Goal: Task Accomplishment & Management: Use online tool/utility

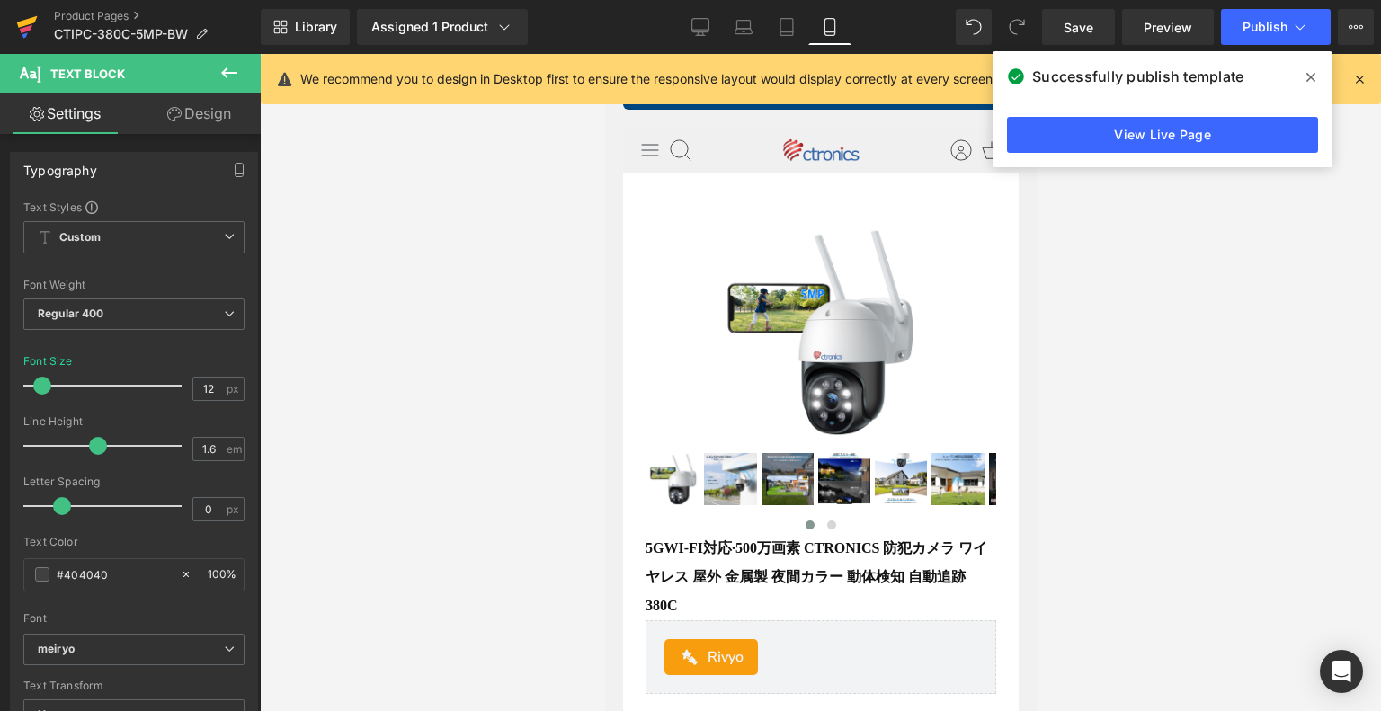
click at [20, 22] on icon at bounding box center [27, 22] width 21 height 12
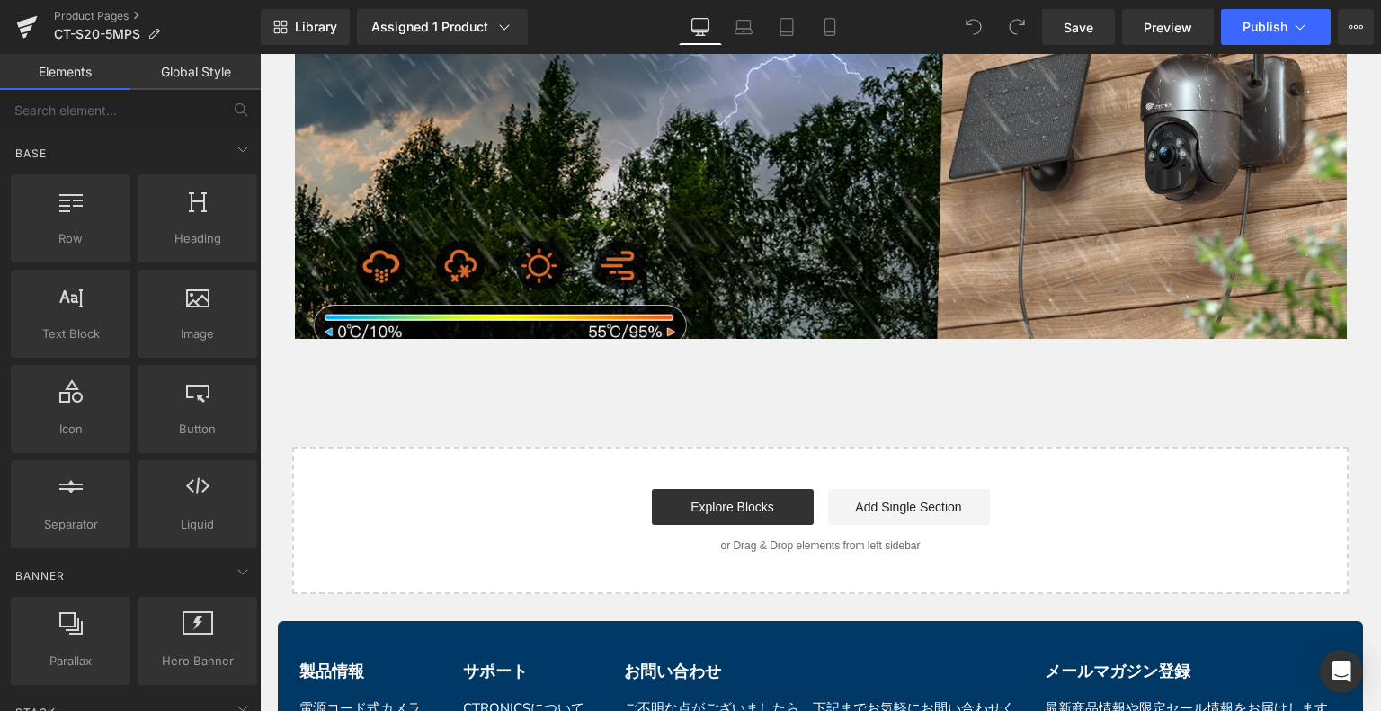
scroll to position [7124, 0]
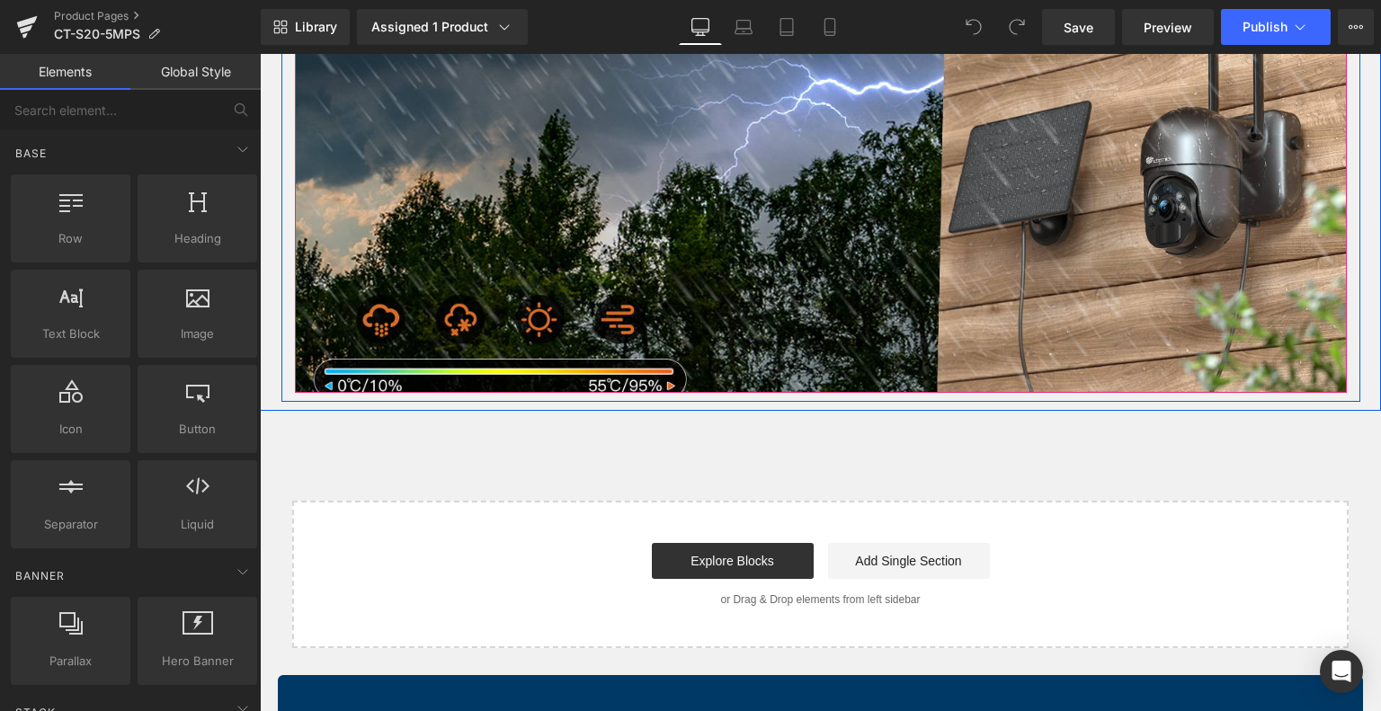
click at [835, 252] on div at bounding box center [821, 190] width 1052 height 406
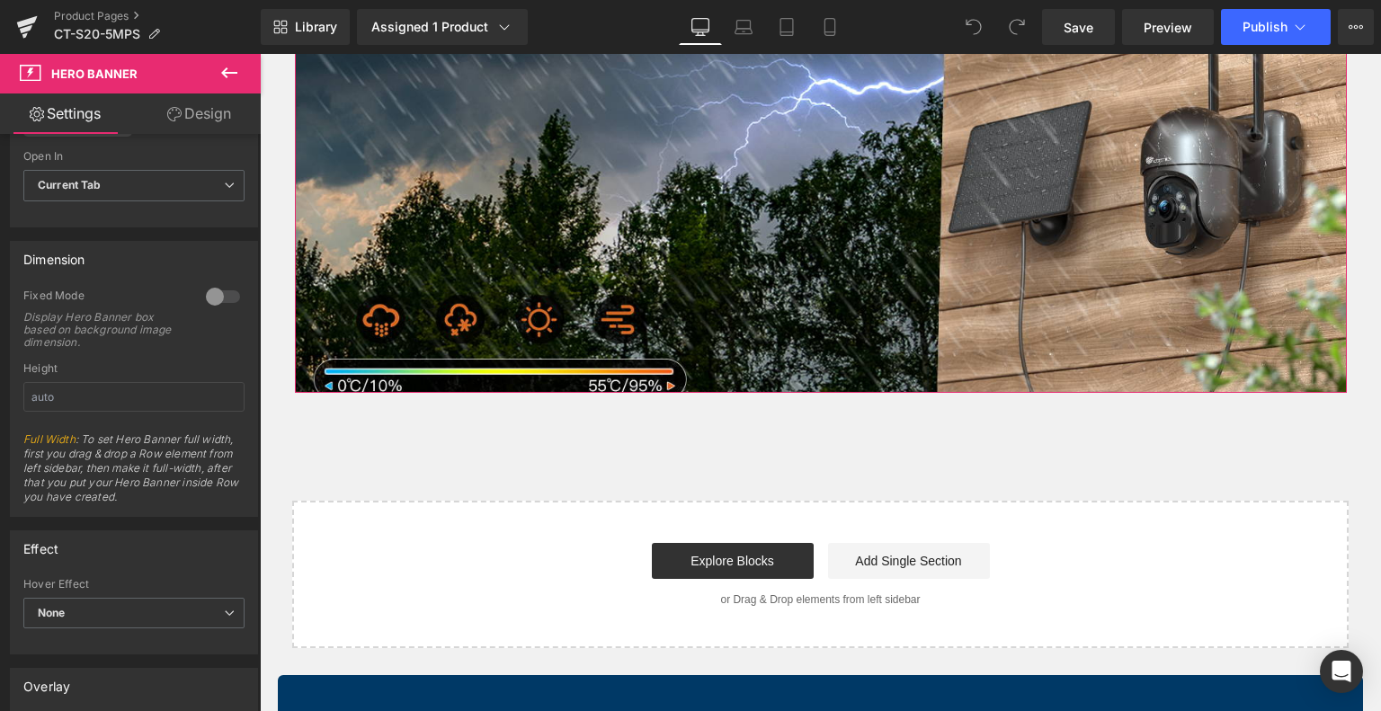
scroll to position [809, 0]
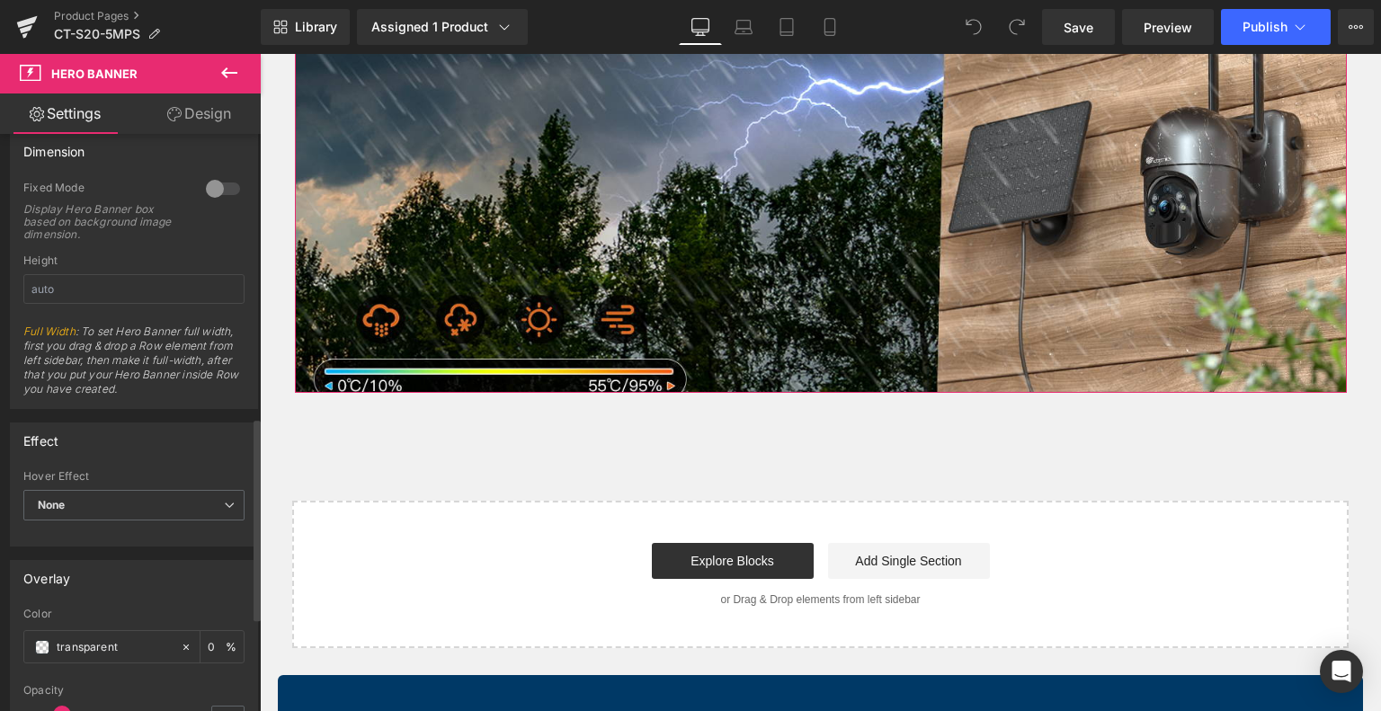
click at [215, 179] on div at bounding box center [222, 188] width 43 height 29
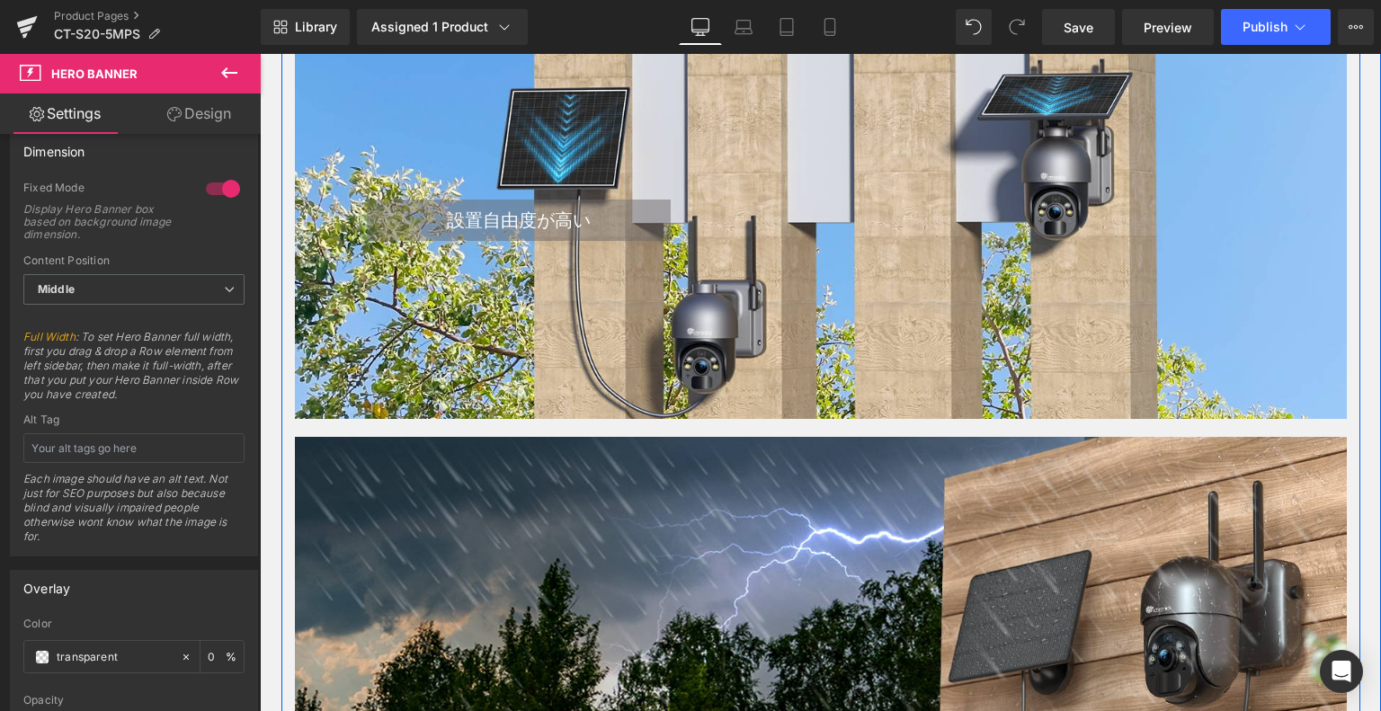
scroll to position [6315, 0]
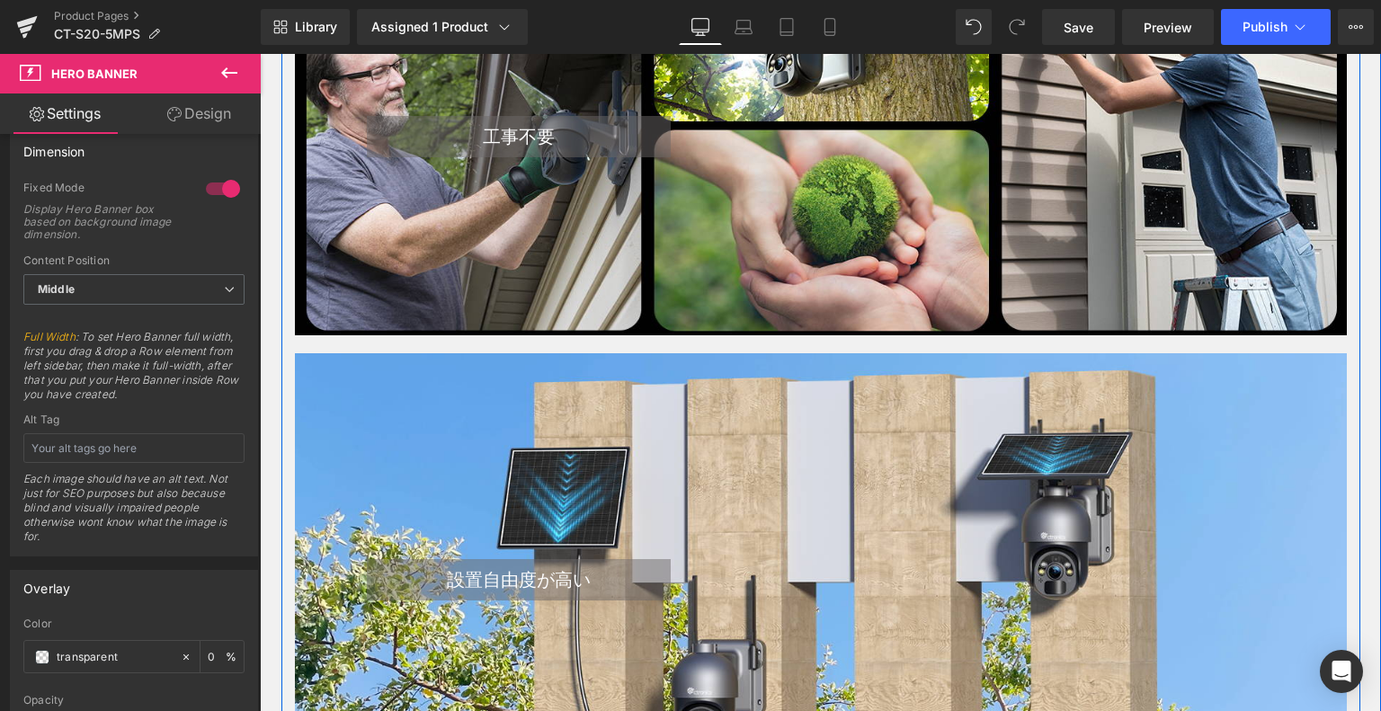
click at [902, 410] on div at bounding box center [821, 565] width 1052 height 425
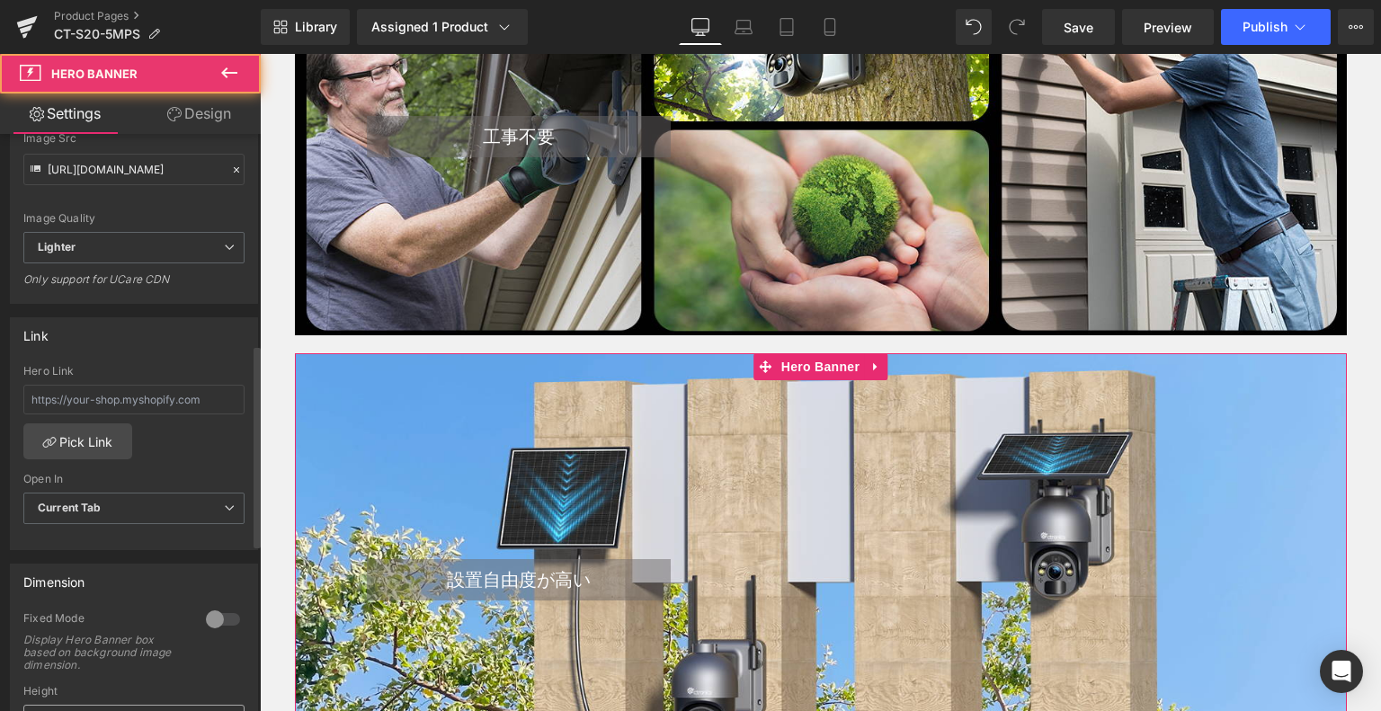
scroll to position [630, 0]
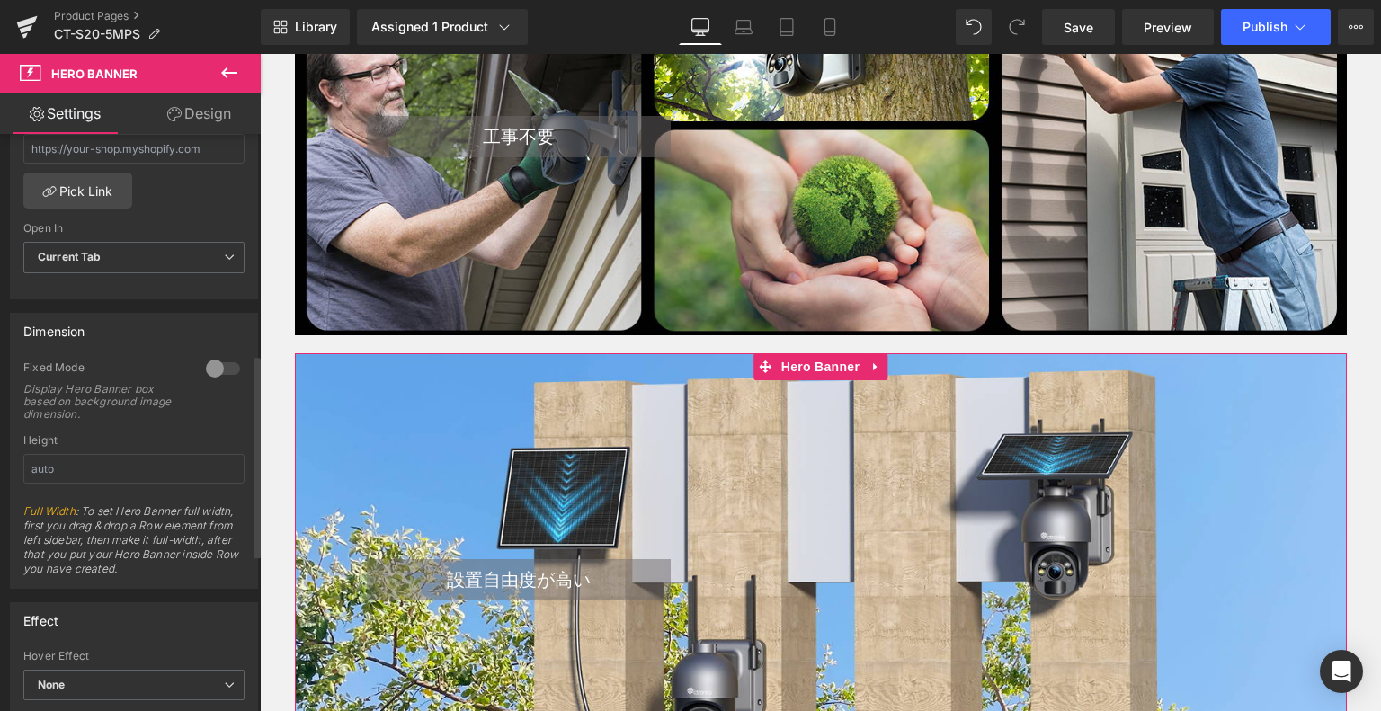
click at [225, 370] on div at bounding box center [222, 368] width 43 height 29
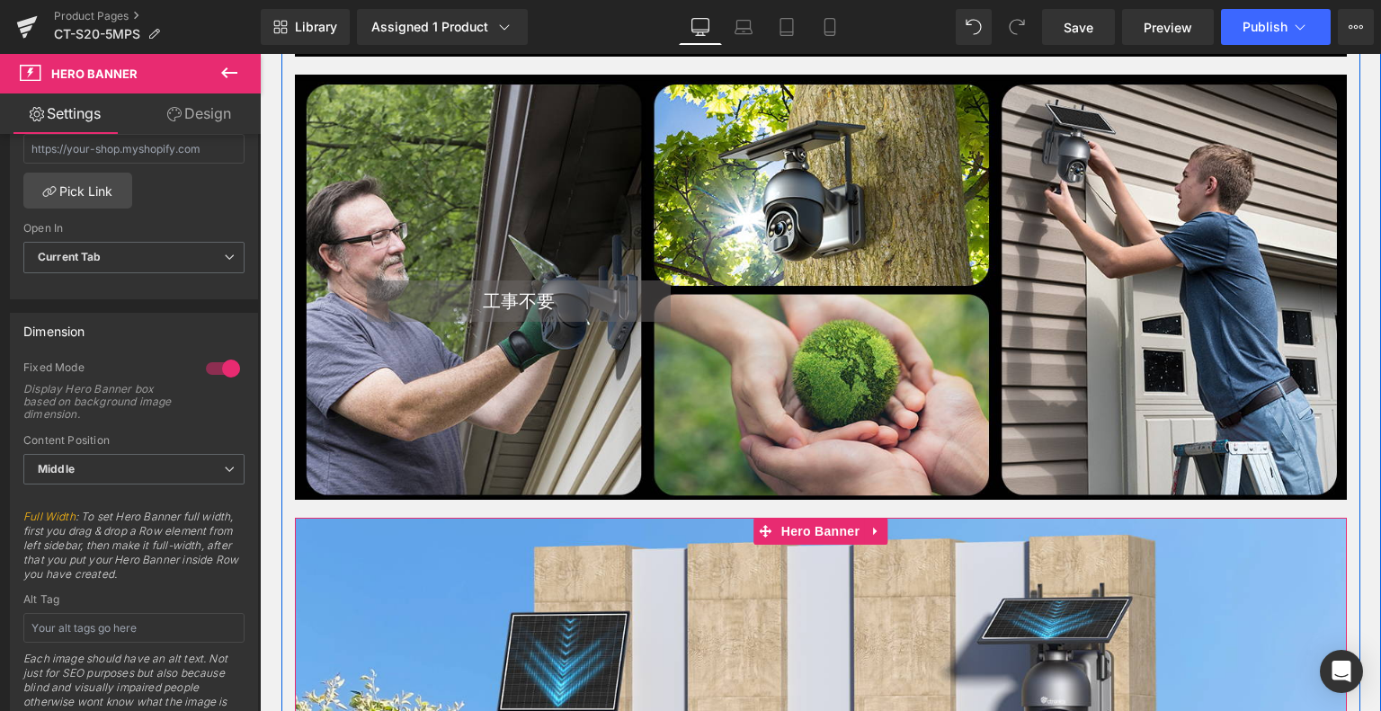
scroll to position [6045, 0]
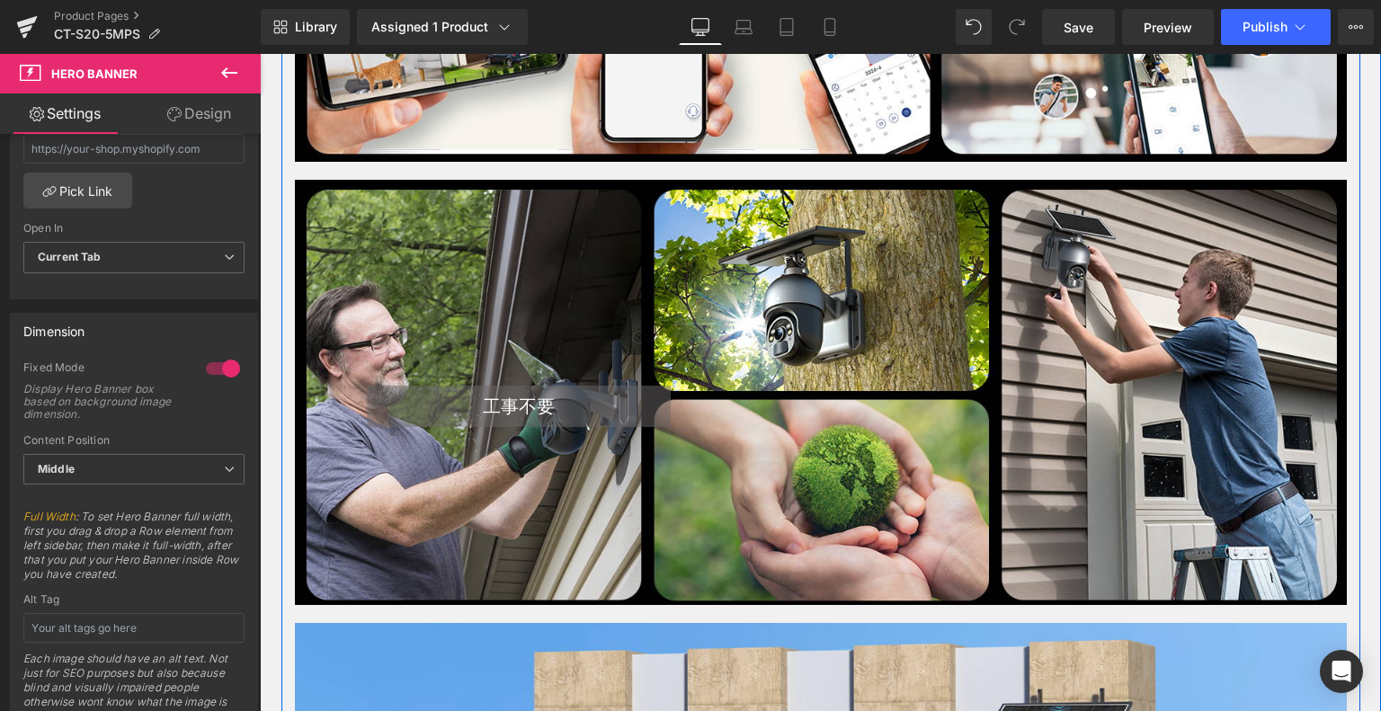
click at [624, 369] on div "工事不要 Heading Text Block Row" at bounding box center [821, 348] width 1052 height 176
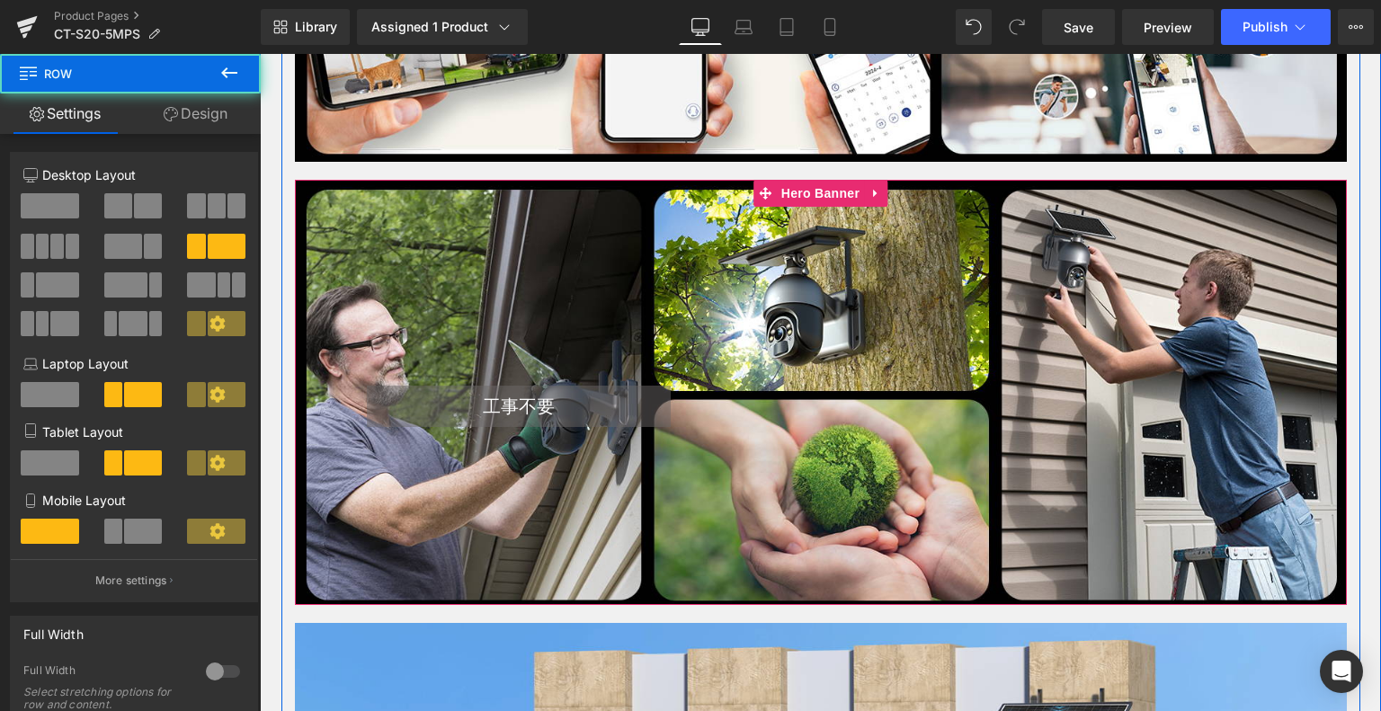
click at [568, 197] on div at bounding box center [821, 392] width 1052 height 425
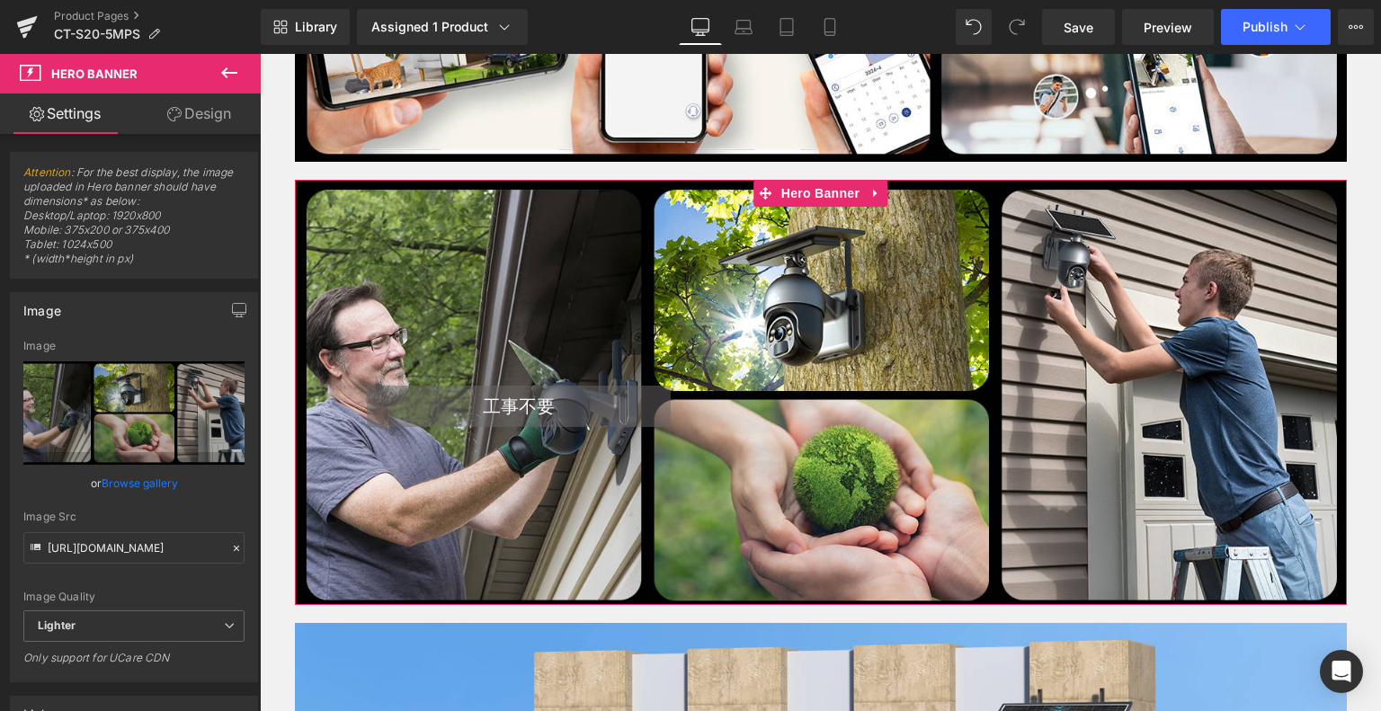
scroll to position [540, 0]
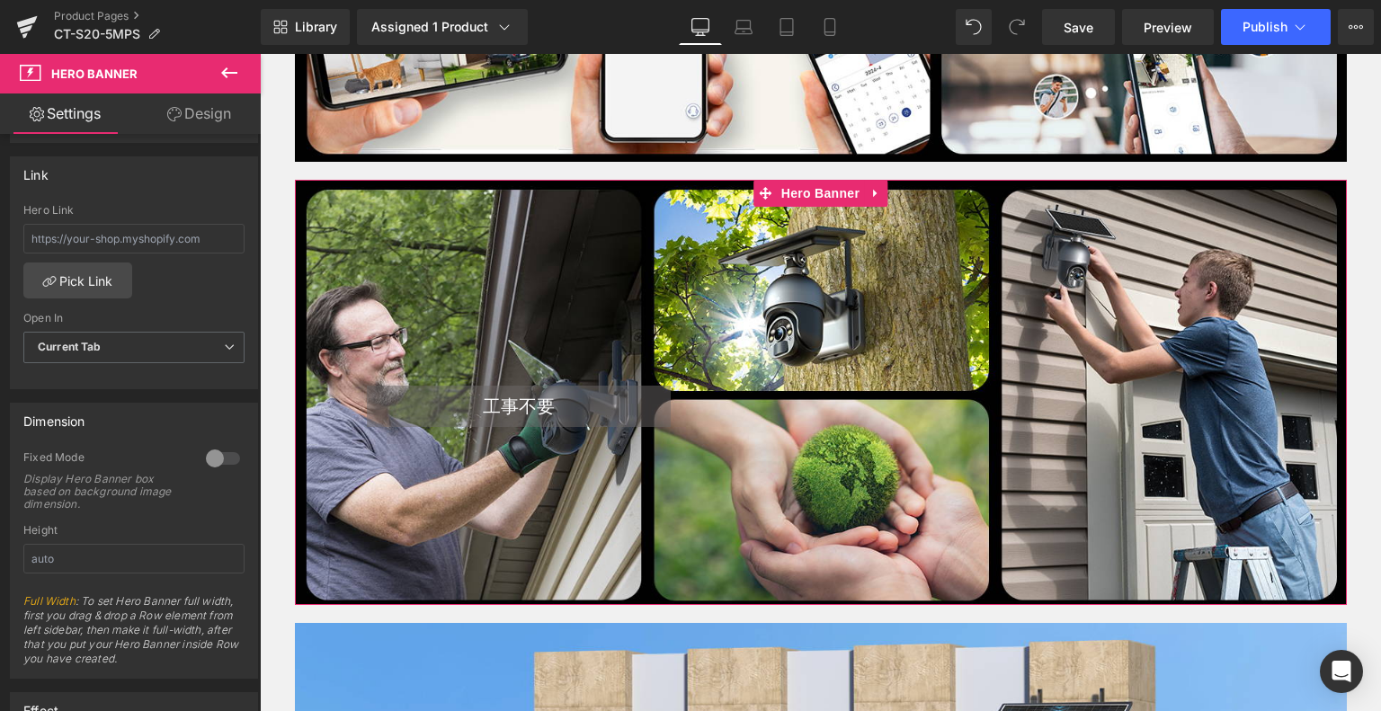
click at [226, 445] on div at bounding box center [222, 458] width 43 height 29
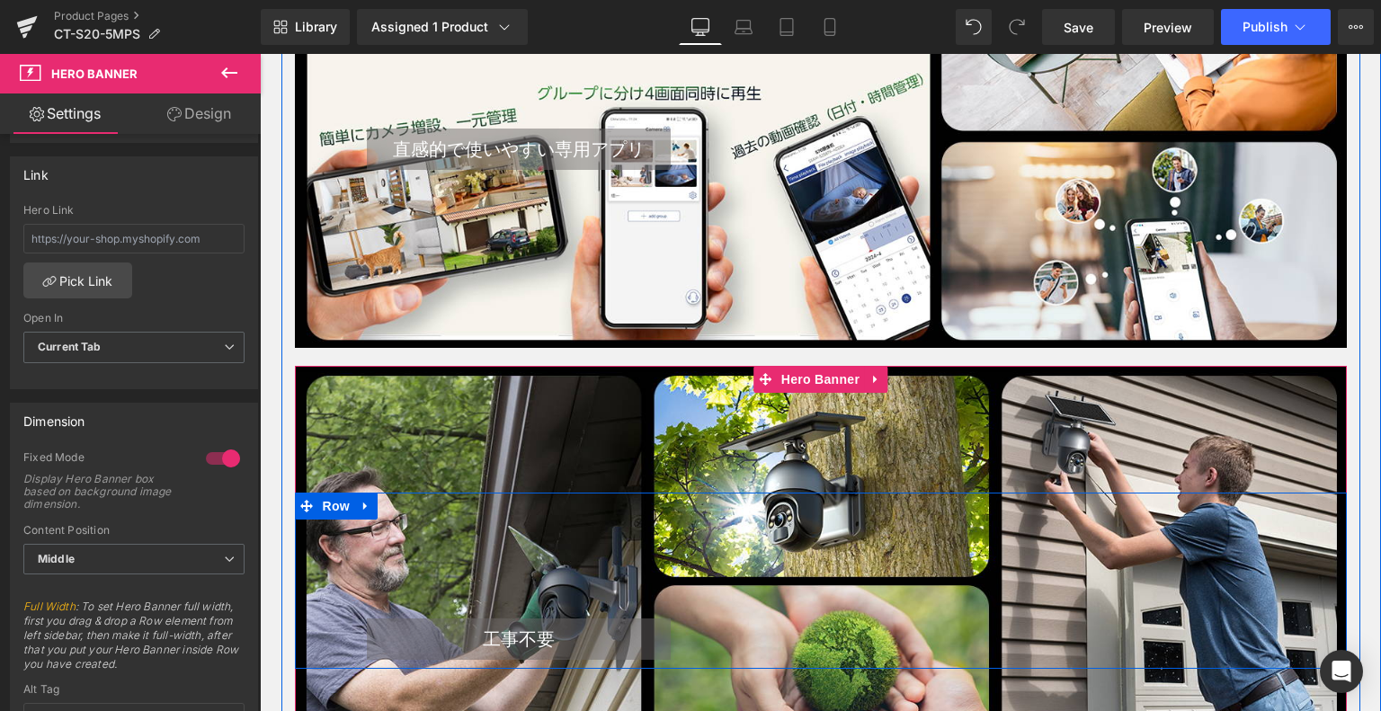
scroll to position [5685, 0]
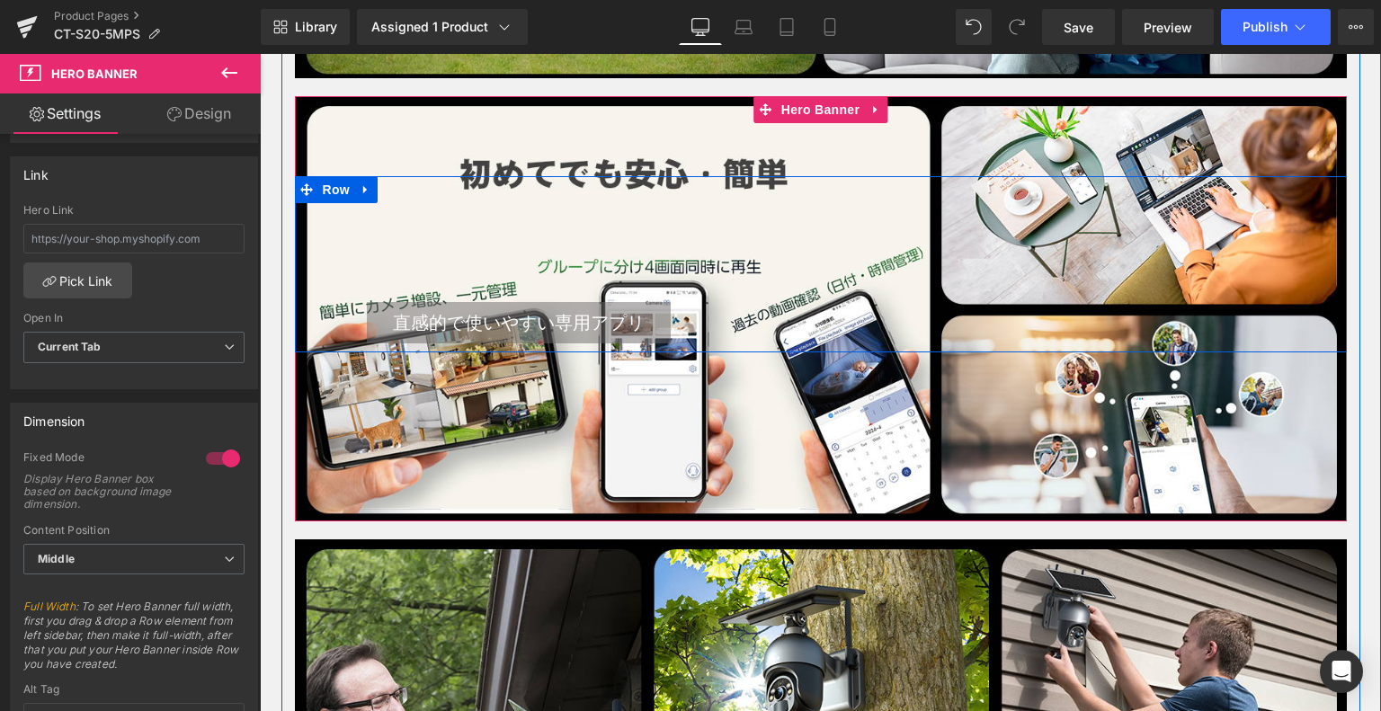
click at [511, 136] on div at bounding box center [821, 308] width 1052 height 425
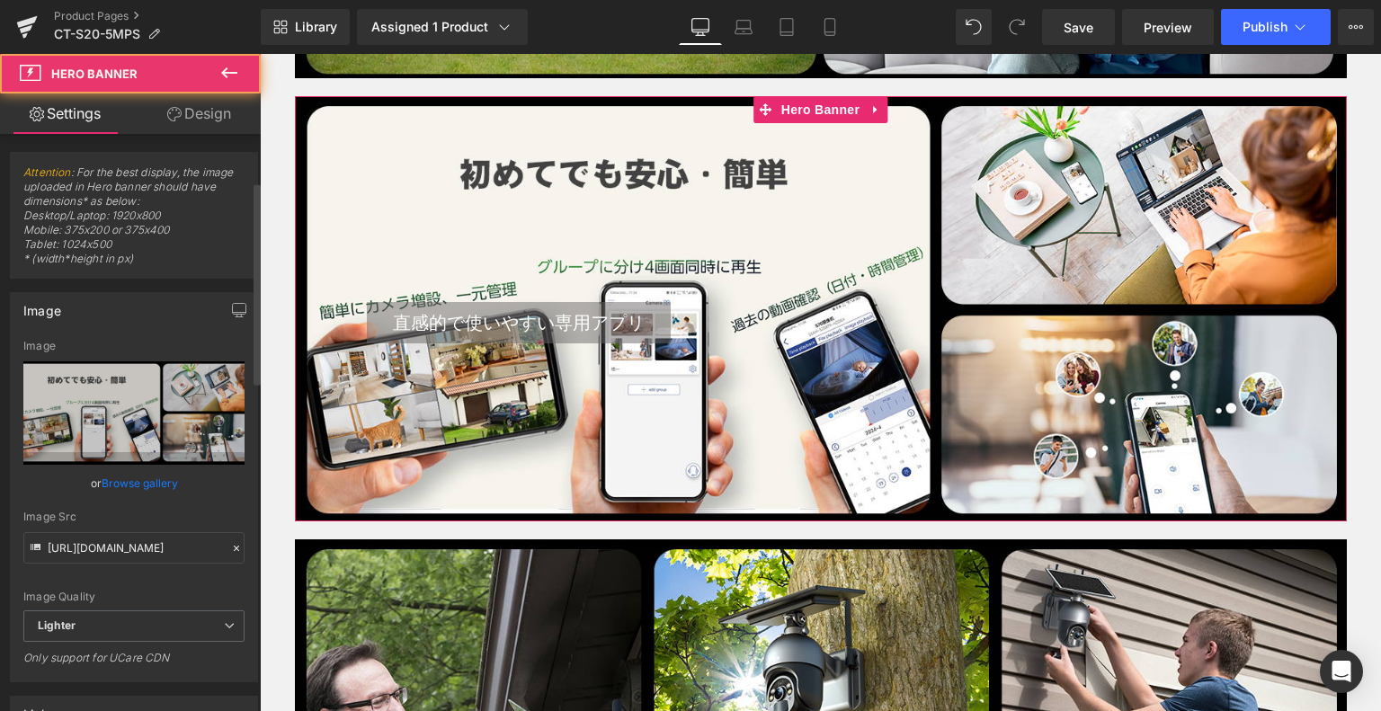
scroll to position [630, 0]
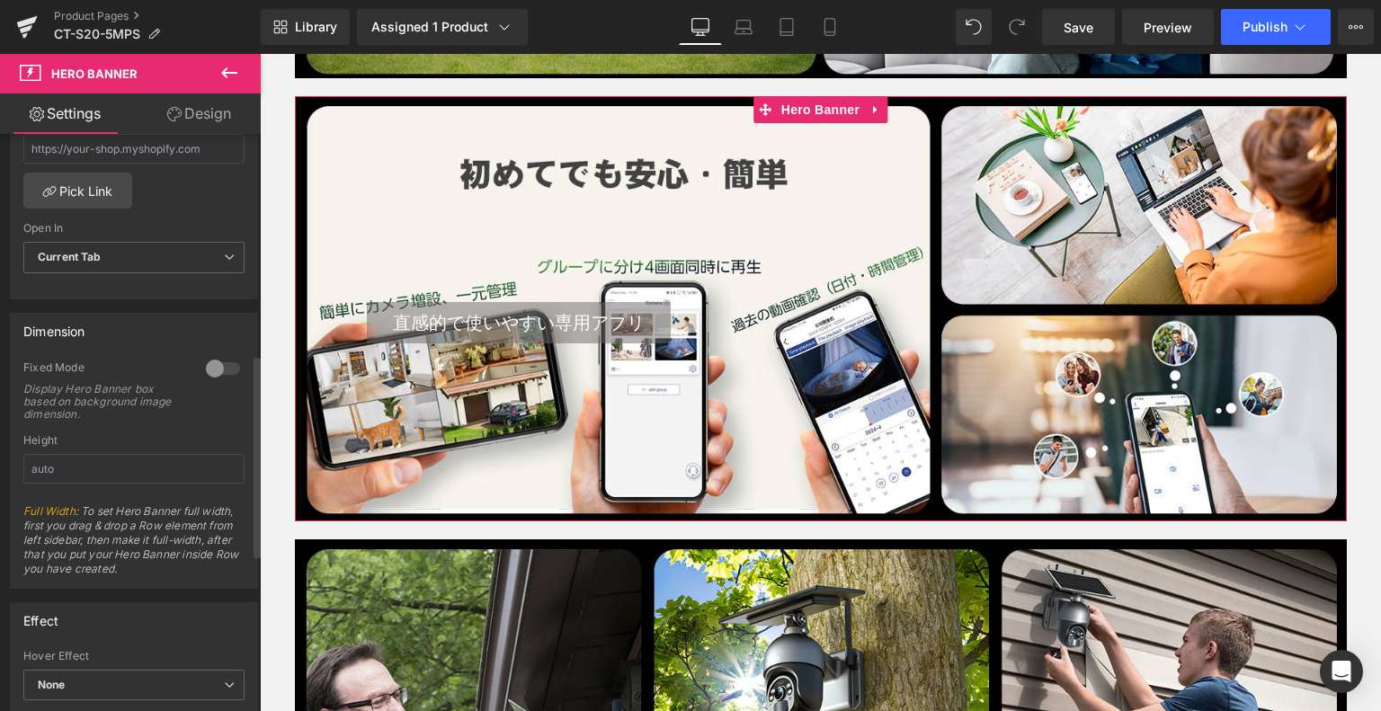
click at [227, 358] on div at bounding box center [222, 368] width 43 height 29
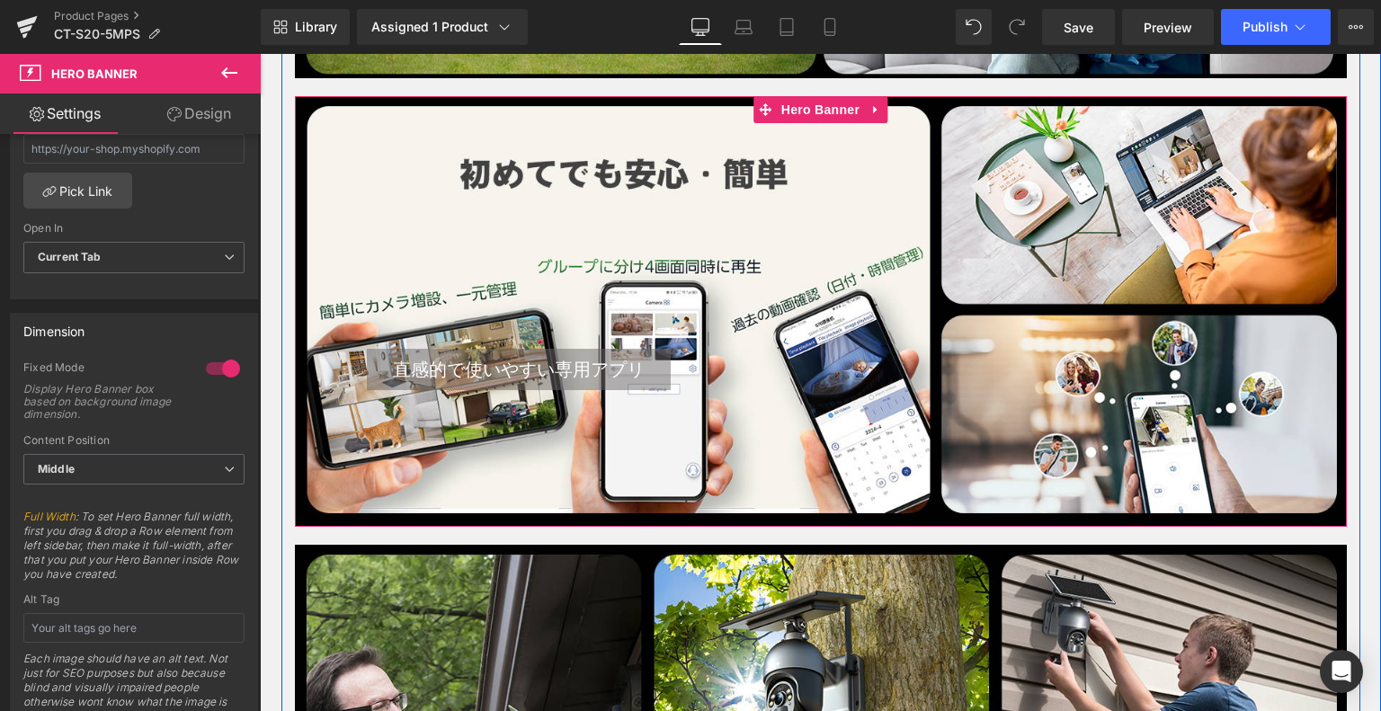
click at [644, 136] on div "直感的で使いやすい専用アプリ Heading Text Block Row" at bounding box center [821, 312] width 1052 height 432
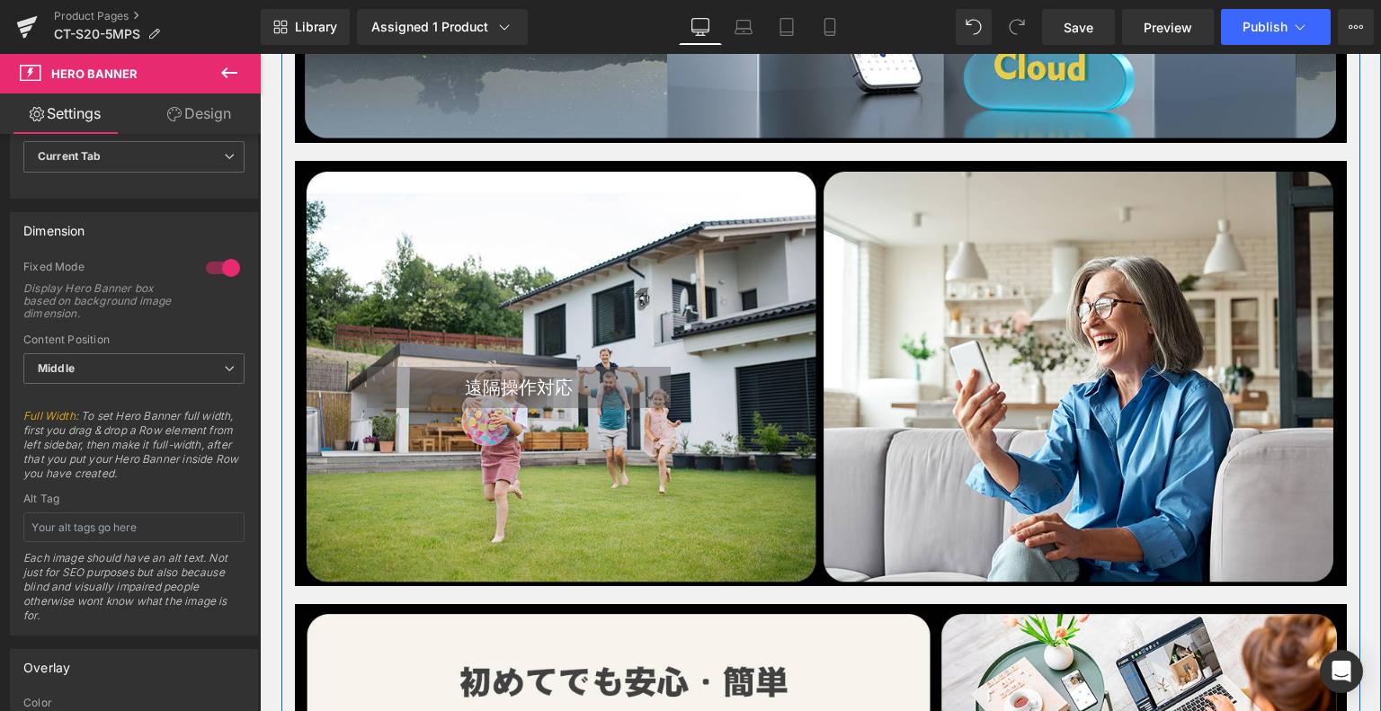
scroll to position [5145, 0]
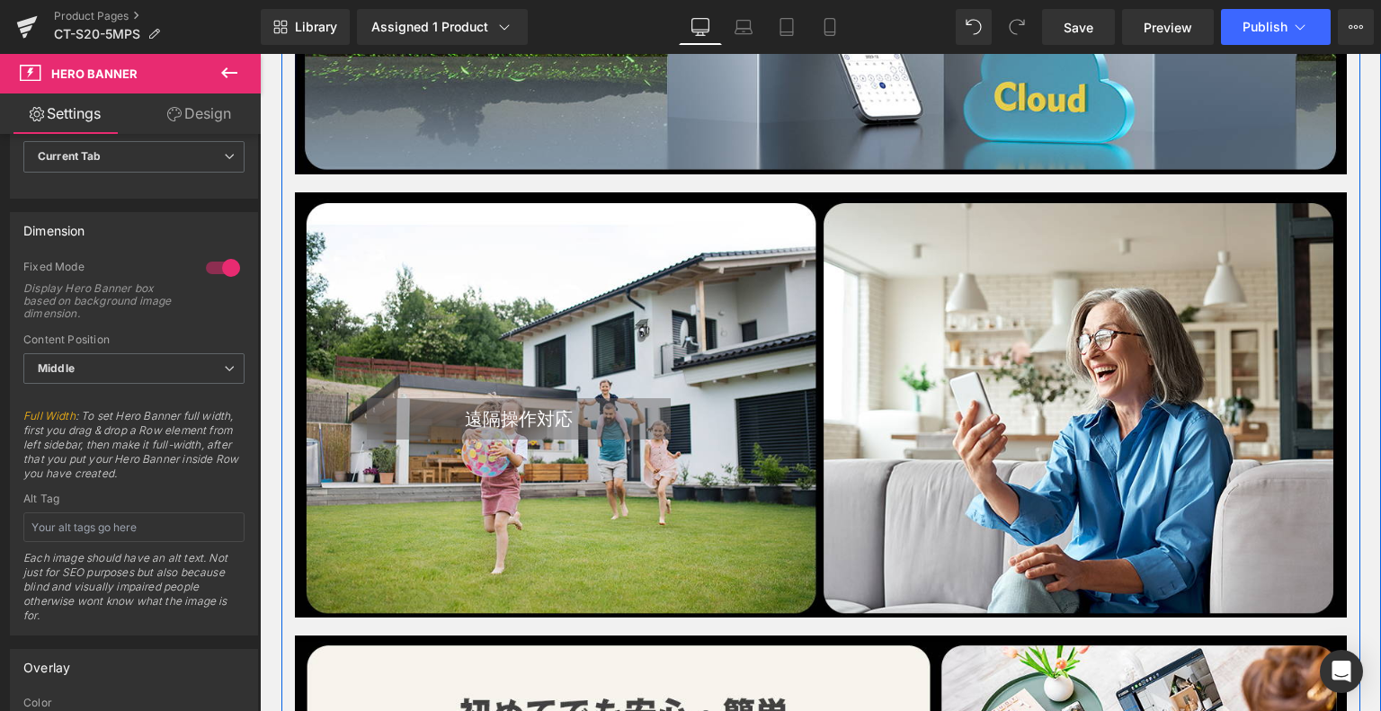
click at [616, 285] on div "遠隔操作対応 Heading Text Block Row" at bounding box center [821, 361] width 1052 height 176
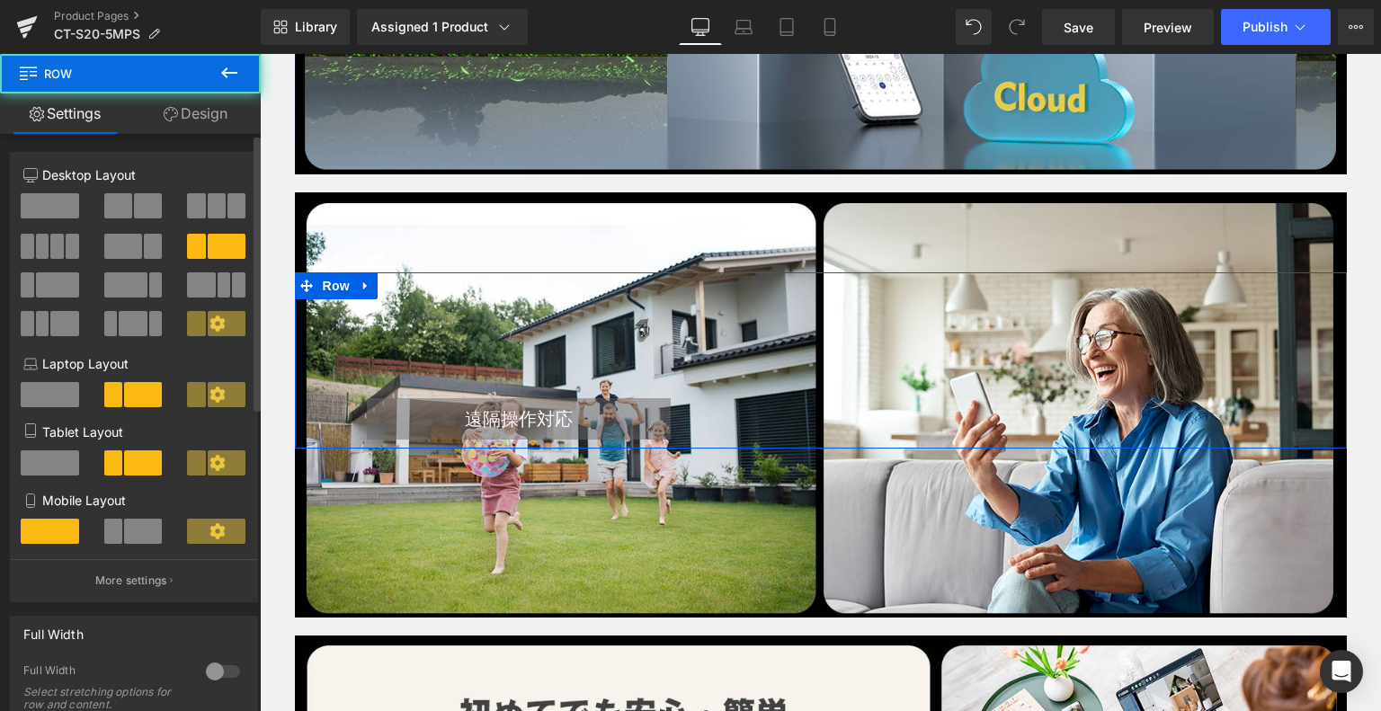
scroll to position [450, 0]
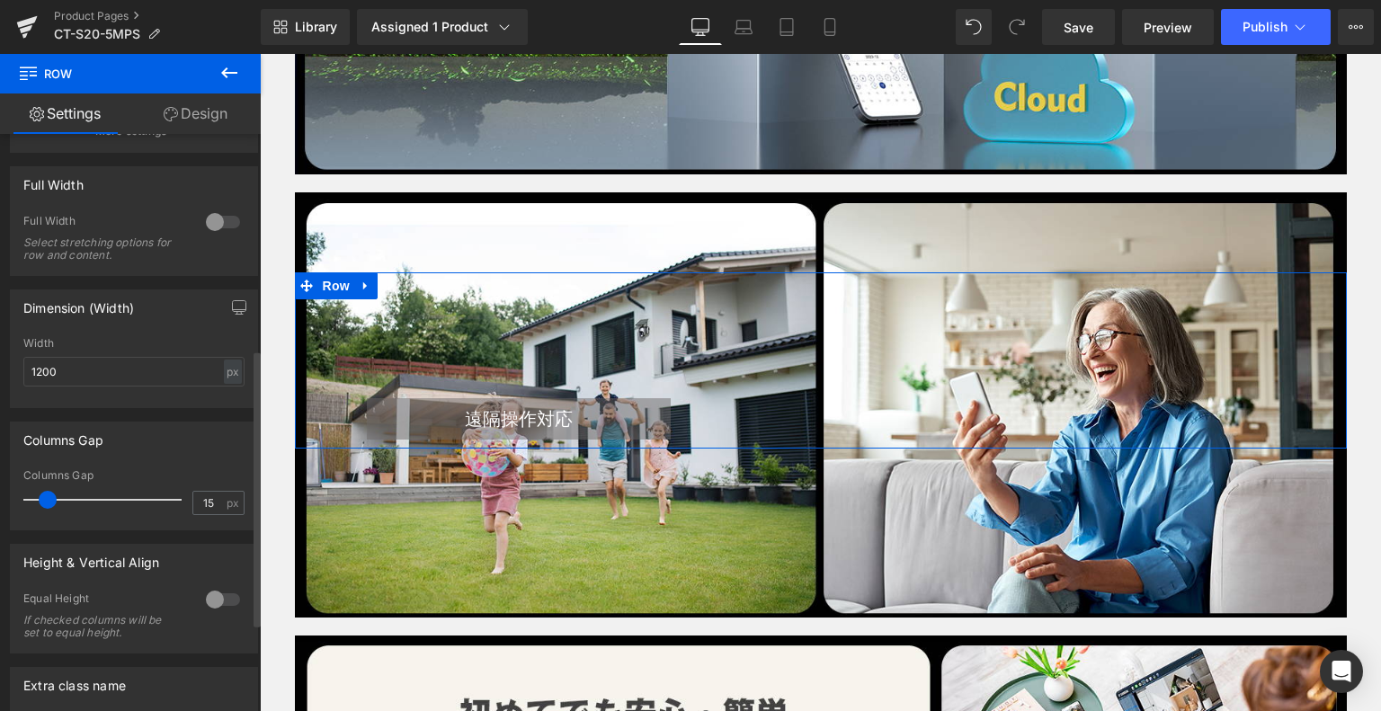
click at [221, 608] on div at bounding box center [222, 600] width 43 height 29
drag, startPoint x: 213, startPoint y: 593, endPoint x: 250, endPoint y: 559, distance: 49.7
click at [212, 593] on div at bounding box center [222, 600] width 43 height 29
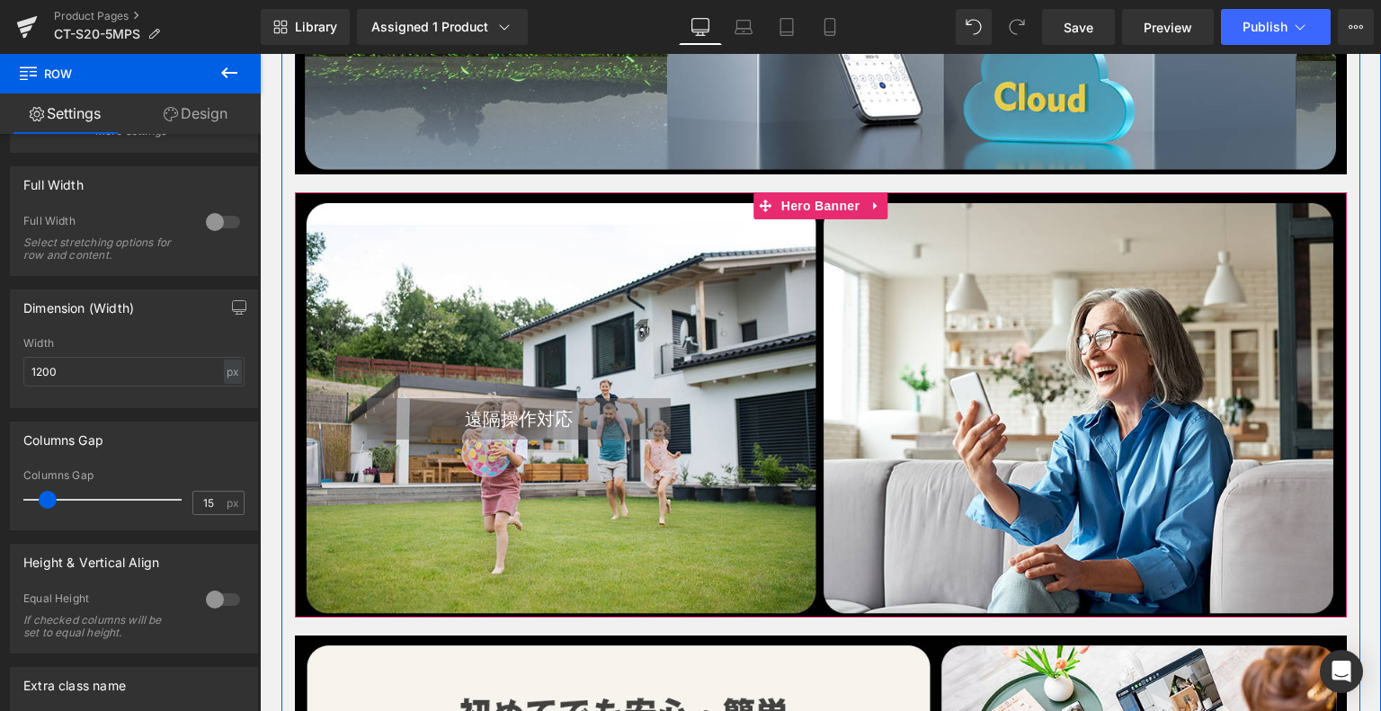
click at [673, 201] on div at bounding box center [821, 404] width 1052 height 425
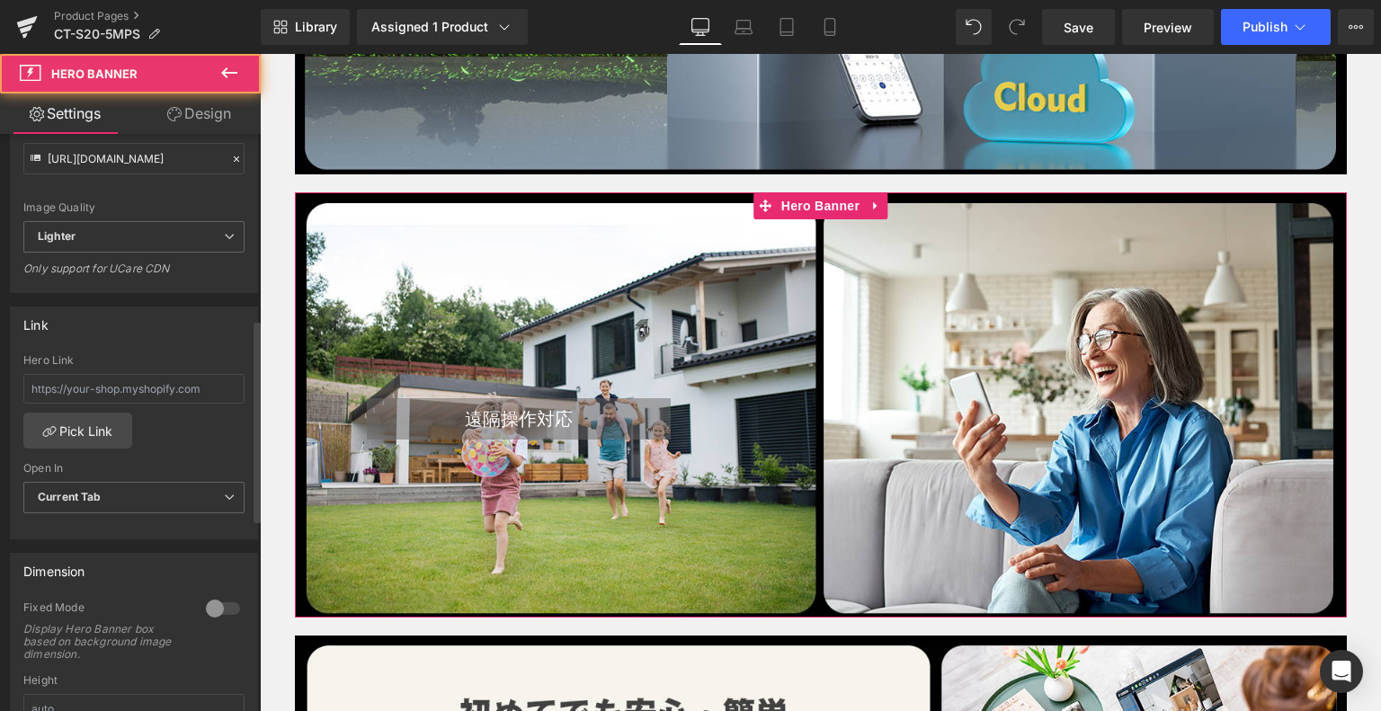
scroll to position [540, 0]
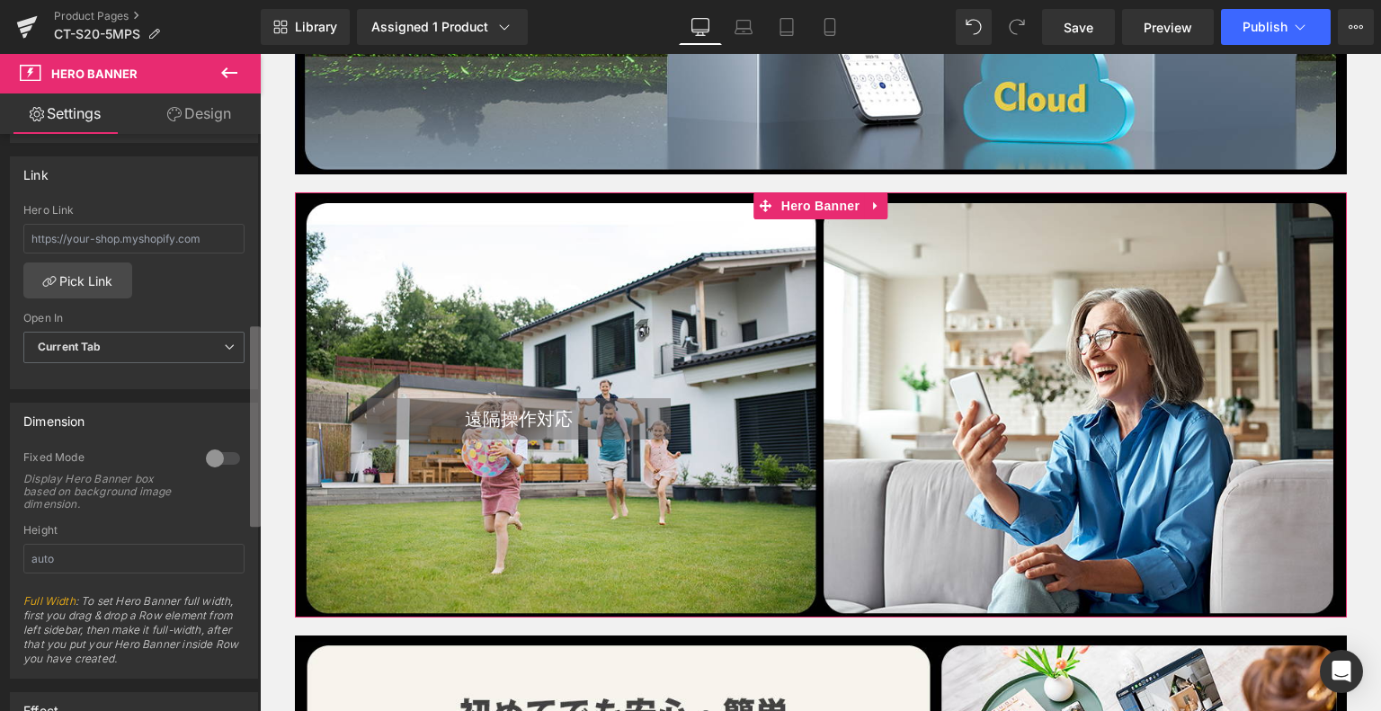
click at [216, 452] on div at bounding box center [222, 458] width 43 height 29
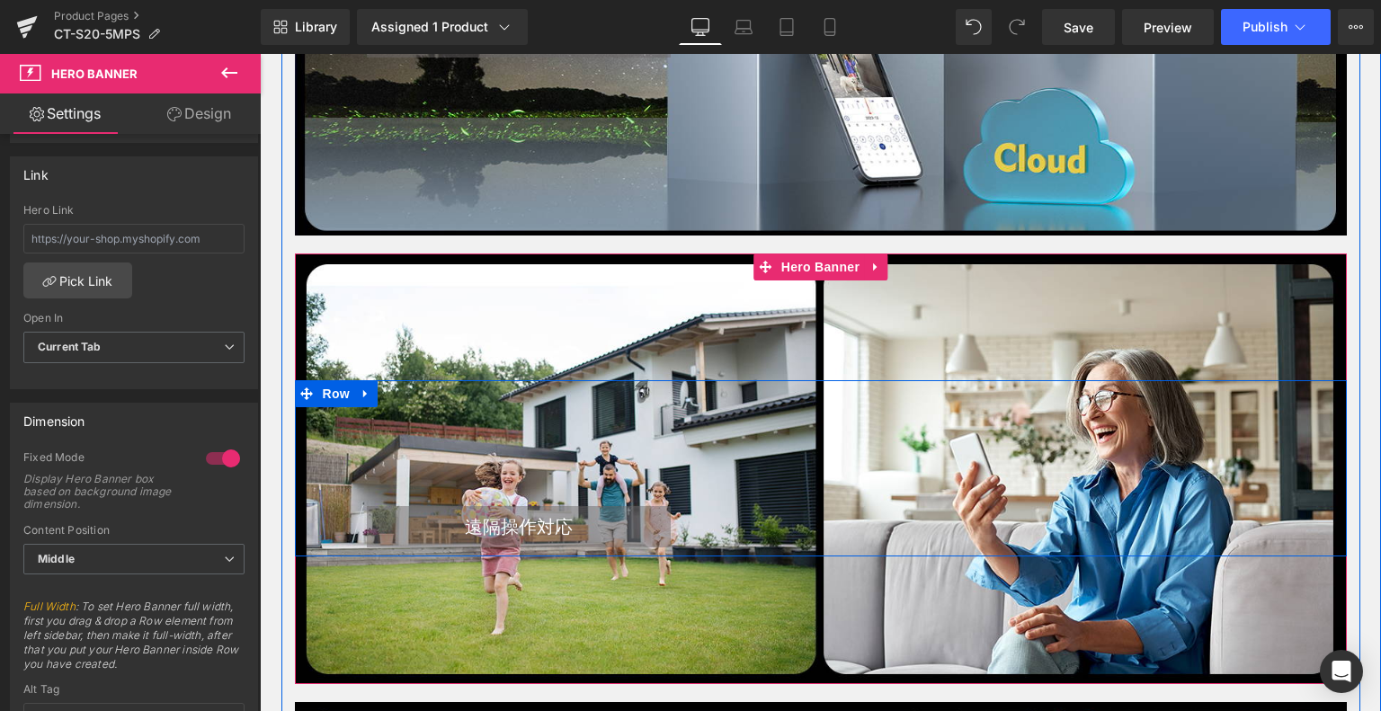
scroll to position [4786, 0]
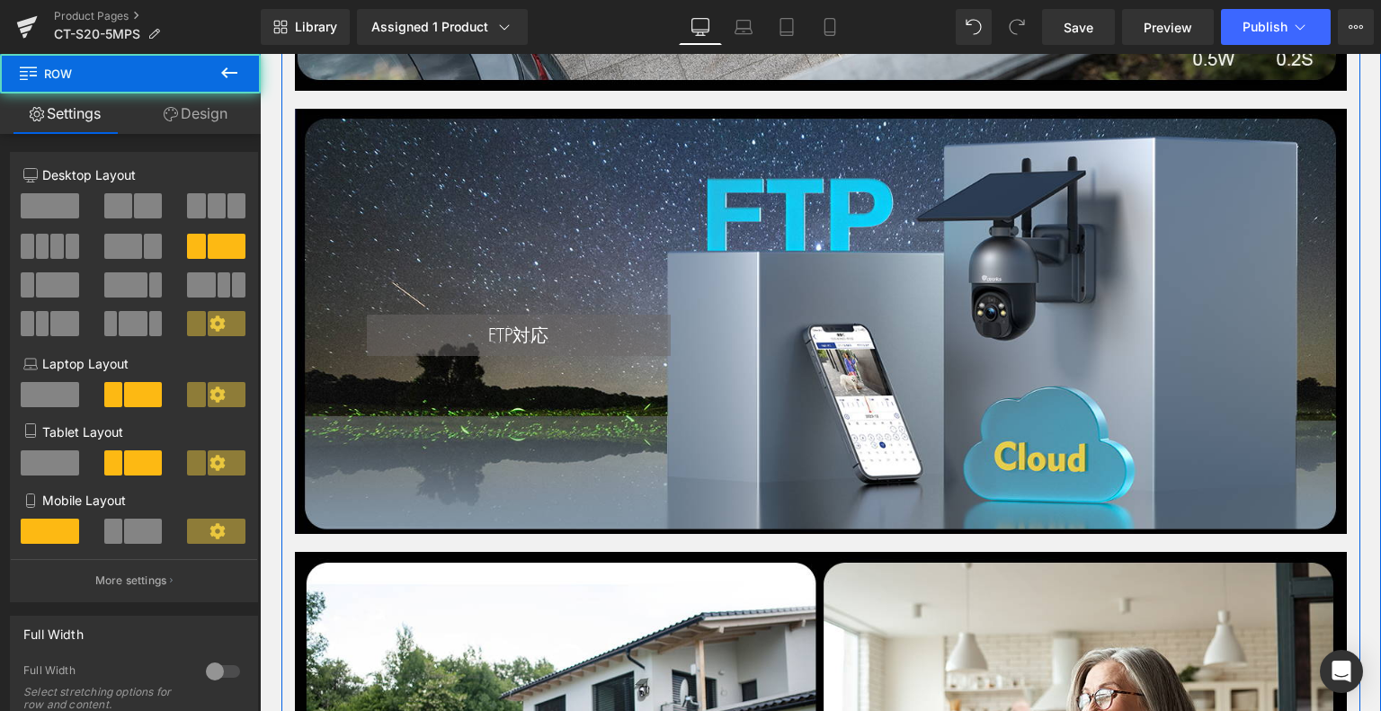
click at [536, 215] on div "FTP対応 Heading Text Block Row" at bounding box center [821, 277] width 1052 height 176
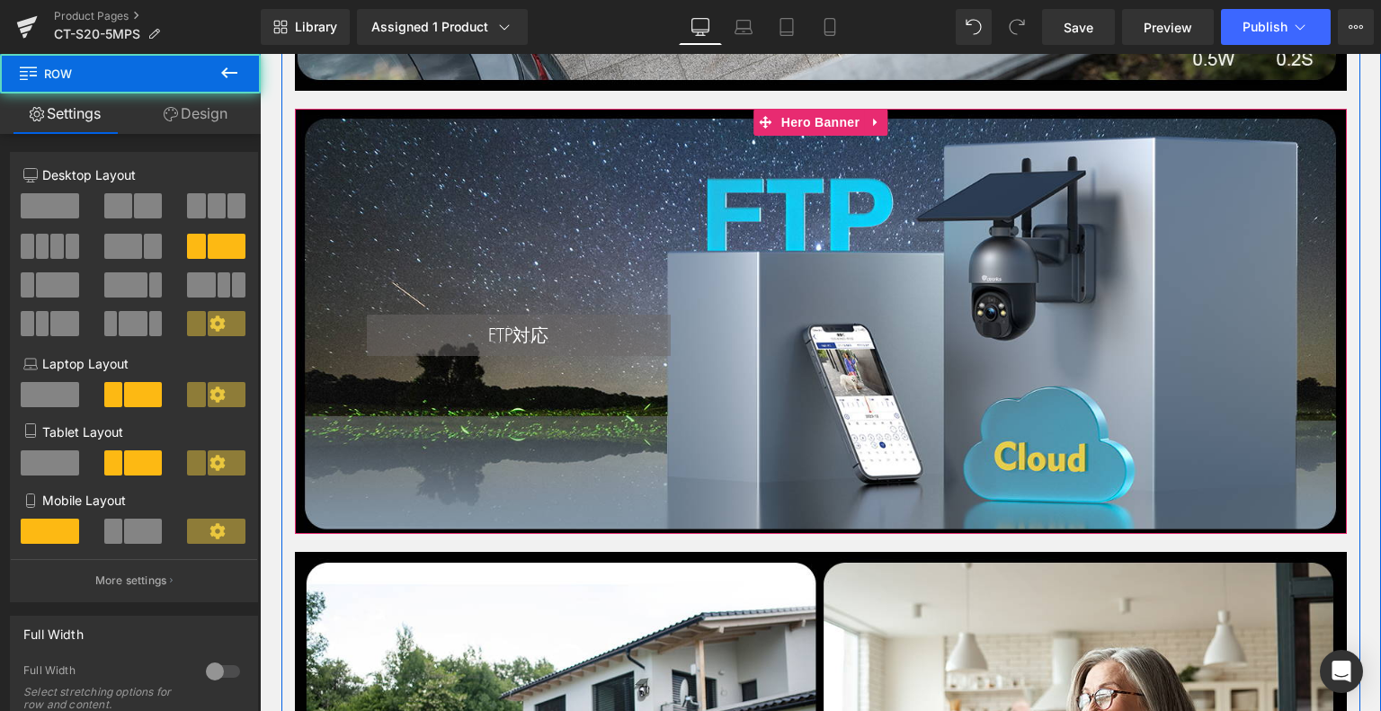
click at [504, 130] on div at bounding box center [821, 321] width 1052 height 425
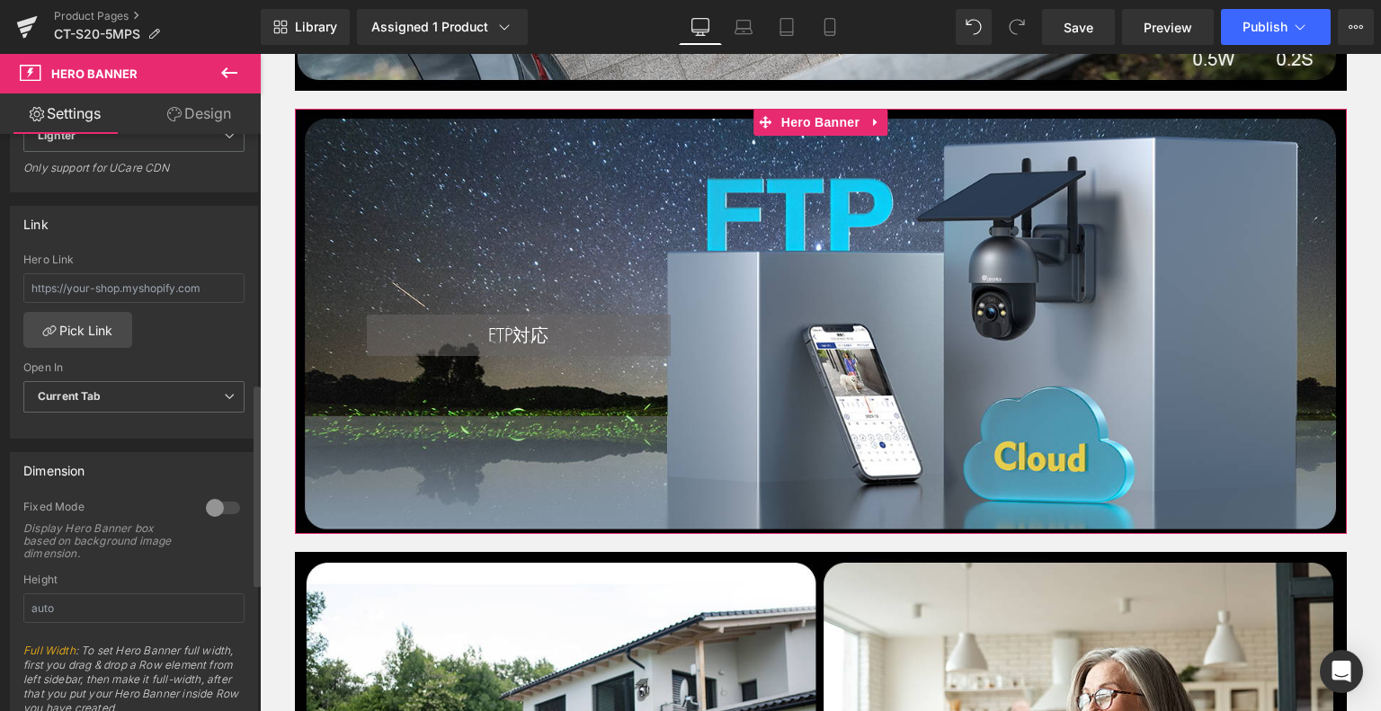
scroll to position [720, 0]
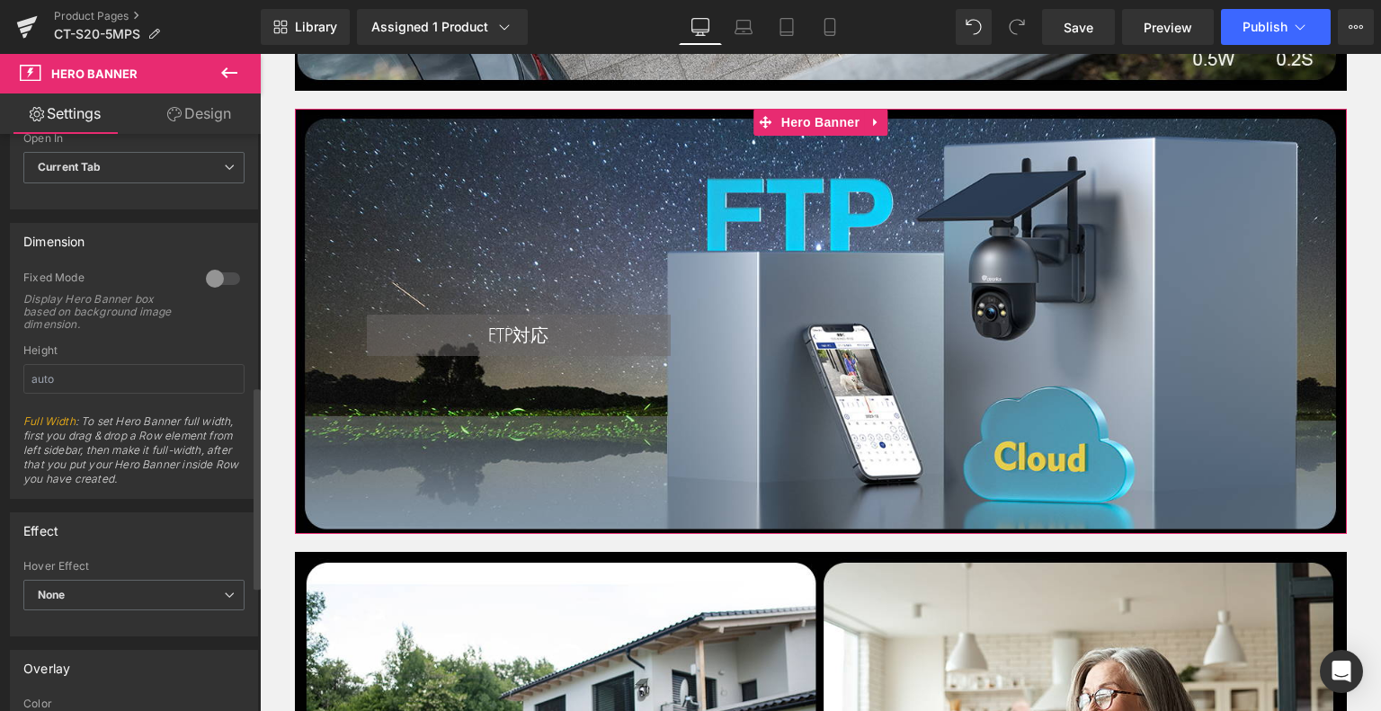
click at [218, 273] on div at bounding box center [222, 278] width 43 height 29
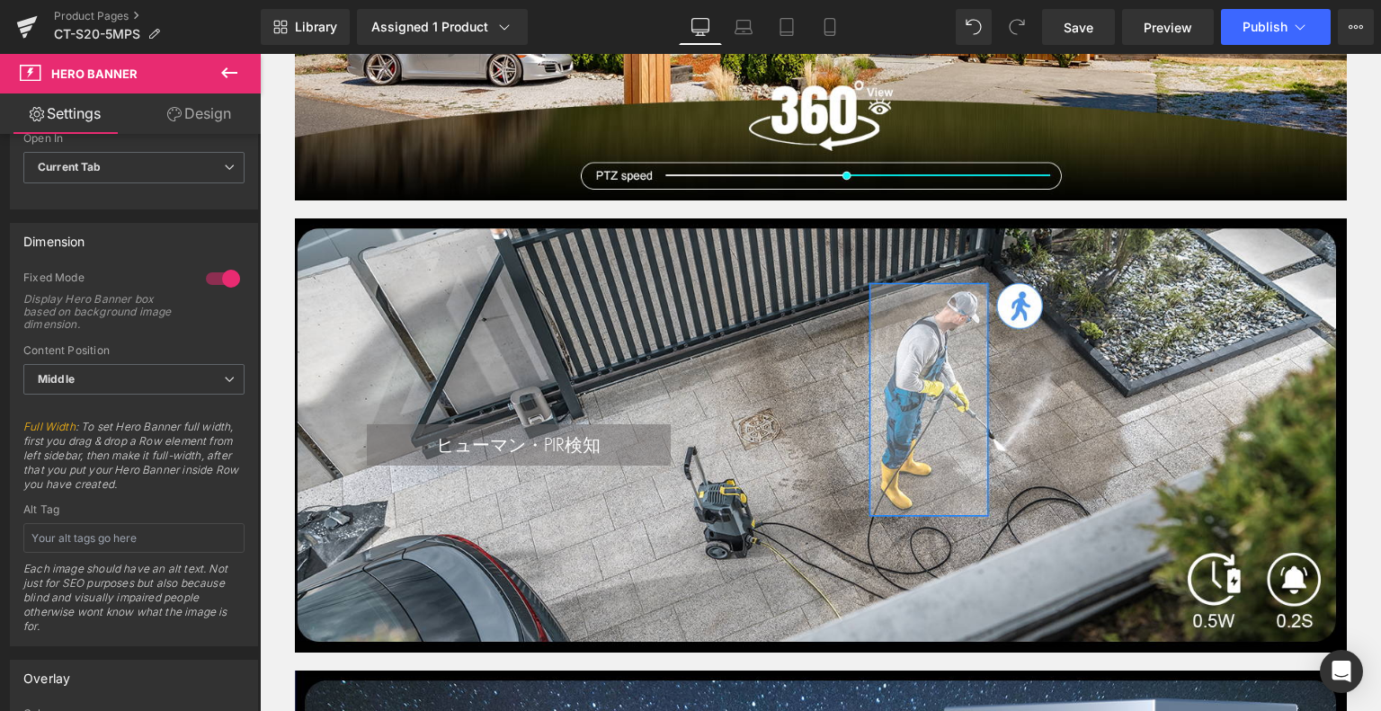
scroll to position [4156, 0]
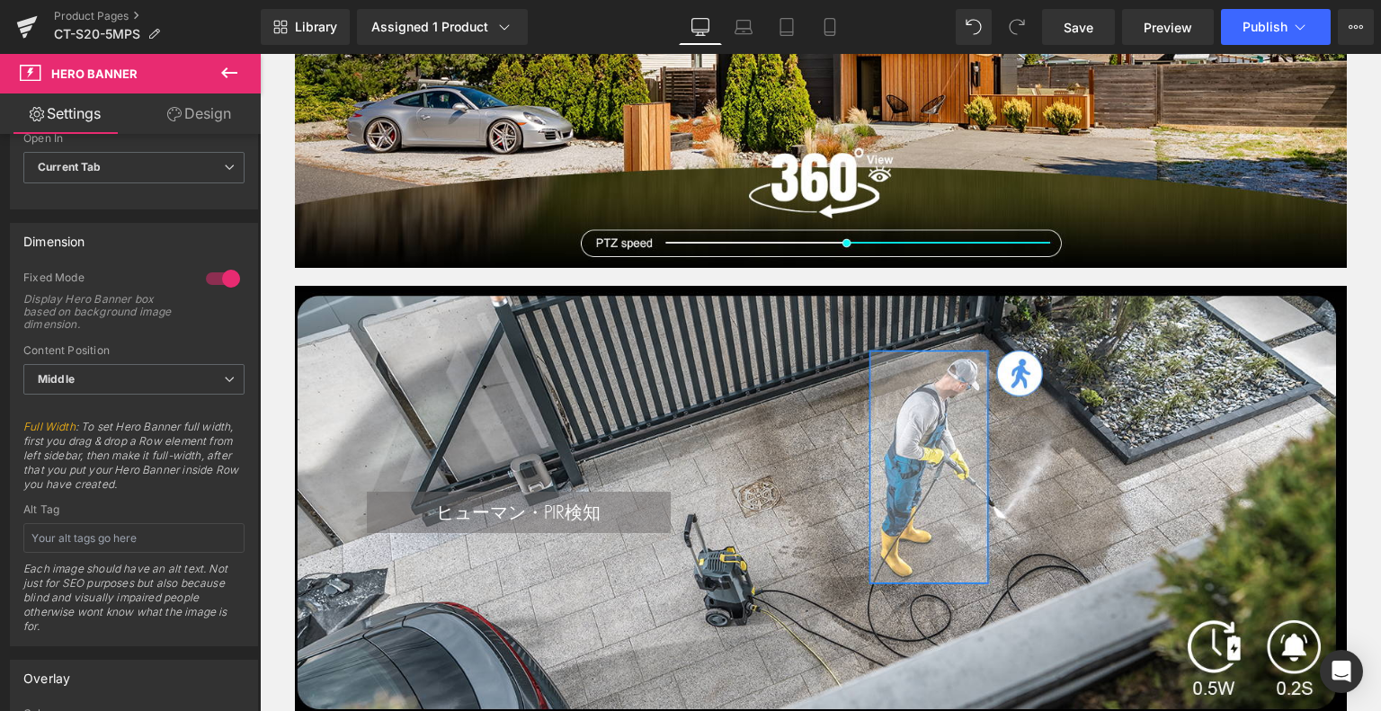
click at [633, 338] on div at bounding box center [821, 503] width 1052 height 434
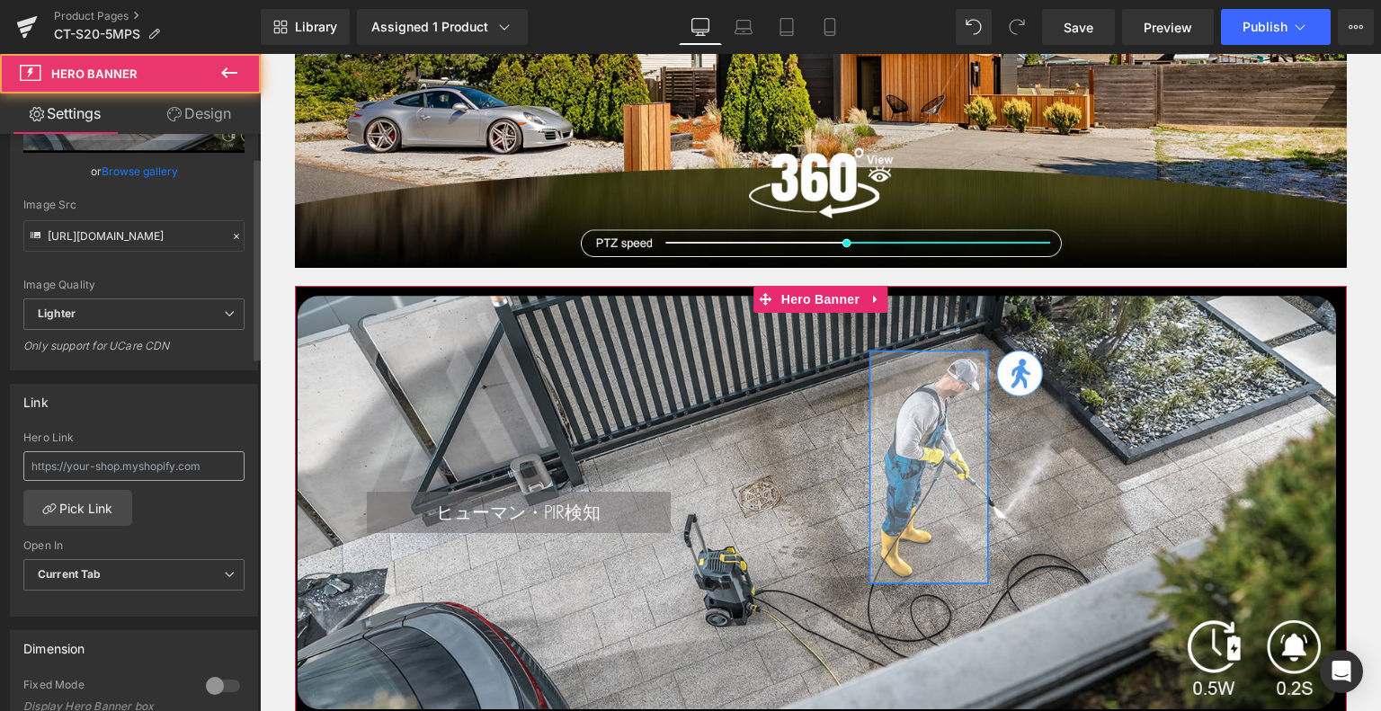
scroll to position [360, 0]
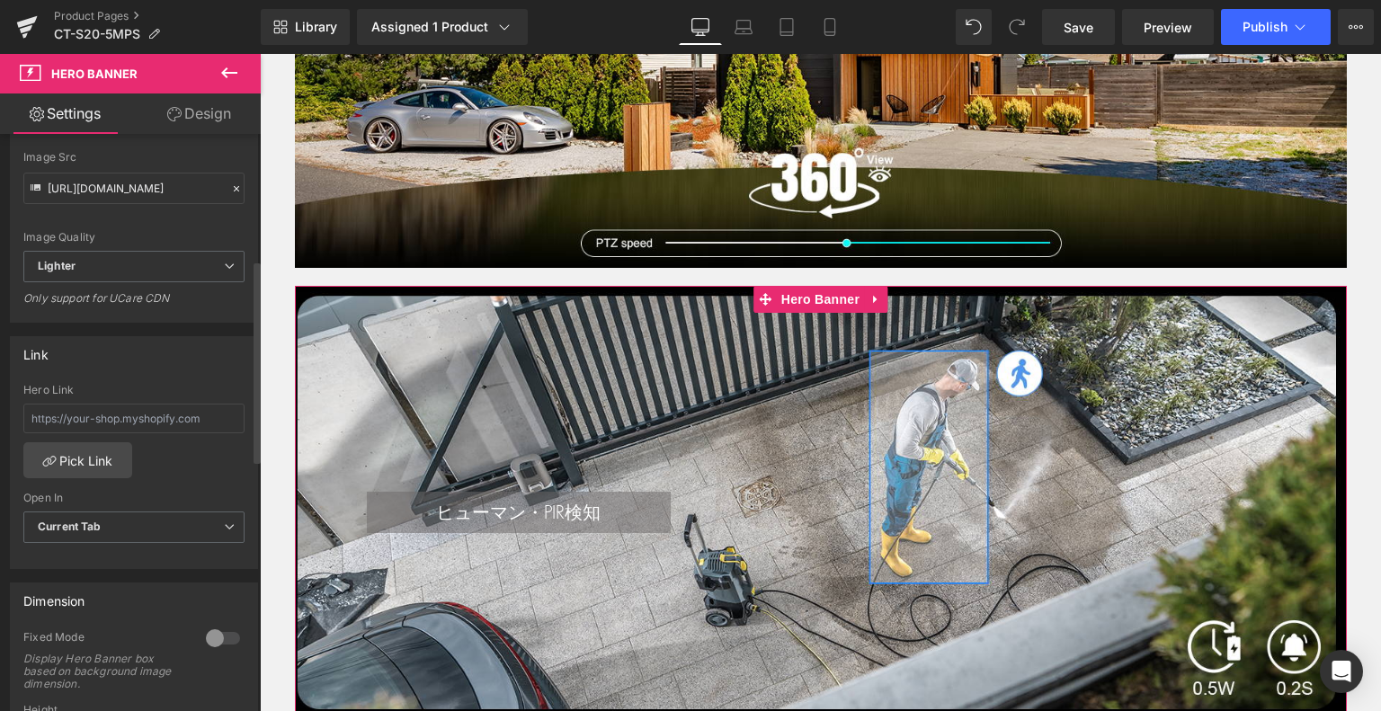
click at [228, 635] on div at bounding box center [222, 638] width 43 height 29
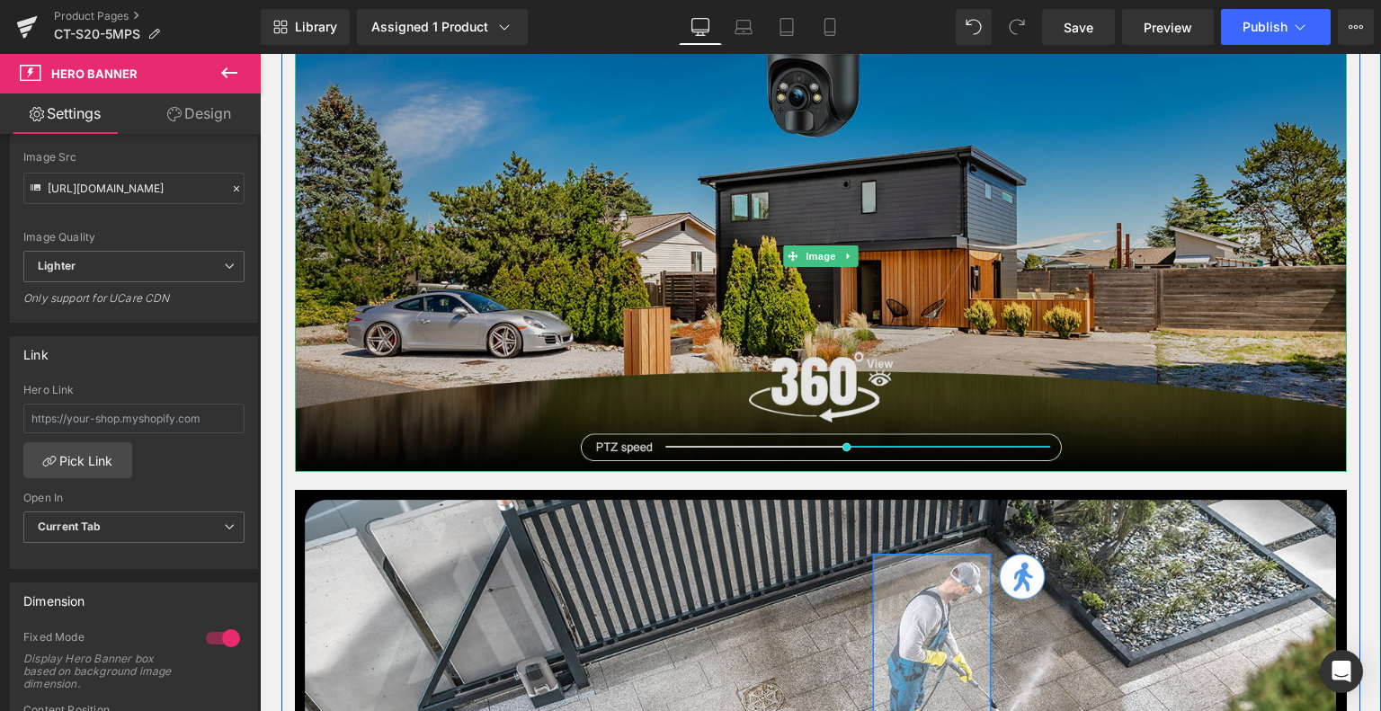
scroll to position [3796, 0]
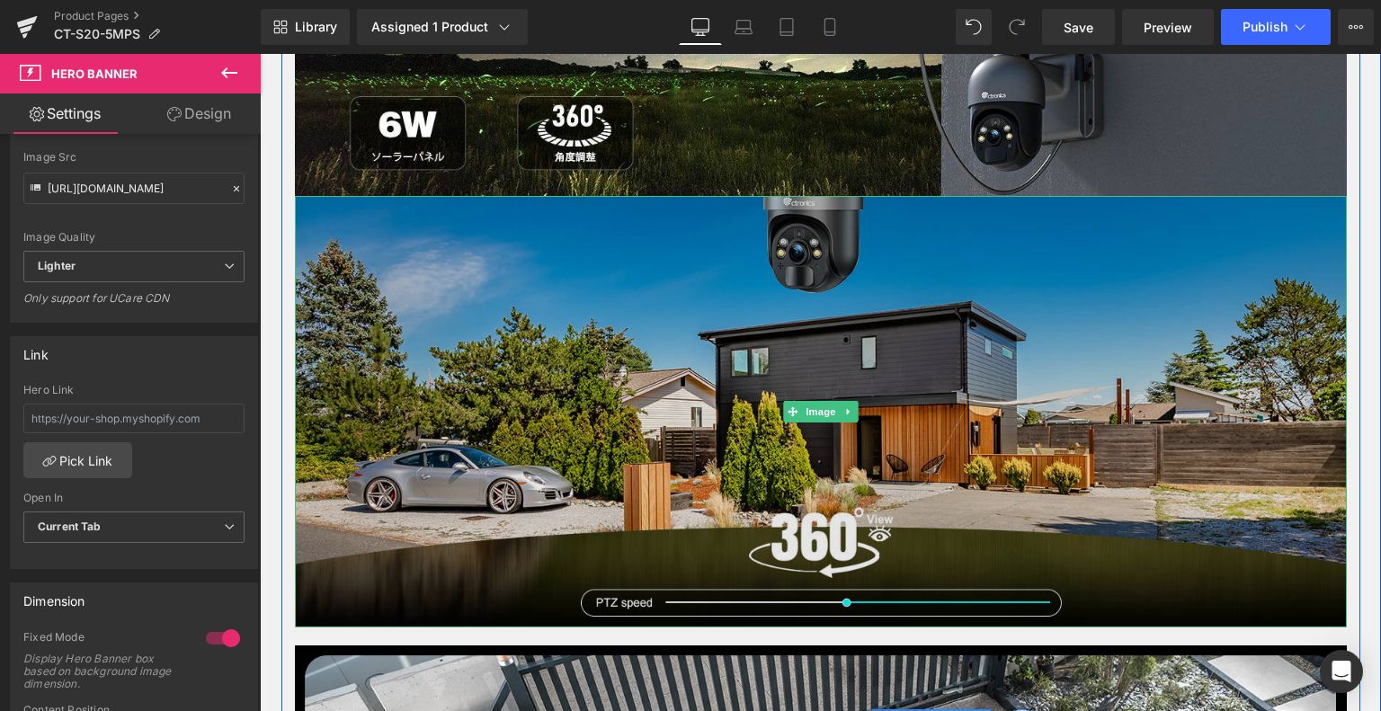
click at [845, 240] on img at bounding box center [821, 412] width 1052 height 432
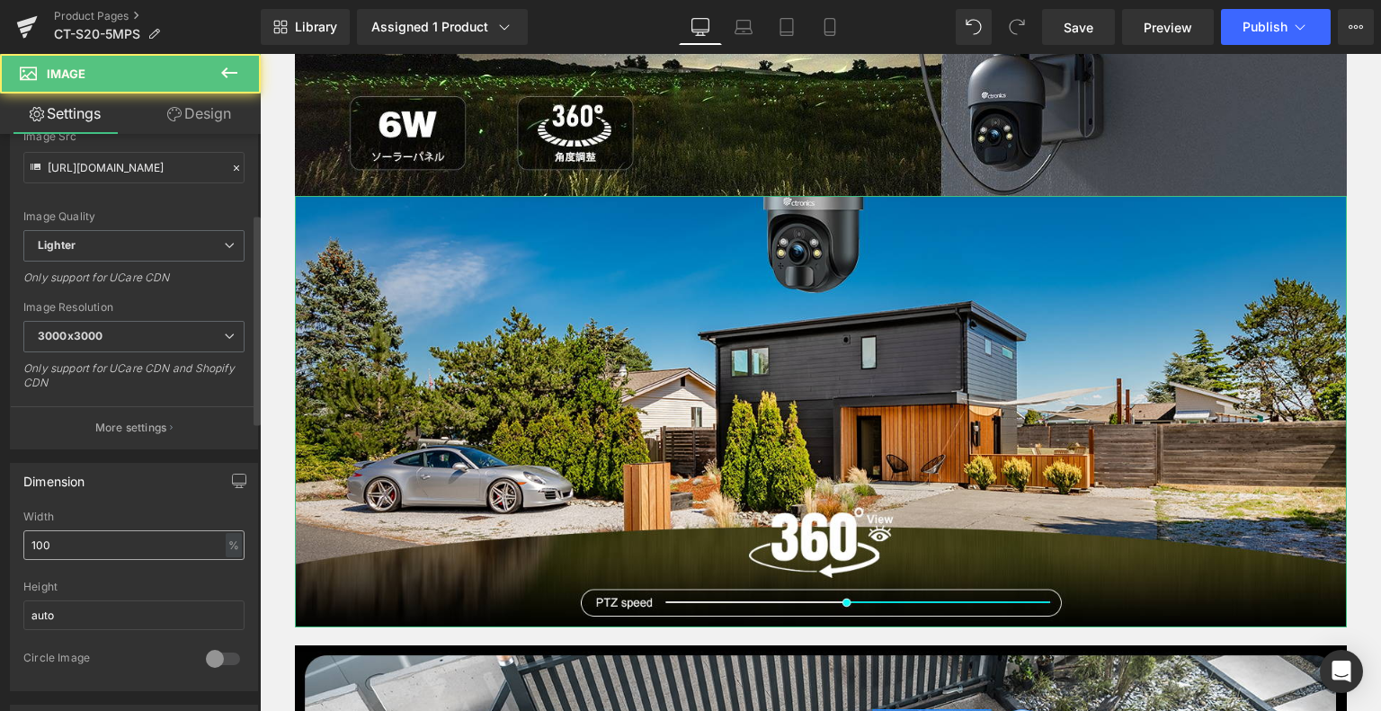
scroll to position [360, 0]
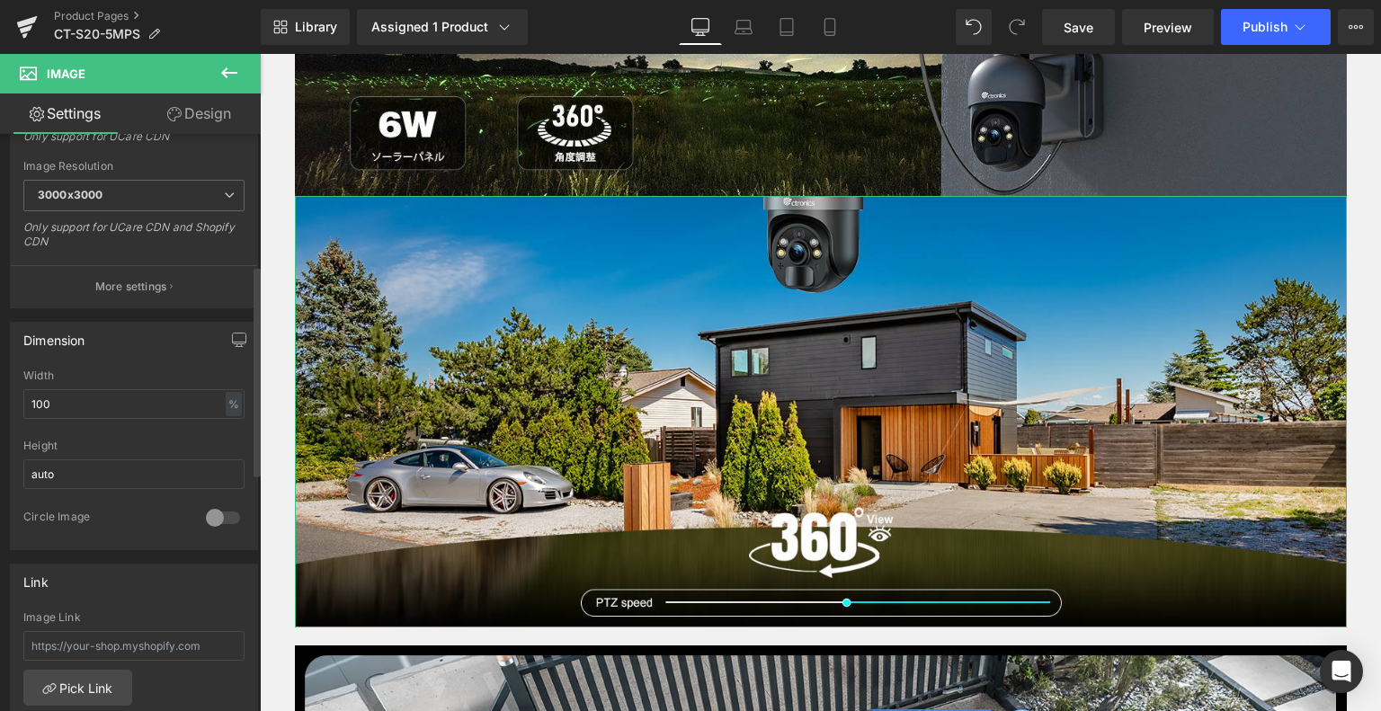
click at [223, 507] on div at bounding box center [222, 518] width 43 height 29
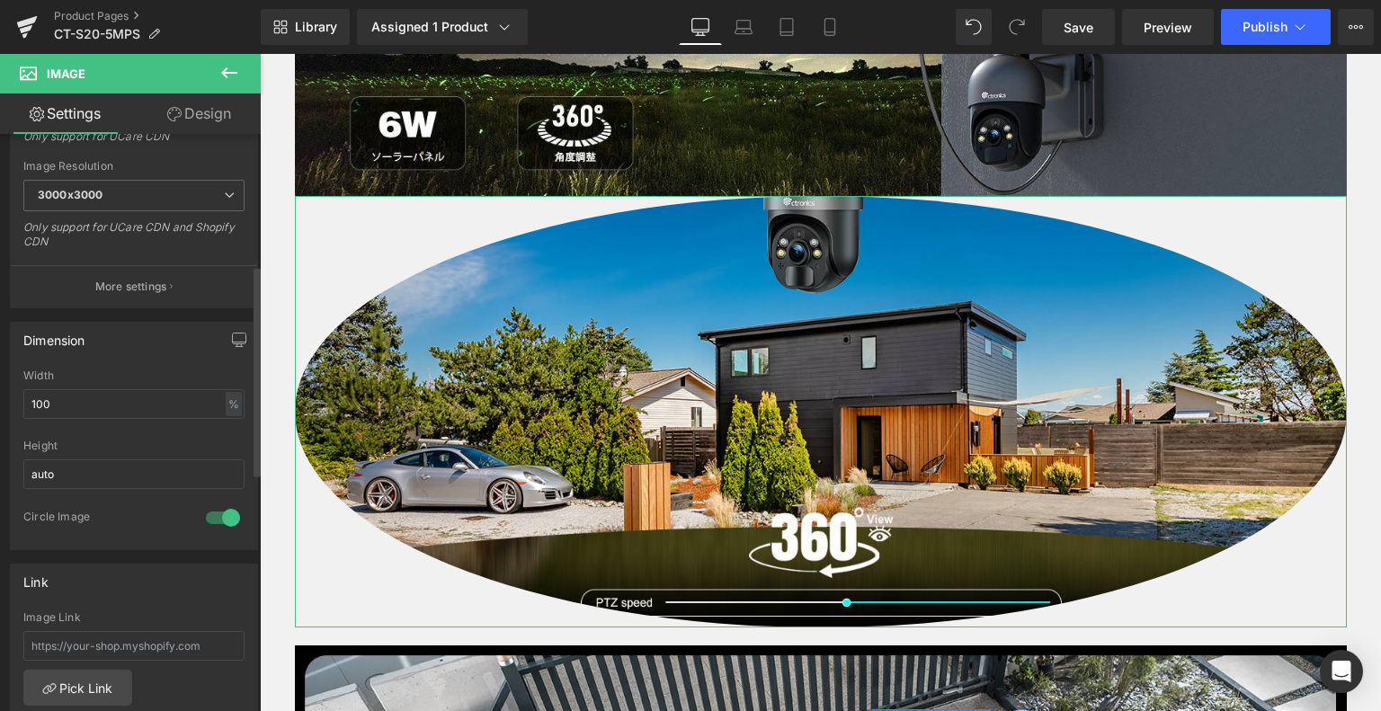
click at [207, 516] on div at bounding box center [222, 518] width 43 height 29
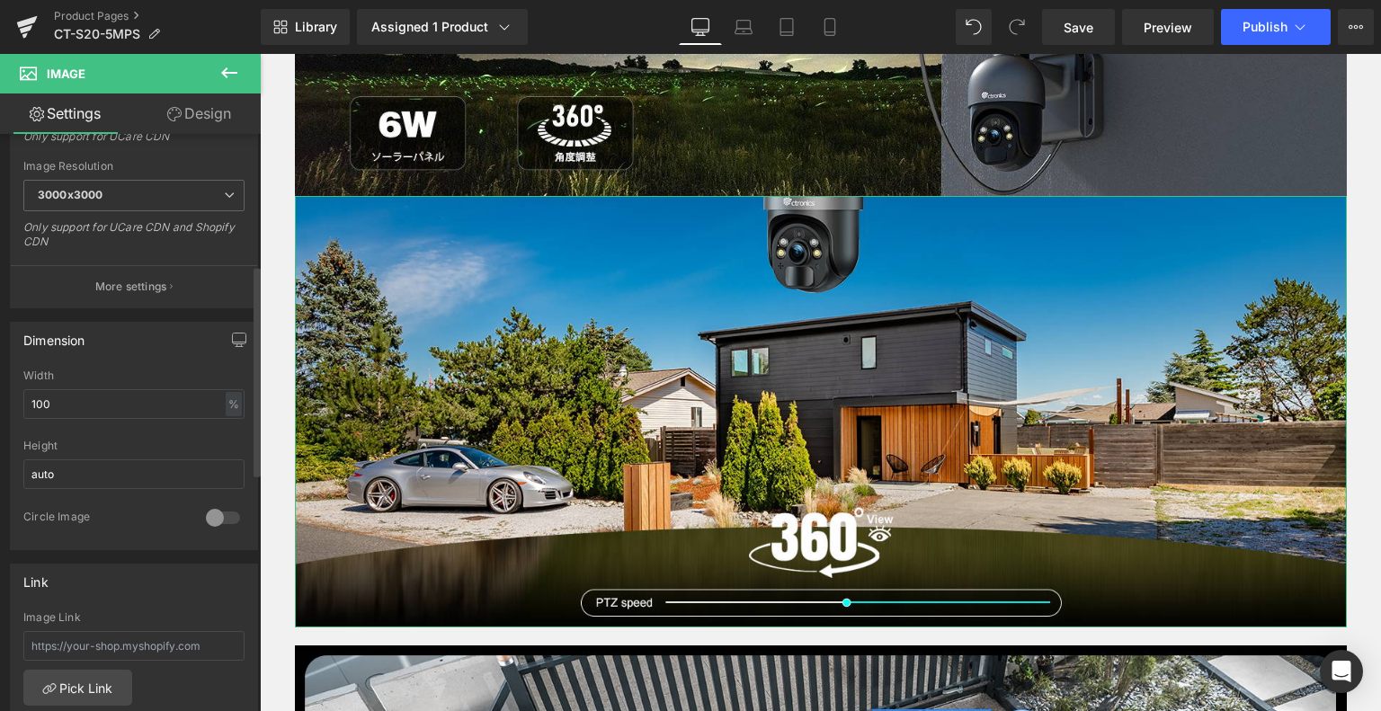
click at [207, 516] on div at bounding box center [222, 518] width 43 height 29
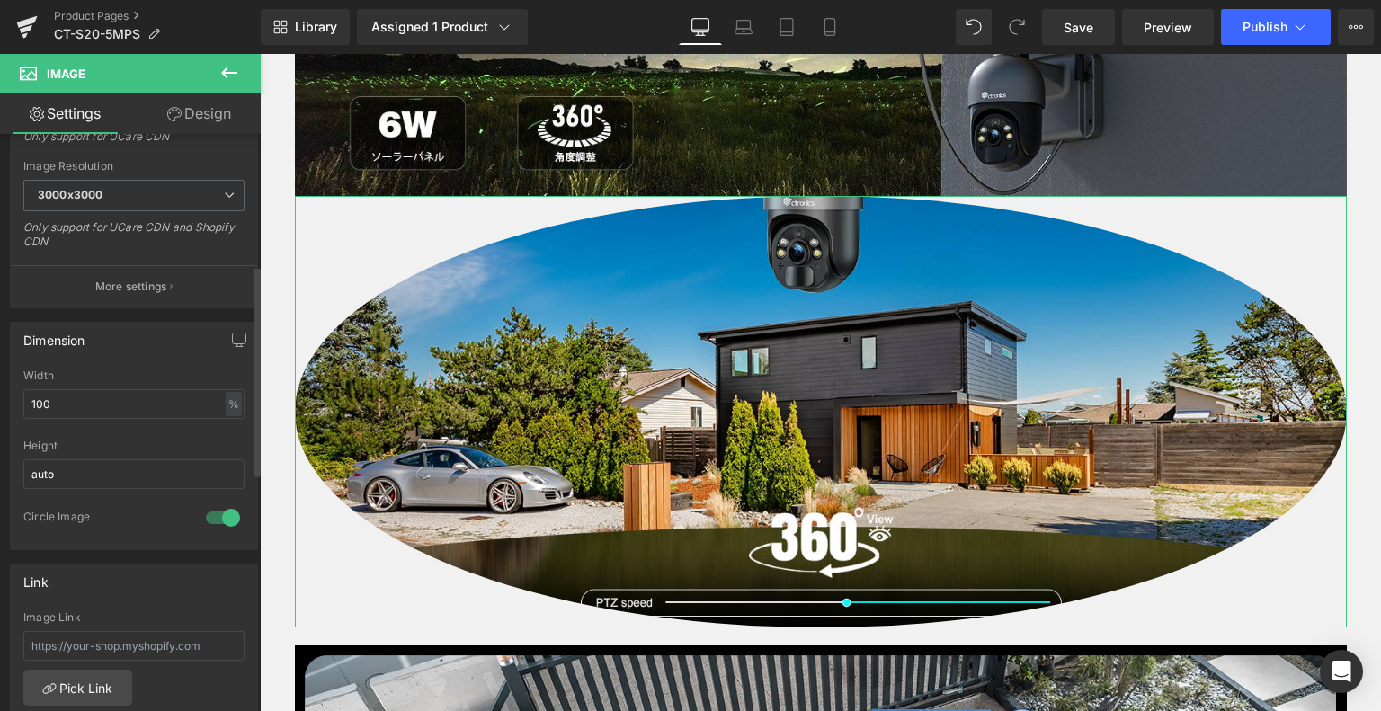
click at [206, 516] on div at bounding box center [222, 518] width 43 height 29
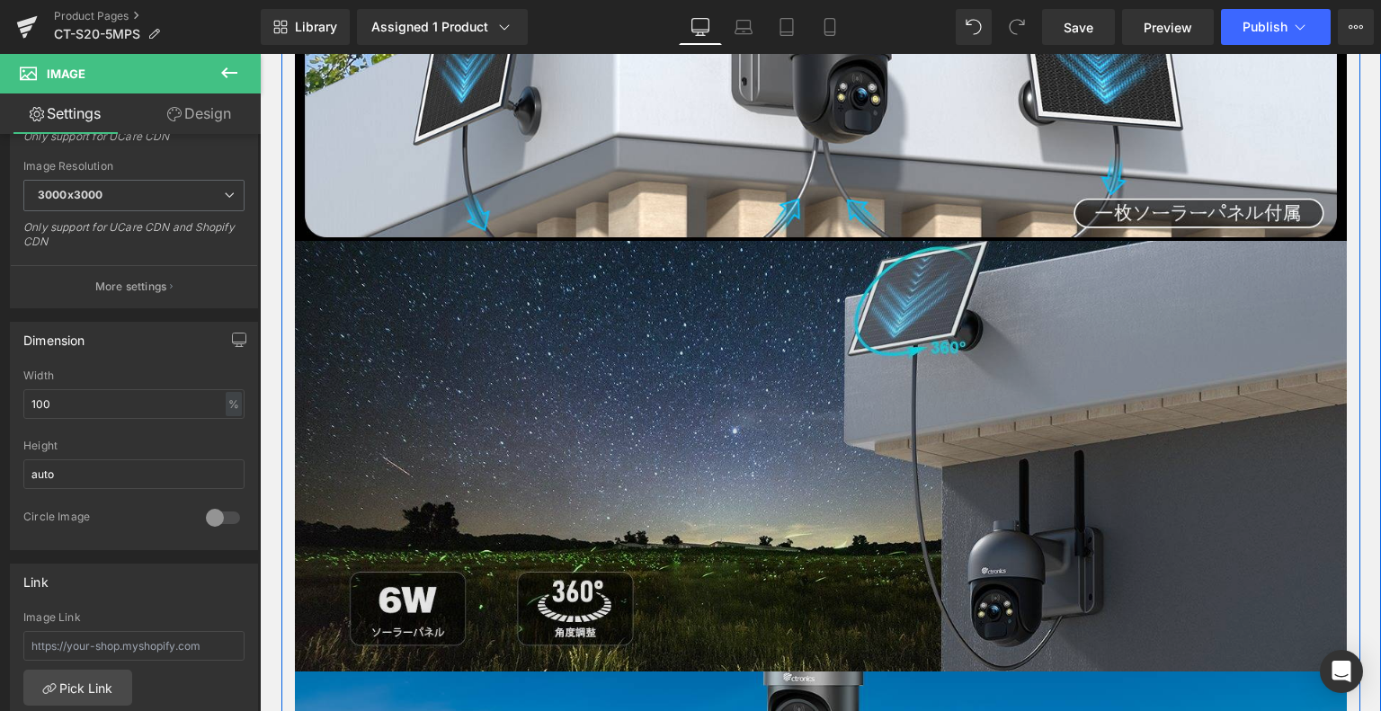
scroll to position [3257, 0]
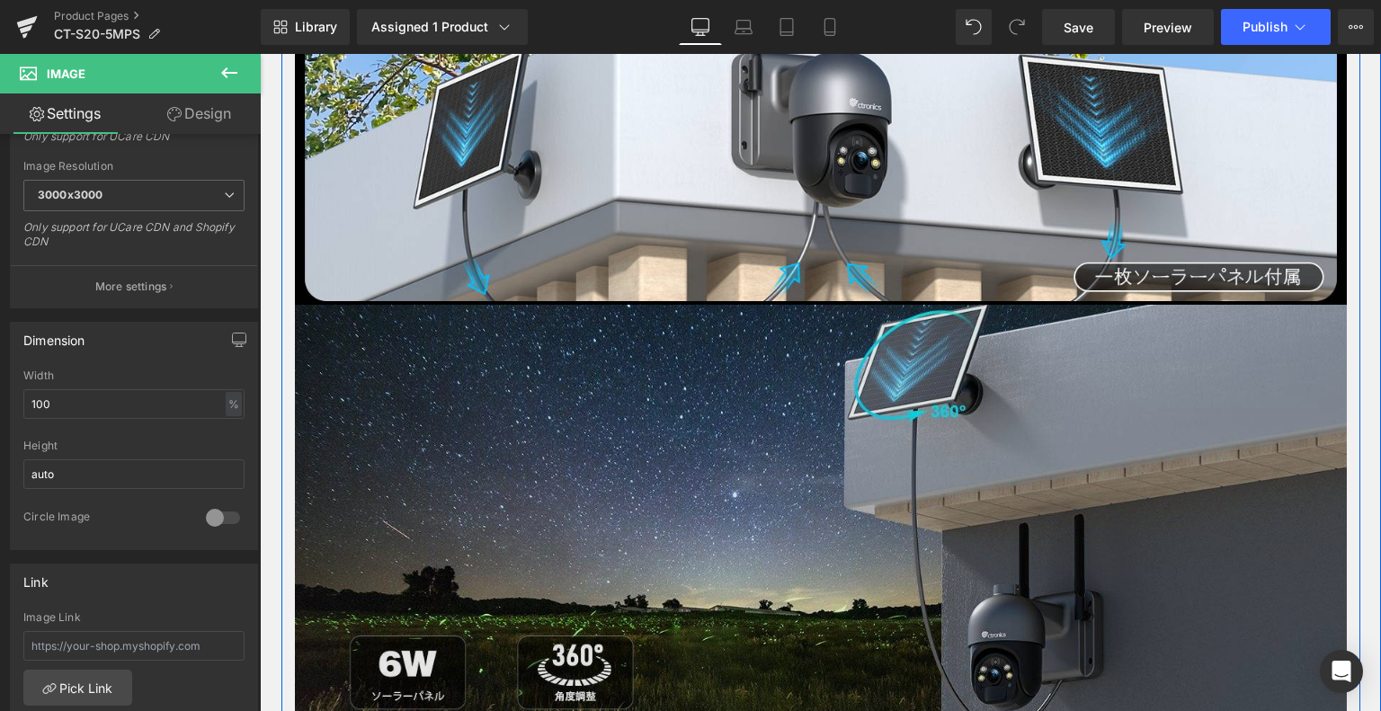
click at [622, 424] on img at bounding box center [821, 521] width 1052 height 432
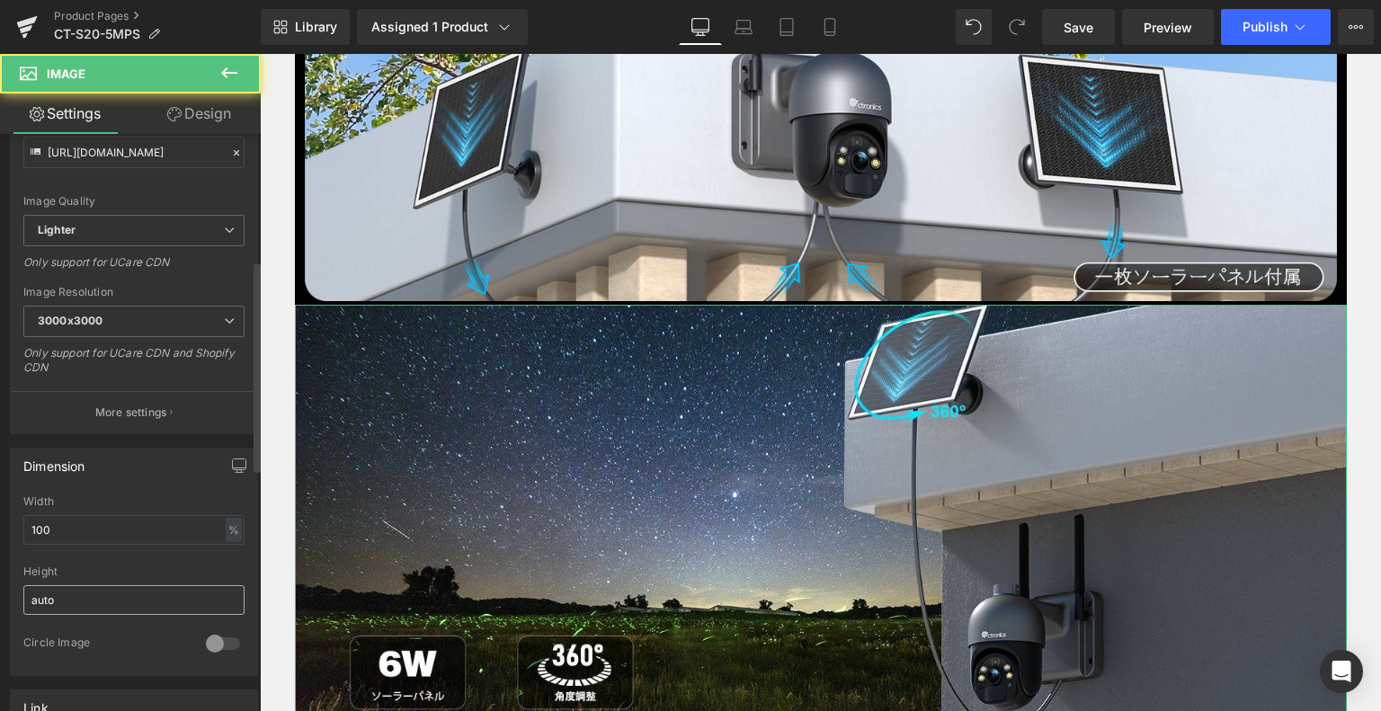
scroll to position [360, 0]
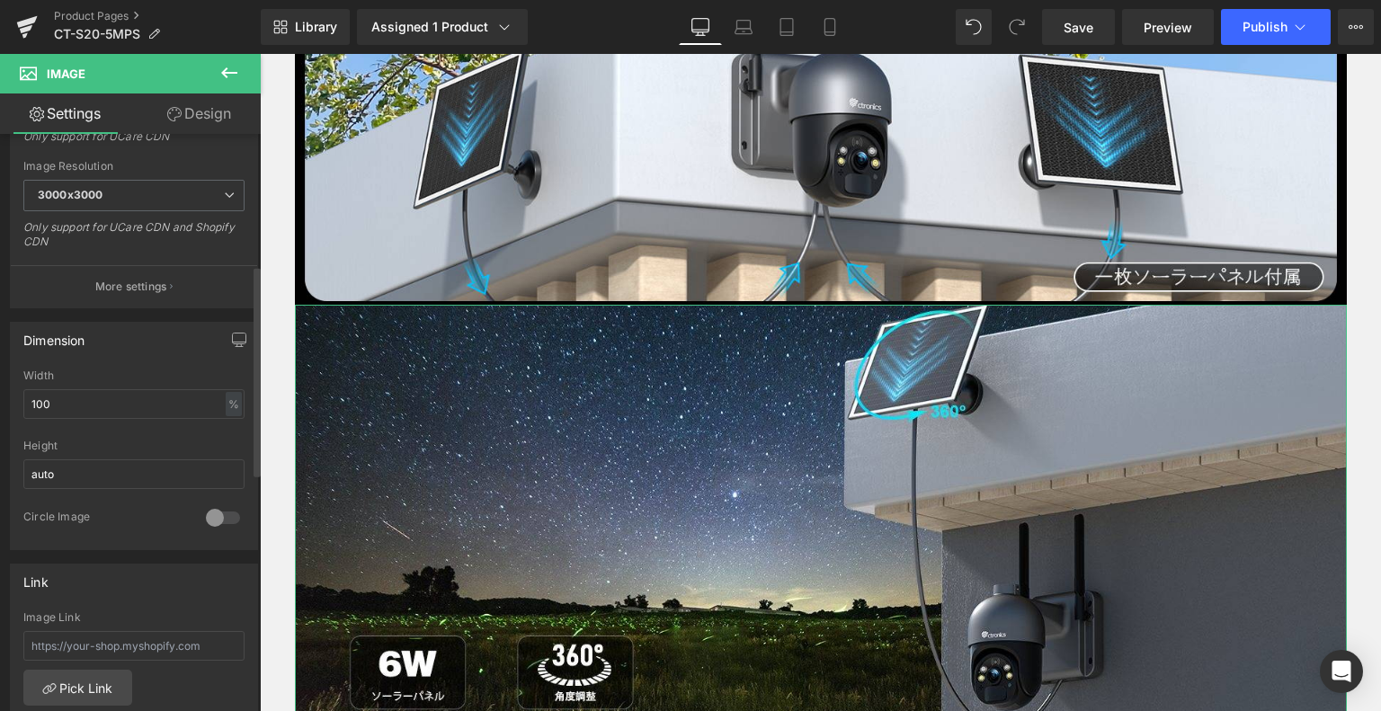
click at [219, 518] on div at bounding box center [222, 518] width 43 height 29
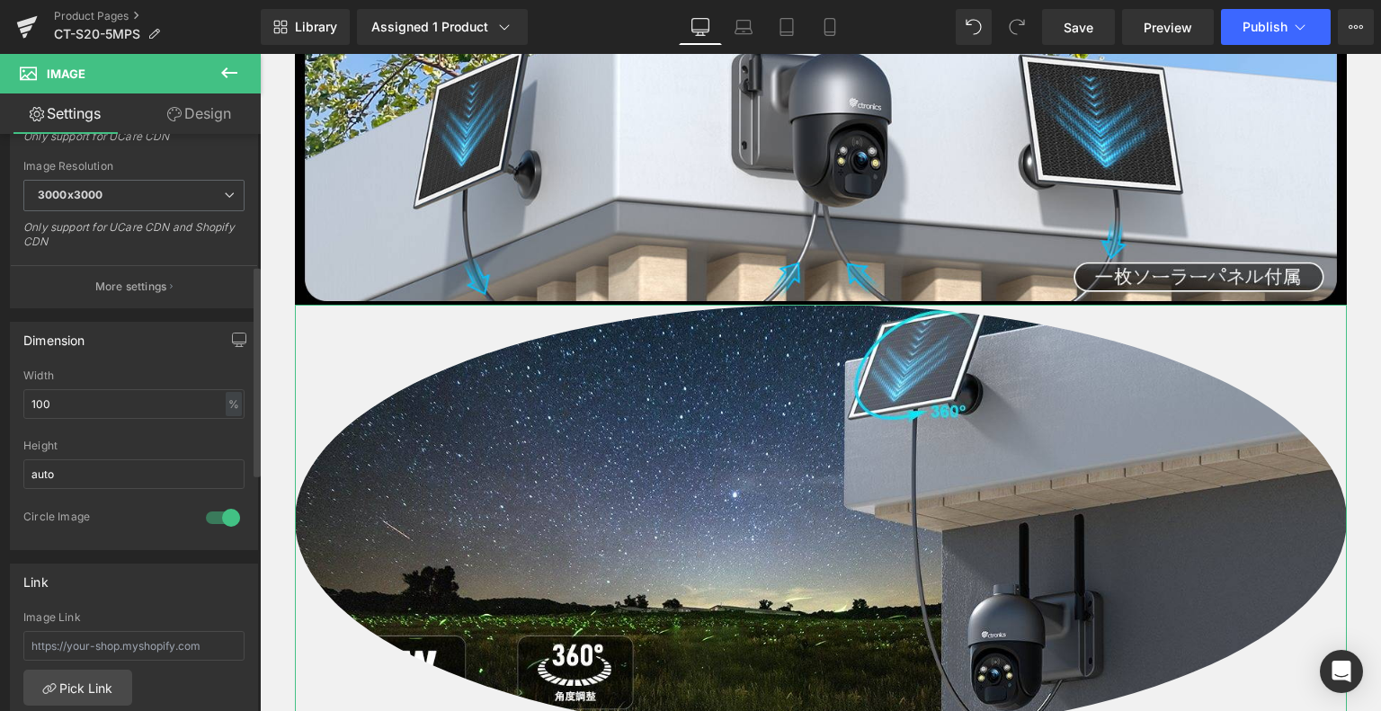
click at [219, 518] on div at bounding box center [222, 518] width 43 height 29
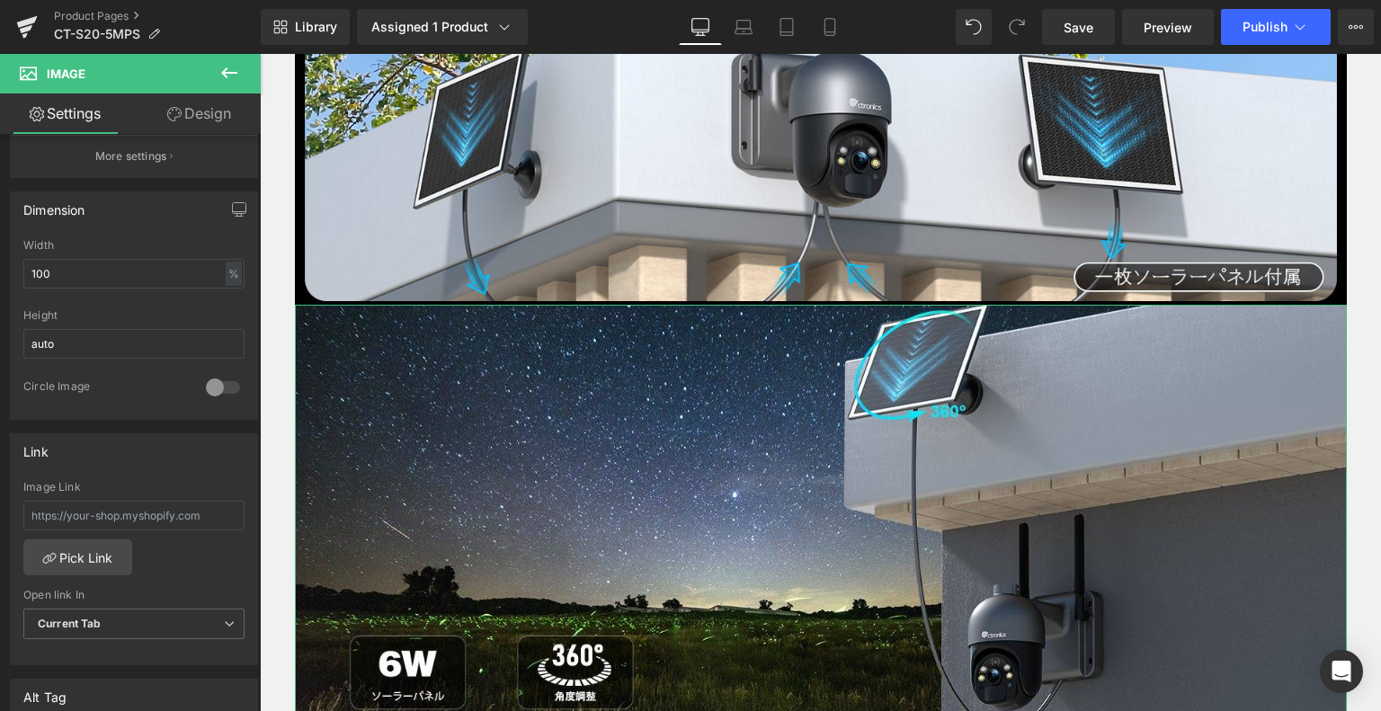
scroll to position [720, 0]
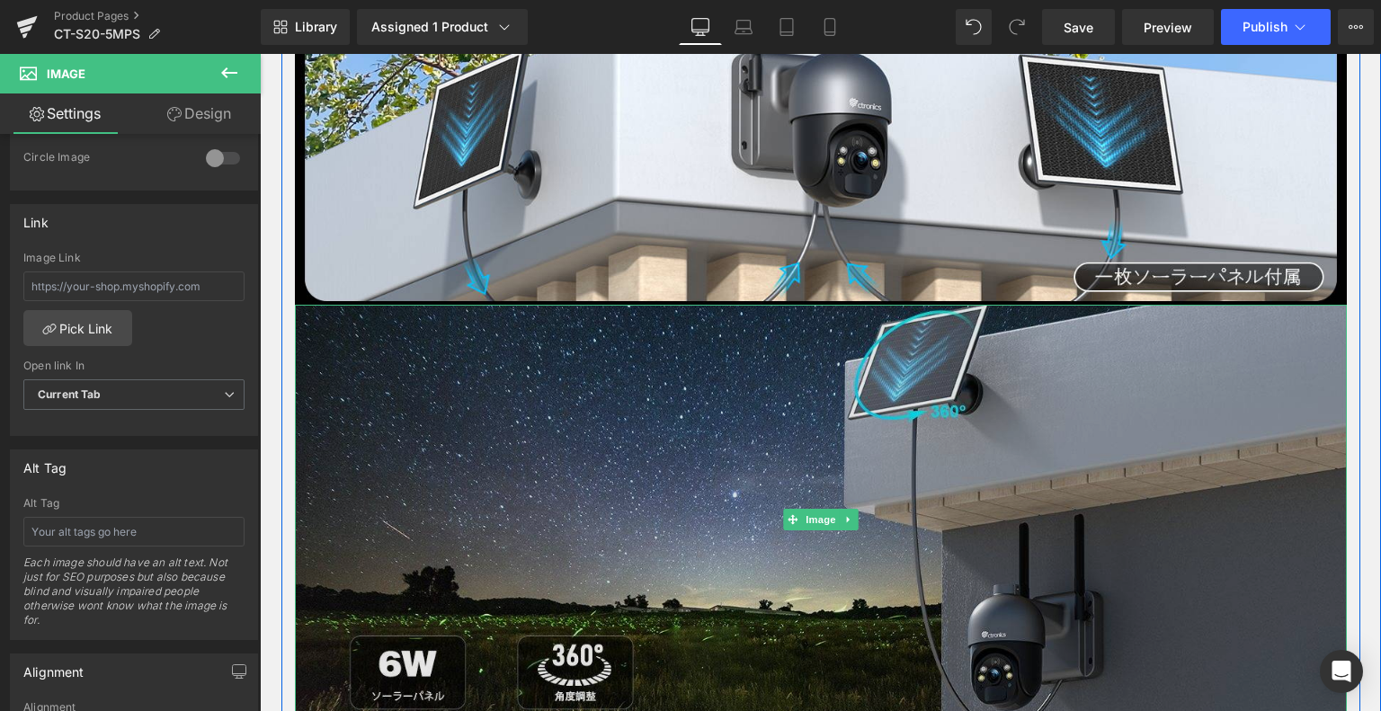
click at [797, 352] on img at bounding box center [821, 521] width 1052 height 432
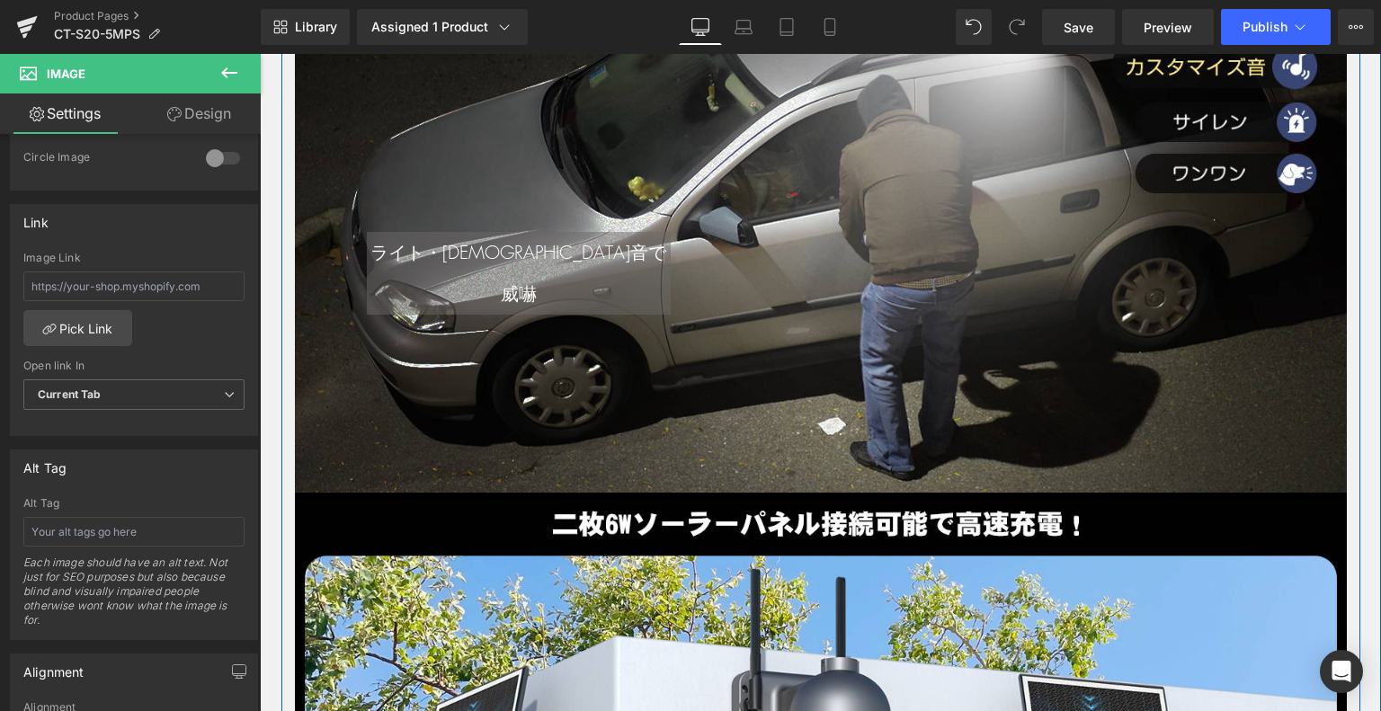
scroll to position [2447, 0]
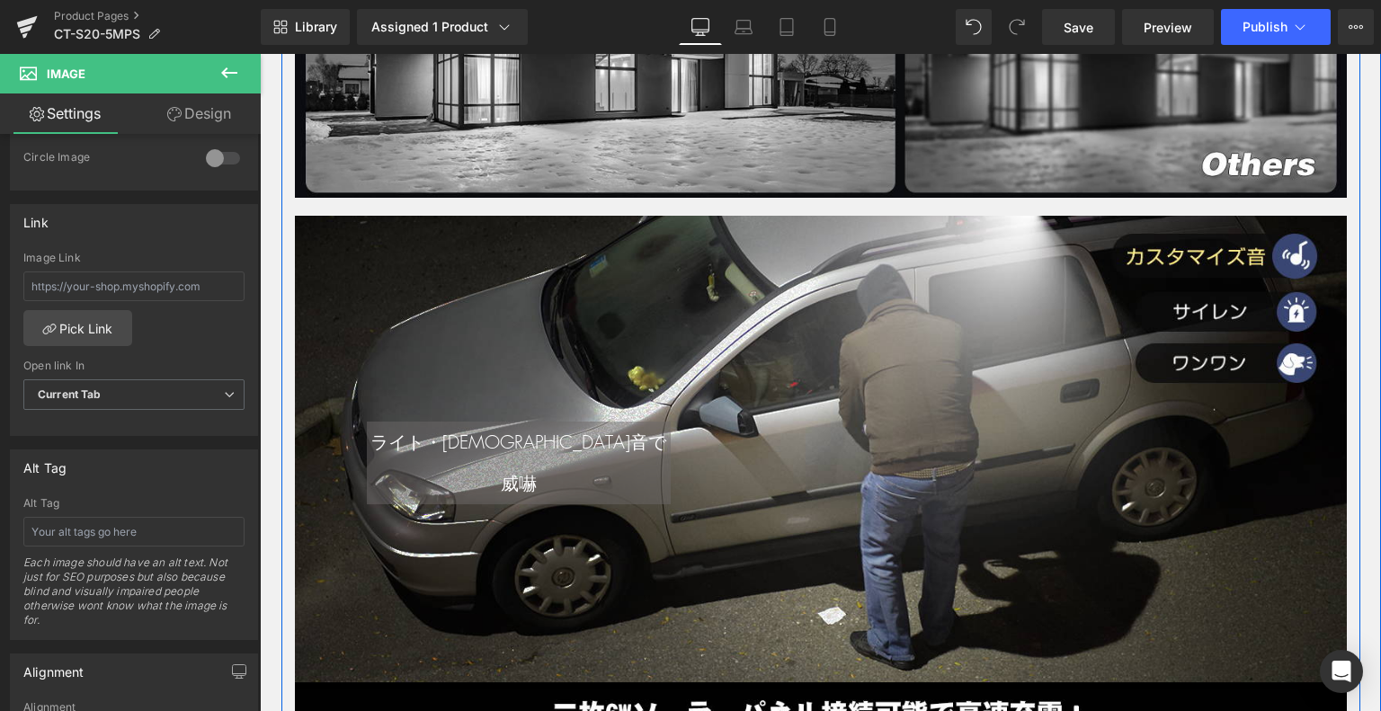
click at [564, 323] on div at bounding box center [821, 449] width 1052 height 467
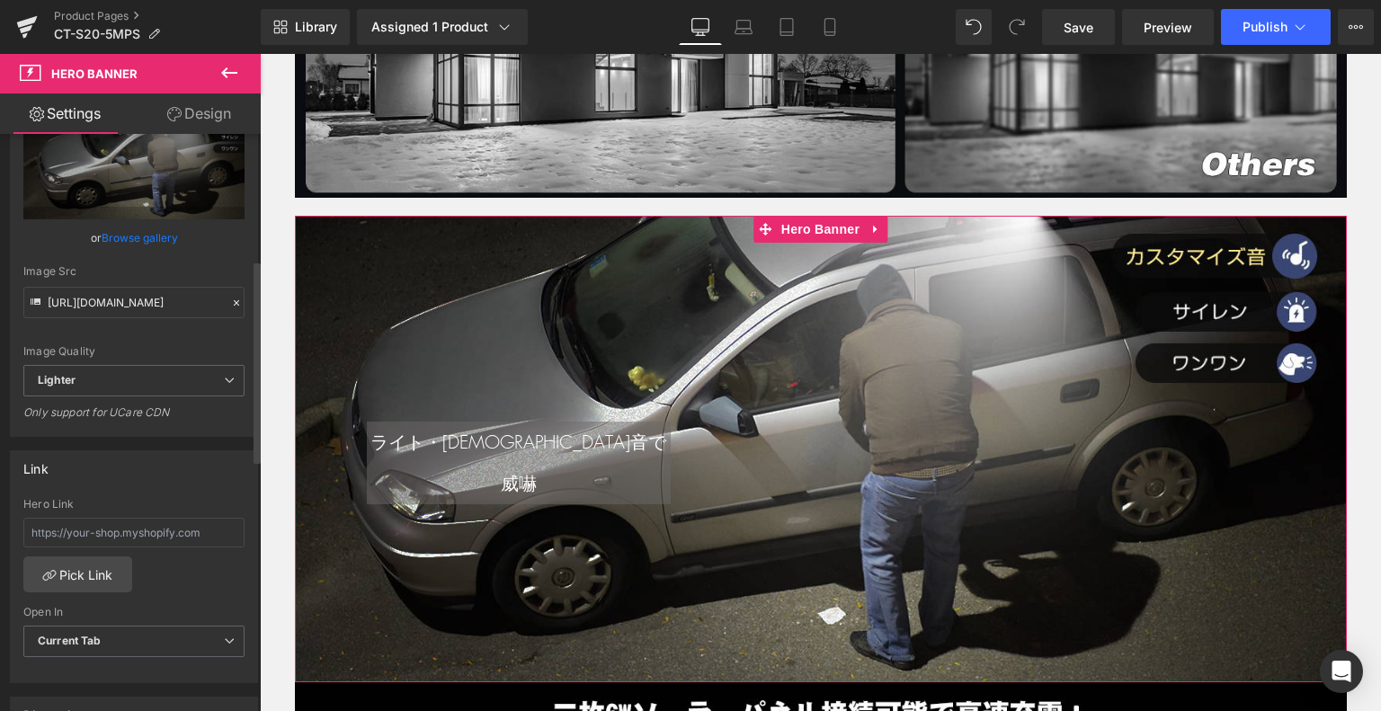
scroll to position [360, 0]
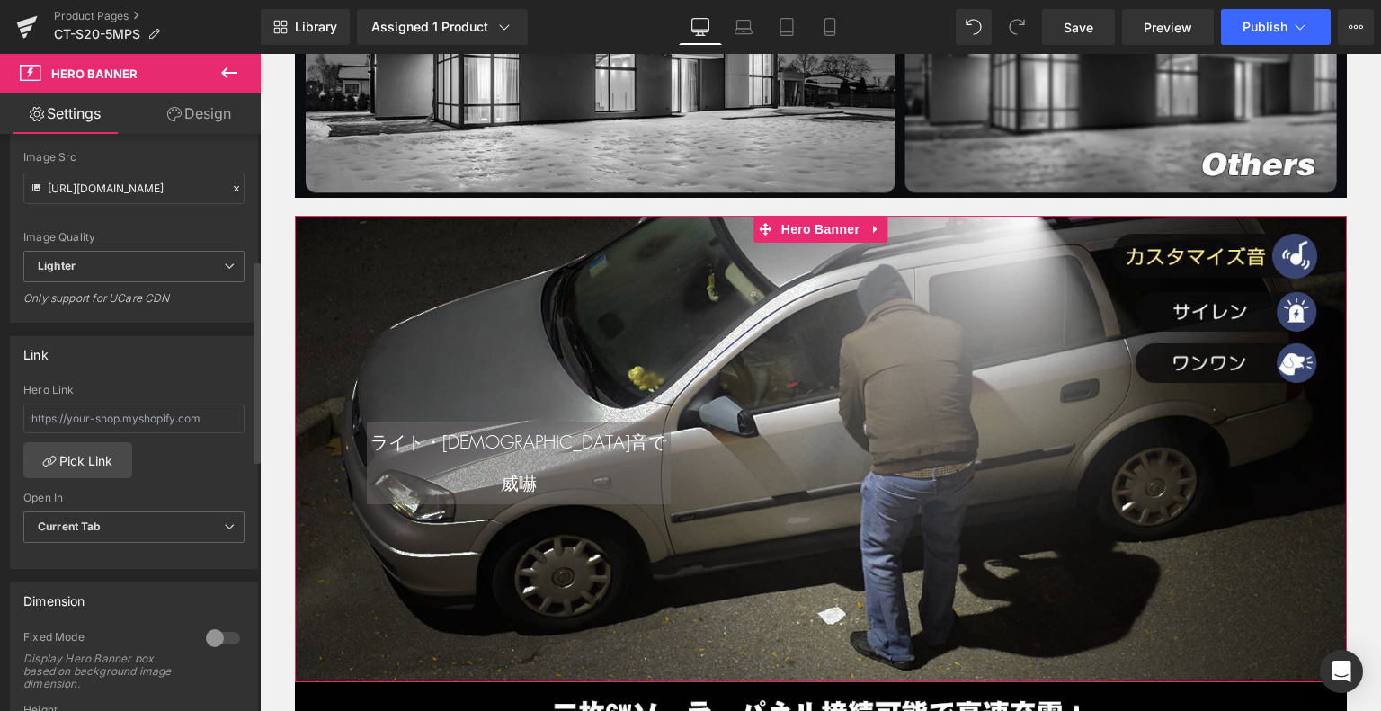
click at [218, 624] on div at bounding box center [222, 638] width 43 height 29
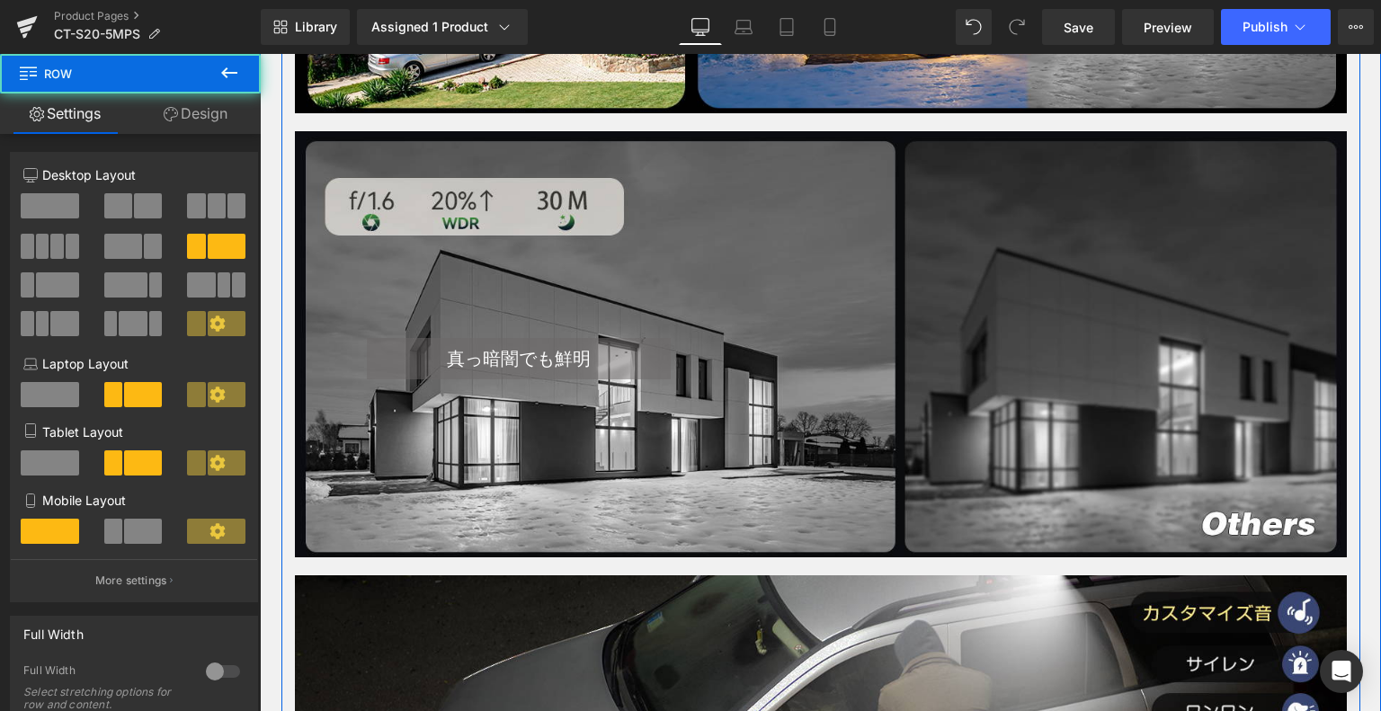
click at [705, 326] on div "真っ暗闇でも鮮明 Heading Text Block Row" at bounding box center [821, 300] width 1052 height 176
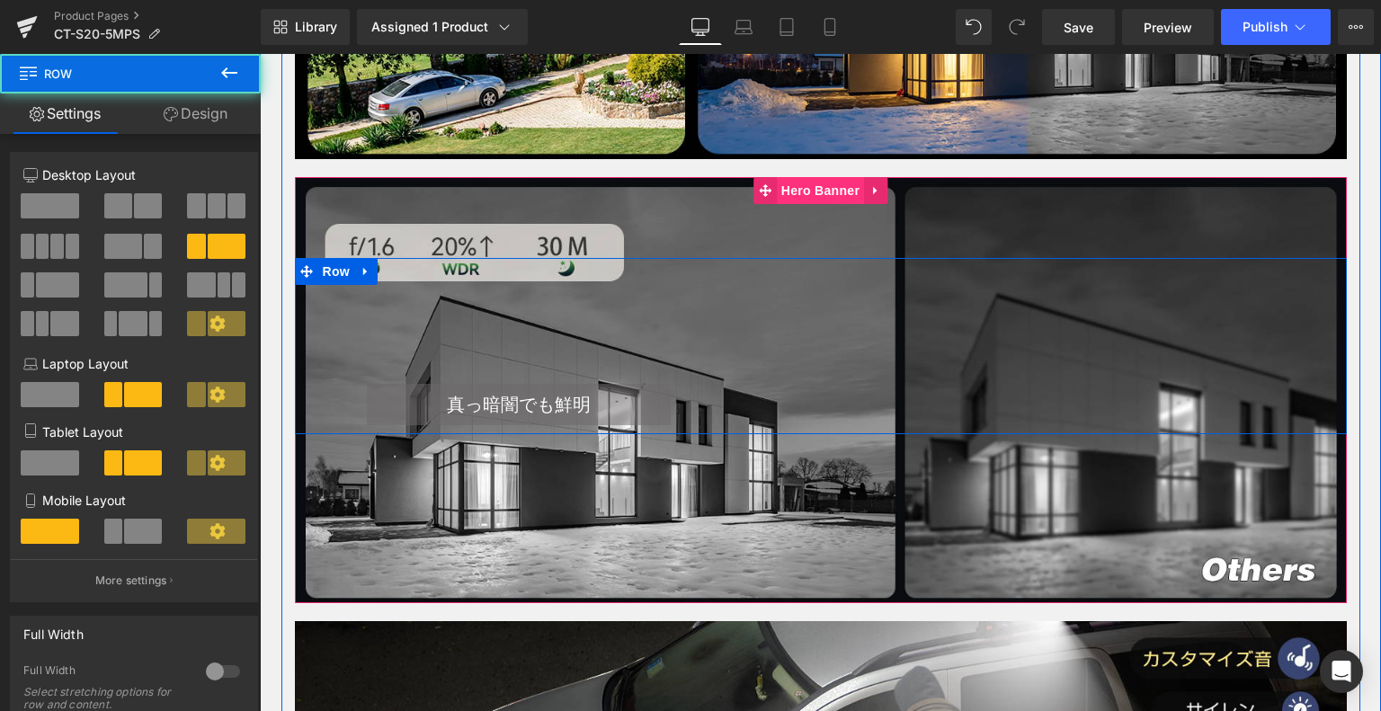
scroll to position [1998, 0]
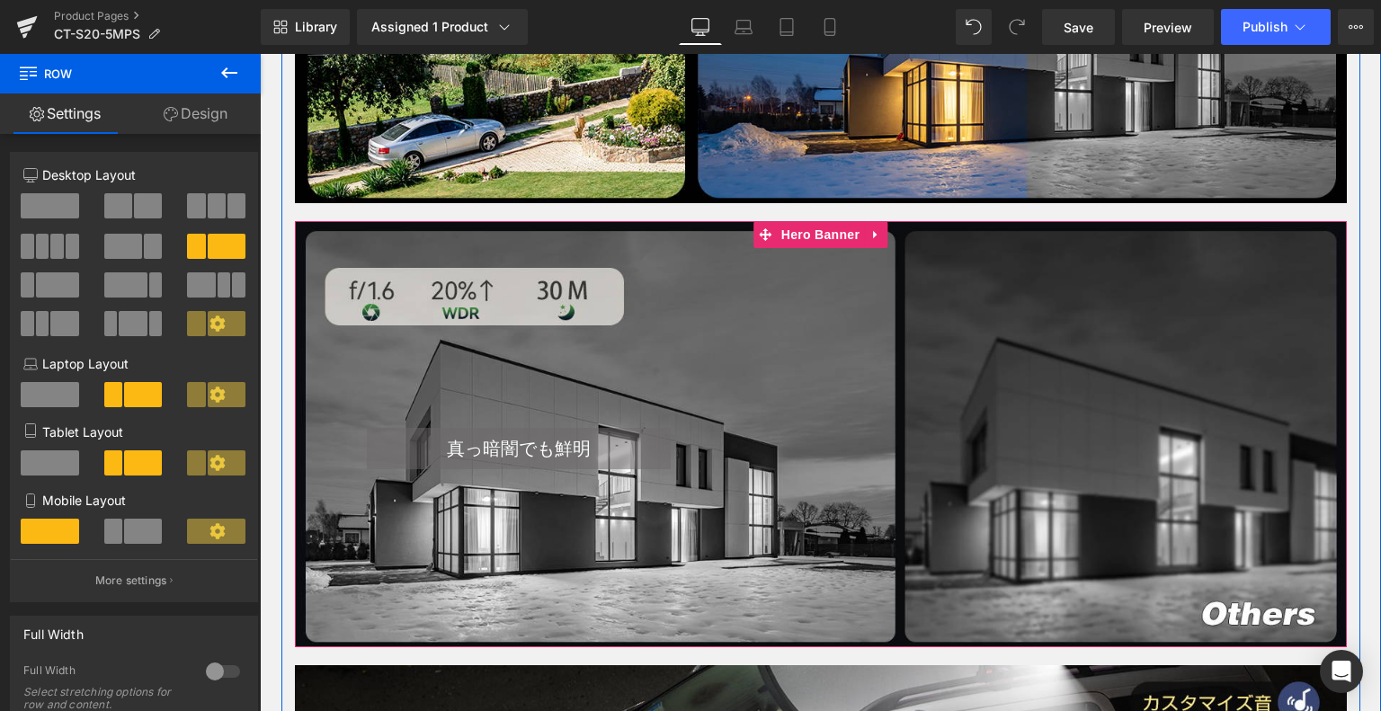
click at [782, 280] on div at bounding box center [821, 434] width 1052 height 426
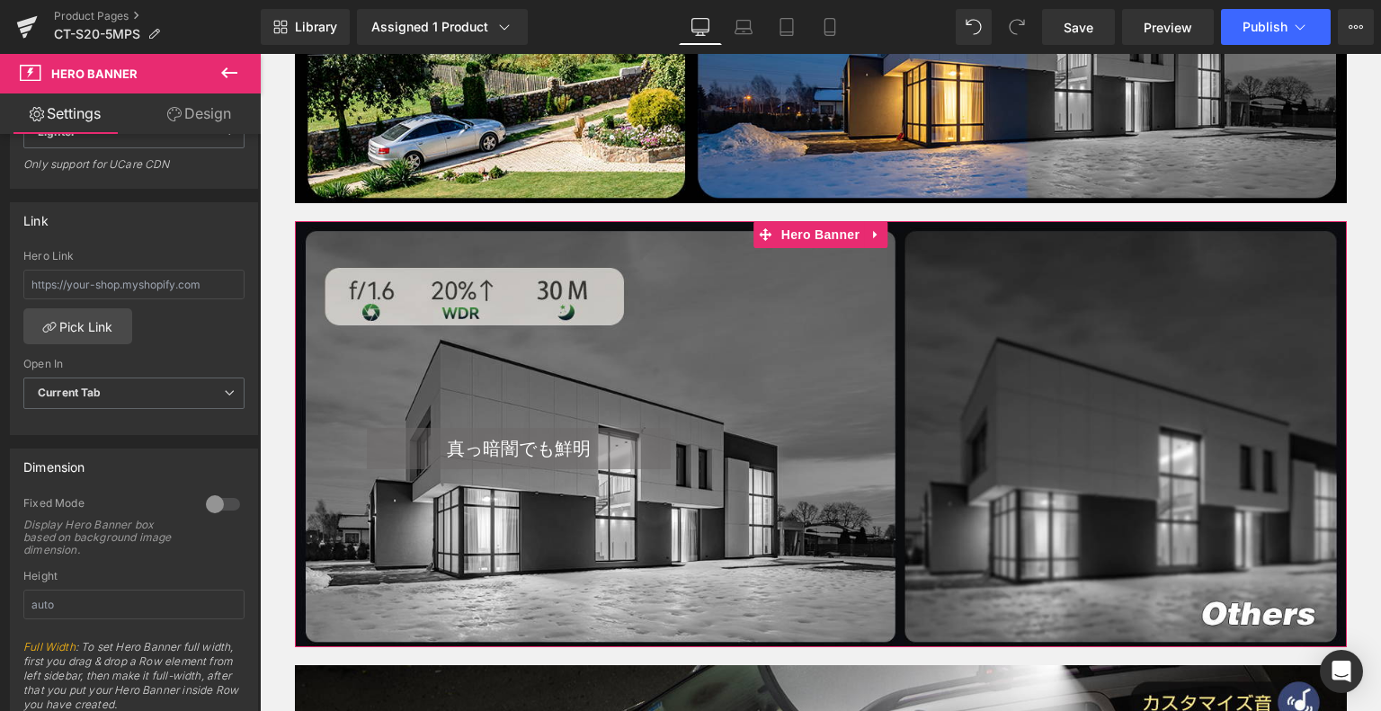
scroll to position [630, 0]
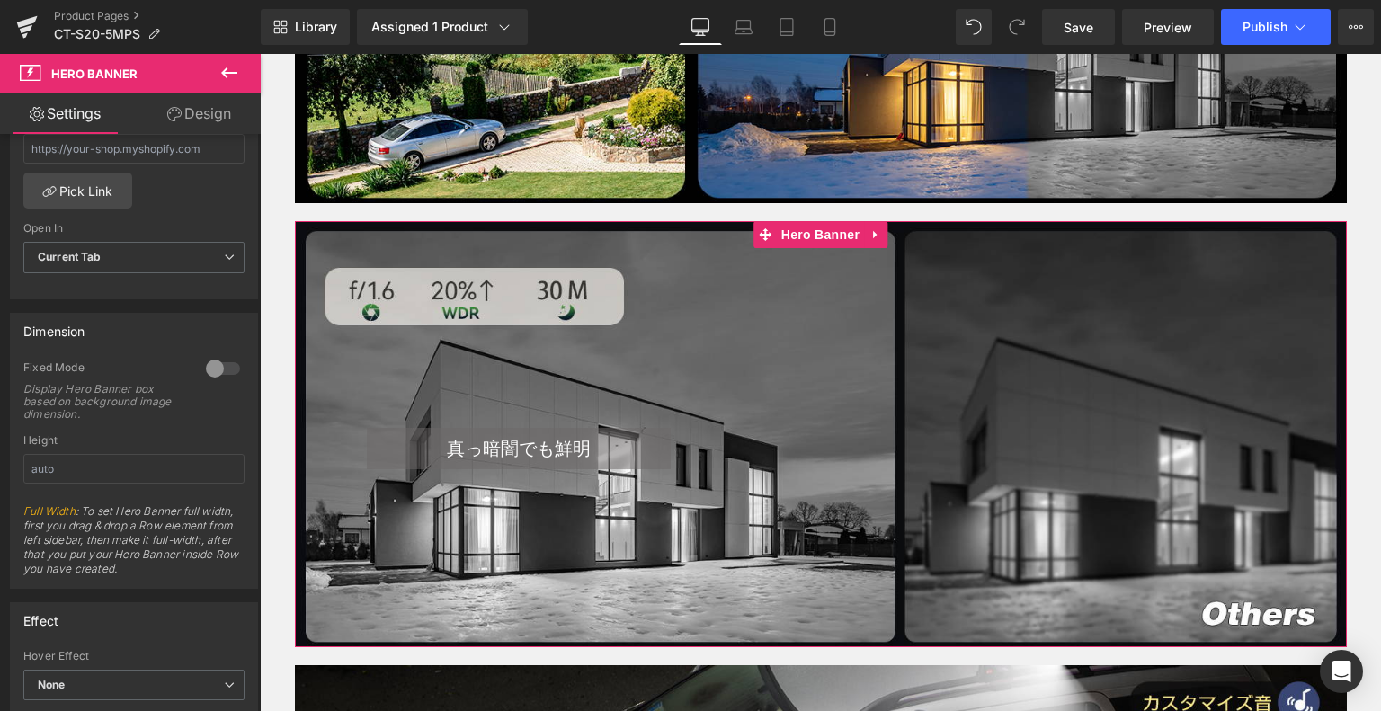
click at [219, 359] on div at bounding box center [222, 368] width 43 height 29
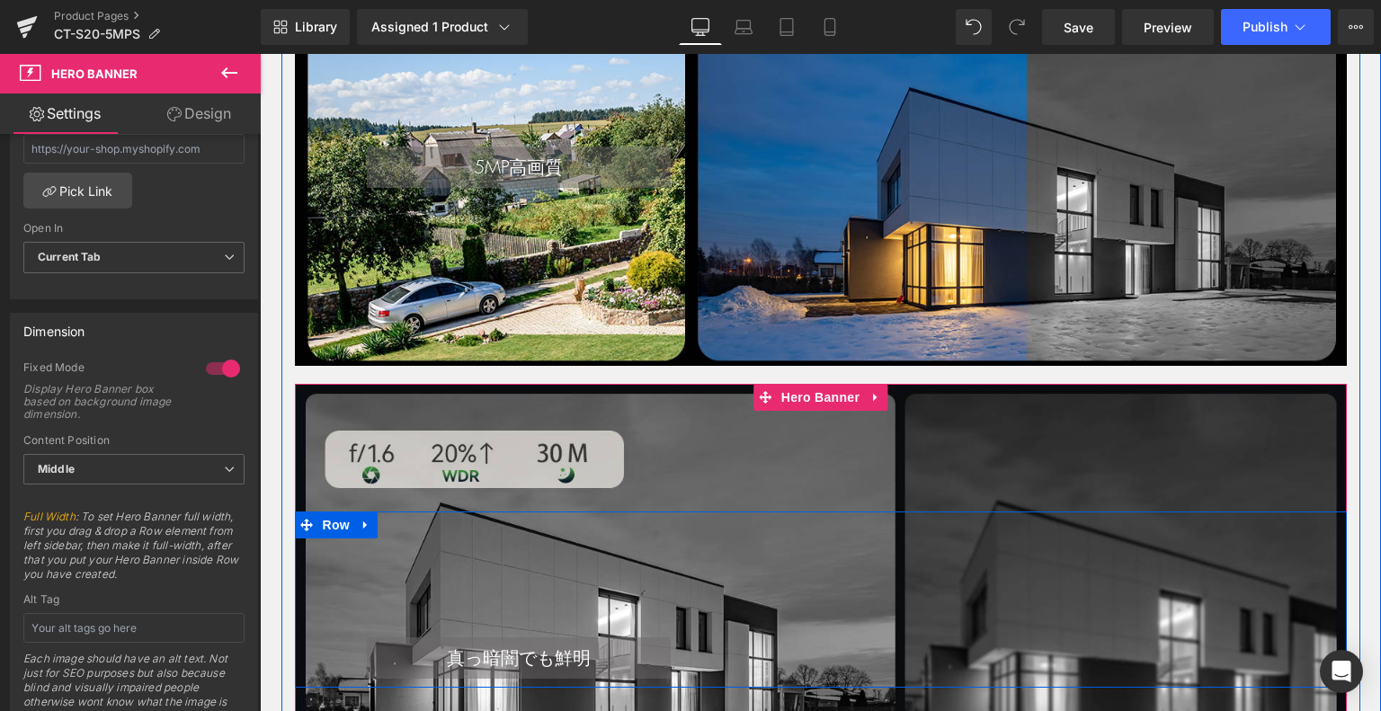
scroll to position [1638, 0]
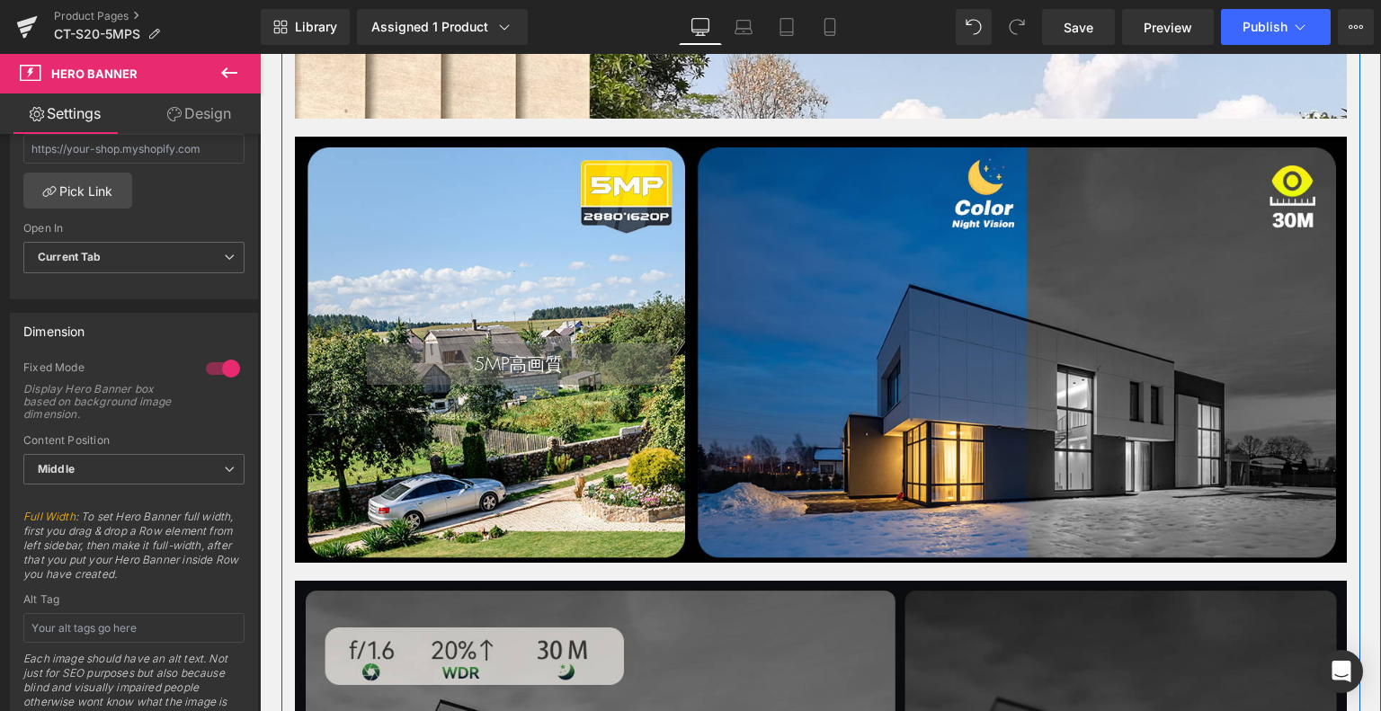
click at [703, 266] on div "5MP高画質 Heading Text Block Row" at bounding box center [821, 306] width 1052 height 176
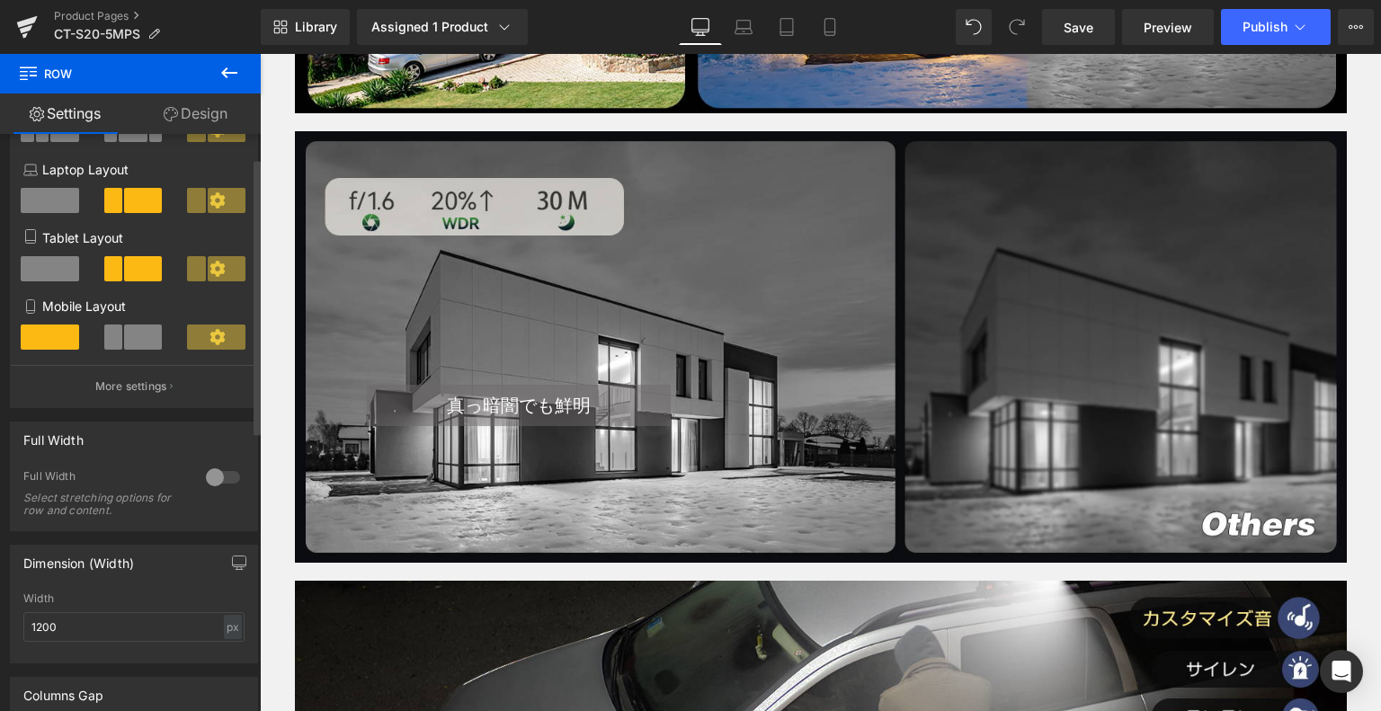
scroll to position [360, 0]
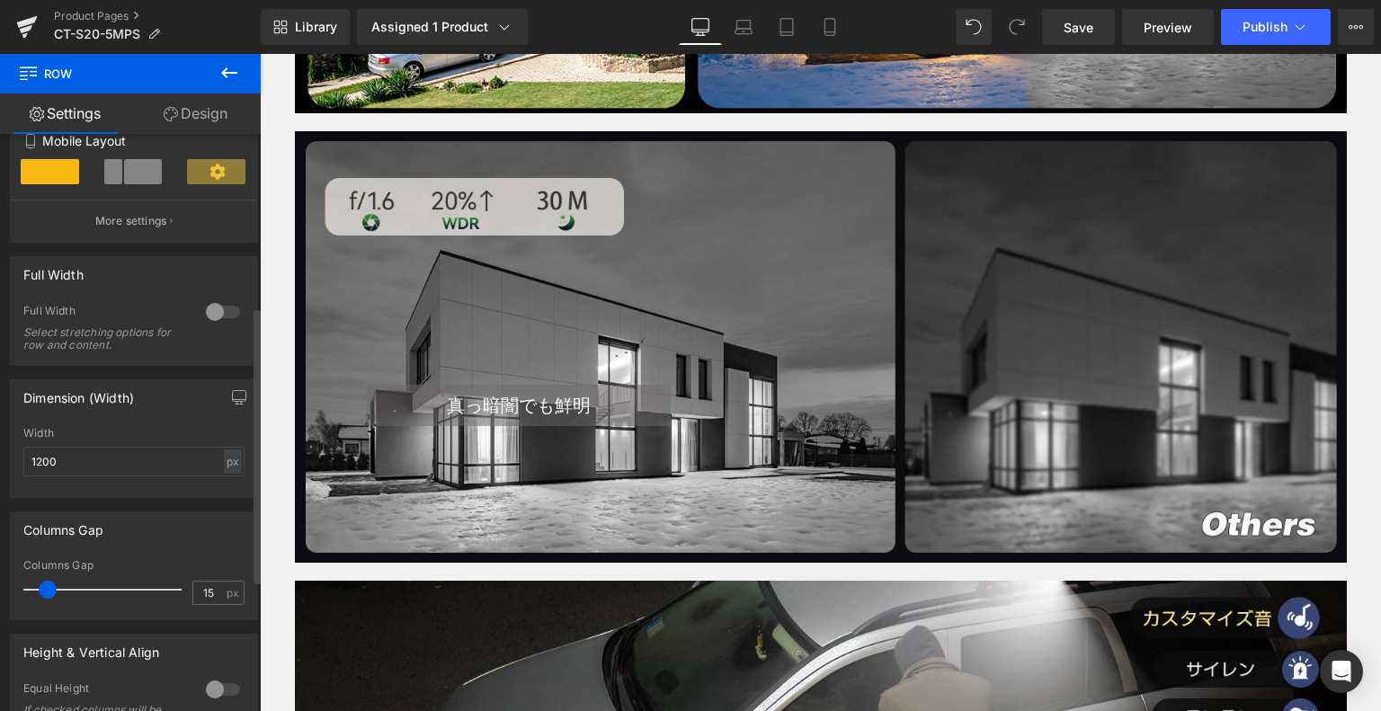
click at [219, 312] on div at bounding box center [222, 312] width 43 height 29
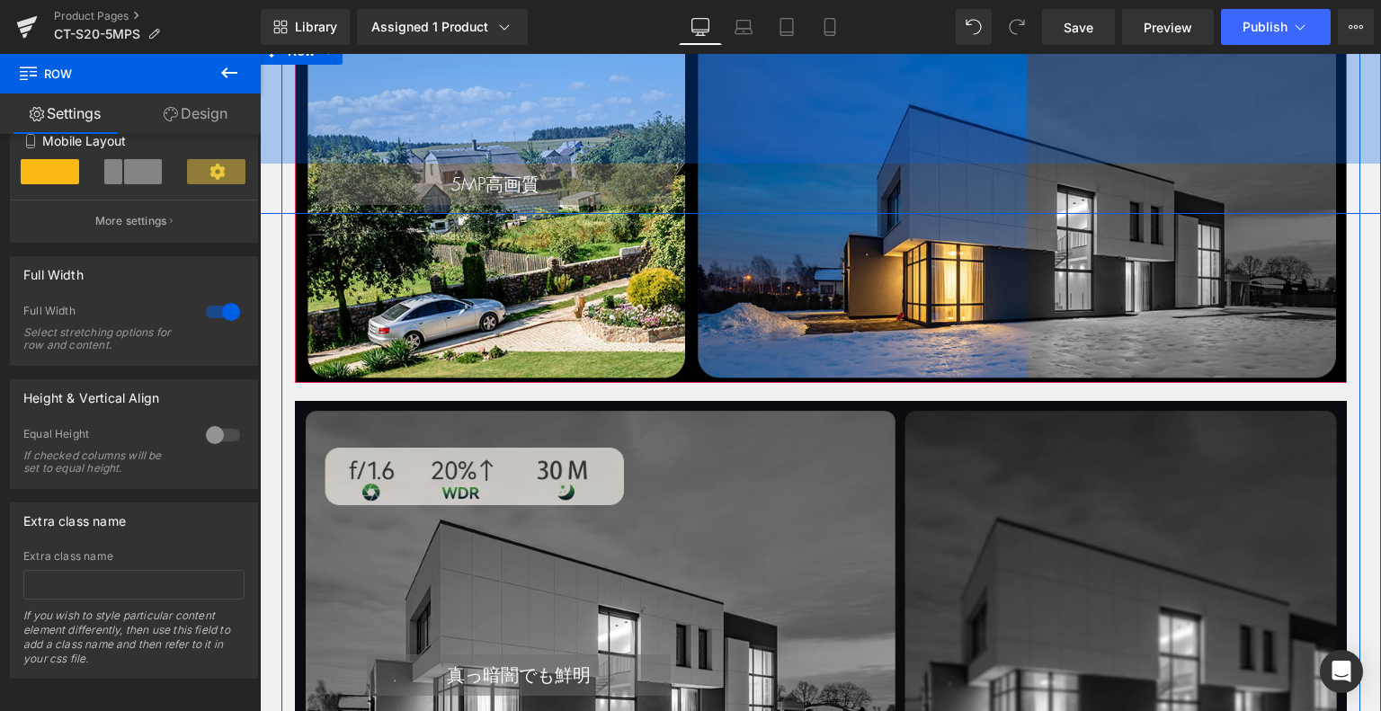
click at [669, 180] on div "5MP高画質 Heading Text Block Row 140px" at bounding box center [821, 126] width 1122 height 176
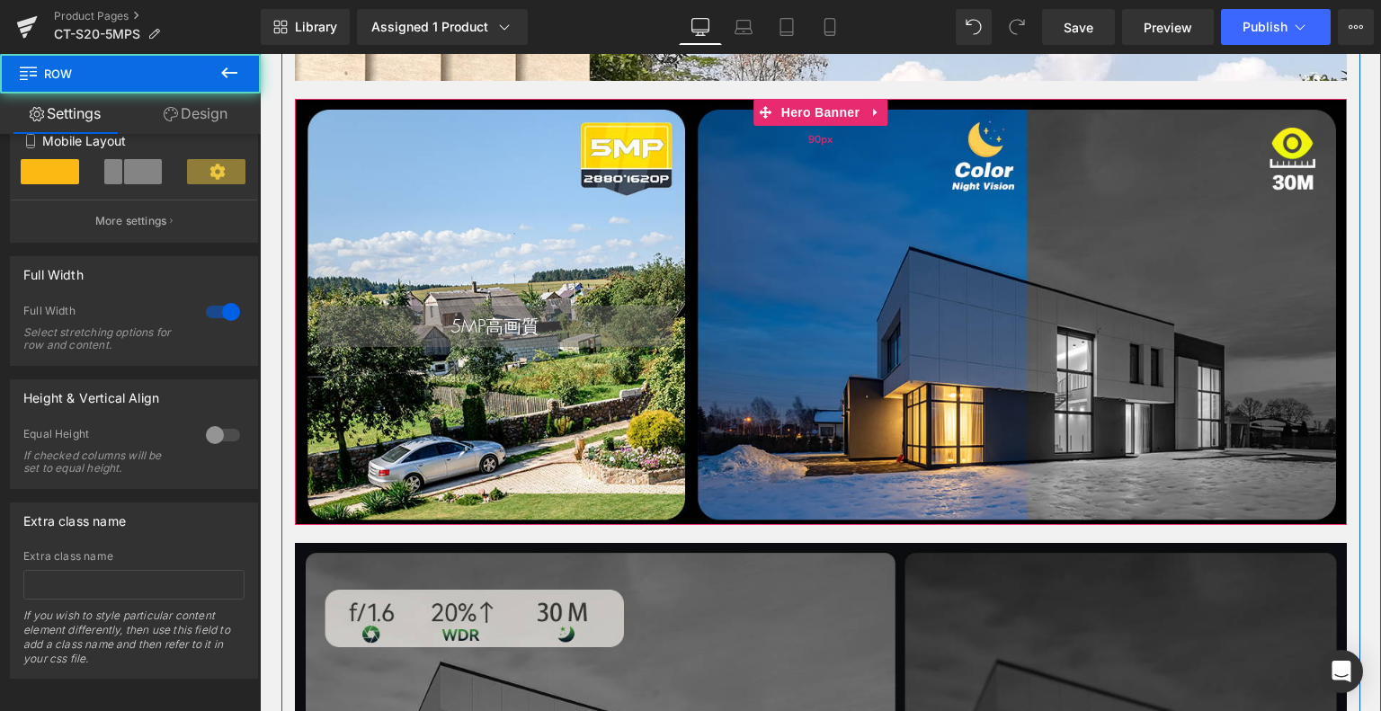
scroll to position [1548, 0]
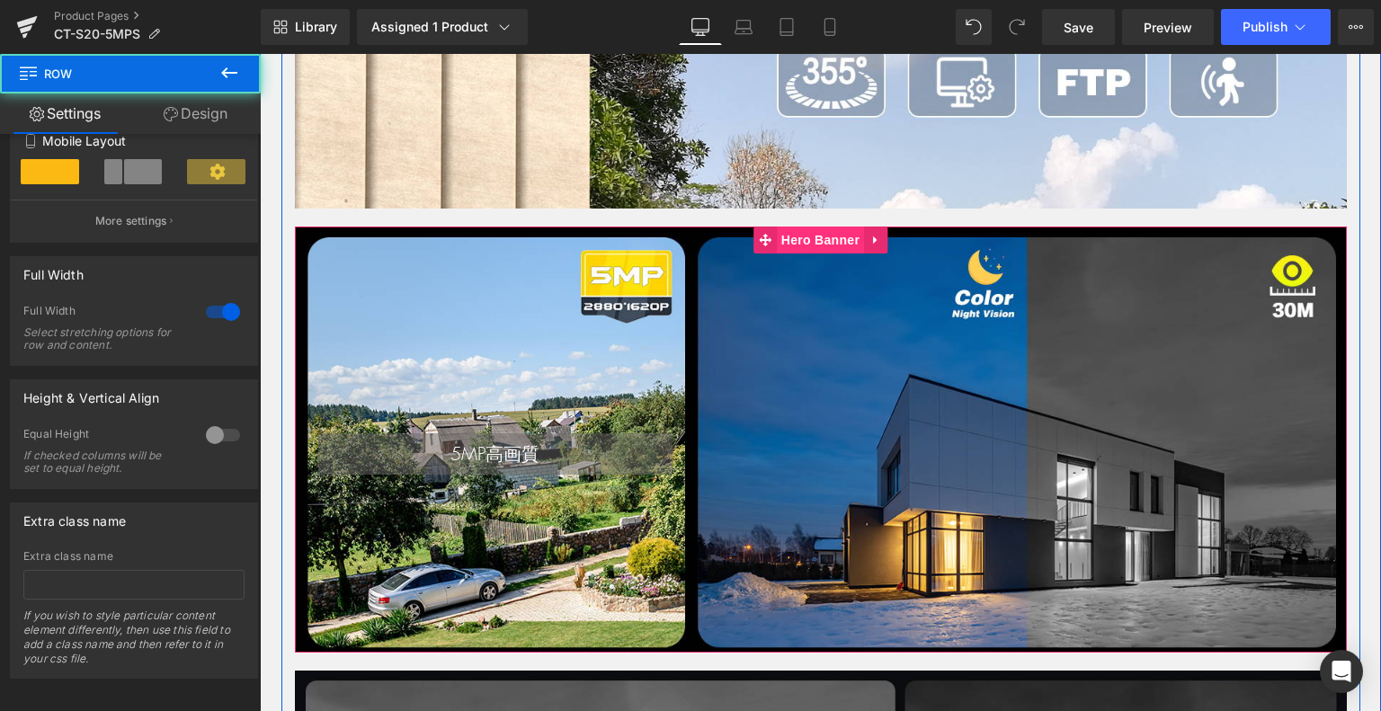
click at [784, 254] on span "Hero Banner" at bounding box center [820, 240] width 87 height 27
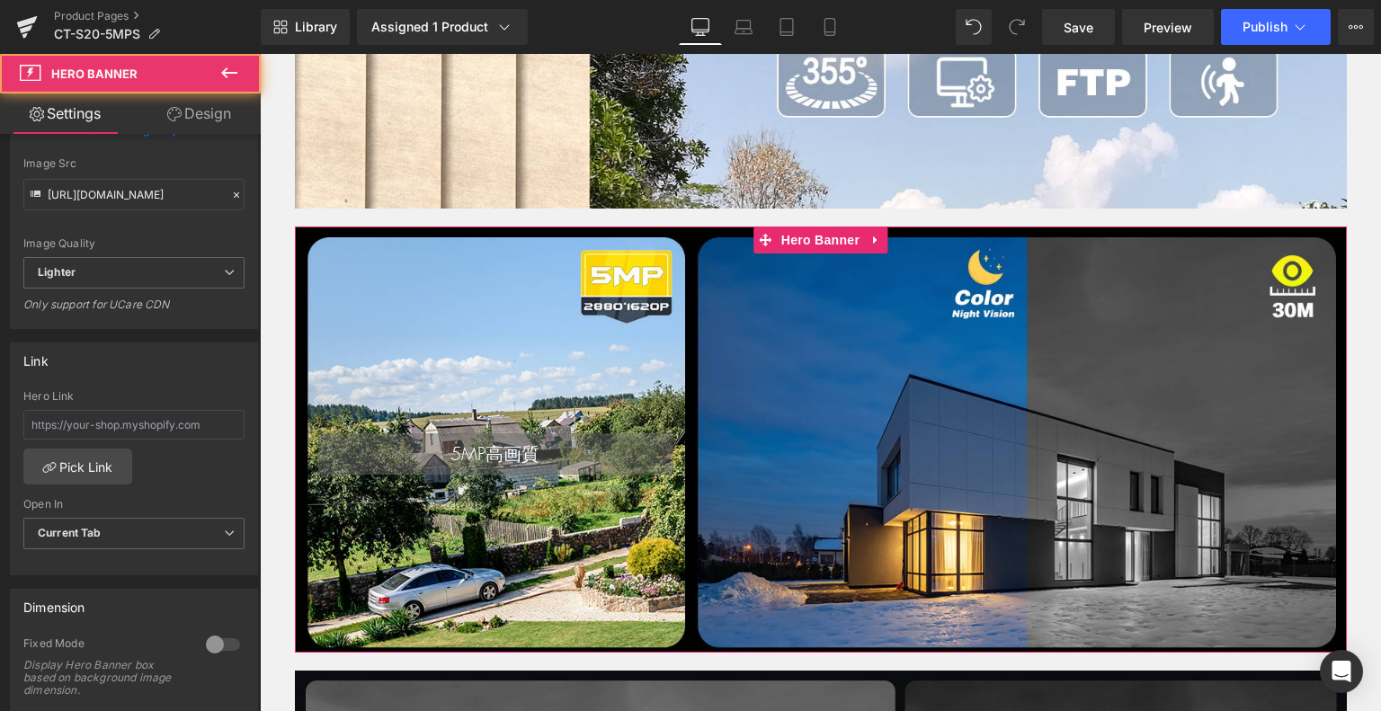
scroll to position [450, 0]
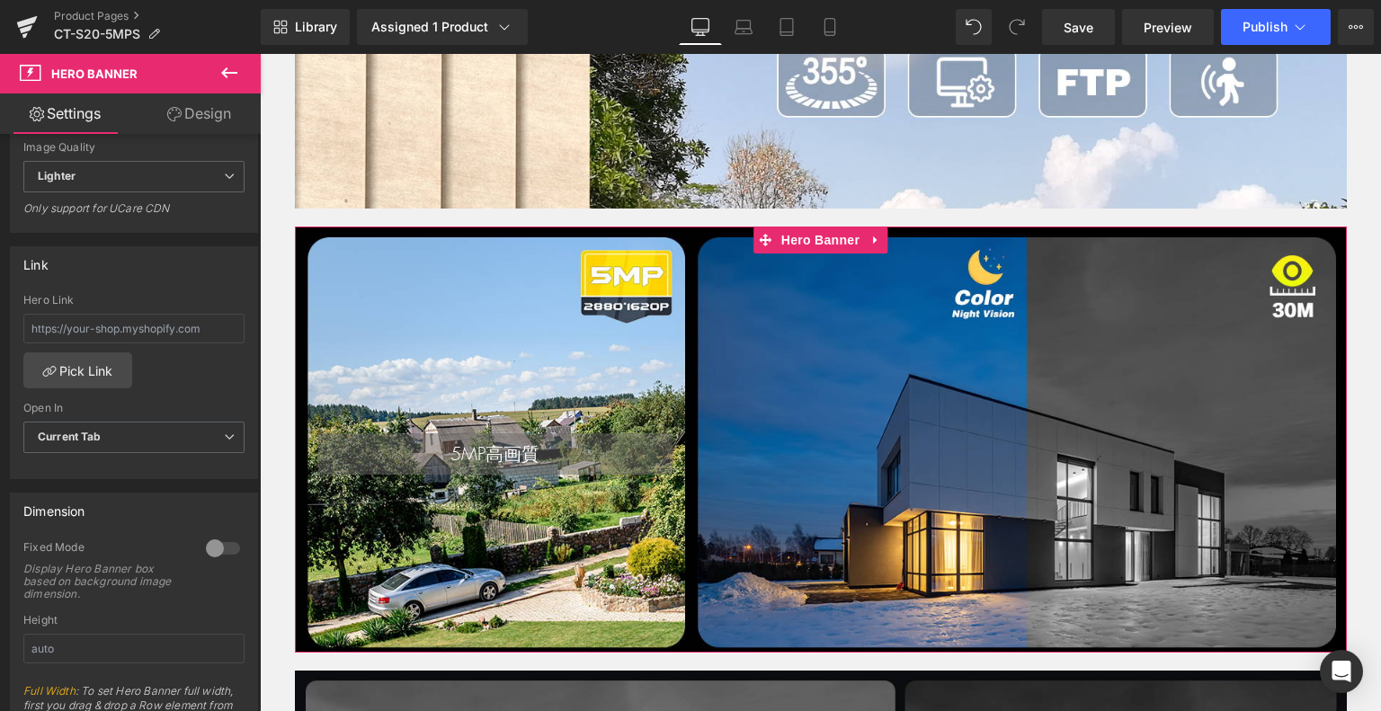
click at [222, 539] on div at bounding box center [222, 548] width 43 height 29
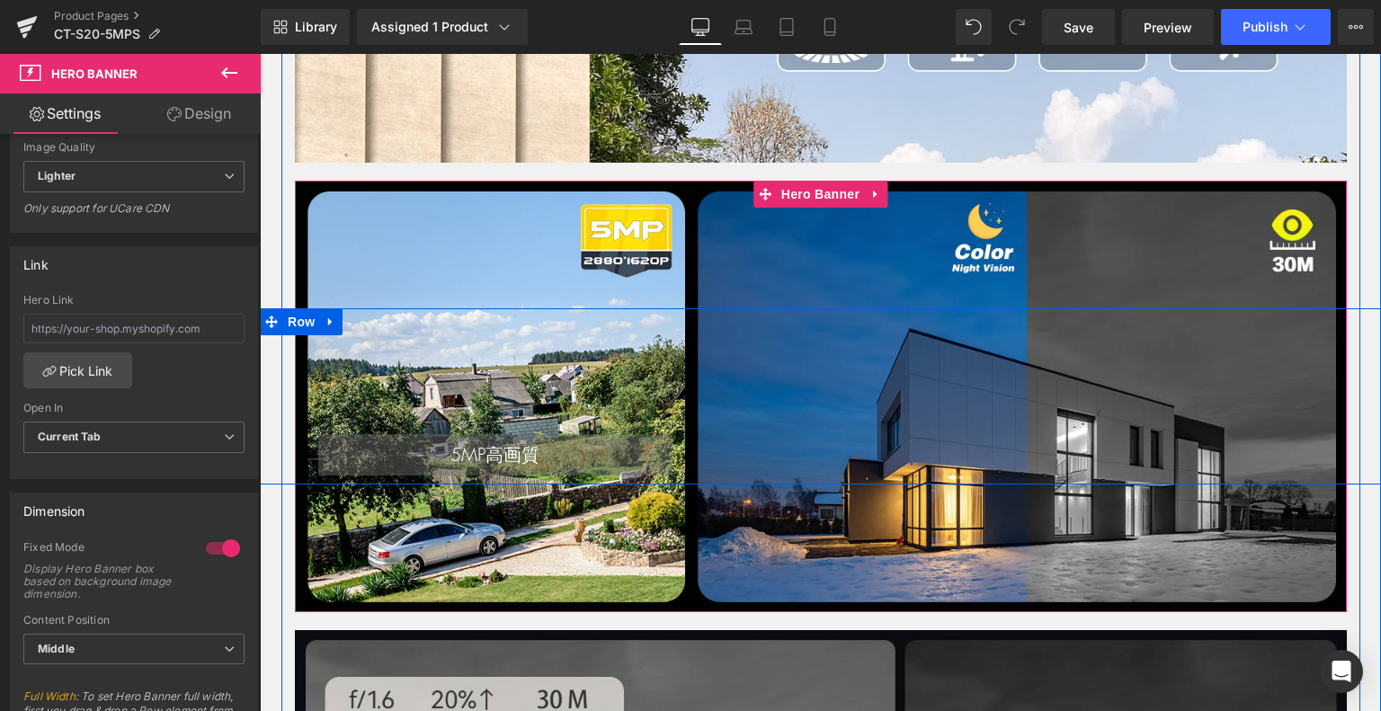
scroll to position [1908, 0]
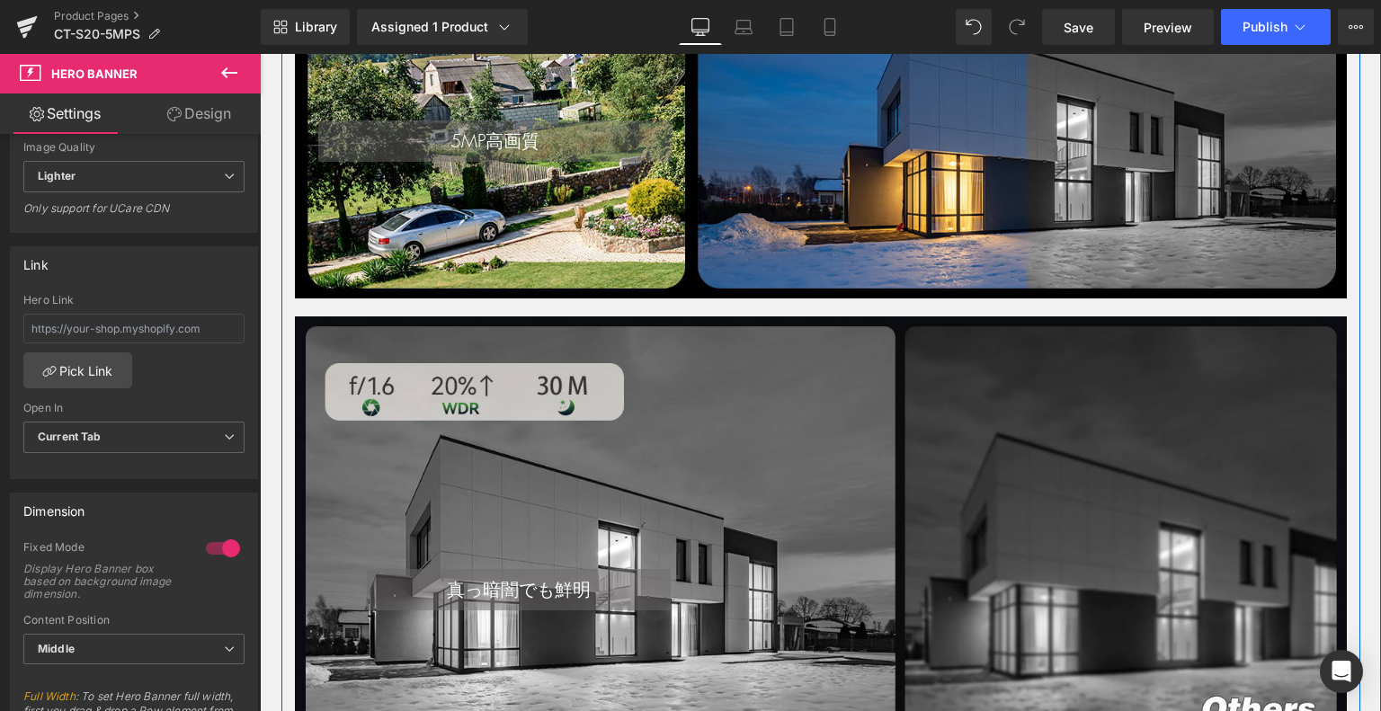
click at [761, 419] on div "真っ暗闇でも鮮明 Heading Text Block Row 140px" at bounding box center [821, 533] width 1052 height 432
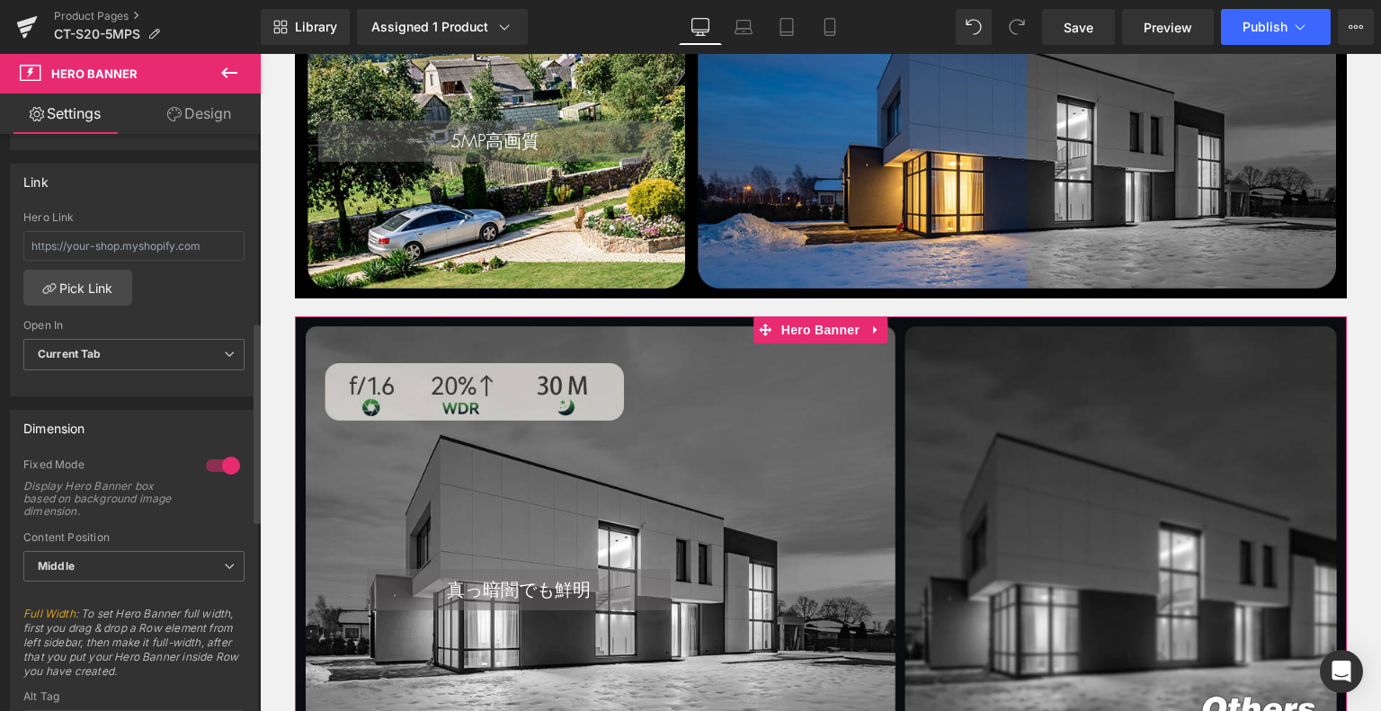
scroll to position [540, 0]
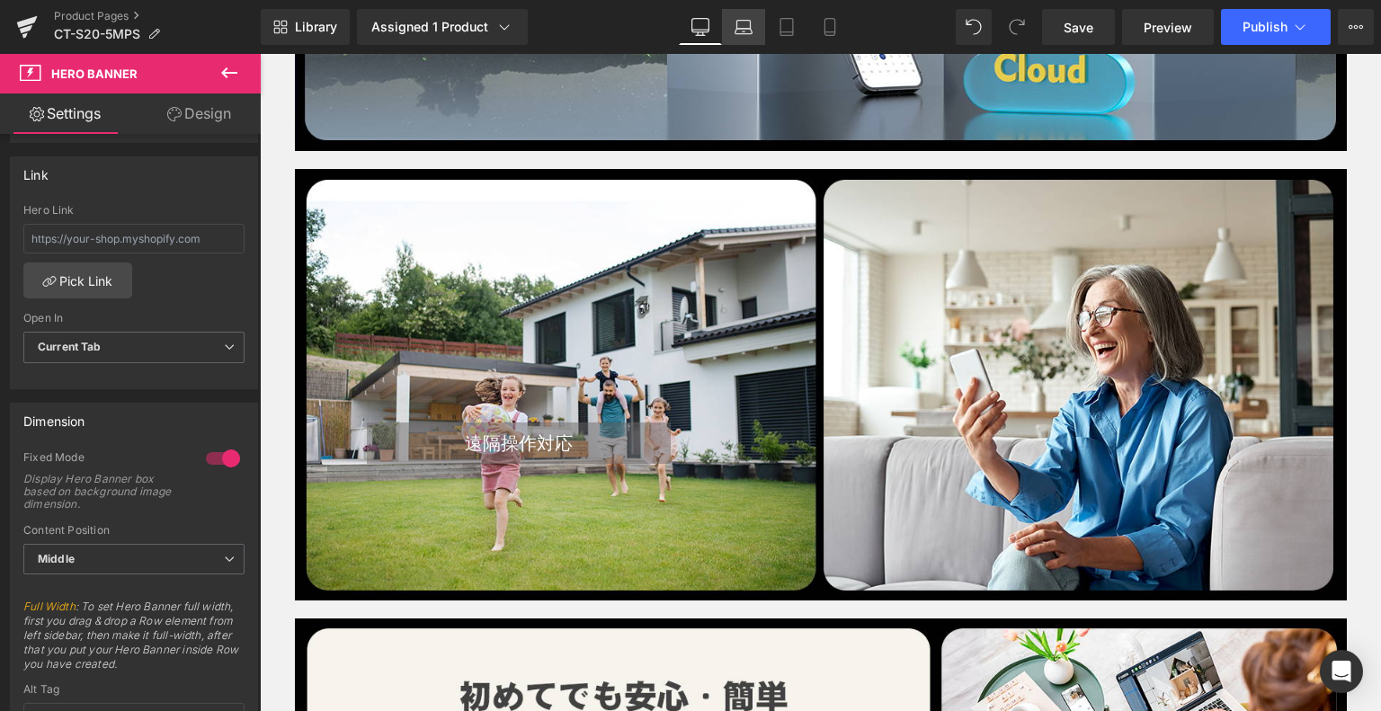
click at [747, 14] on link "Laptop" at bounding box center [743, 27] width 43 height 36
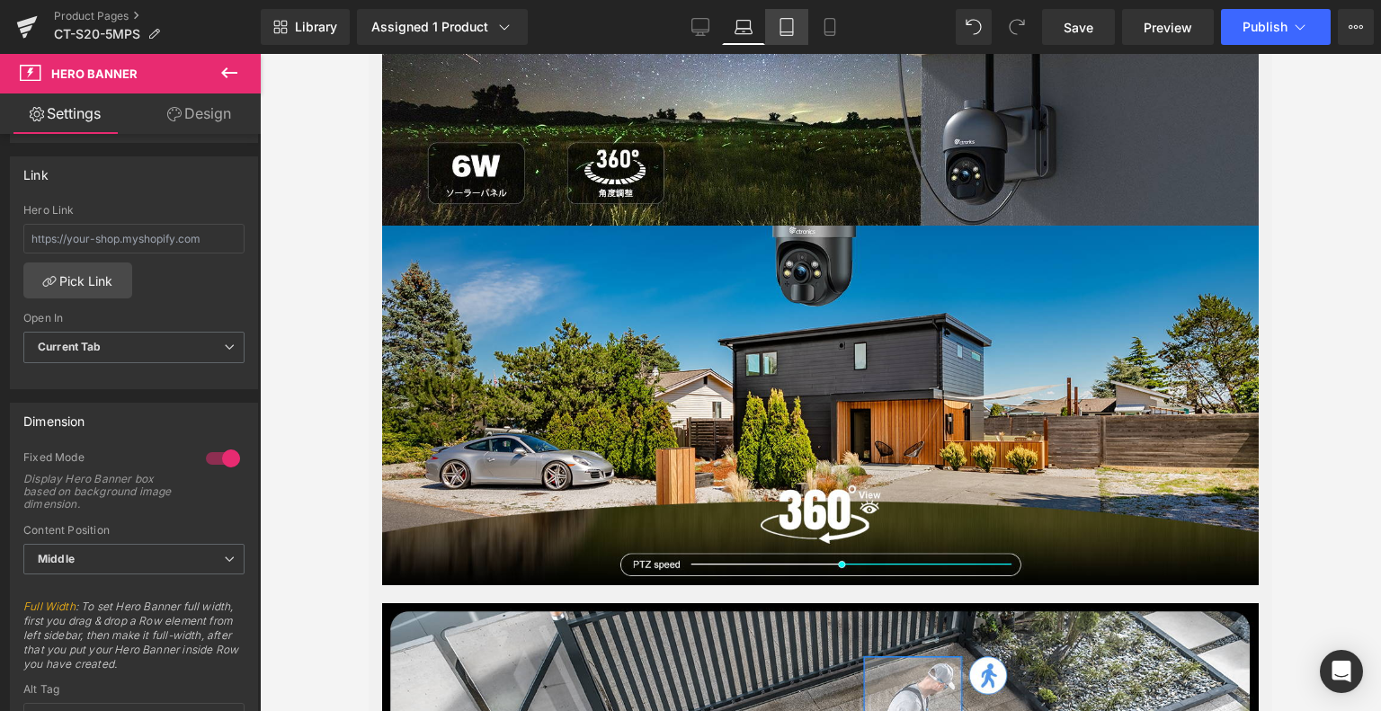
click at [791, 28] on icon at bounding box center [787, 27] width 18 height 18
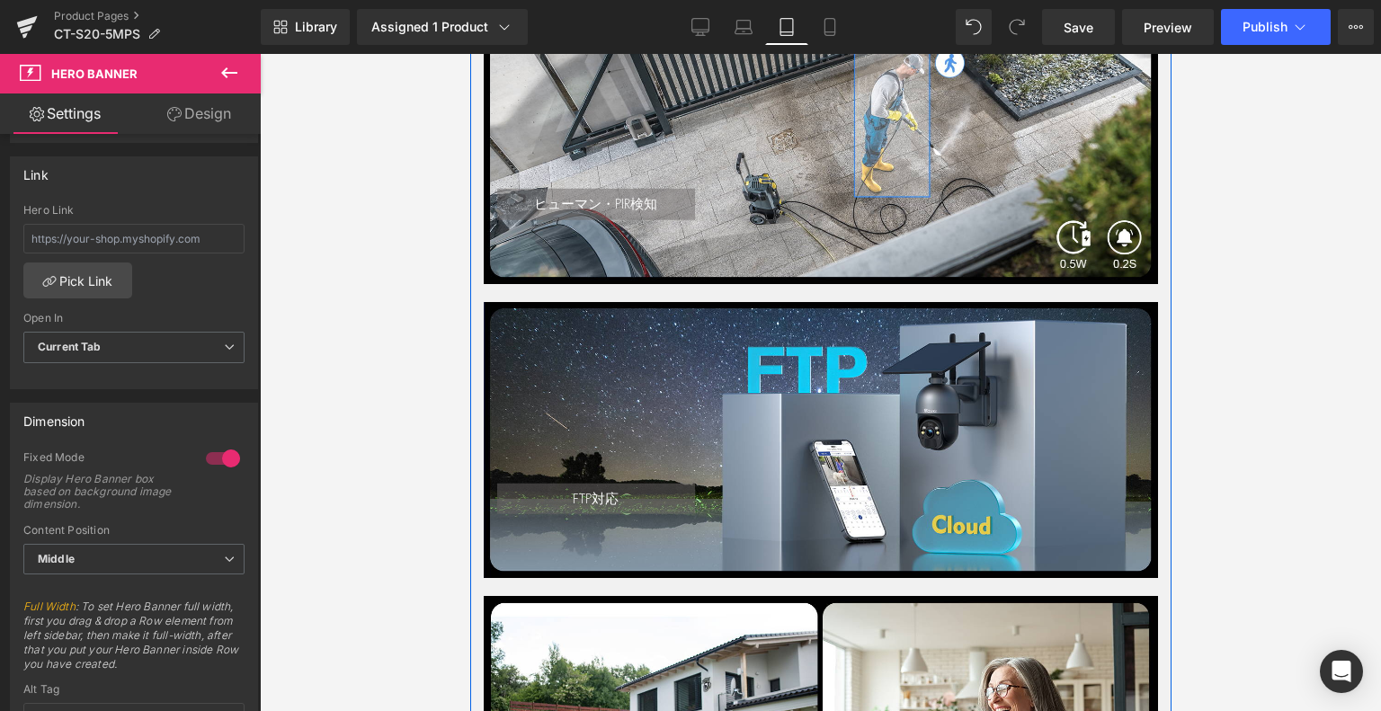
scroll to position [3425, 0]
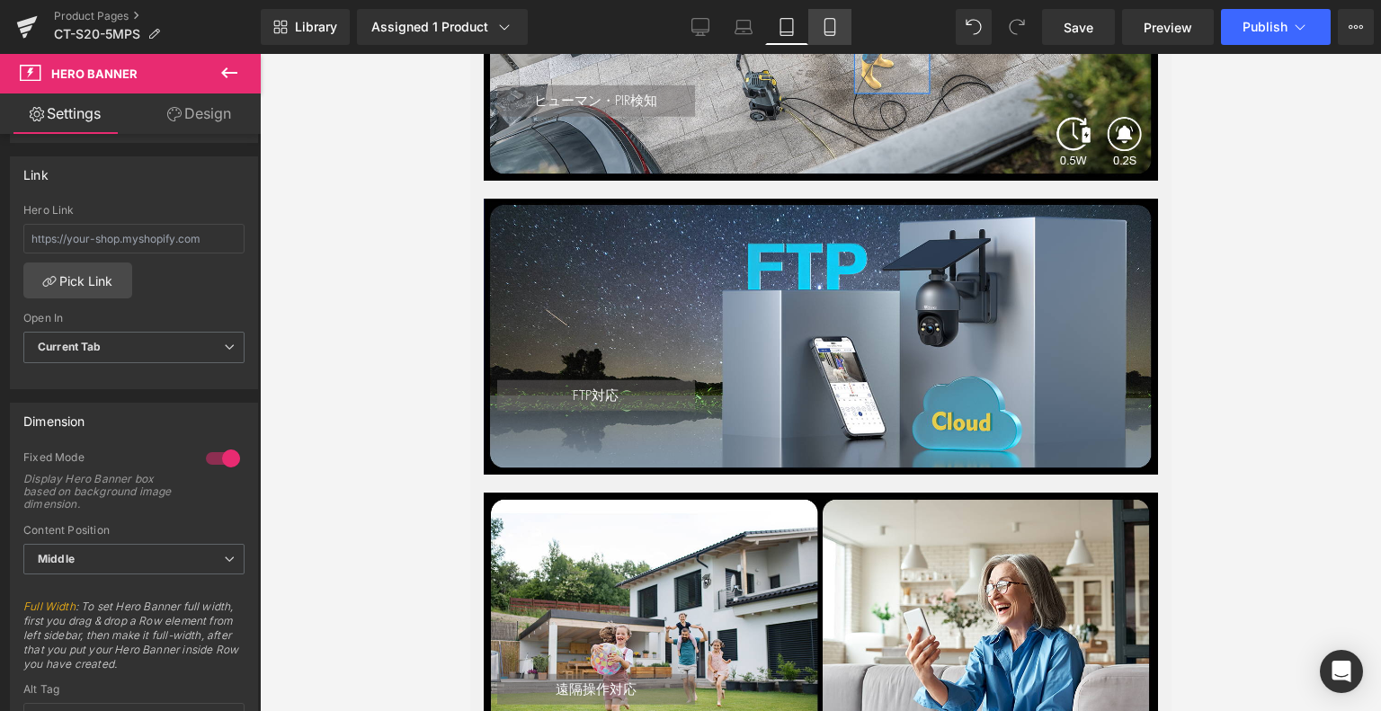
click at [838, 23] on link "Mobile" at bounding box center [830, 27] width 43 height 36
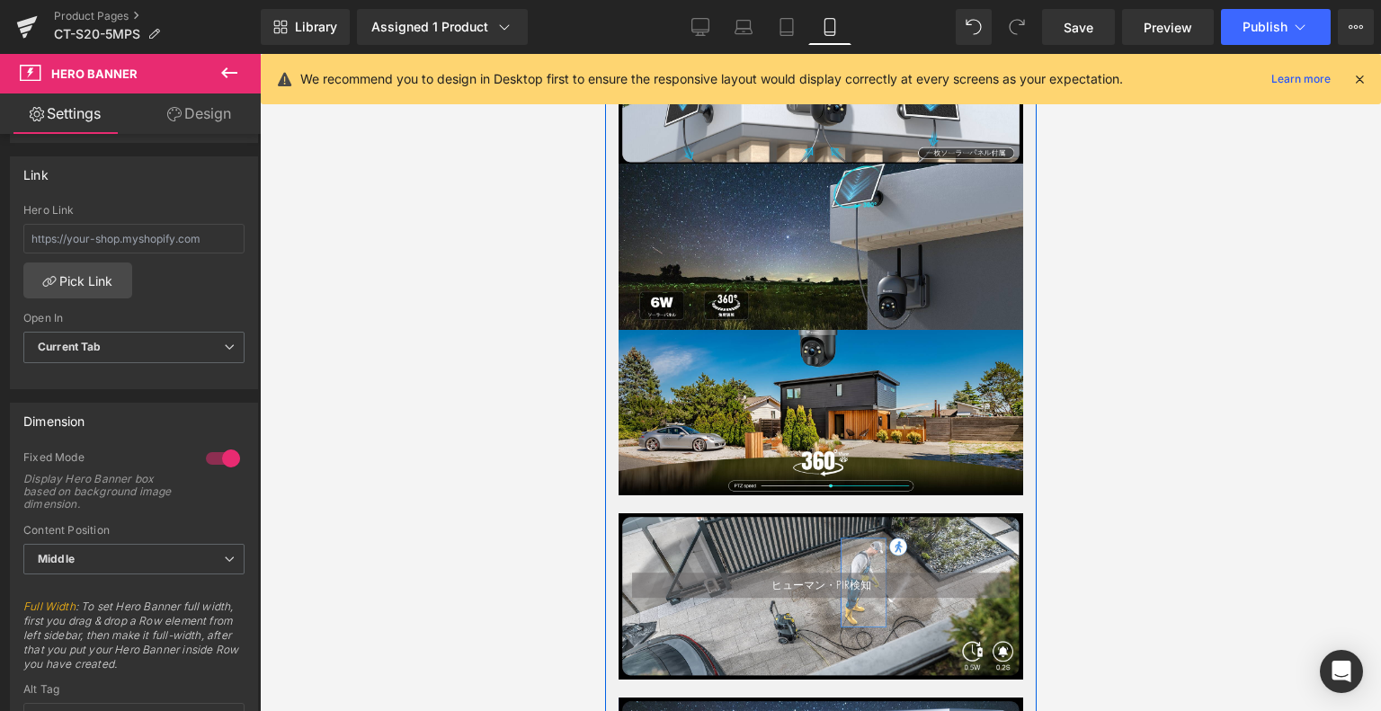
scroll to position [2705, 0]
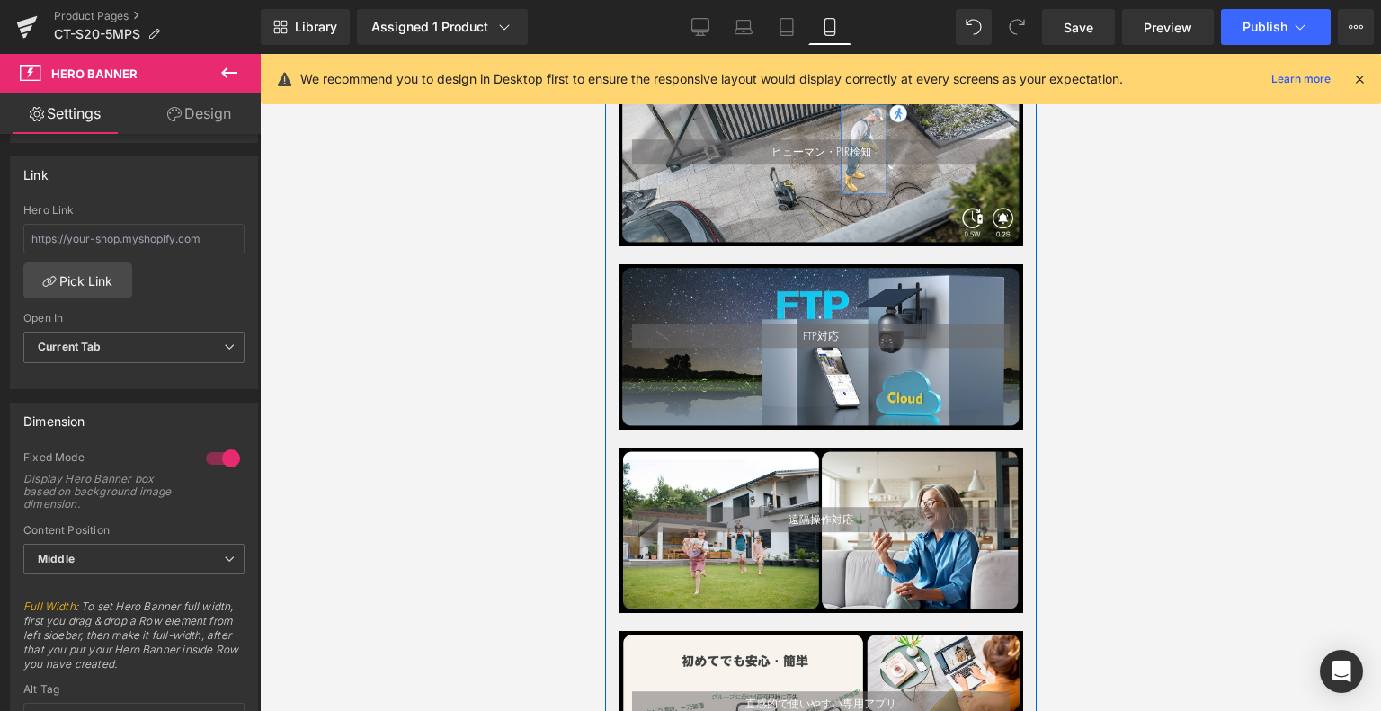
click at [814, 336] on span "Heading" at bounding box center [811, 337] width 49 height 22
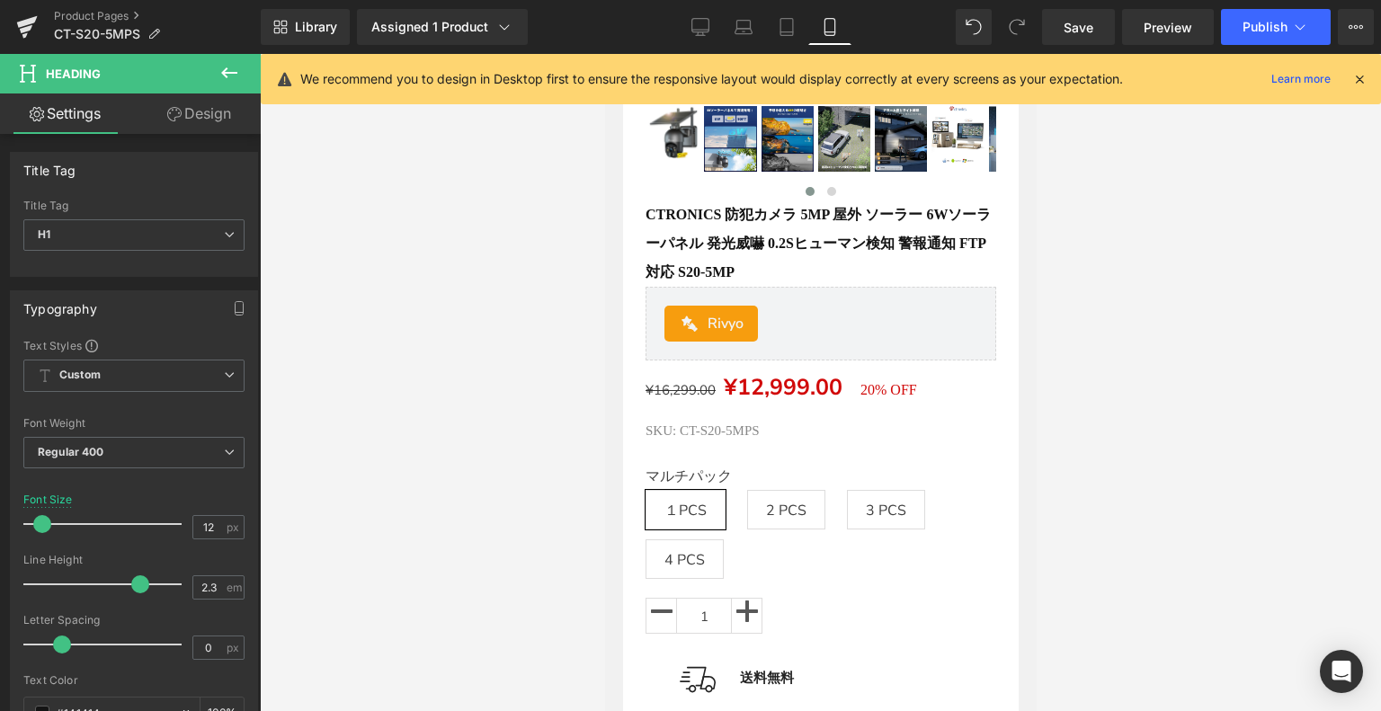
scroll to position [450, 0]
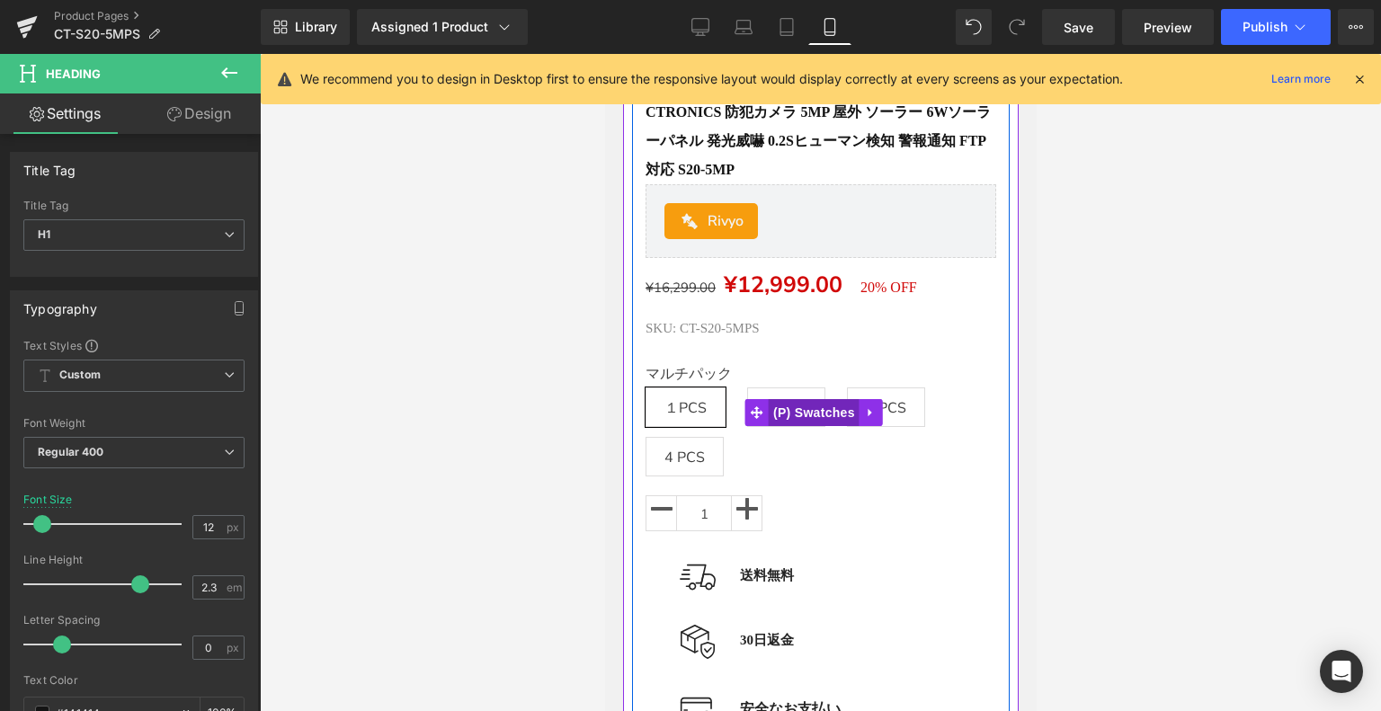
click at [796, 419] on span "(P) Swatches" at bounding box center [813, 412] width 91 height 27
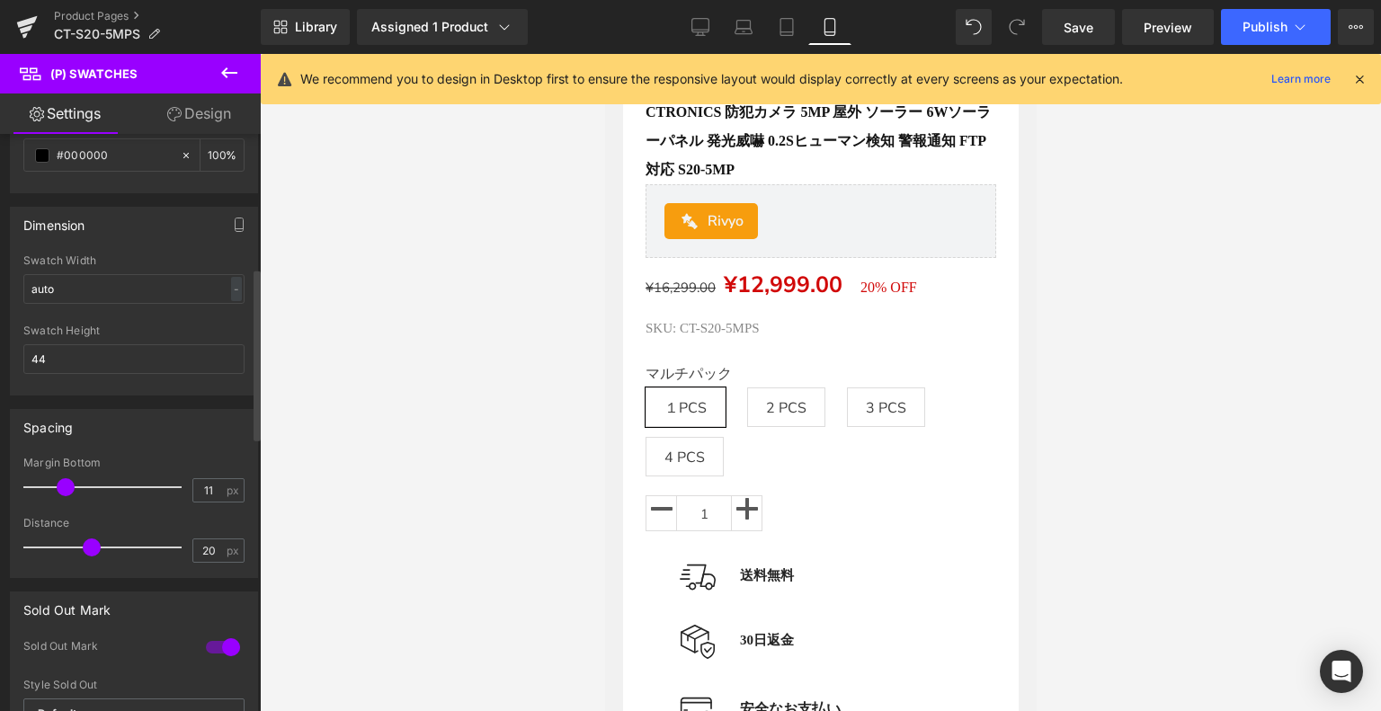
scroll to position [809, 0]
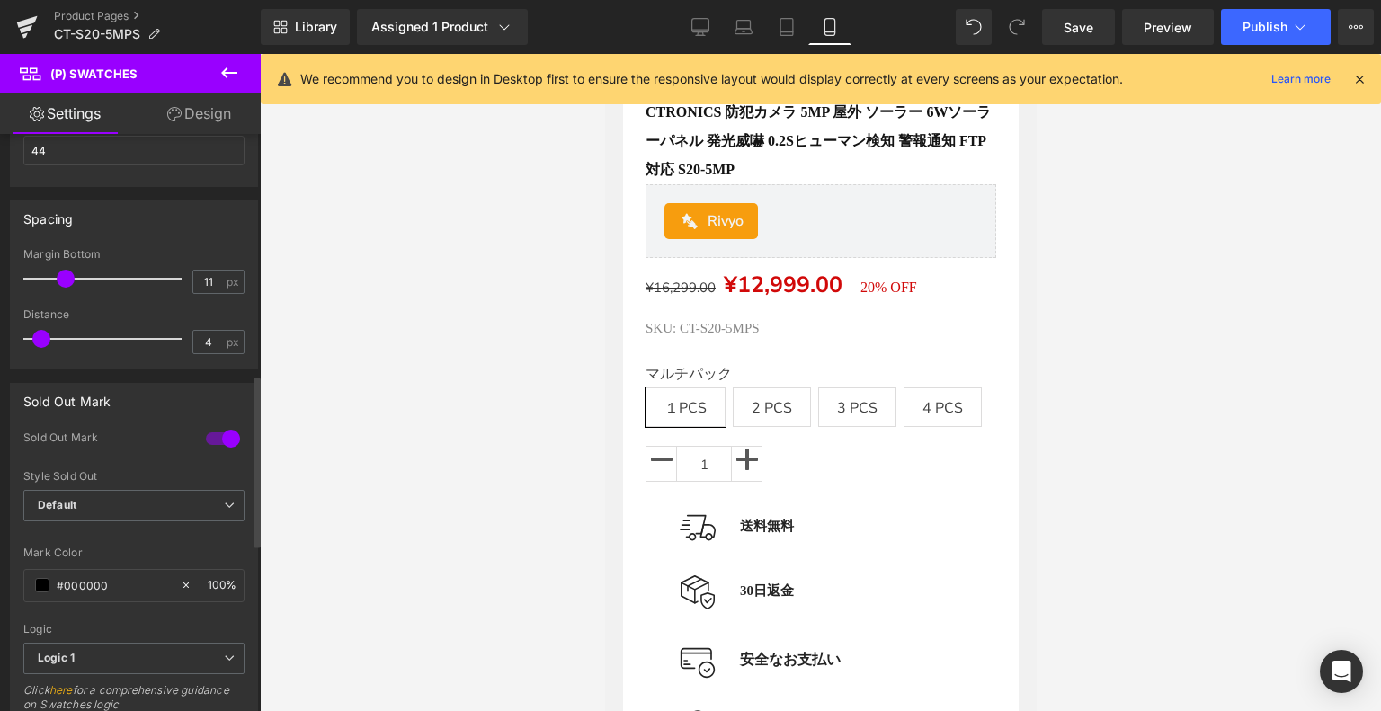
type input "5"
drag, startPoint x: 84, startPoint y: 330, endPoint x: 41, endPoint y: 337, distance: 42.9
click at [41, 337] on span at bounding box center [48, 339] width 18 height 18
click at [784, 25] on icon at bounding box center [787, 27] width 18 height 18
type input "100"
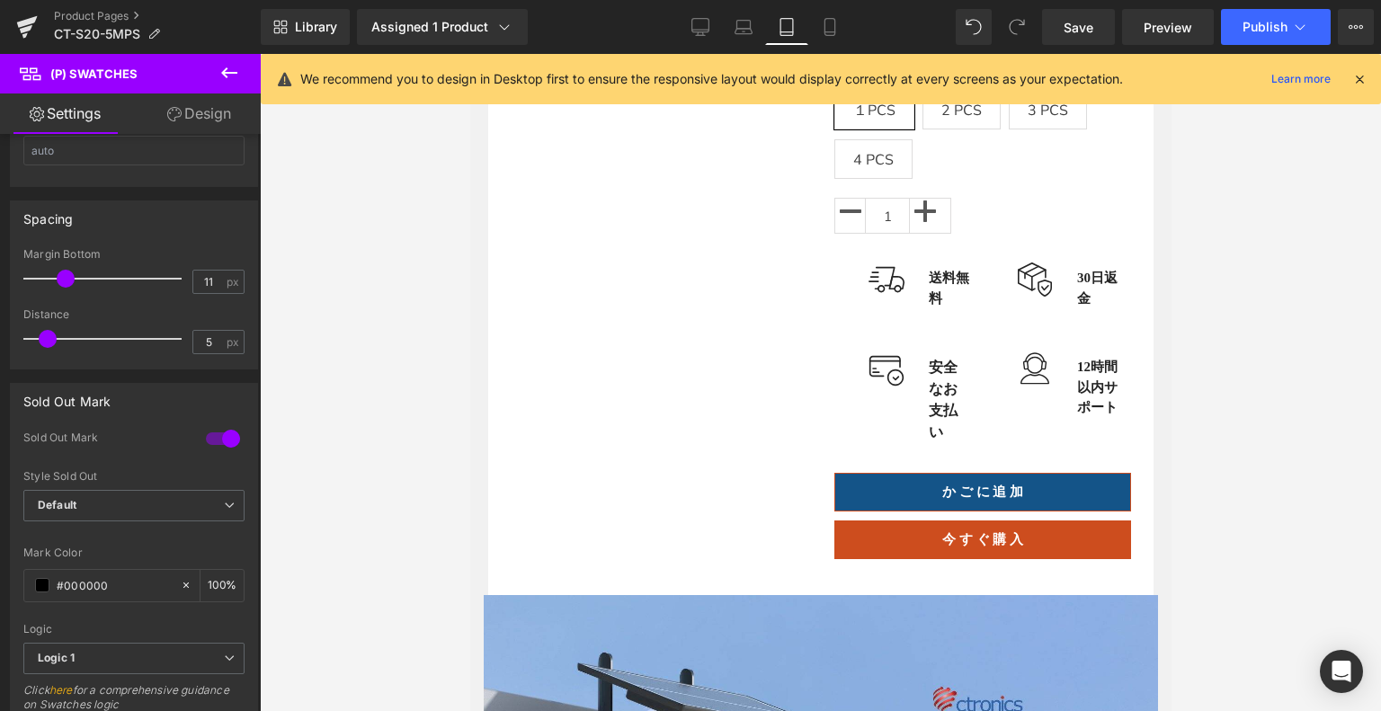
scroll to position [145, 0]
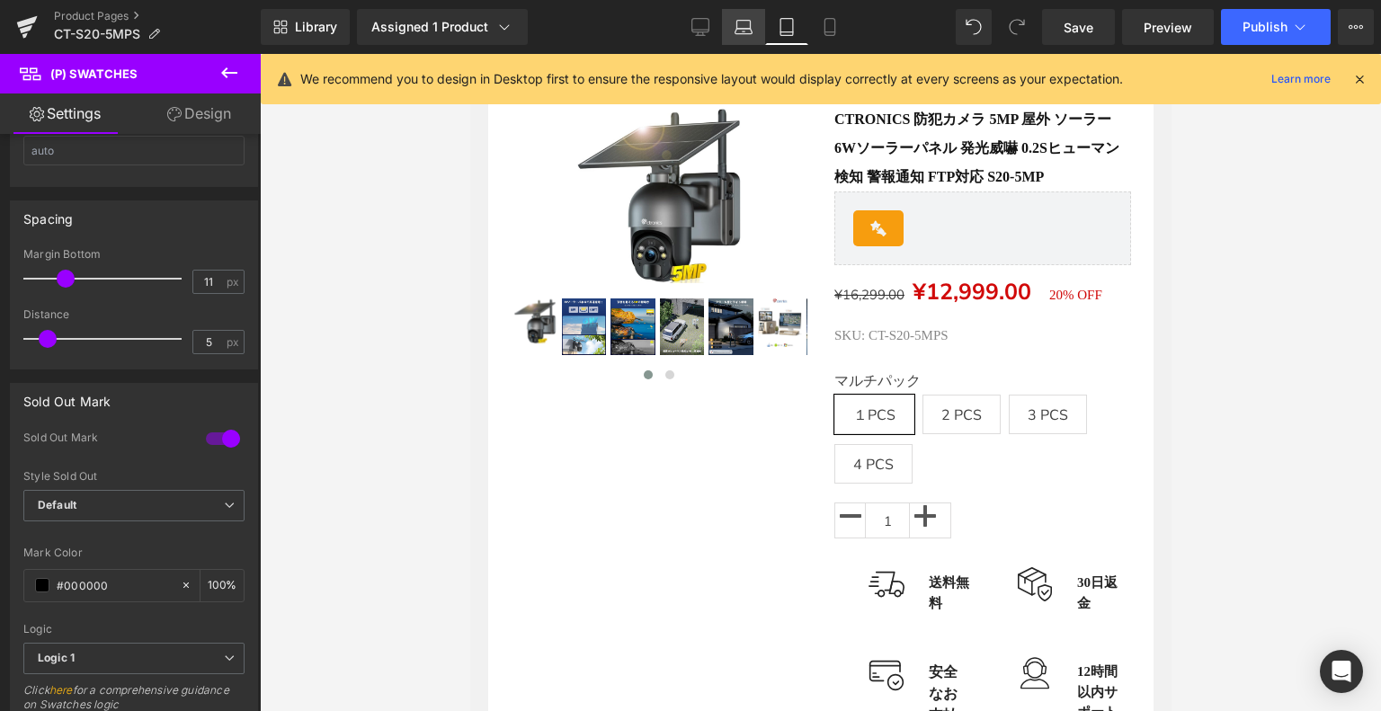
click at [758, 28] on link "Laptop" at bounding box center [743, 27] width 43 height 36
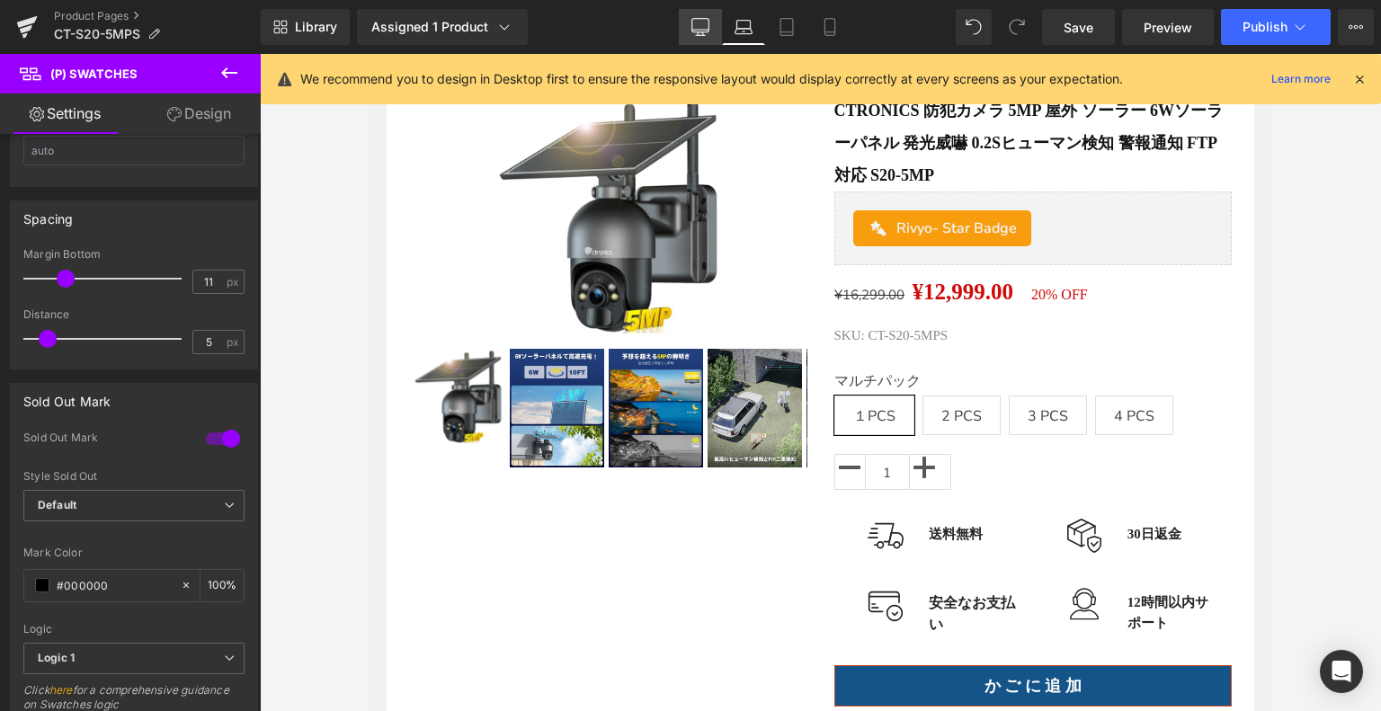
click at [694, 22] on icon at bounding box center [701, 25] width 17 height 13
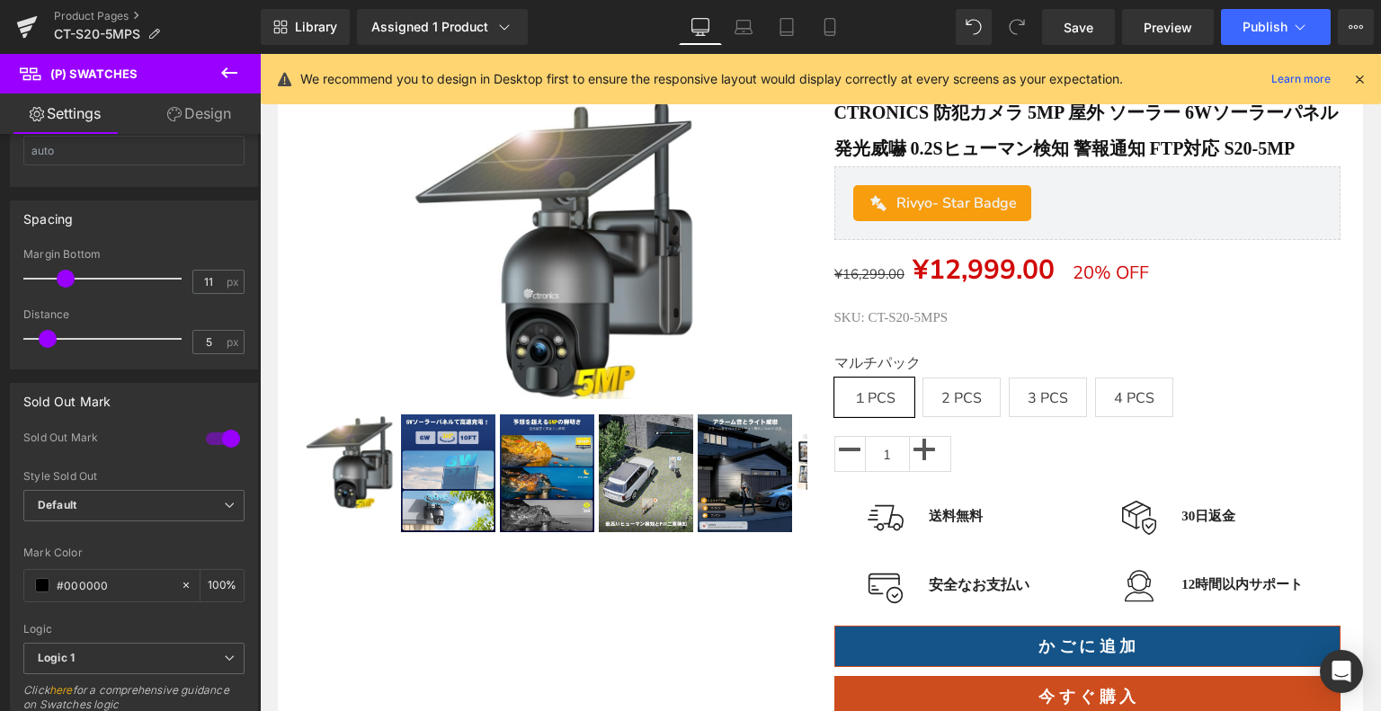
scroll to position [158, 0]
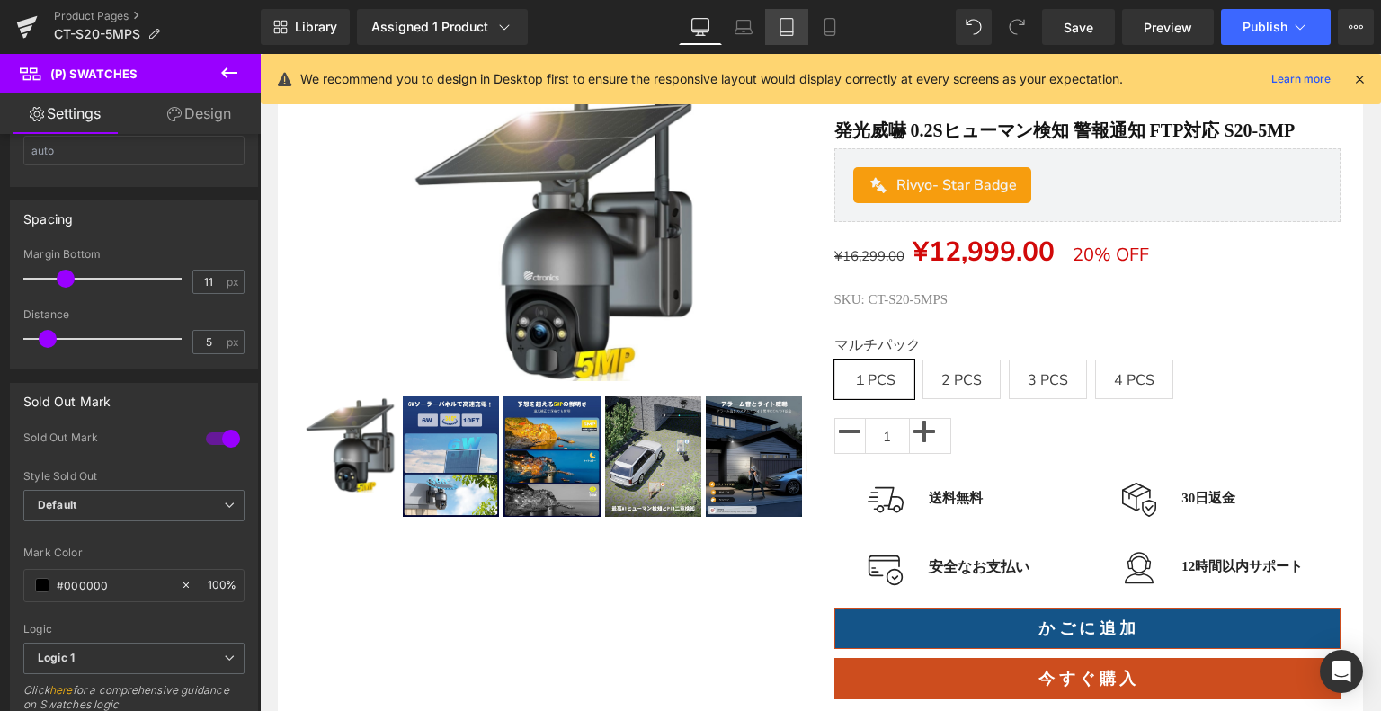
click at [769, 24] on link "Tablet" at bounding box center [786, 27] width 43 height 36
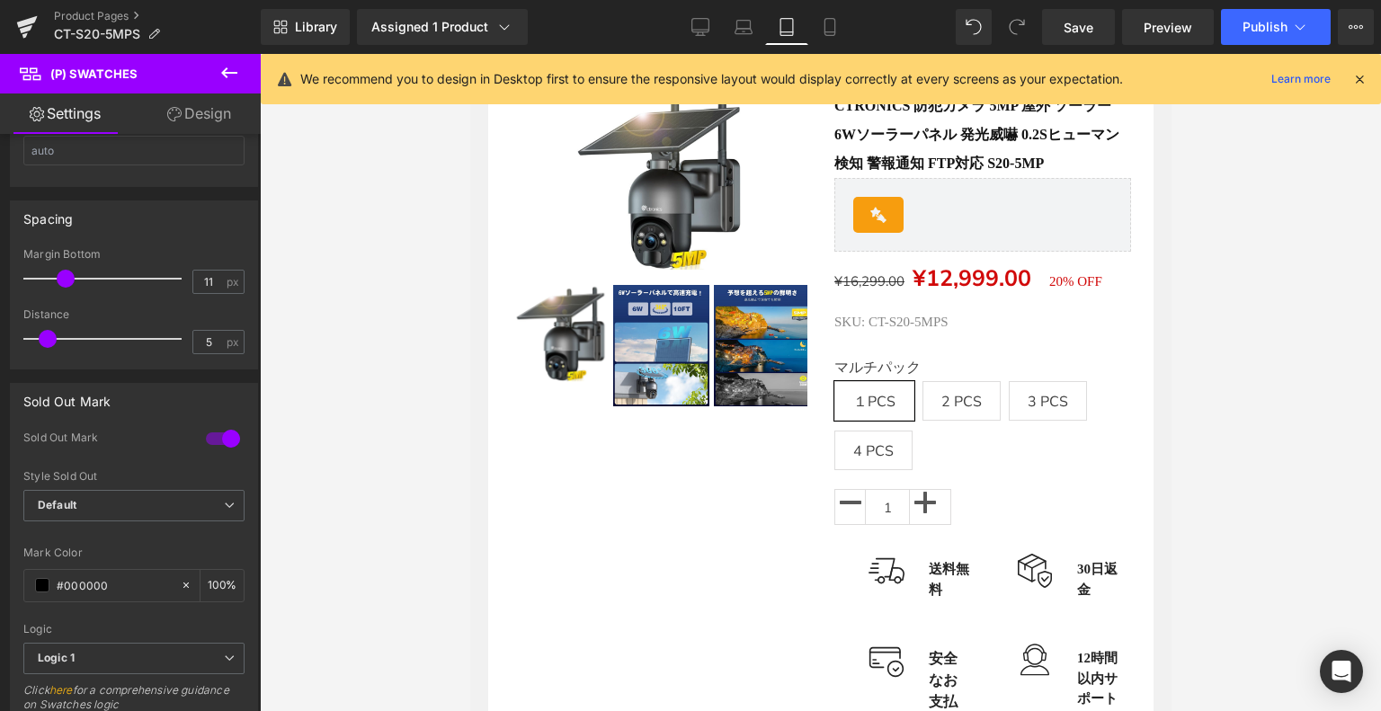
scroll to position [145, 0]
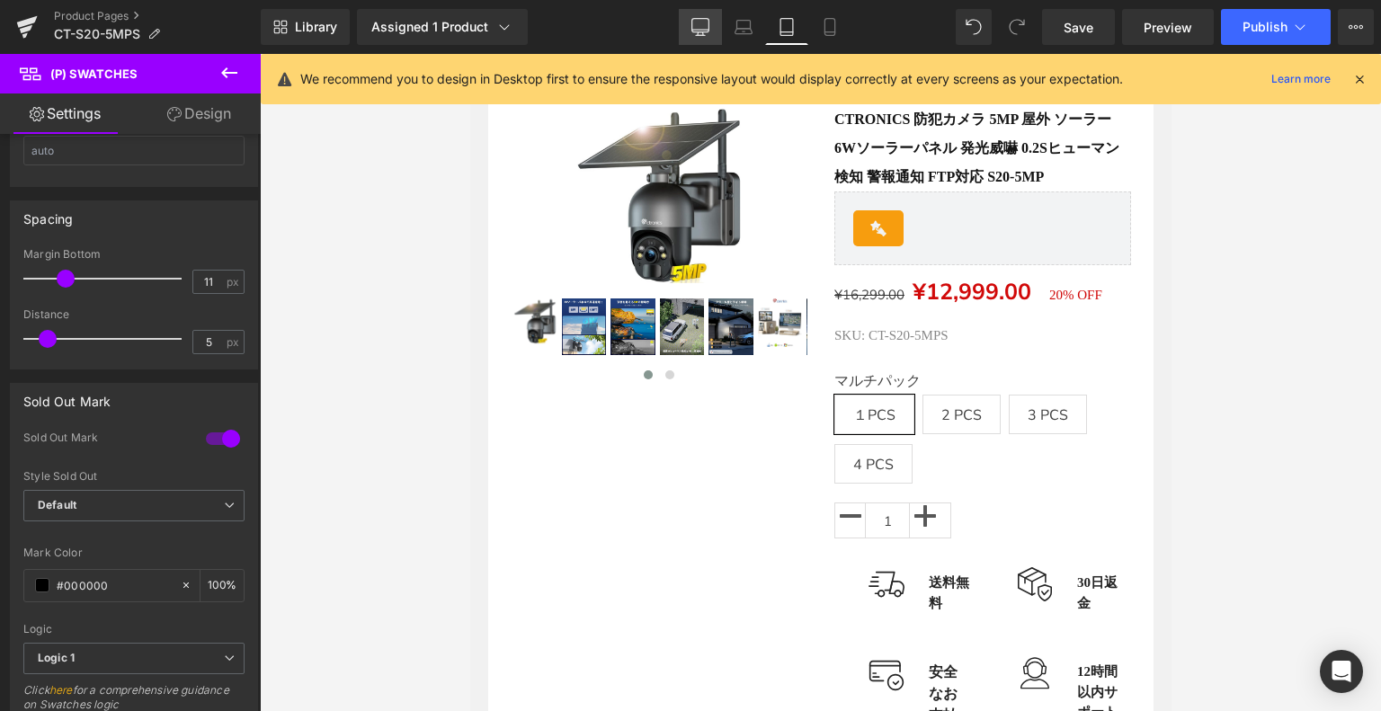
click at [694, 31] on icon at bounding box center [701, 27] width 18 height 18
type input "100"
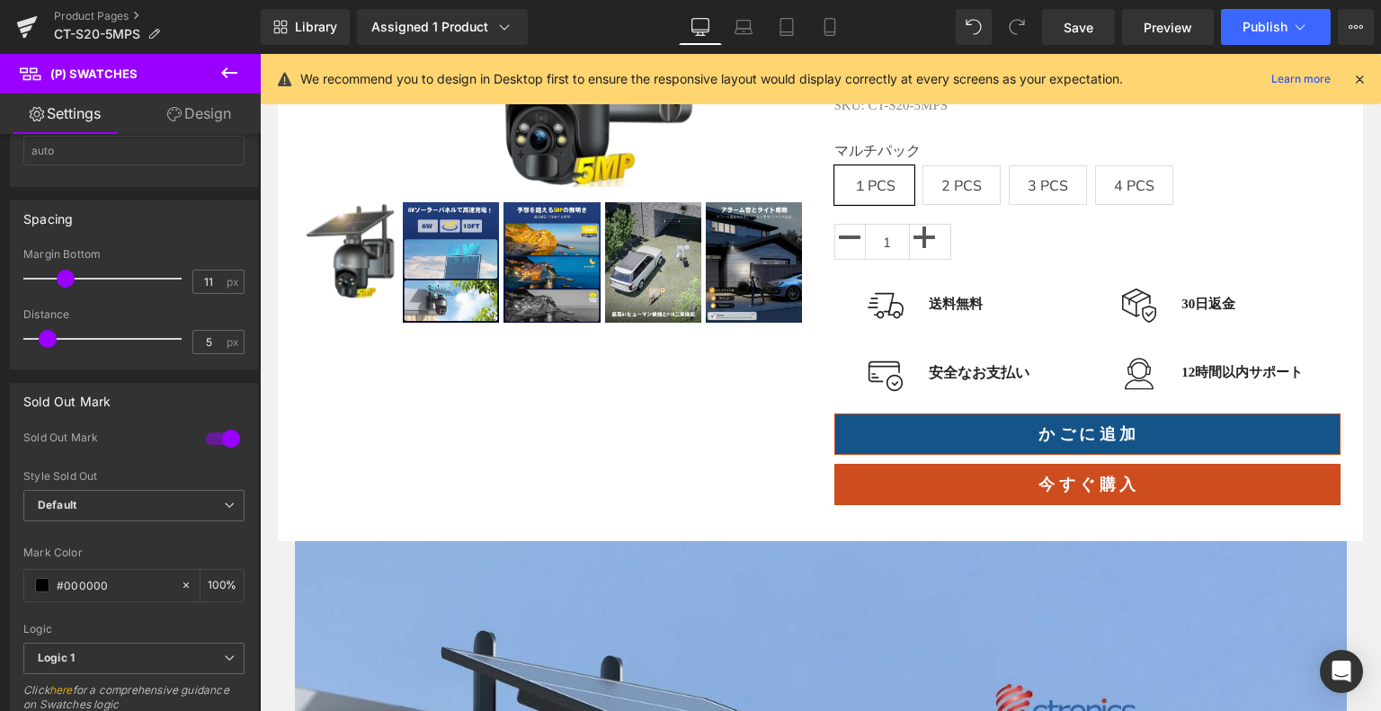
scroll to position [248, 0]
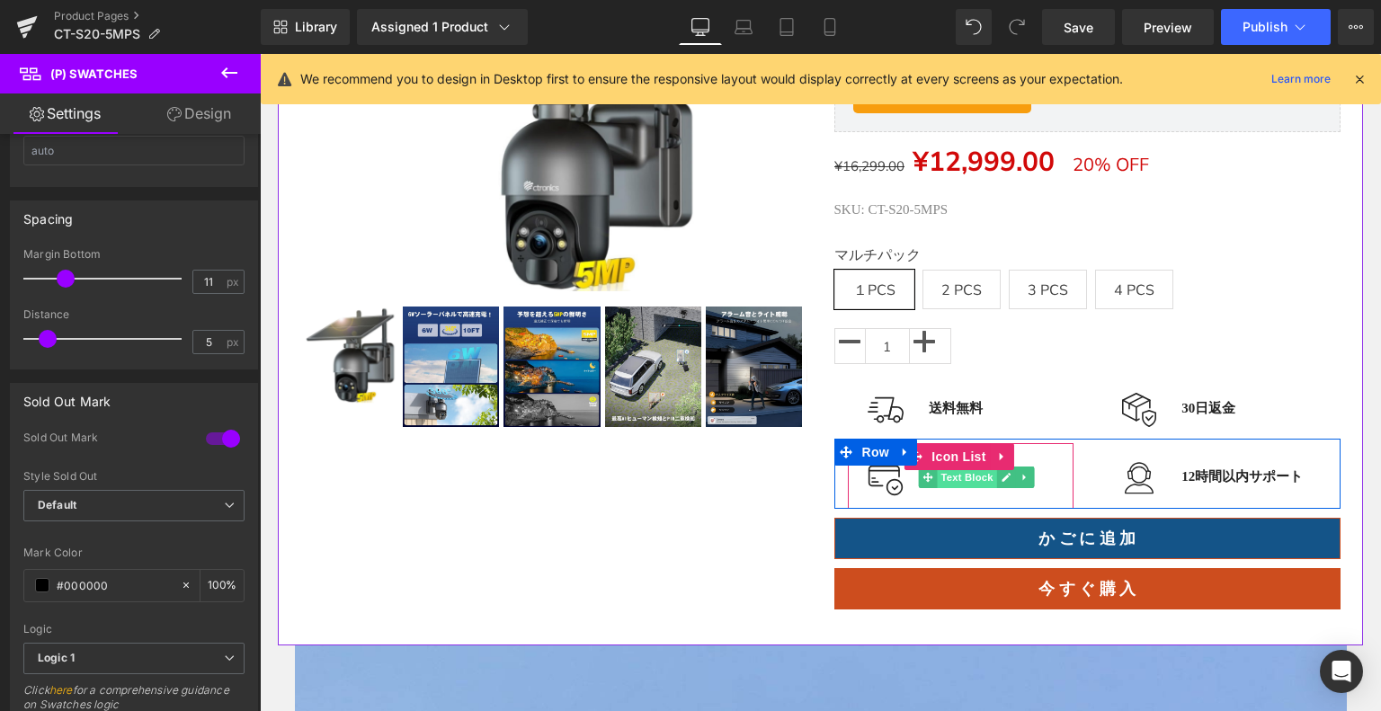
drag, startPoint x: 967, startPoint y: 505, endPoint x: 950, endPoint y: 509, distance: 17.7
click at [967, 488] on span "Text Block" at bounding box center [966, 478] width 59 height 22
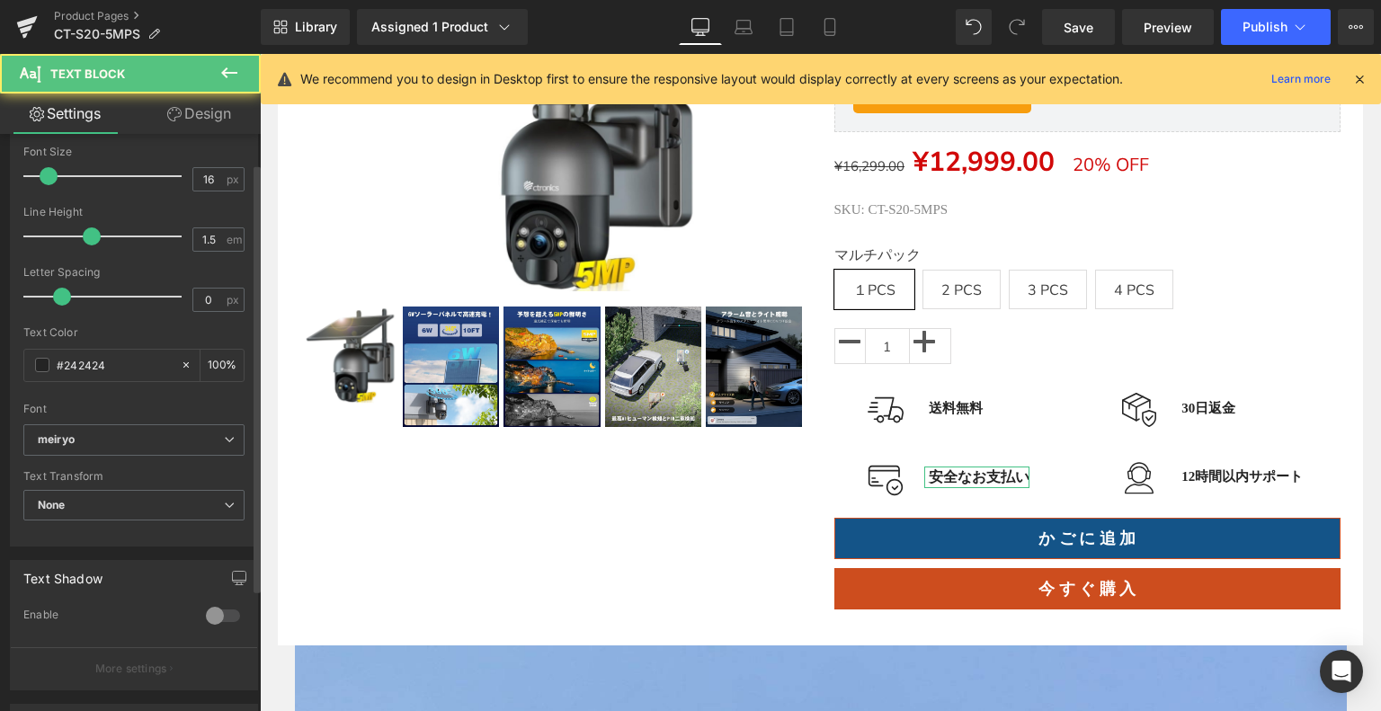
scroll to position [360, 0]
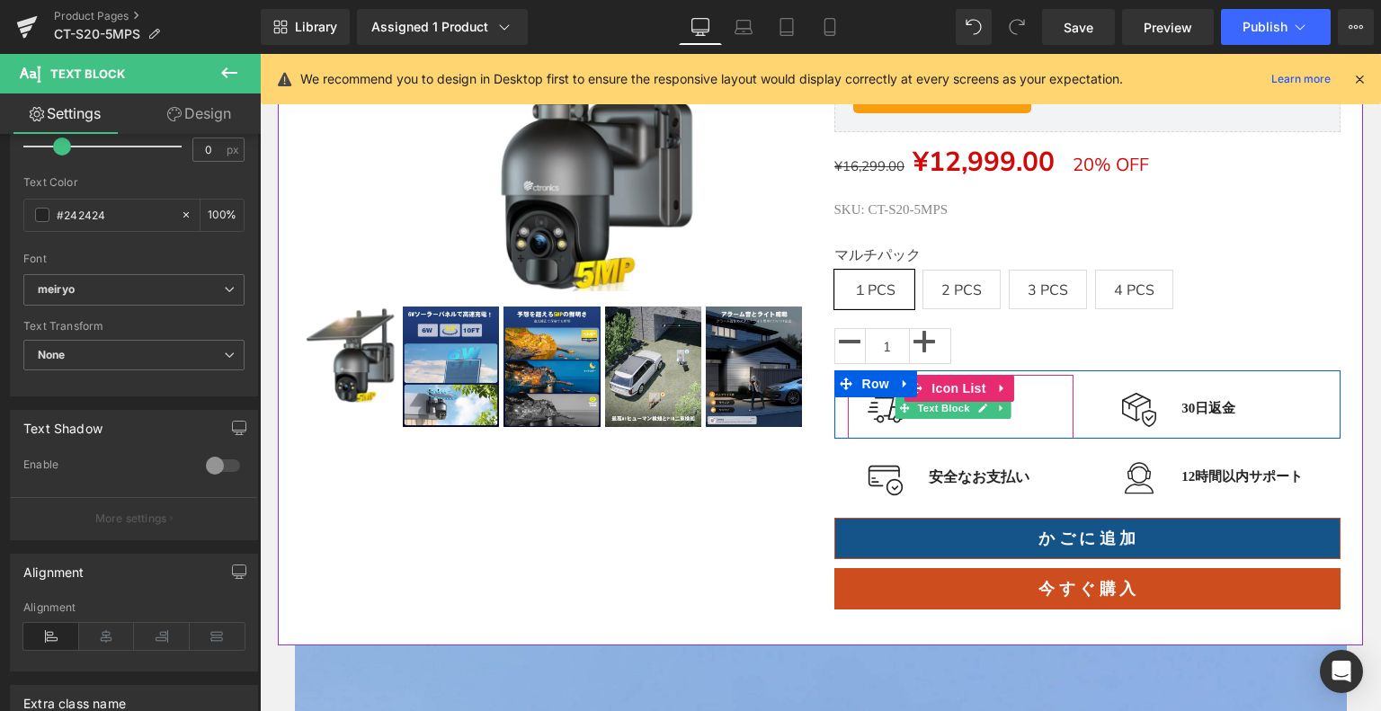
click at [944, 419] on span "Text Block" at bounding box center [943, 409] width 59 height 22
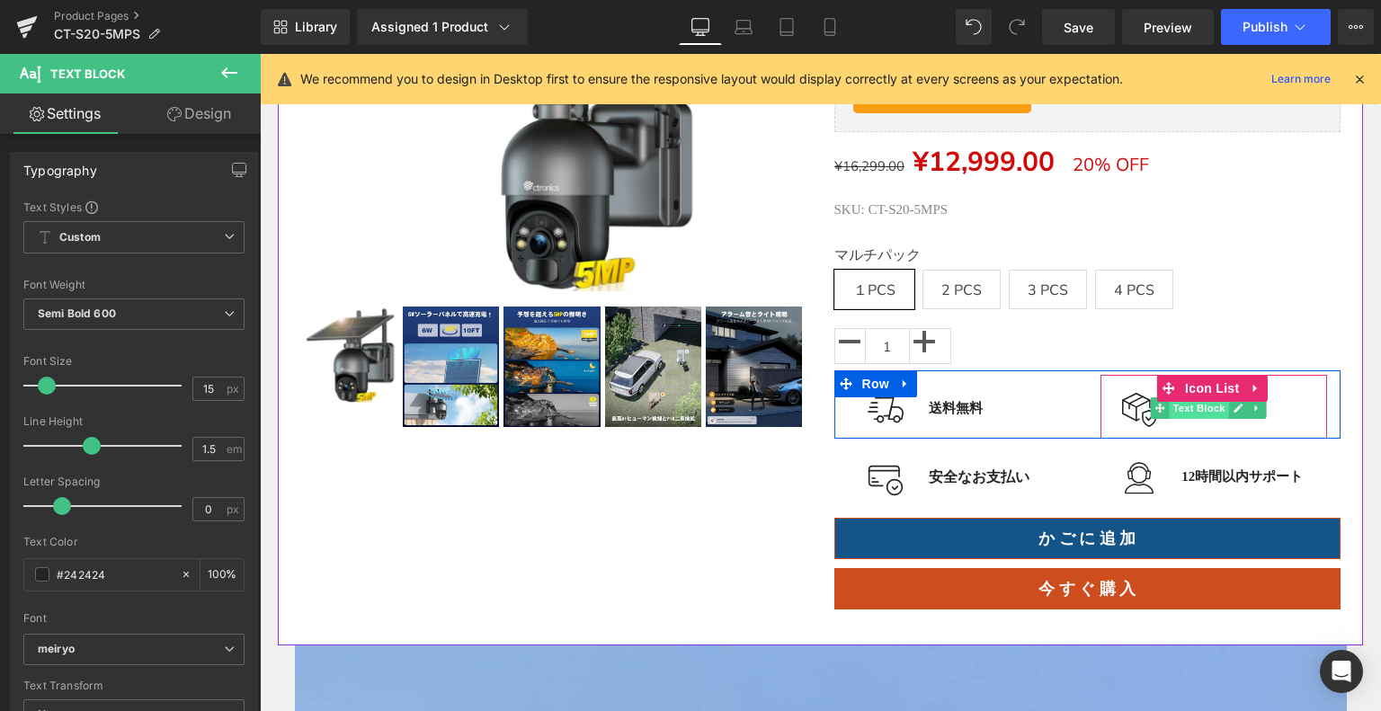
click at [1185, 419] on span "Text Block" at bounding box center [1199, 409] width 59 height 22
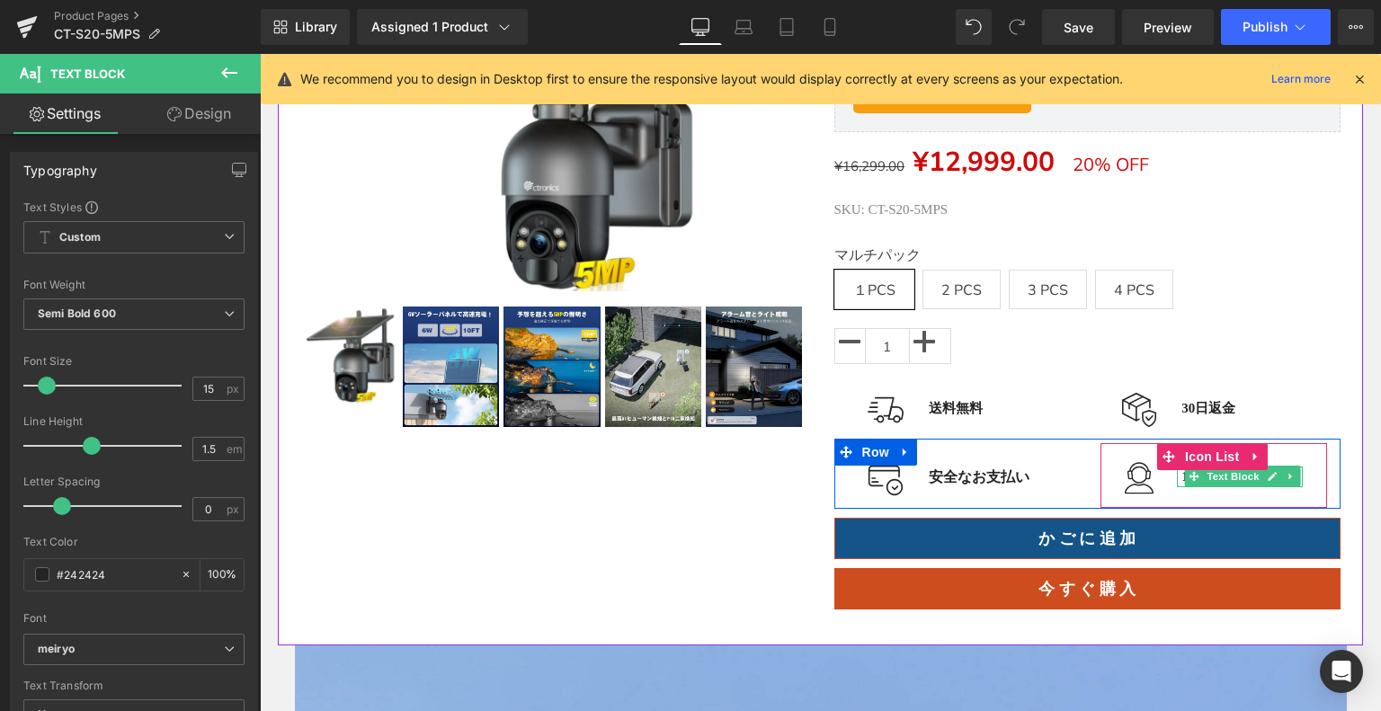
click at [1218, 487] on span "Text Block" at bounding box center [1232, 477] width 59 height 22
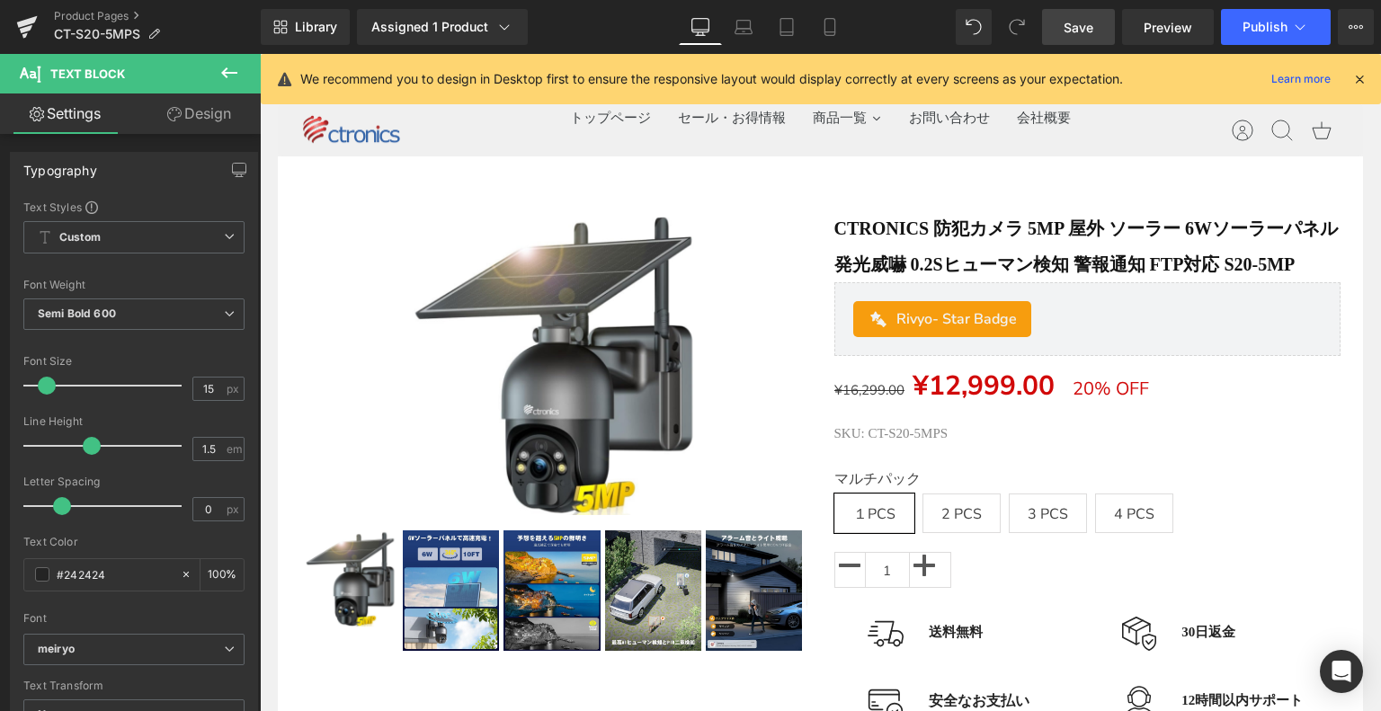
scroll to position [0, 0]
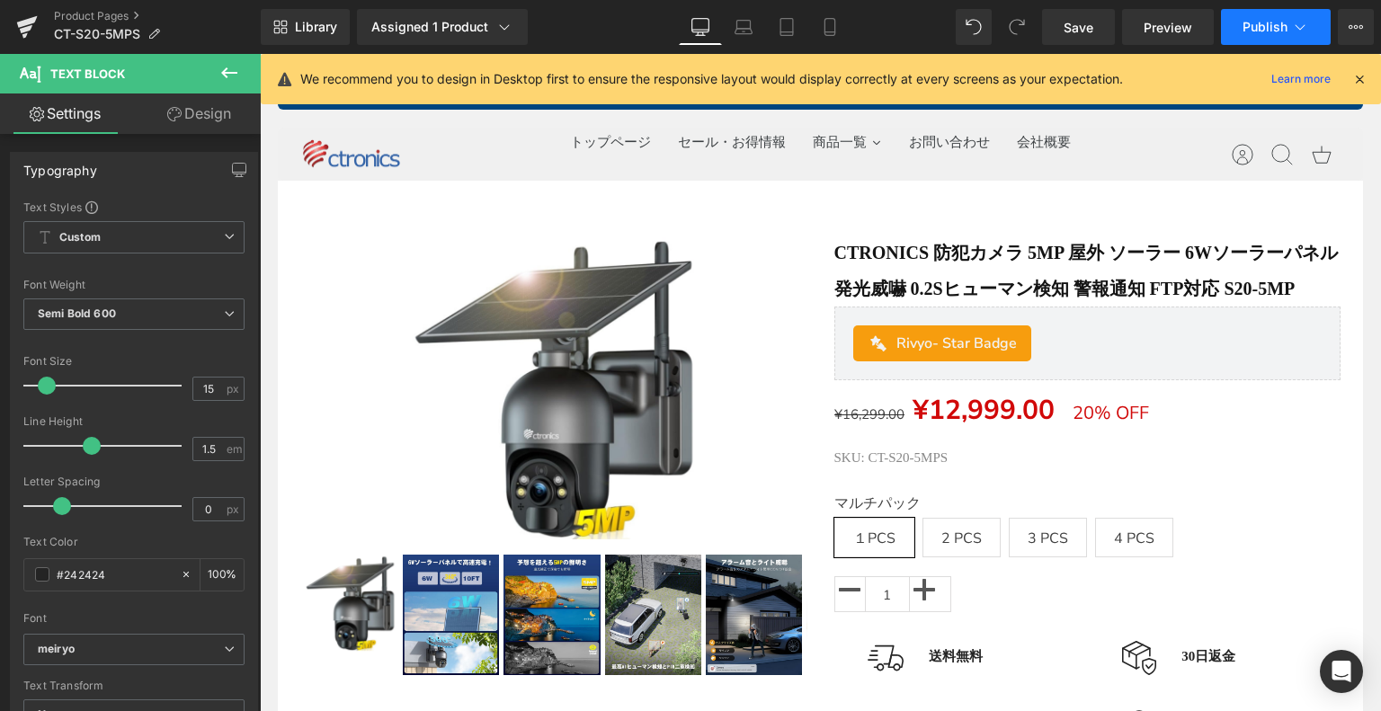
click at [1292, 21] on icon at bounding box center [1301, 27] width 18 height 18
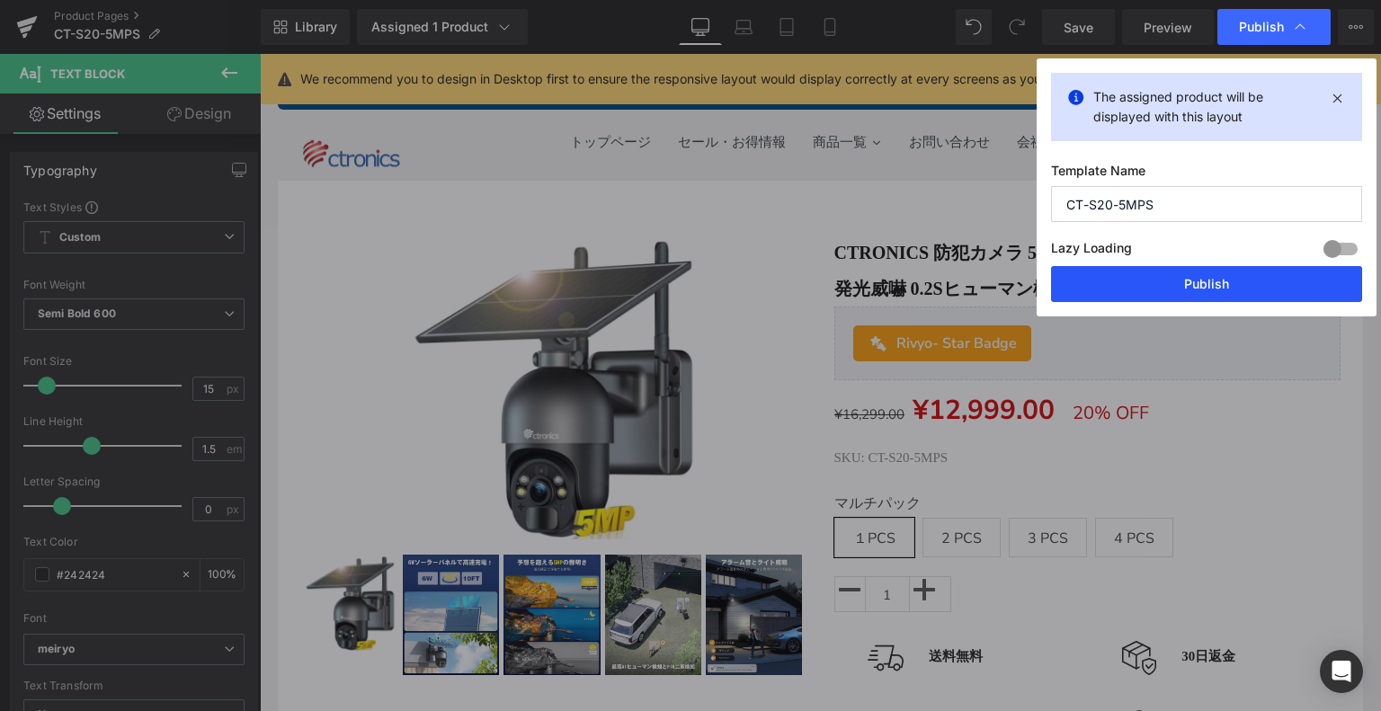
click at [1231, 273] on button "Publish" at bounding box center [1206, 284] width 311 height 36
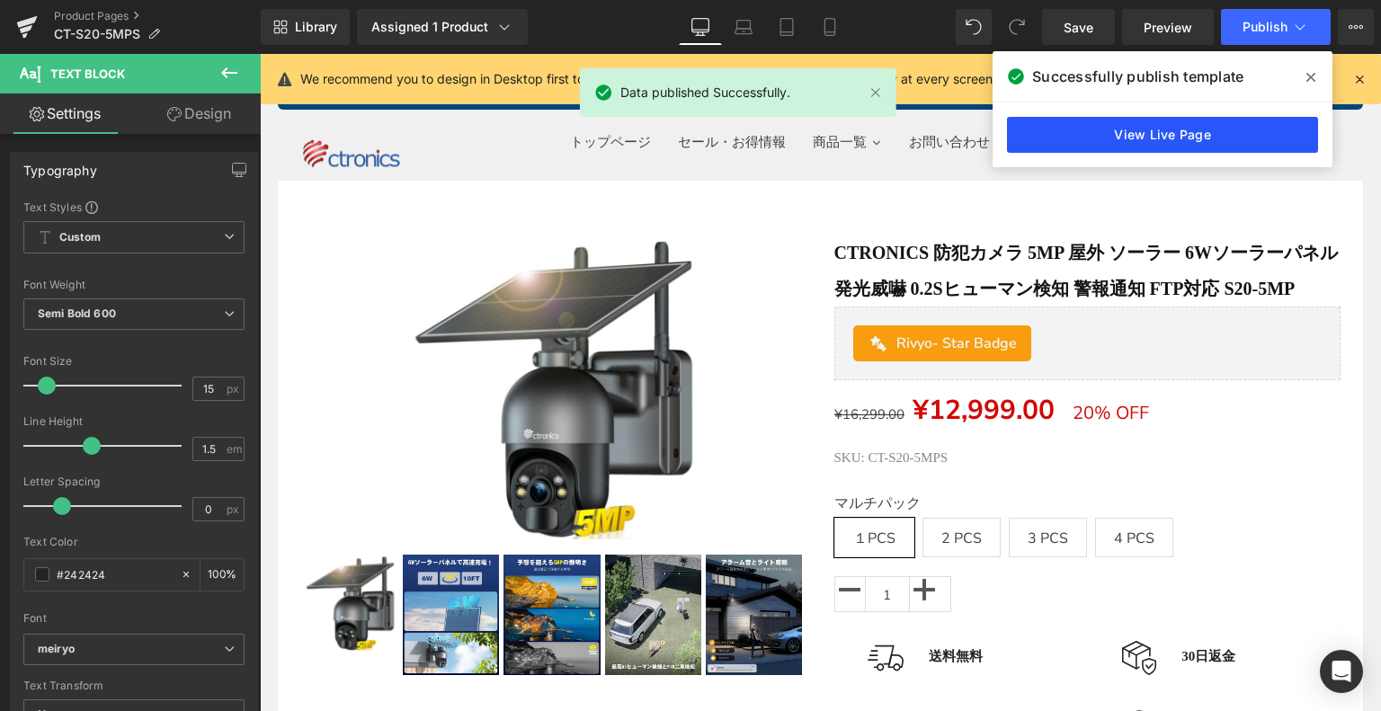
click at [1114, 121] on link "View Live Page" at bounding box center [1162, 135] width 311 height 36
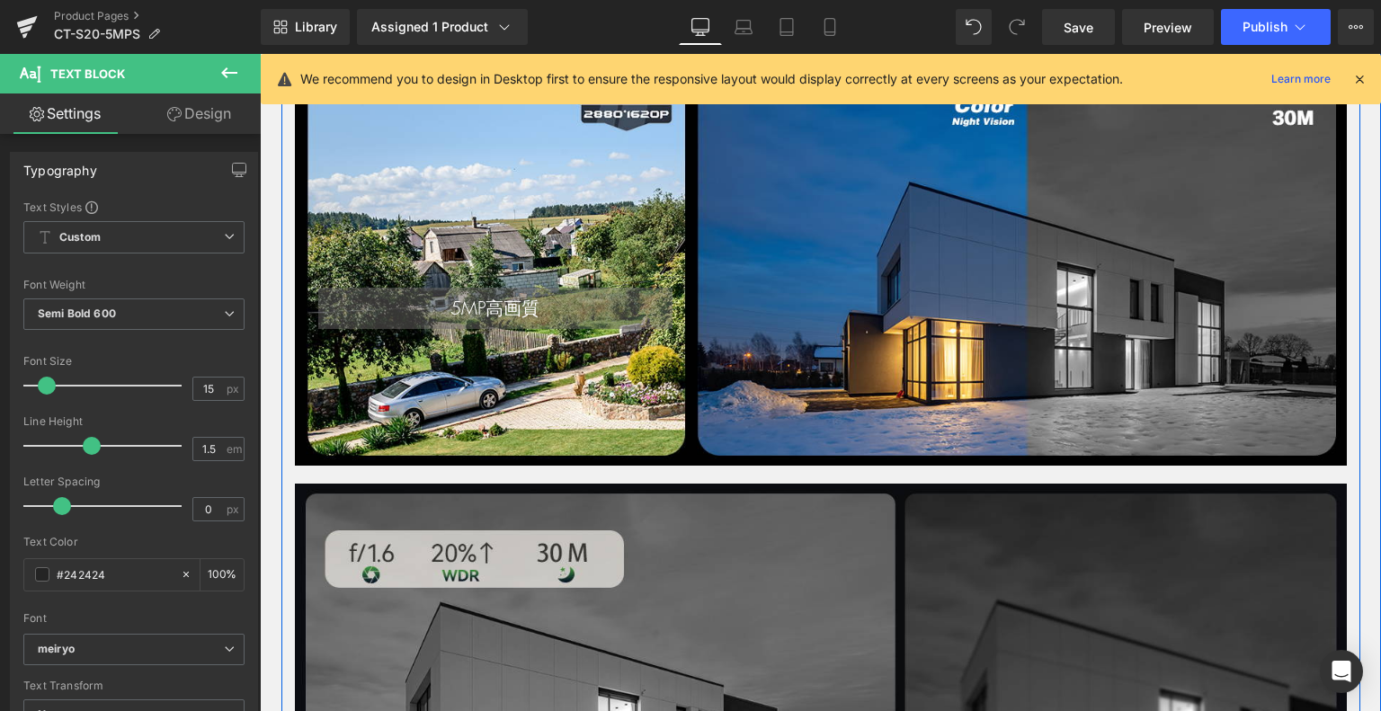
scroll to position [1709, 0]
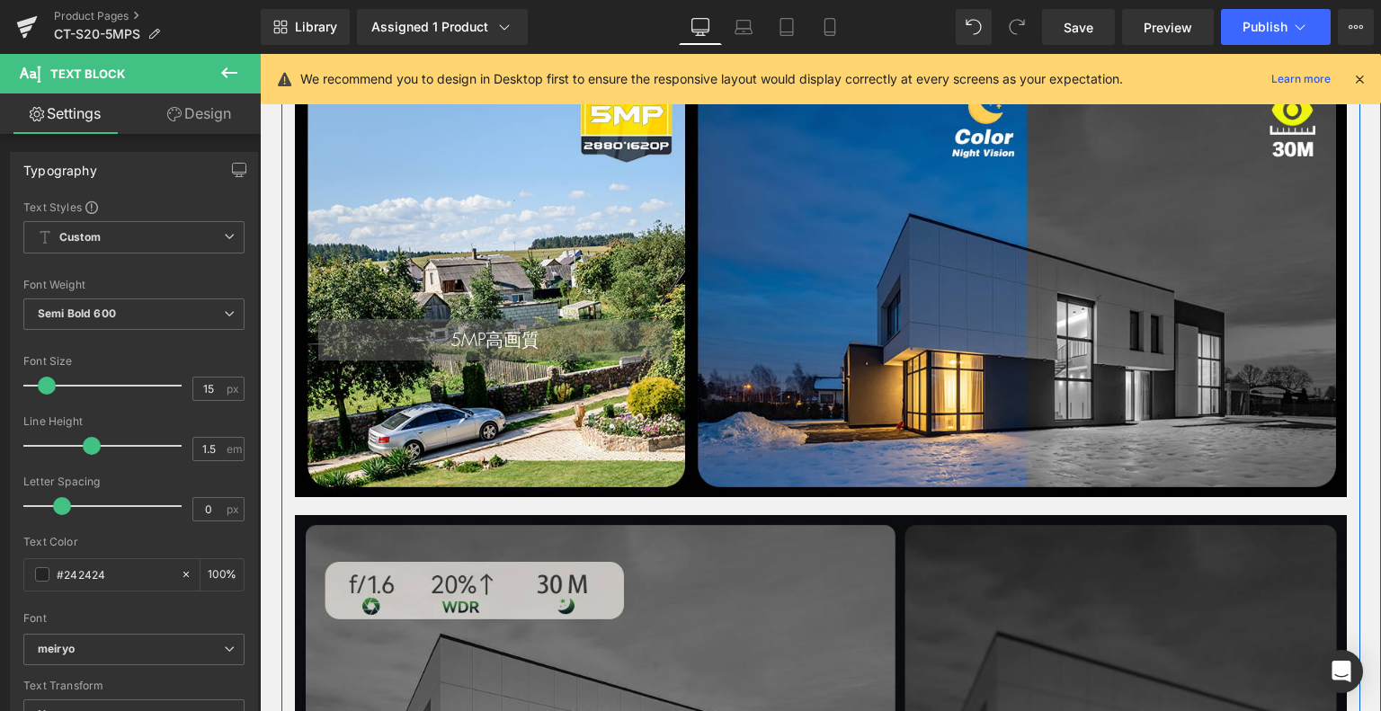
click at [637, 361] on h1 "5MP高画質" at bounding box center [495, 339] width 354 height 41
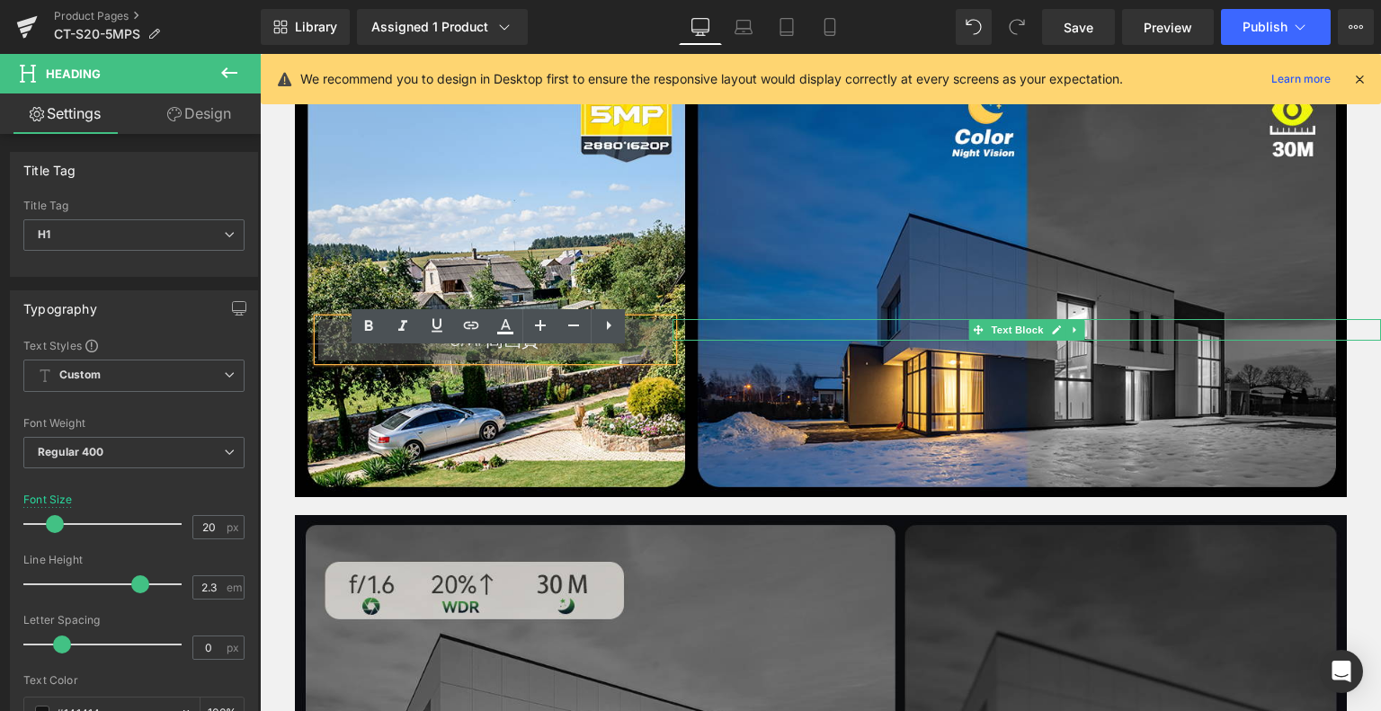
click at [640, 361] on h1 "5MP高画質" at bounding box center [495, 339] width 354 height 41
click at [809, 341] on p at bounding box center [1027, 330] width 709 height 22
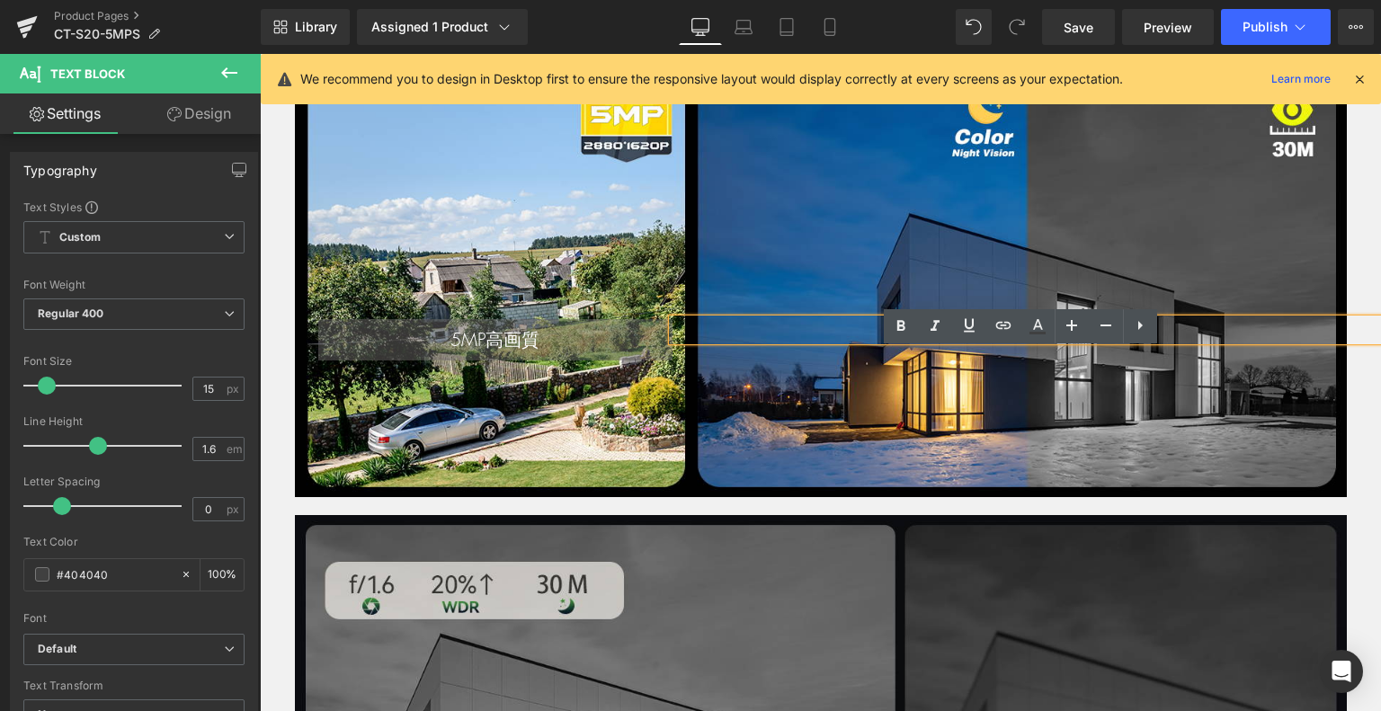
click at [407, 335] on div "5MP高画質 Heading Text Block Row" at bounding box center [821, 281] width 1122 height 176
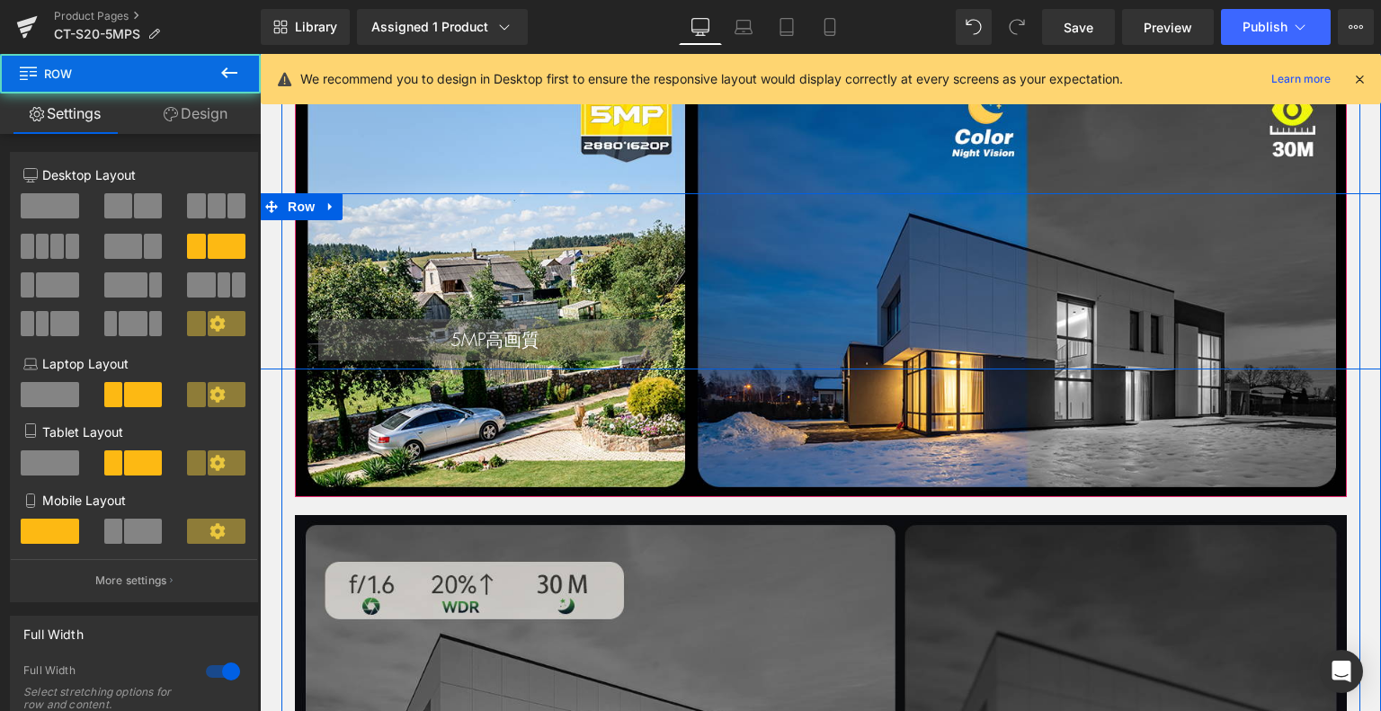
click at [324, 321] on div "5MP高画質 Heading Text Block Row" at bounding box center [821, 281] width 1122 height 176
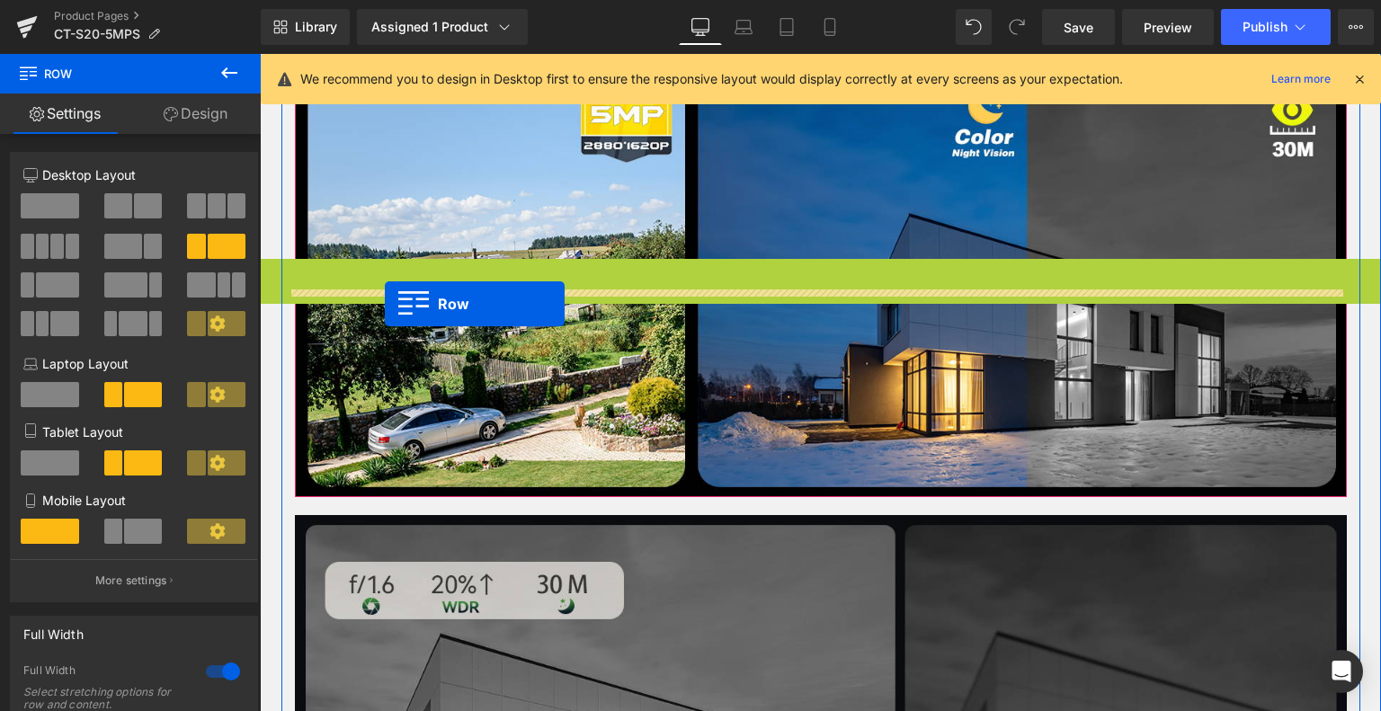
drag, startPoint x: 263, startPoint y: 237, endPoint x: 386, endPoint y: 305, distance: 140.9
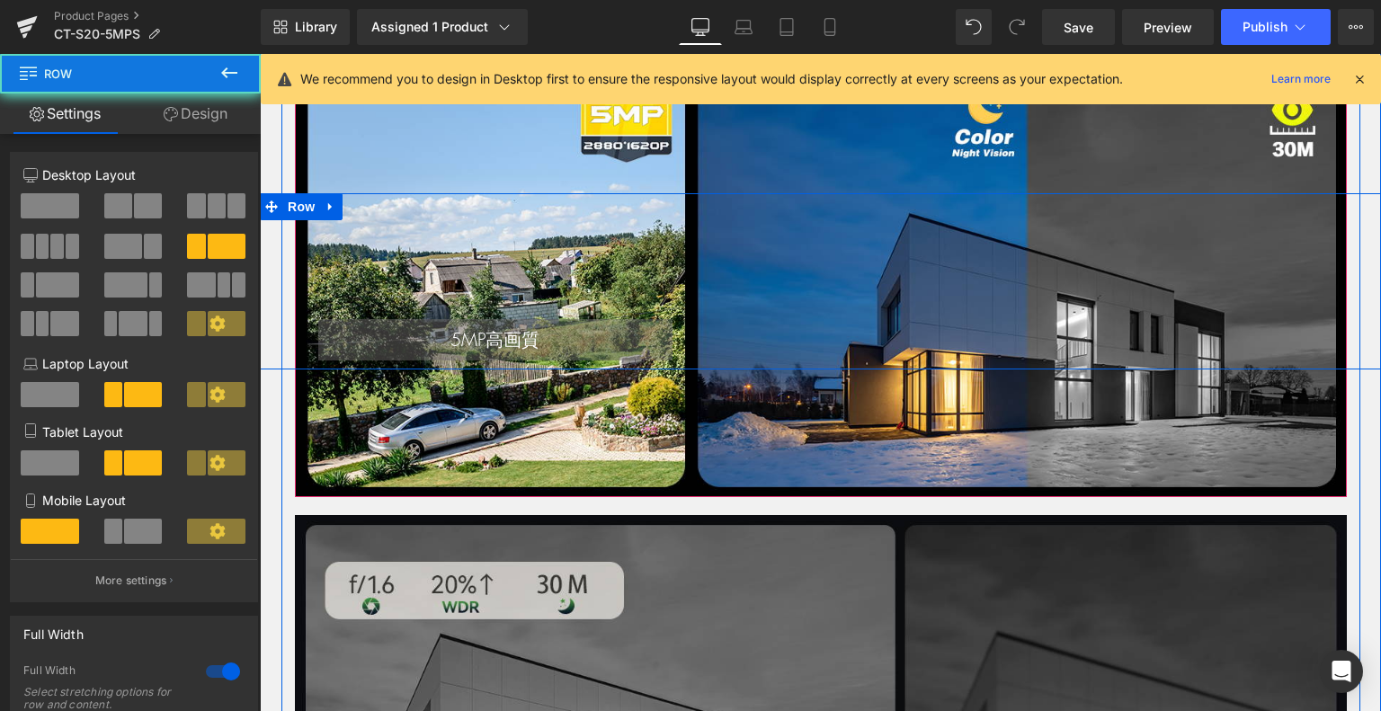
click at [347, 257] on div "5MP高画質 Heading Text Block Row" at bounding box center [821, 281] width 1122 height 176
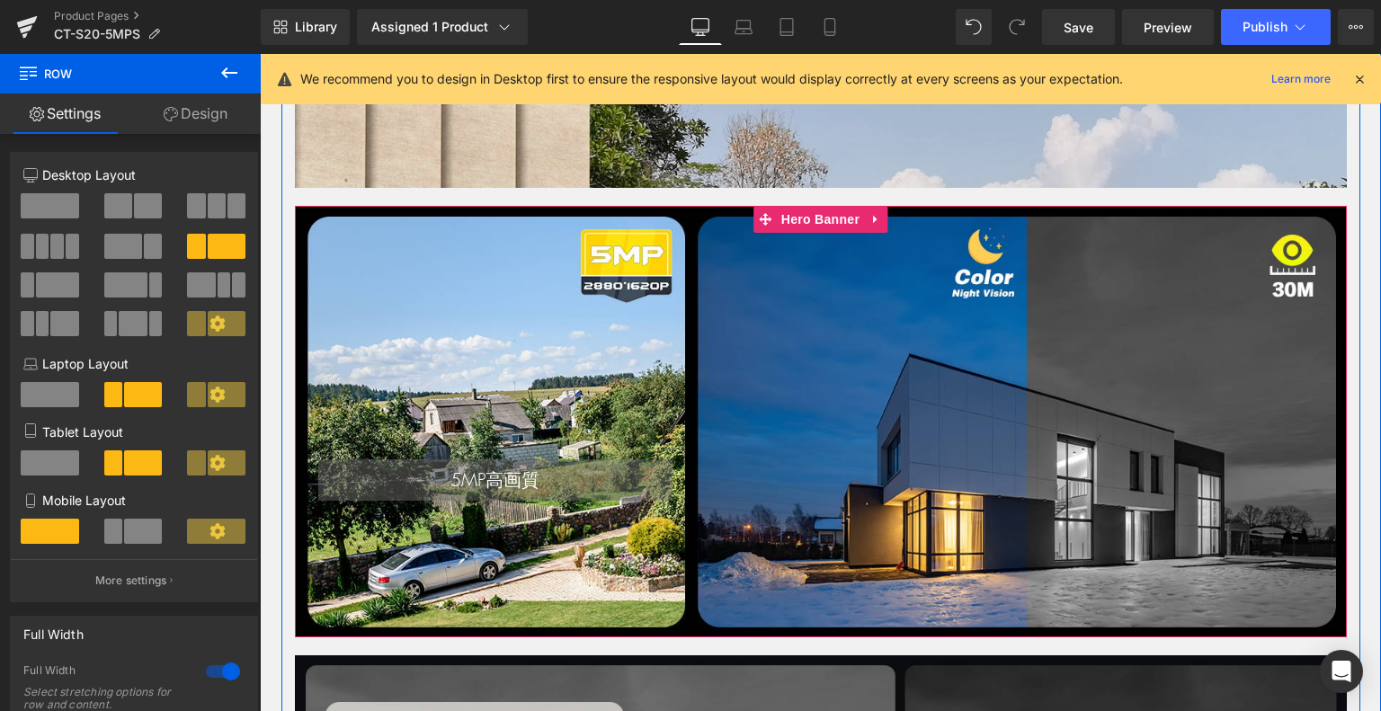
scroll to position [1439, 0]
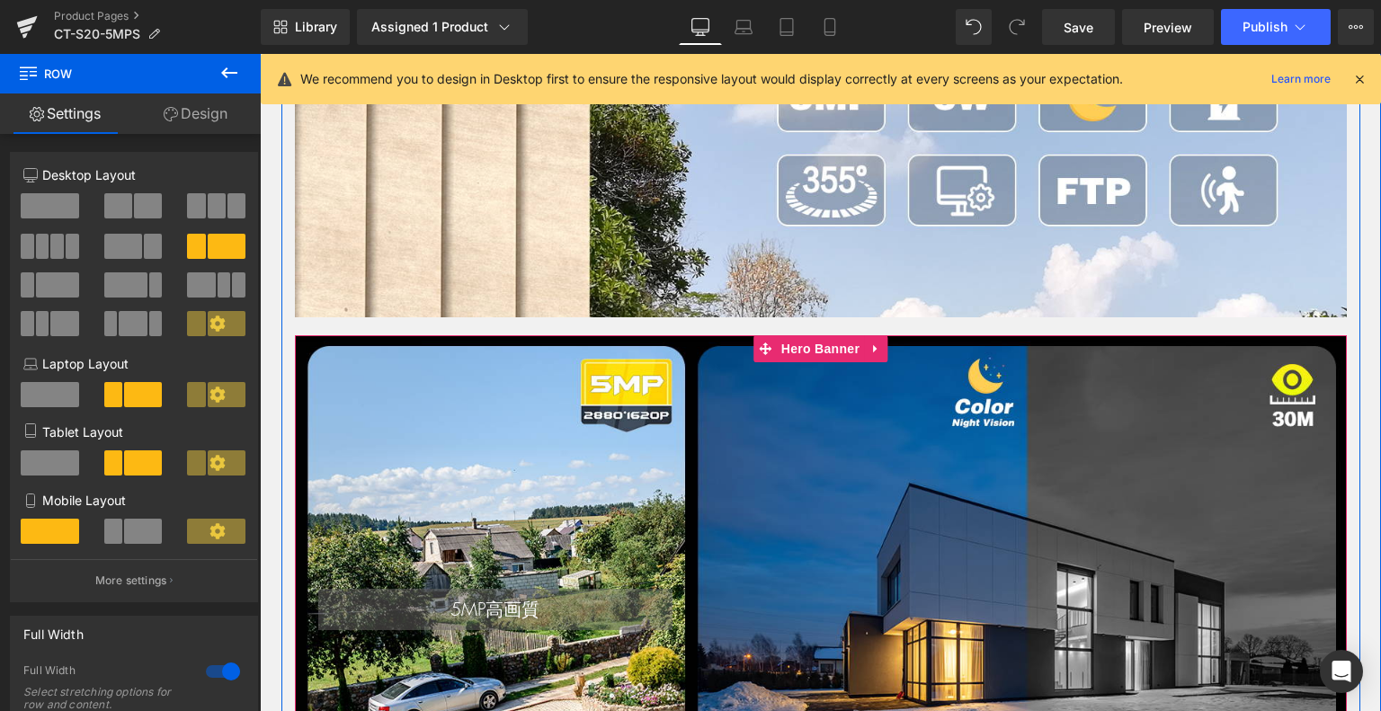
click at [727, 424] on div "5MP高画質 Heading Text Block Row" at bounding box center [821, 551] width 1052 height 432
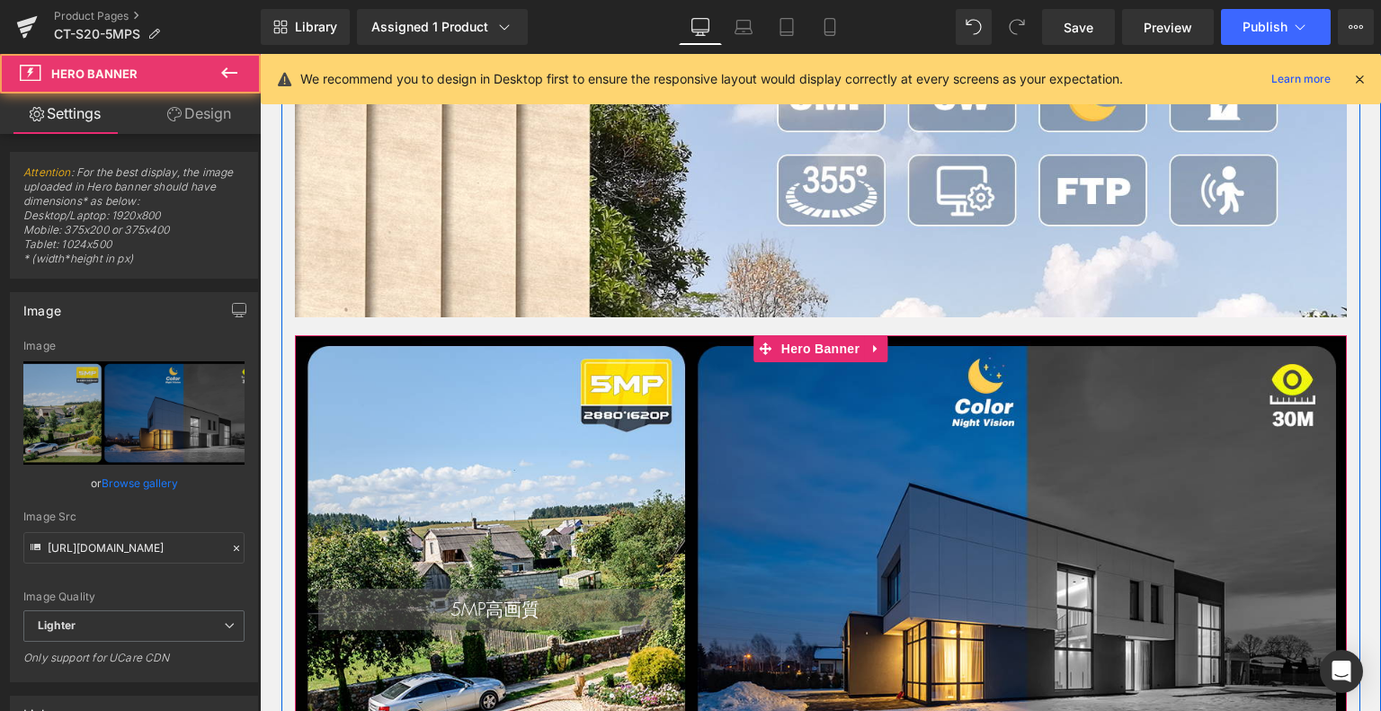
scroll to position [1709, 0]
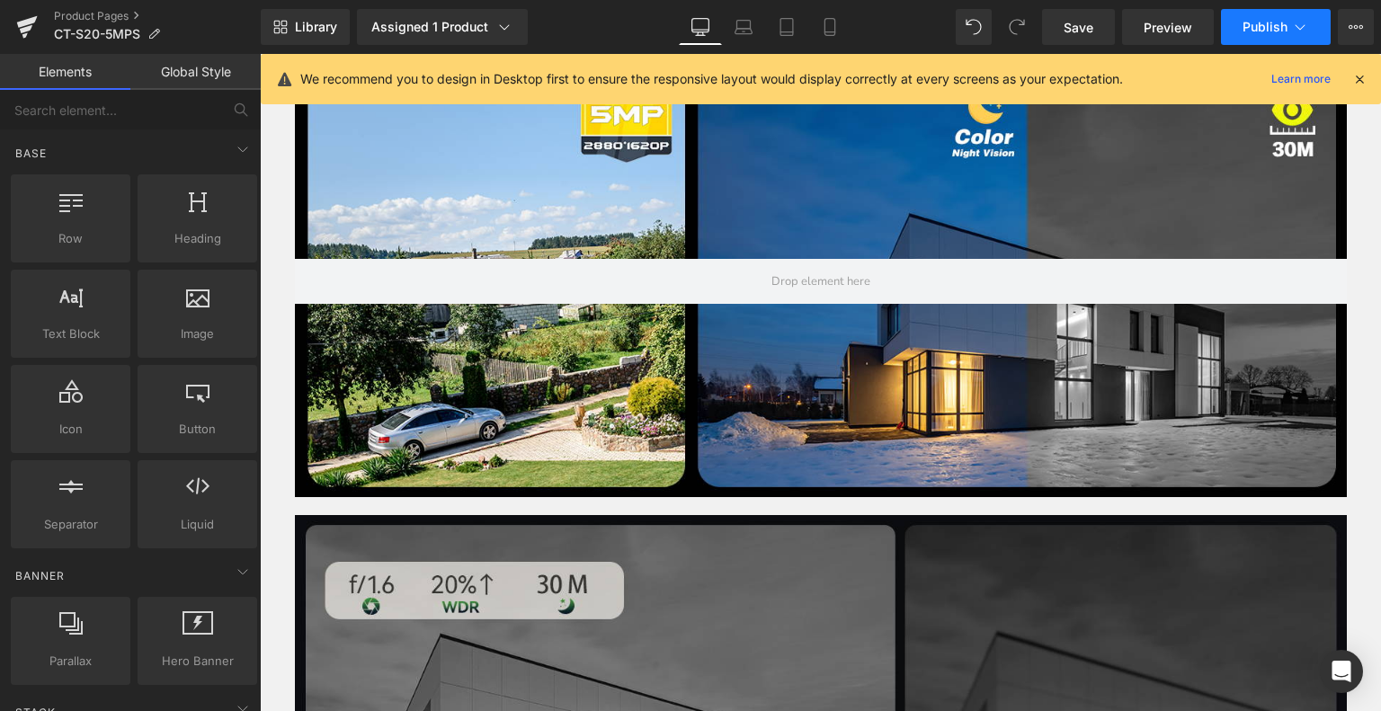
click at [1260, 25] on span "Publish" at bounding box center [1265, 27] width 45 height 14
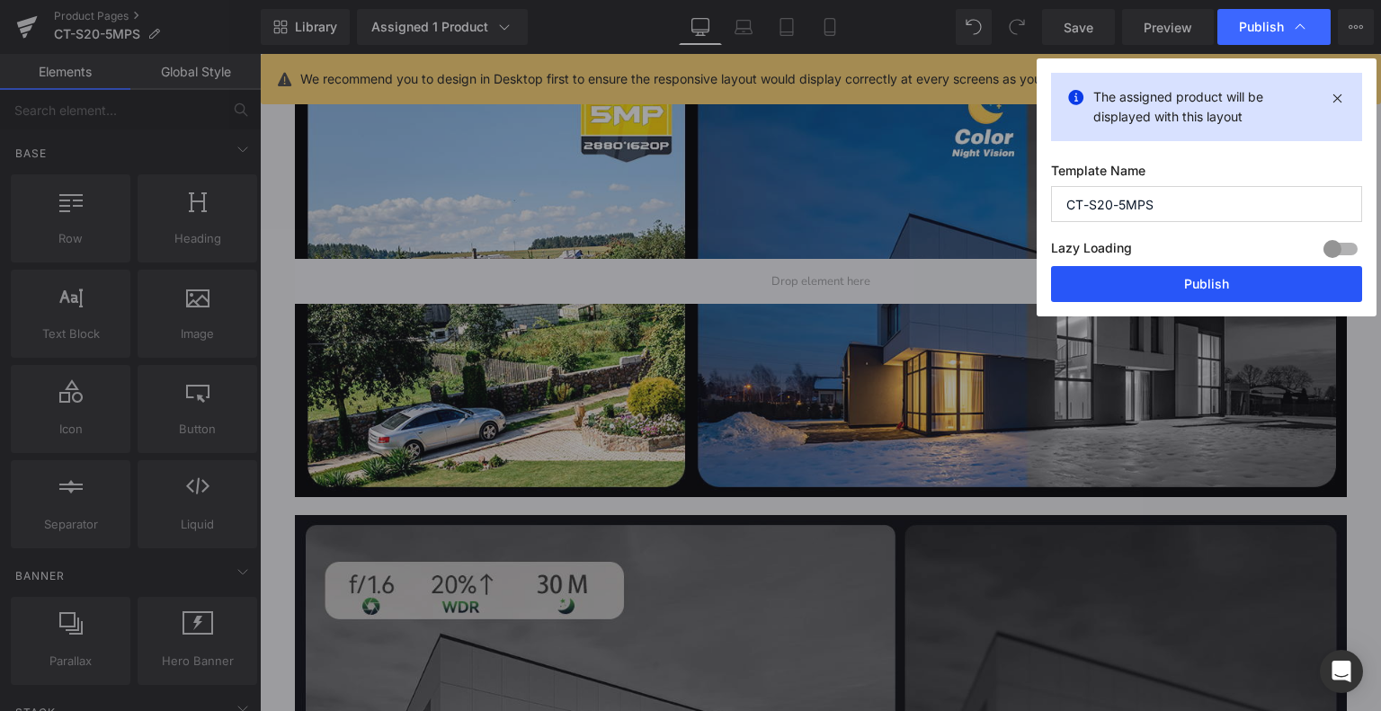
click at [1214, 269] on button "Publish" at bounding box center [1206, 284] width 311 height 36
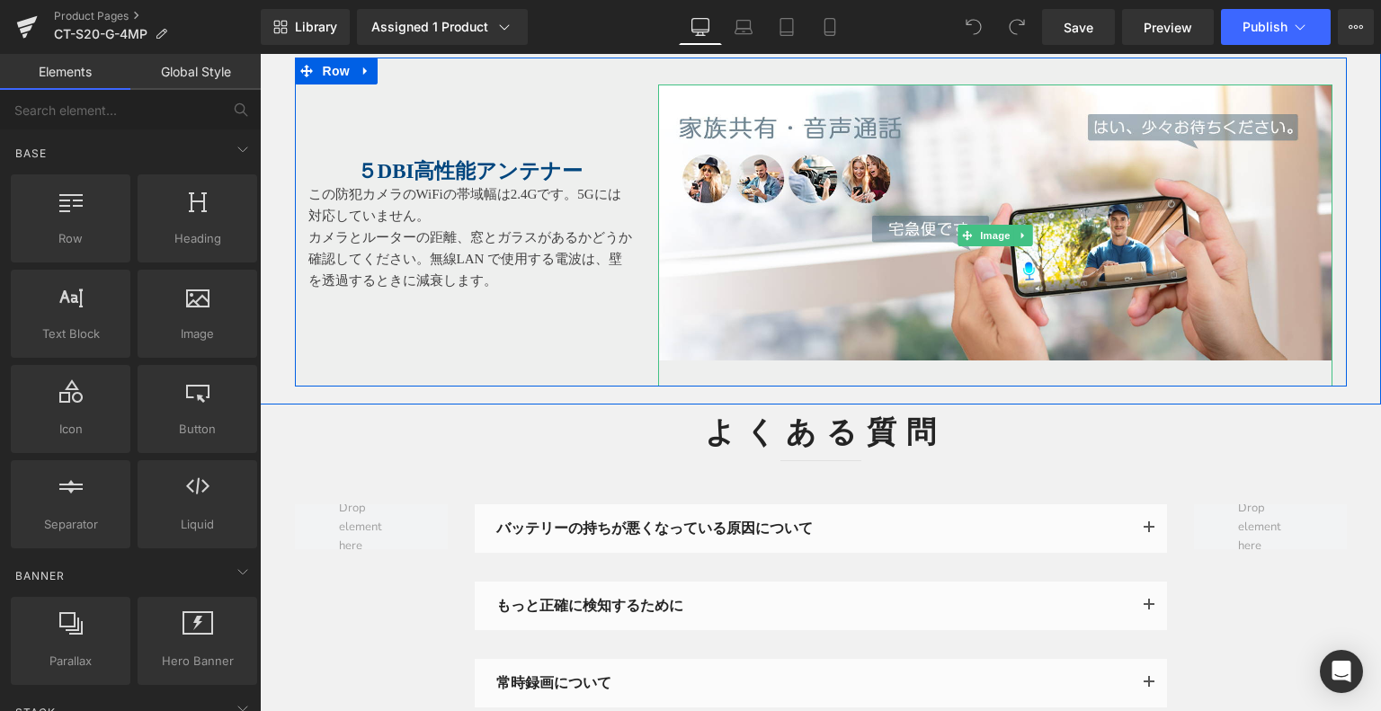
scroll to position [5576, 0]
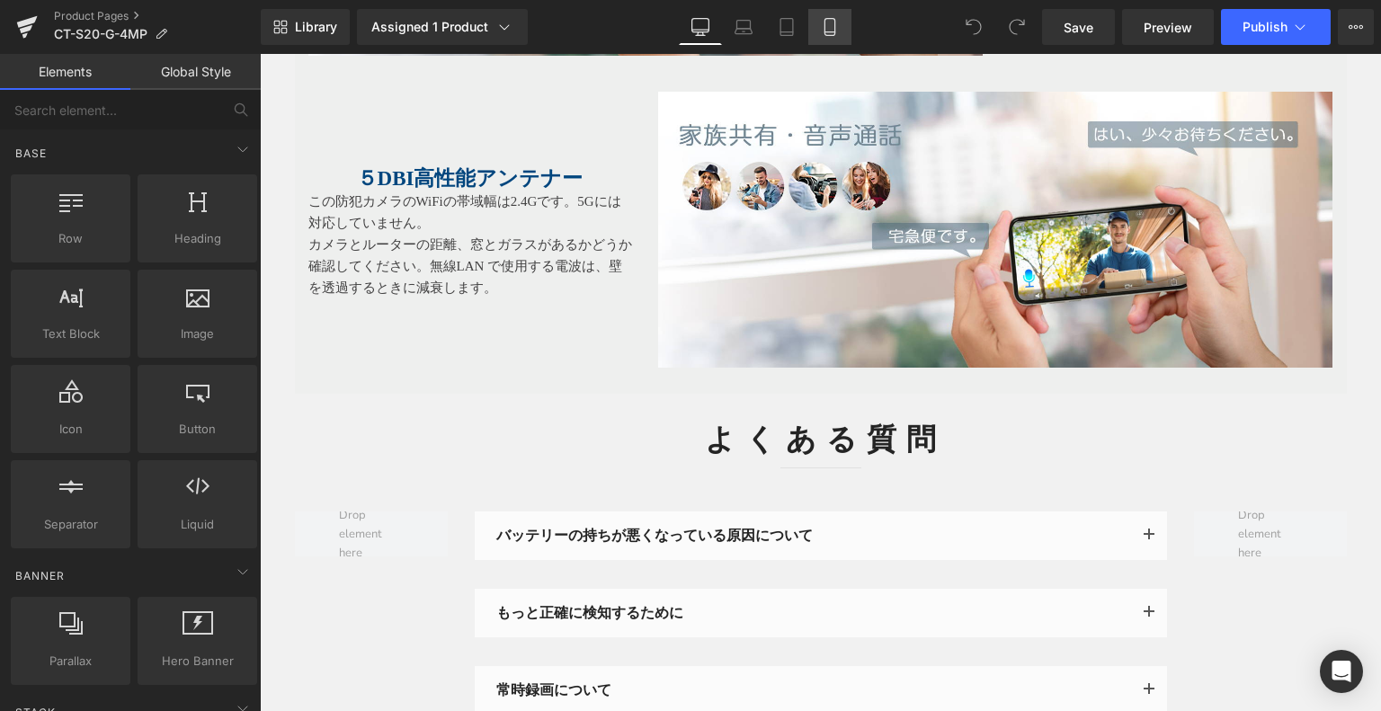
click at [822, 13] on link "Mobile" at bounding box center [830, 27] width 43 height 36
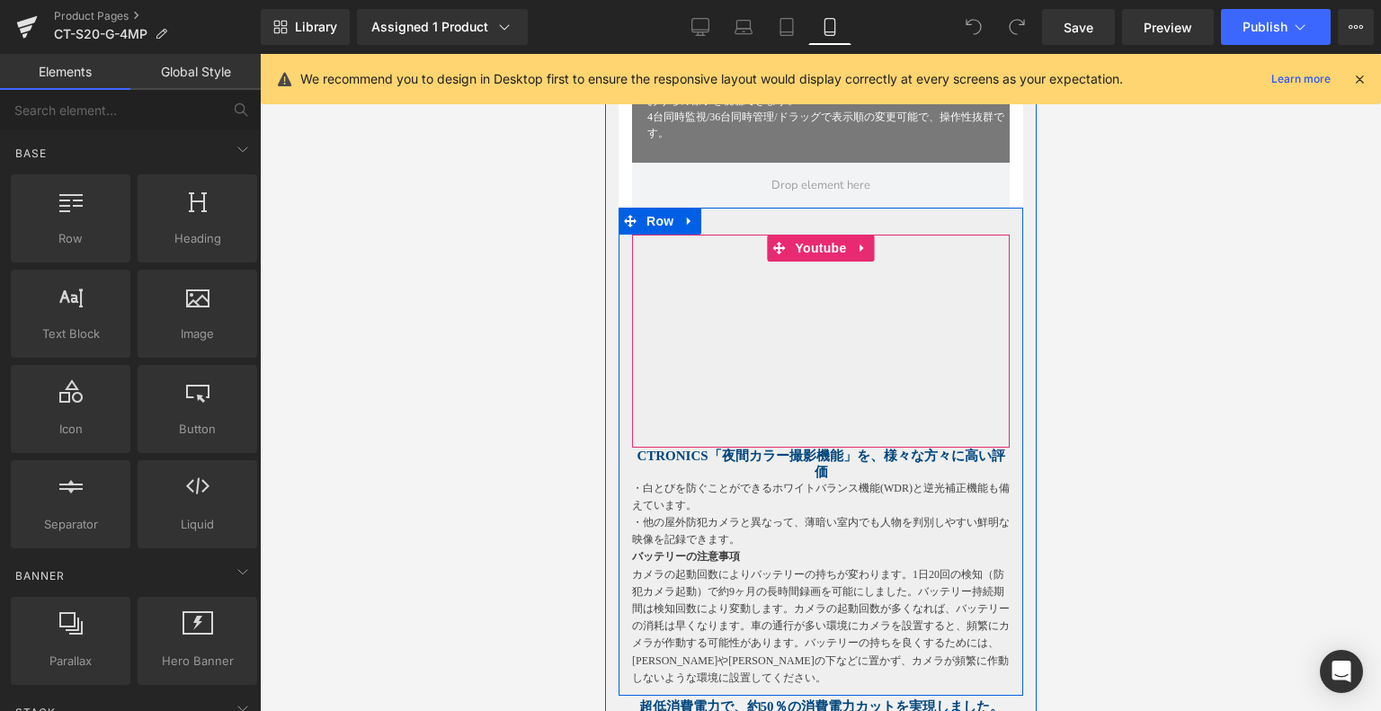
scroll to position [3116, 0]
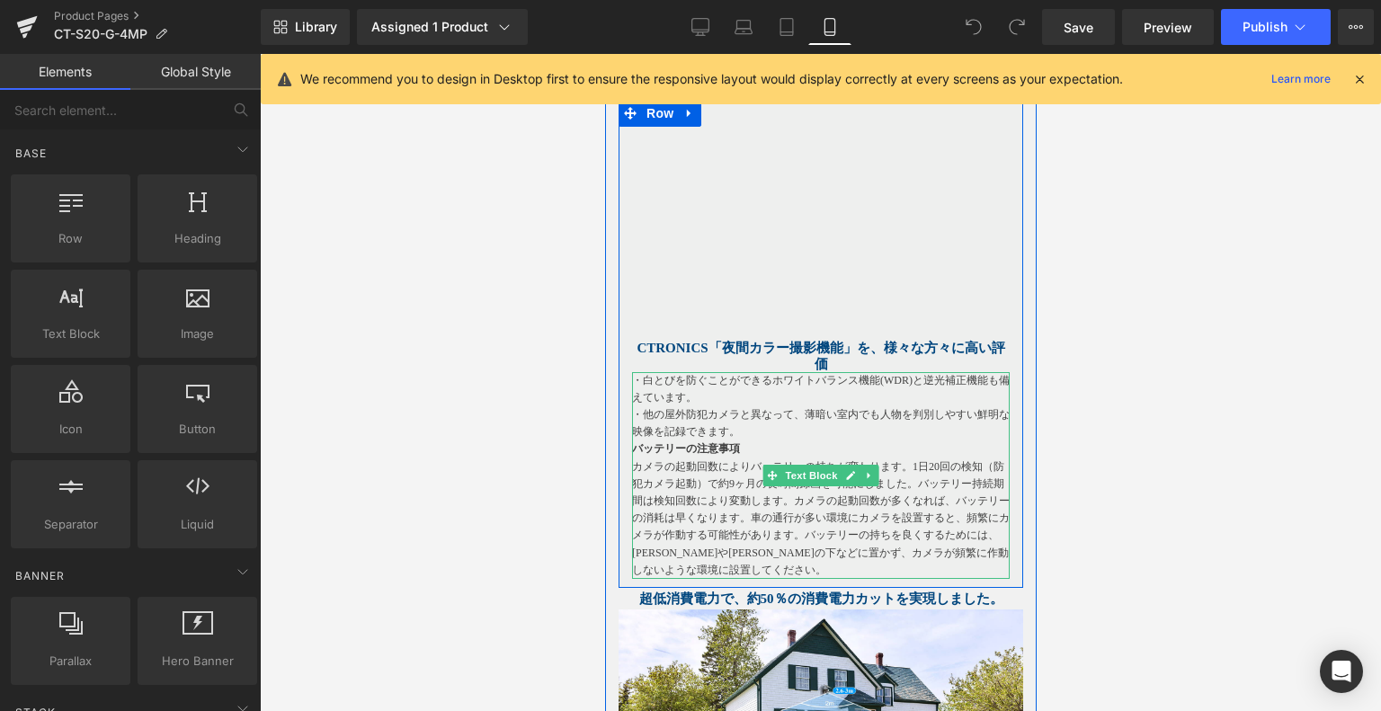
click at [685, 478] on p "カメラの起動回数によりバッテリーの持ちが変わります。1日20回の検知（防犯カメラ起動）で約9ヶ月の長時間録画を可能にしました。バッテリー持続期間は検知回数によ…" at bounding box center [820, 519] width 378 height 121
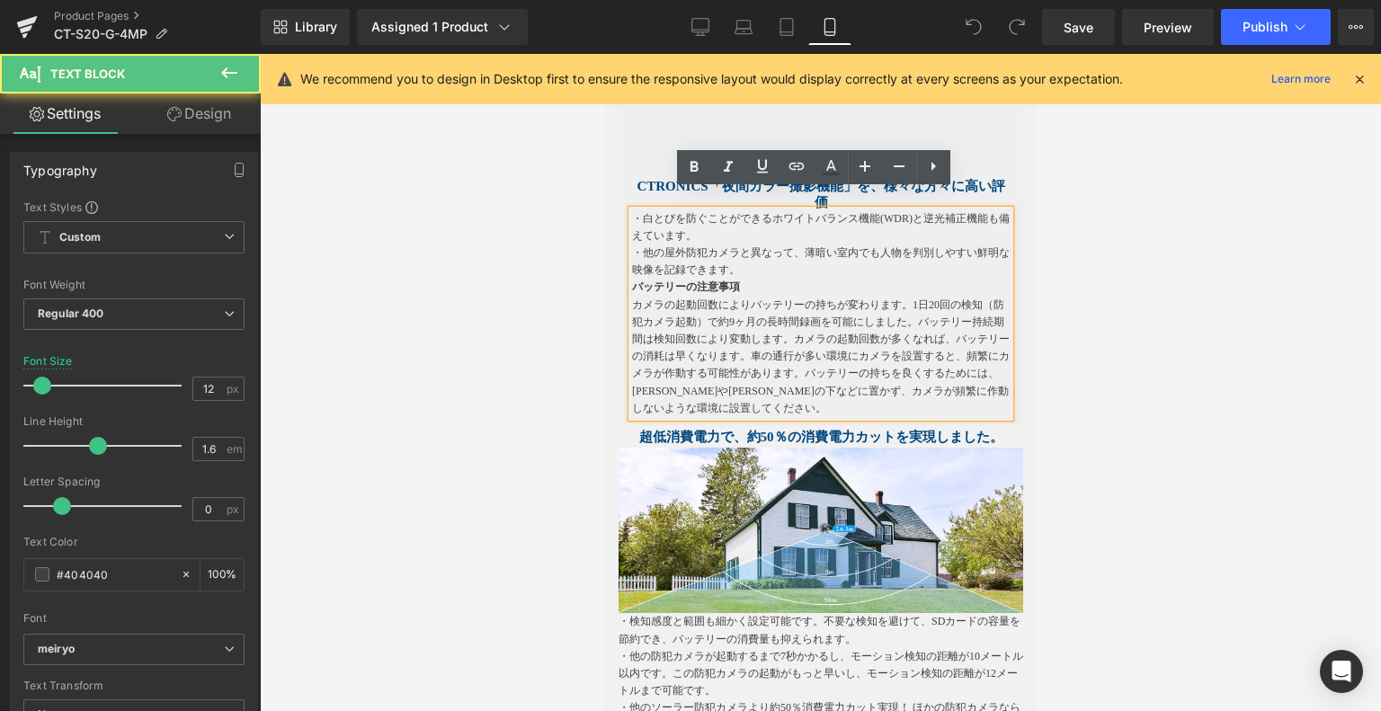
scroll to position [3295, 0]
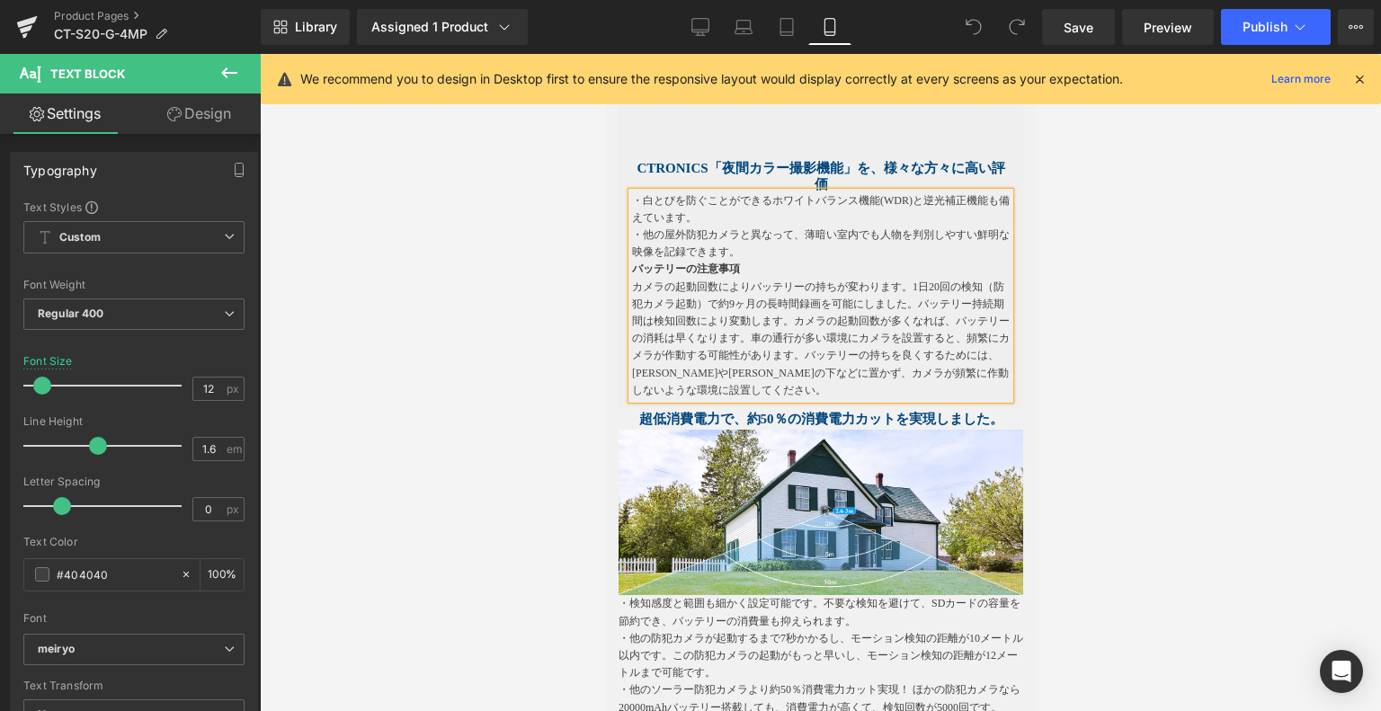
click at [706, 7] on div "Library Assigned 1 Product Product Preview Ctronics 防犯カメラ 屋外 ソーラー ナイトカラー ヒューマン検…" at bounding box center [821, 27] width 1121 height 54
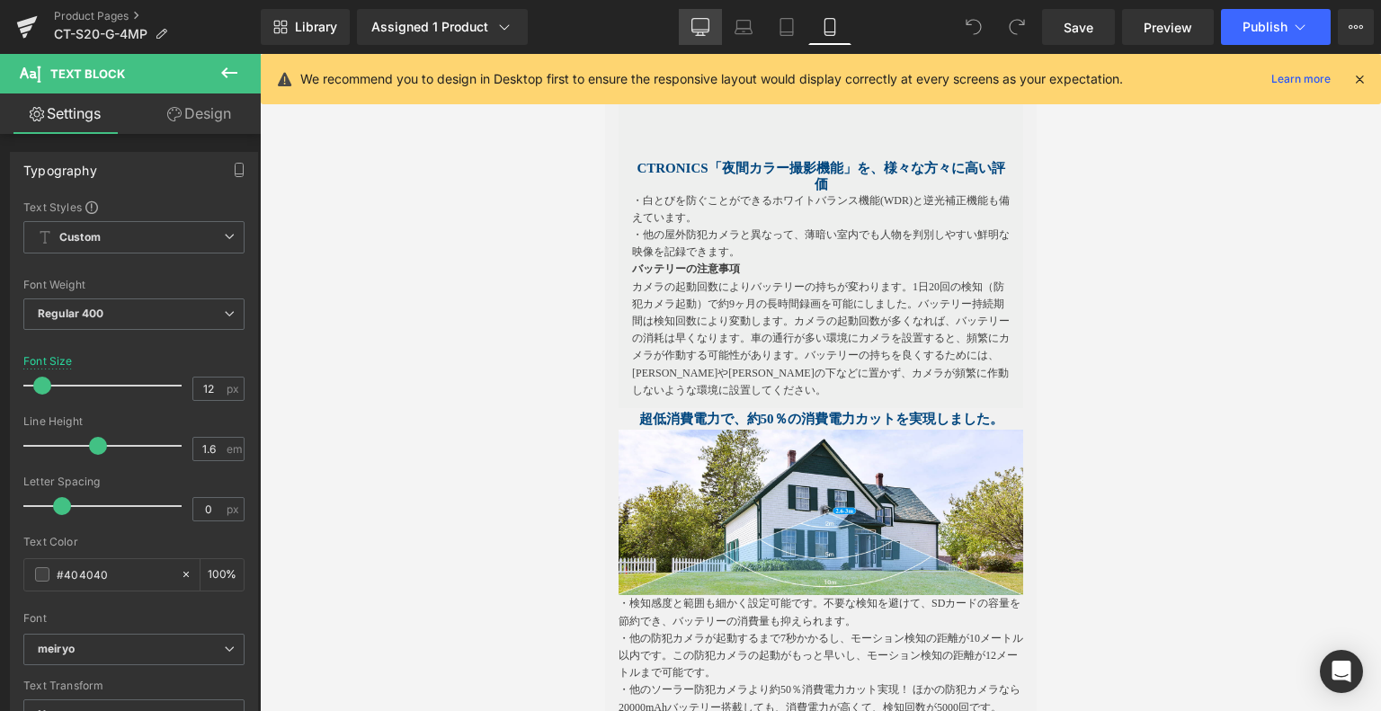
click at [689, 32] on link "Desktop" at bounding box center [700, 27] width 43 height 36
type input "14"
type input "100"
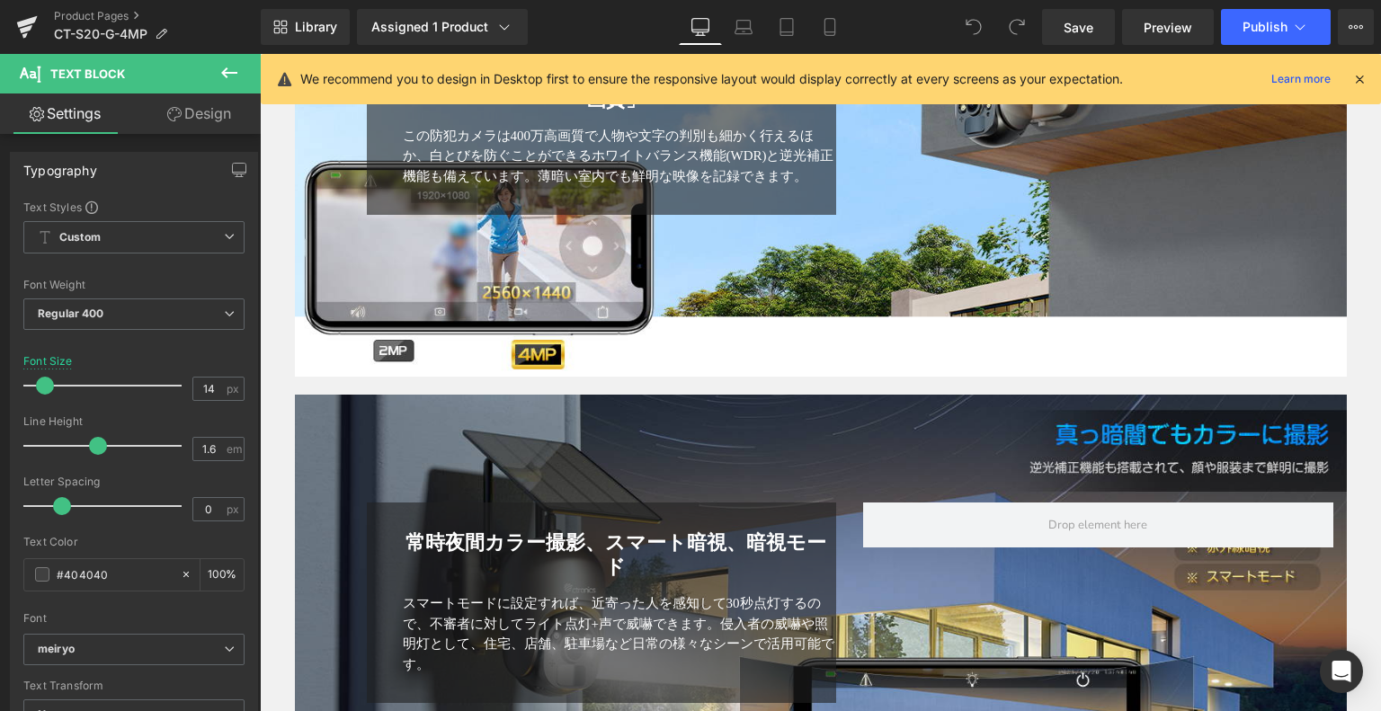
drag, startPoint x: 831, startPoint y: 22, endPoint x: 833, endPoint y: 81, distance: 59.4
click at [832, 22] on icon at bounding box center [830, 27] width 18 height 18
type input "12"
type input "100"
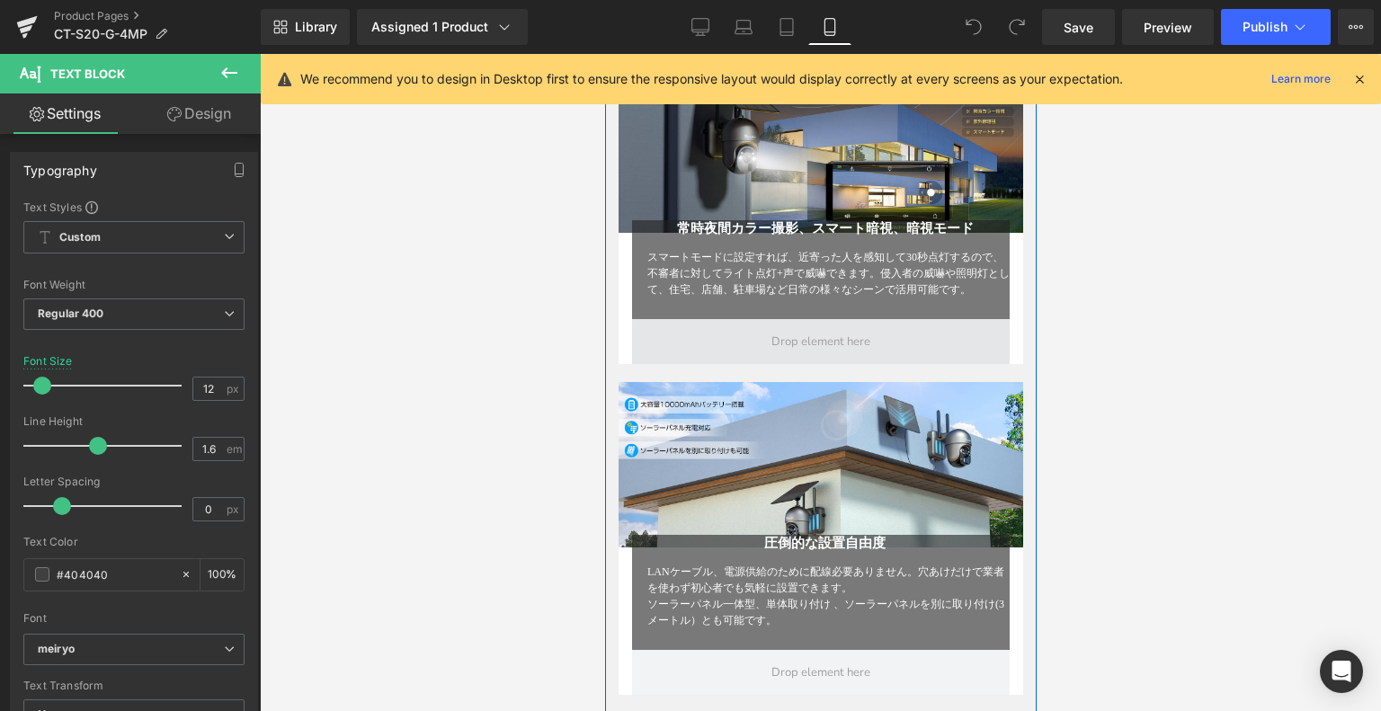
scroll to position [1855, 0]
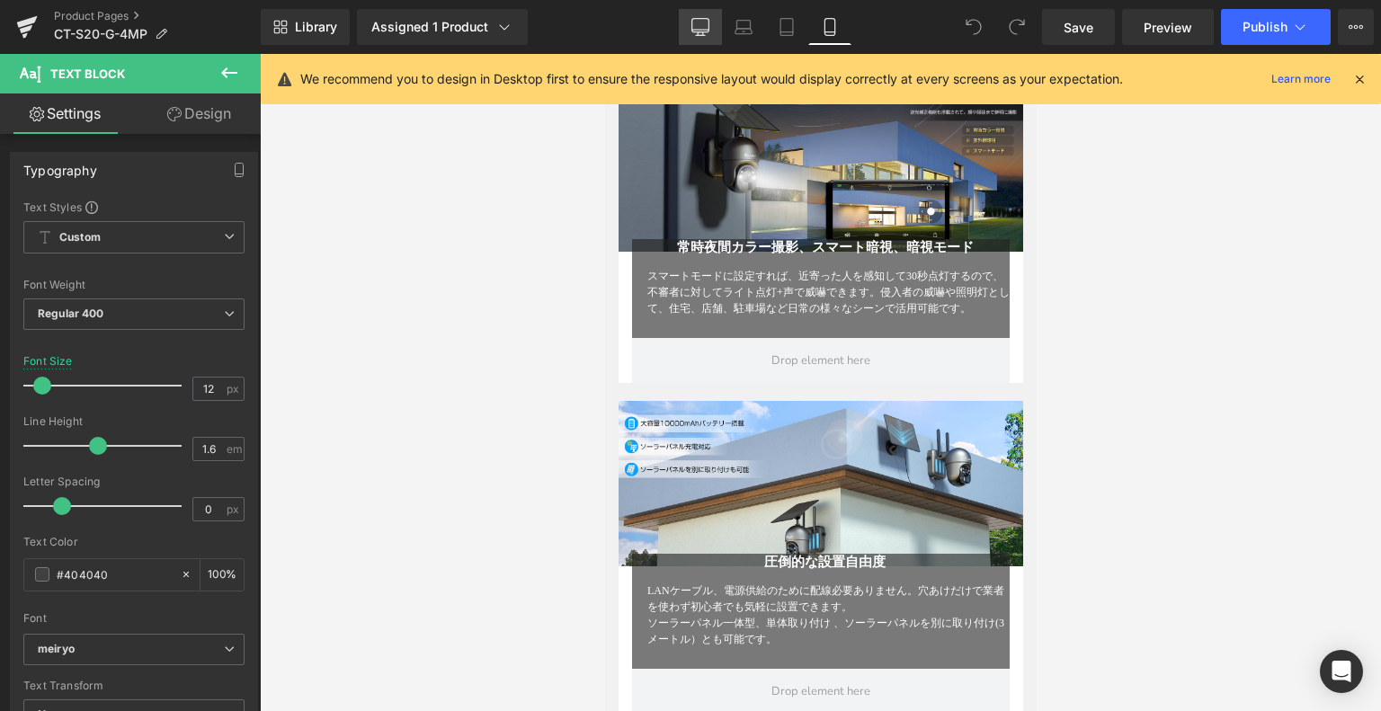
click at [693, 31] on icon at bounding box center [701, 27] width 18 height 18
type input "14"
type input "100"
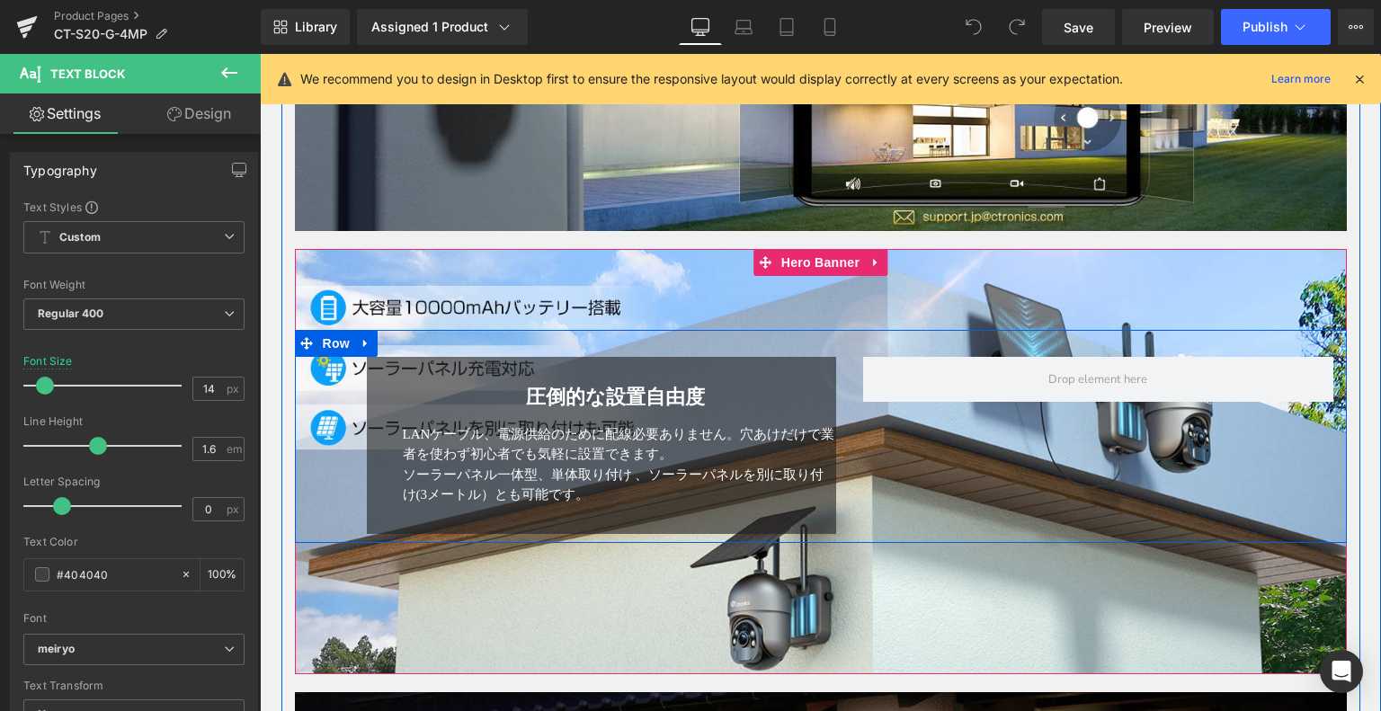
click at [333, 353] on div "圧倒的な設置自由度 Heading LANケーブル、電源供給のために配線必要ありません。穴あけだけで業者を使わず初心者でも気軽に設置できます。 ソーラーパネル…" at bounding box center [821, 436] width 1052 height 212
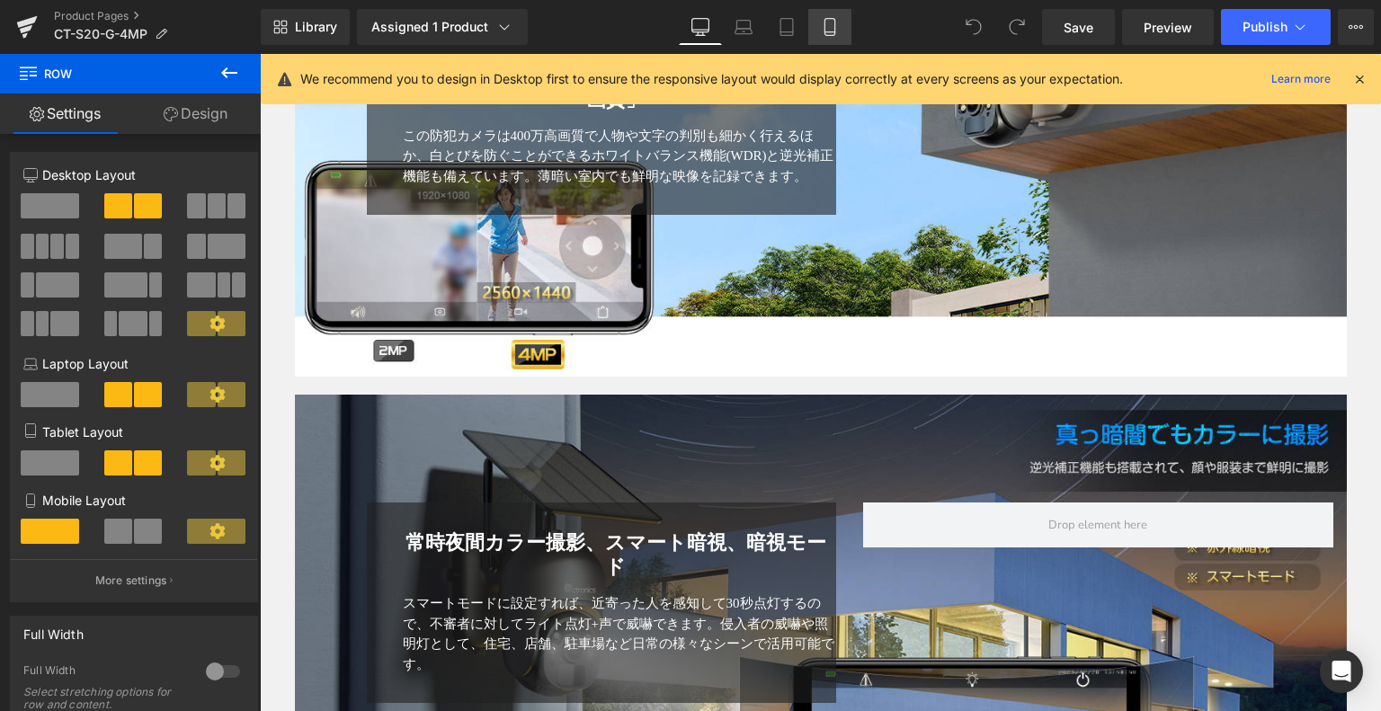
click at [818, 10] on link "Mobile" at bounding box center [830, 27] width 43 height 36
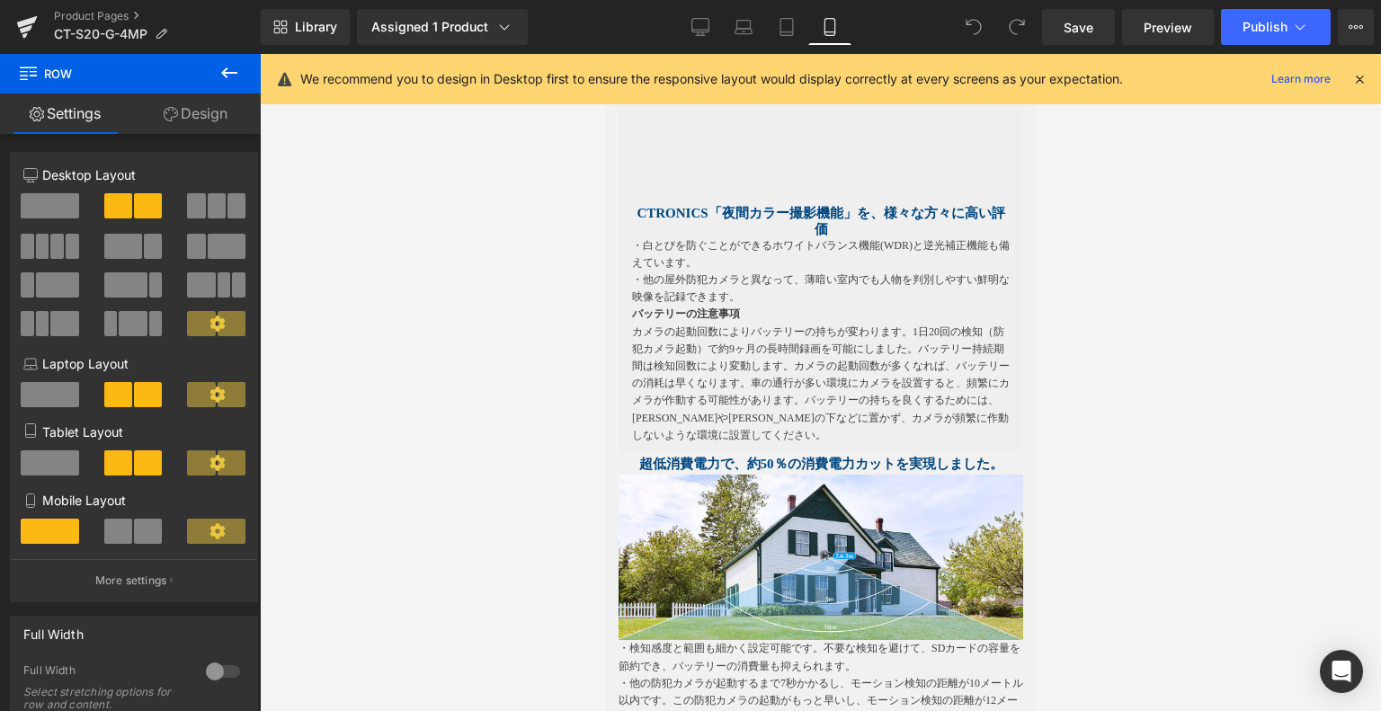
scroll to position [3147, 0]
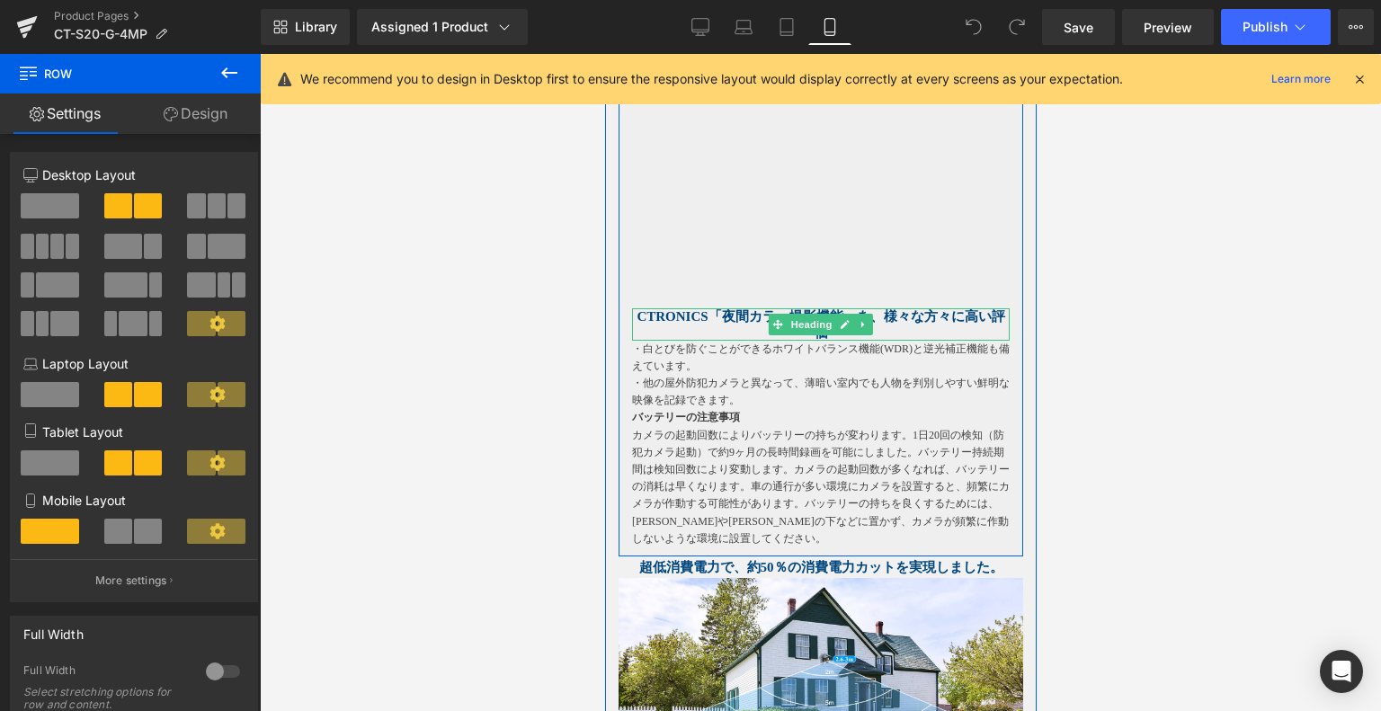
click at [636, 312] on span "Ctronics「夜間カラー撮影機能」を、様々な方々に高い評価" at bounding box center [820, 324] width 368 height 31
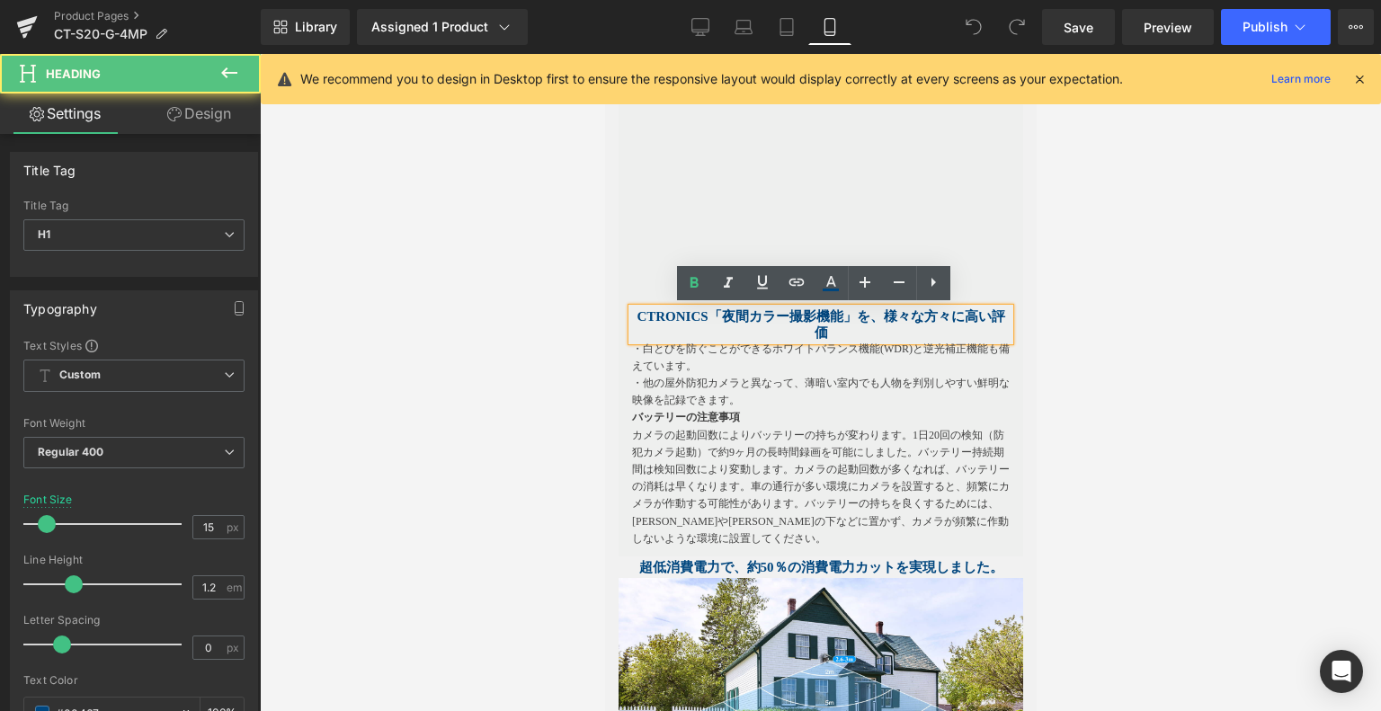
click at [636, 313] on span "Ctronics「夜間カラー撮影機能」を、様々な方々に高い評価" at bounding box center [820, 324] width 368 height 31
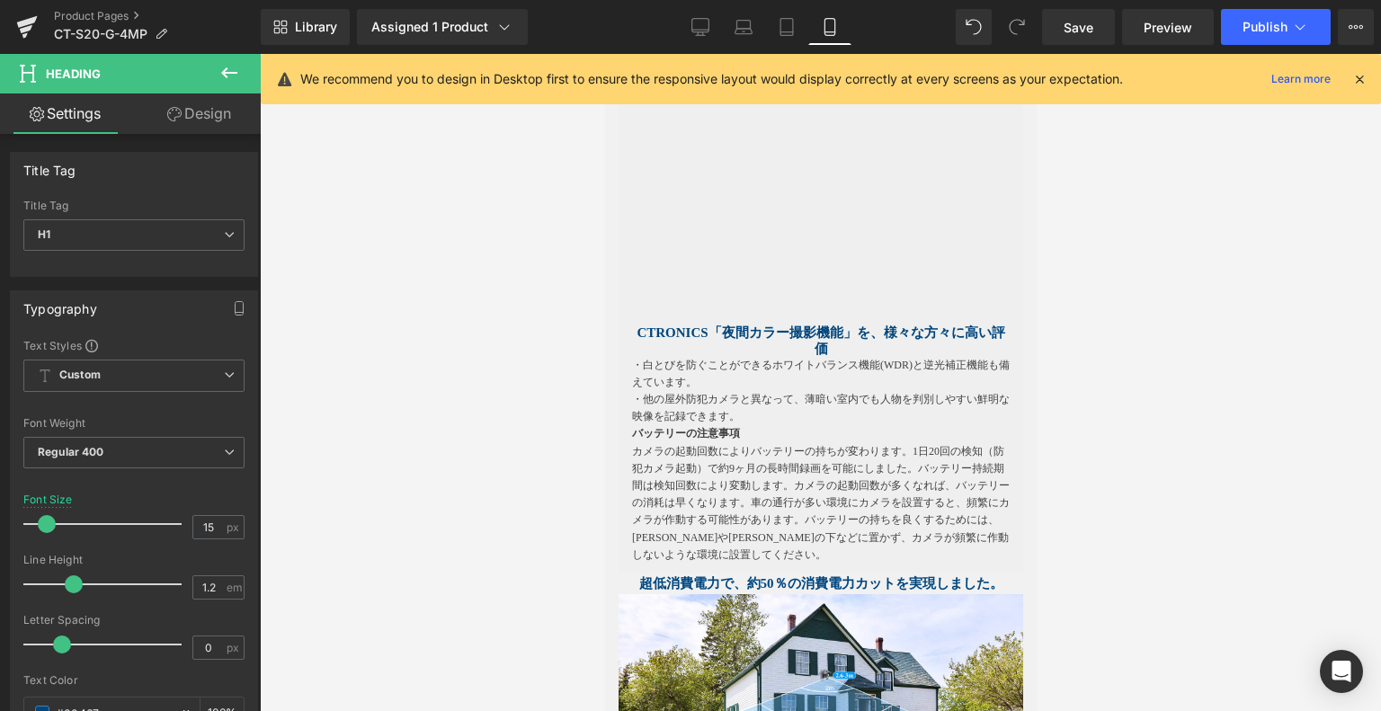
click at [1058, 336] on div at bounding box center [821, 382] width 1122 height 657
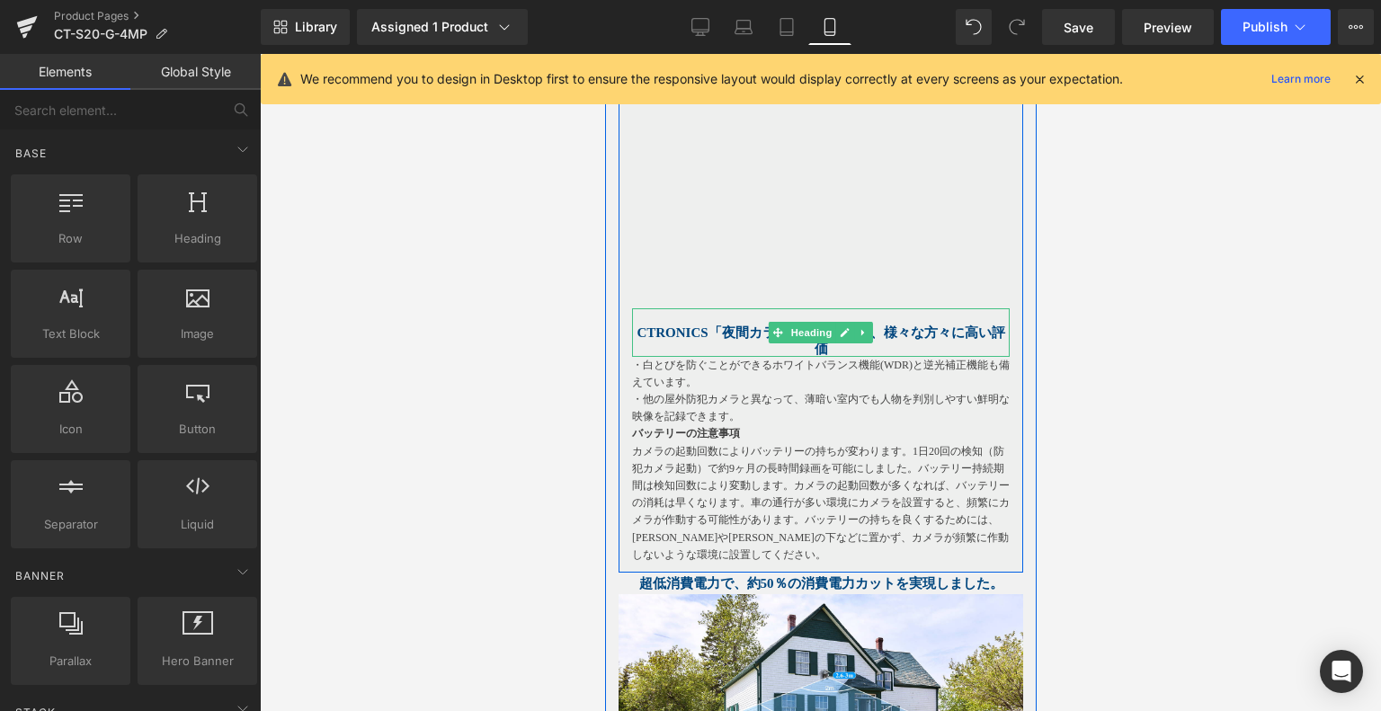
click at [882, 329] on span "Ctronics「夜間カラー撮影機能」を、様々な方々に高い評価" at bounding box center [820, 341] width 368 height 31
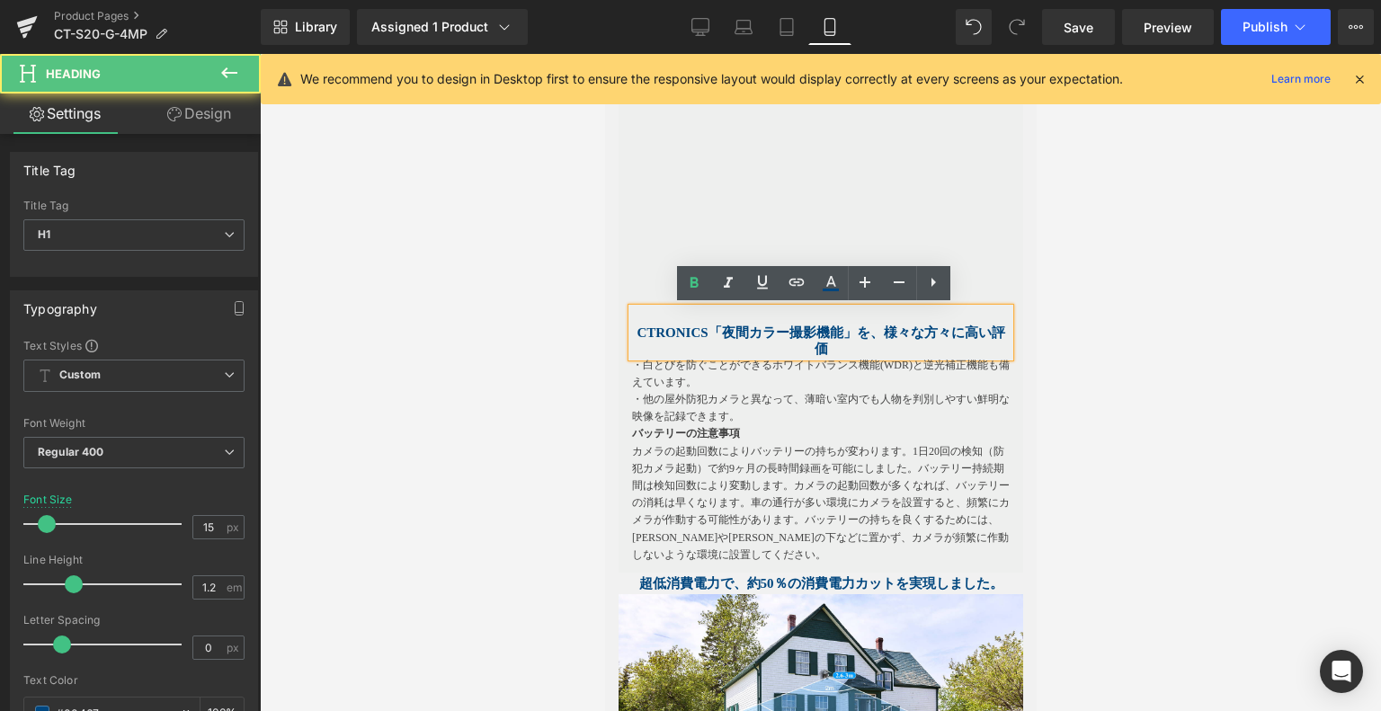
click at [882, 332] on span "Ctronics「夜間カラー撮影機能」を、様々な方々に高い評価" at bounding box center [820, 341] width 368 height 31
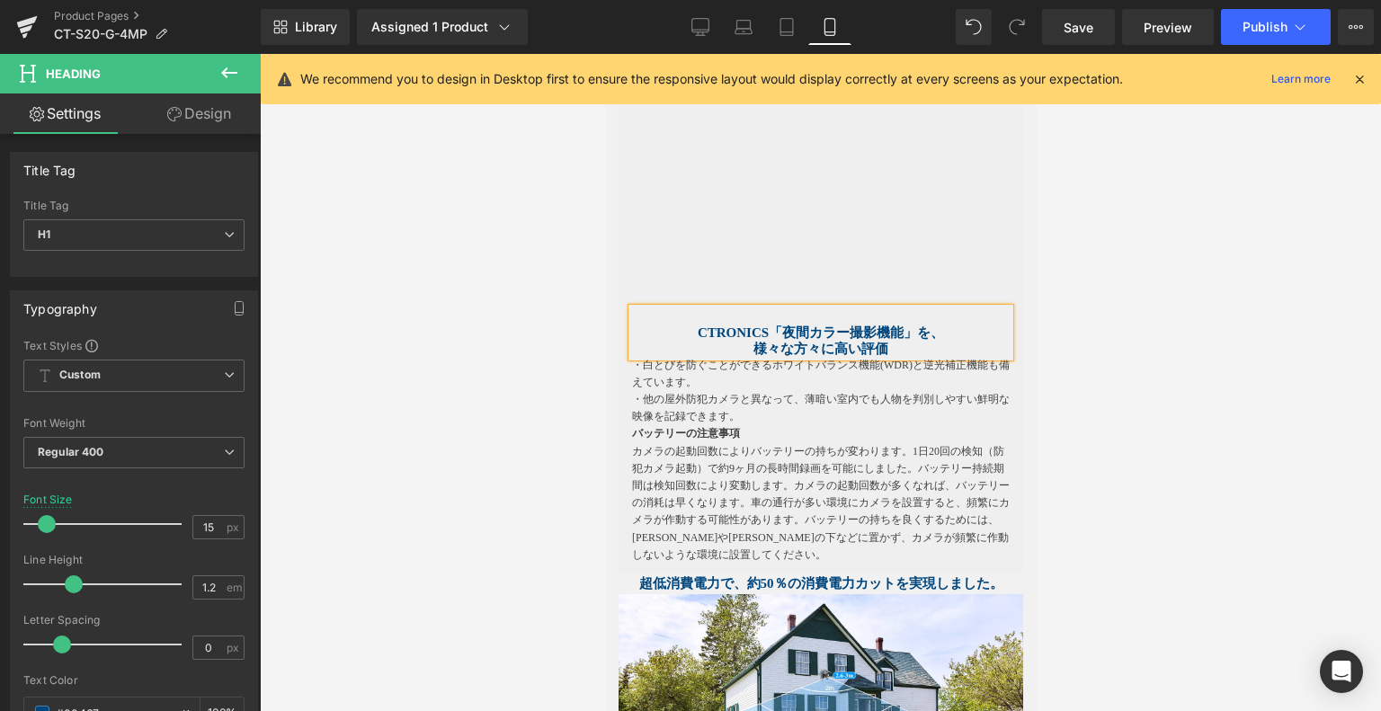
click at [1229, 237] on div at bounding box center [821, 382] width 1122 height 657
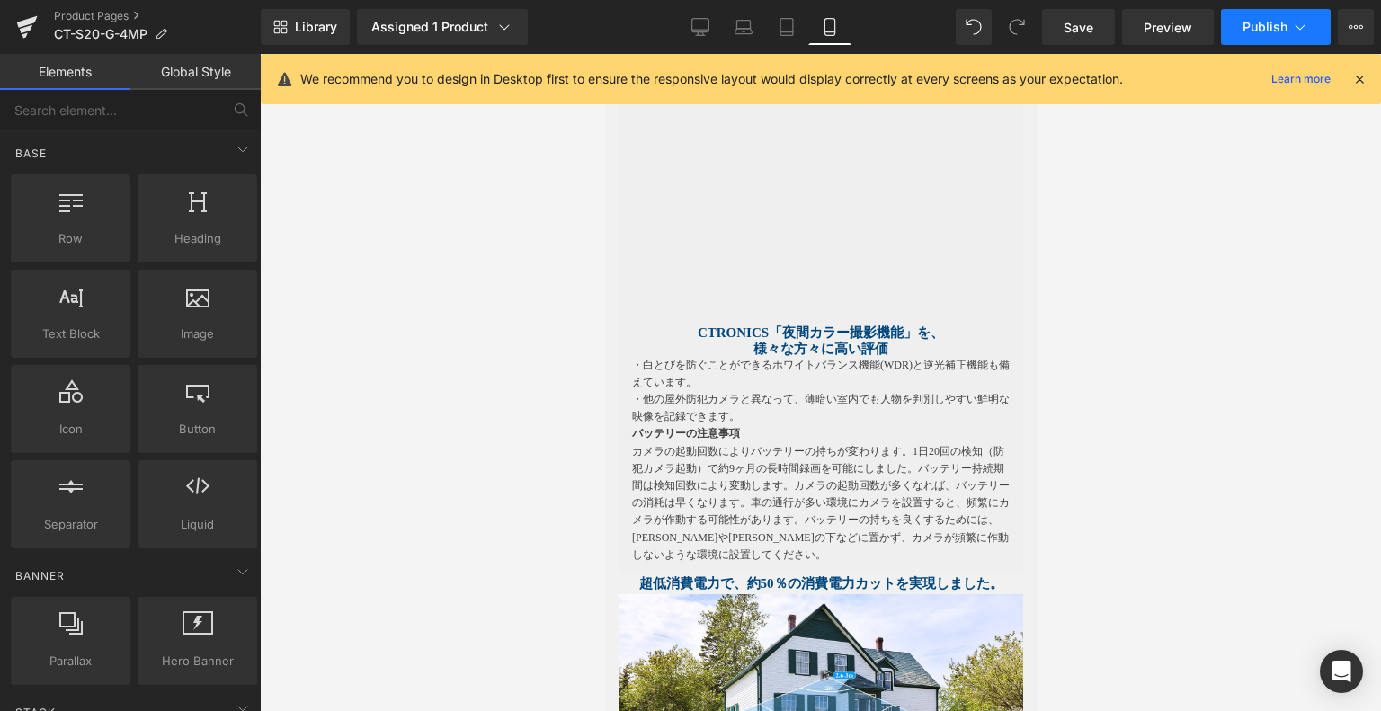
click at [1269, 33] on span "Publish" at bounding box center [1265, 27] width 45 height 14
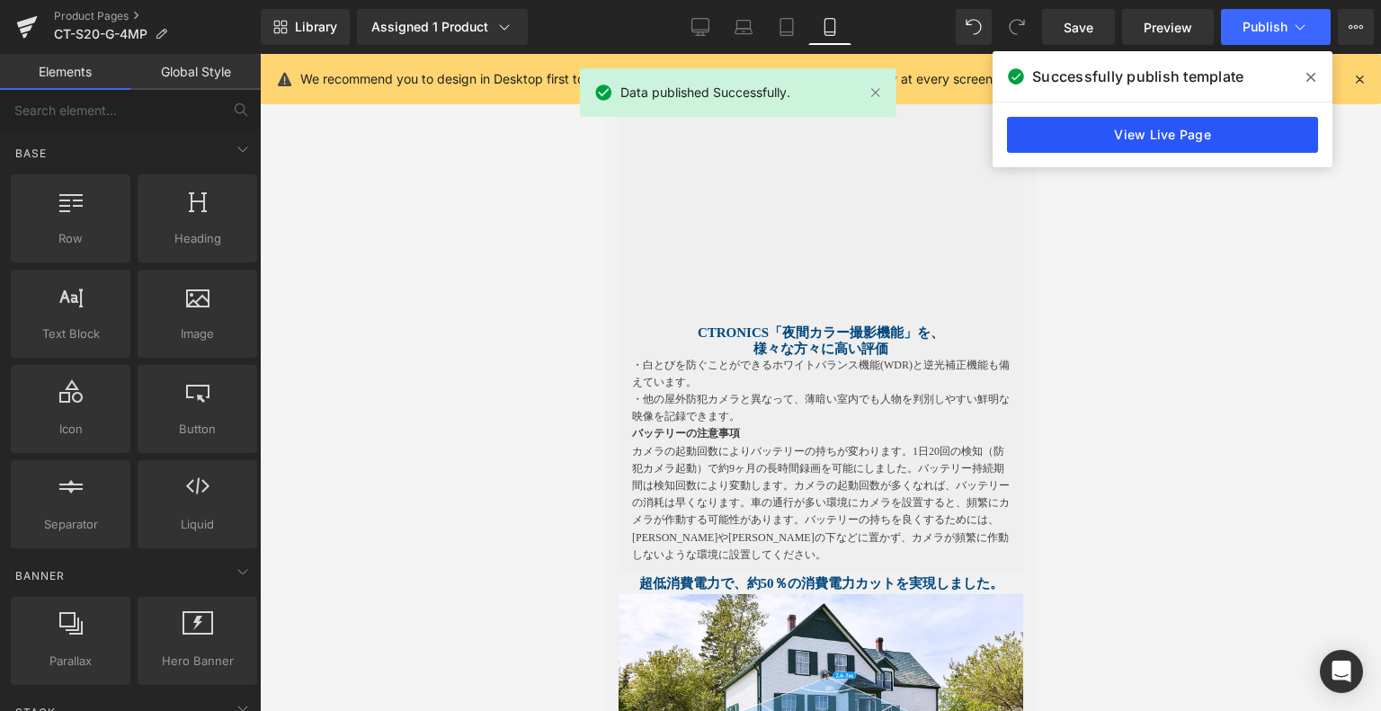
click at [0, 0] on link "View Live Page" at bounding box center [0, 0] width 0 height 0
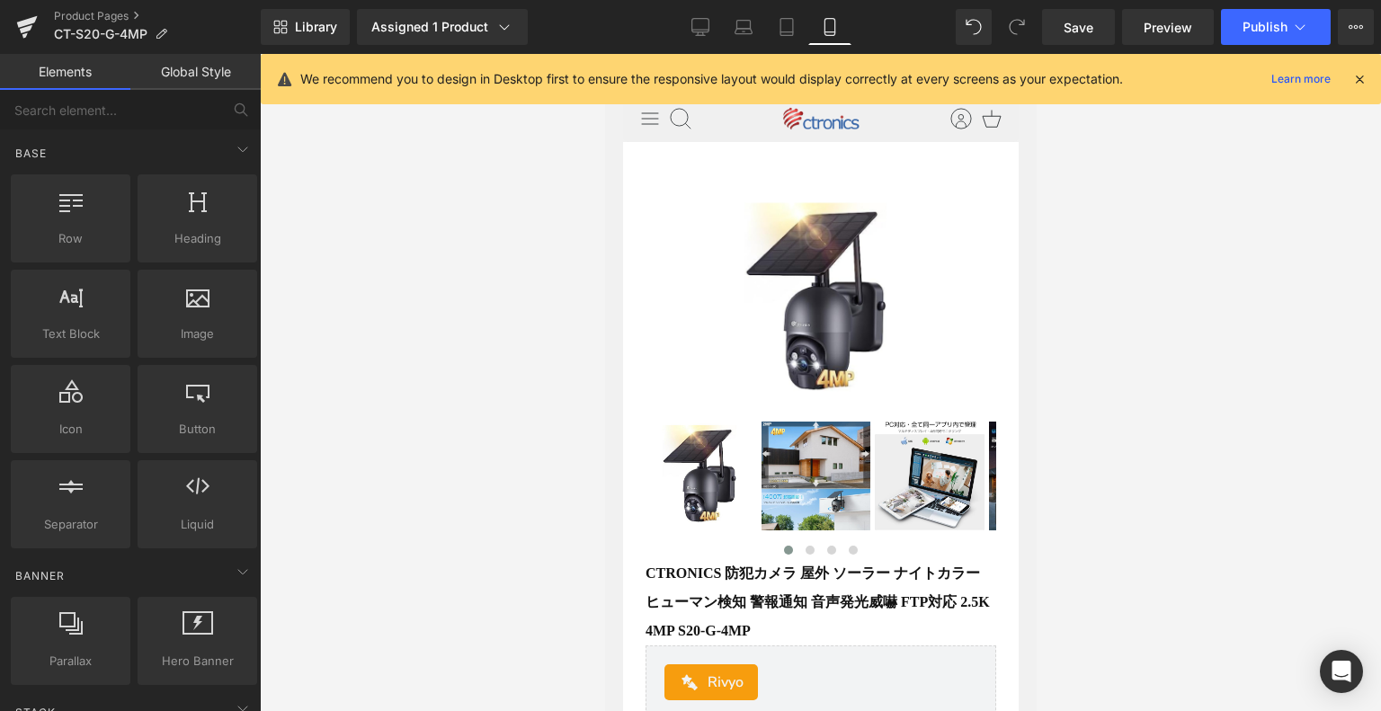
scroll to position [0, 0]
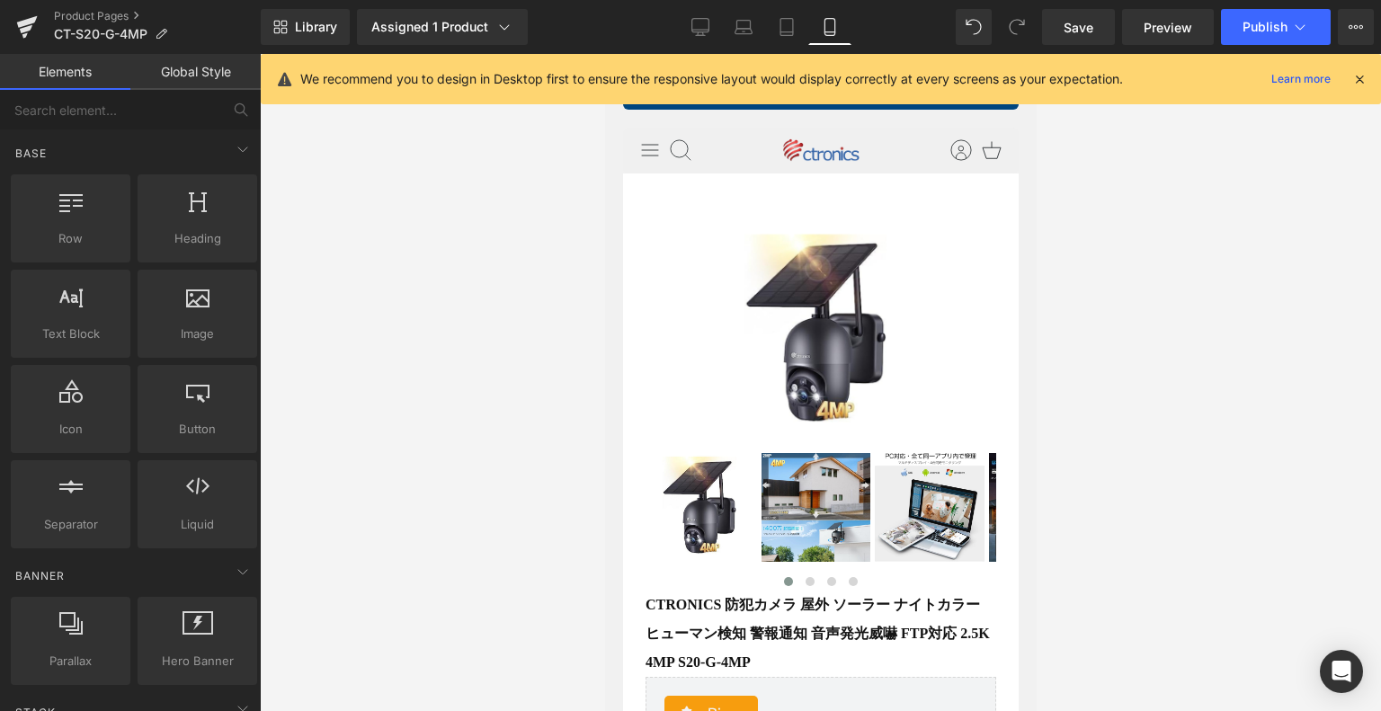
drag, startPoint x: 815, startPoint y: 290, endPoint x: 798, endPoint y: 288, distance: 17.2
click at [815, 290] on img at bounding box center [820, 333] width 210 height 210
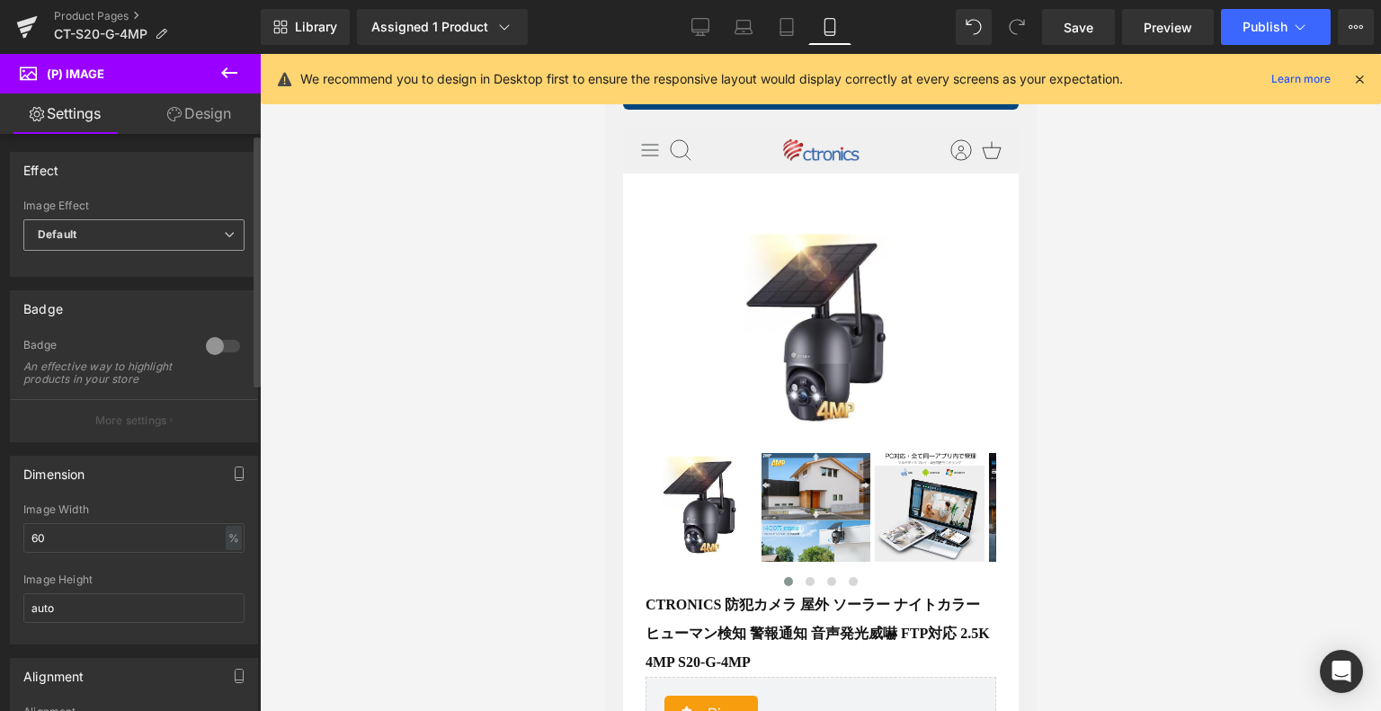
click at [151, 237] on span "Default" at bounding box center [133, 234] width 221 height 31
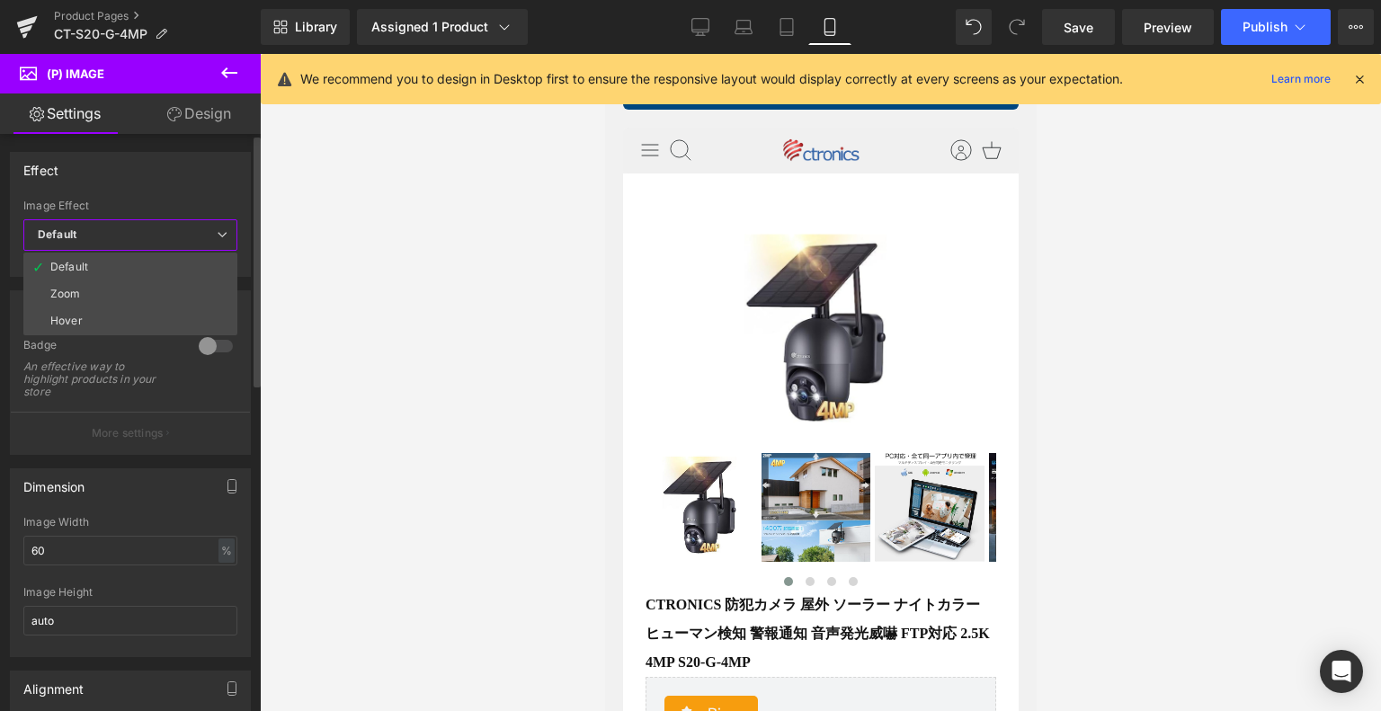
click at [151, 226] on span "Default" at bounding box center [130, 234] width 214 height 31
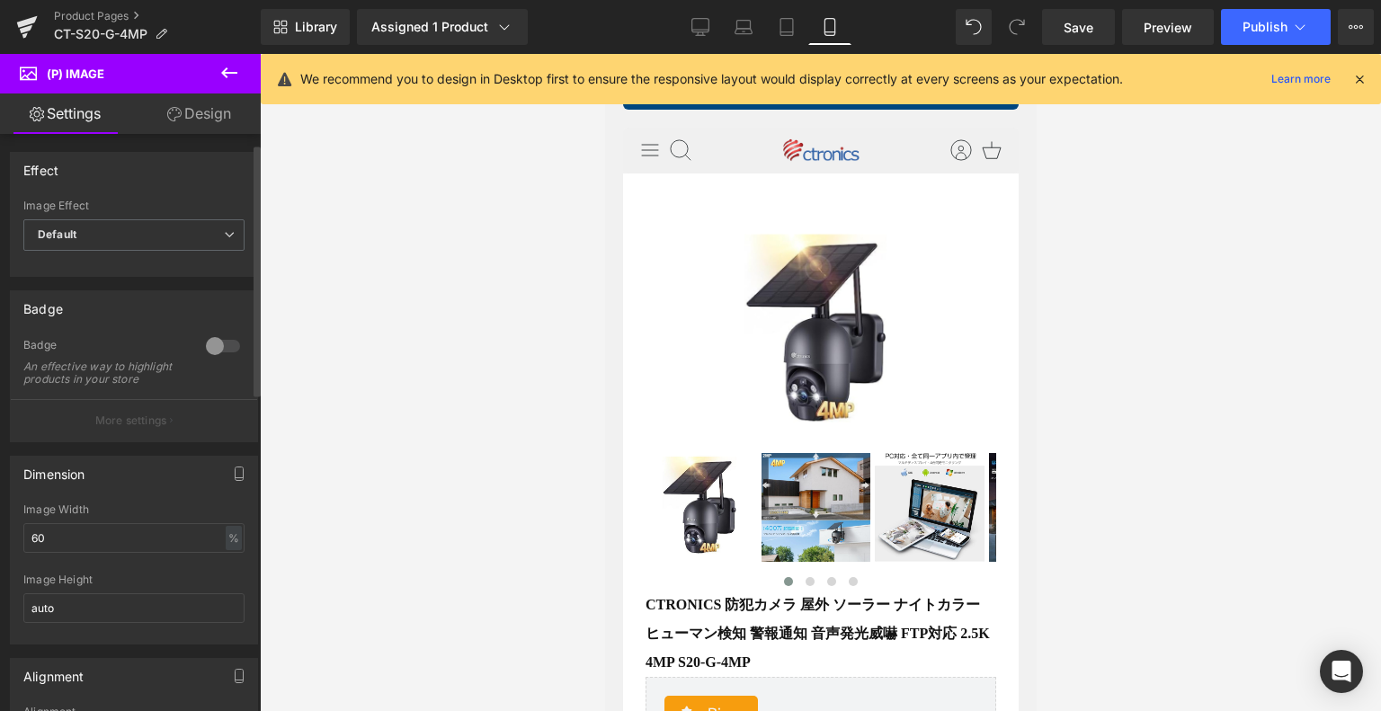
scroll to position [90, 0]
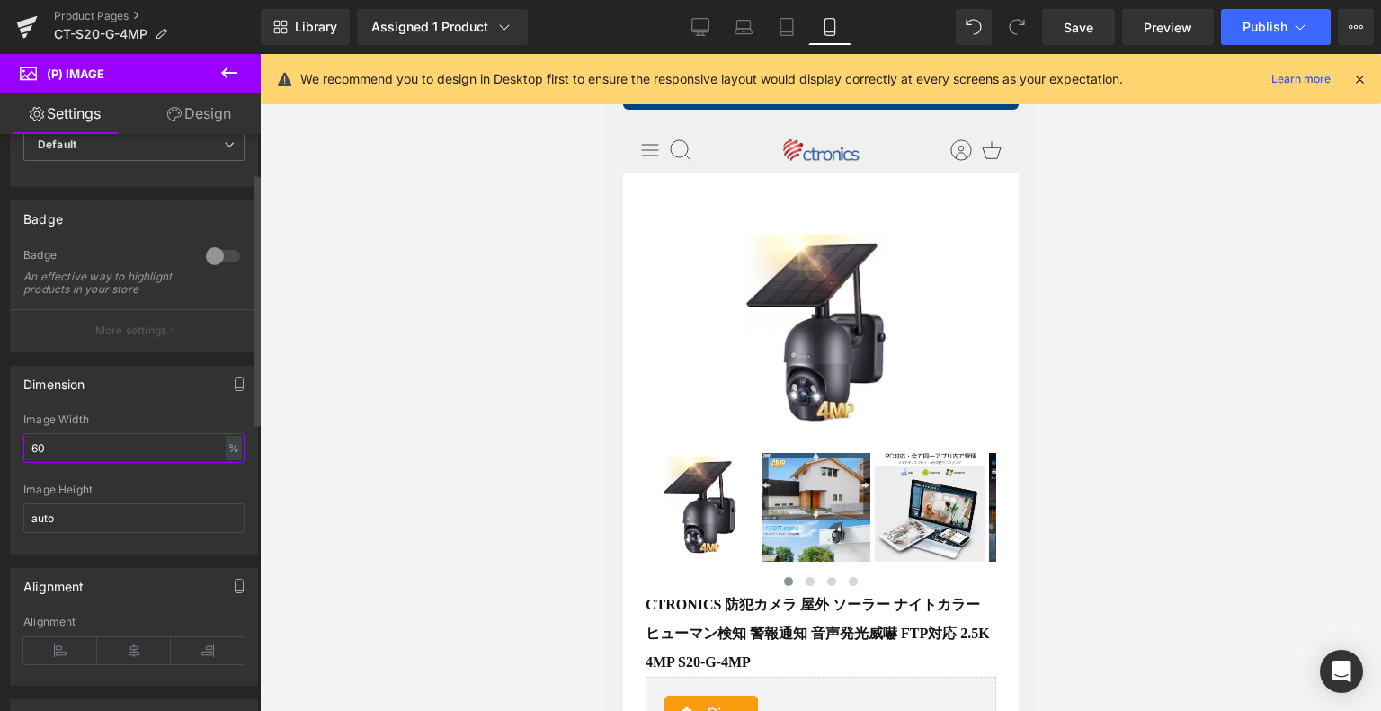
drag, startPoint x: 78, startPoint y: 460, endPoint x: 0, endPoint y: 467, distance: 78.6
click at [0, 467] on div "Dimension 60% Image Width 60 % % px auto Image Height auto" at bounding box center [134, 454] width 269 height 202
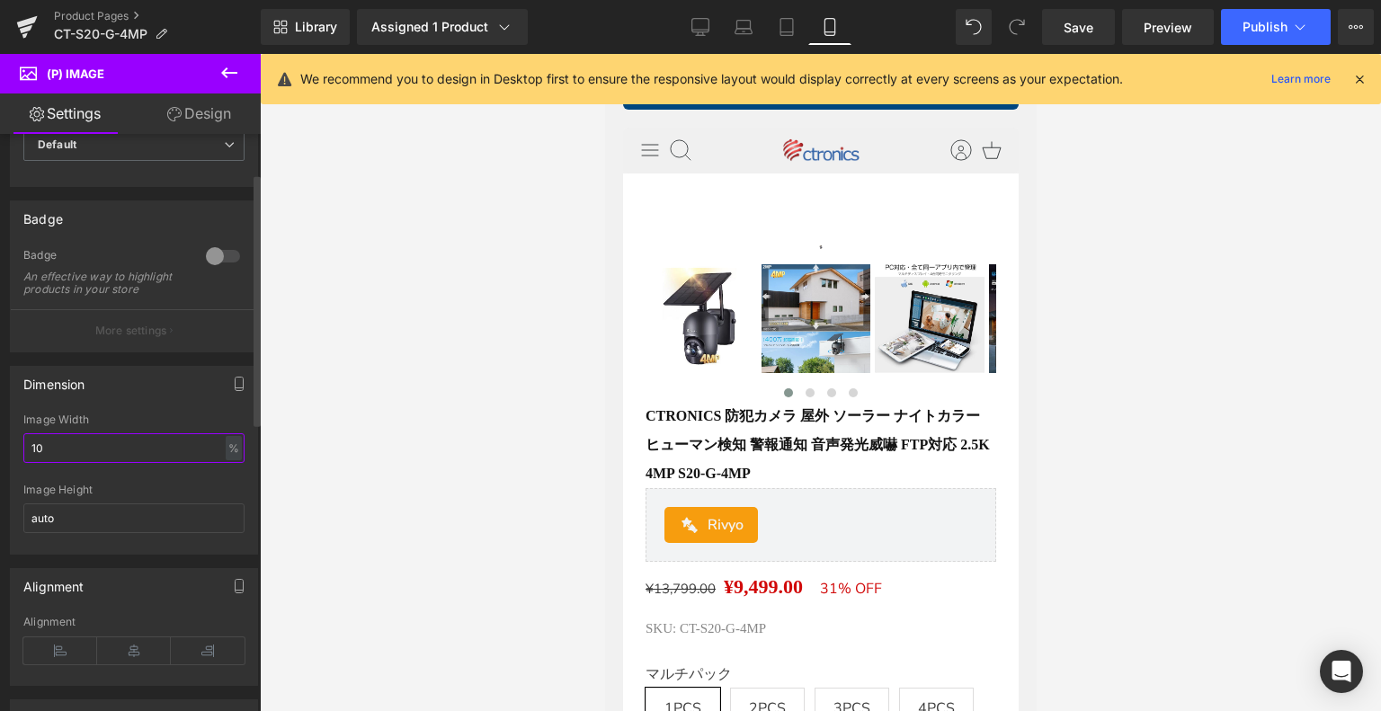
type input "100"
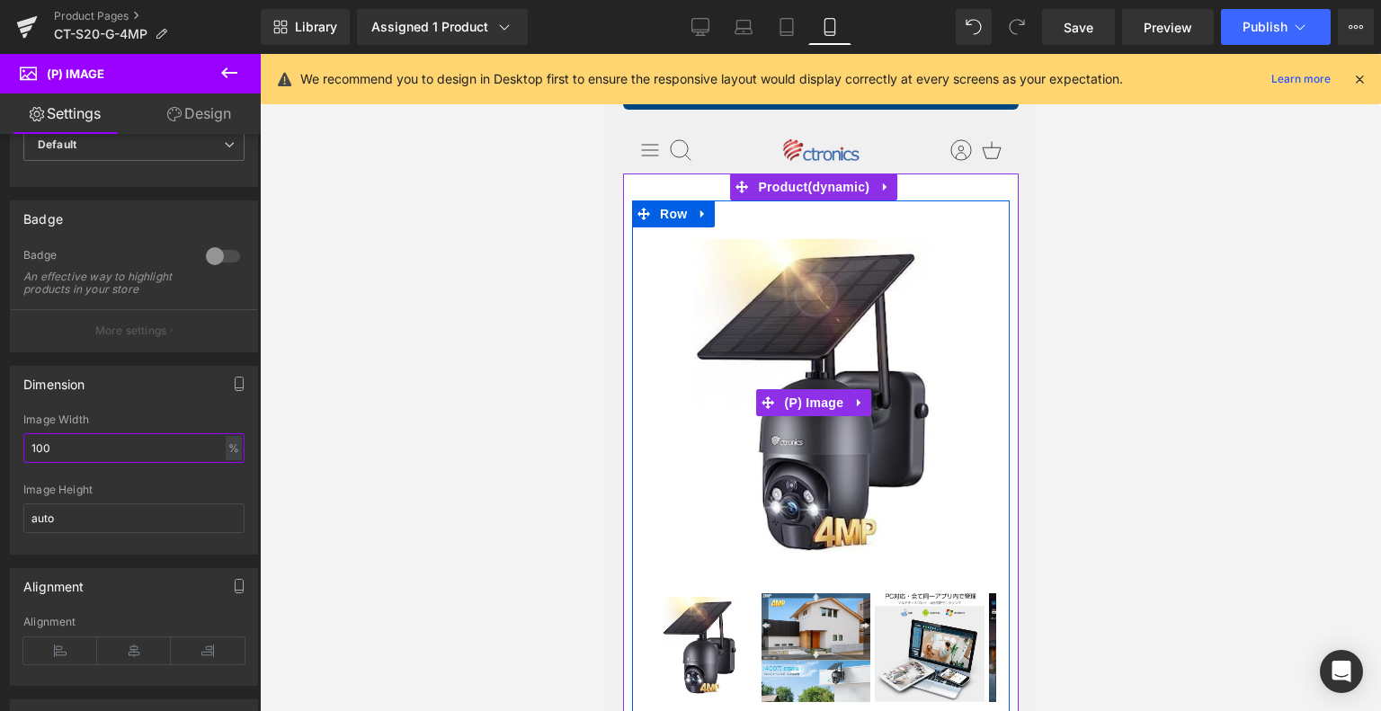
scroll to position [540, 0]
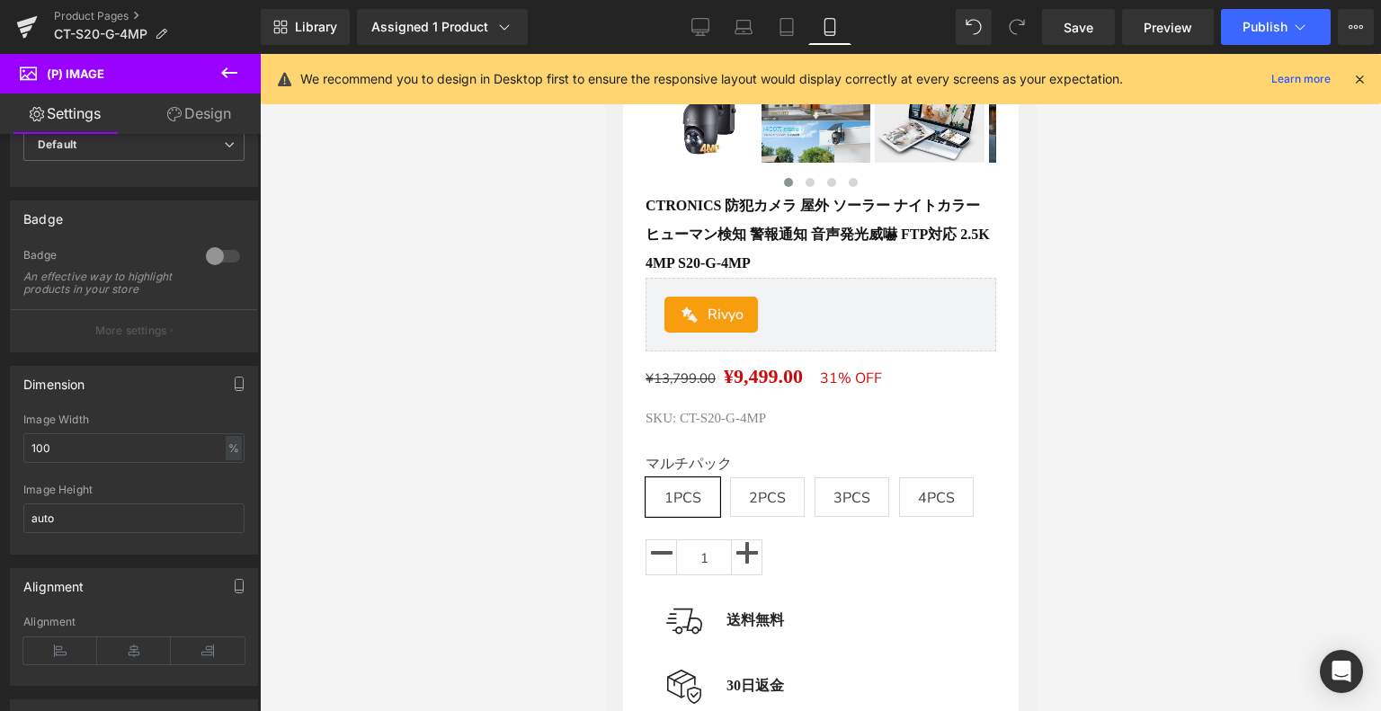
click at [1149, 227] on div at bounding box center [821, 382] width 1122 height 657
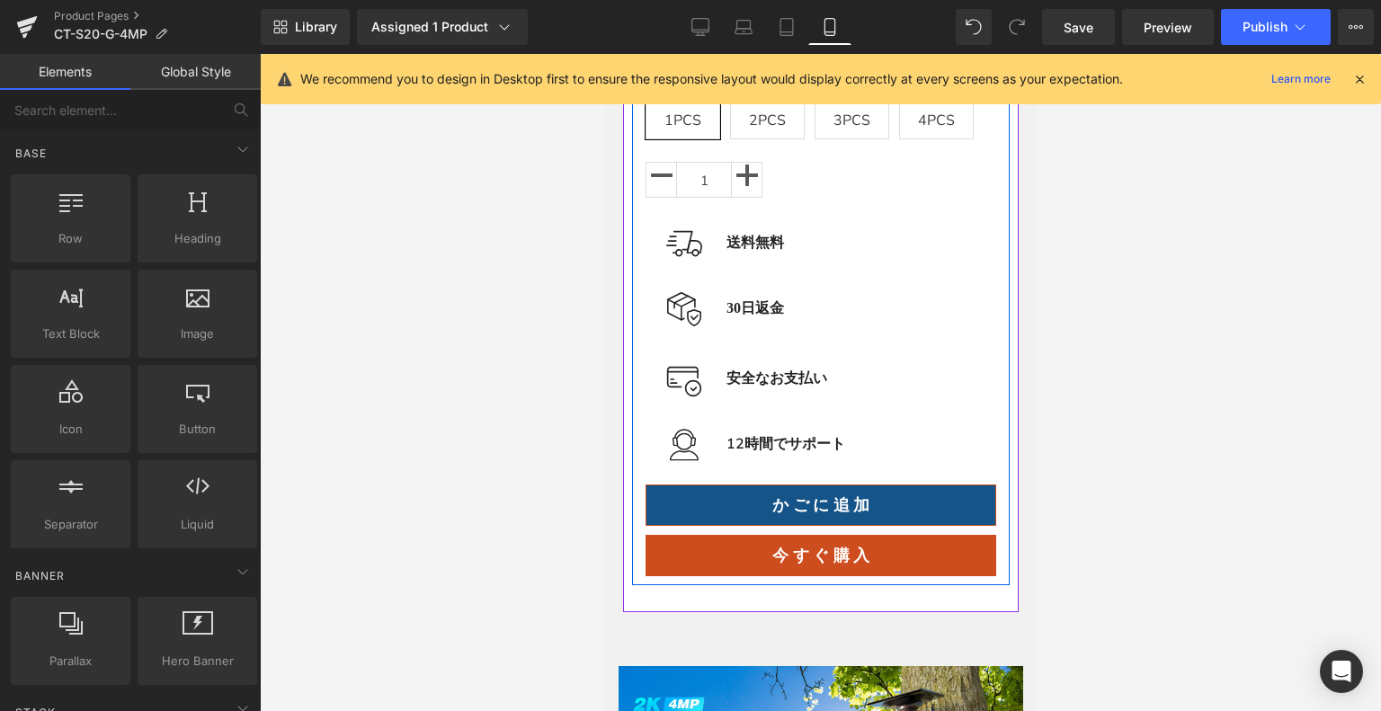
scroll to position [1079, 0]
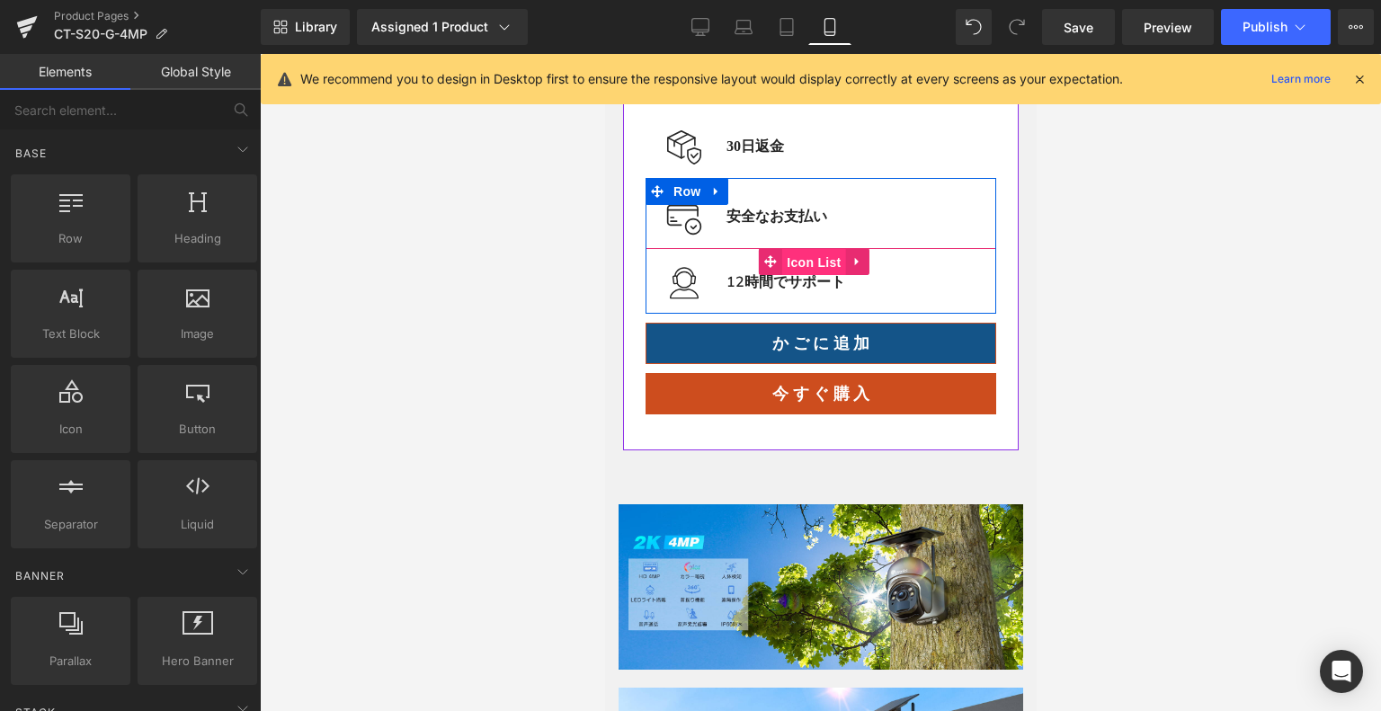
click at [788, 269] on span "Icon List" at bounding box center [813, 262] width 63 height 27
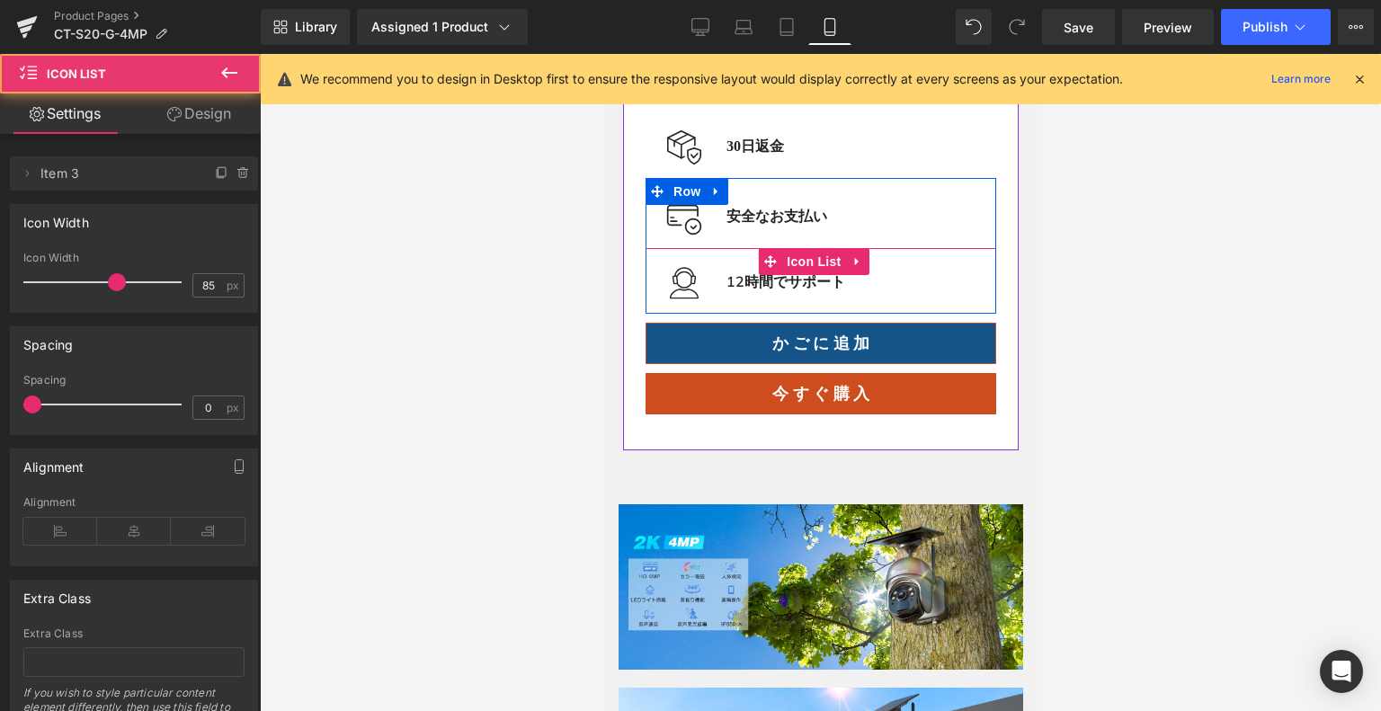
click at [753, 291] on div "Image 12時間でサポート Text Block" at bounding box center [820, 281] width 351 height 37
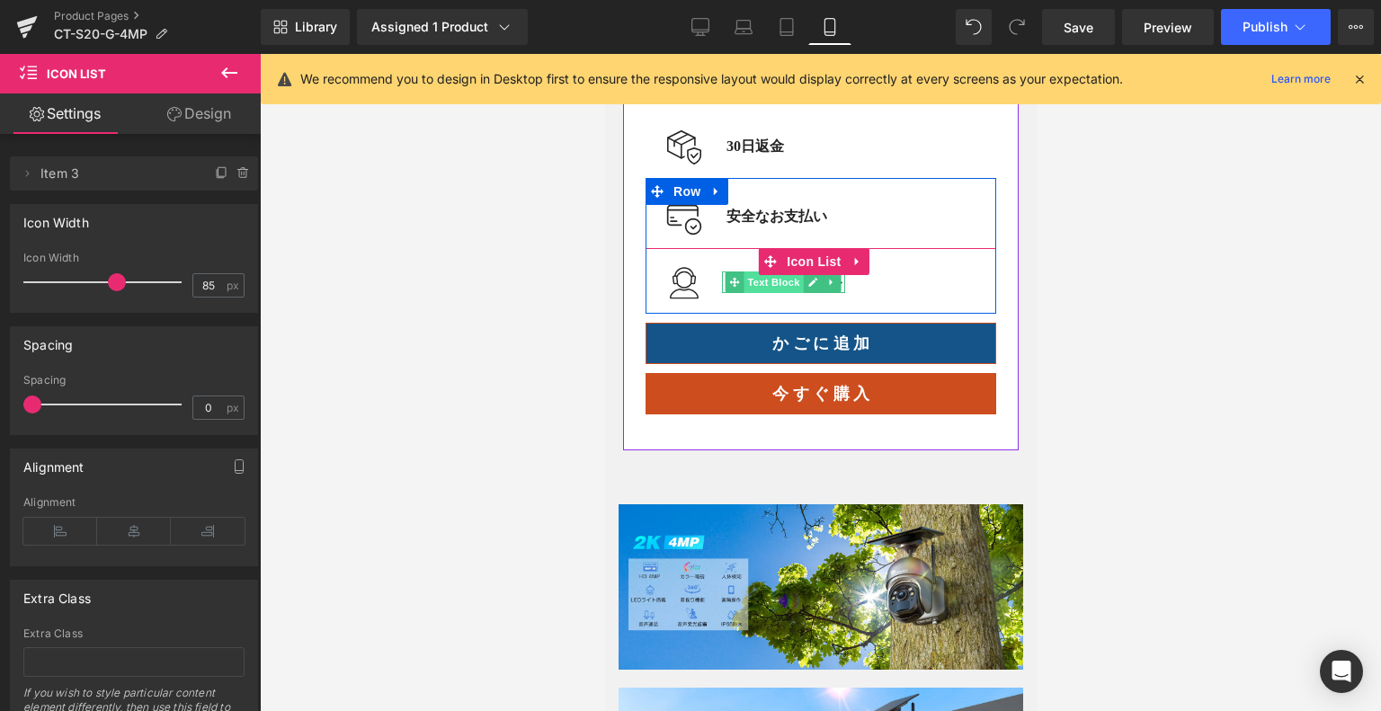
click at [743, 283] on span "Text Block" at bounding box center [772, 283] width 59 height 22
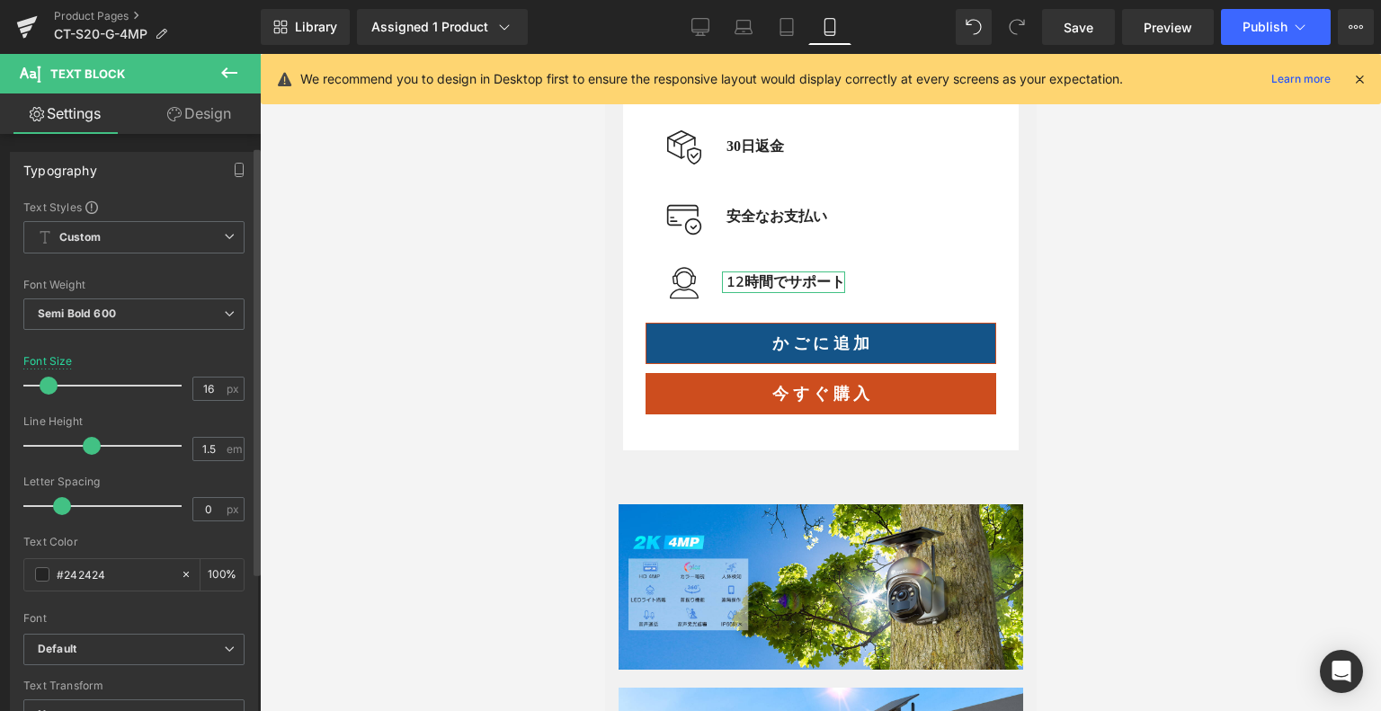
scroll to position [180, 0]
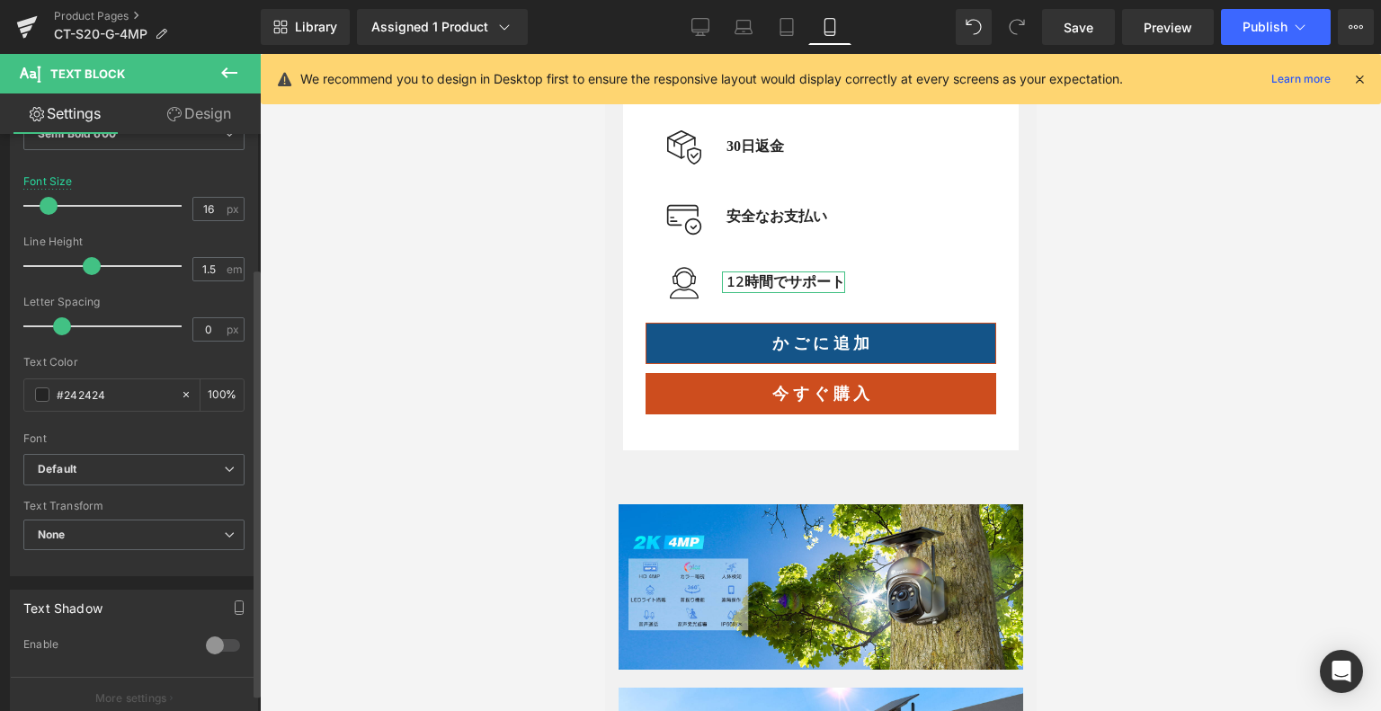
click at [61, 435] on div "Font" at bounding box center [133, 439] width 221 height 13
drag, startPoint x: 70, startPoint y: 469, endPoint x: 147, endPoint y: 587, distance: 141.2
click at [71, 469] on icon "Default" at bounding box center [57, 469] width 39 height 15
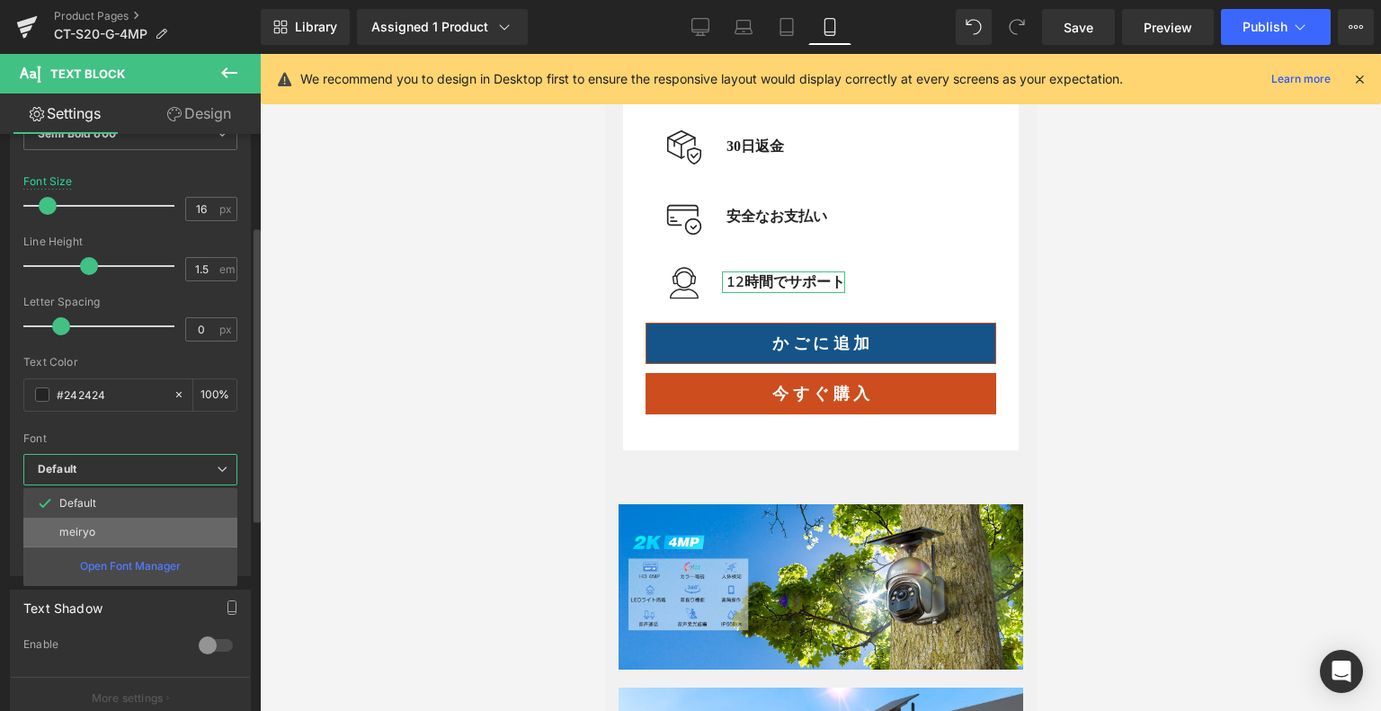
click at [109, 535] on li "meiryo" at bounding box center [130, 532] width 214 height 29
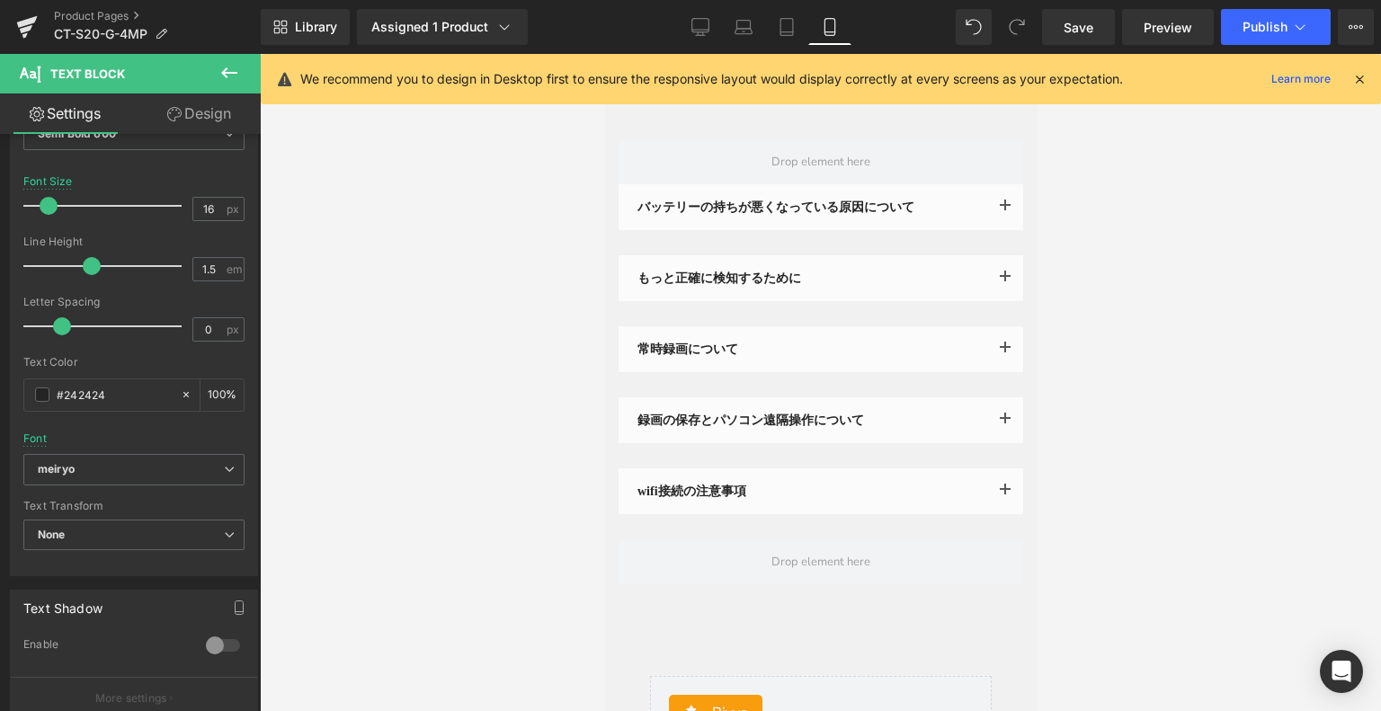
scroll to position [5486, 0]
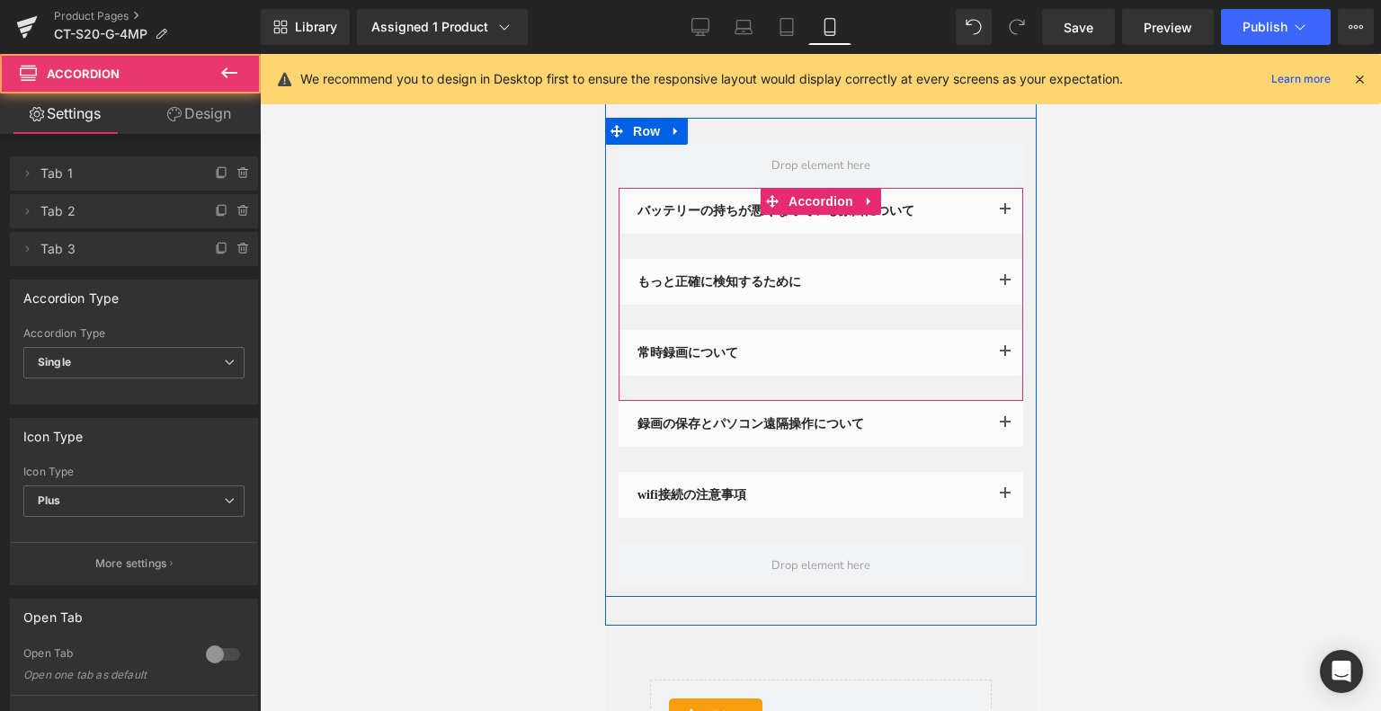
click at [991, 341] on button "button" at bounding box center [1005, 353] width 36 height 46
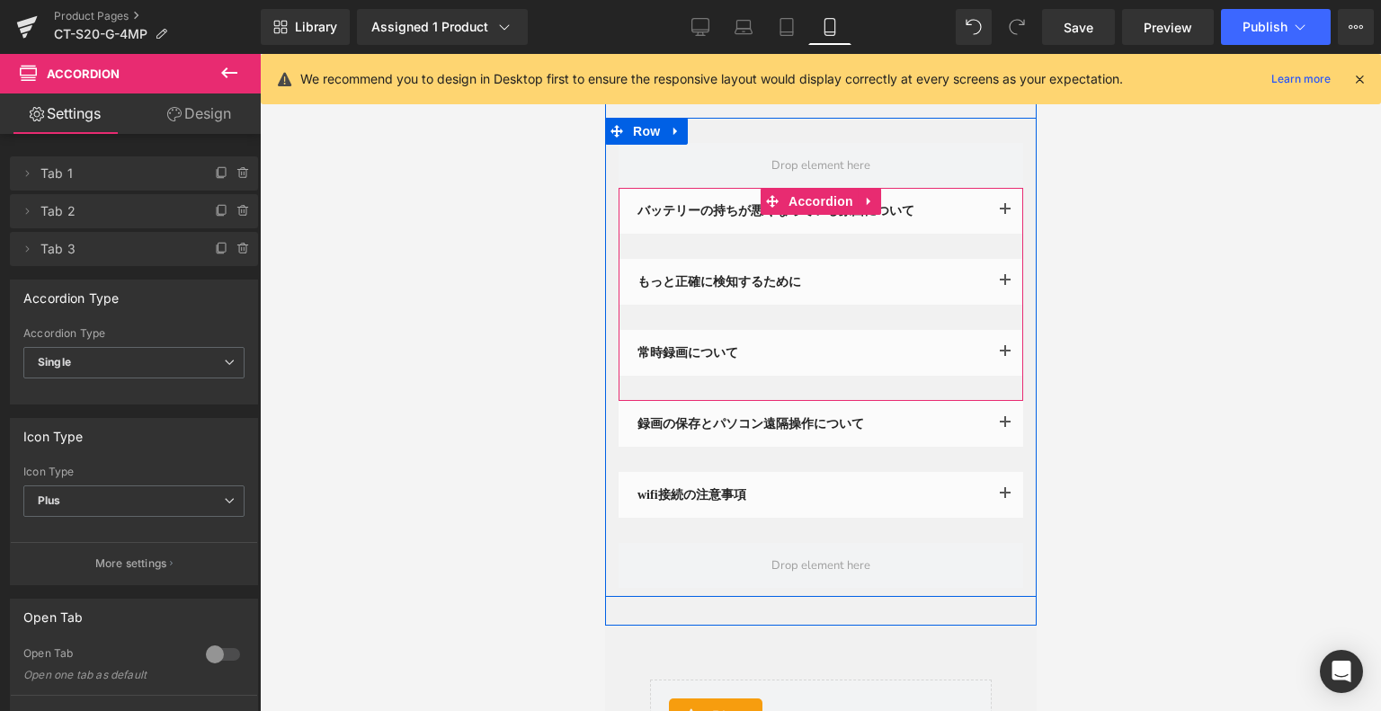
drag, startPoint x: 996, startPoint y: 341, endPoint x: 885, endPoint y: 368, distance: 113.9
click at [996, 342] on button "button" at bounding box center [1005, 353] width 36 height 46
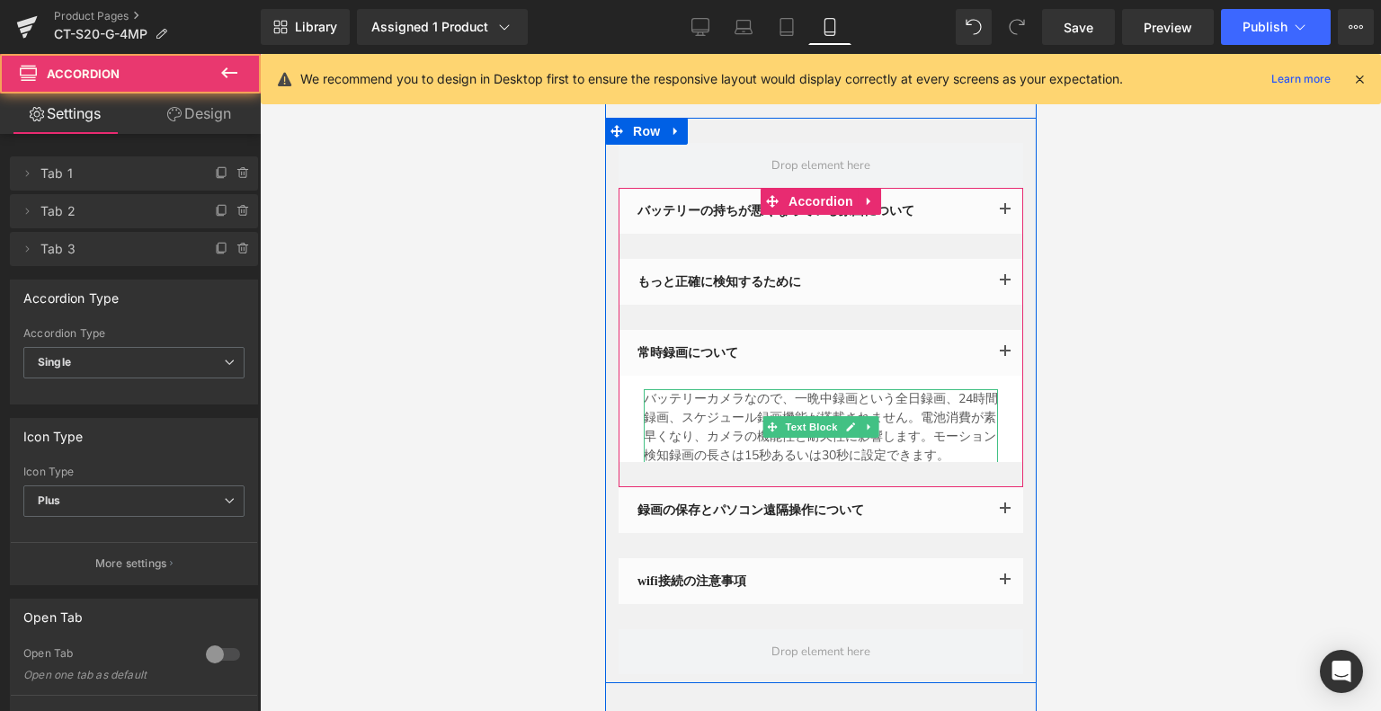
click at [746, 408] on p "バッテリーカメラなので、一晩中録画という全日録画、24時間録画、スケジュール録画機能が搭載されません。電池消費が素早くなり、カメラの機能性と耐久性に影響します…" at bounding box center [820, 427] width 354 height 76
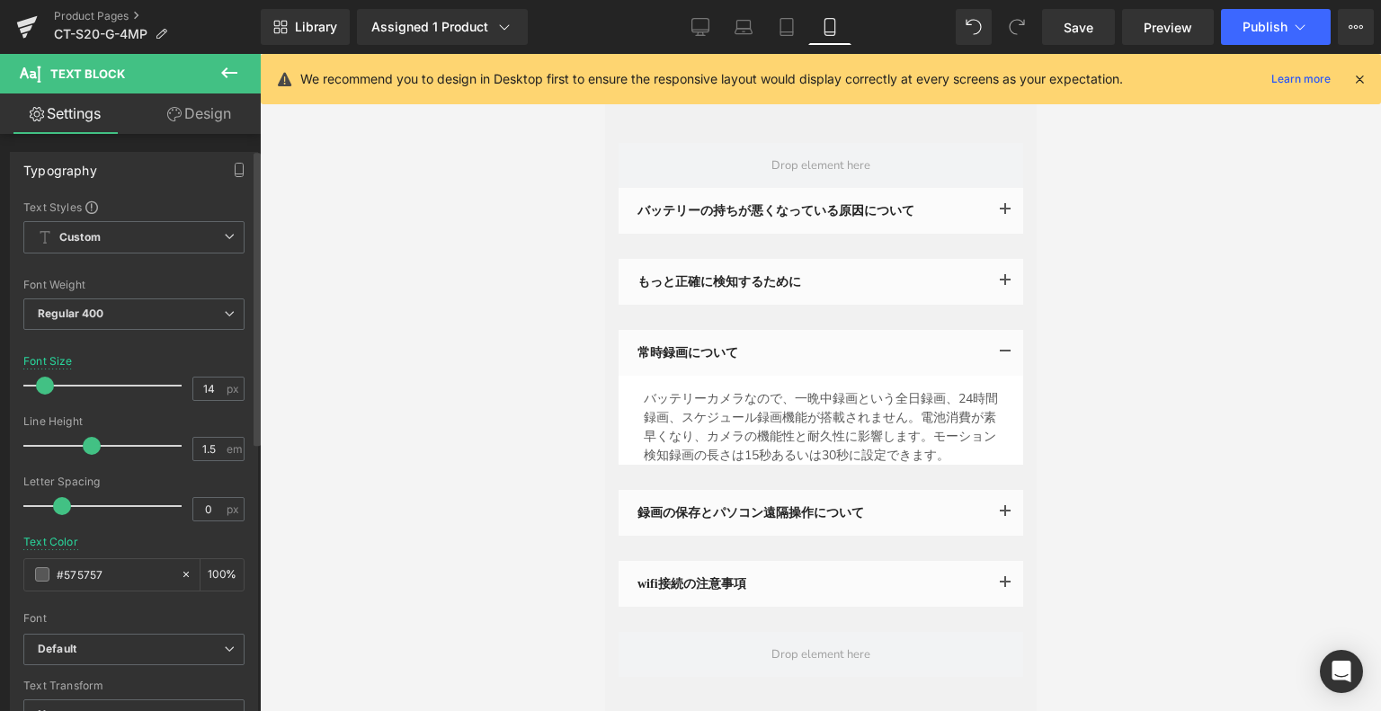
scroll to position [180, 0]
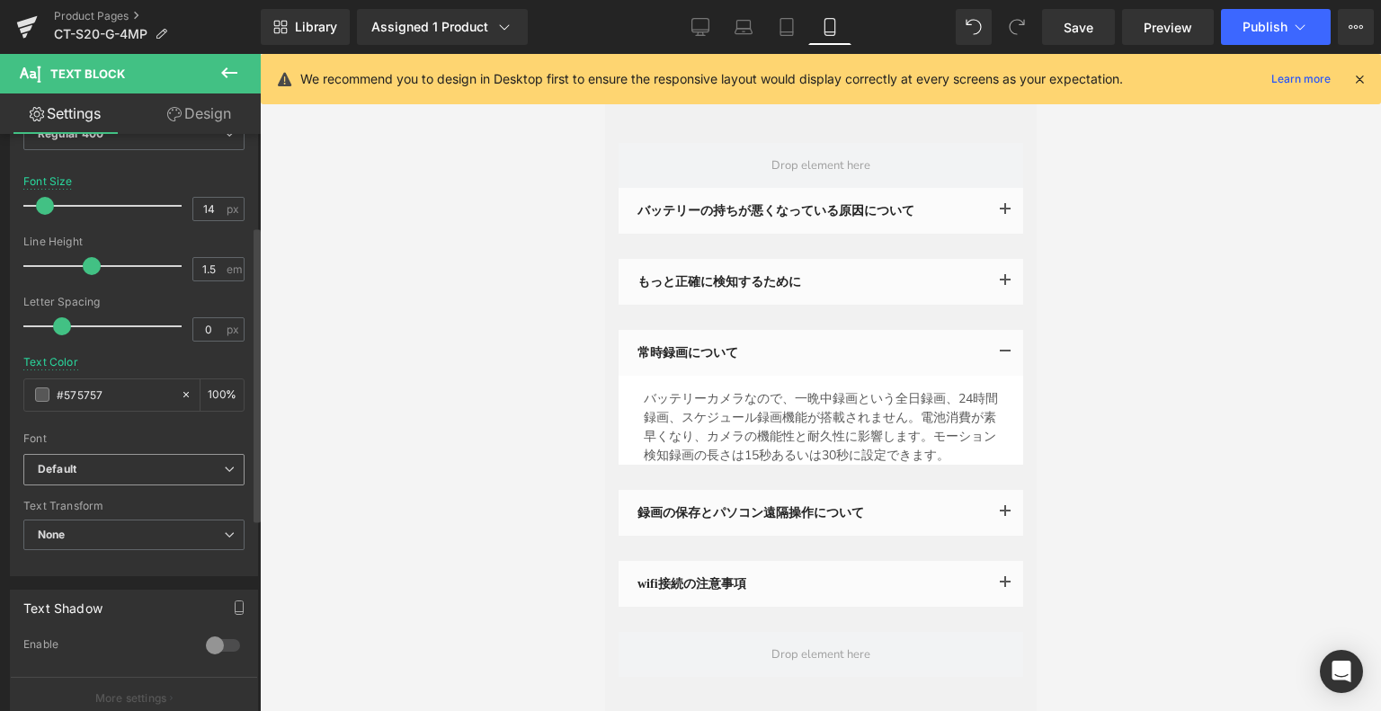
click at [99, 454] on span "Default" at bounding box center [133, 469] width 221 height 31
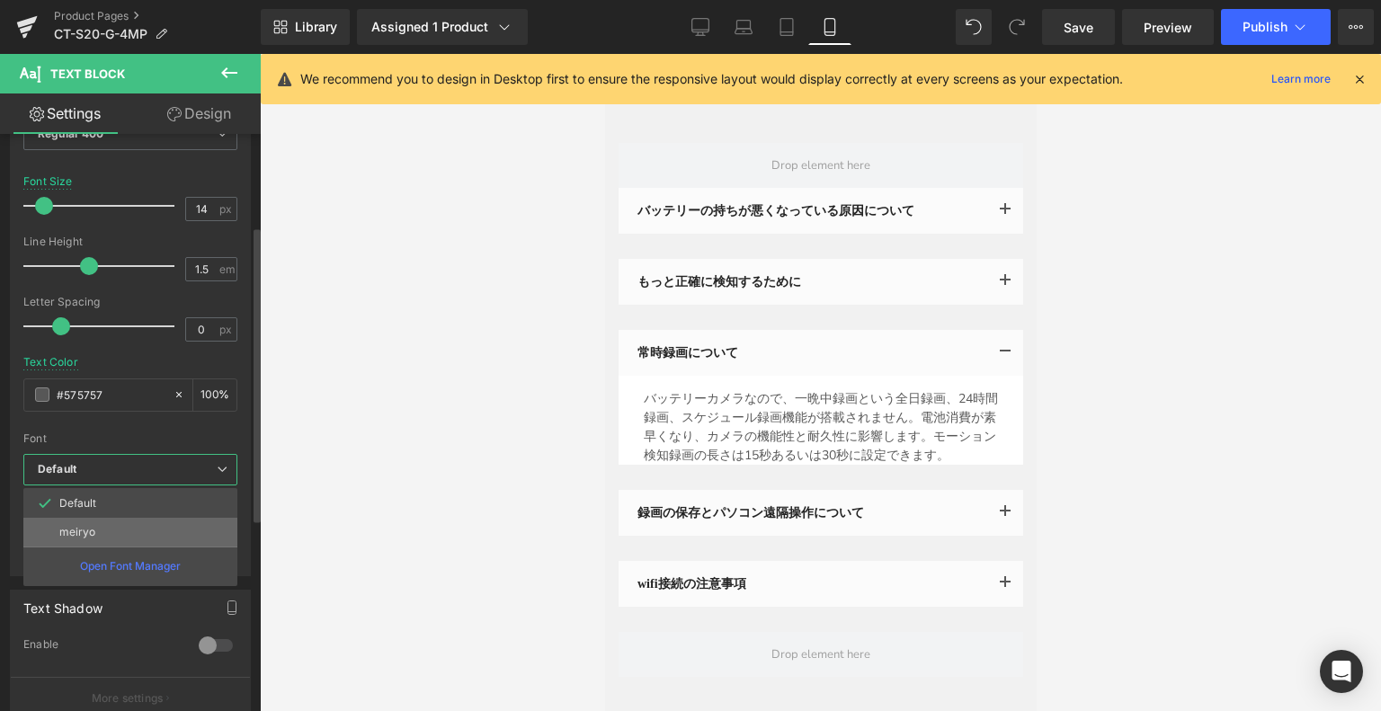
click at [131, 518] on li "meiryo" at bounding box center [130, 532] width 214 height 29
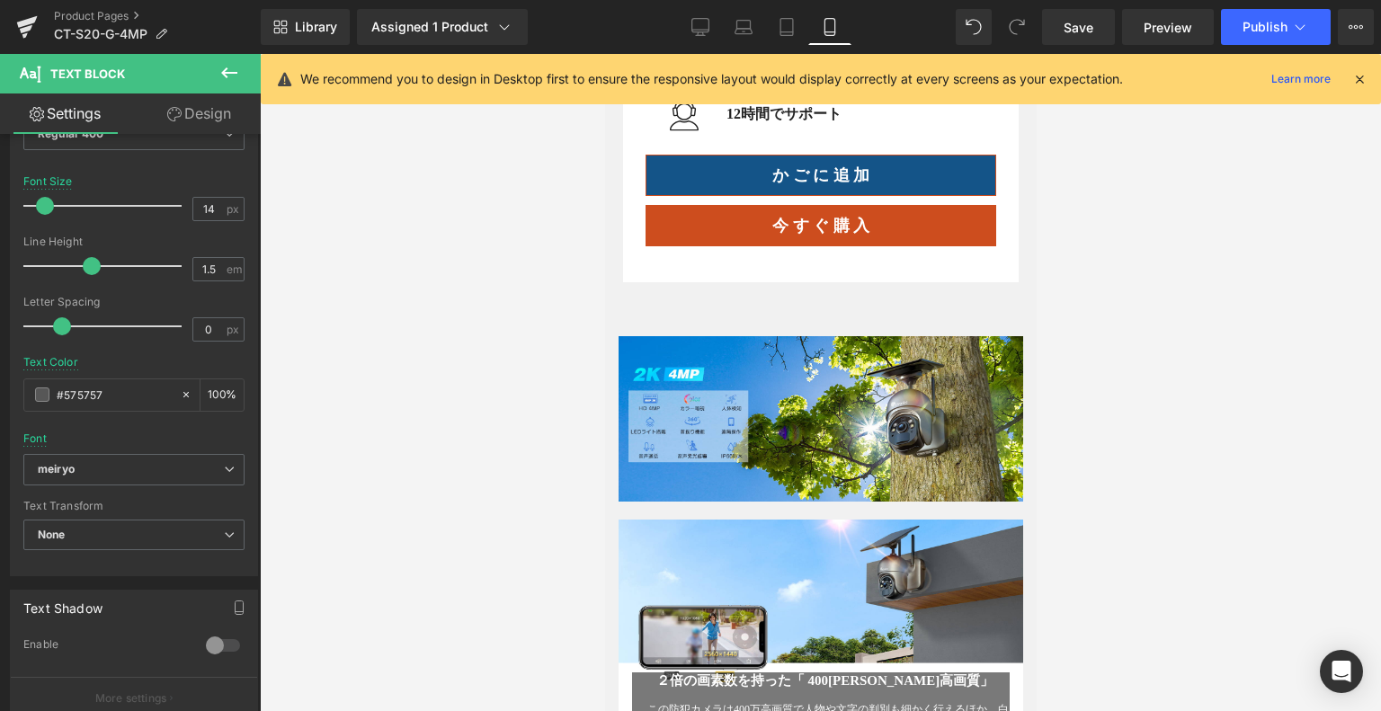
scroll to position [1439, 0]
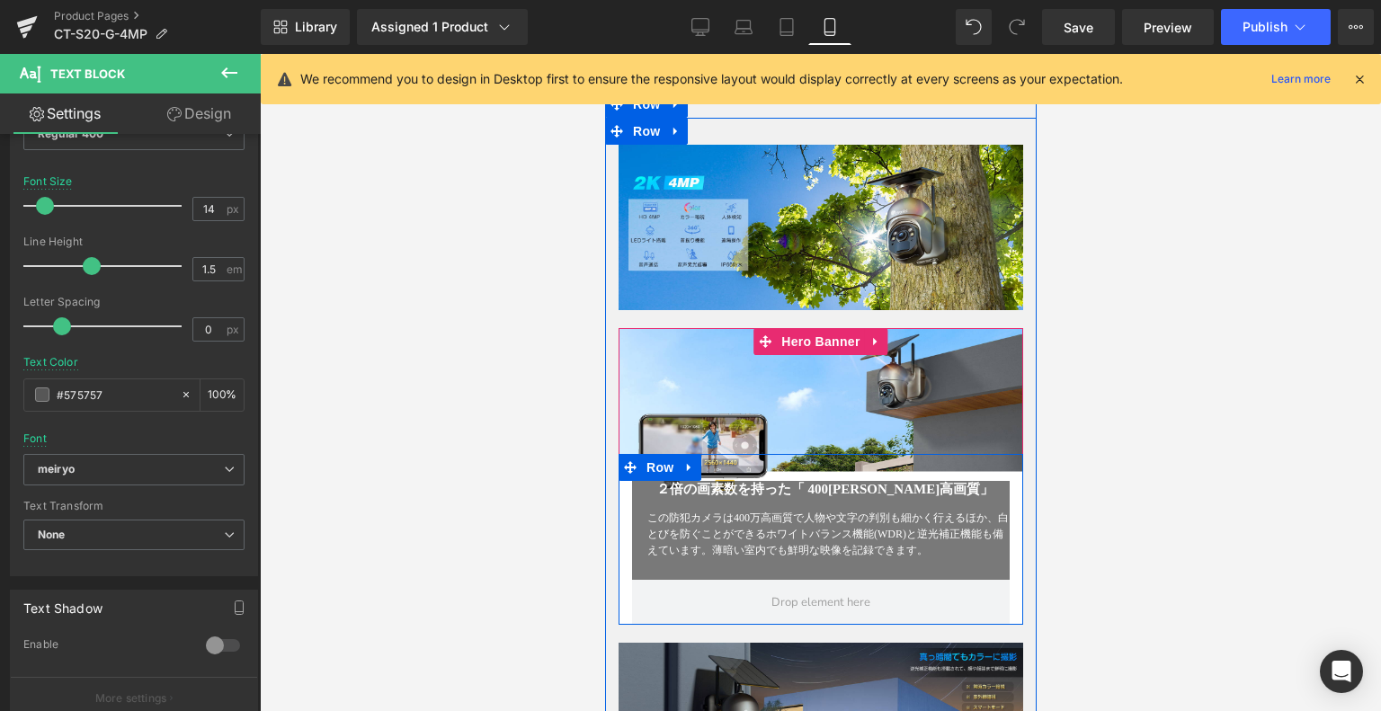
click at [623, 552] on div "２倍の画素数を持った「 400万超高画質」 Heading この防犯カメラは400万高画質で人物や文字の判別も細かく行えるほか、白とびを防ぐことができるホワイ…" at bounding box center [820, 530] width 405 height 99
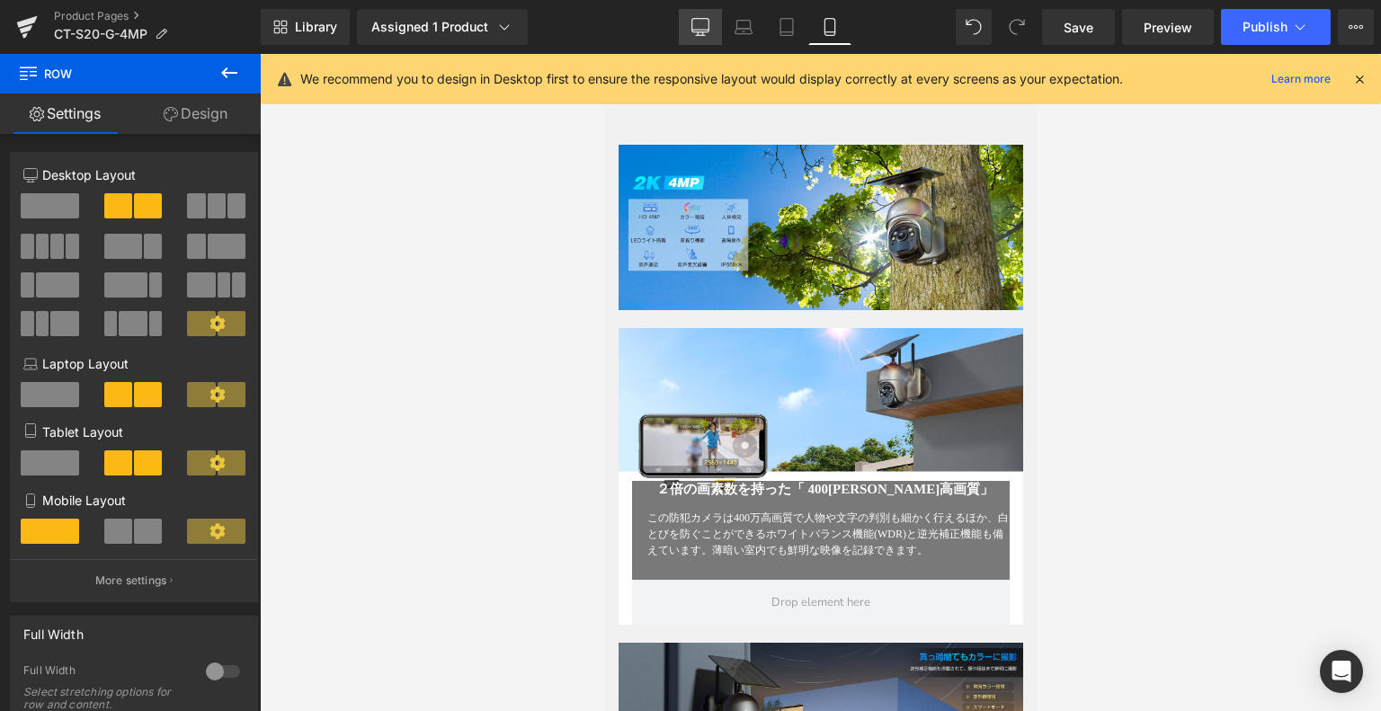
click at [698, 23] on icon at bounding box center [701, 27] width 18 height 18
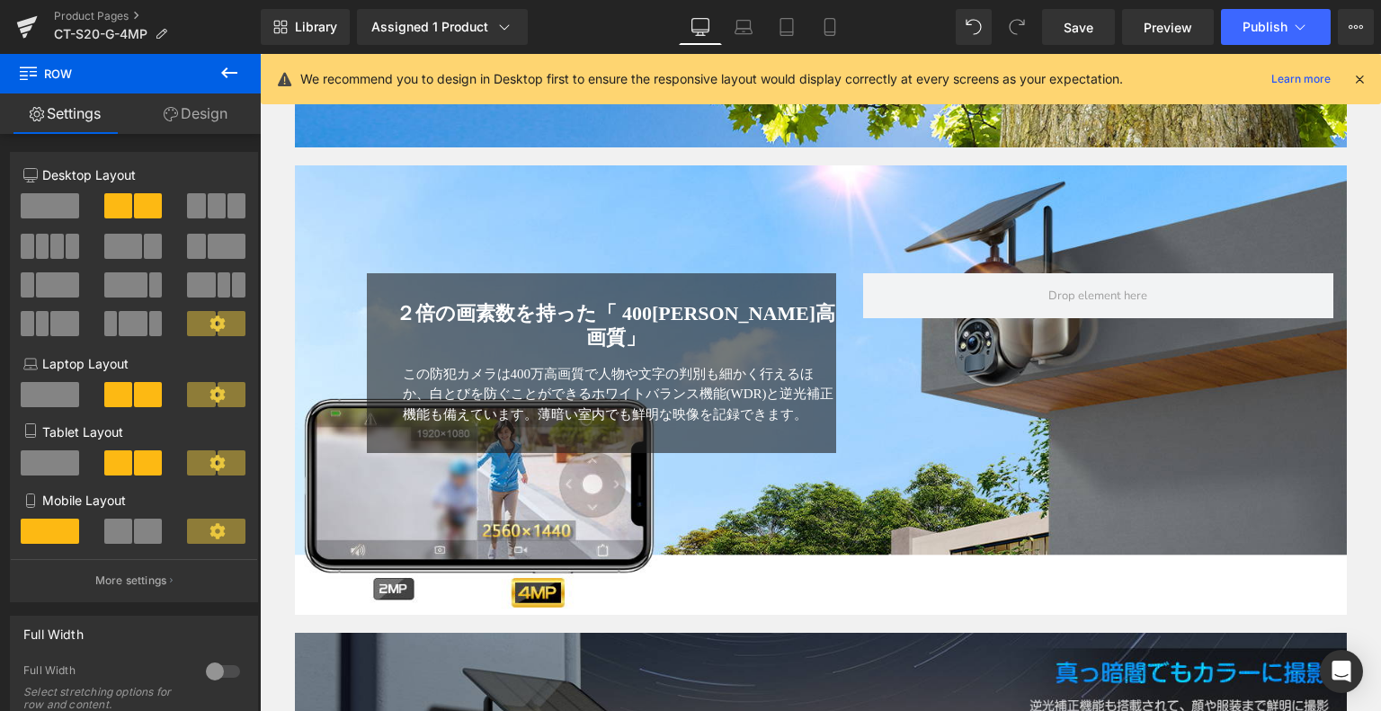
scroll to position [1335, 0]
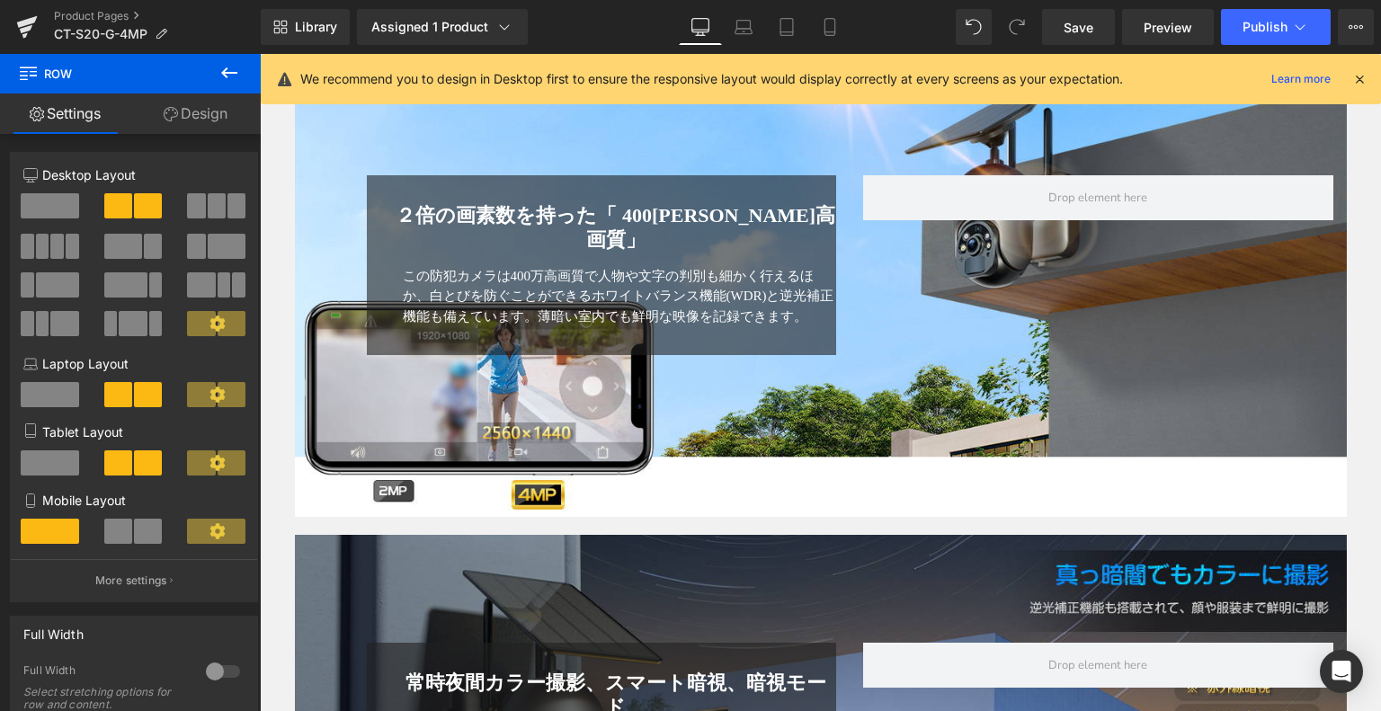
click at [796, 213] on div "２倍の画素数を持った「 400万超高画質」 Heading この防犯カメラは400万高画質で人物や文字の判別も細かく行えるほか、白とびを防ぐことができるホワイ…" at bounding box center [602, 265] width 470 height 180
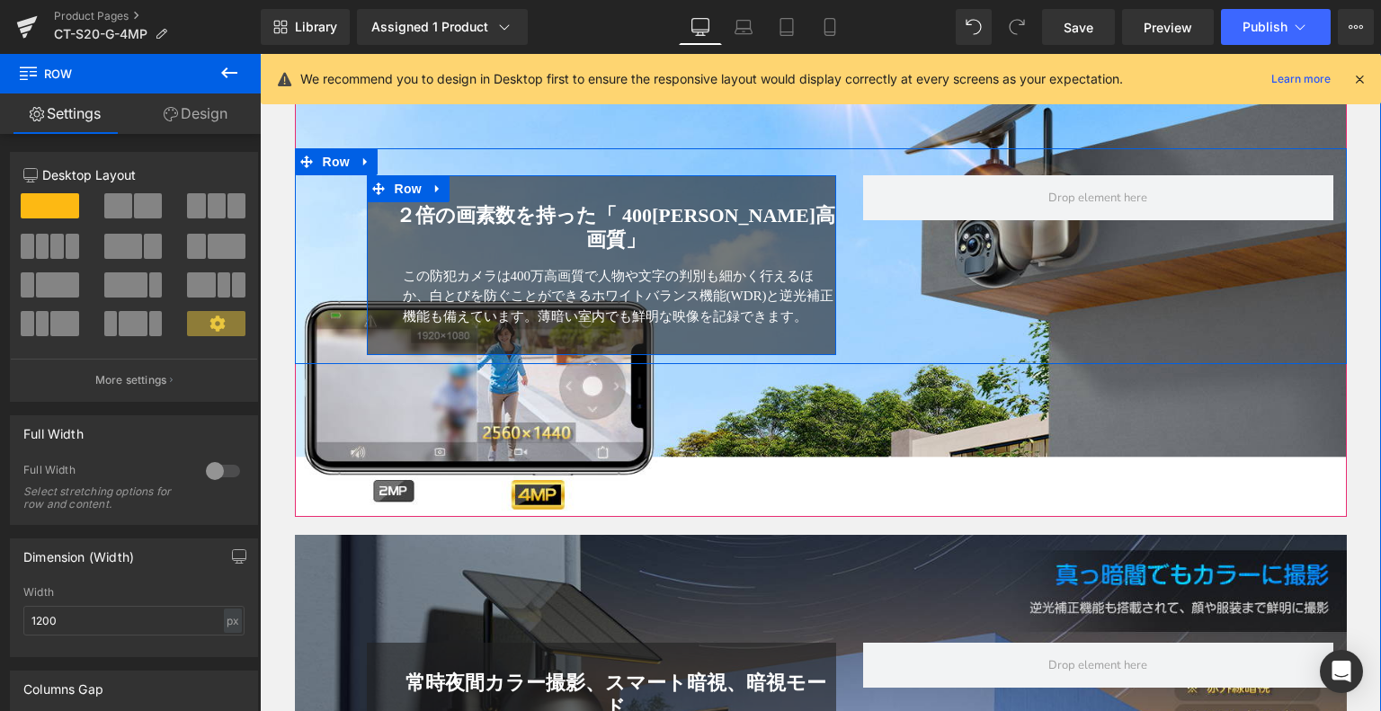
click at [475, 216] on div "２倍の画素数を持った「 400万超高画質」 Heading この防犯カメラは400万高画質で人物や文字の判別も細かく行えるほか、白とびを防ぐことができるホワイ…" at bounding box center [602, 265] width 470 height 180
click at [377, 196] on icon at bounding box center [378, 189] width 13 height 13
click at [372, 195] on icon at bounding box center [378, 189] width 13 height 13
click at [372, 196] on icon at bounding box center [378, 189] width 13 height 13
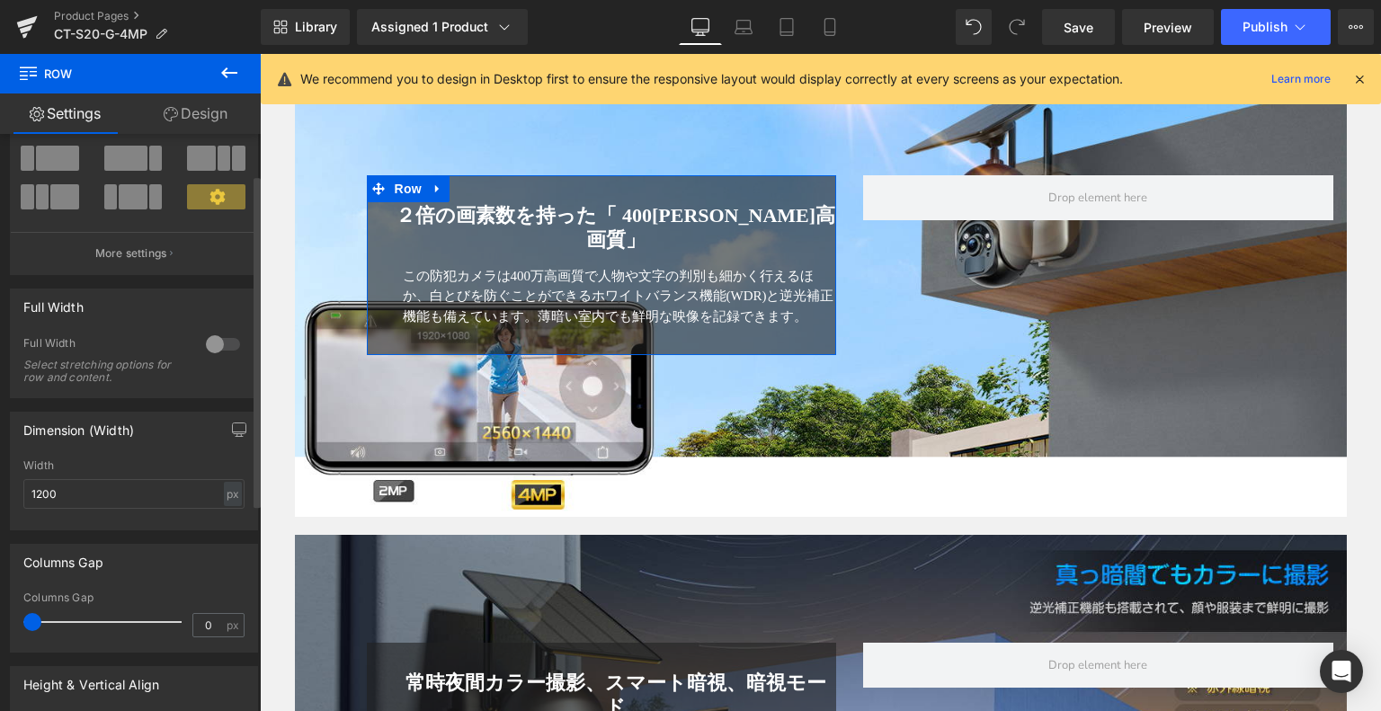
scroll to position [70, 0]
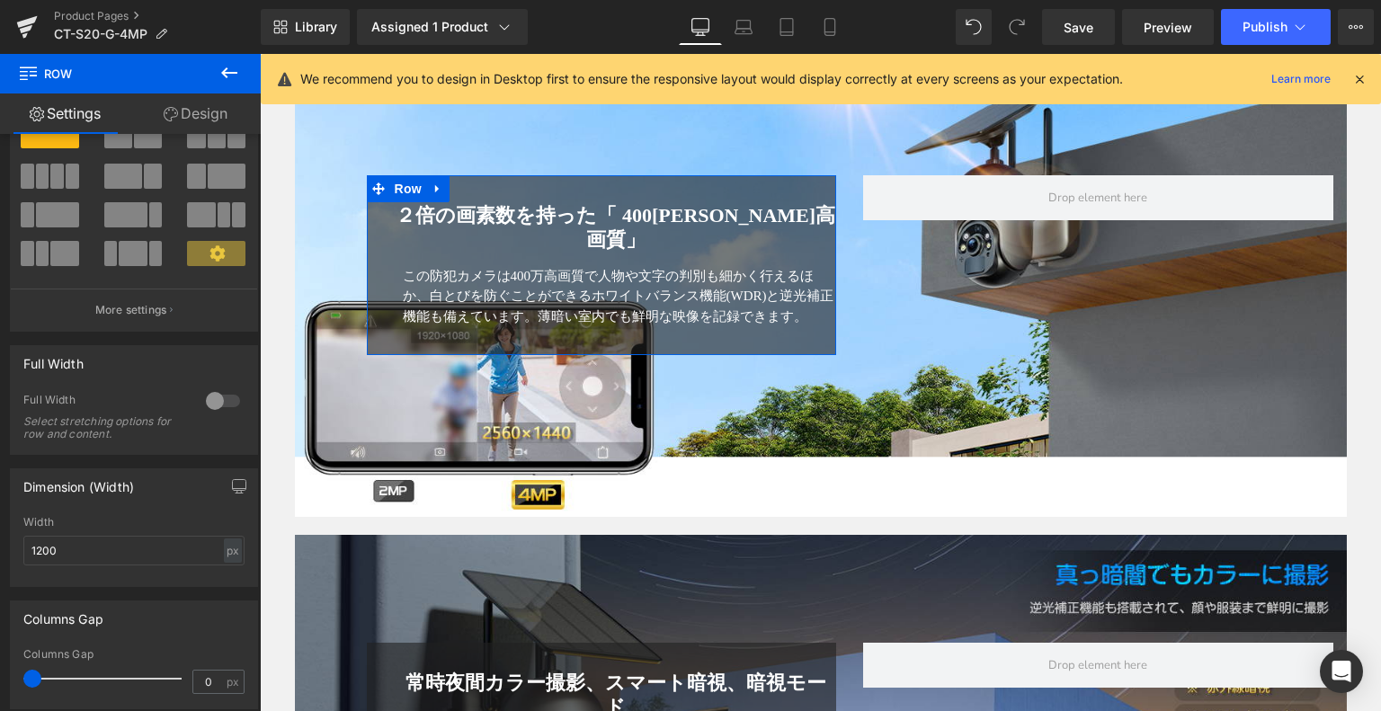
click at [183, 114] on link "Design" at bounding box center [195, 114] width 130 height 40
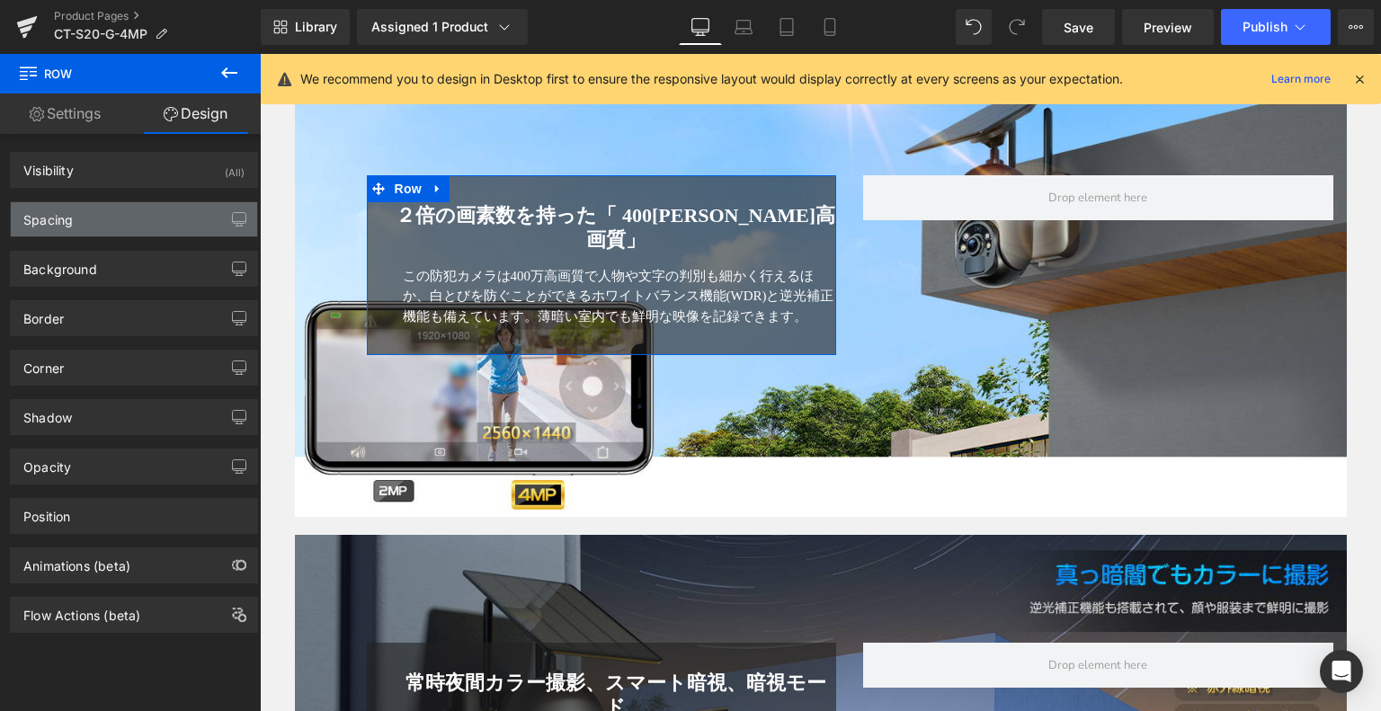
type input "#212121"
type input "60"
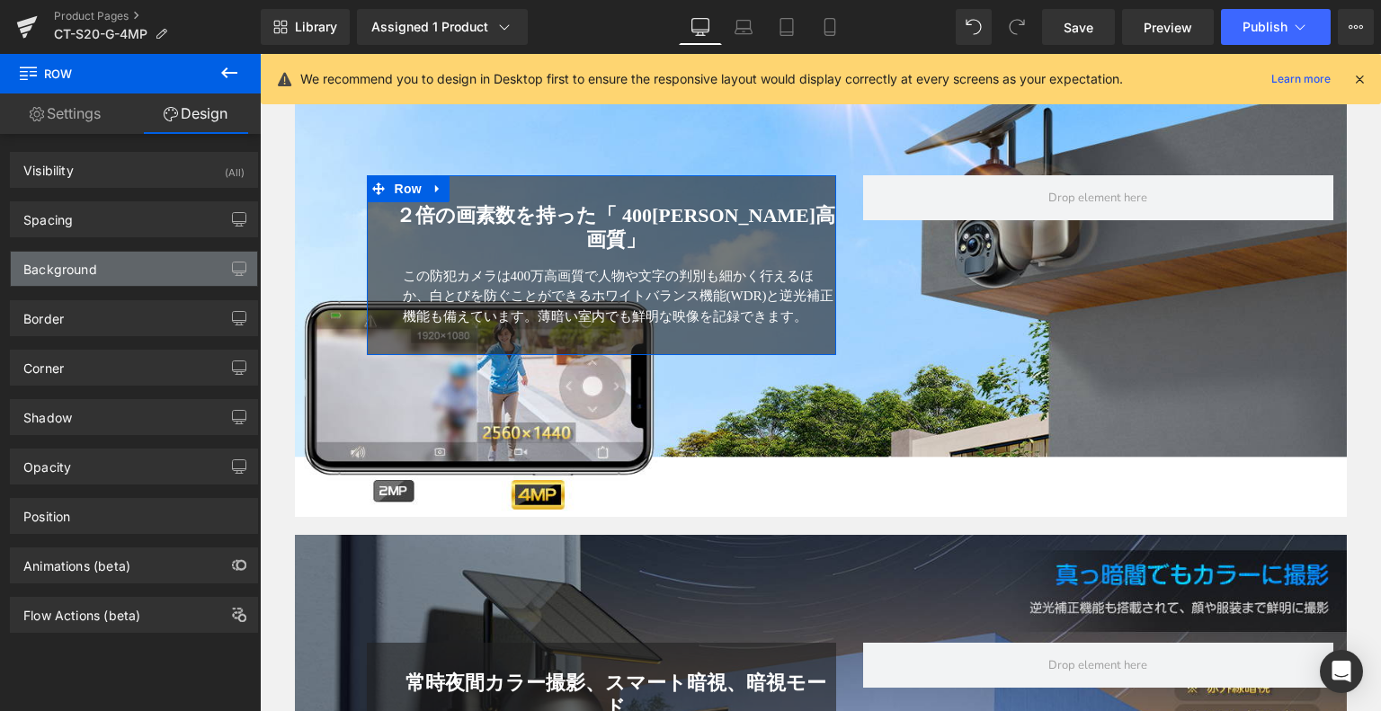
click at [85, 270] on div "Background" at bounding box center [60, 264] width 74 height 25
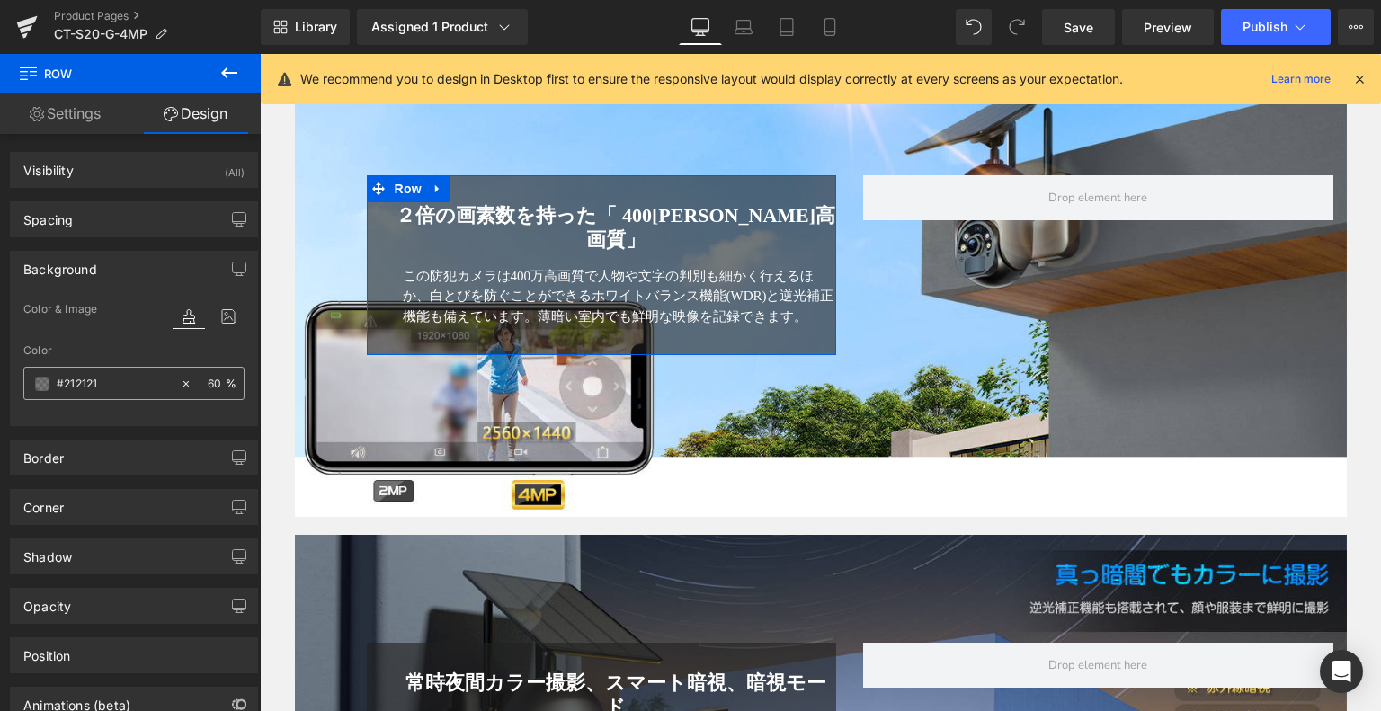
click at [106, 382] on input "#212121" at bounding box center [114, 384] width 115 height 20
drag, startPoint x: 123, startPoint y: 386, endPoint x: 165, endPoint y: 381, distance: 42.5
click at [123, 385] on input "#212121" at bounding box center [114, 384] width 115 height 20
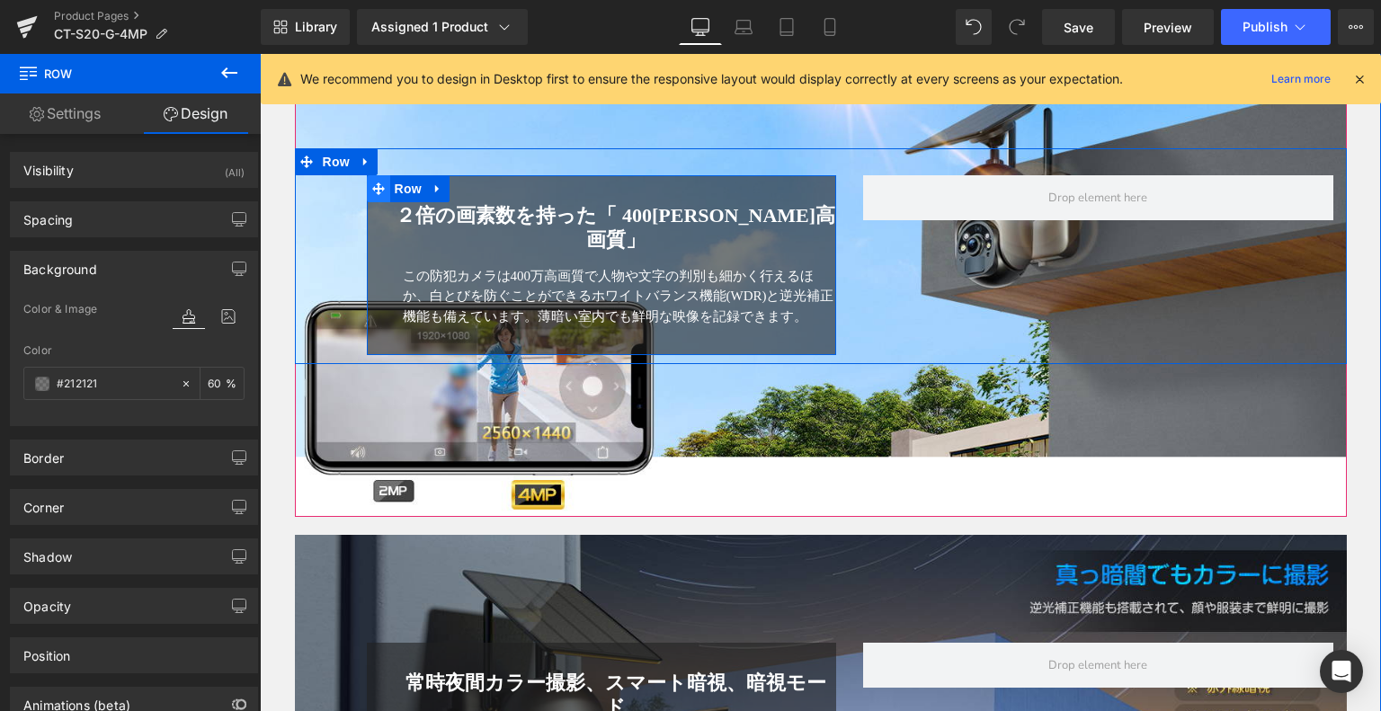
click at [372, 196] on icon at bounding box center [378, 189] width 13 height 13
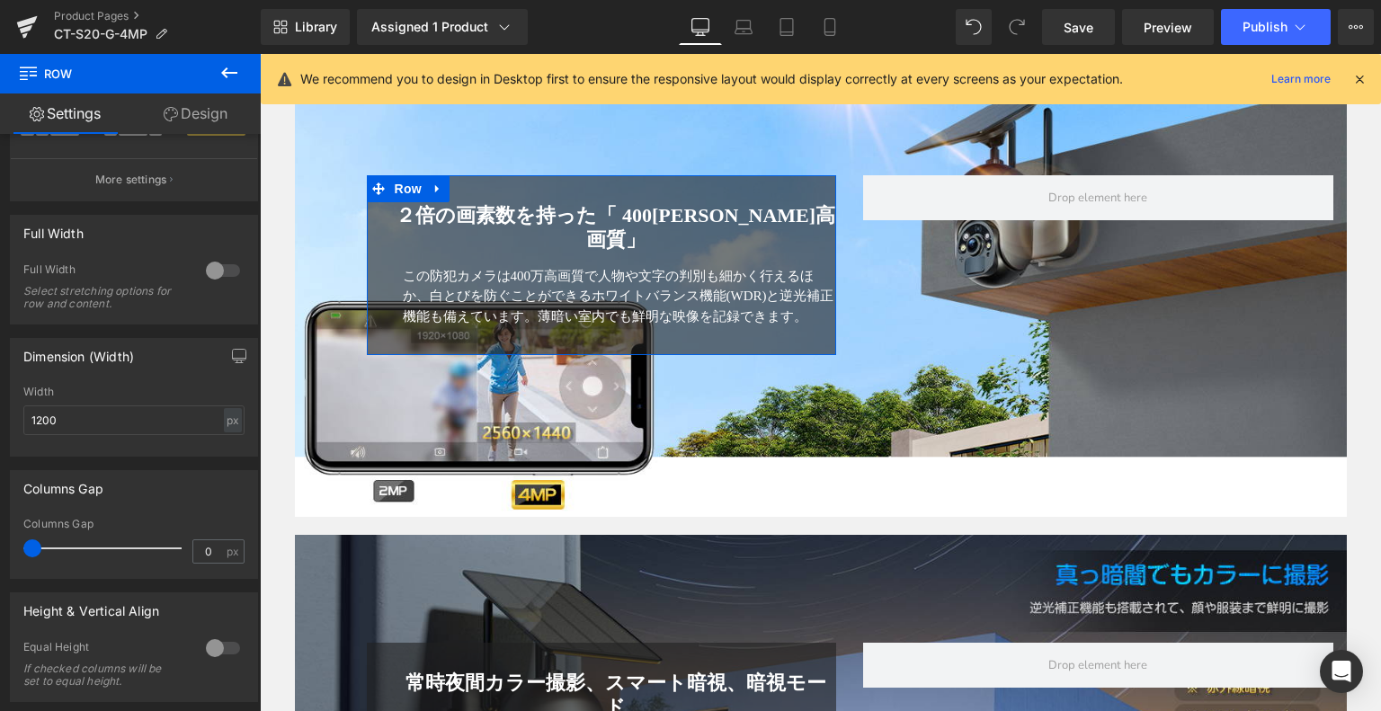
scroll to position [430, 0]
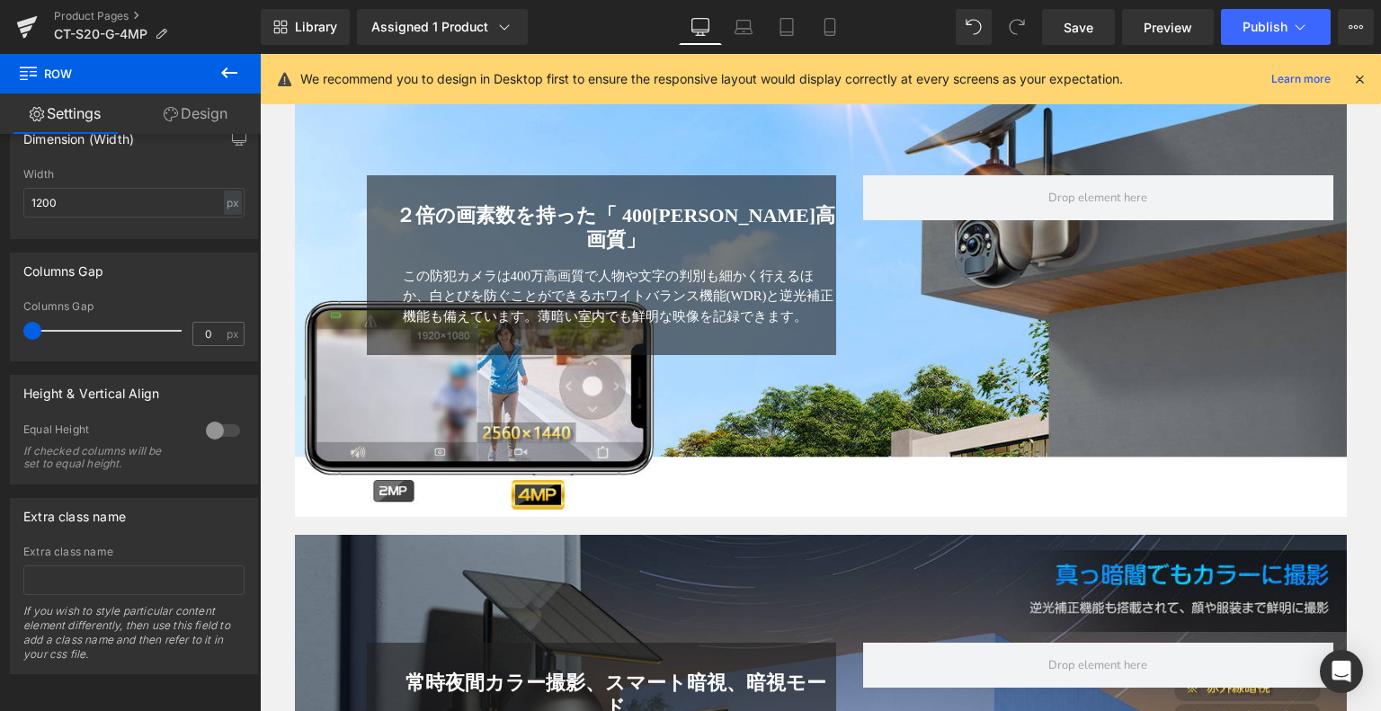
drag, startPoint x: 232, startPoint y: 70, endPoint x: 225, endPoint y: 88, distance: 19.4
click at [232, 70] on icon at bounding box center [230, 73] width 22 height 22
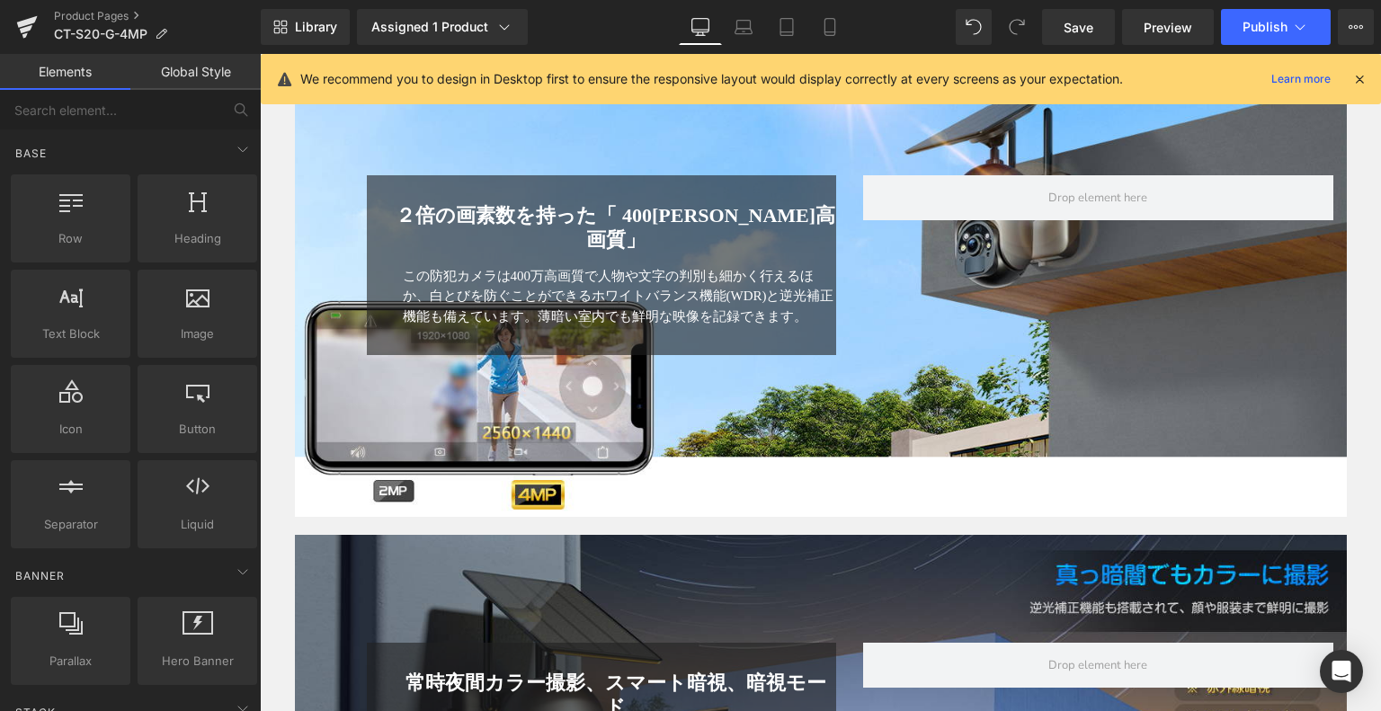
click at [189, 82] on link "Global Style" at bounding box center [195, 72] width 130 height 36
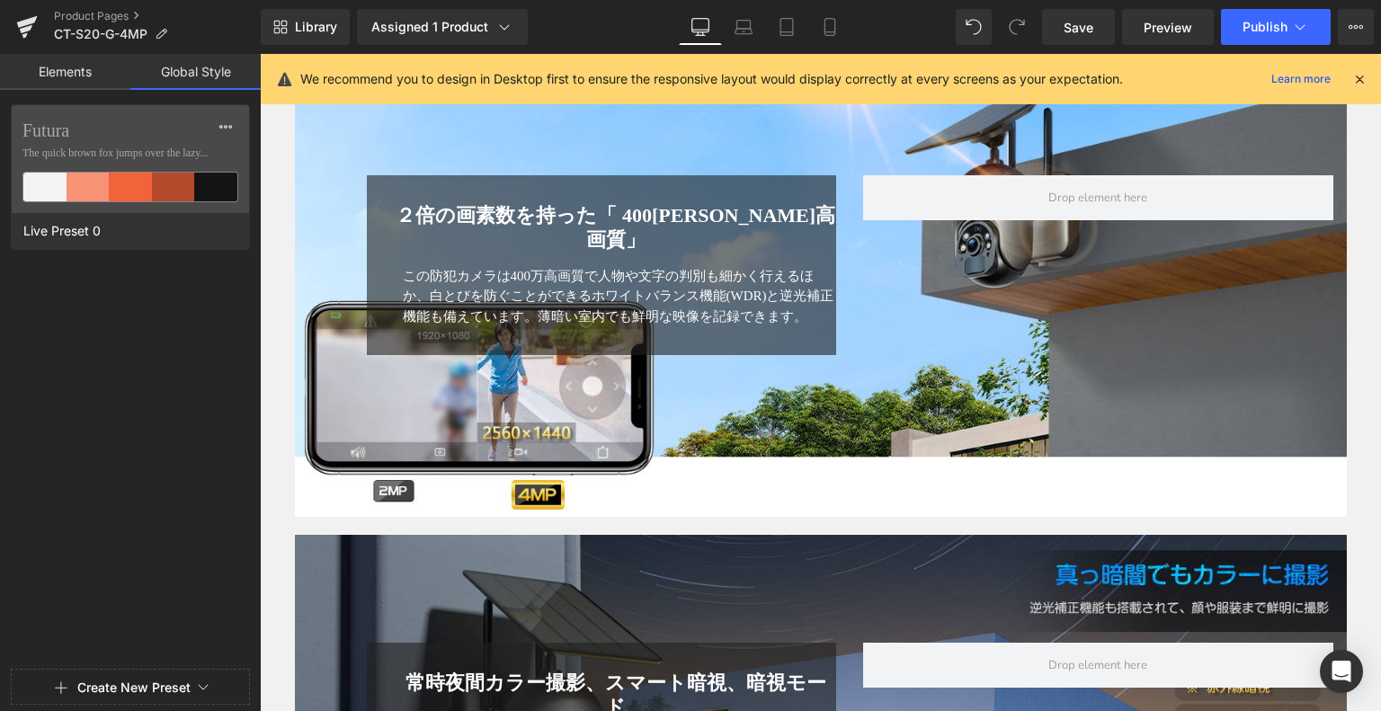
click at [526, 308] on font "この防犯カメラは400万高画質で人物や文字の判別も細かく行えるほか、白とびを防ぐことができるホワイトバランス機能(WDR)と逆光補正機能も備えています。薄暗い…" at bounding box center [619, 296] width 432 height 55
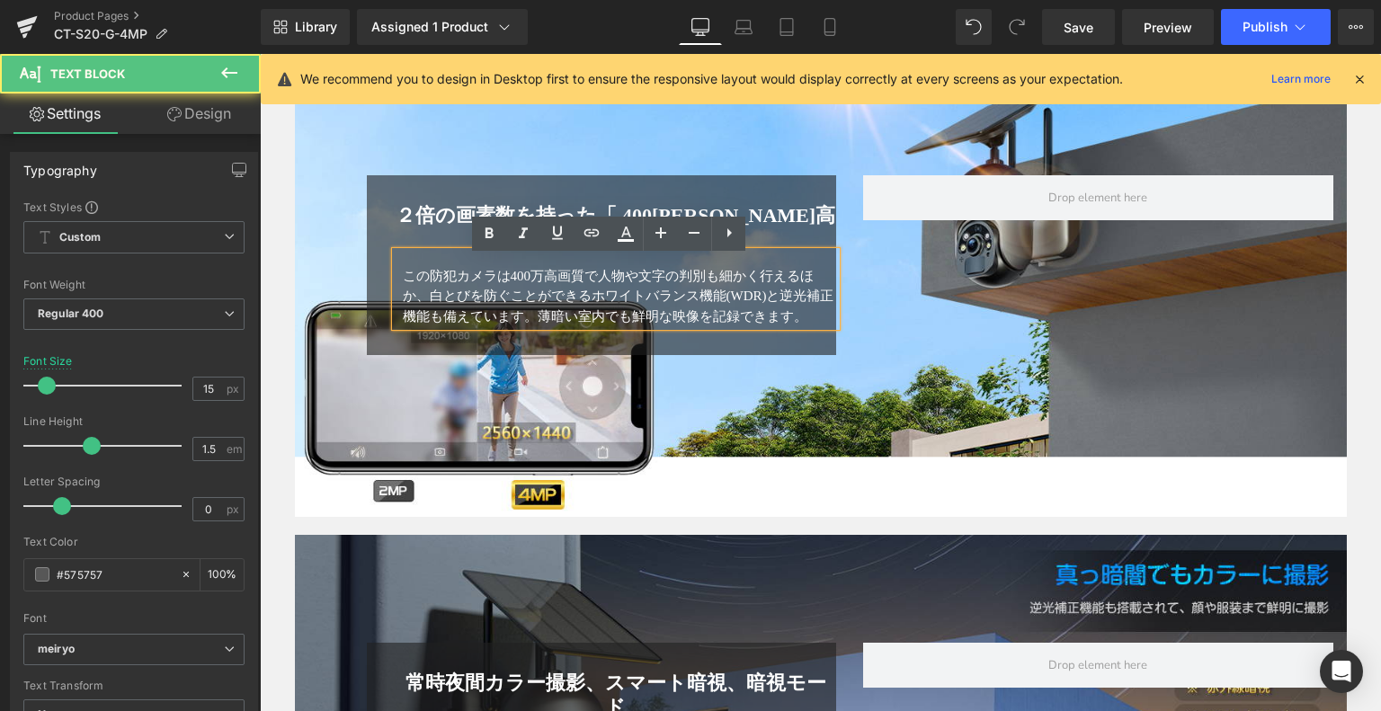
click at [379, 212] on div "２倍の画素数を持った「 400万超高画質」 Heading この防犯カメラは400万高画質で人物や文字の判別も細かく行えるほか、白とびを防ぐことができるホワイ…" at bounding box center [602, 265] width 470 height 180
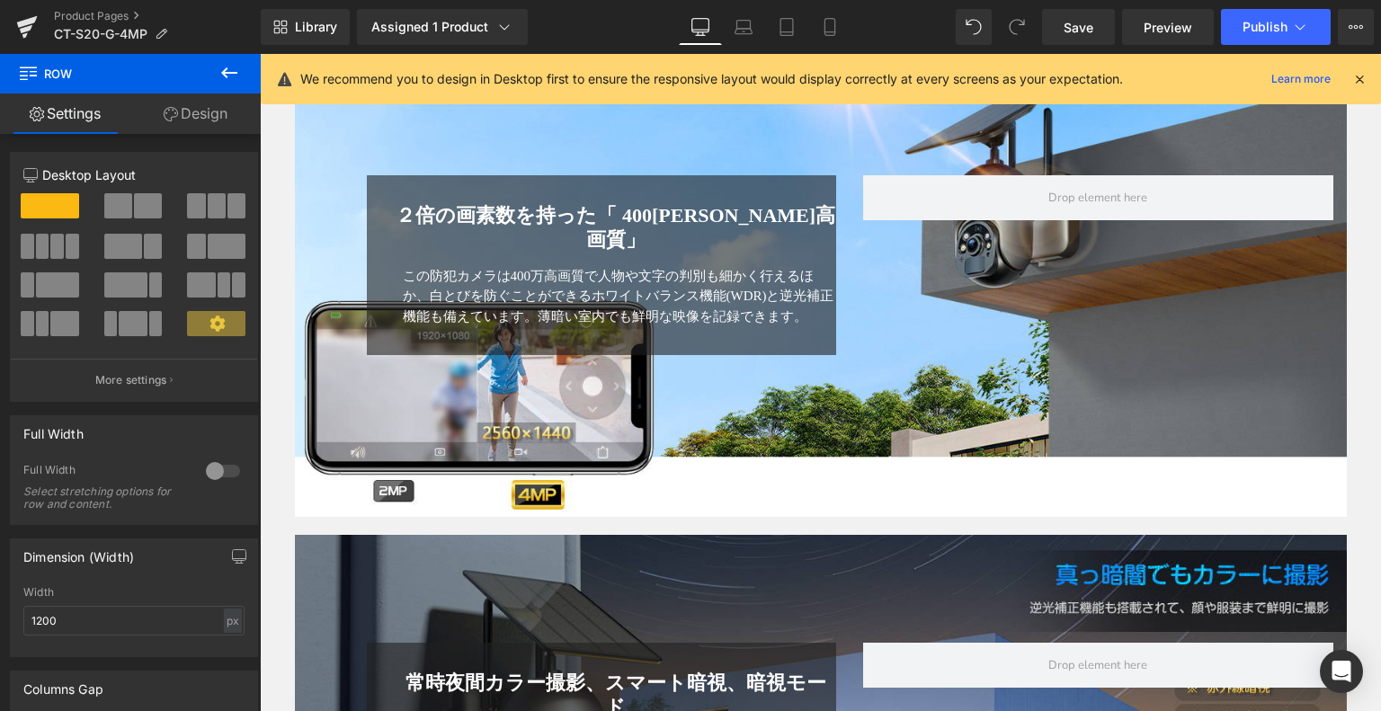
click at [365, 173] on link at bounding box center [360, 162] width 19 height 22
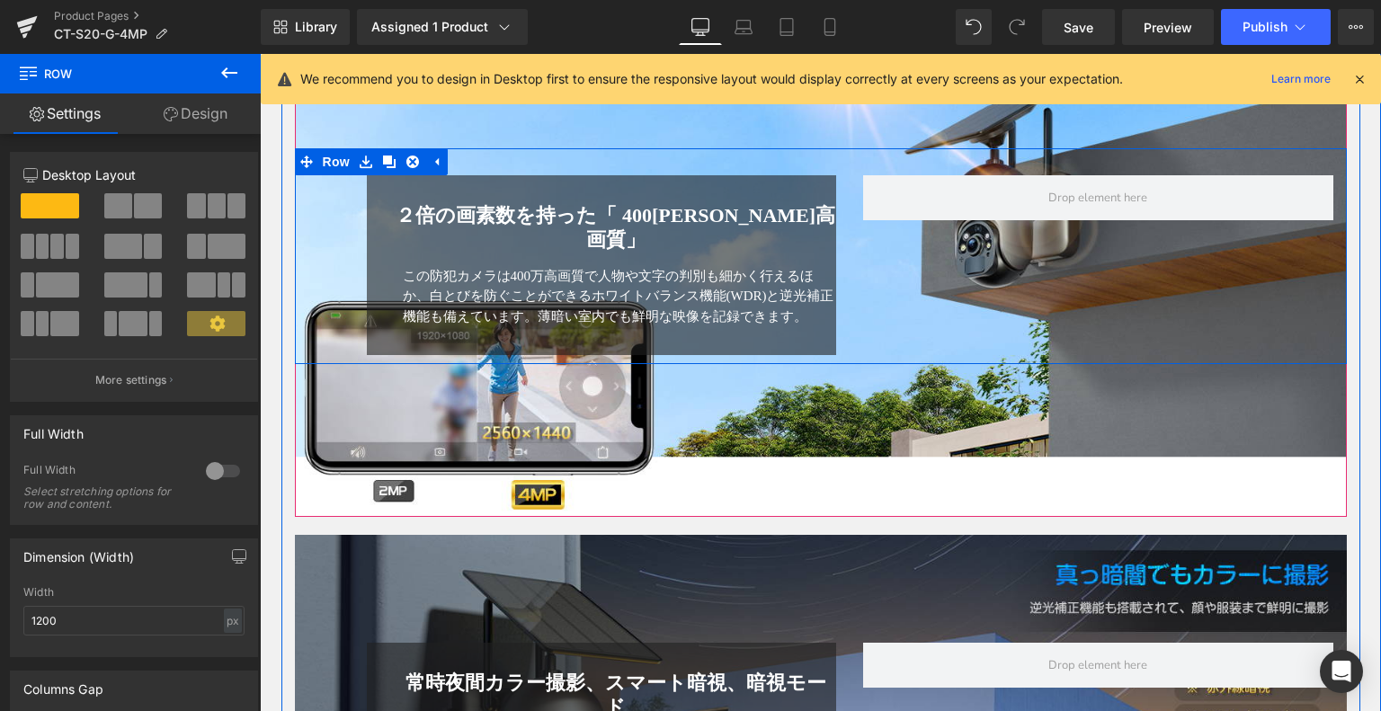
drag, startPoint x: 398, startPoint y: 242, endPoint x: 386, endPoint y: 223, distance: 22.2
click at [398, 241] on h1 "２倍の画素数を持った「 400万超高画質」" at bounding box center [617, 228] width 442 height 48
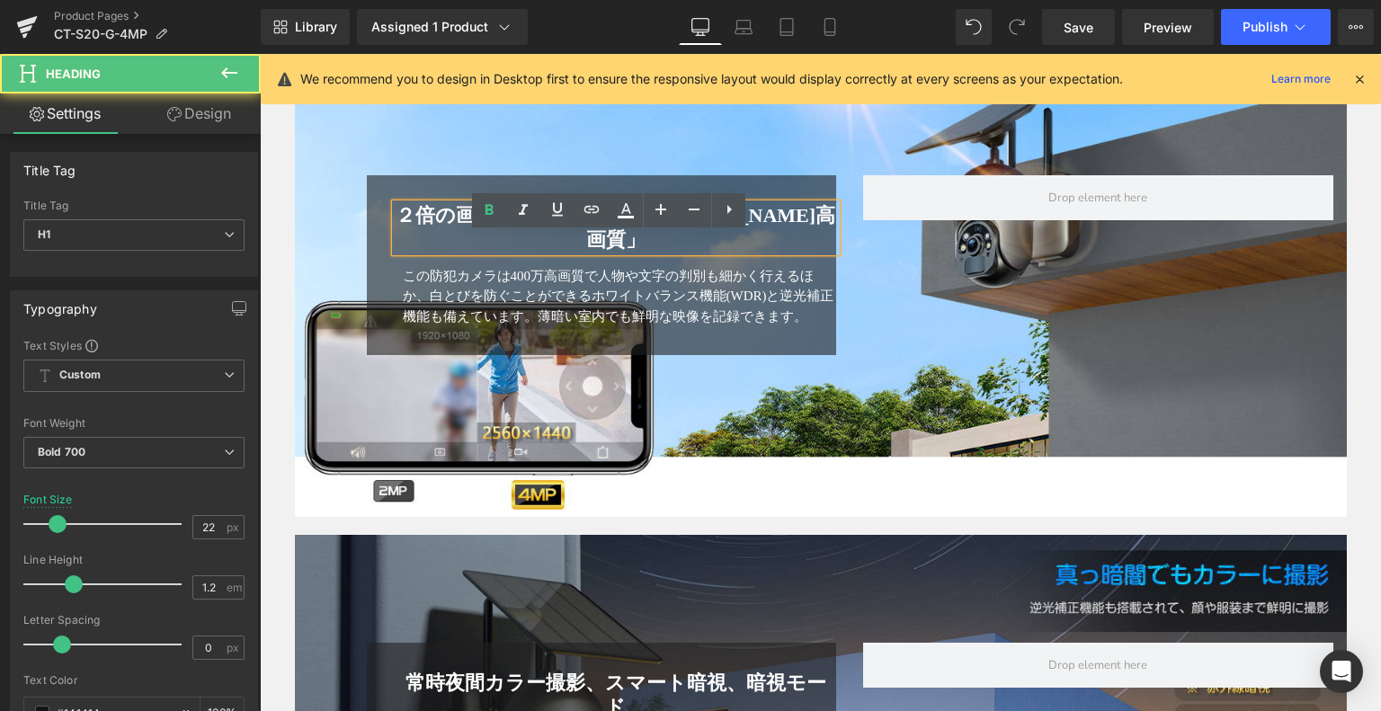
click at [372, 218] on div "２倍の画素数を持った「 400万超高画質」 Heading この防犯カメラは400万高画質で人物や文字の判別も細かく行えるほか、白とびを防ぐことができるホワイ…" at bounding box center [602, 265] width 470 height 180
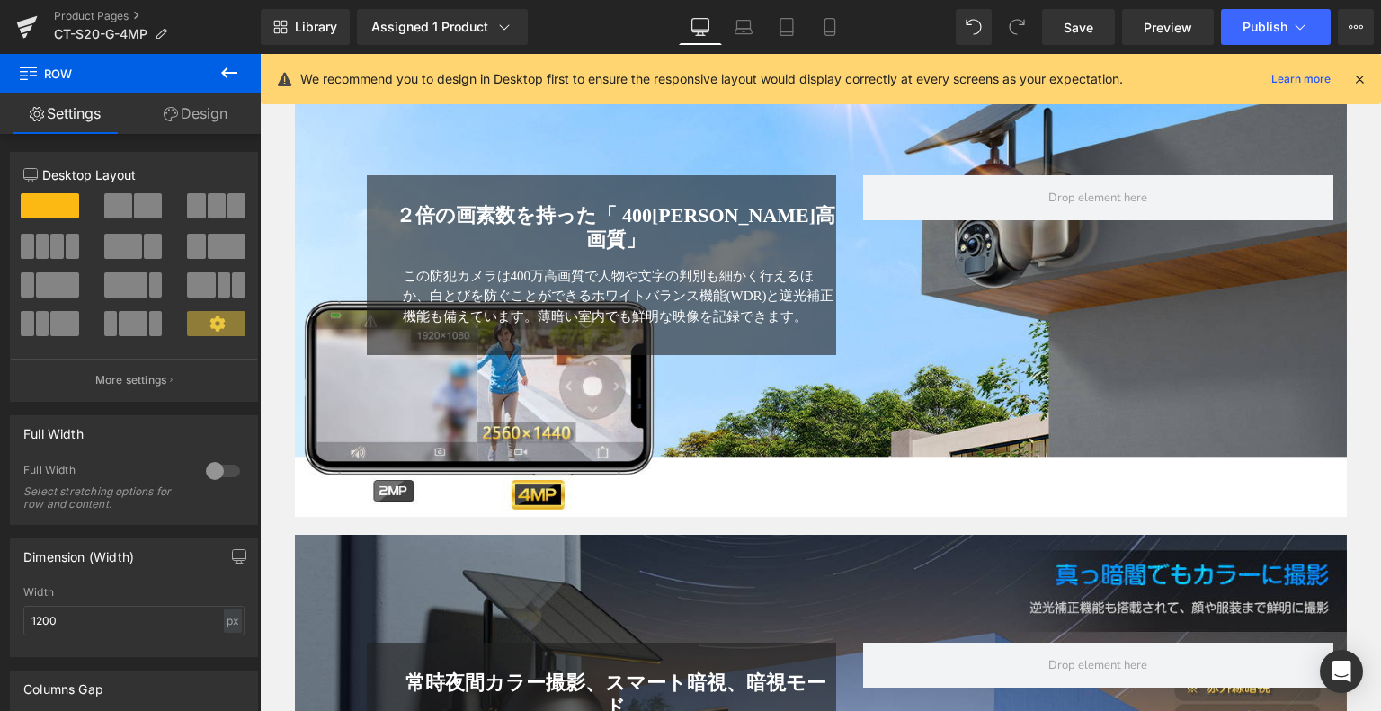
click at [369, 210] on div "２倍の画素数を持った「 400万超高画質」 Heading この防犯カメラは400万高画質で人物や文字の判別も細かく行えるほか、白とびを防ぐことができるホワイ…" at bounding box center [602, 265] width 470 height 180
click at [219, 120] on link "Design" at bounding box center [195, 114] width 130 height 40
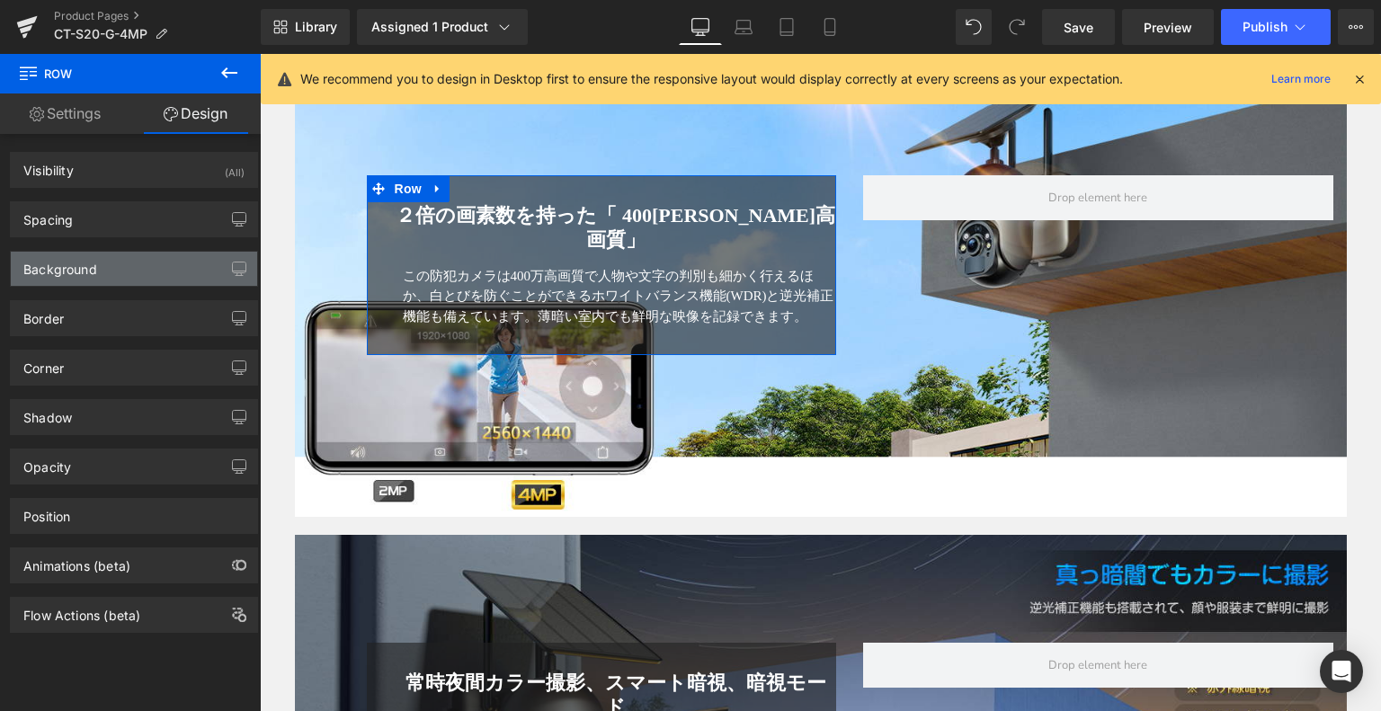
type input "#212121"
type input "60"
click at [107, 262] on div "Background" at bounding box center [134, 269] width 246 height 34
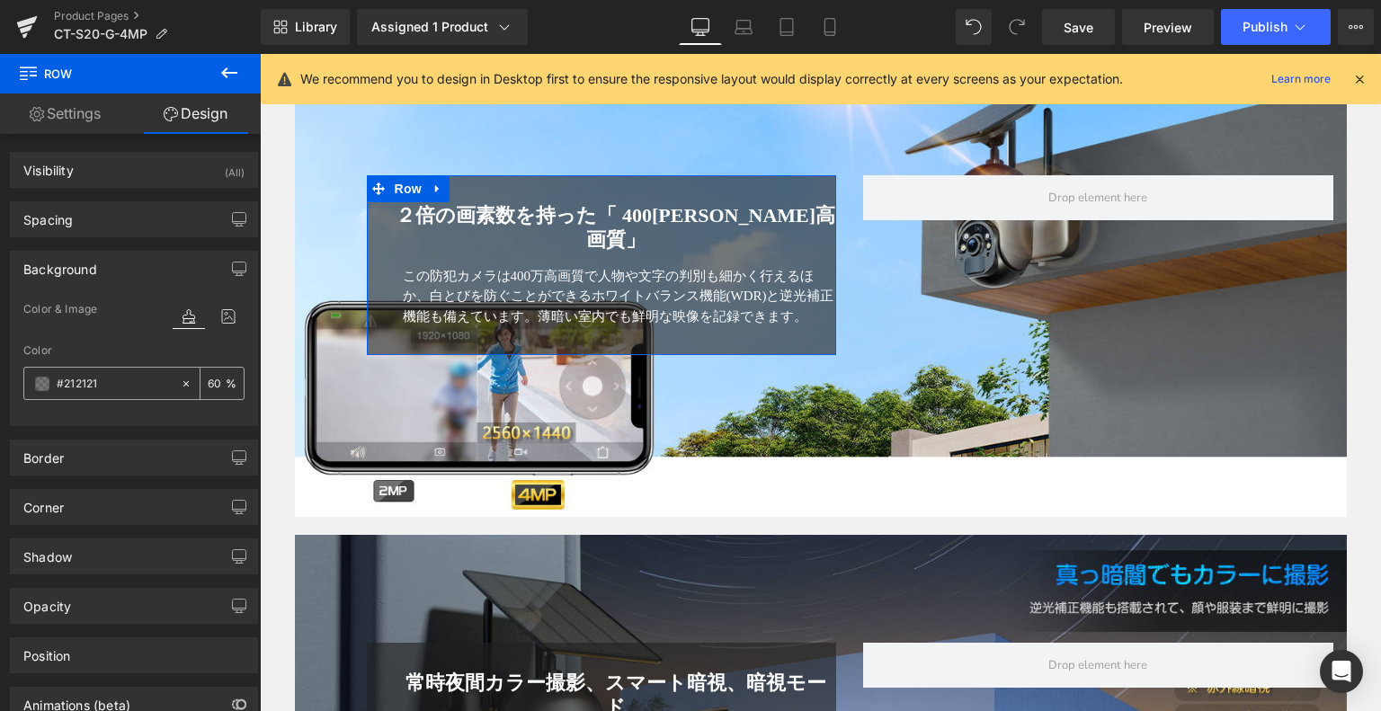
click at [115, 380] on input "#212121" at bounding box center [114, 384] width 115 height 20
click at [38, 391] on div "#212121" at bounding box center [102, 383] width 156 height 31
click at [38, 383] on span at bounding box center [42, 384] width 14 height 14
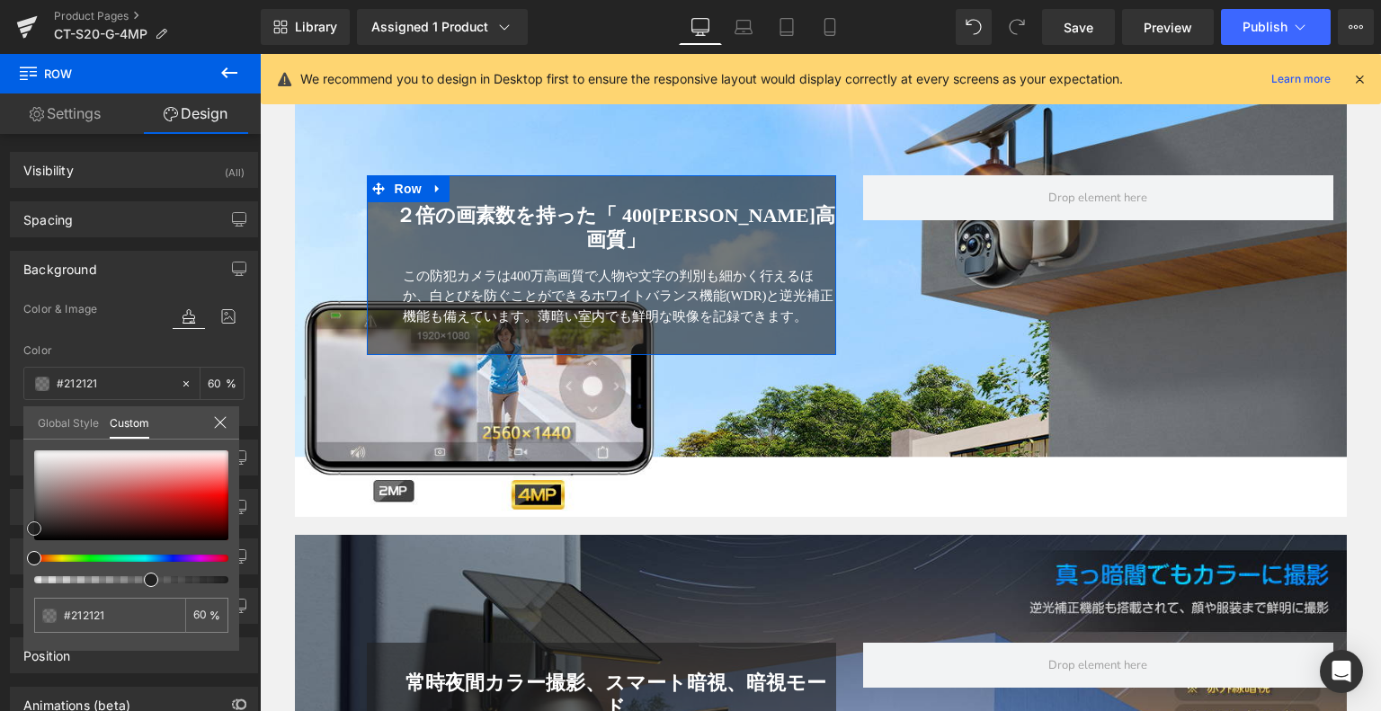
type input "#232323"
type input "#333333"
type input "#606060"
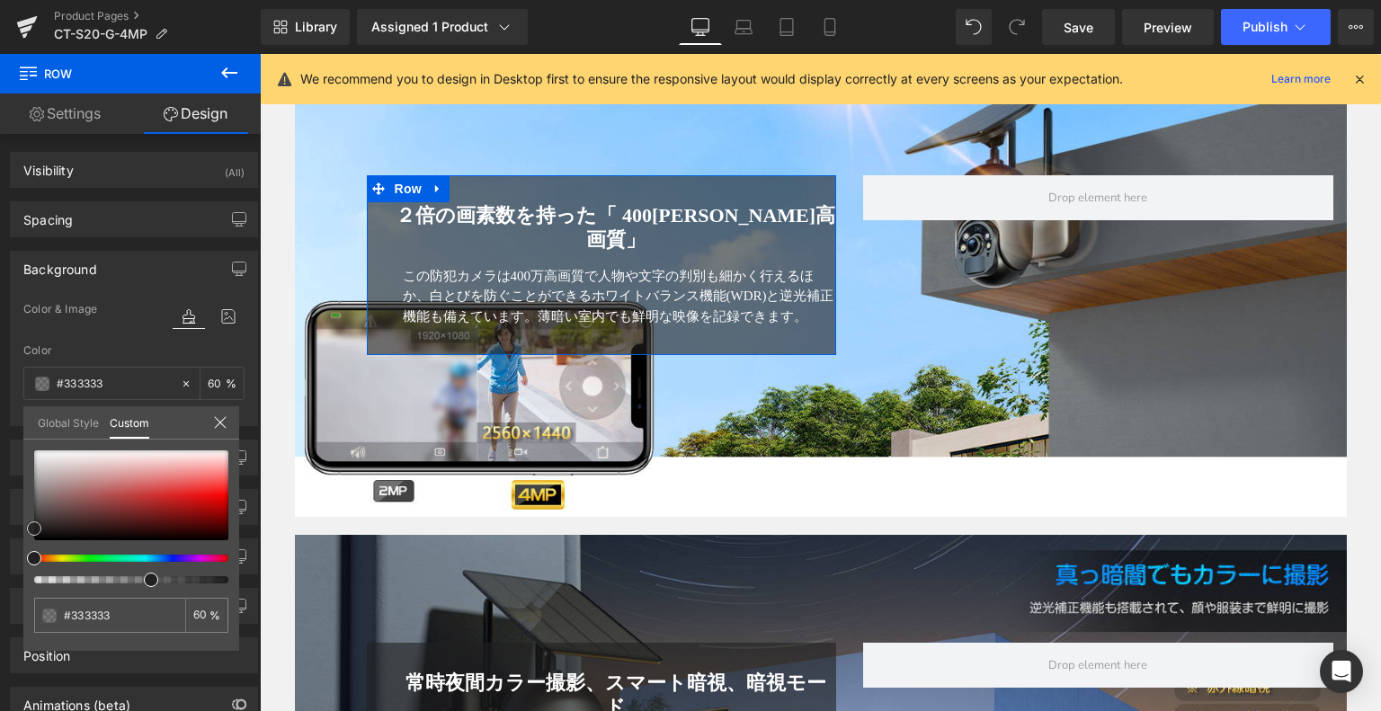
type input "#606060"
type input "#a0a0a0"
type input "#c1c1c1"
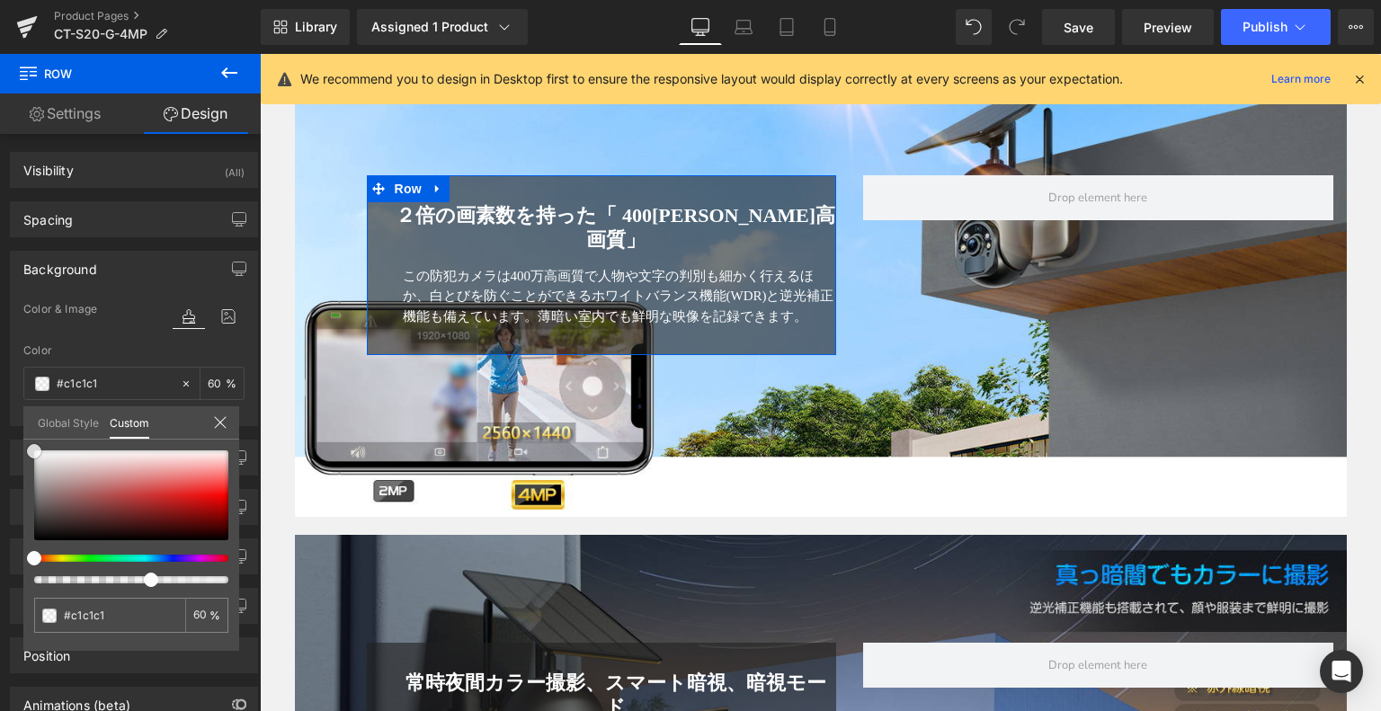
type input "#f2f2f2"
type input "#fcfcfc"
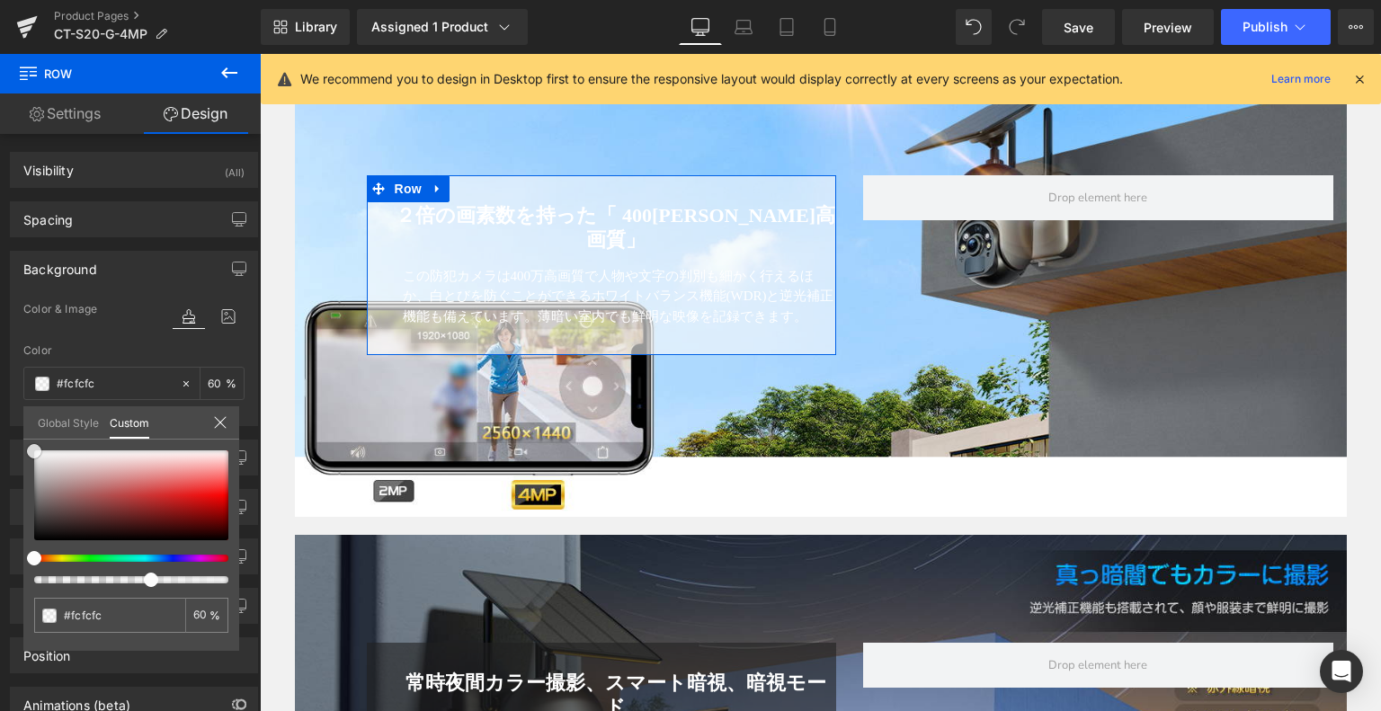
type input "#ffffff"
drag, startPoint x: 36, startPoint y: 523, endPoint x: 18, endPoint y: 437, distance: 87.3
click at [18, 426] on div "Background Color & Image color rgba(255, 255, 255, 0.6) Color #ffffff 60 % Imag…" at bounding box center [134, 331] width 269 height 189
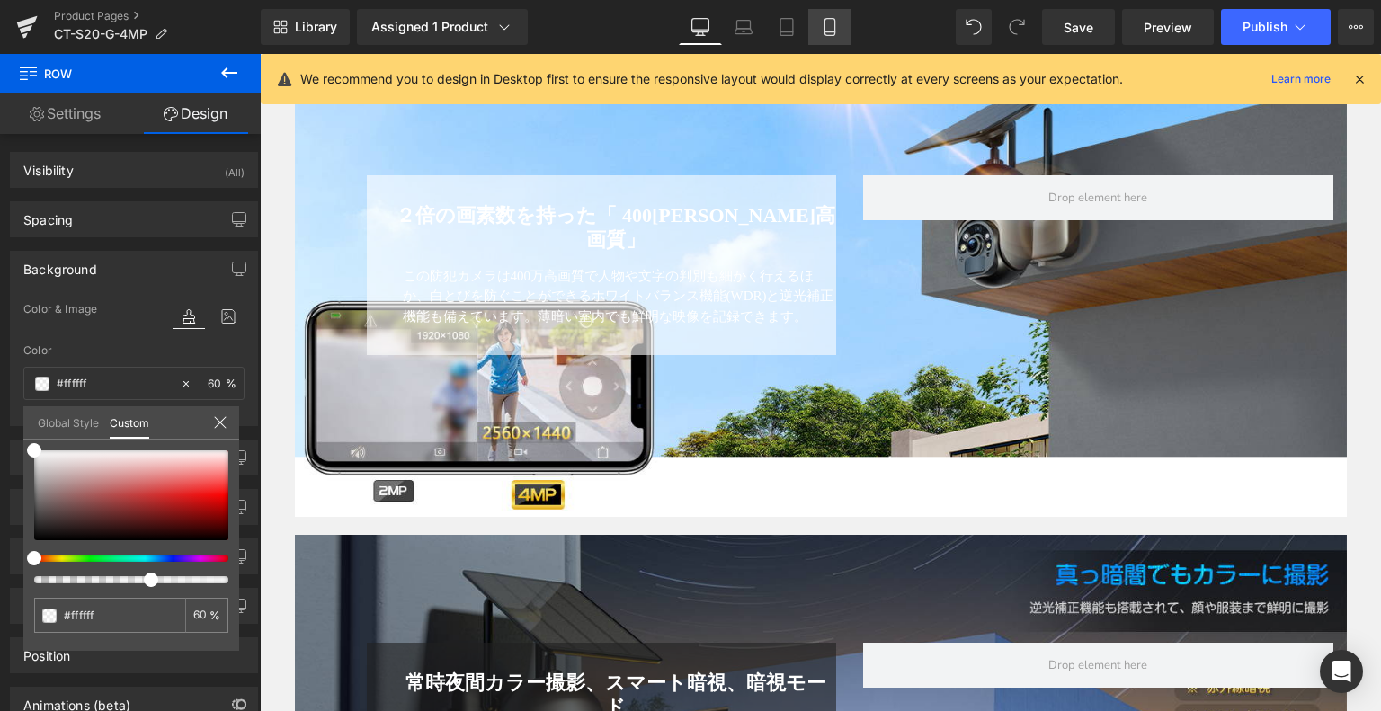
click at [839, 27] on link "Mobile" at bounding box center [830, 27] width 43 height 36
type input "60"
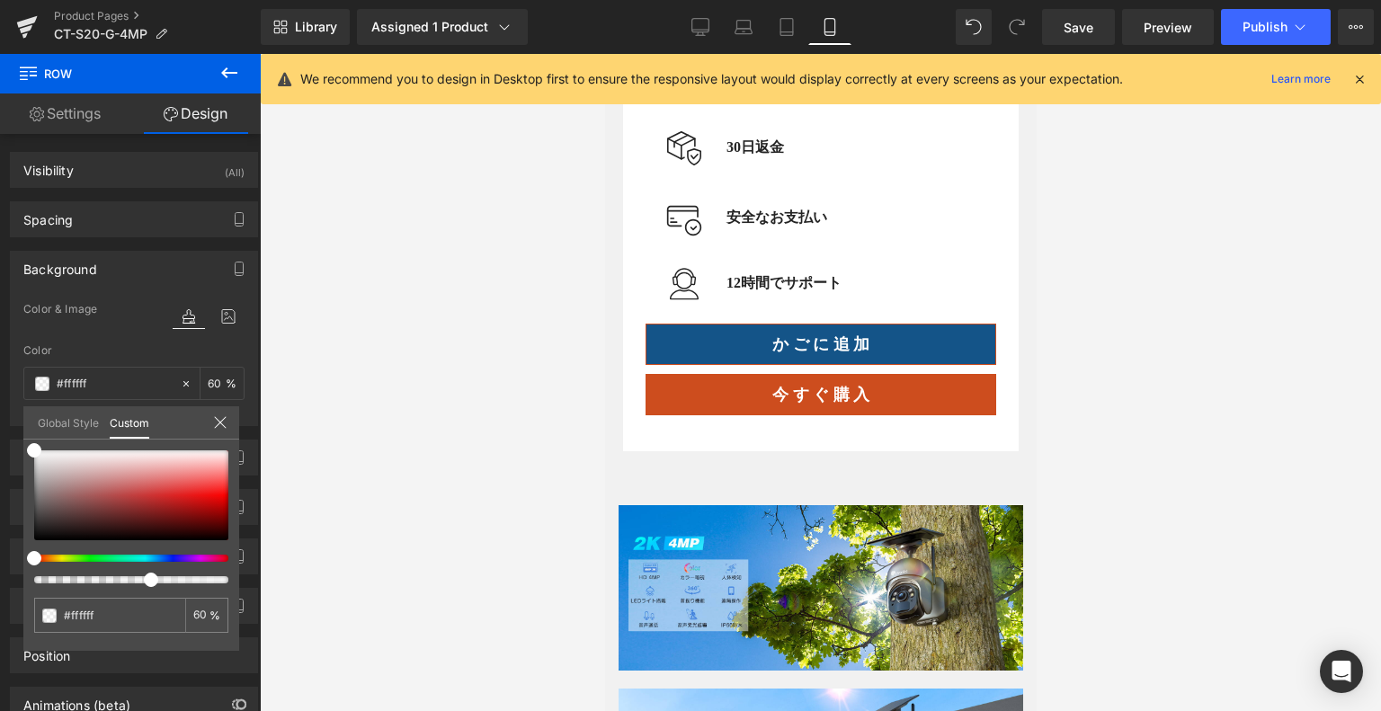
scroll to position [1618, 0]
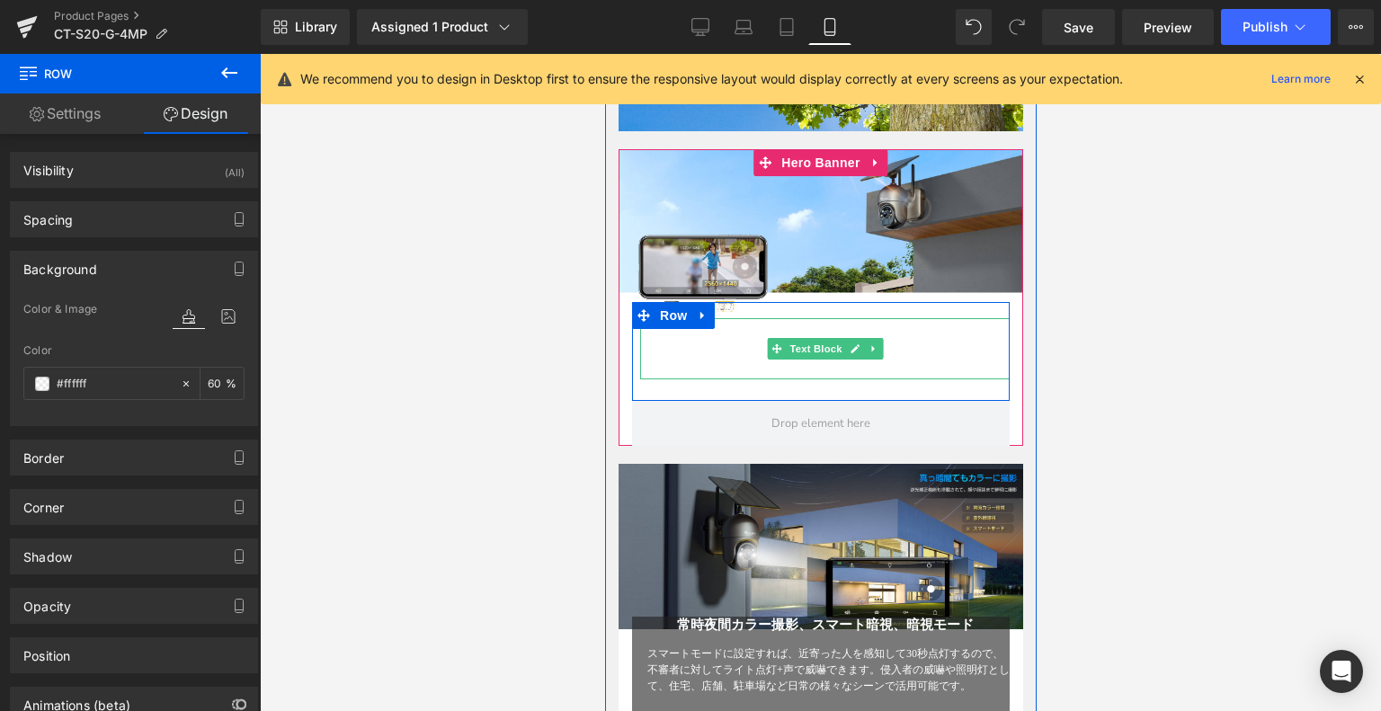
drag, startPoint x: 732, startPoint y: 337, endPoint x: 810, endPoint y: 339, distance: 78.3
click at [732, 336] on font "この防犯カメラは400万高画質で人物や文字の判別も細かく行えるほか、白とびを防ぐことができるホワイトバランス機能(WDR)と逆光補正機能も備えています。薄暗い…" at bounding box center [828, 355] width 362 height 45
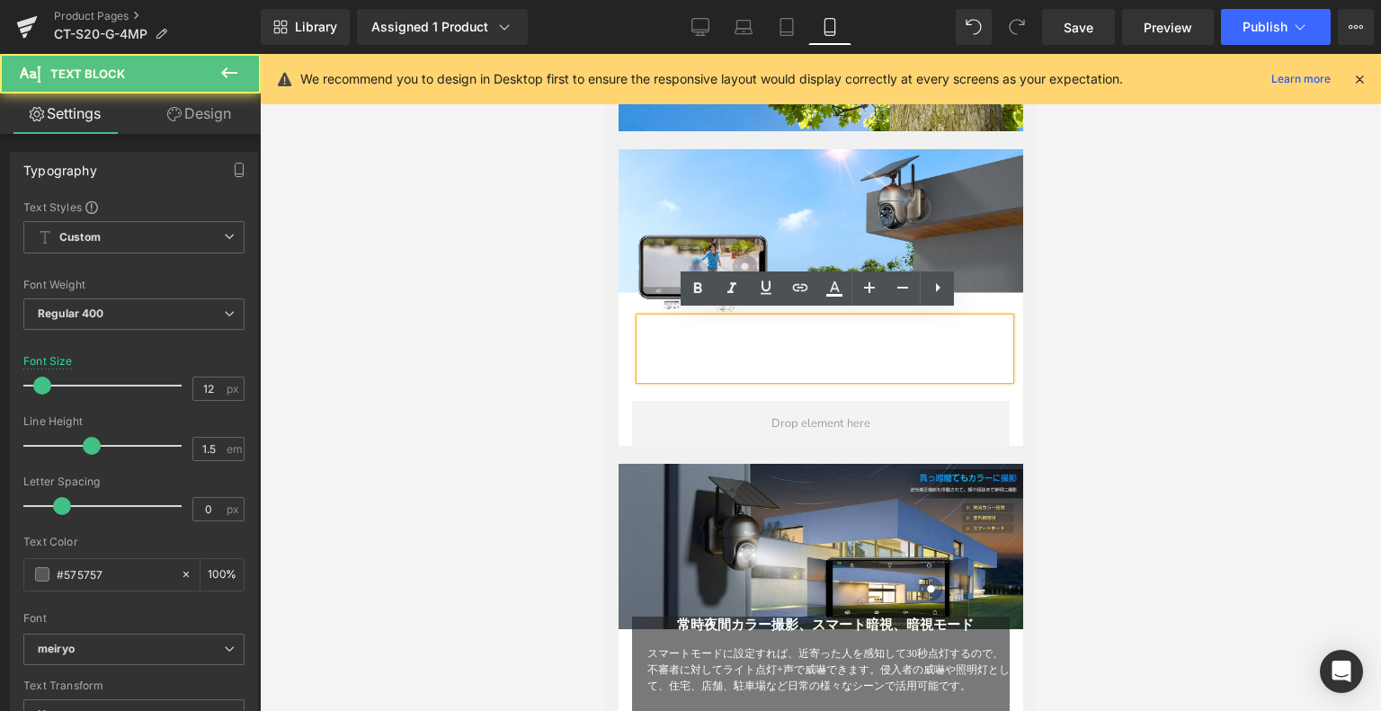
click at [845, 344] on font "この防犯カメラは400万高画質で人物や文字の判別も細かく行えるほか、白とびを防ぐことができるホワイトバランス機能(WDR)と逆光補正機能も備えています。薄暗い…" at bounding box center [828, 355] width 362 height 45
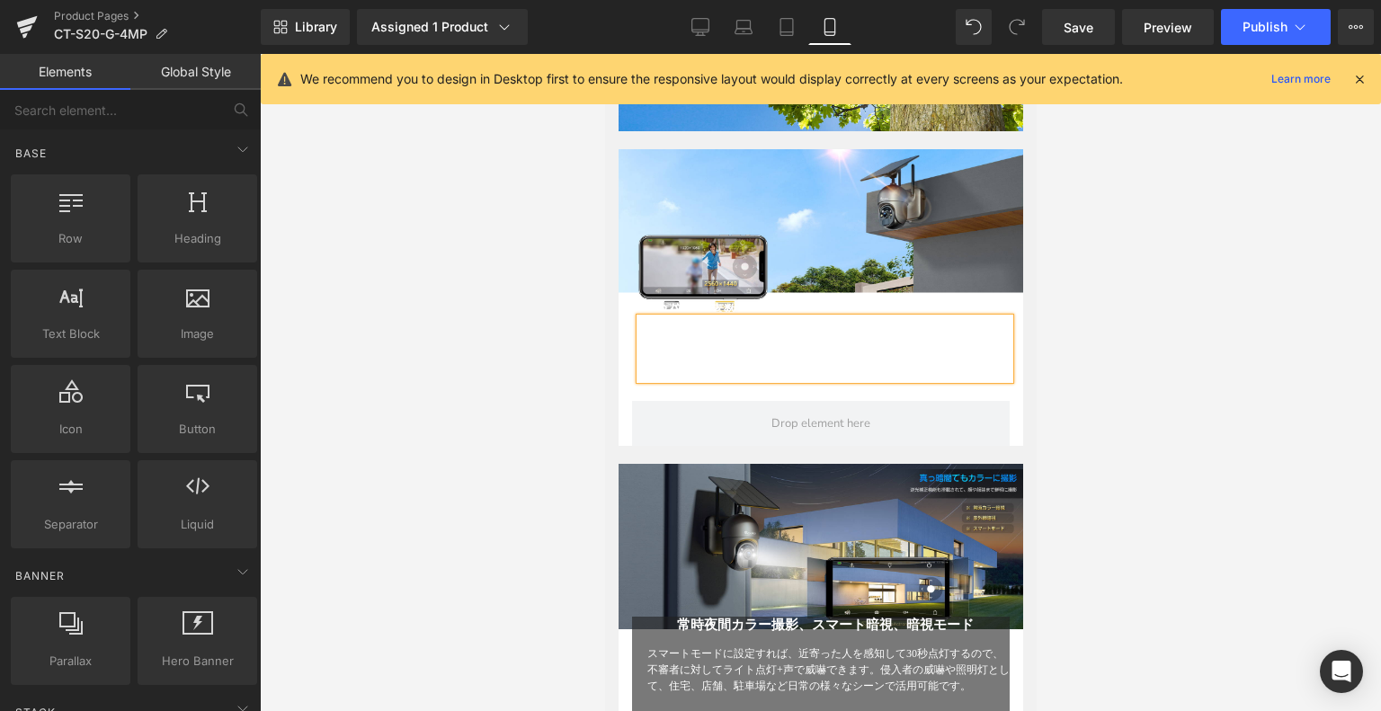
click at [1107, 370] on div at bounding box center [821, 382] width 1122 height 657
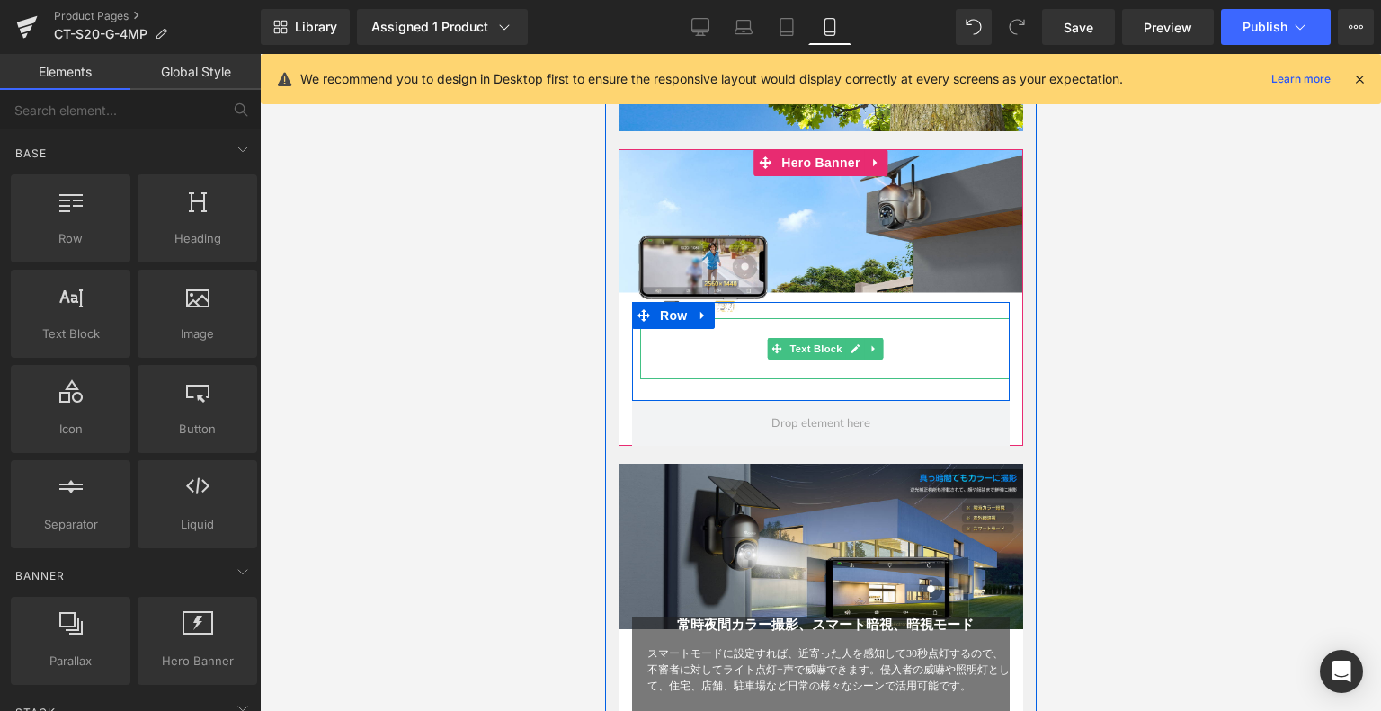
click at [852, 347] on icon at bounding box center [854, 349] width 10 height 11
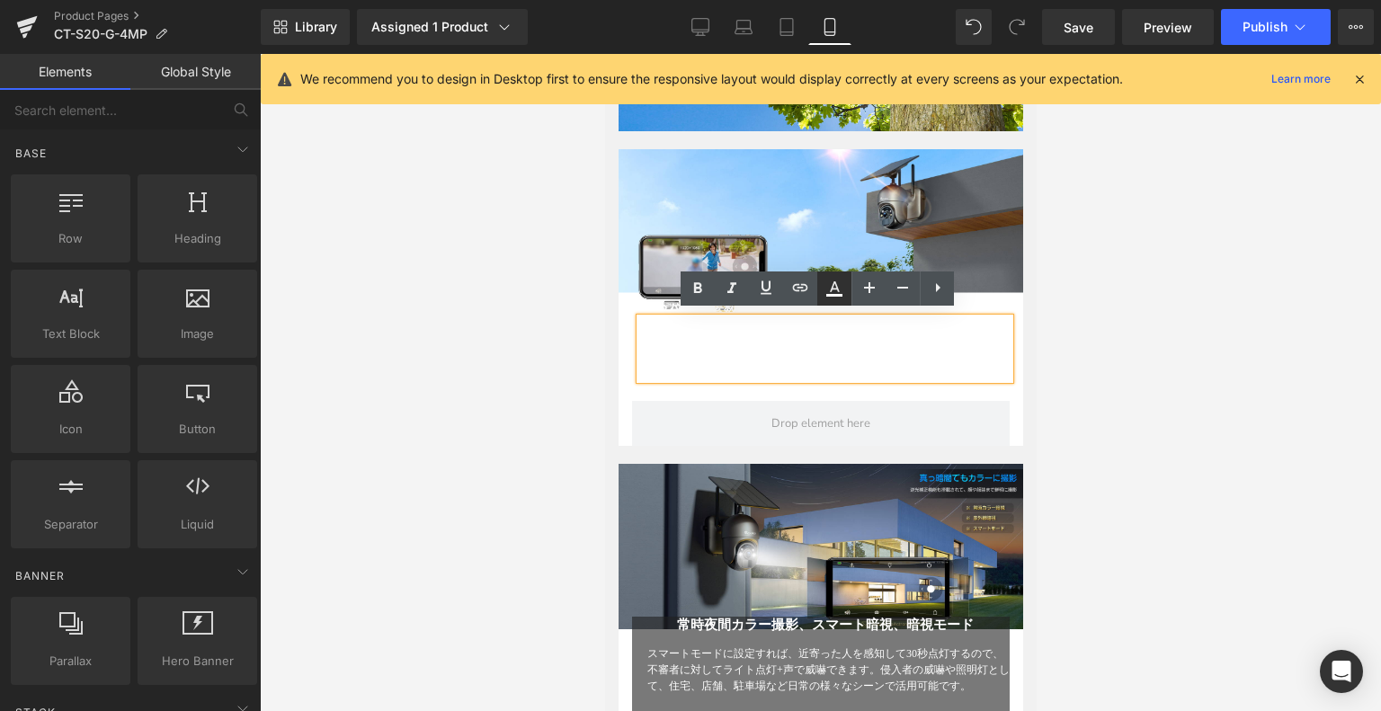
click at [834, 283] on icon at bounding box center [835, 287] width 10 height 11
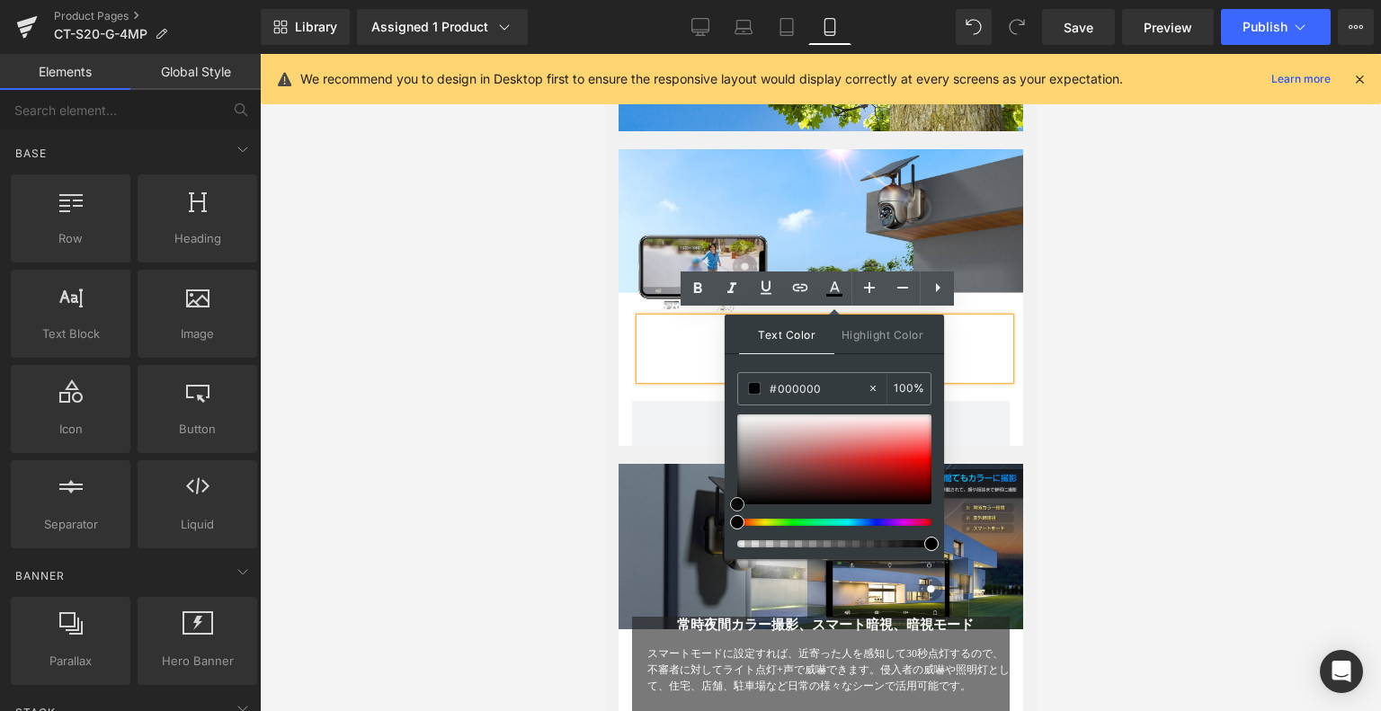
drag, startPoint x: 738, startPoint y: 420, endPoint x: 738, endPoint y: 508, distance: 88.1
click at [738, 508] on span at bounding box center [737, 504] width 14 height 14
drag, startPoint x: 834, startPoint y: 385, endPoint x: 782, endPoint y: 390, distance: 52.4
click at [782, 390] on input "#000000" at bounding box center [818, 389] width 97 height 20
type input "#04"
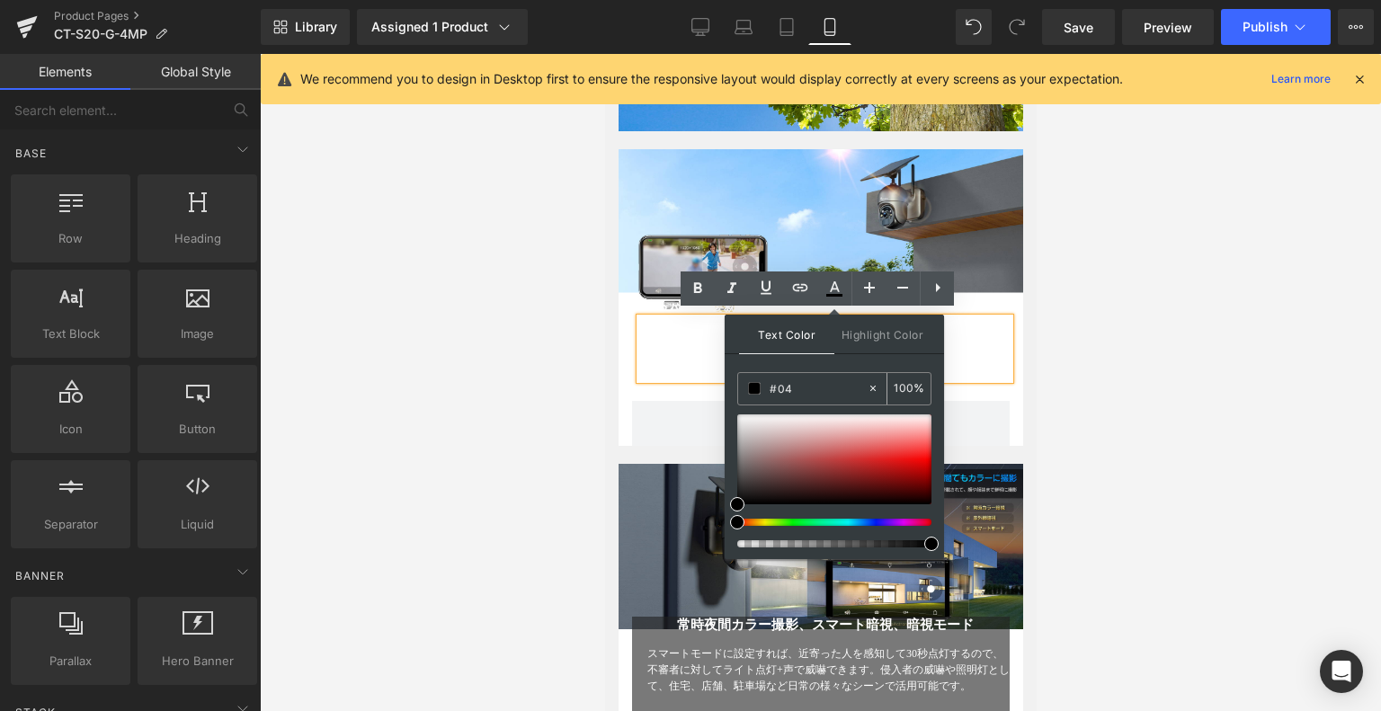
type input "0"
type input "#040"
type input "100"
type input "#0404"
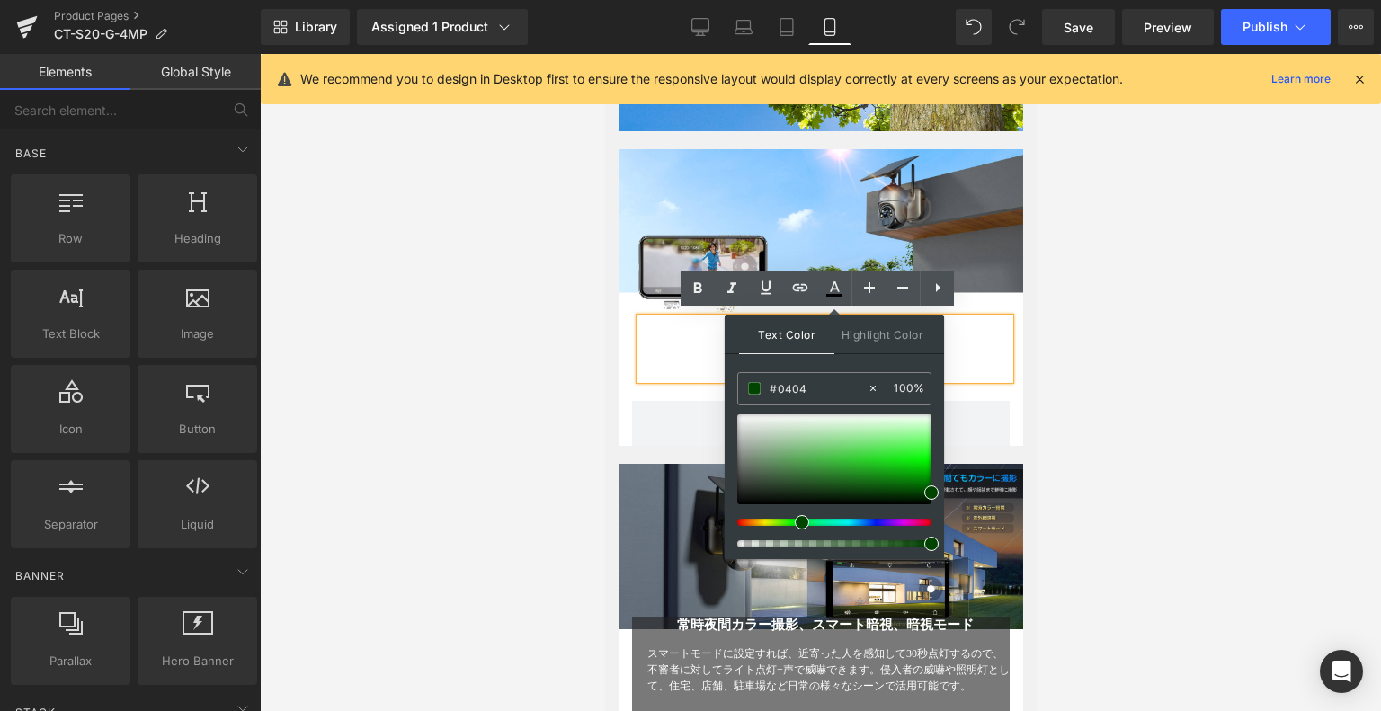
type input "27"
type input "#04040"
type input "0"
type input "#040404"
type input "100"
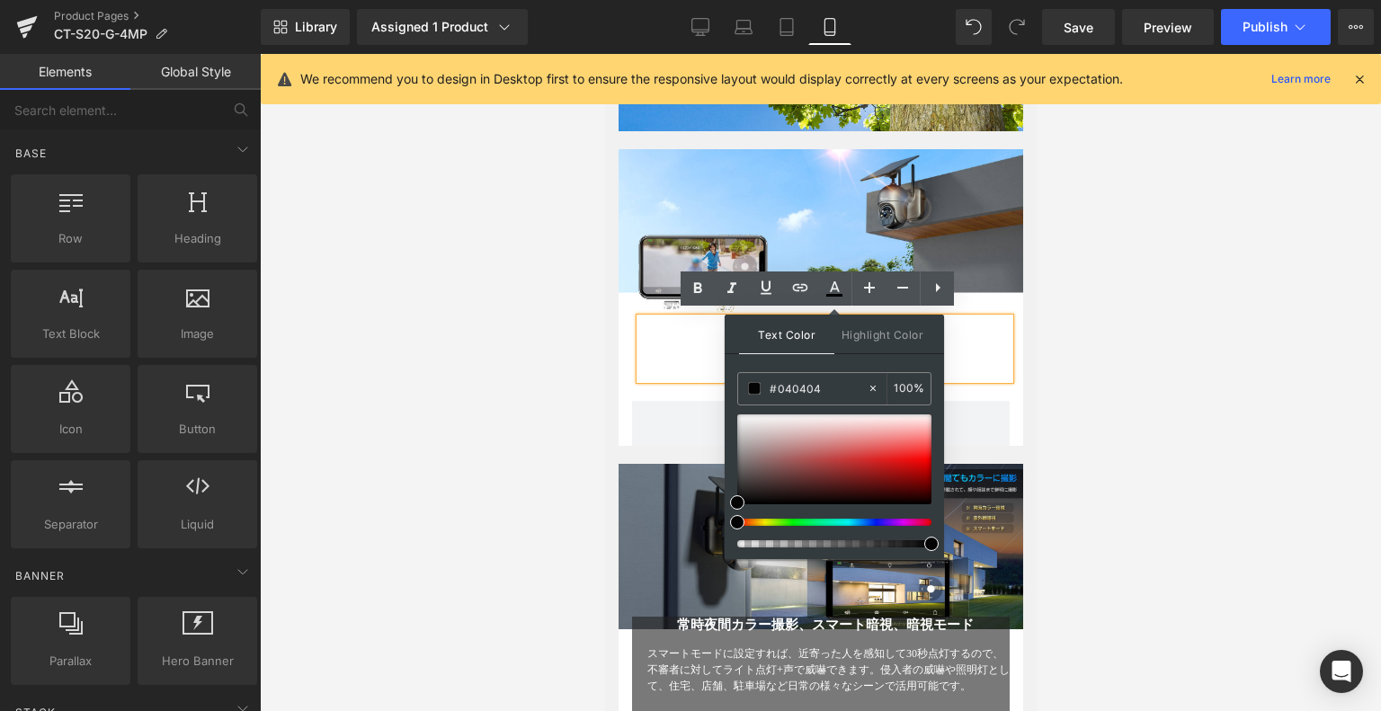
click at [1170, 334] on div at bounding box center [821, 382] width 1122 height 657
click at [1065, 352] on div at bounding box center [821, 382] width 1122 height 657
click at [942, 342] on div "Text Color Highlight Color" at bounding box center [834, 335] width 219 height 40
click at [985, 344] on font "この防犯カメラは400万高画質で人物や文字の判別も細かく行えるほか、白とびを防ぐことができるホワイトバランス機能(WDR)と逆光補正機能も備えています。薄暗い…" at bounding box center [828, 355] width 362 height 45
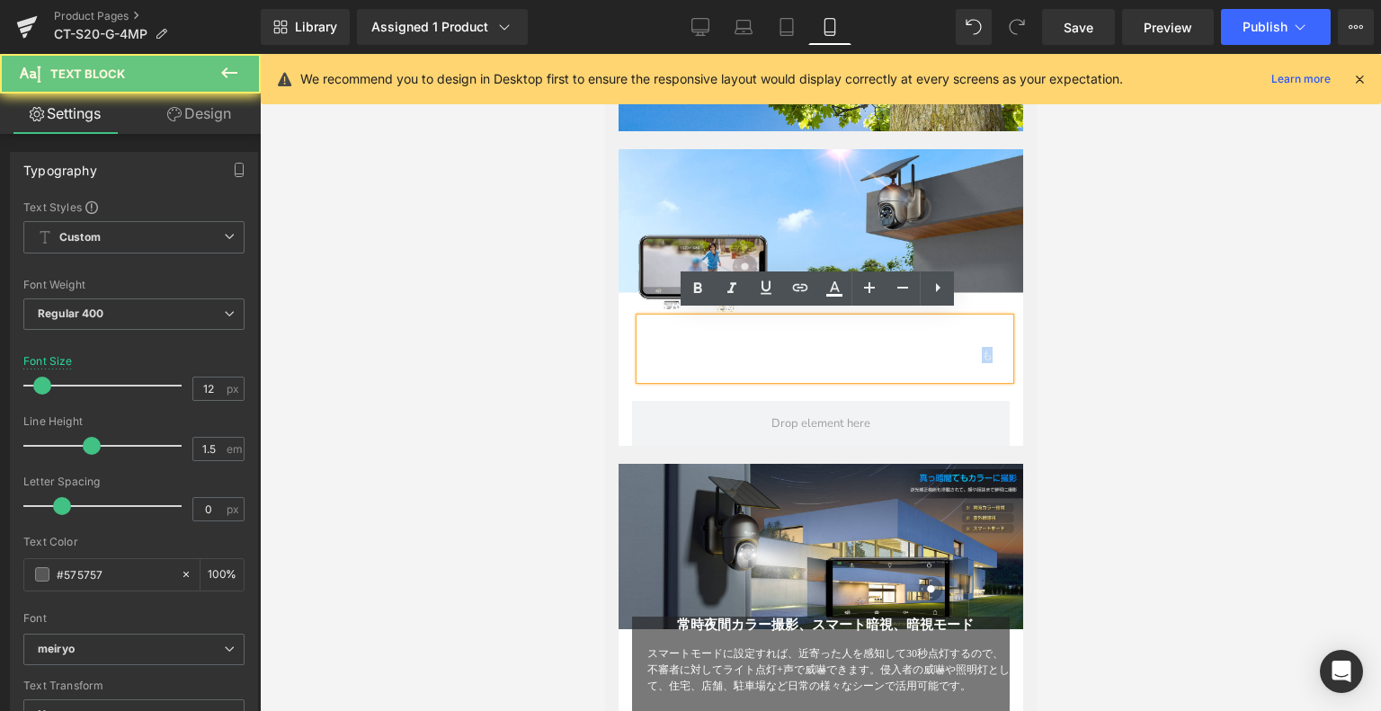
click at [985, 344] on font "この防犯カメラは400万高画質で人物や文字の判別も細かく行えるほか、白とびを防ぐことができるホワイトバランス機能(WDR)と逆光補正機能も備えています。薄暗い…" at bounding box center [828, 355] width 362 height 45
click at [980, 341] on font "この防犯カメラは400万高画質で人物や文字の判別も細かく行えるほか、白とびを防ぐことができるホワイトバランス機能(WDR)と逆光補正機能も備えています。薄暗い…" at bounding box center [828, 355] width 362 height 45
click at [987, 362] on div "この防犯カメラは400万高画質で人物や文字の判別も細かく行えるほか、白とびを防ぐことができるホワイトバランス機能(WDR)と逆光補正機能も備えています。薄暗い…" at bounding box center [828, 355] width 362 height 49
click at [987, 360] on div "この防犯カメラは400万高画質で人物や文字の判別も細かく行えるほか、白とびを防ぐことができるホワイトバランス機能(WDR)と逆光補正機能も備えています。薄暗い…" at bounding box center [828, 355] width 362 height 49
click at [987, 359] on div "この防犯カメラは400万高画質で人物や文字の判別も細かく行えるほか、白とびを防ぐことができるホワイトバランス機能(WDR)と逆光補正機能も備えています。薄暗い…" at bounding box center [828, 355] width 362 height 49
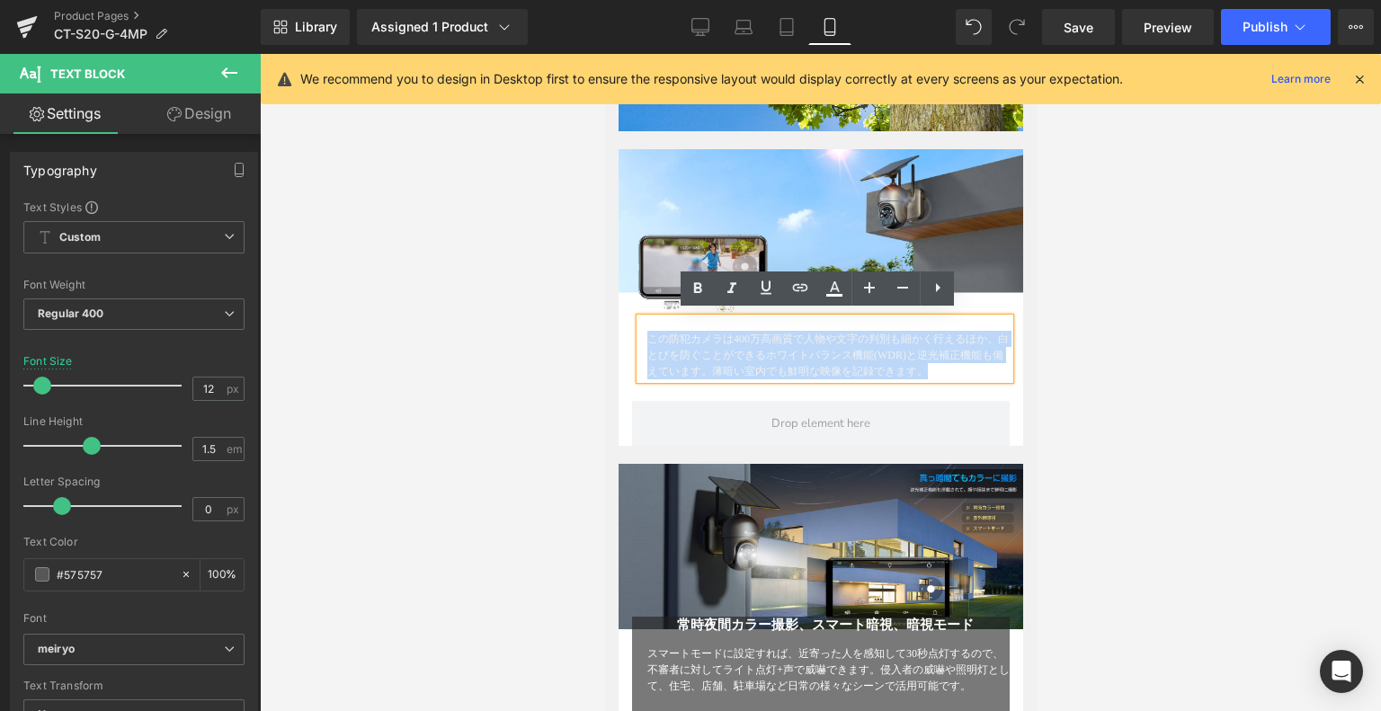
drag, startPoint x: 997, startPoint y: 364, endPoint x: 613, endPoint y: 298, distance: 389.8
click at [618, 302] on div "２倍の画素数を持った「 400万超高画質」 Heading この防犯カメラは400万高画質で人物や文字の判別も細かく行えるほか、白とびを防ぐことができるホワイ…" at bounding box center [820, 351] width 405 height 99
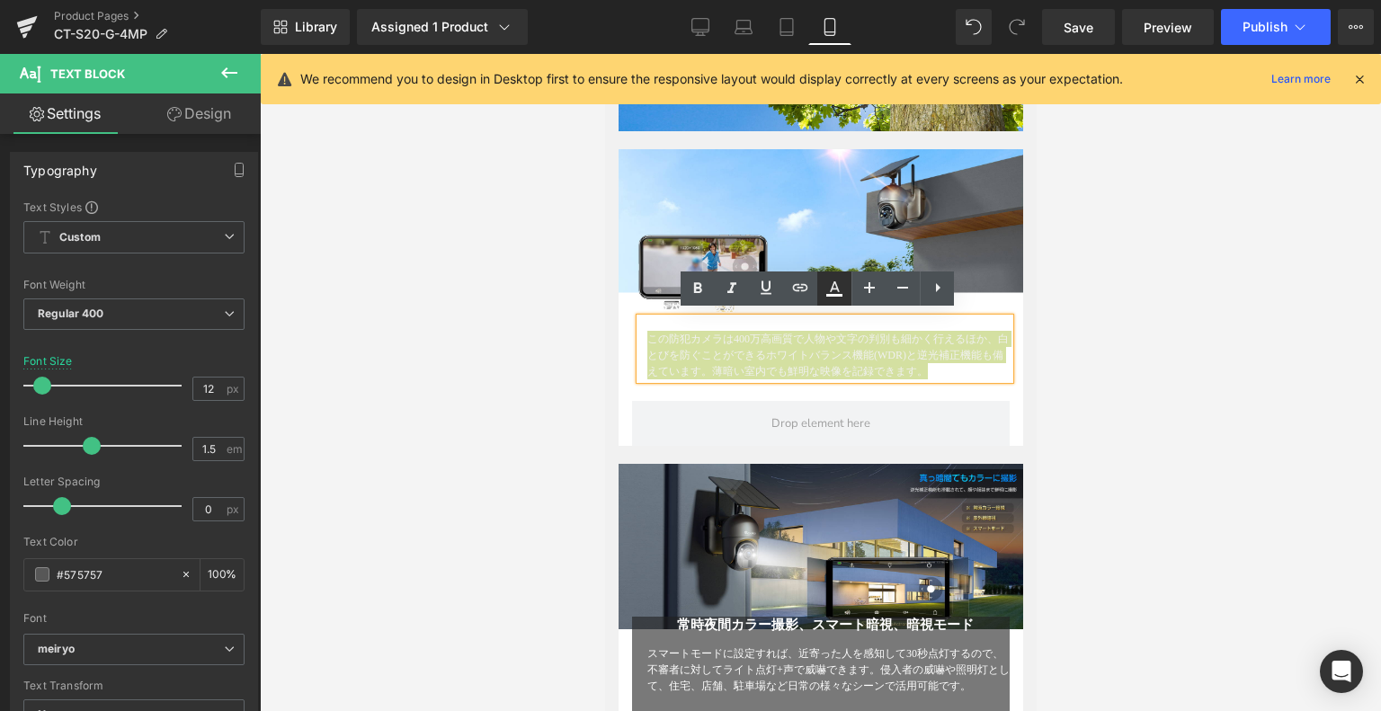
click at [831, 288] on icon at bounding box center [835, 289] width 22 height 22
type input "#ffffff"
type input "100"
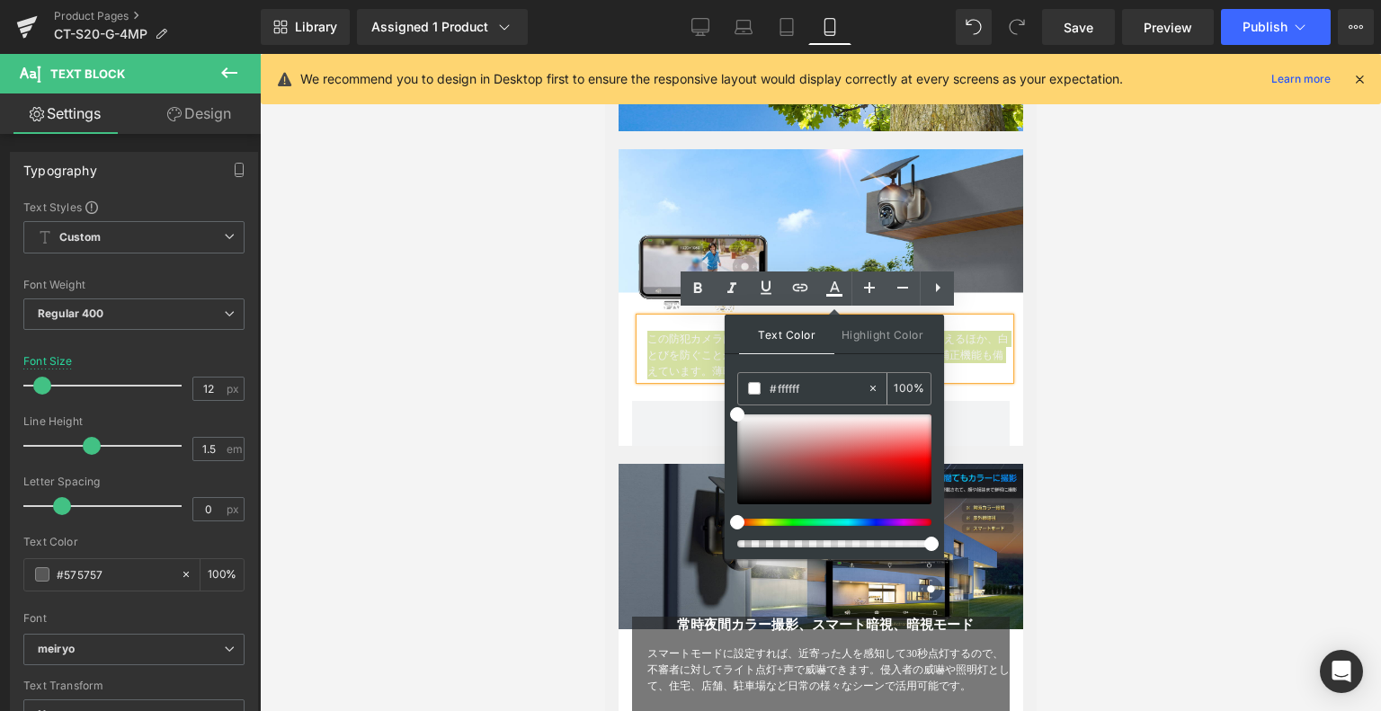
drag, startPoint x: 809, startPoint y: 384, endPoint x: 777, endPoint y: 384, distance: 32.4
click at [777, 384] on input "#ffffff" at bounding box center [818, 389] width 97 height 20
type input "#0"
type input "0"
type input "#040"
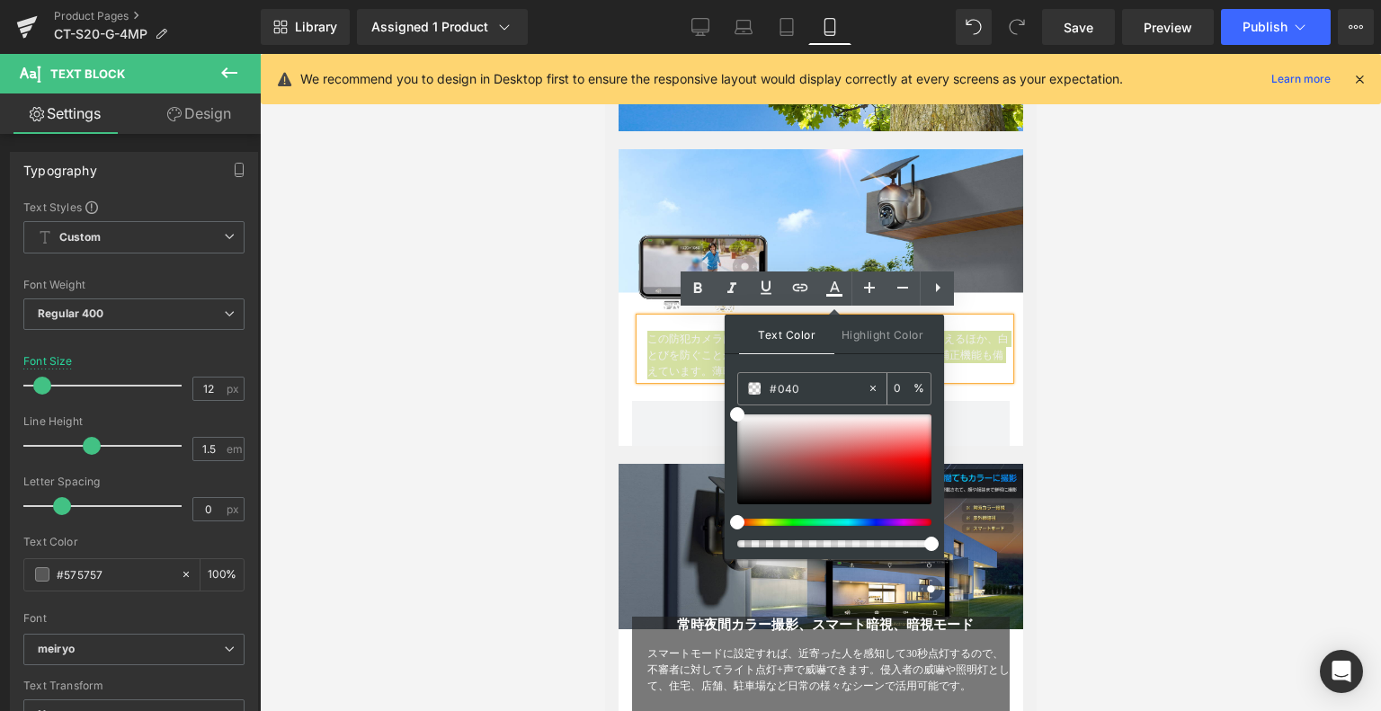
type input "100"
type input "#0404"
type input "27"
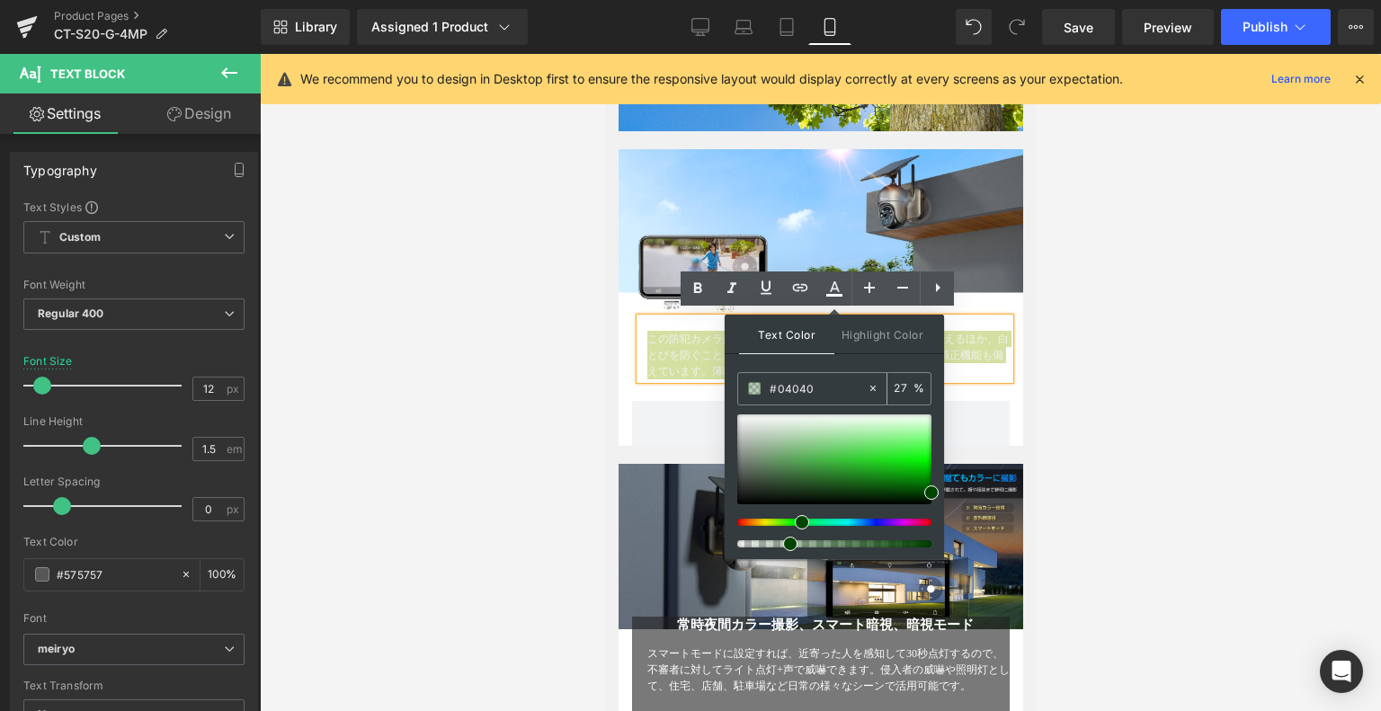
type input "#040404"
type input "100"
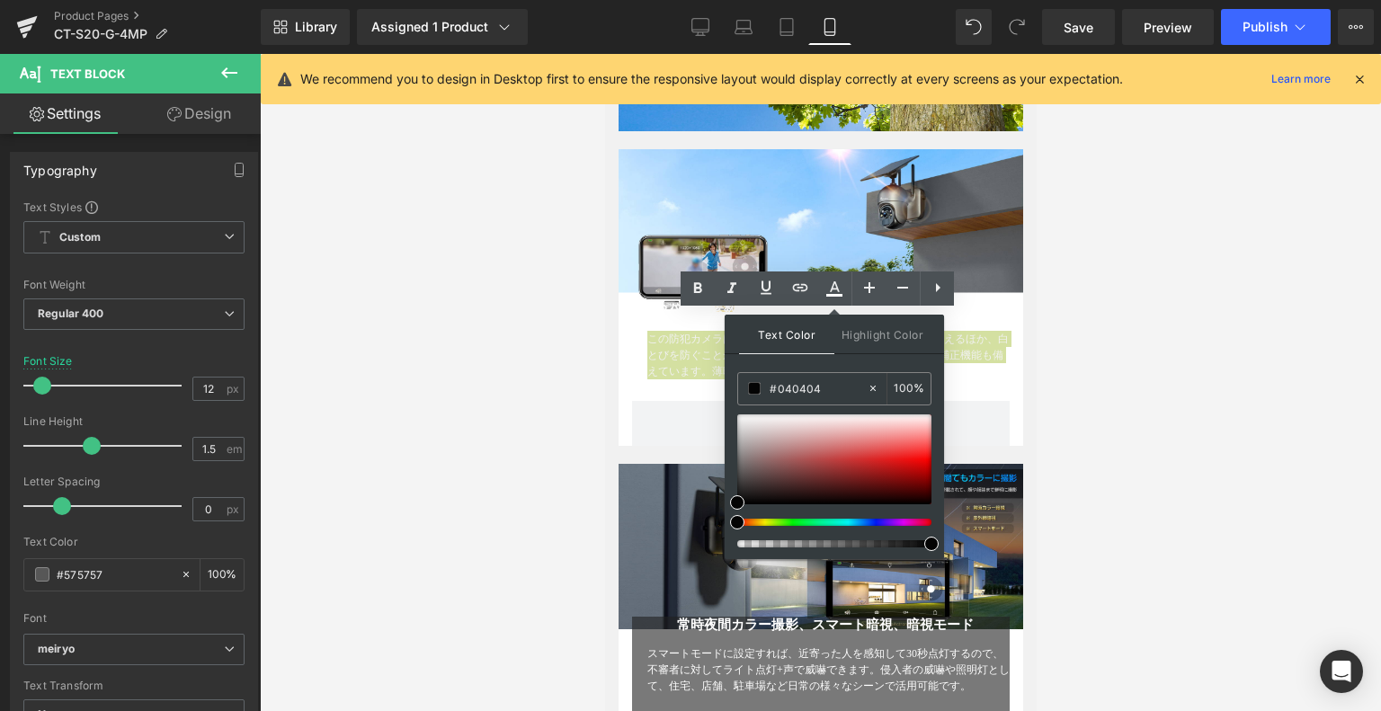
click at [1194, 366] on div at bounding box center [821, 382] width 1122 height 657
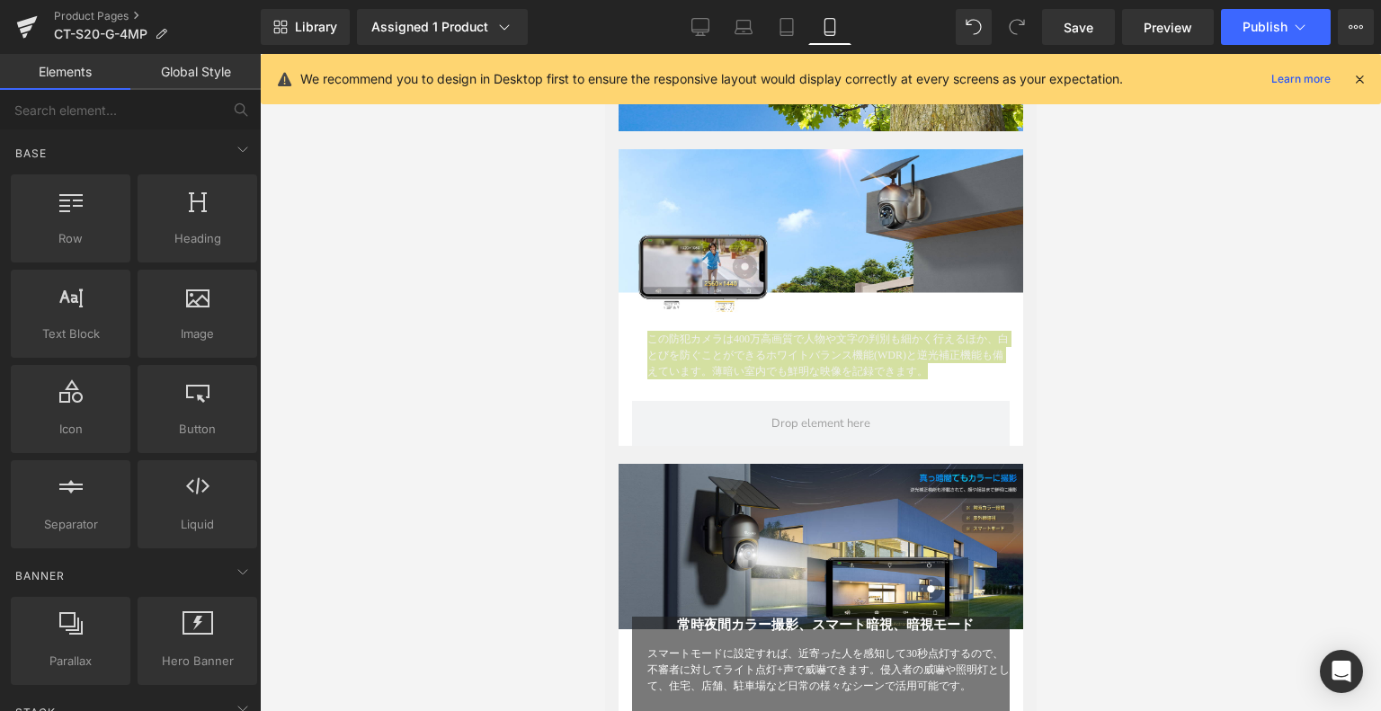
click at [1089, 364] on div at bounding box center [821, 382] width 1122 height 657
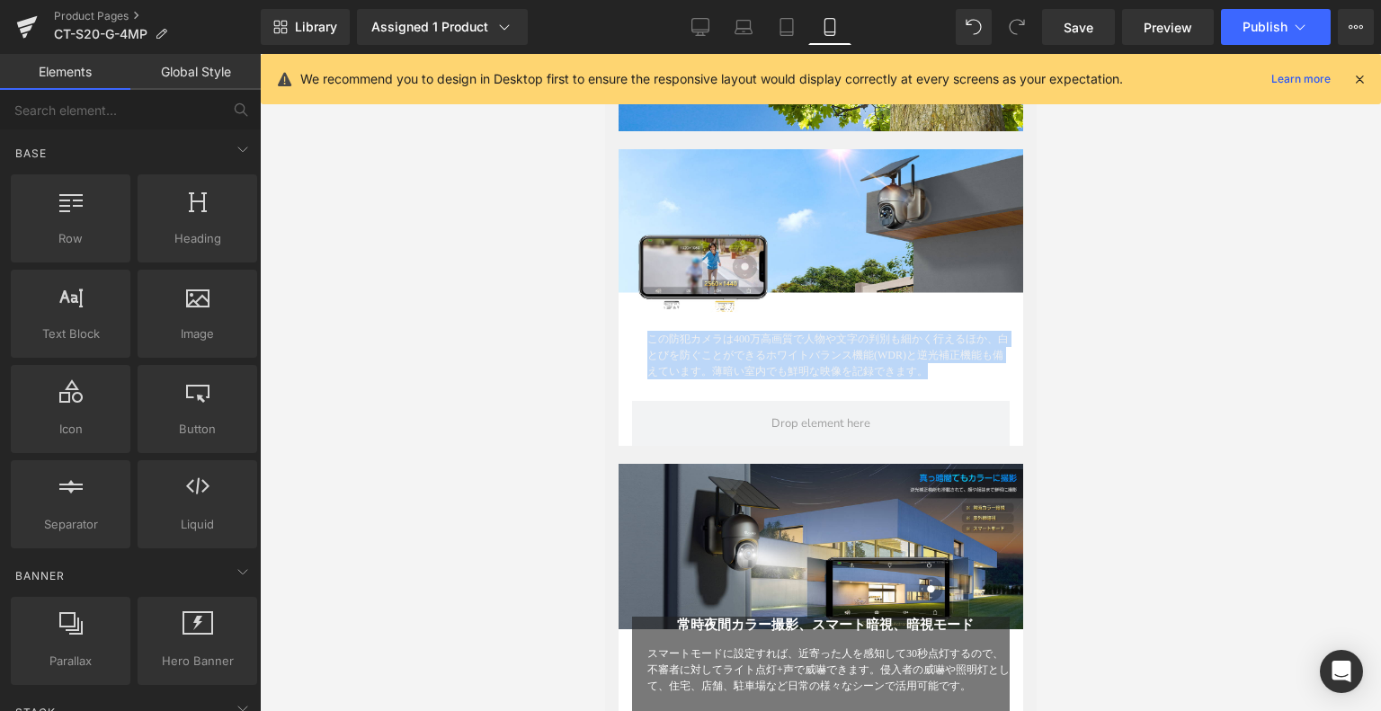
click at [884, 333] on span "この防犯カメラは400万高画質で人物や文字の判別も細かく行えるほか、白とびを防ぐことができるホワイトバランス機能(WDR)と逆光補正機能も備えています。薄暗い…" at bounding box center [828, 355] width 362 height 45
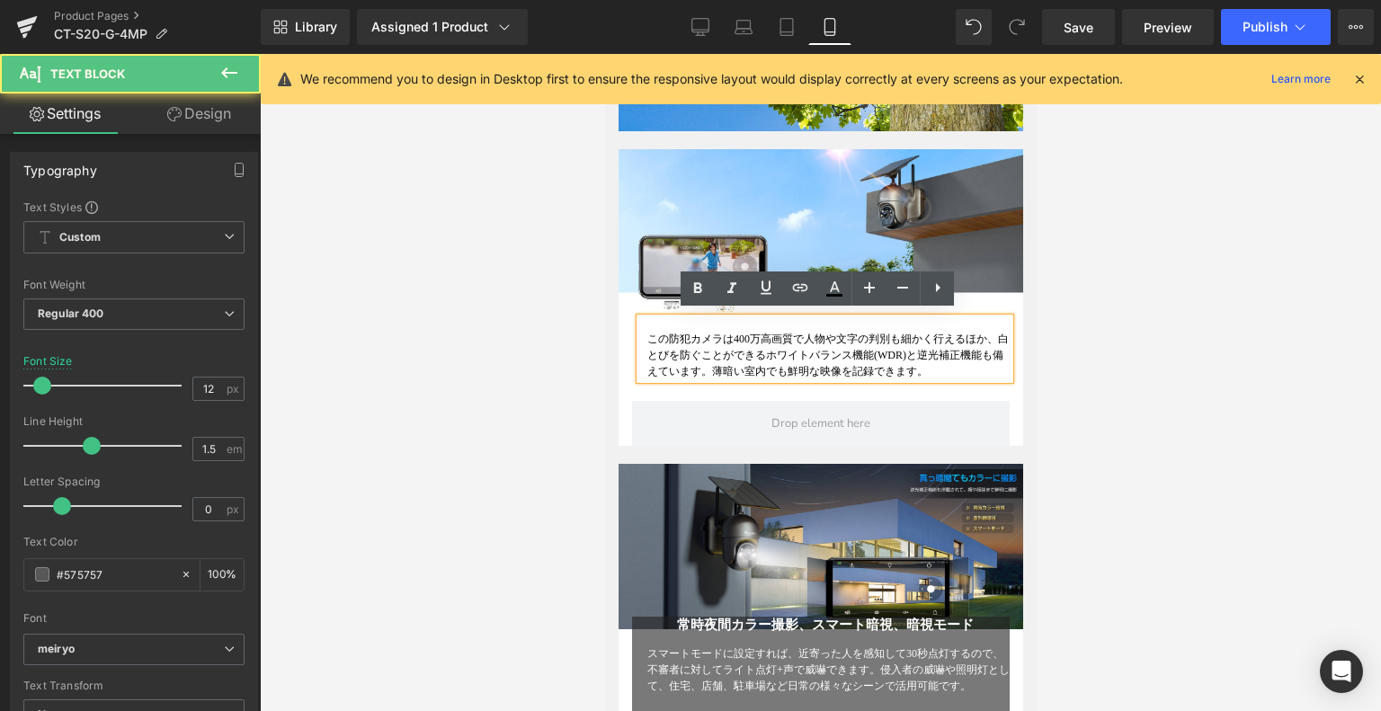
click at [1119, 309] on div at bounding box center [821, 382] width 1122 height 657
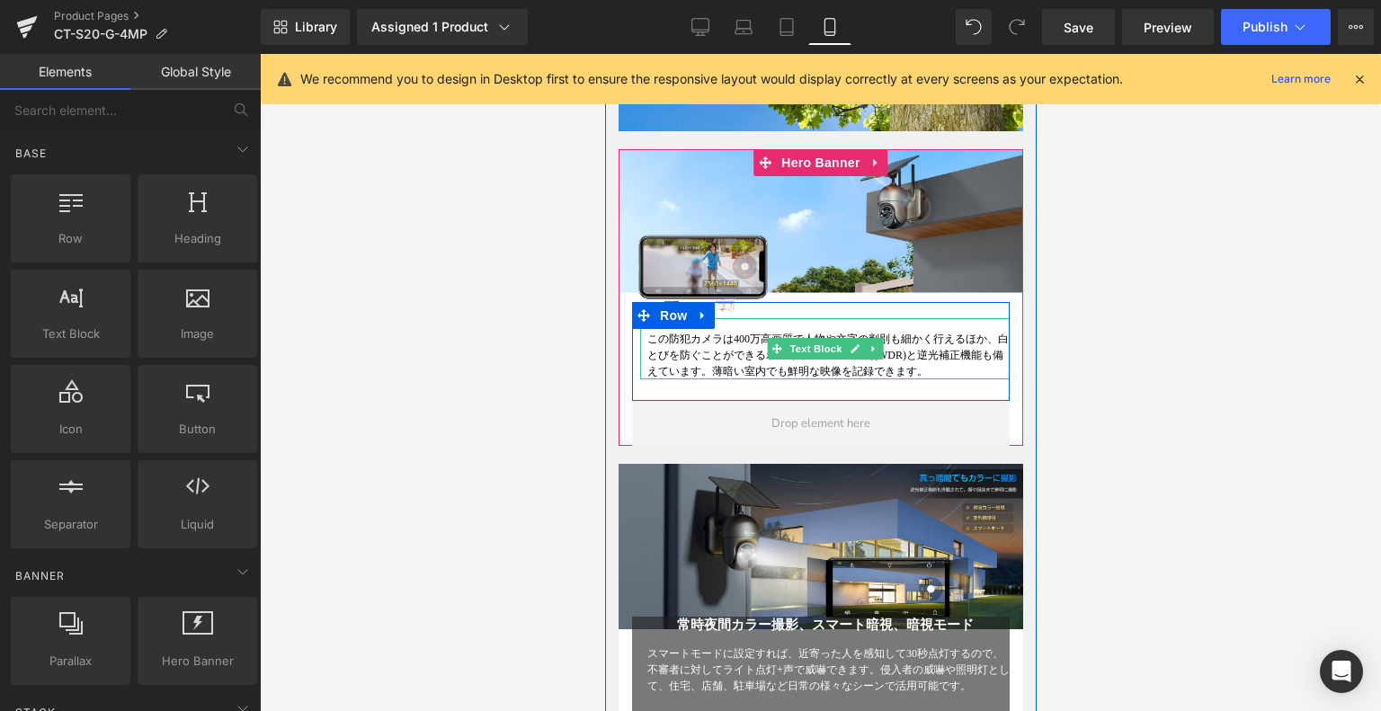
click at [747, 338] on span "この防犯カメラは400万高画質で人物や文字の判別も細かく行えるほか、白とびを防ぐことができるホワイトバランス機能(WDR)と逆光補正機能も備えています。薄暗い…" at bounding box center [828, 355] width 362 height 45
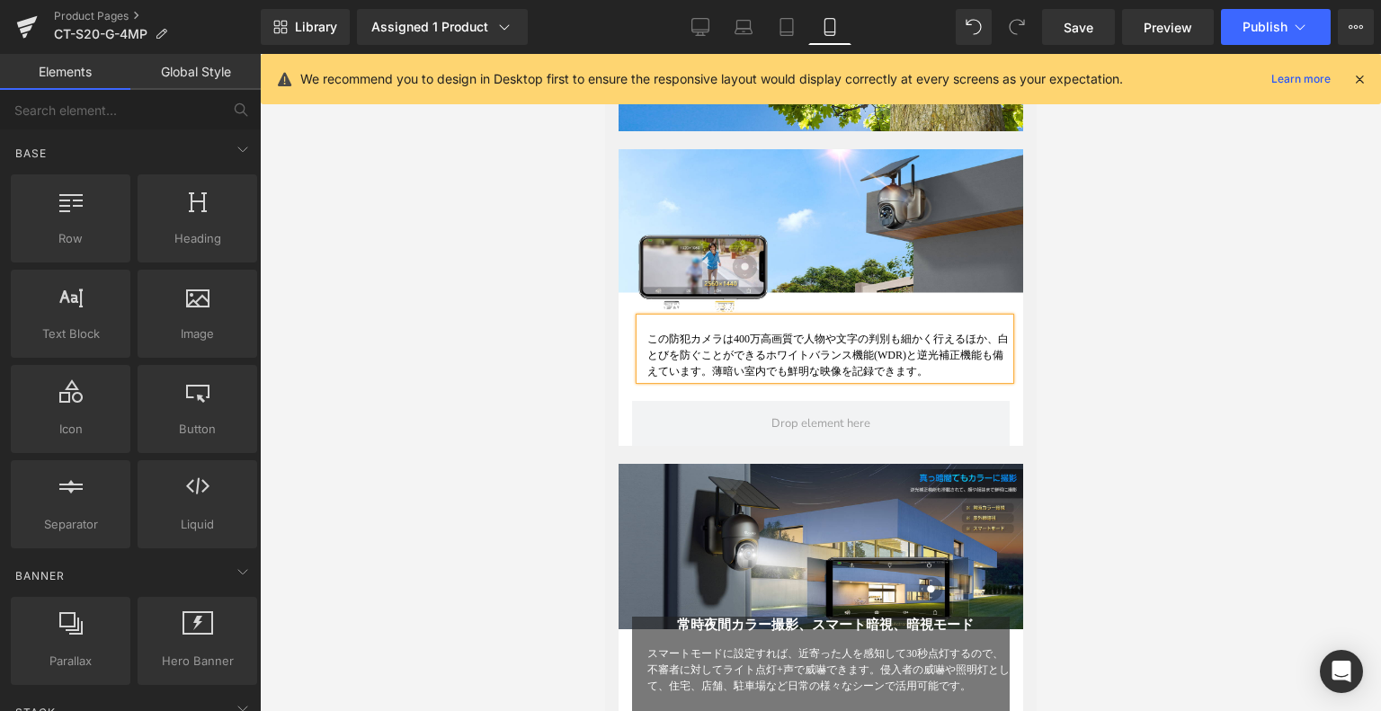
click at [1228, 373] on div at bounding box center [821, 382] width 1122 height 657
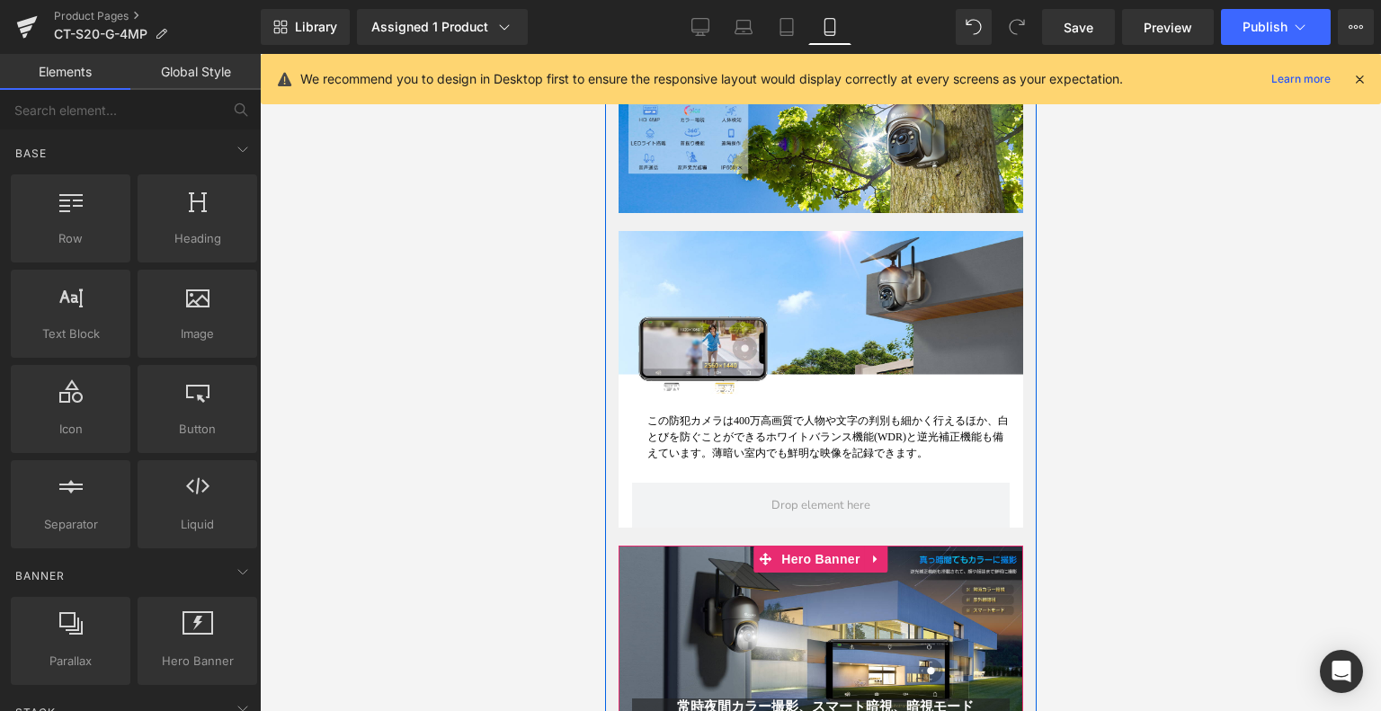
scroll to position [1528, 0]
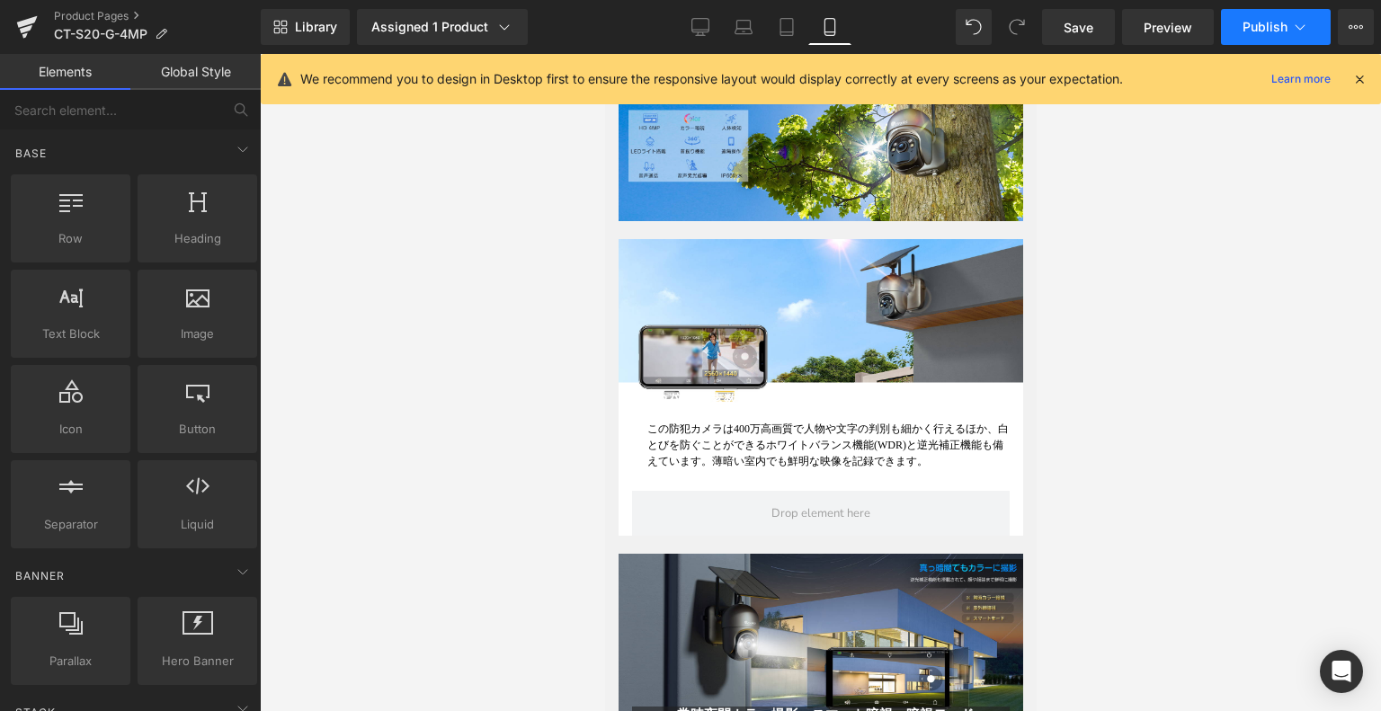
click at [1282, 21] on span "Publish" at bounding box center [1265, 27] width 45 height 14
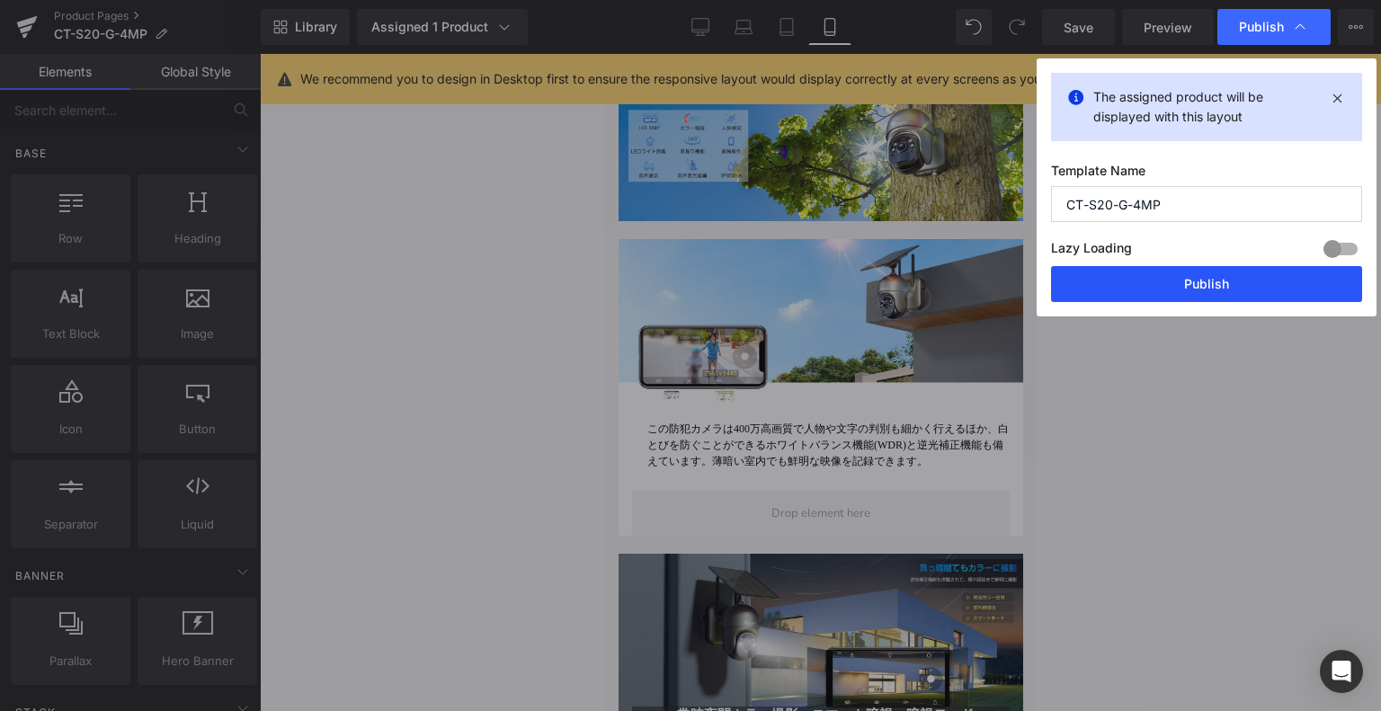
drag, startPoint x: 1199, startPoint y: 280, endPoint x: 332, endPoint y: 647, distance: 941.5
click at [1199, 280] on button "Publish" at bounding box center [1206, 284] width 311 height 36
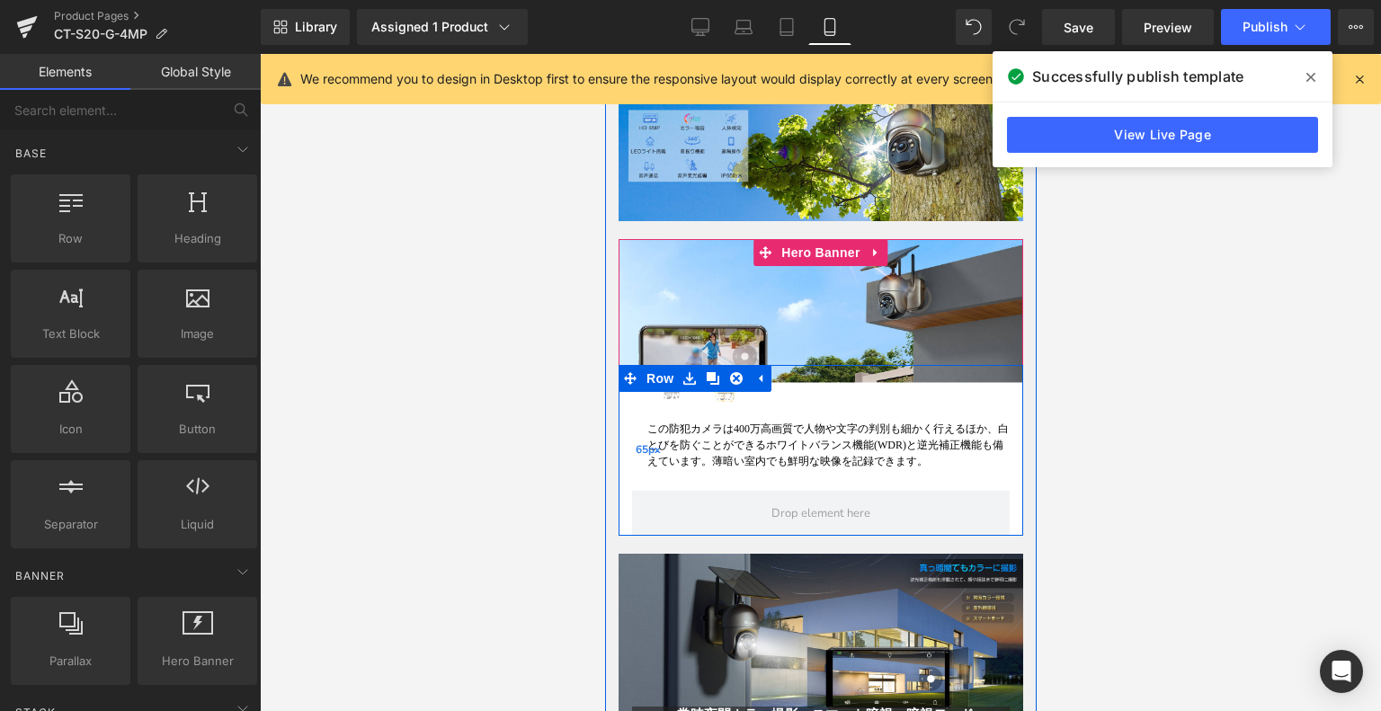
click at [661, 423] on span "この防犯カメラは400万高画質で人物や文字の判別も細かく行えるほか、白とびを防ぐことができるホワイトバランス機能(WDR)と逆光補正機能も備えています。薄暗い…" at bounding box center [828, 445] width 362 height 45
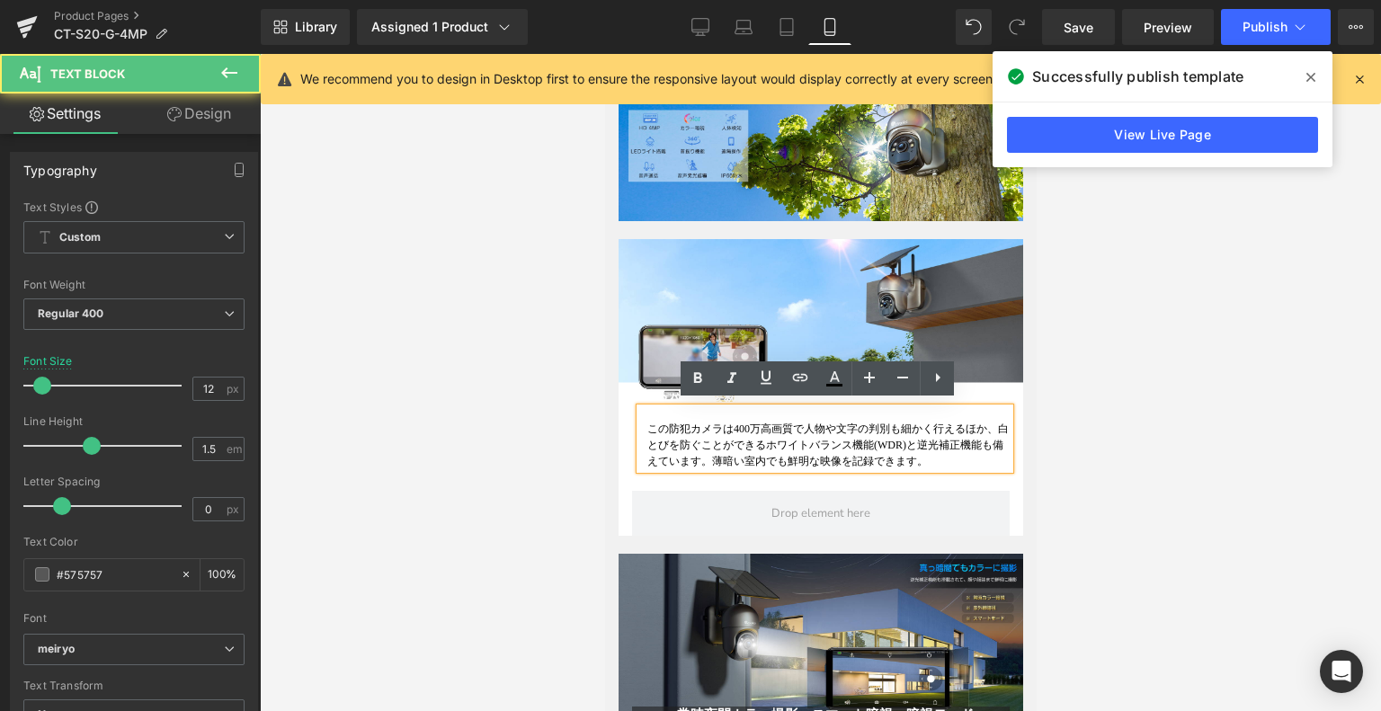
click at [639, 416] on div "この防犯カメラは400万高画質で人物や文字の判別も細かく行えるほか、白とびを防ぐことができるホワイトバランス機能(WDR)と逆光補正機能も備えています。薄暗い…" at bounding box center [824, 438] width 370 height 61
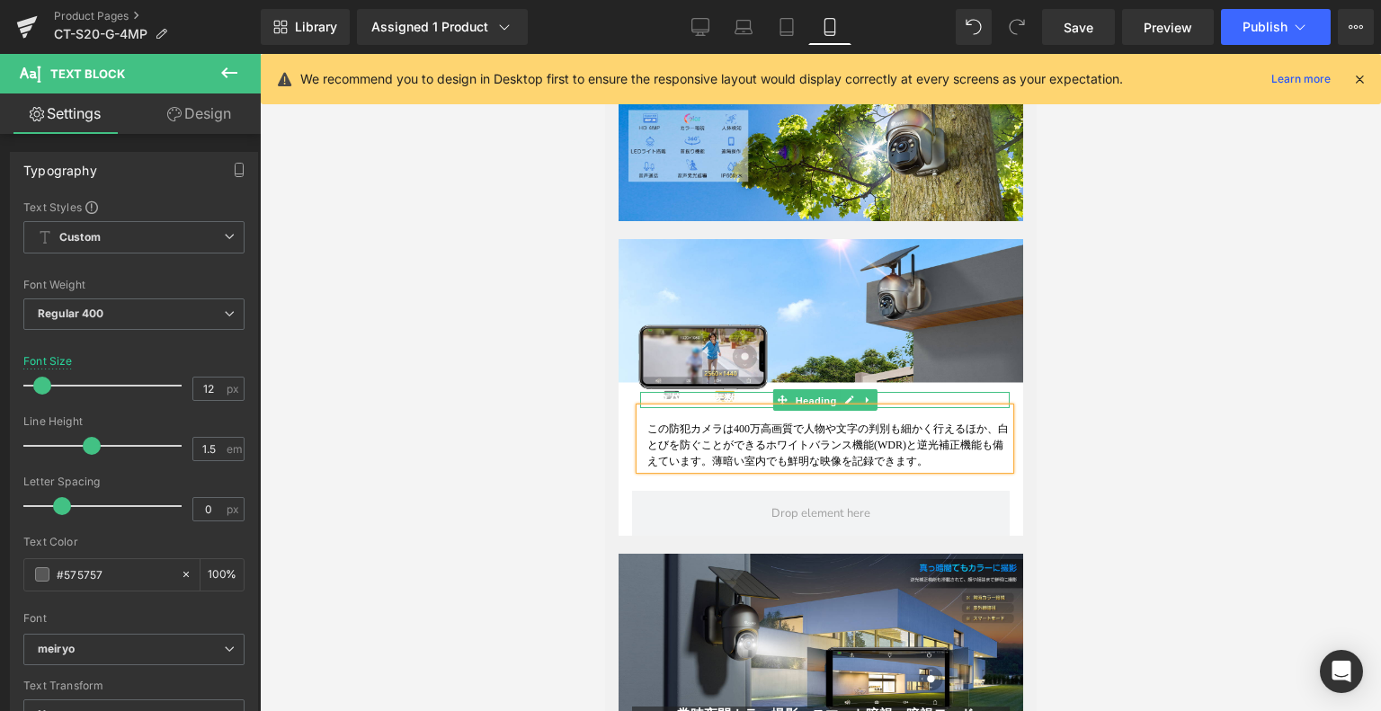
click at [803, 390] on span "Heading" at bounding box center [815, 401] width 49 height 22
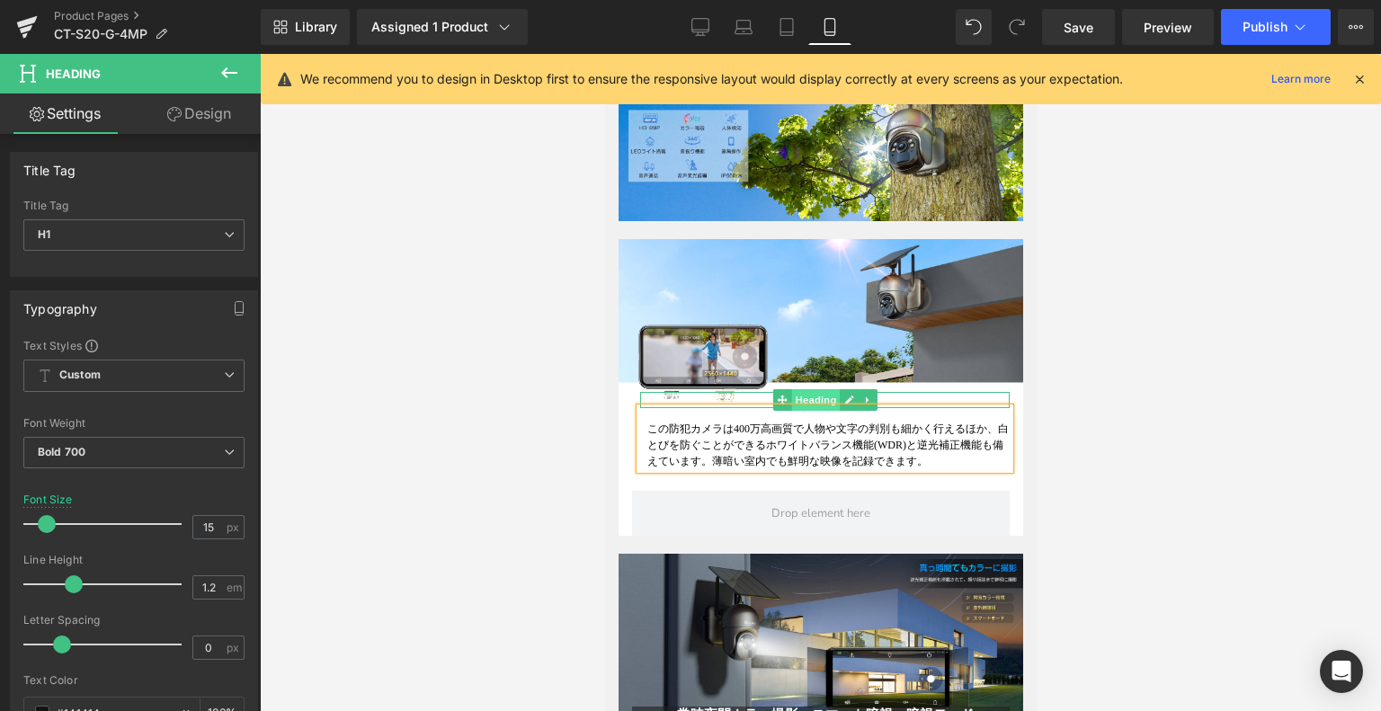
click at [791, 389] on span "Heading" at bounding box center [815, 400] width 49 height 22
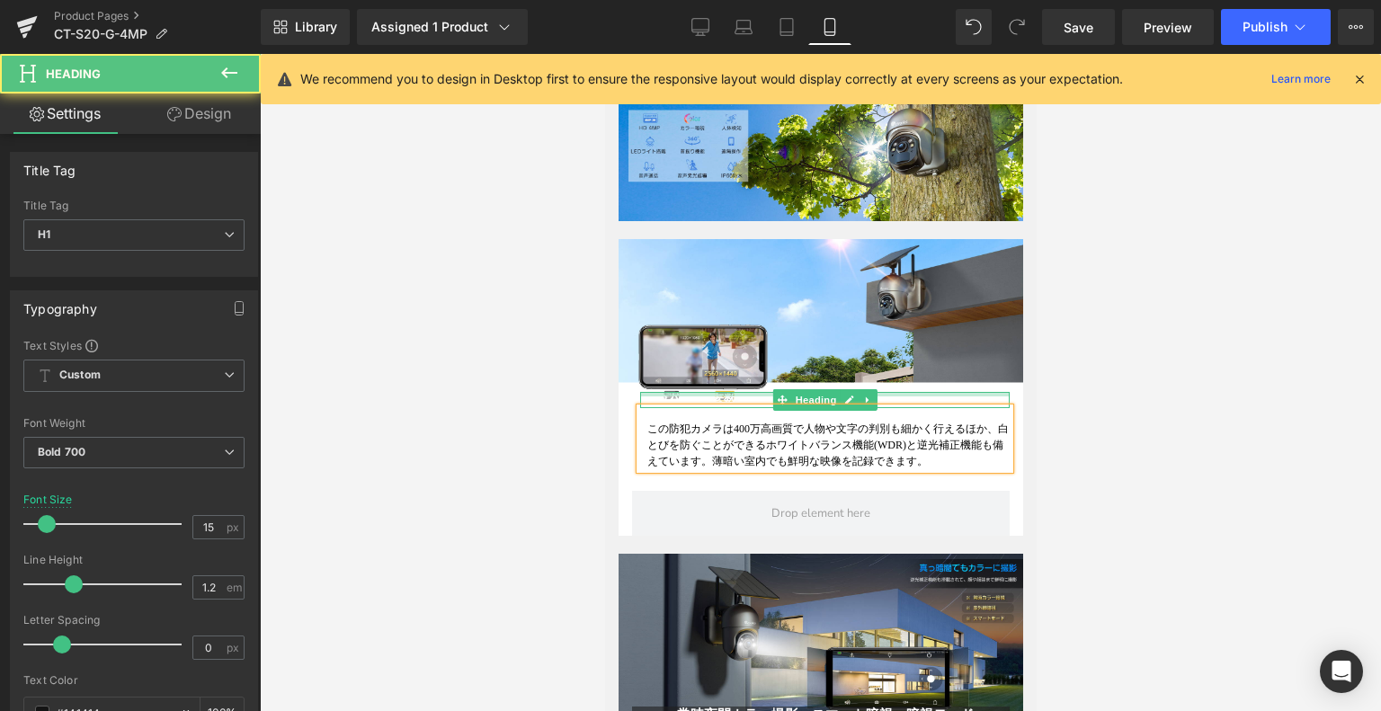
click at [920, 392] on div "２倍の画素数を持った「 400万超高画質」 Heading" at bounding box center [824, 400] width 370 height 16
click at [642, 379] on div "２倍の画素数を持った「 400万超高画質」 Heading この防犯カメラは400万高画質で人物や文字の判別も細かく行えるほか、白とびを防ぐことができるホワイ…" at bounding box center [820, 450] width 405 height 171
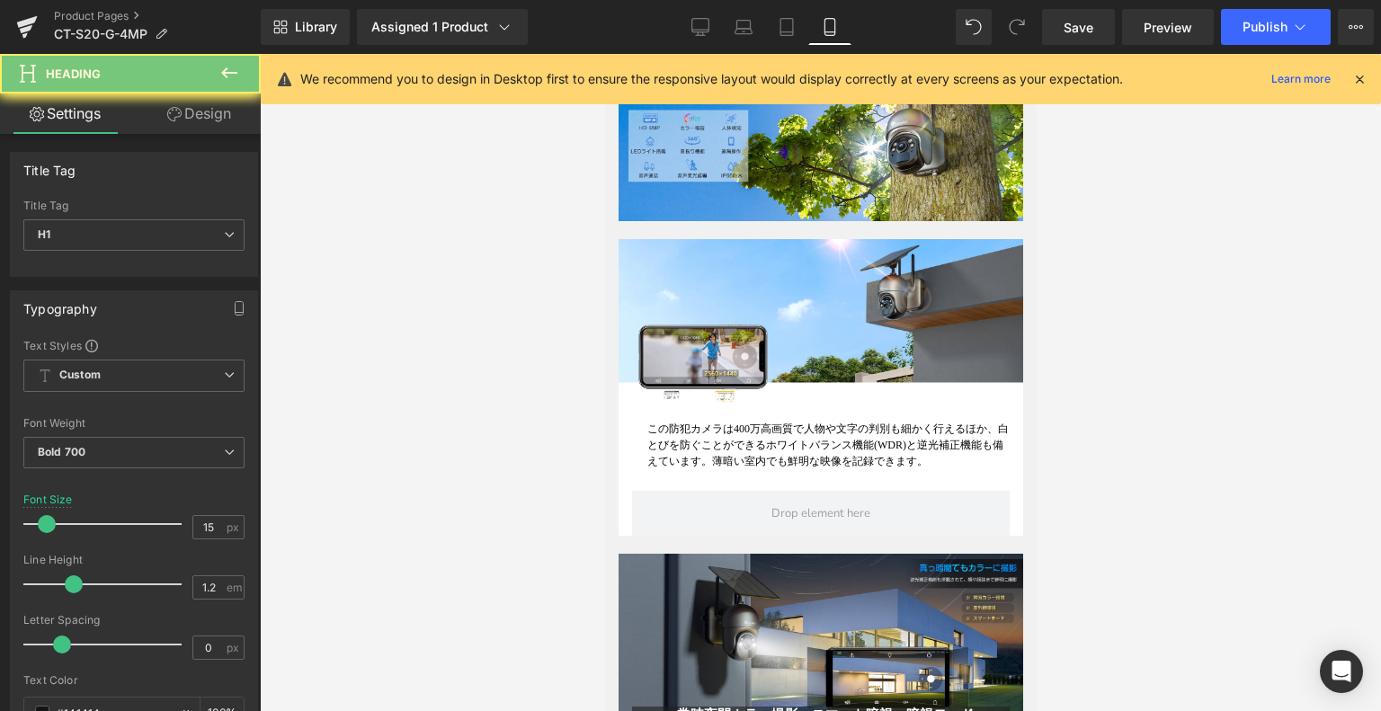
click at [646, 394] on h1 "２倍の画素数を持った「 400万超高画質」" at bounding box center [824, 400] width 370 height 16
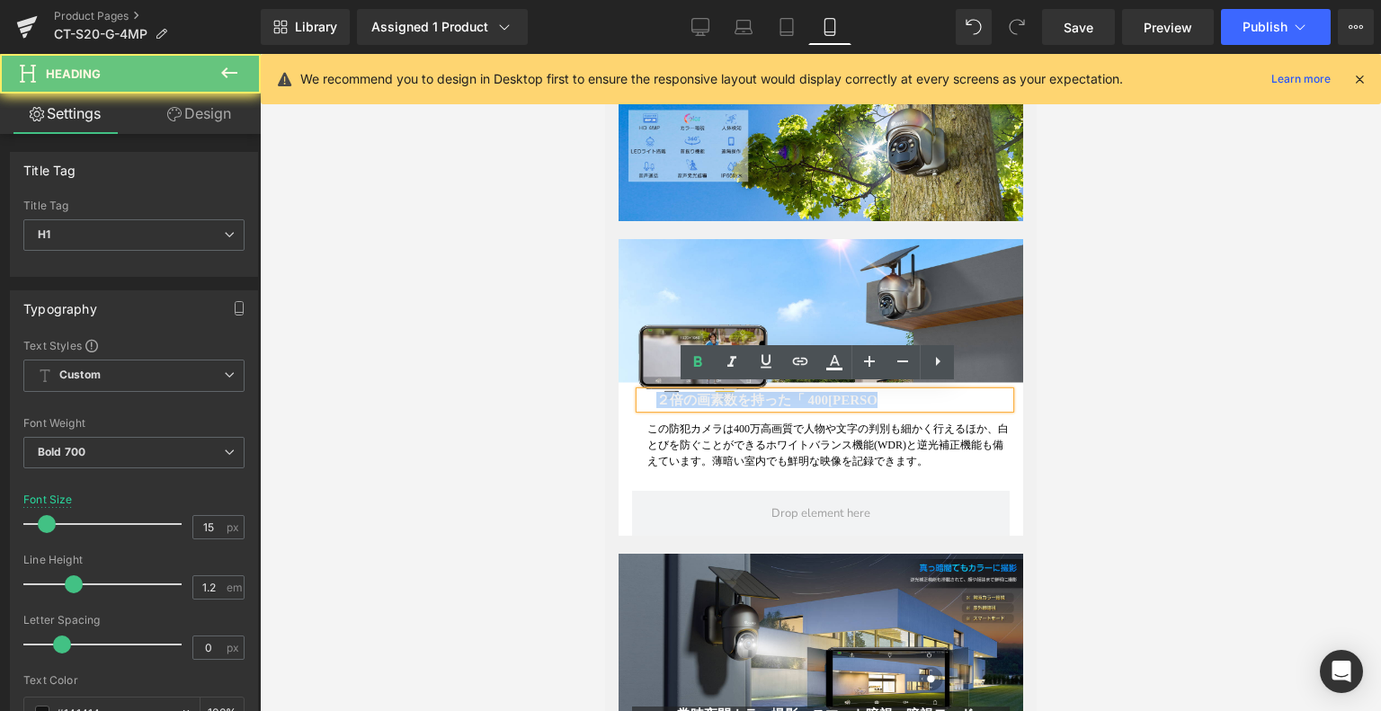
click at [646, 394] on h1 "２倍の画素数を持った「 400万超高画質」" at bounding box center [824, 400] width 370 height 16
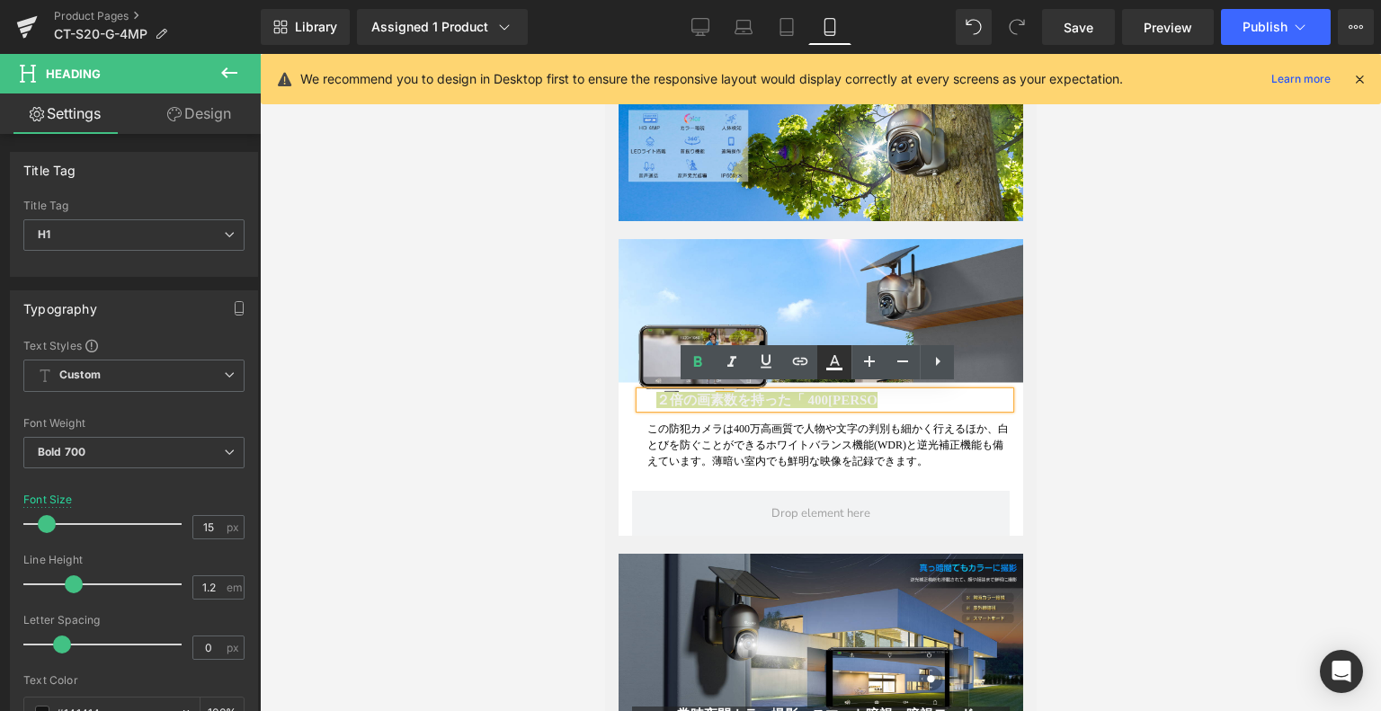
click at [840, 361] on icon at bounding box center [835, 363] width 22 height 22
type input "#ffffff"
type input "100"
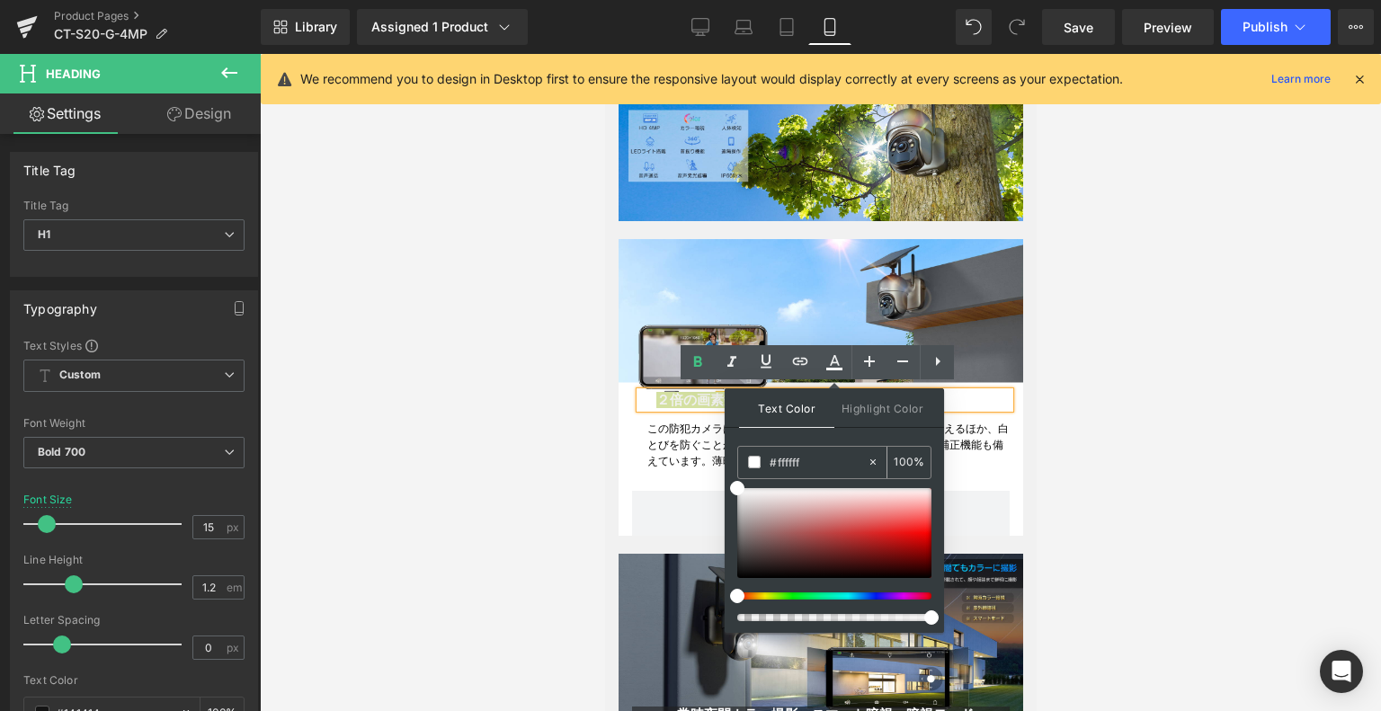
drag, startPoint x: 802, startPoint y: 459, endPoint x: 775, endPoint y: 460, distance: 27.0
click at [775, 460] on input "#ffffff" at bounding box center [818, 462] width 97 height 20
type input "#0"
type input "0"
type input "#040"
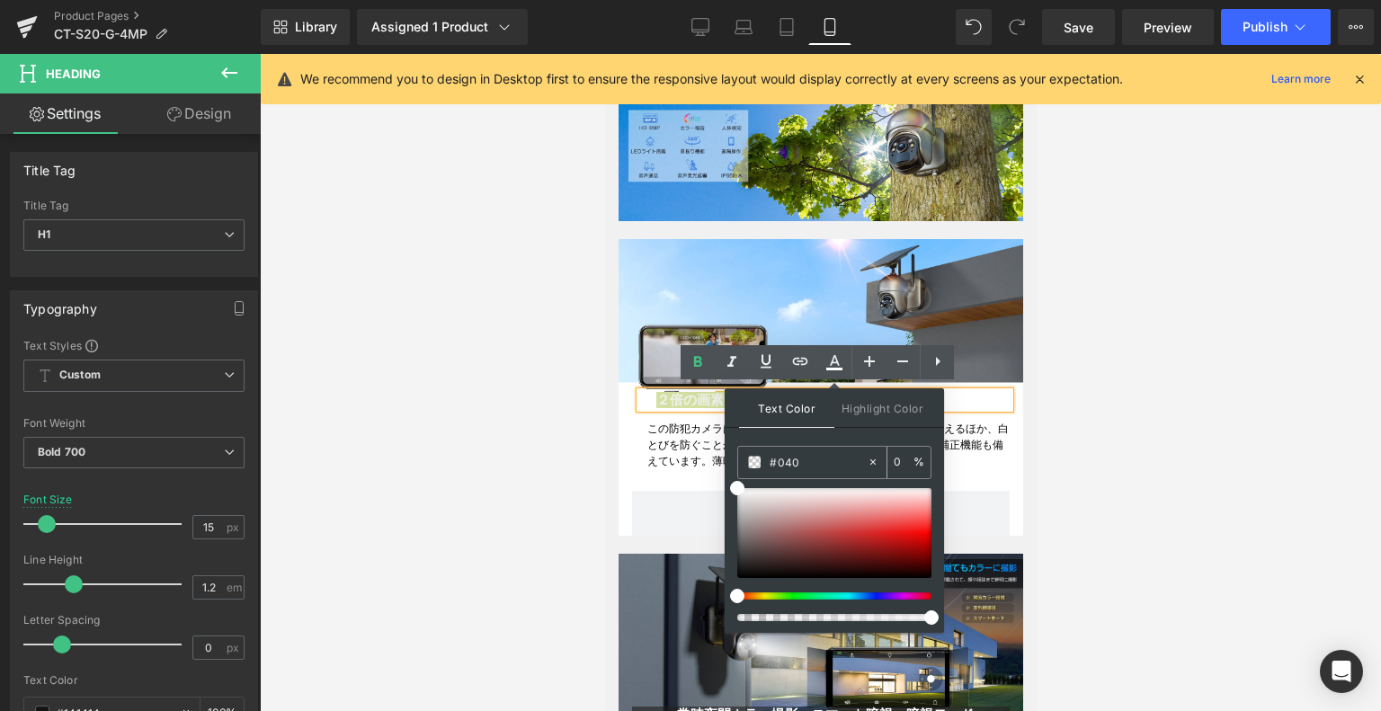
type input "100"
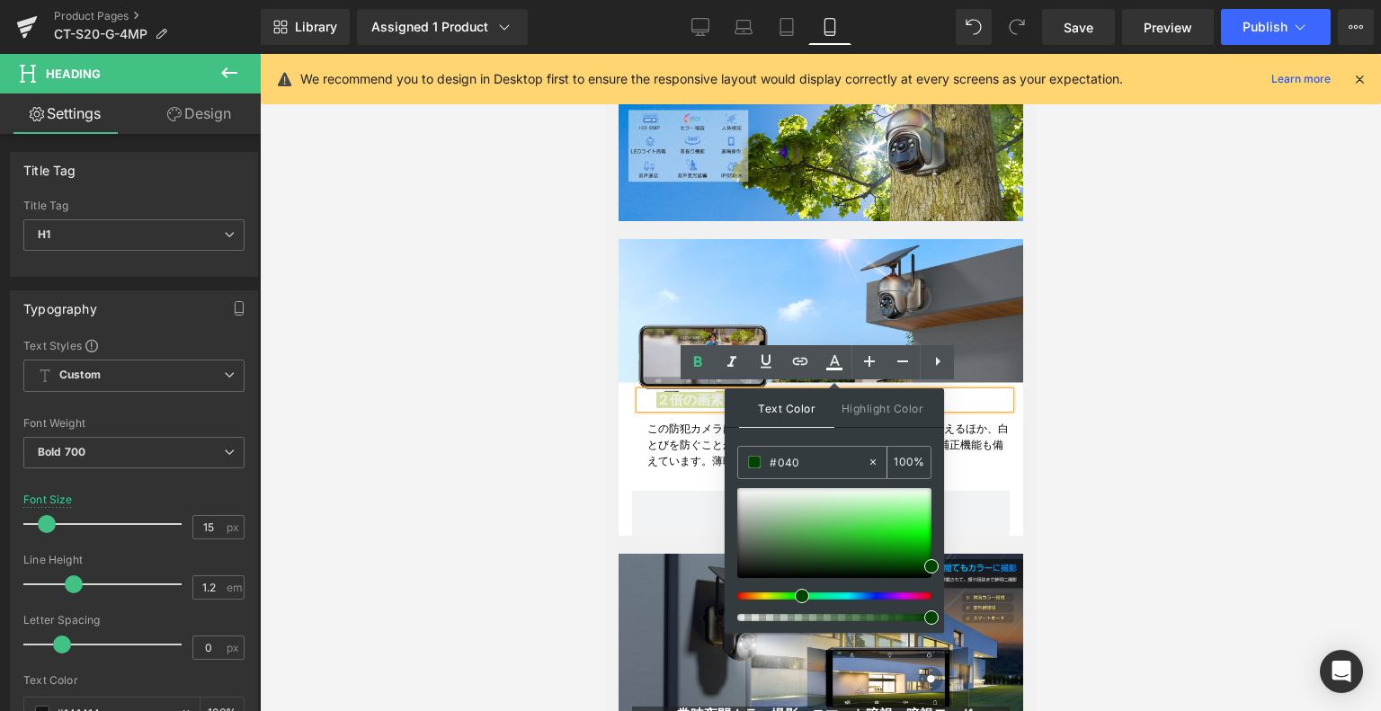
type input "#0404"
type input "27"
type input "#04040"
type input "0"
type input "#040404"
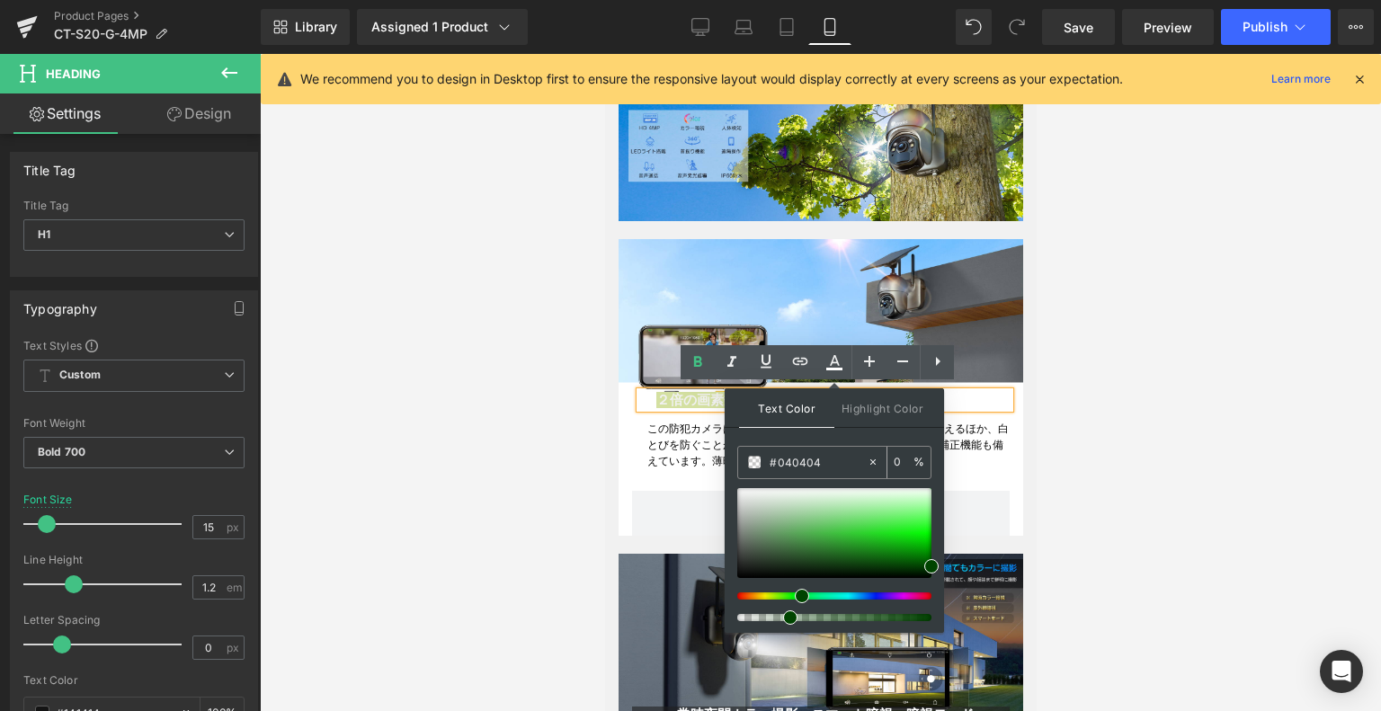
type input "100"
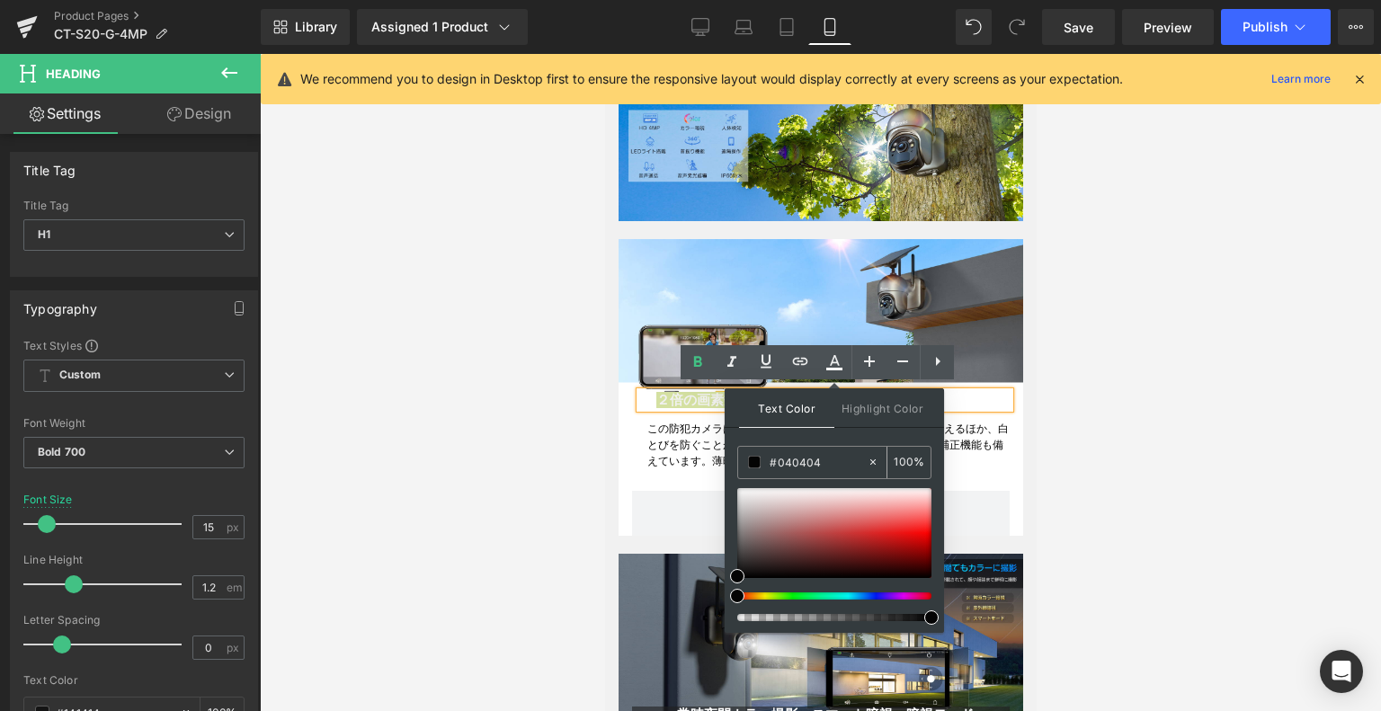
type input "#040404"
click at [1381, 282] on div at bounding box center [821, 382] width 1122 height 657
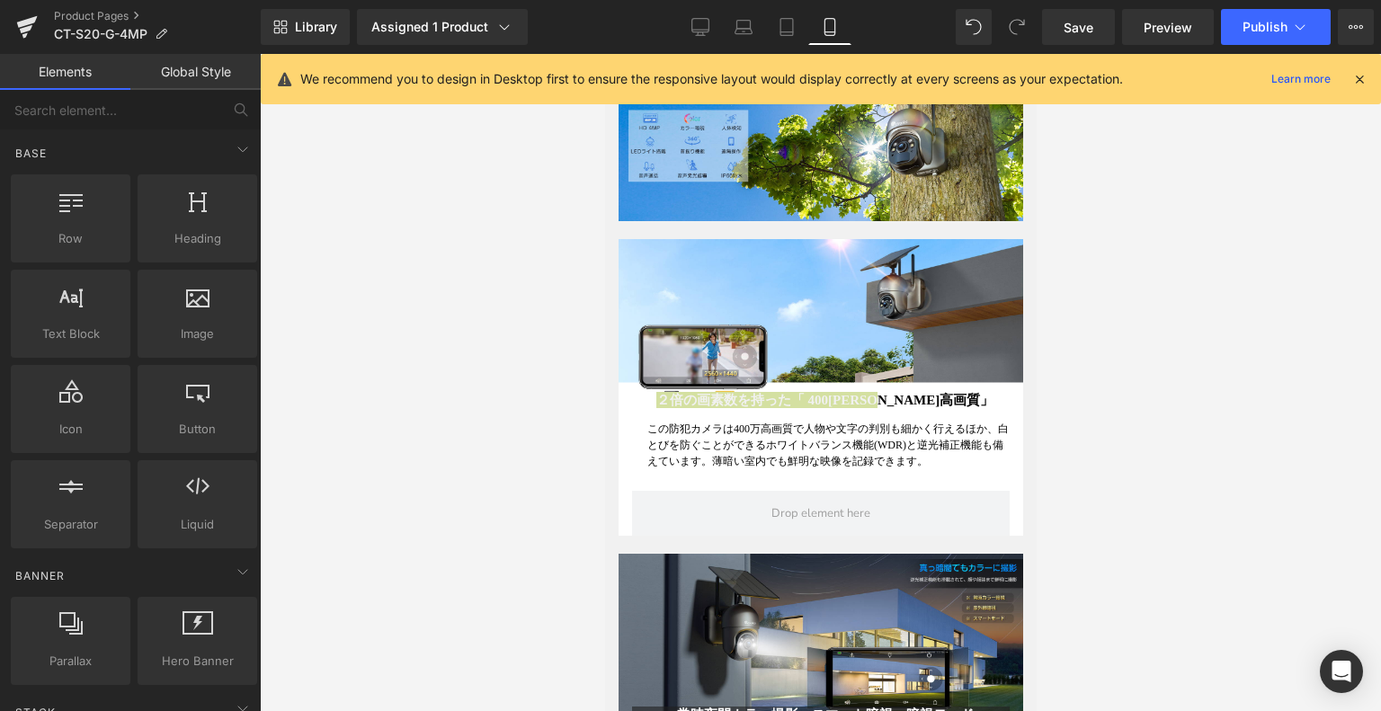
click at [1180, 320] on div at bounding box center [821, 382] width 1122 height 657
click at [604, 54] on div at bounding box center [604, 54] width 0 height 0
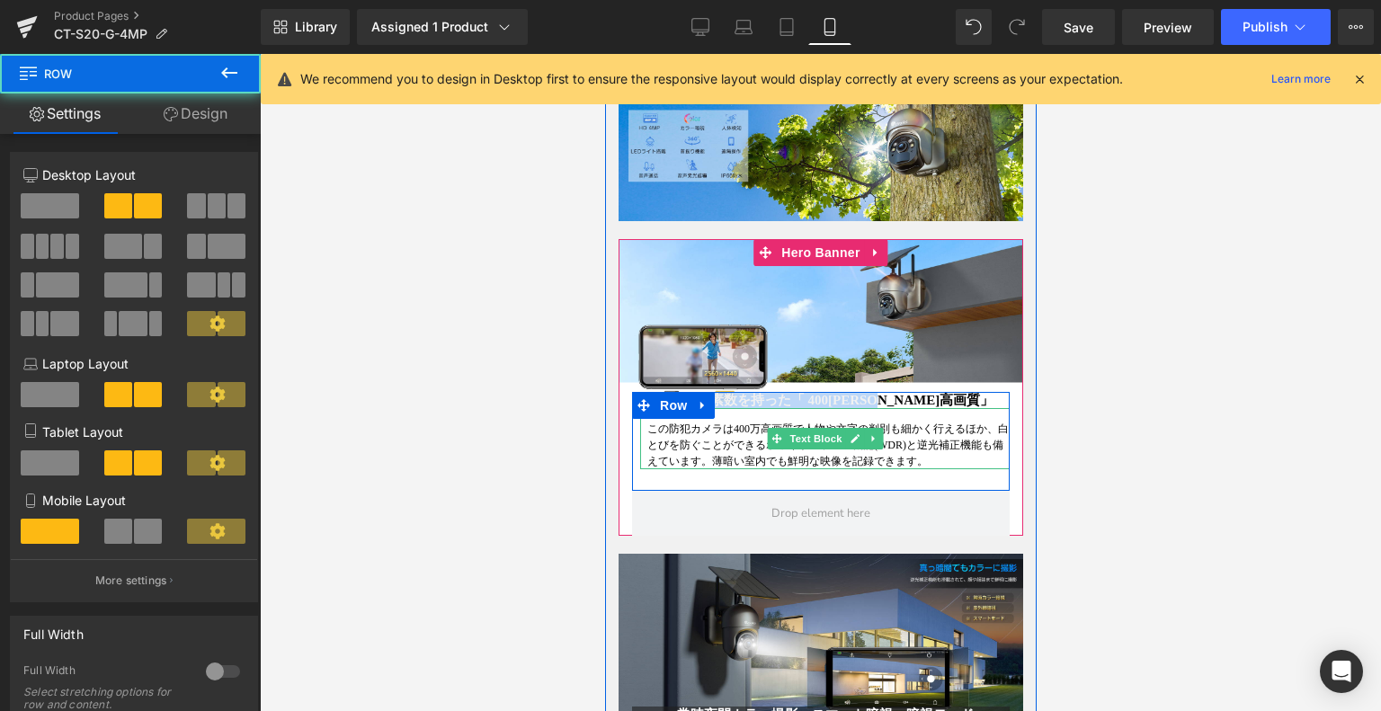
click at [945, 427] on span "この防犯カメラは400万高画質で人物や文字の判別も細かく行えるほか、白とびを防ぐことができるホワイトバランス機能(WDR)と逆光補正機能も備えています。薄暗い…" at bounding box center [828, 445] width 362 height 45
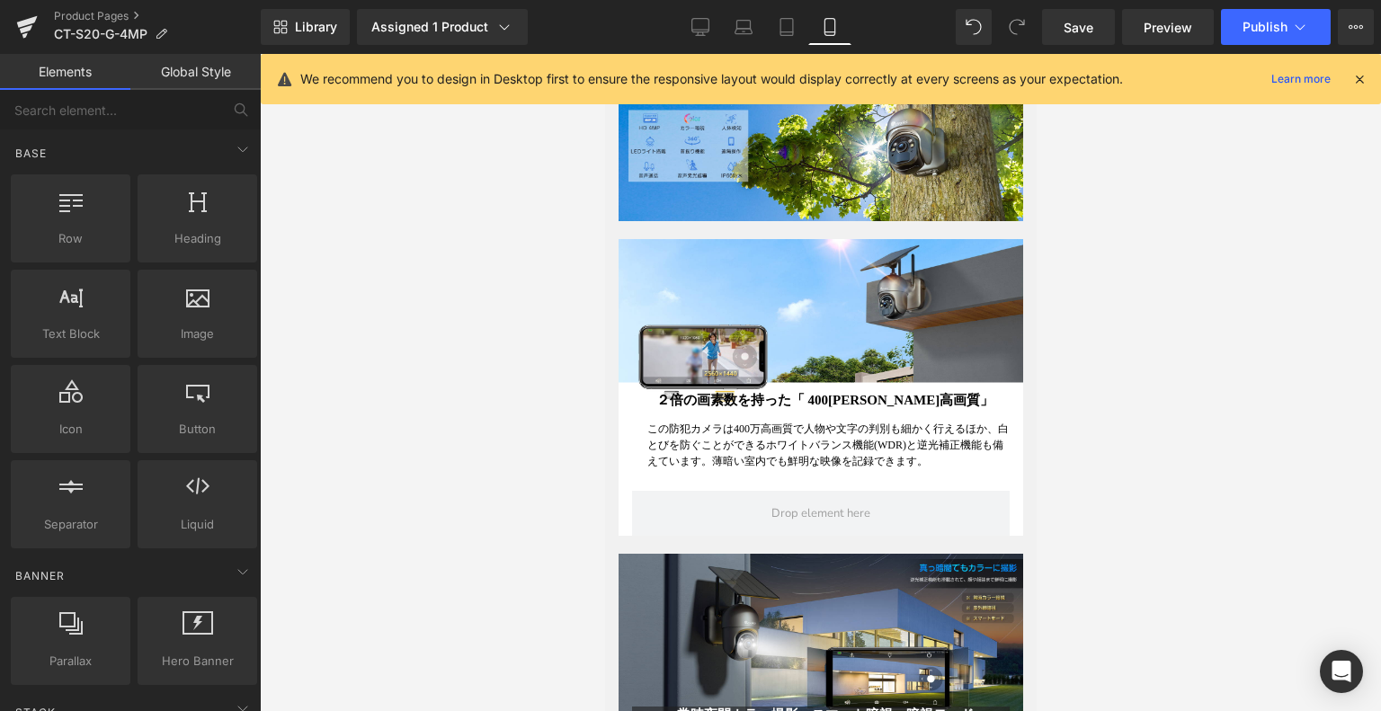
click at [1166, 422] on div at bounding box center [821, 382] width 1122 height 657
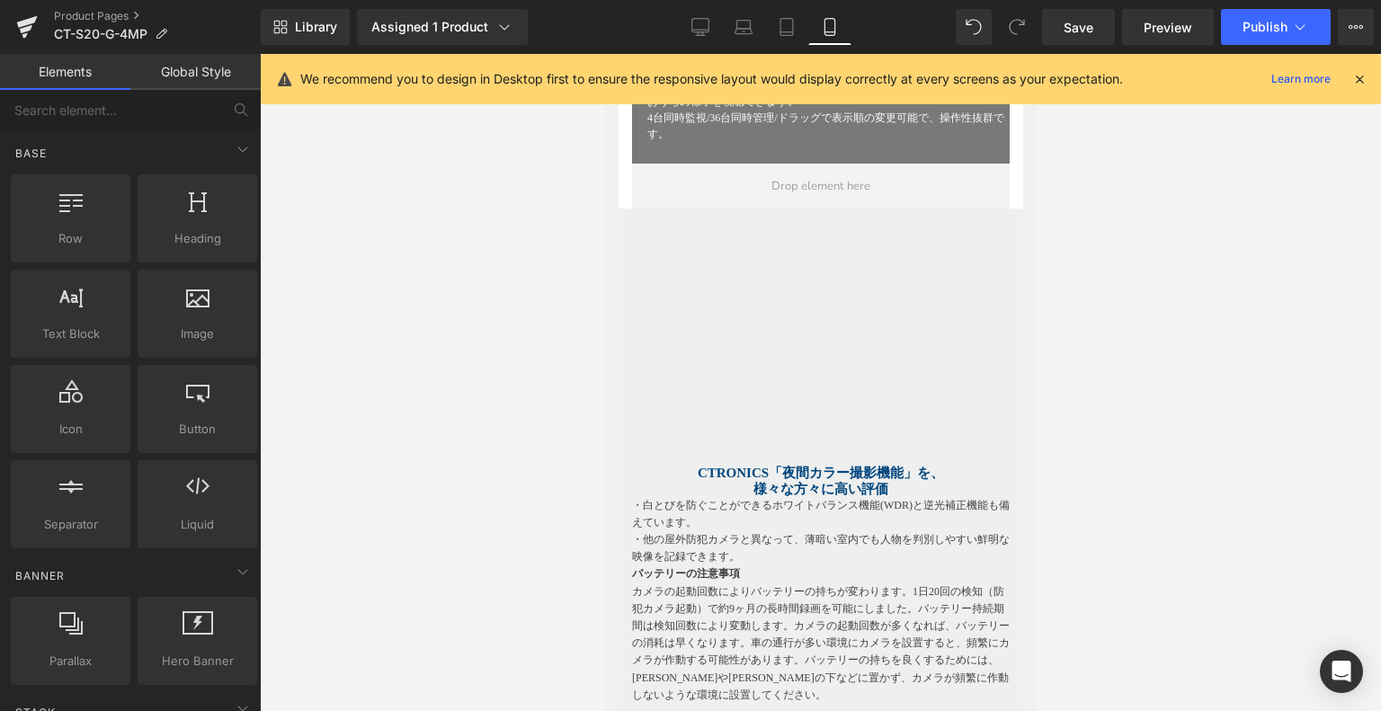
scroll to position [3417, 0]
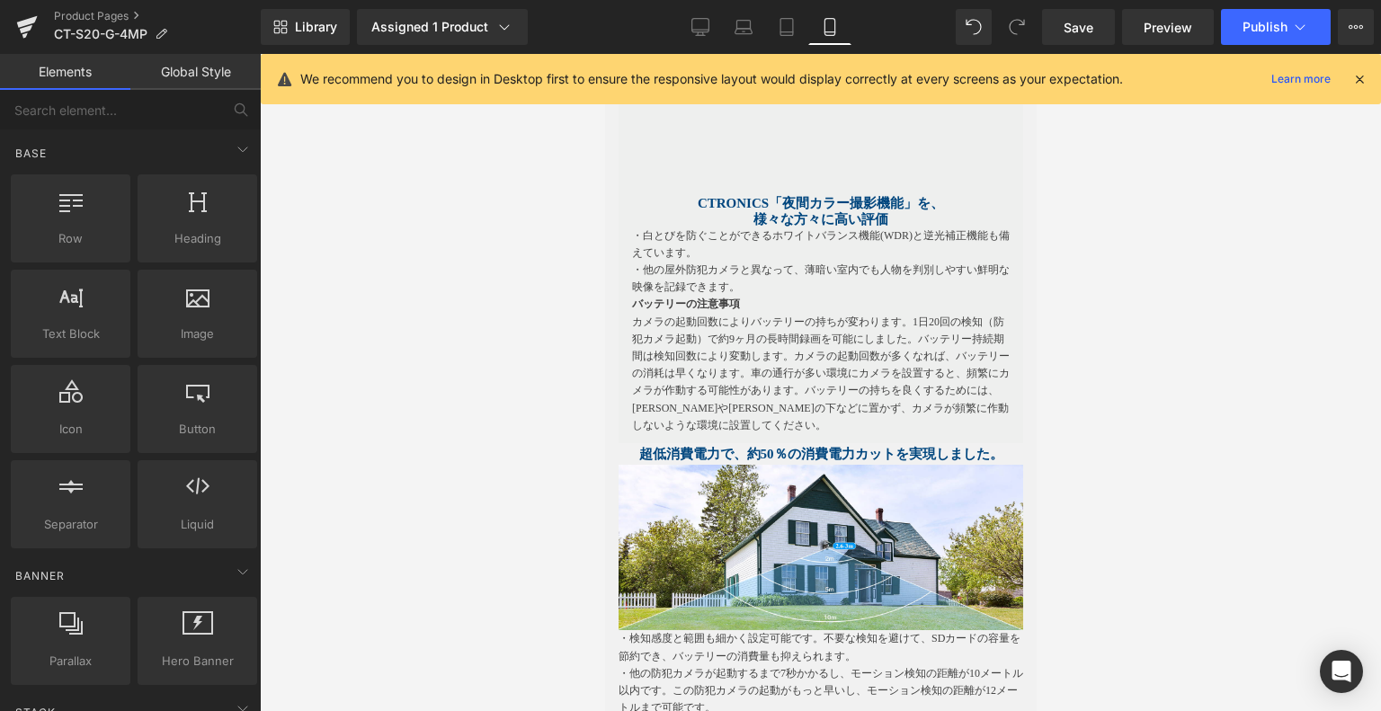
click at [748, 272] on p "・他の屋外防犯カメラと異なって、薄暗い室内でも人物を判別しやすい鮮明な映像を記録できます。" at bounding box center [820, 279] width 378 height 34
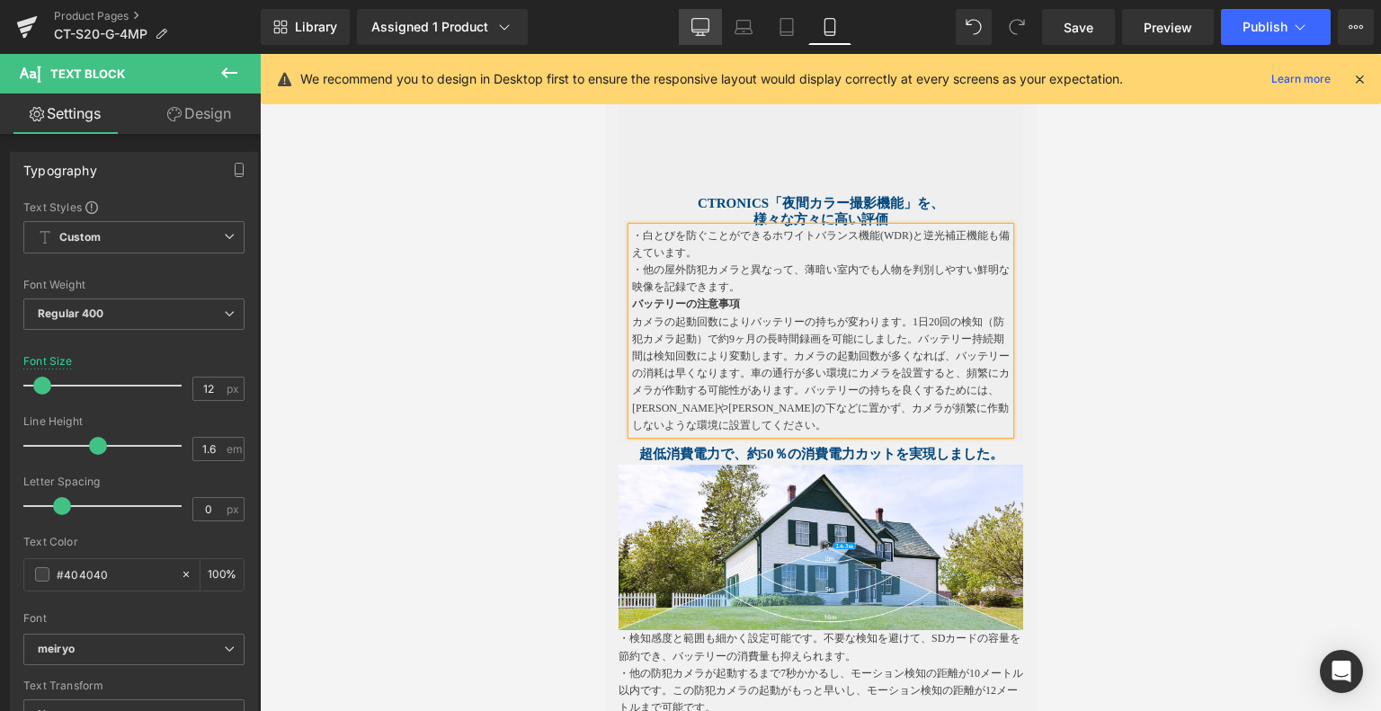
click at [691, 34] on link "Desktop" at bounding box center [700, 27] width 43 height 36
type input "14"
type input "100"
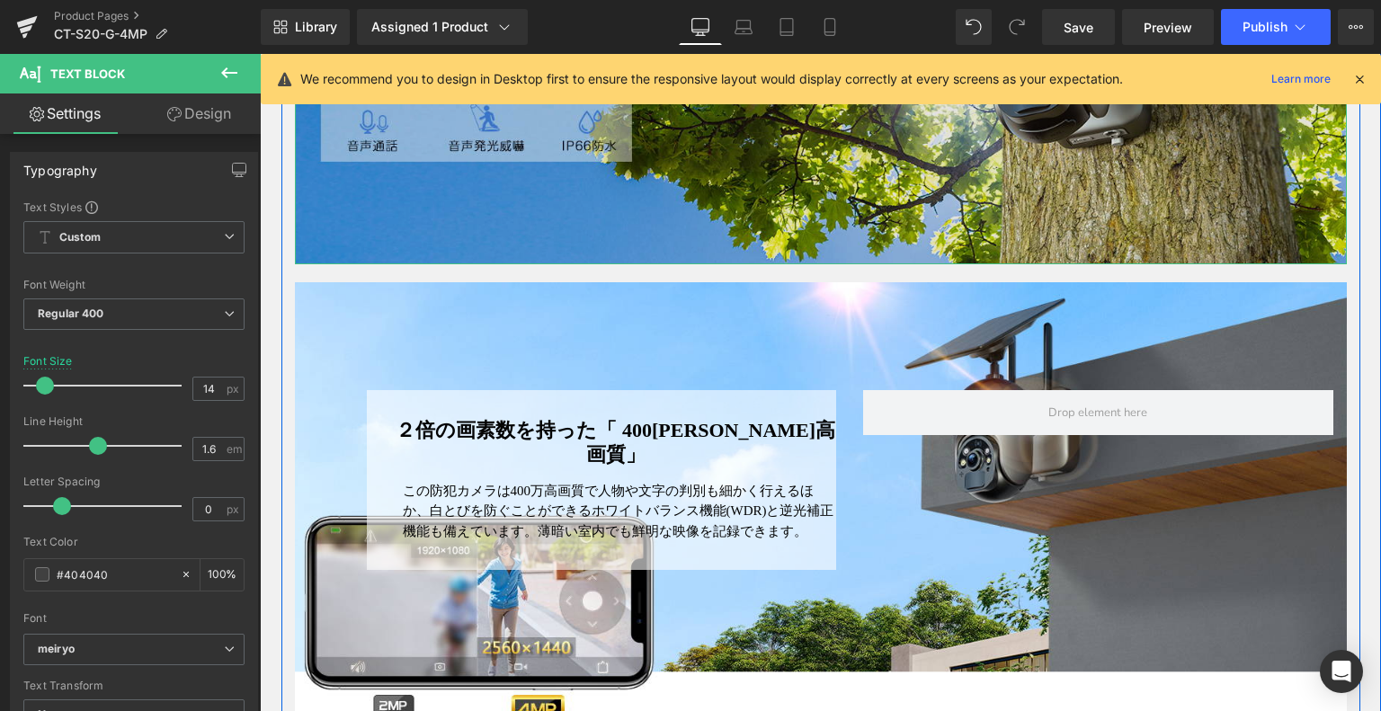
scroll to position [1222, 0]
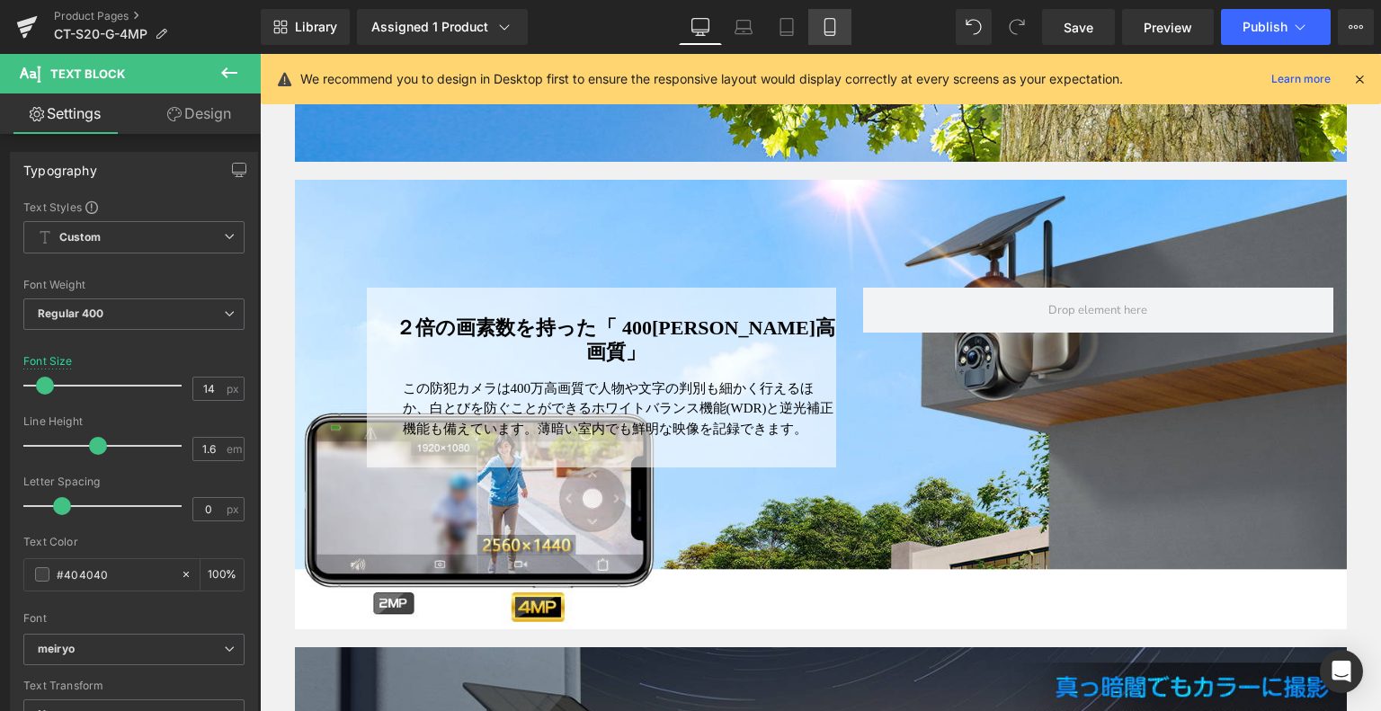
click at [821, 28] on icon at bounding box center [830, 27] width 18 height 18
type input "12"
type input "100"
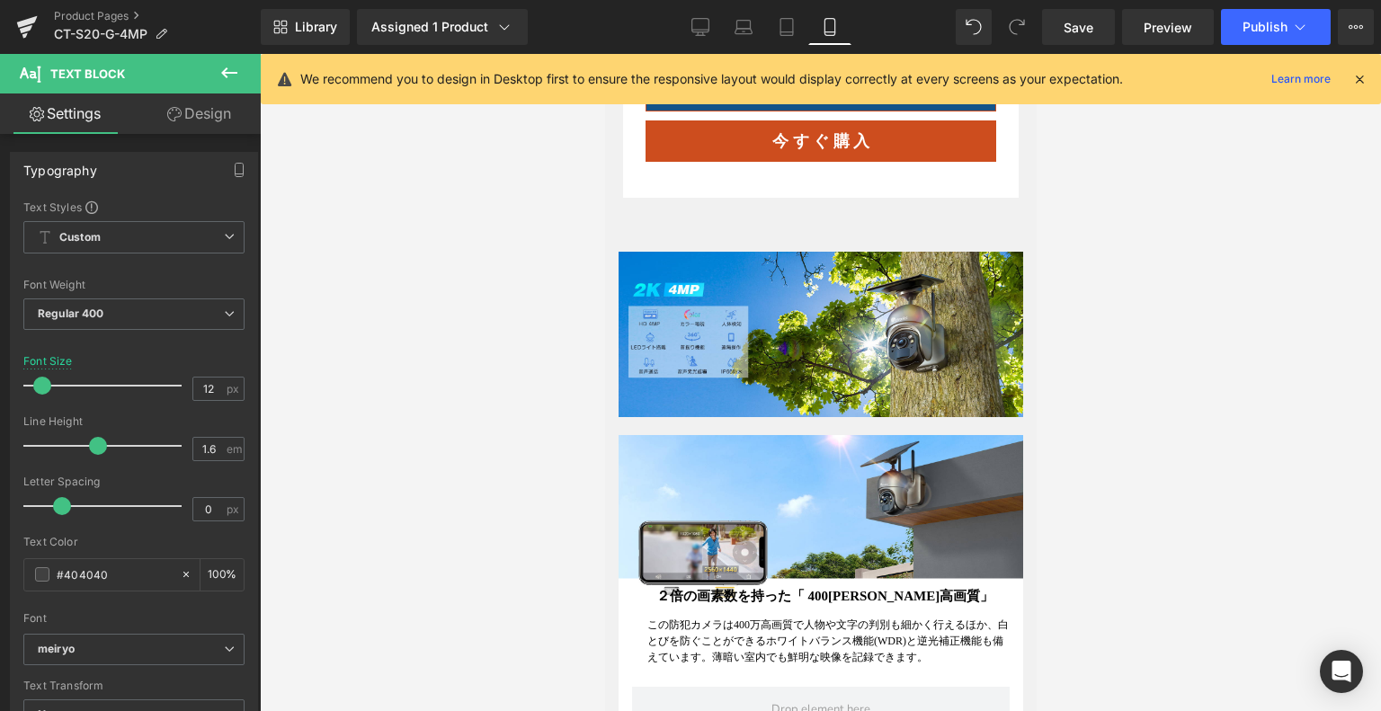
scroll to position [1619, 0]
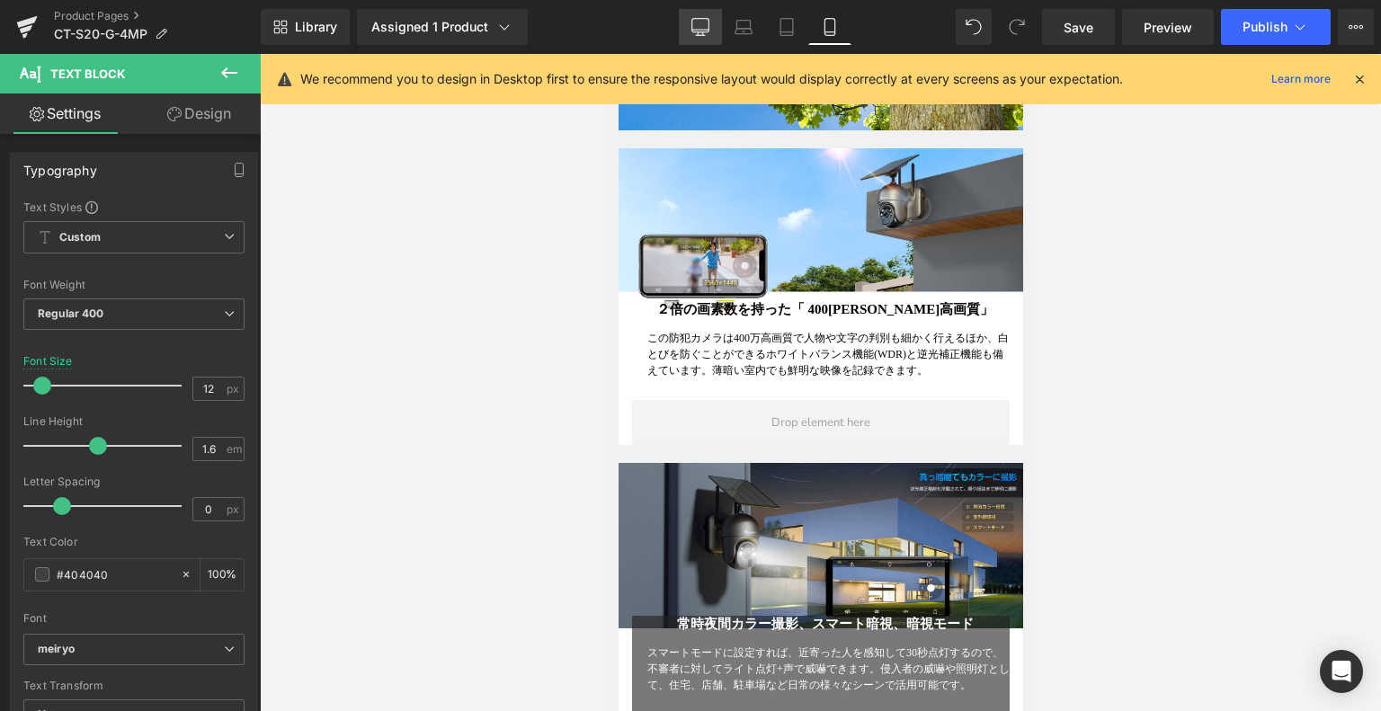
click at [702, 21] on icon at bounding box center [701, 27] width 18 height 18
type input "14"
type input "100"
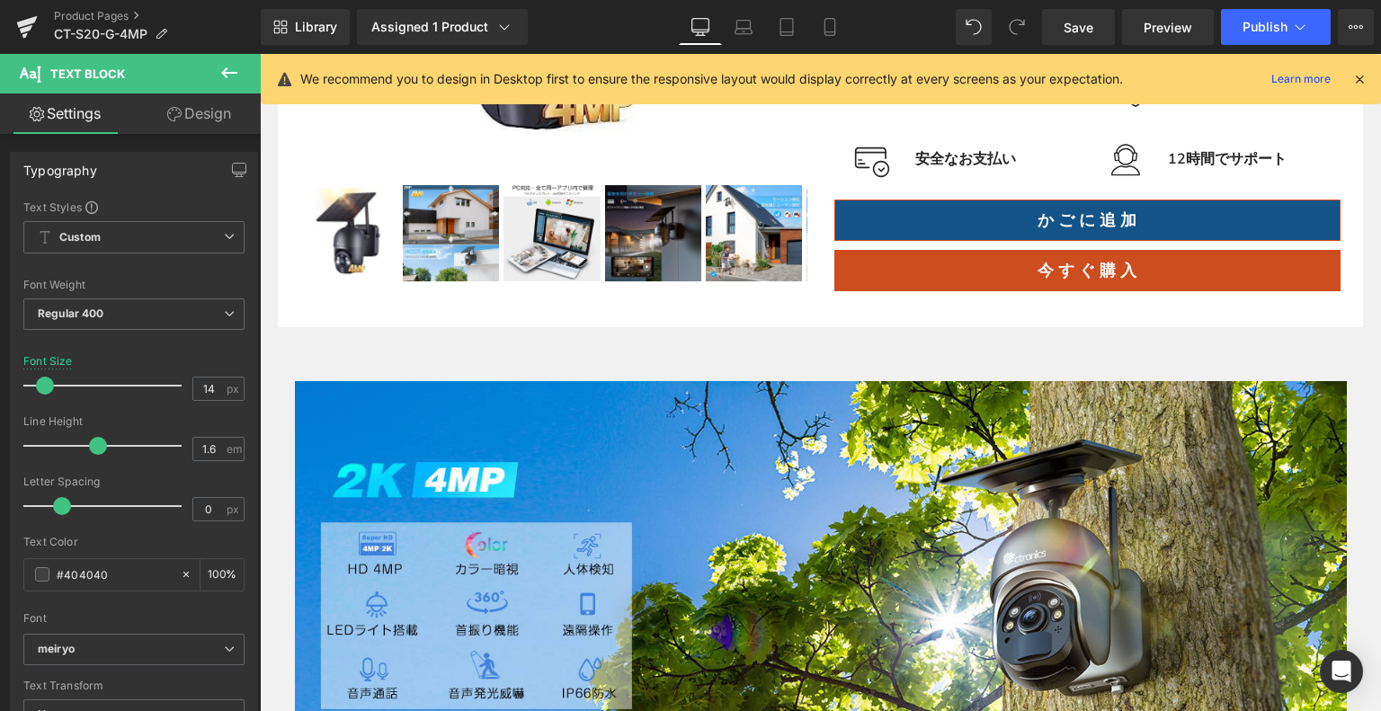
scroll to position [504, 0]
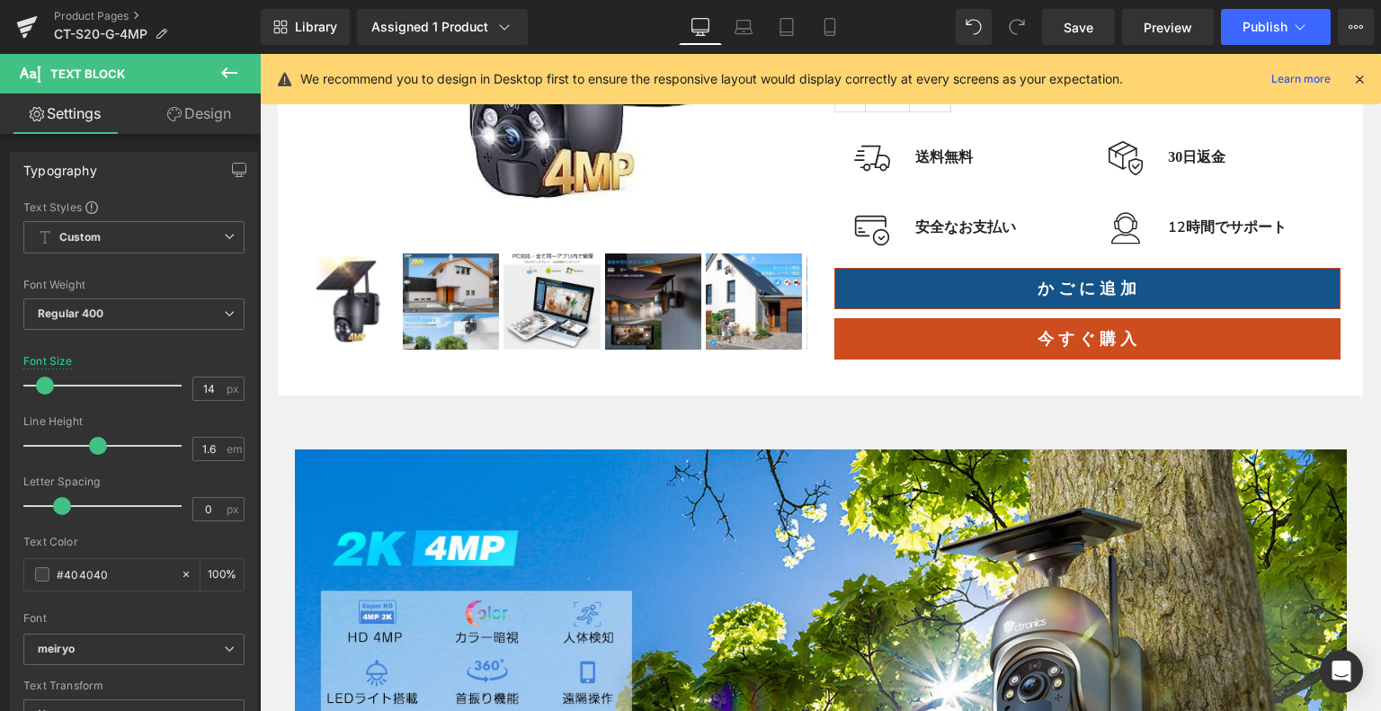
click at [227, 71] on icon at bounding box center [230, 73] width 22 height 22
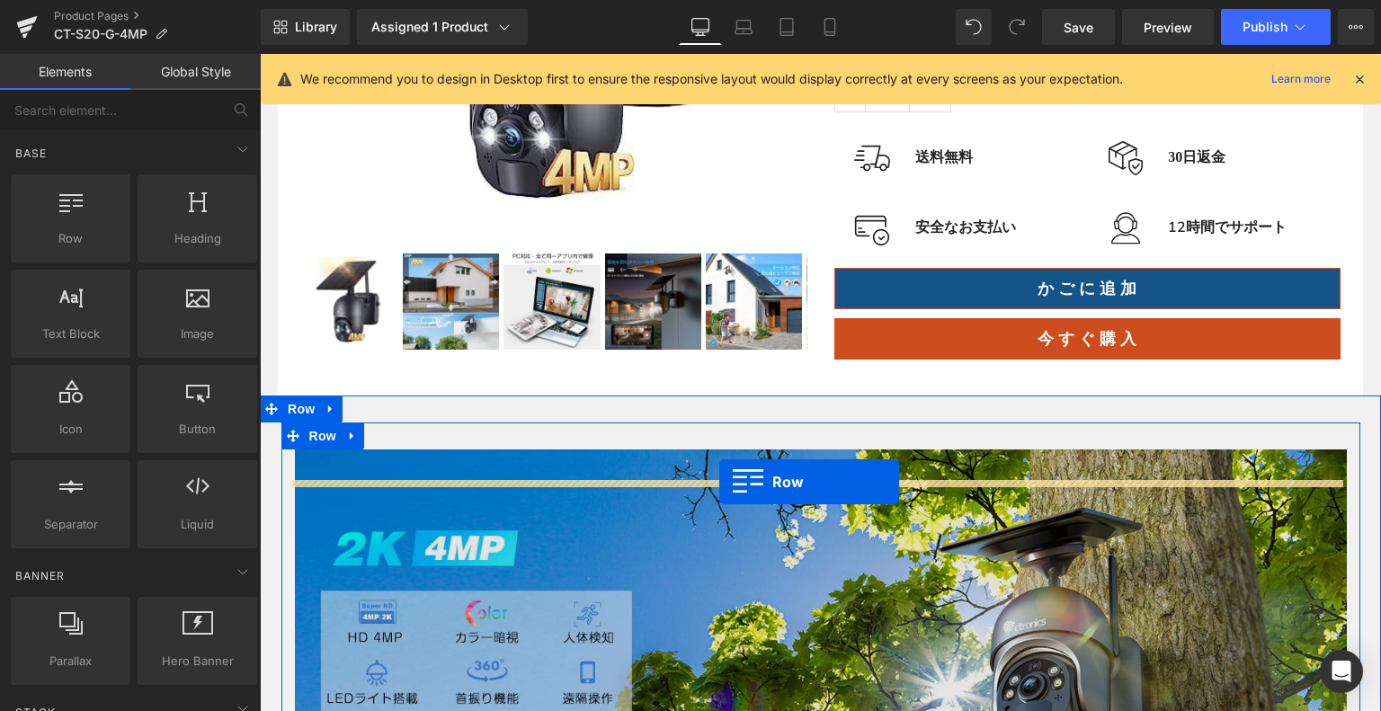
drag, startPoint x: 380, startPoint y: 292, endPoint x: 720, endPoint y: 482, distance: 389.4
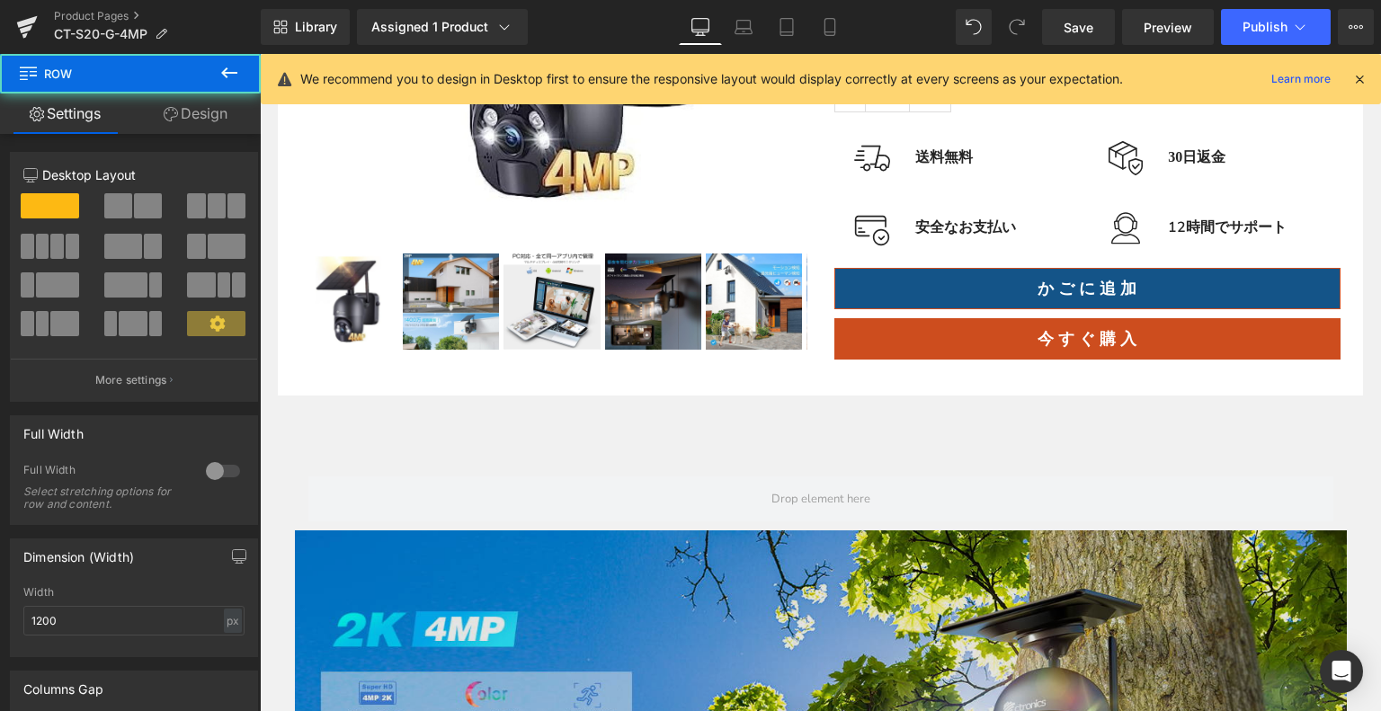
scroll to position [773, 0]
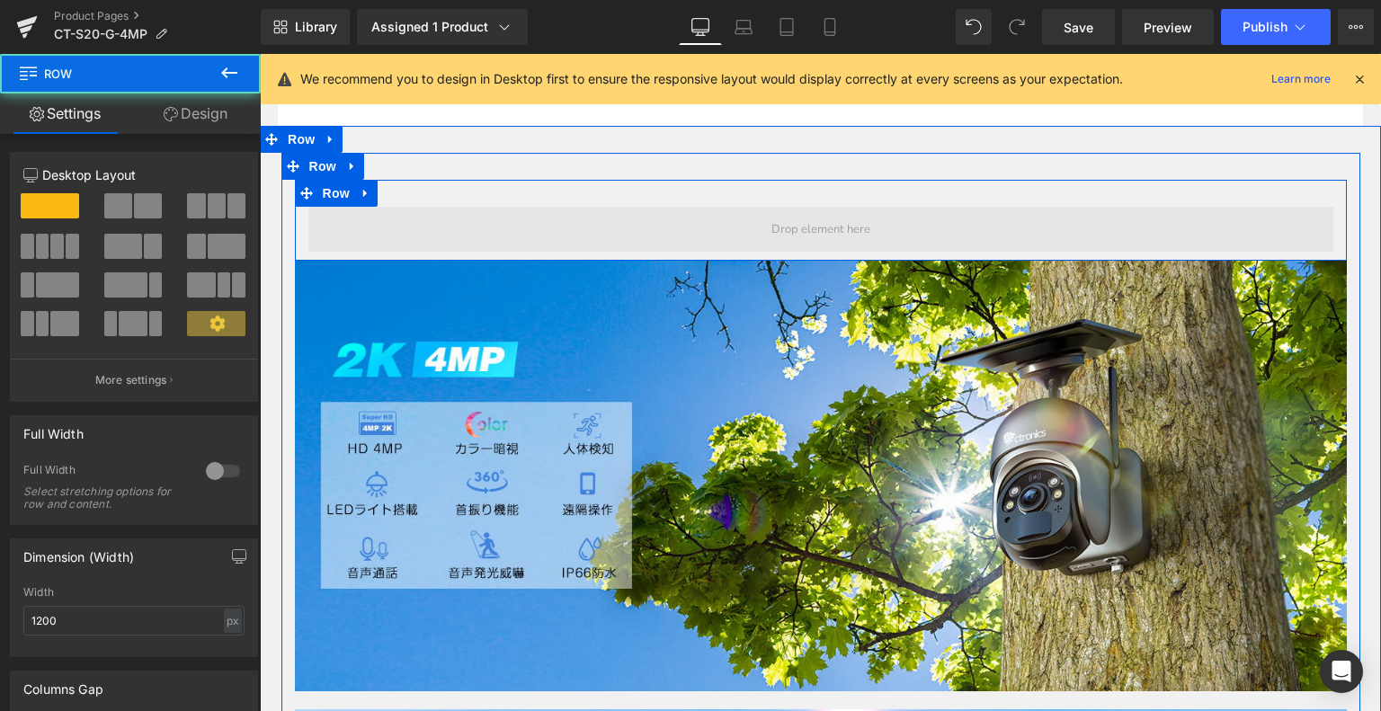
click at [779, 243] on span at bounding box center [821, 229] width 112 height 28
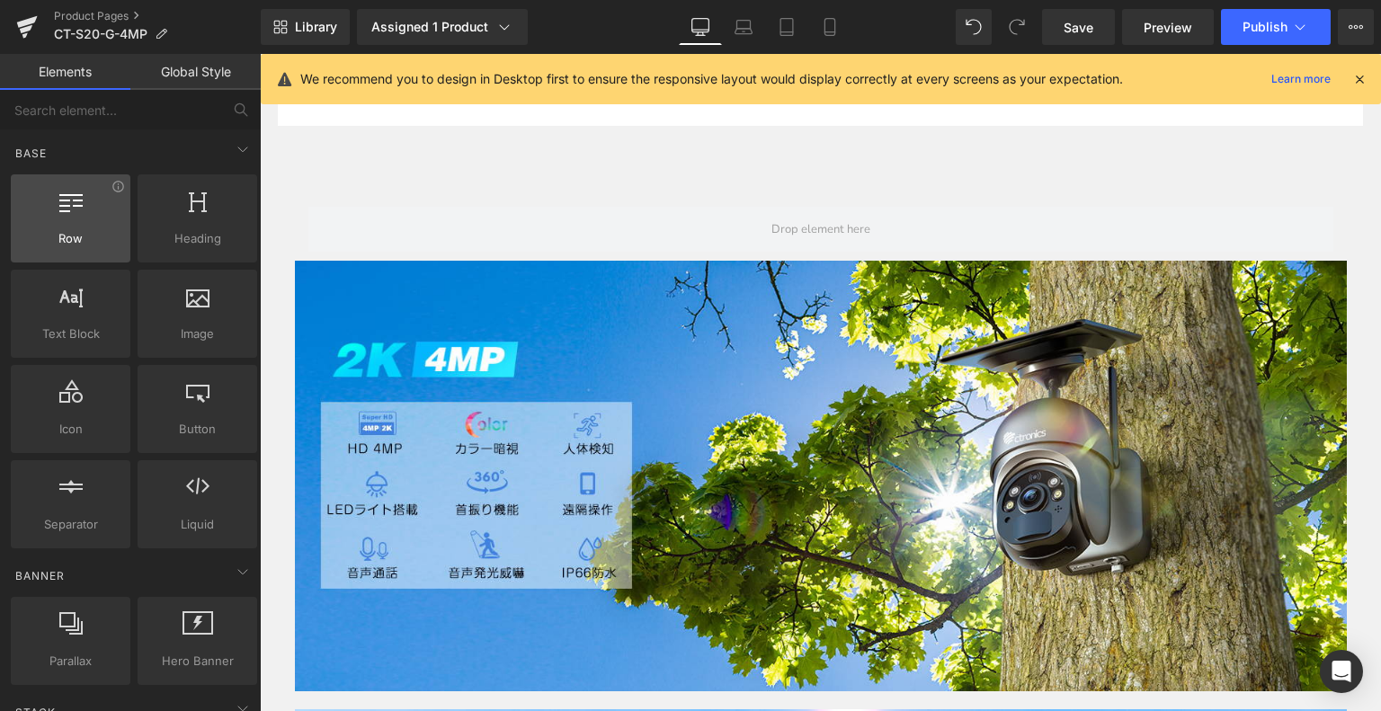
click at [82, 198] on div at bounding box center [70, 209] width 109 height 40
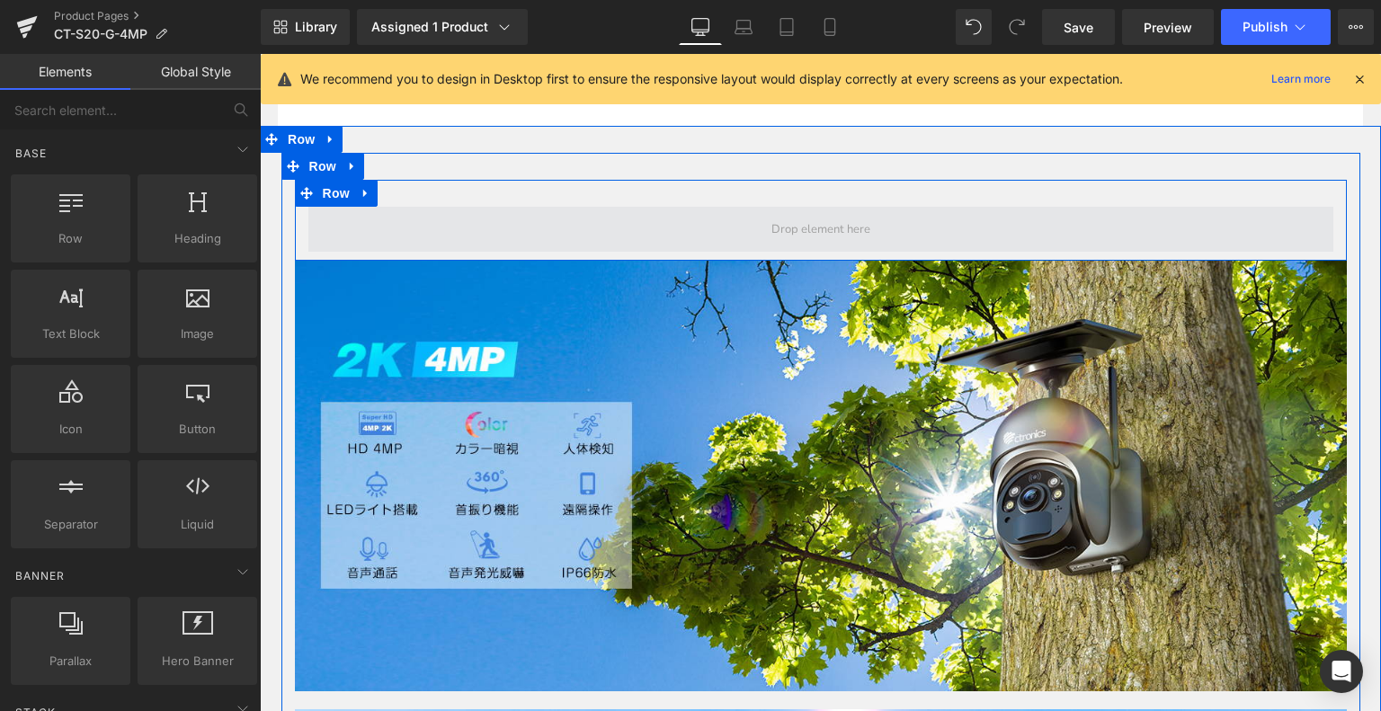
click at [748, 252] on span at bounding box center [820, 229] width 1025 height 45
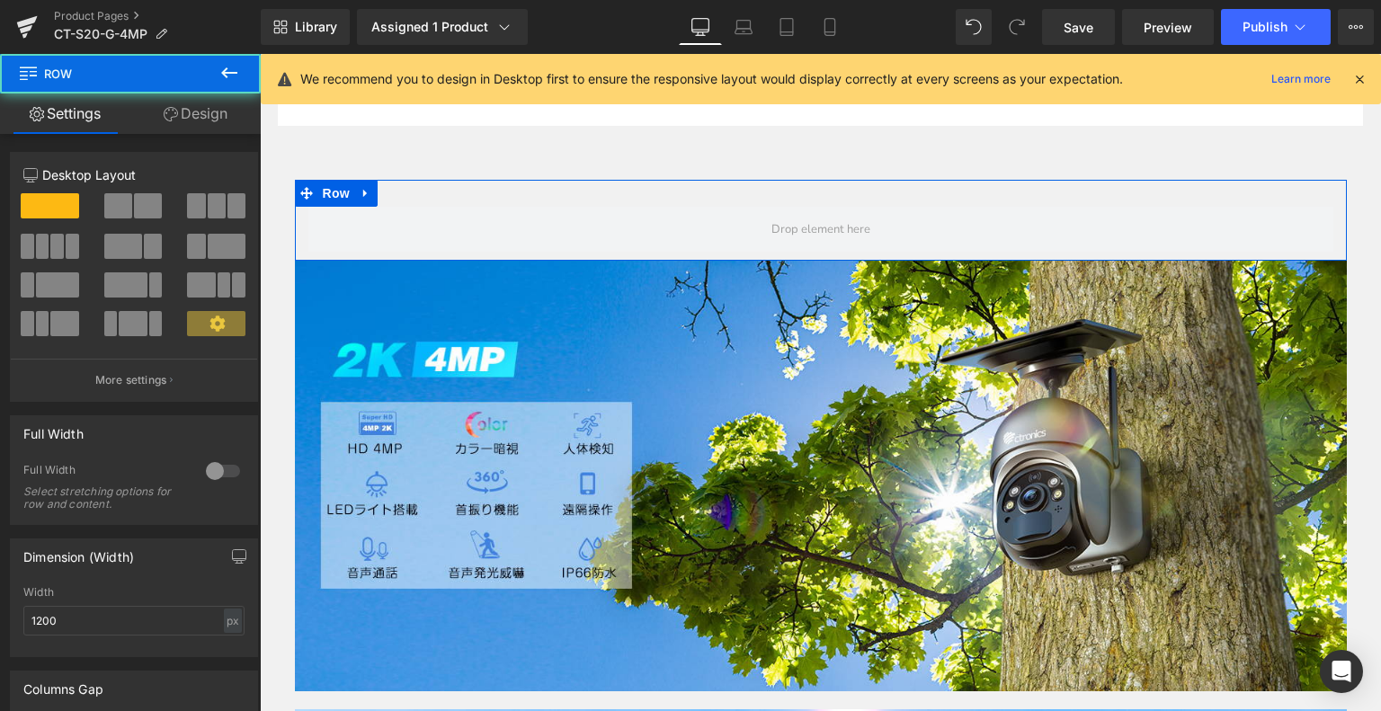
drag, startPoint x: 122, startPoint y: 204, endPoint x: 6, endPoint y: 158, distance: 124.8
click at [122, 204] on span at bounding box center [118, 205] width 28 height 25
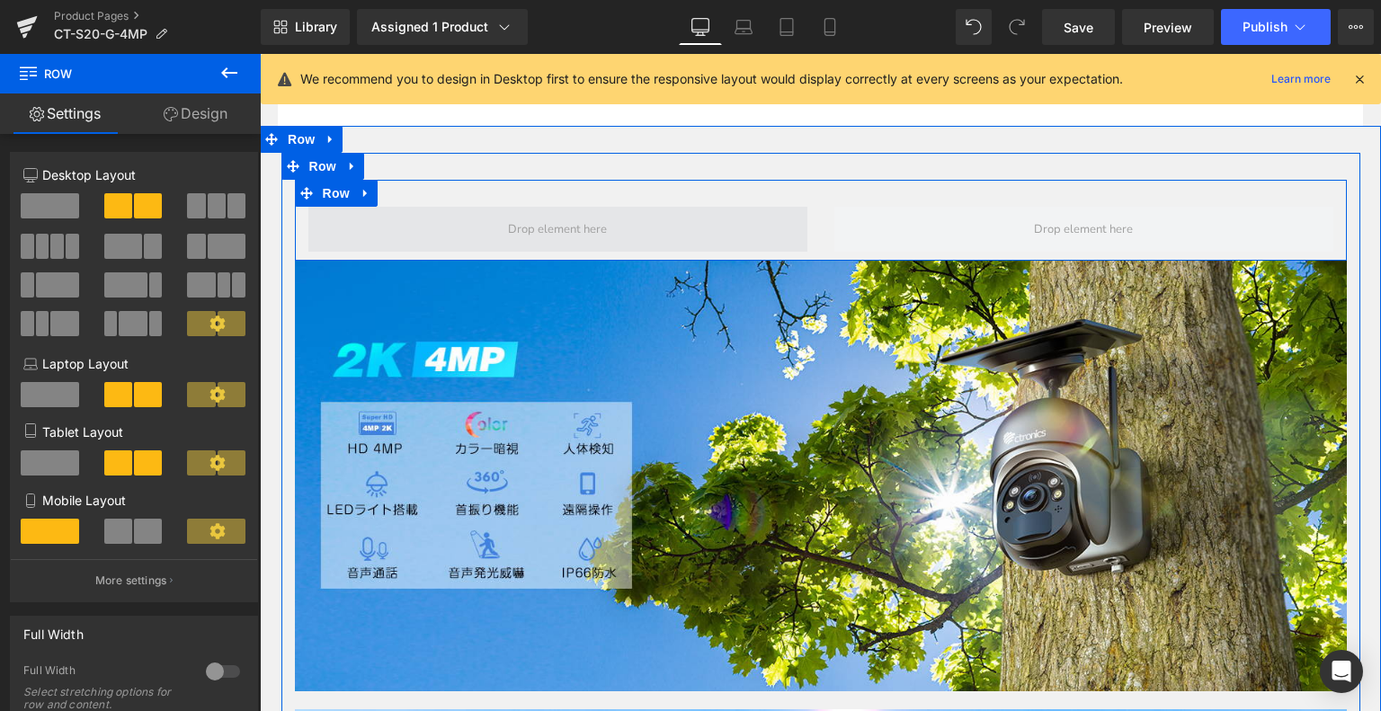
drag, startPoint x: 594, startPoint y: 255, endPoint x: 566, endPoint y: 143, distance: 115.0
click at [594, 243] on span at bounding box center [558, 229] width 112 height 28
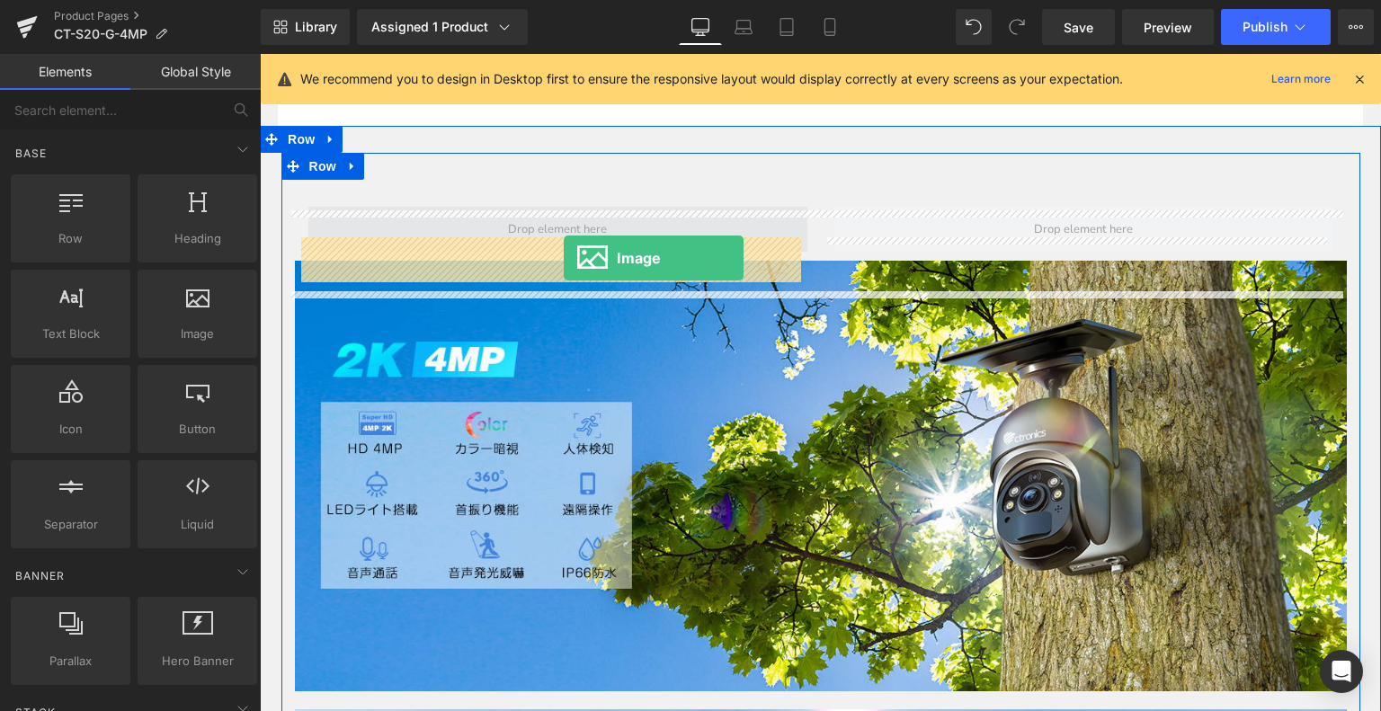
drag, startPoint x: 440, startPoint y: 362, endPoint x: 564, endPoint y: 258, distance: 161.6
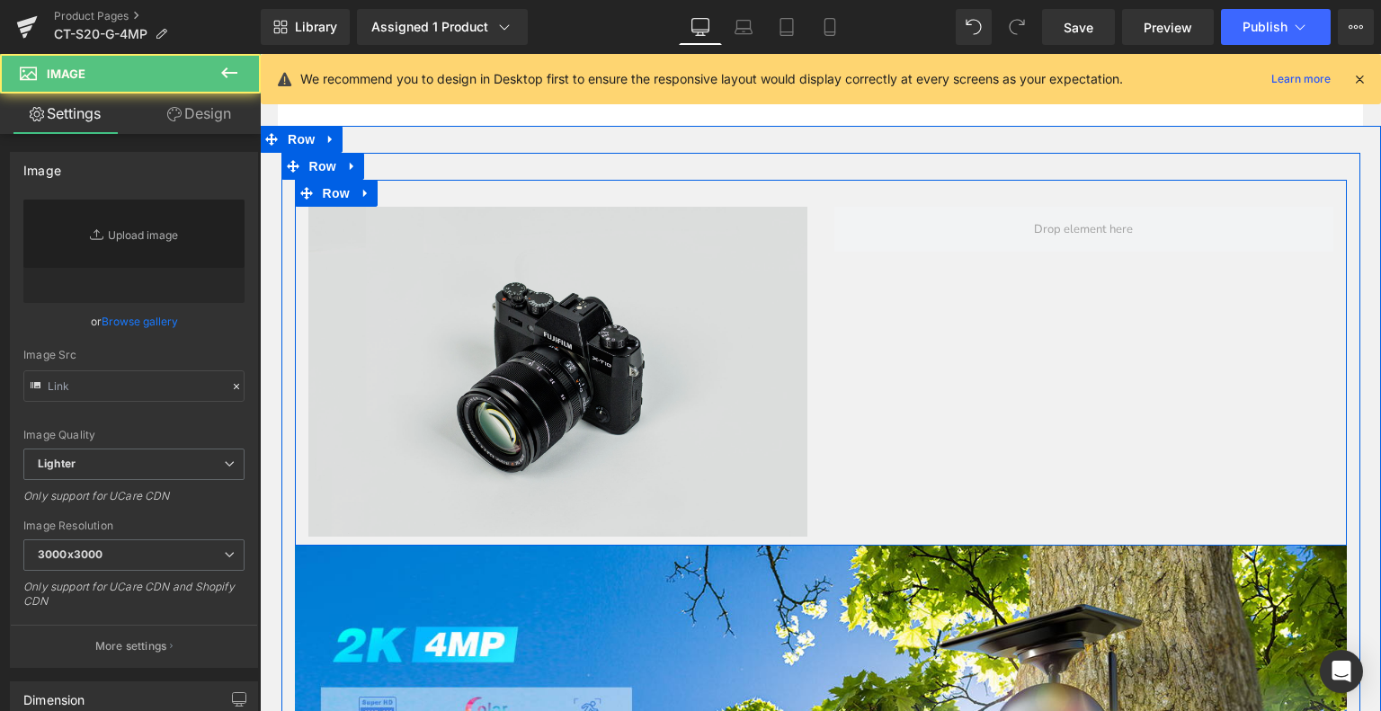
type input "//d1um8515vdn9kb.cloudfront.net/images/parallax.jpg"
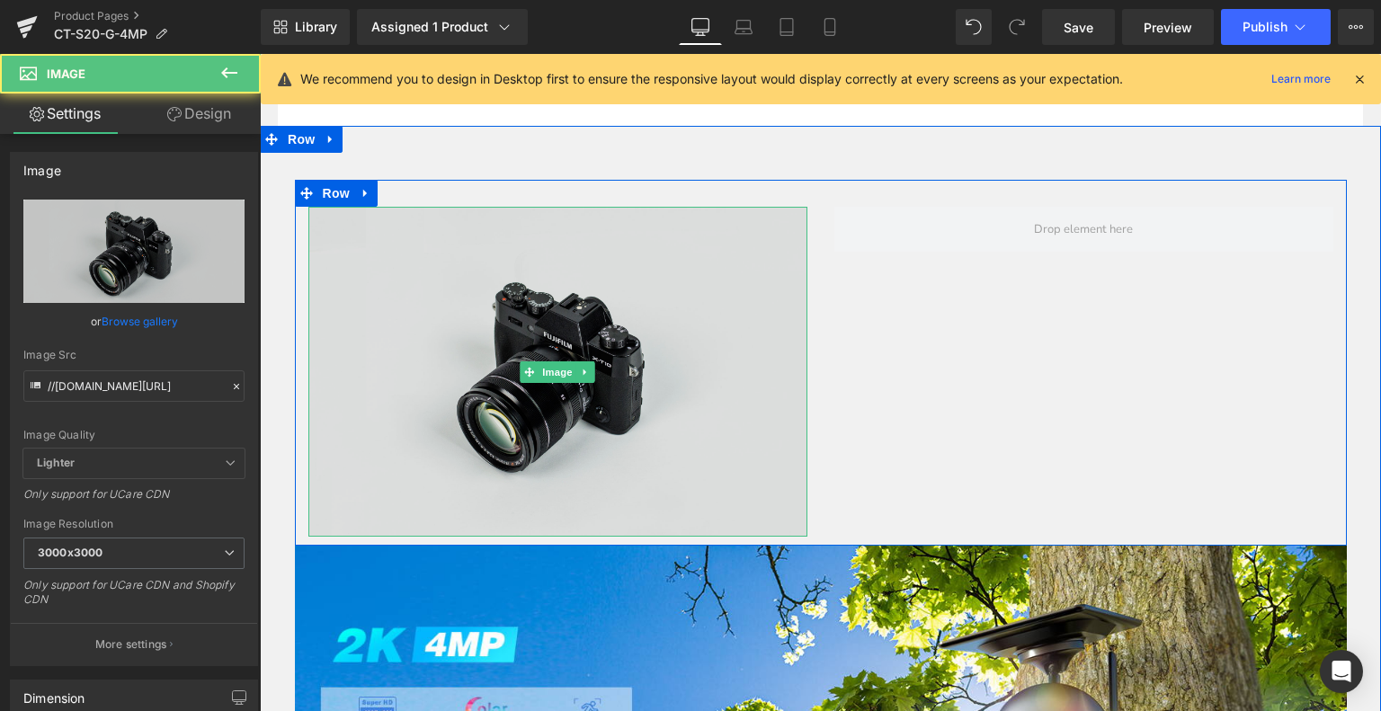
click at [576, 325] on img at bounding box center [557, 372] width 499 height 331
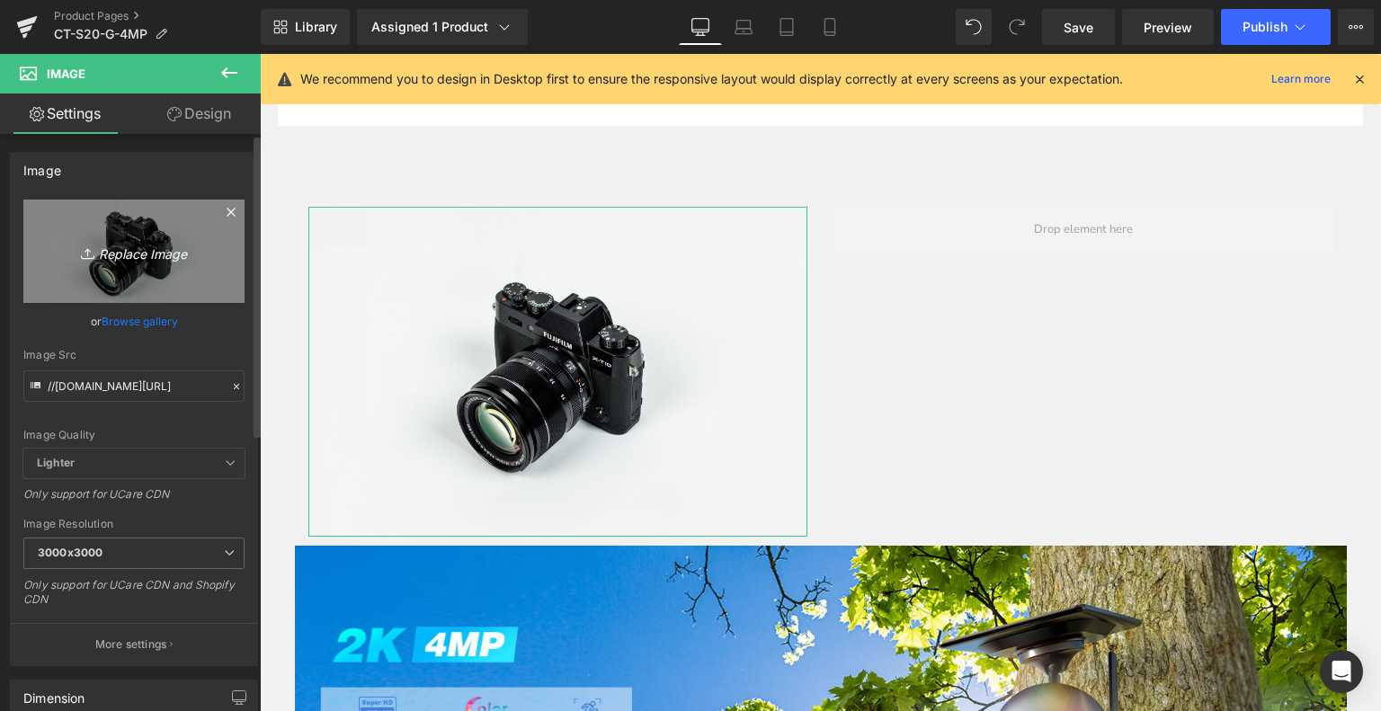
click at [148, 261] on icon "Replace Image" at bounding box center [134, 251] width 144 height 22
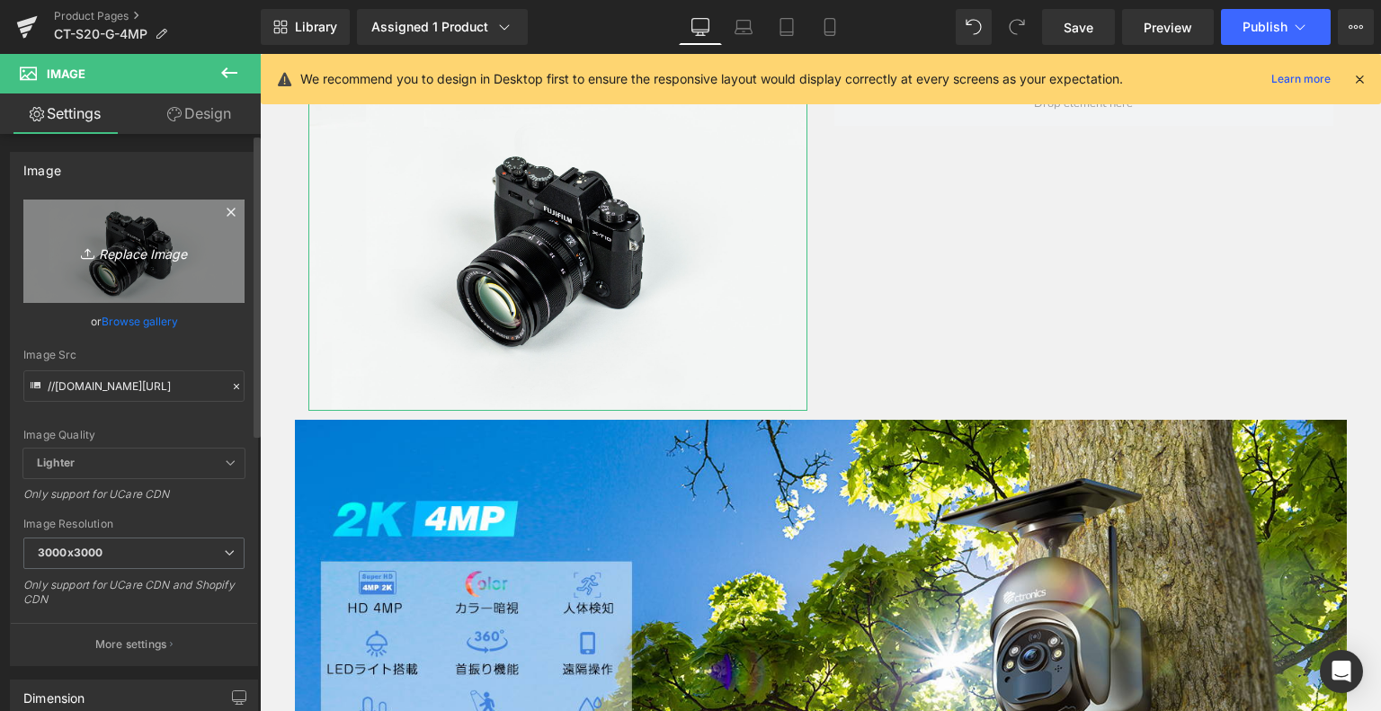
scroll to position [540, 0]
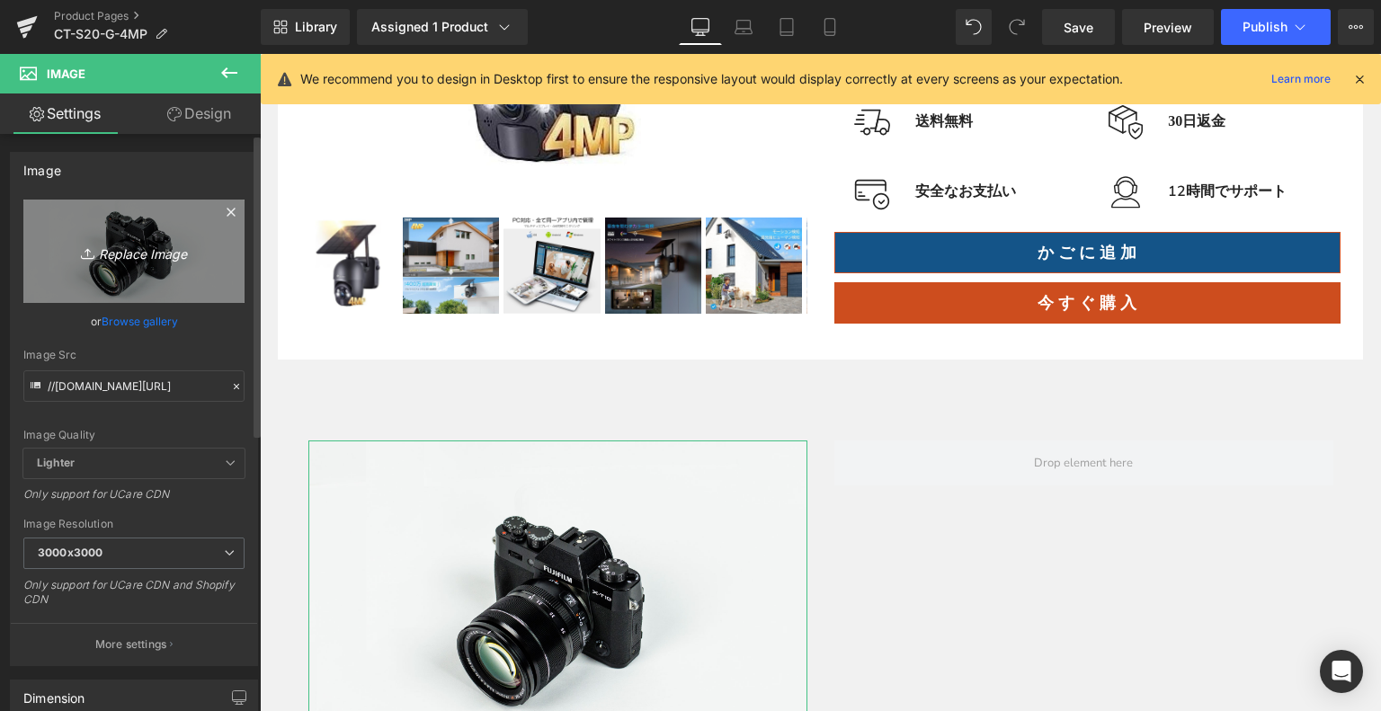
type input "C:\fakepath\1.jpg"
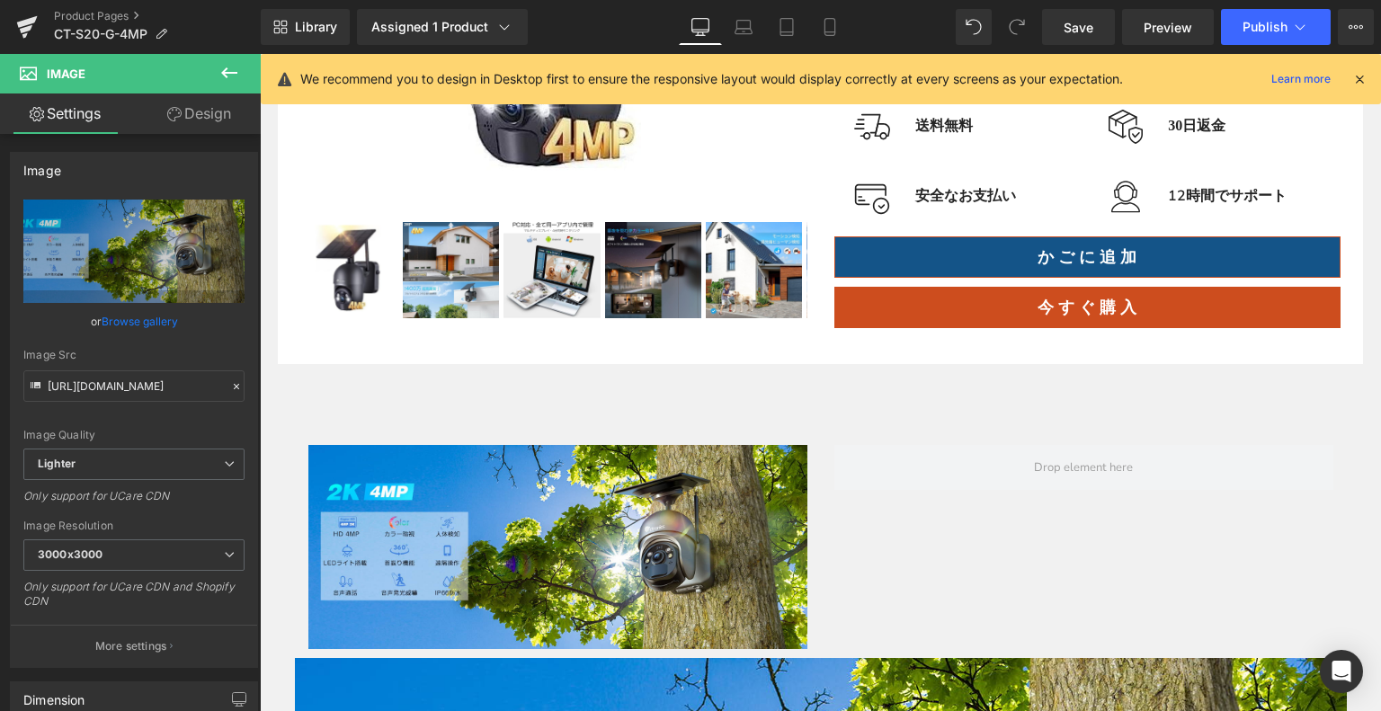
scroll to position [504, 0]
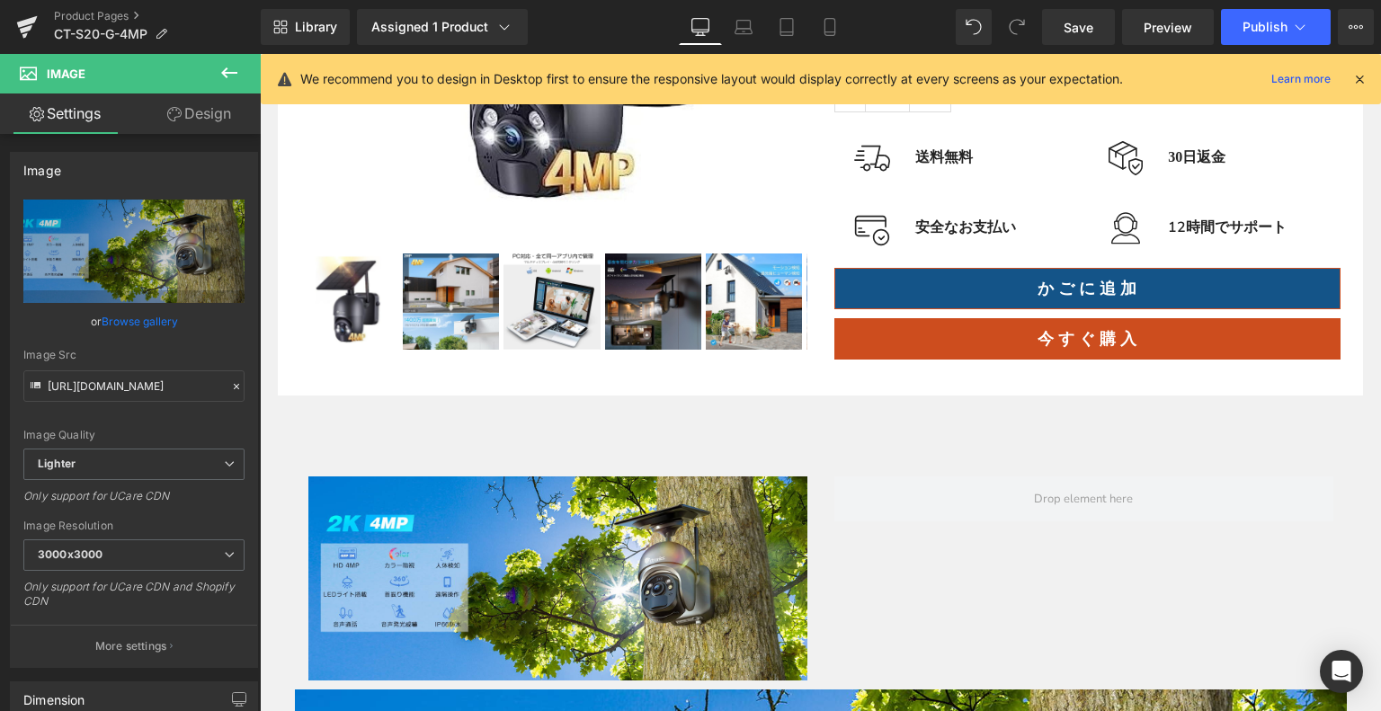
click at [954, 28] on div "Library Assigned 1 Product Product Preview Ctronics 防犯カメラ 屋外 ソーラー ナイトカラー ヒューマン検…" at bounding box center [821, 27] width 1121 height 36
type input "//d1um8515vdn9kb.cloudfront.net/images/parallax.jpg"
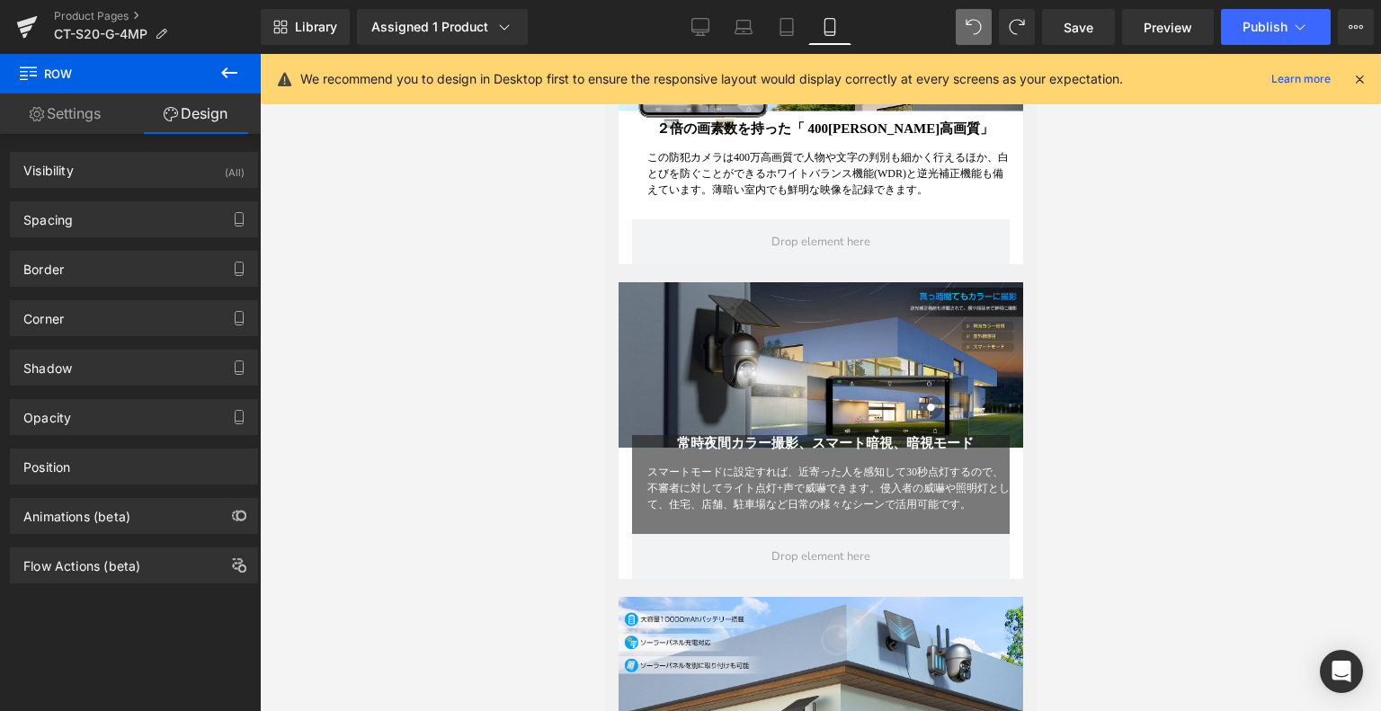
scroll to position [1563, 0]
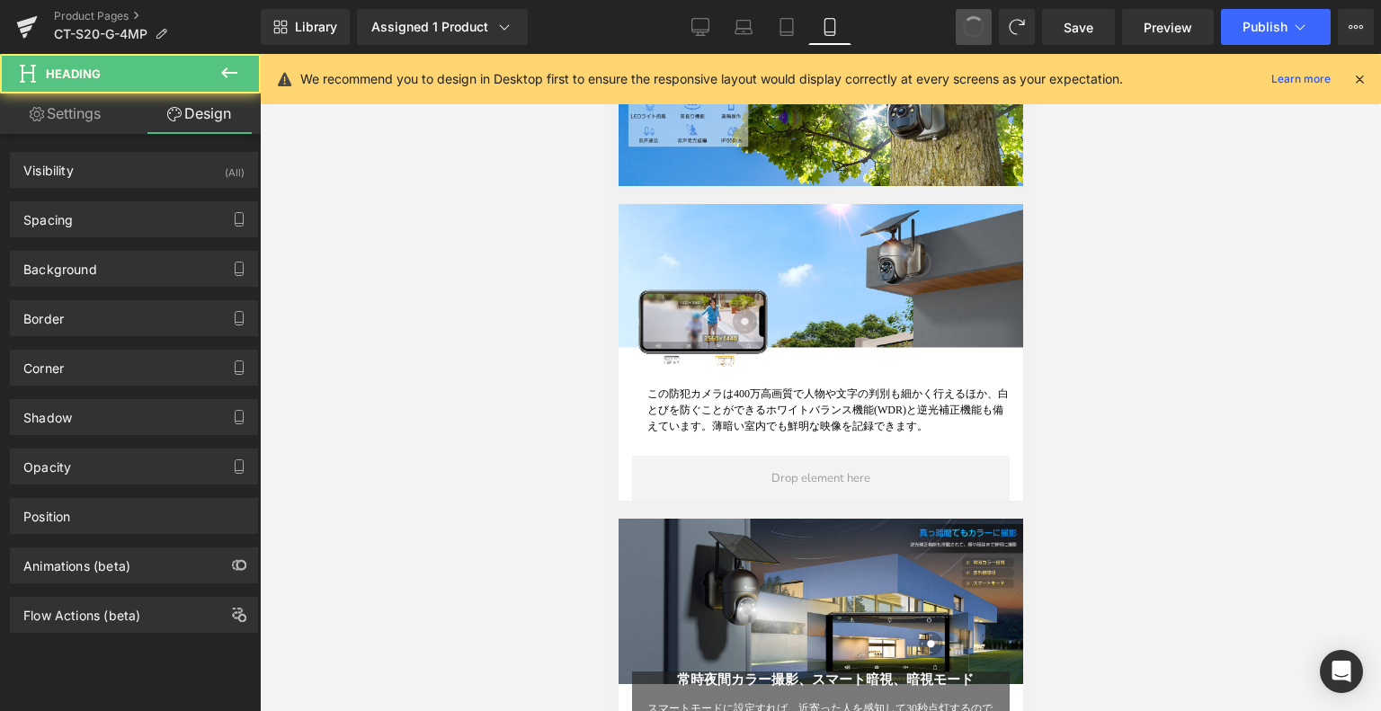
click at [979, 23] on span at bounding box center [974, 27] width 31 height 31
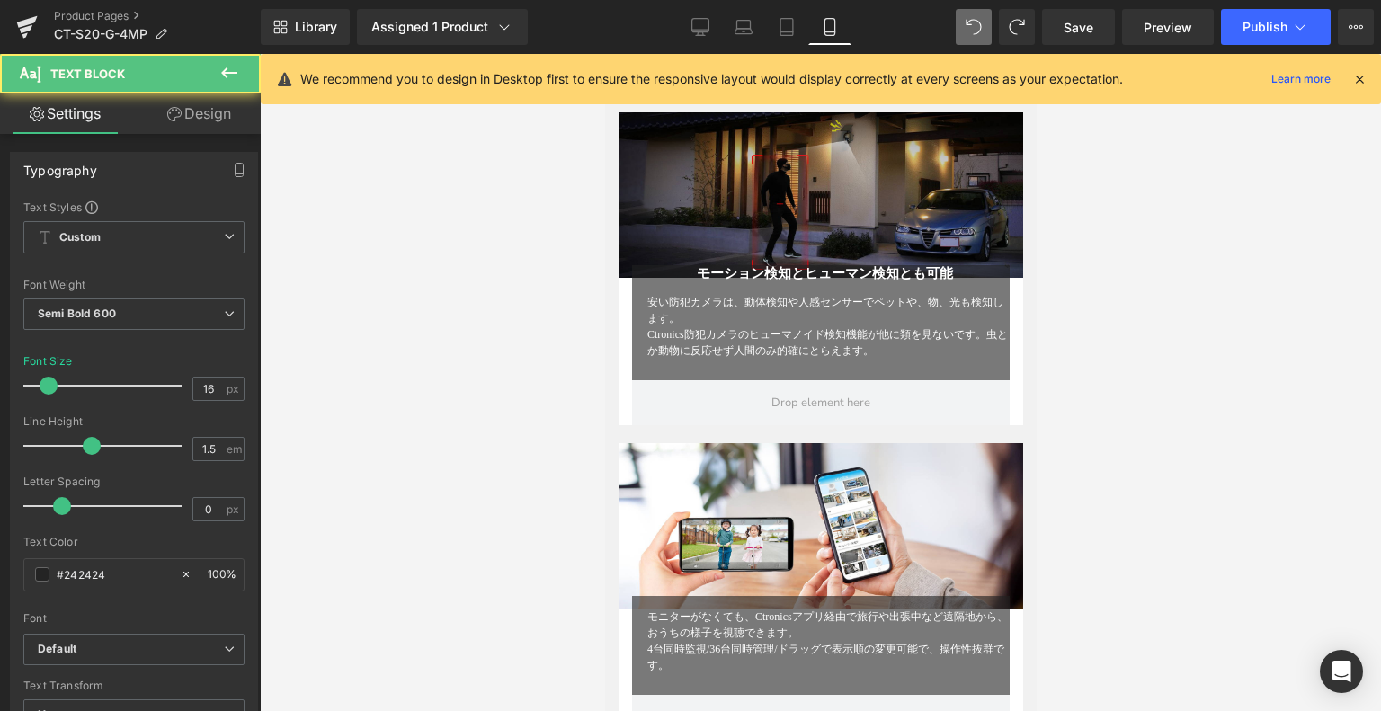
scroll to position [1070, 0]
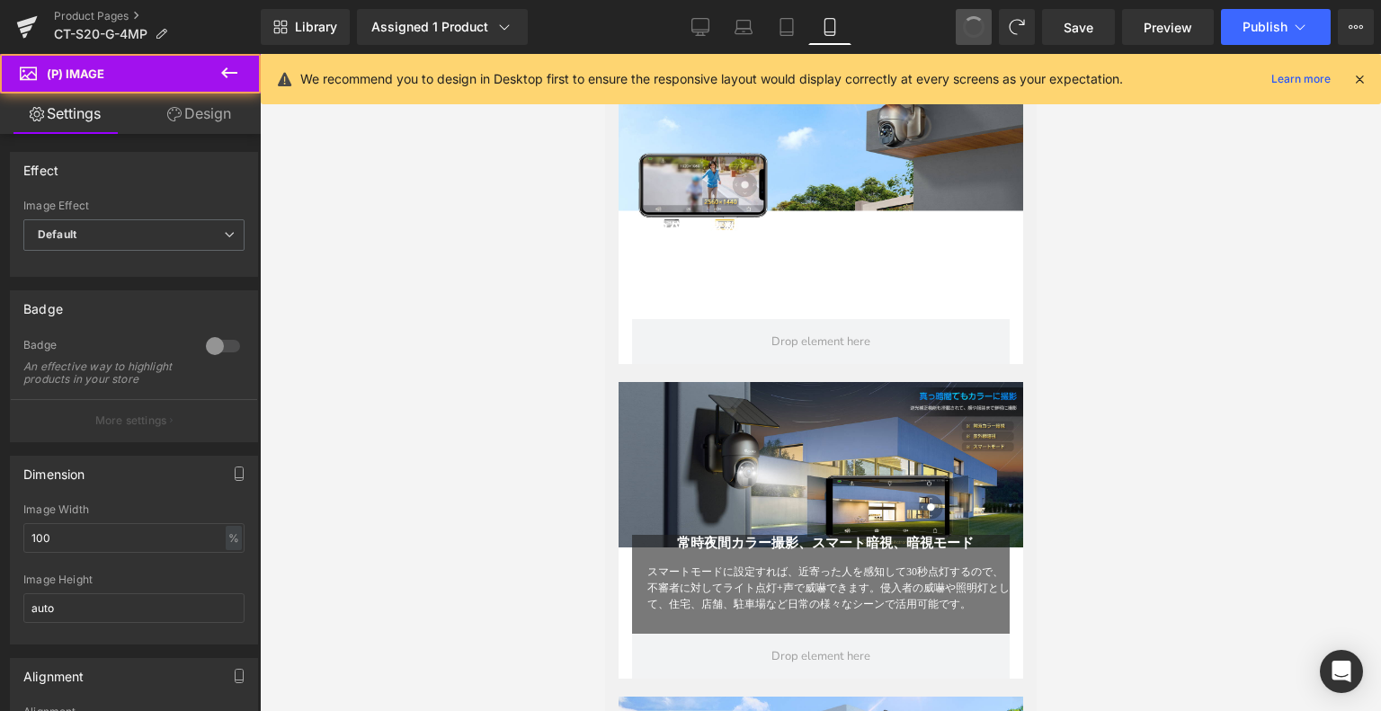
type input "60"
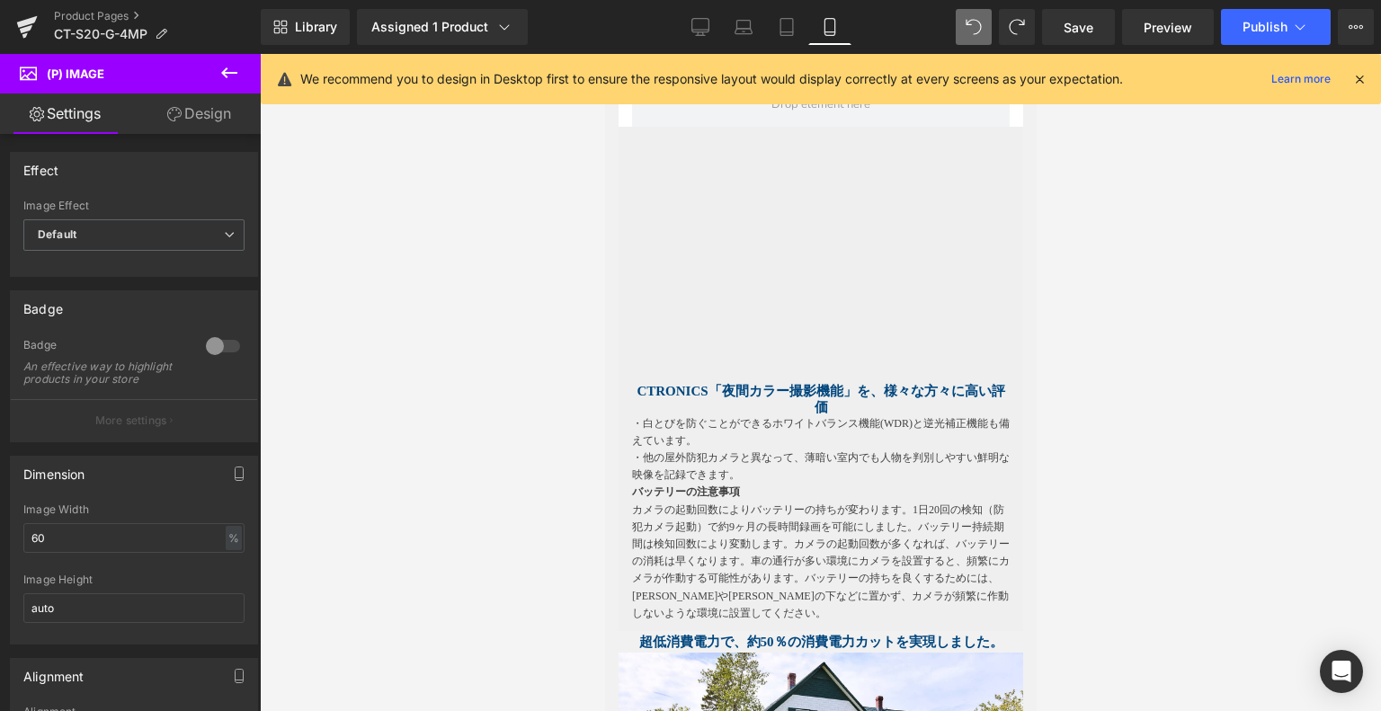
scroll to position [3178, 0]
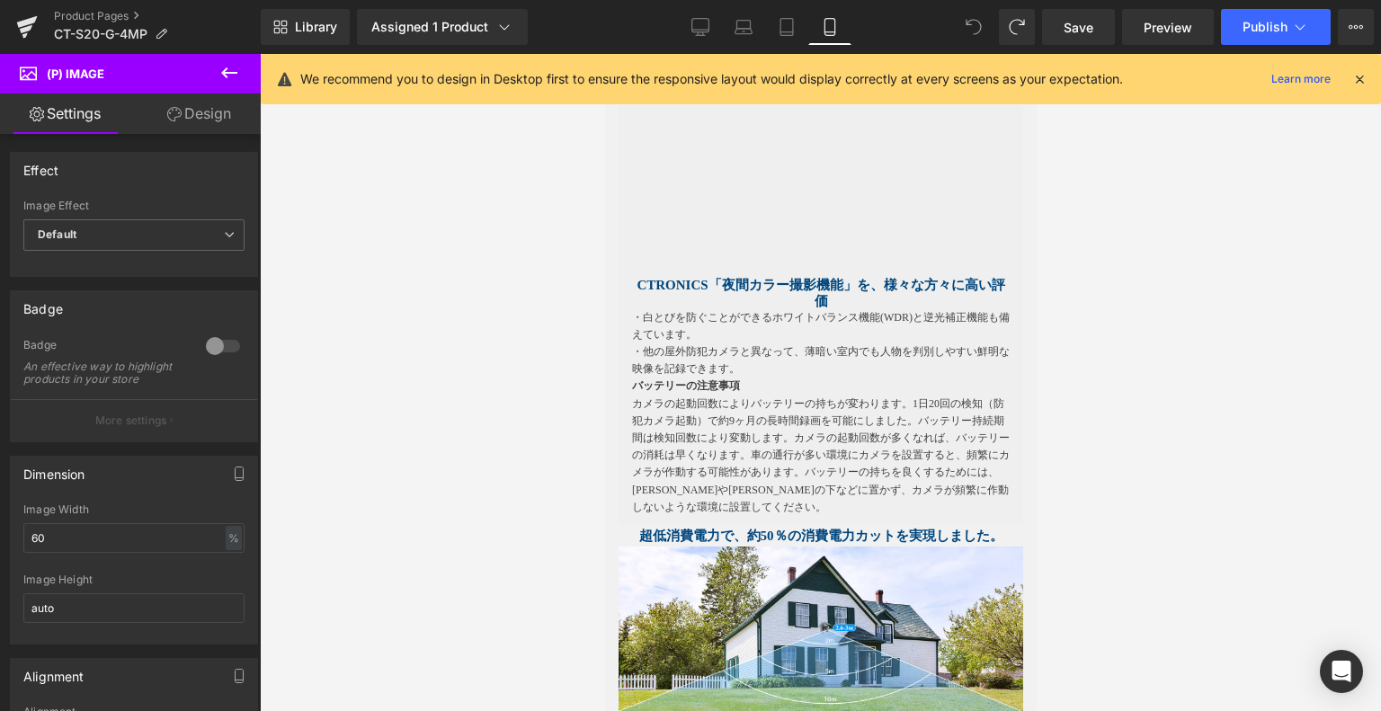
click at [975, 24] on icon at bounding box center [974, 27] width 16 height 16
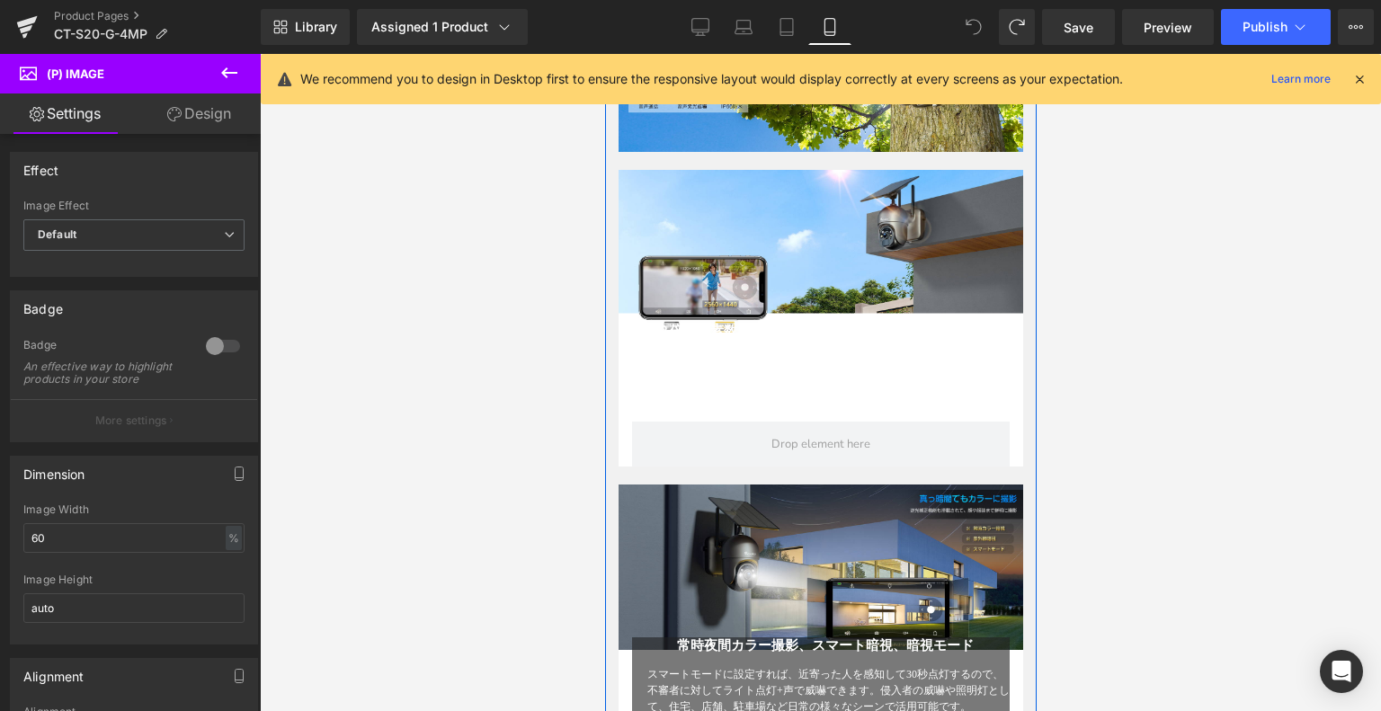
scroll to position [1380, 0]
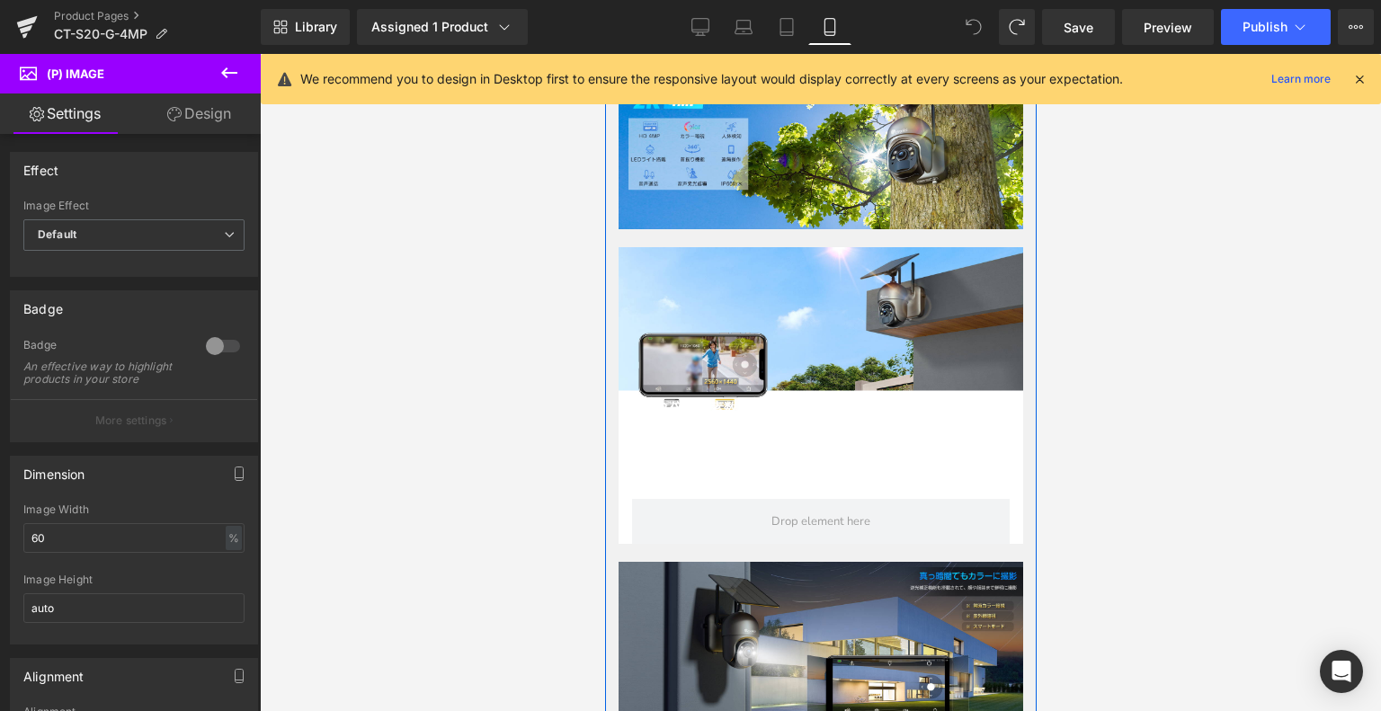
click at [788, 434] on font "この防犯カメラは400万高画質で人物や文字の判別も細かく行えるほか、白とびを防ぐことができるホワイトバランス機能(WDR)と逆光補正機能も備えています。薄暗い…" at bounding box center [828, 453] width 362 height 45
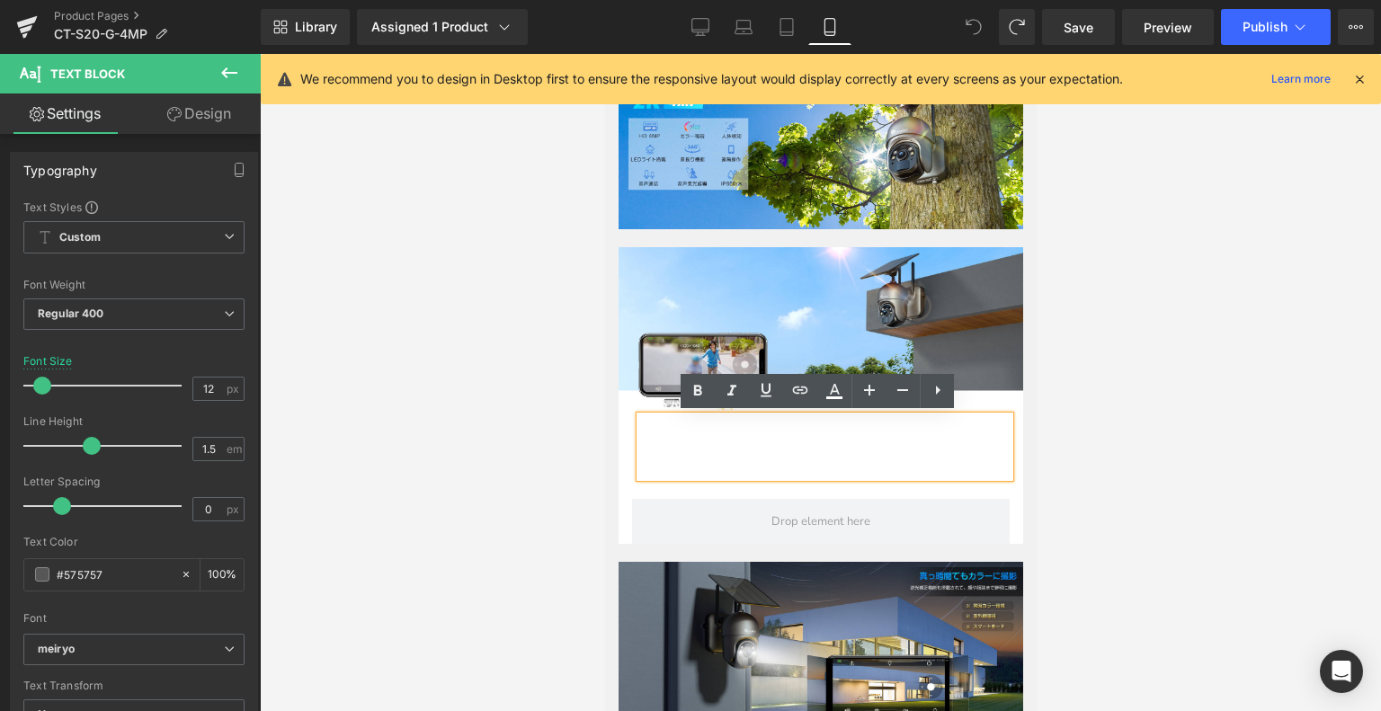
click at [646, 487] on div "２倍の画素数を持った「 400万超高画質」 Heading この防犯カメラは400万高画質で人物や文字の判別も細かく行えるほか、白とびを防ぐことができるホワイ…" at bounding box center [820, 449] width 378 height 99
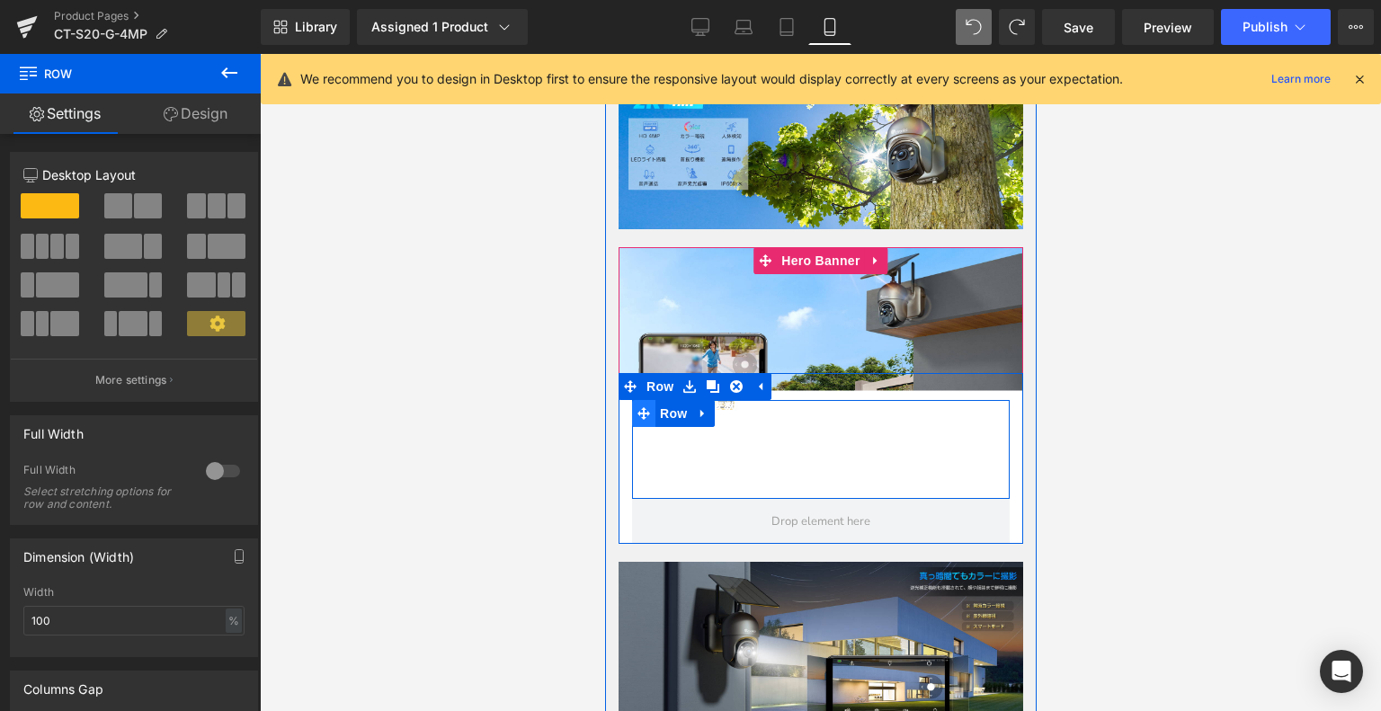
drag, startPoint x: 639, startPoint y: 417, endPoint x: 1168, endPoint y: 457, distance: 530.3
click at [639, 417] on icon at bounding box center [643, 413] width 13 height 13
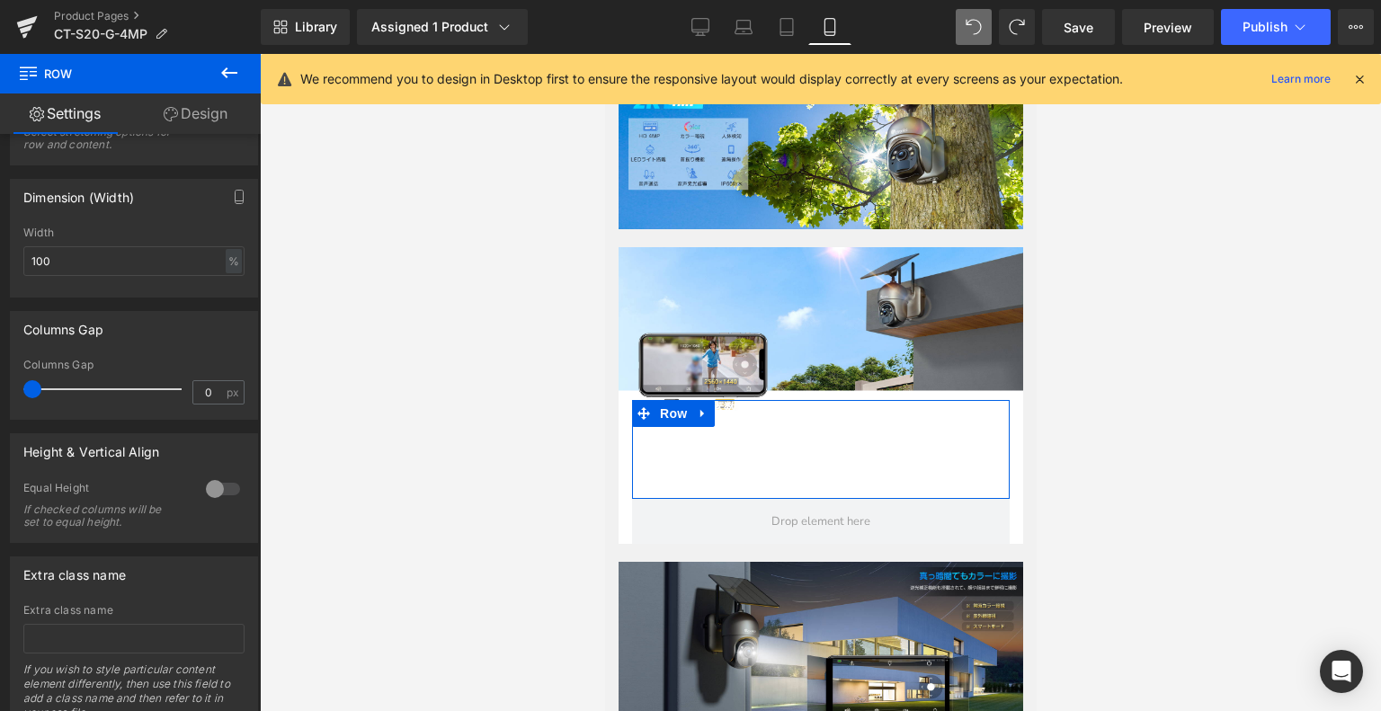
scroll to position [430, 0]
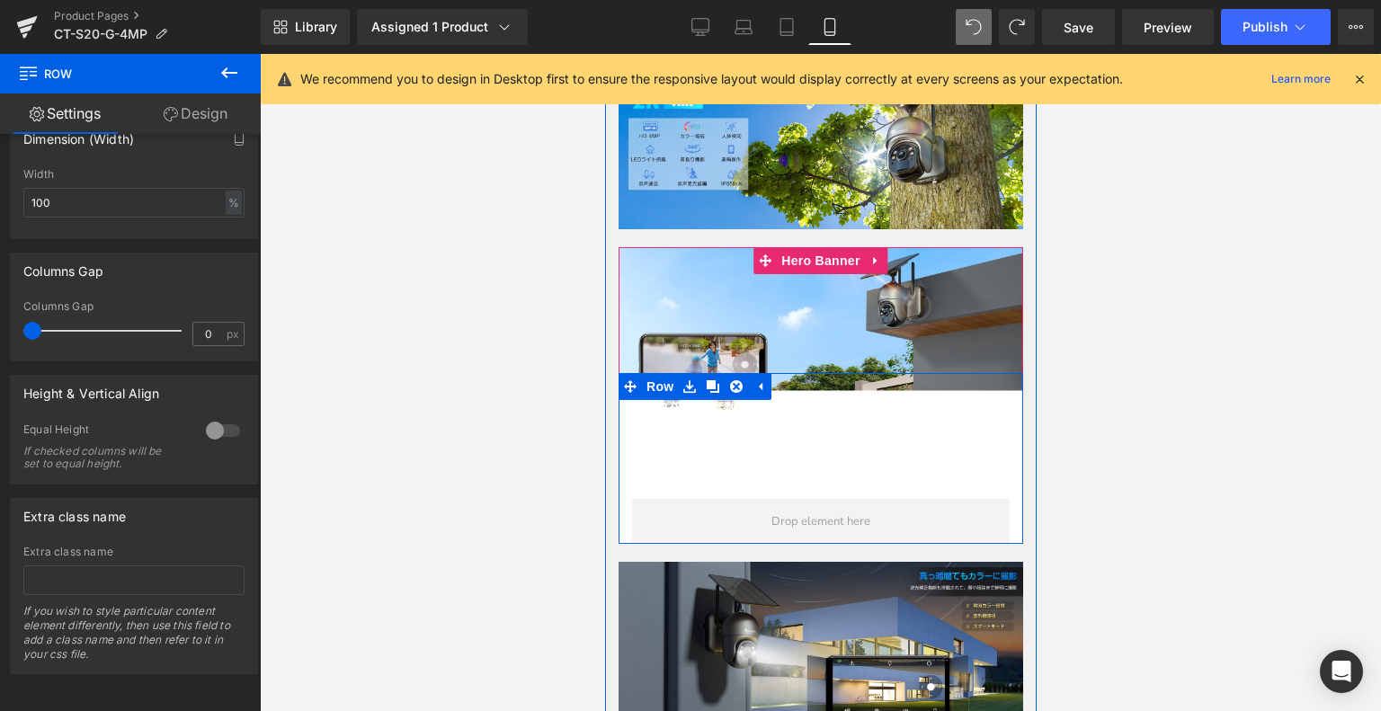
click at [760, 408] on font "２倍の画素数を持った「 400万超高画質」" at bounding box center [824, 408] width 337 height 14
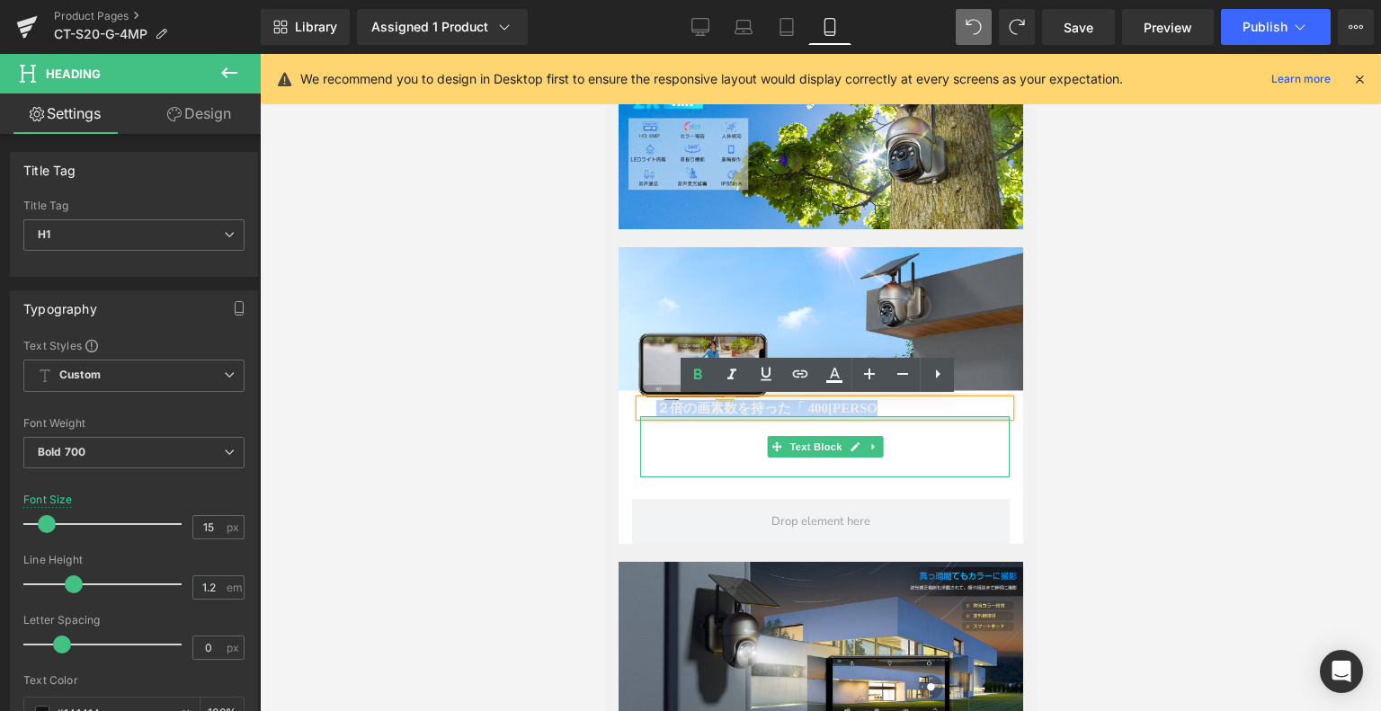
drag, startPoint x: 641, startPoint y: 417, endPoint x: 626, endPoint y: 460, distance: 45.0
click at [641, 416] on div at bounding box center [824, 418] width 370 height 4
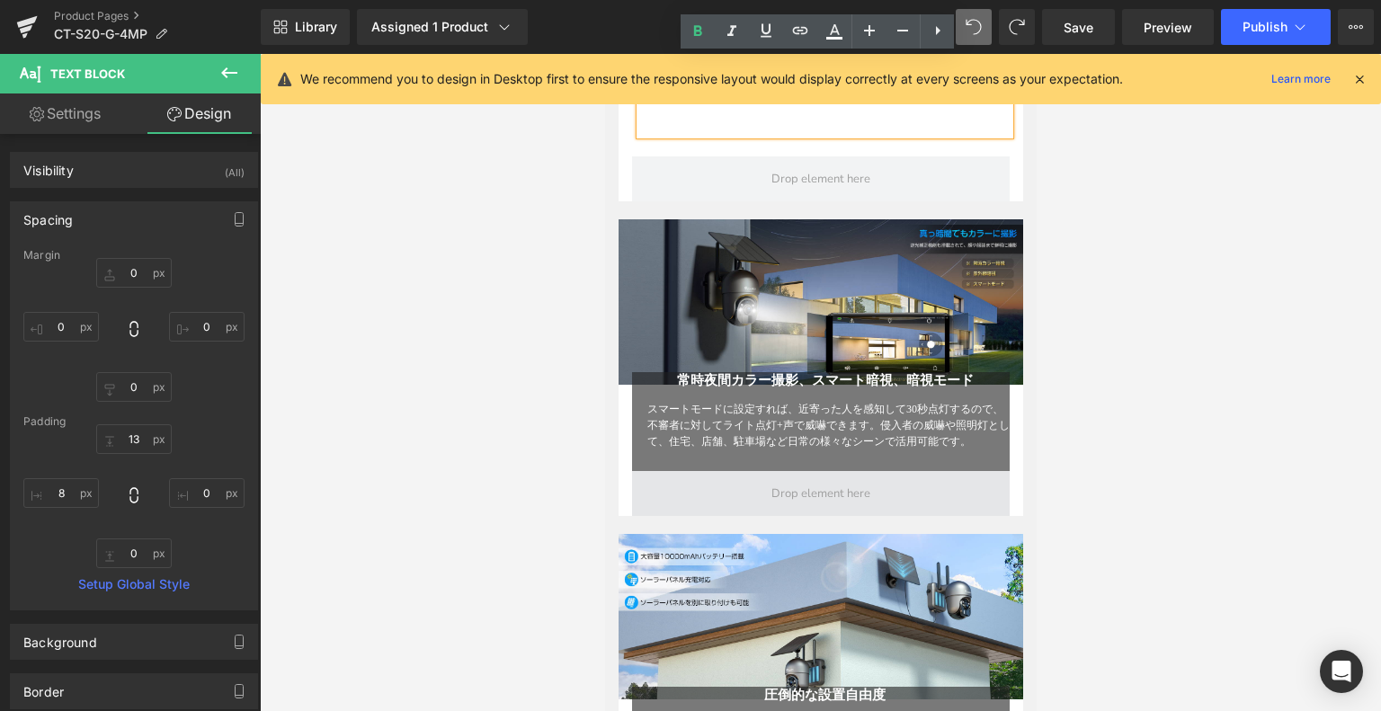
scroll to position [1739, 0]
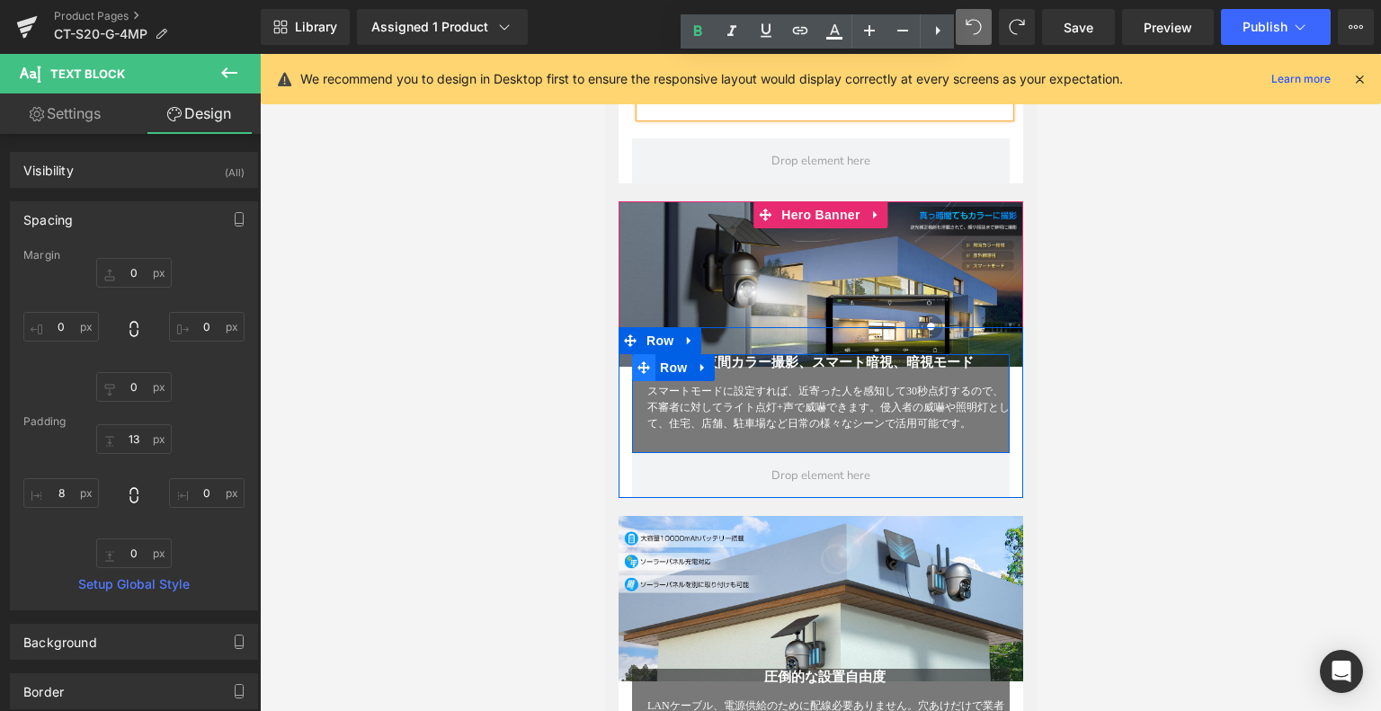
click at [641, 366] on icon at bounding box center [643, 368] width 13 height 13
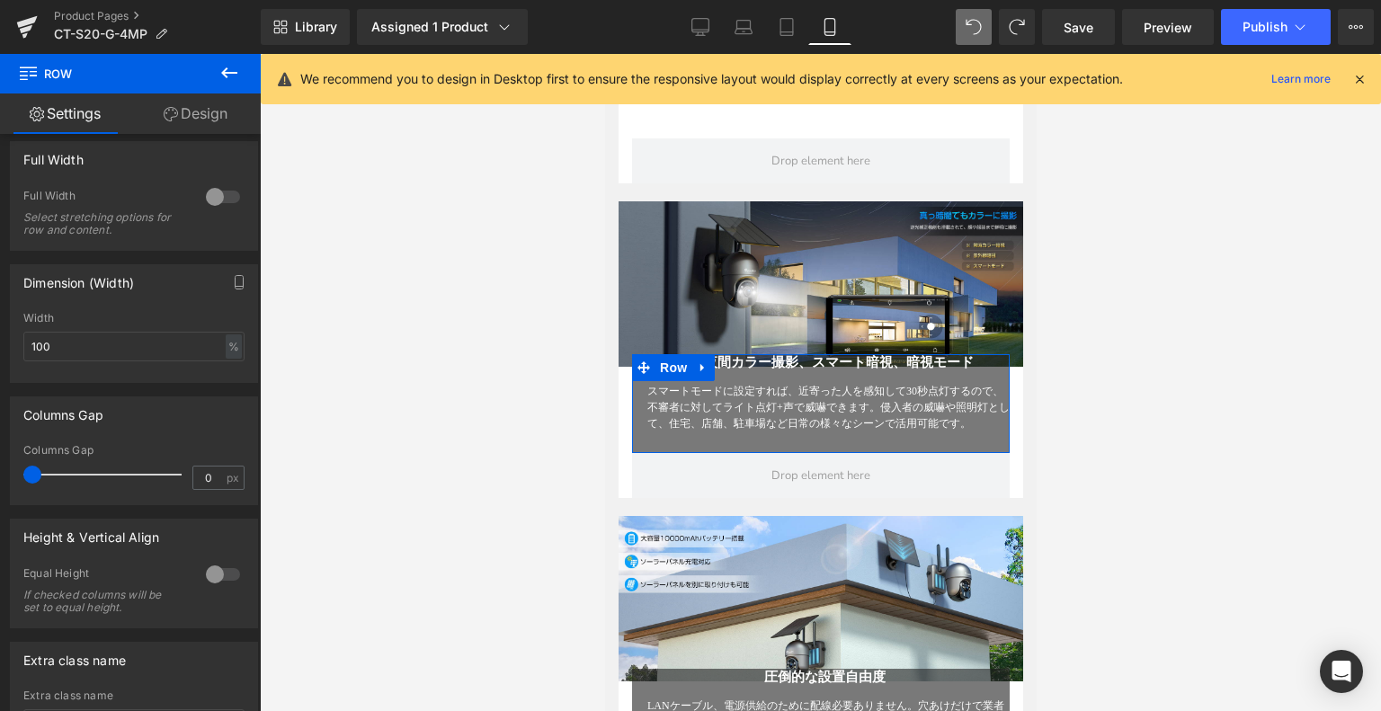
scroll to position [160, 0]
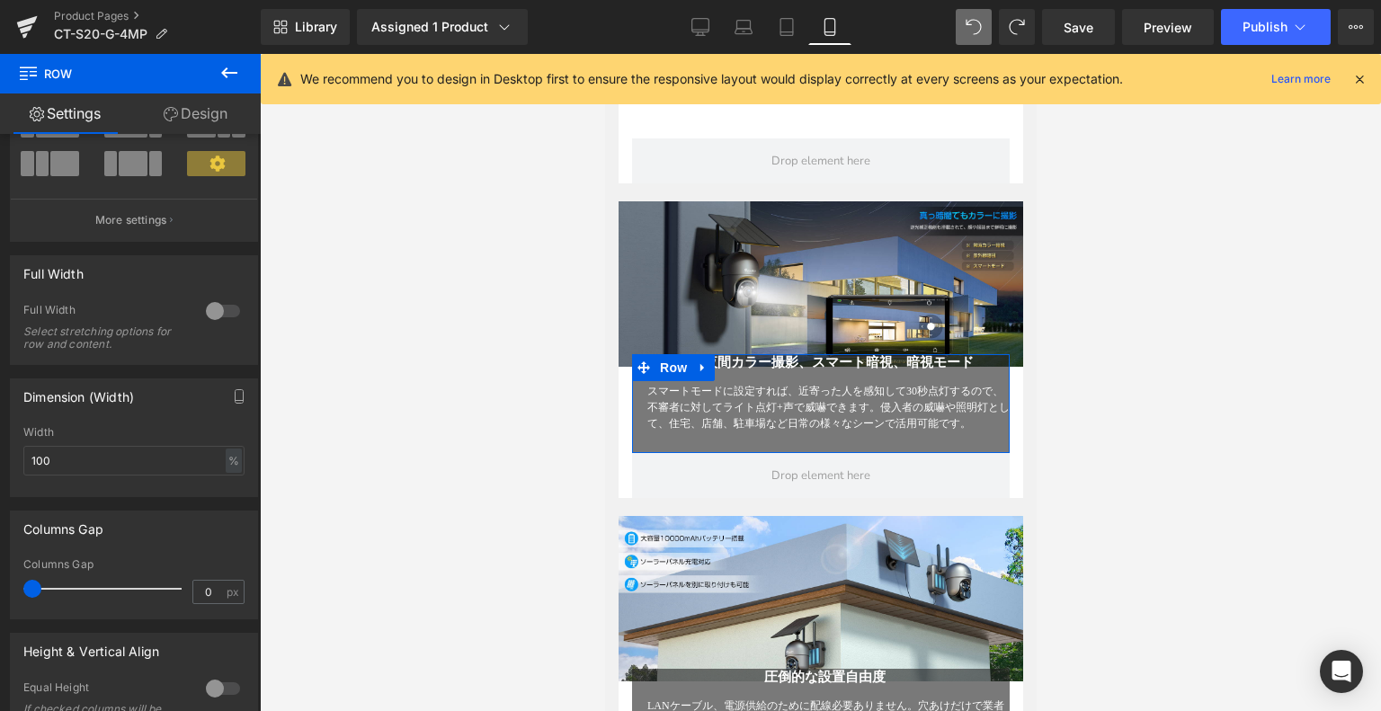
click at [188, 119] on link "Design" at bounding box center [195, 114] width 130 height 40
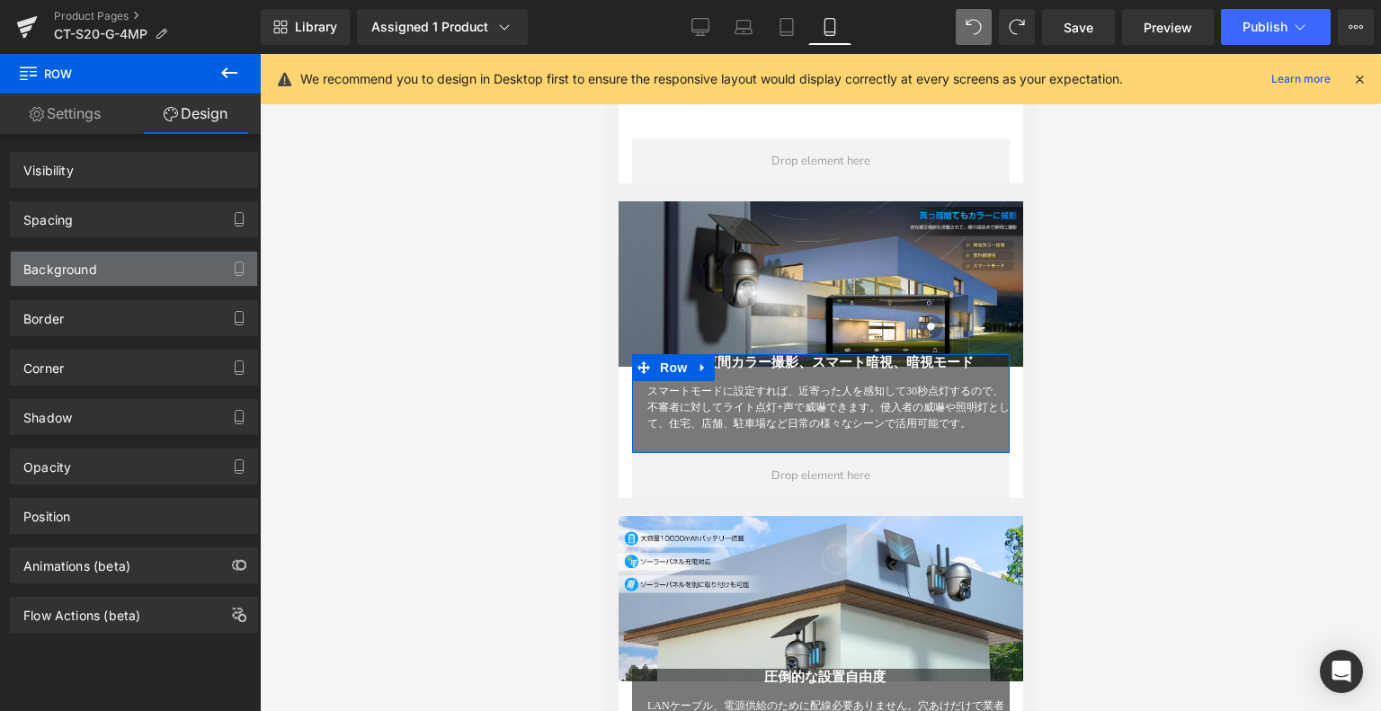
click at [95, 265] on div "Background" at bounding box center [60, 264] width 74 height 25
click at [65, 270] on div "Background" at bounding box center [60, 264] width 74 height 25
click at [58, 280] on div "Background" at bounding box center [134, 269] width 246 height 34
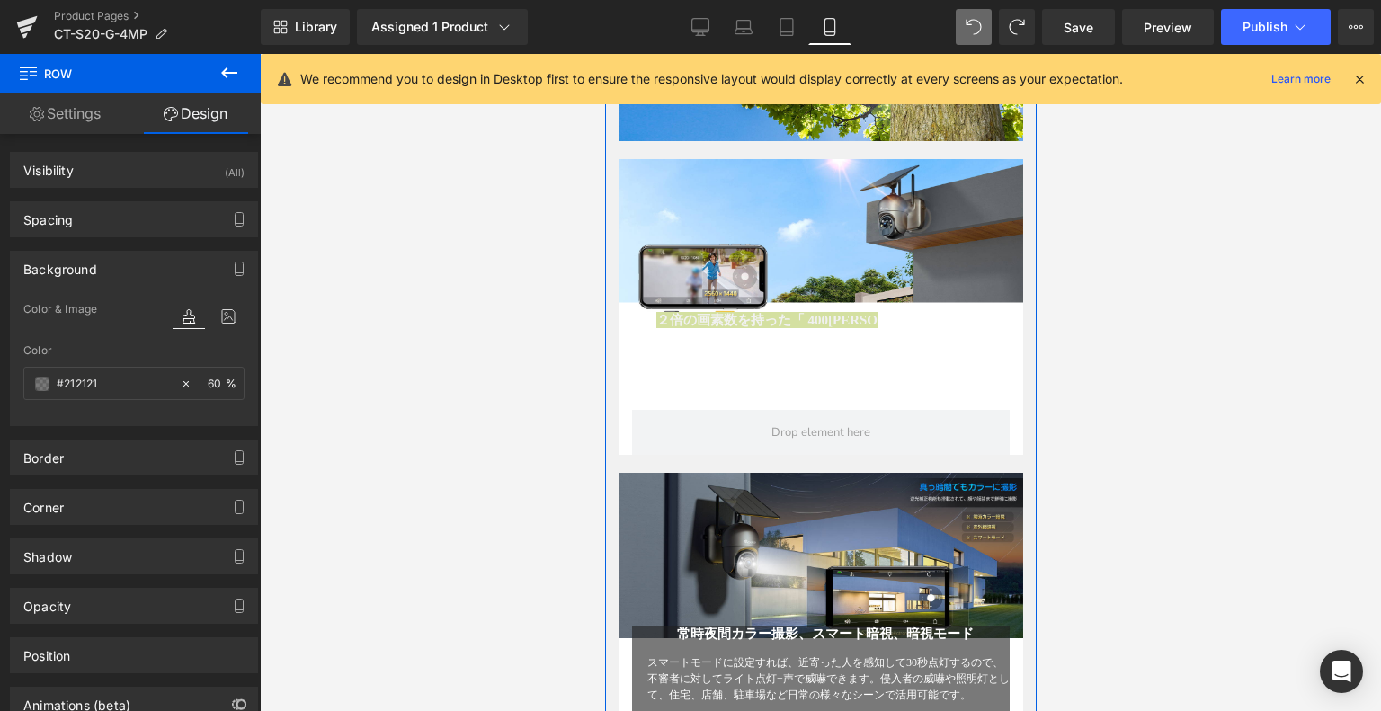
scroll to position [1470, 0]
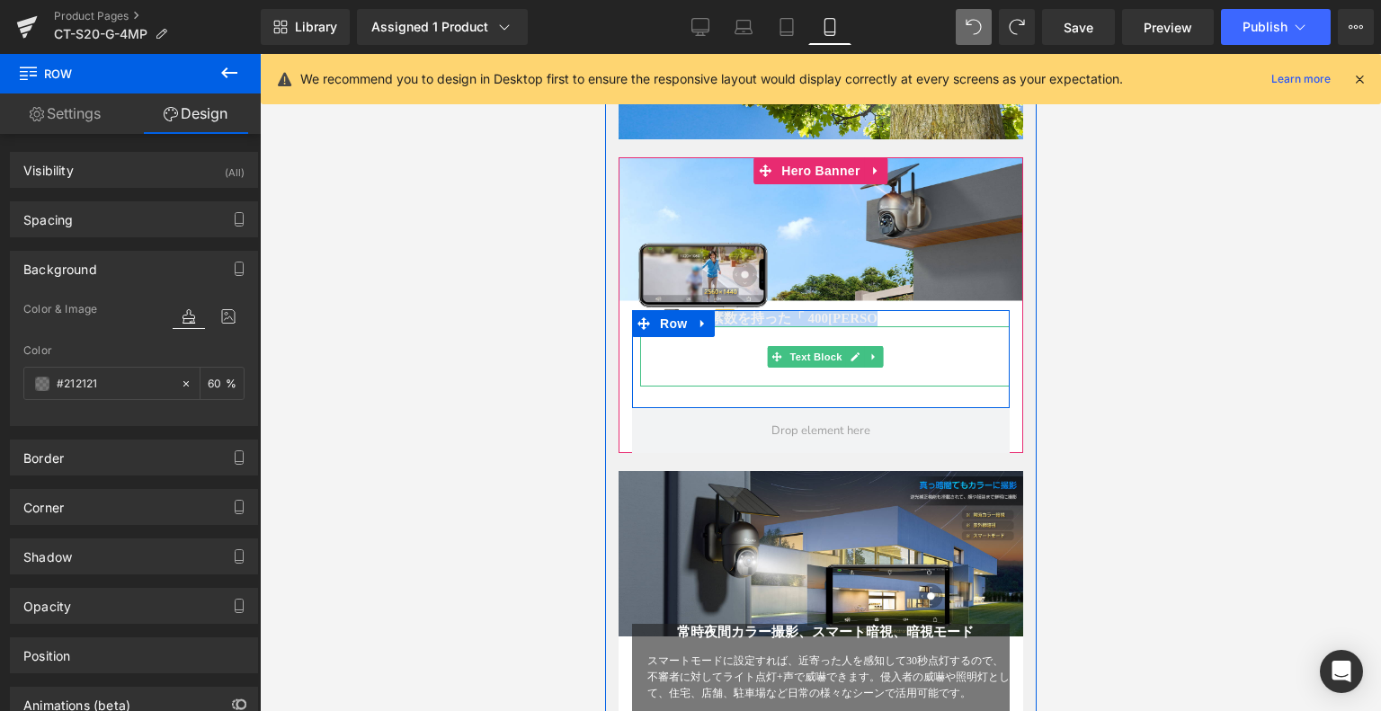
click at [659, 354] on font "この防犯カメラは400万高画質で人物や文字の判別も細かく行えるほか、白とびを防ぐことができるホワイトバランス機能(WDR)と逆光補正機能も備えています。薄暗い…" at bounding box center [828, 362] width 362 height 45
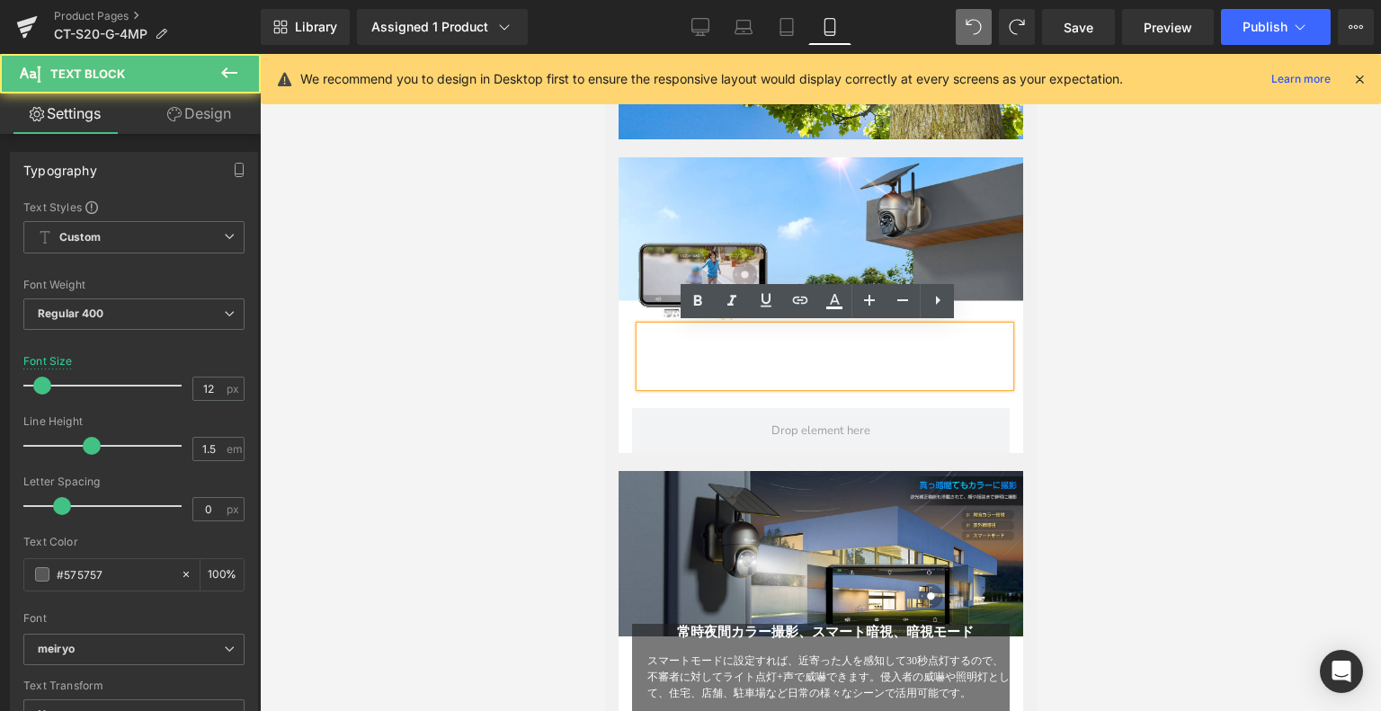
click at [604, 54] on div at bounding box center [604, 54] width 0 height 0
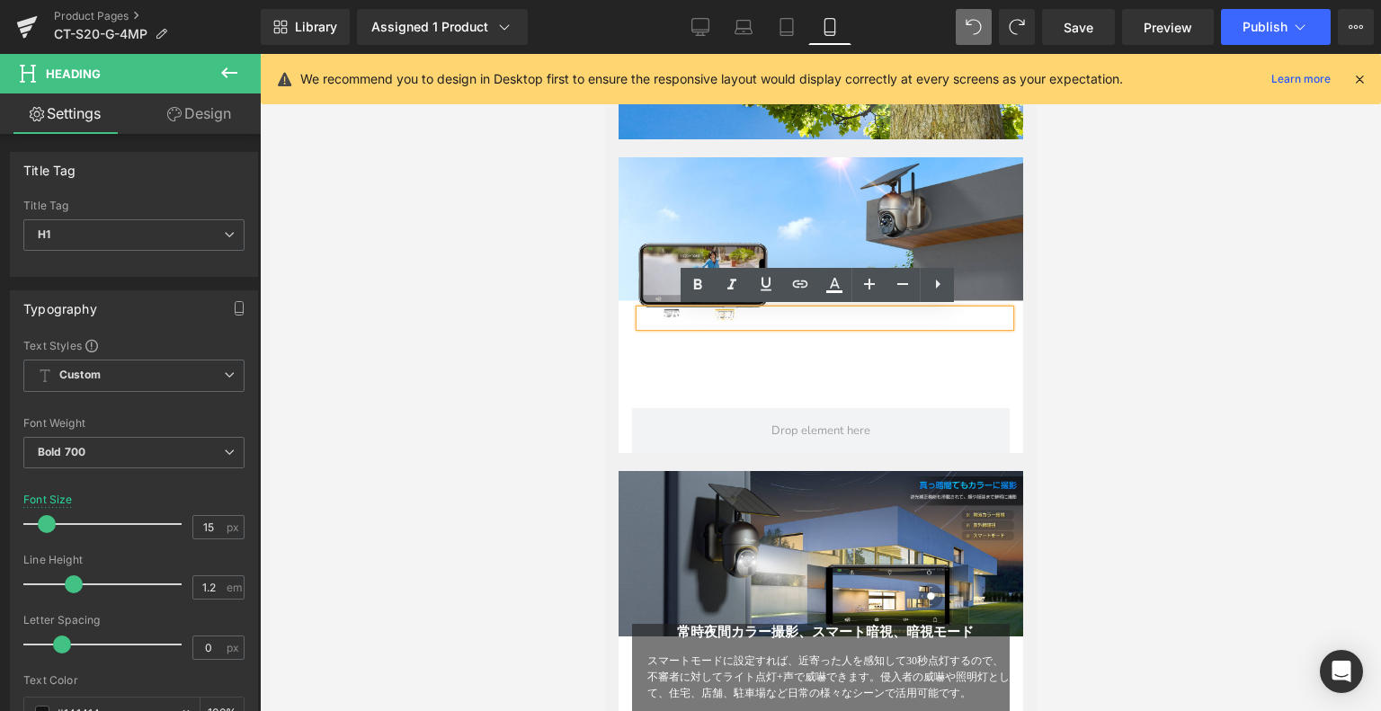
click at [630, 303] on div "２倍の画素数を持った「 400万超高画質」 Heading この防犯カメラは400万高画質で人物や文字の判別も細かく行えるほか、白とびを防ぐことができるホワイ…" at bounding box center [820, 368] width 405 height 170
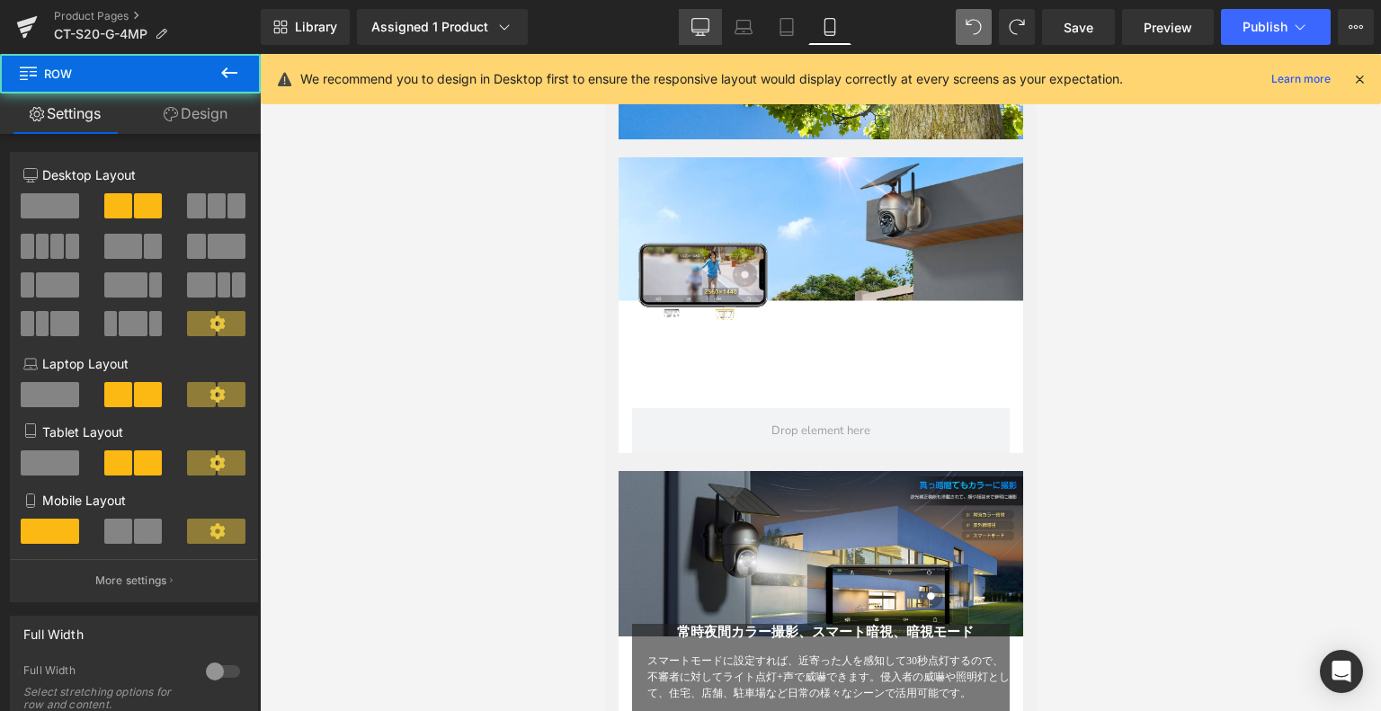
click at [702, 20] on icon at bounding box center [701, 27] width 18 height 18
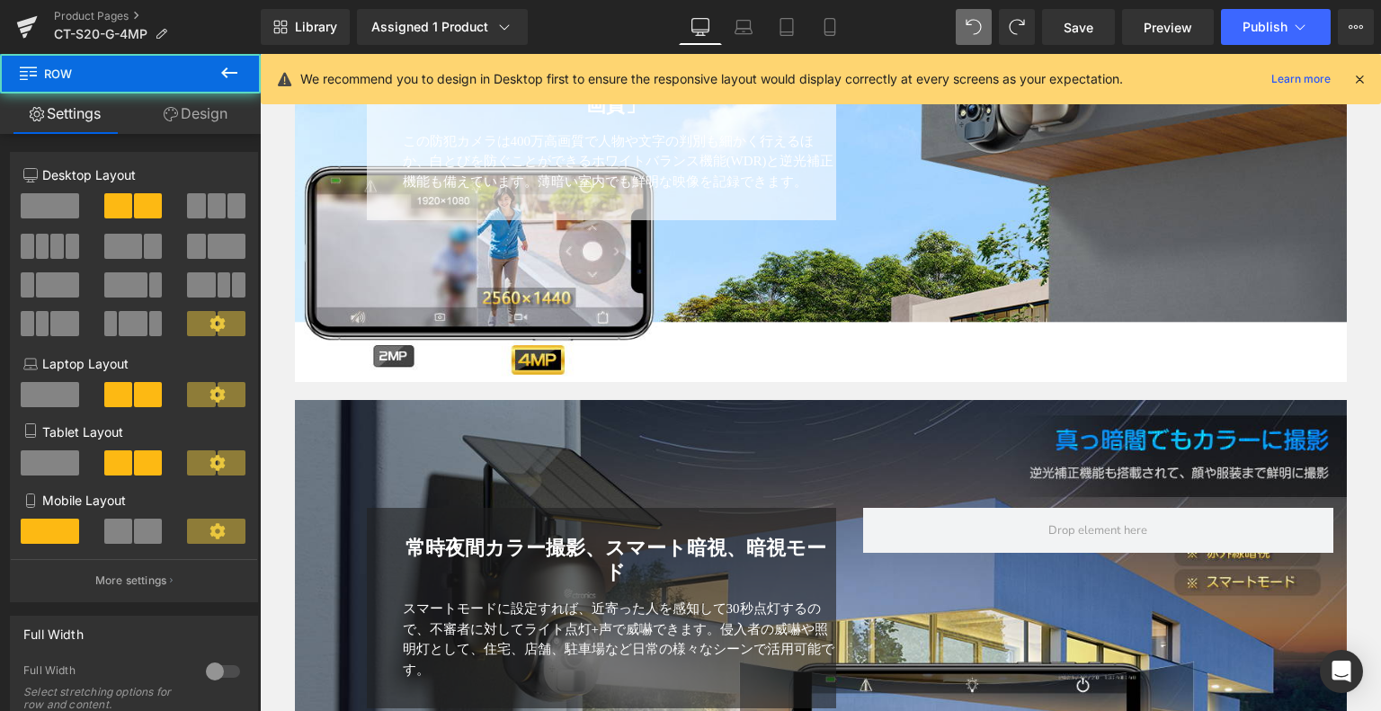
scroll to position [1231, 0]
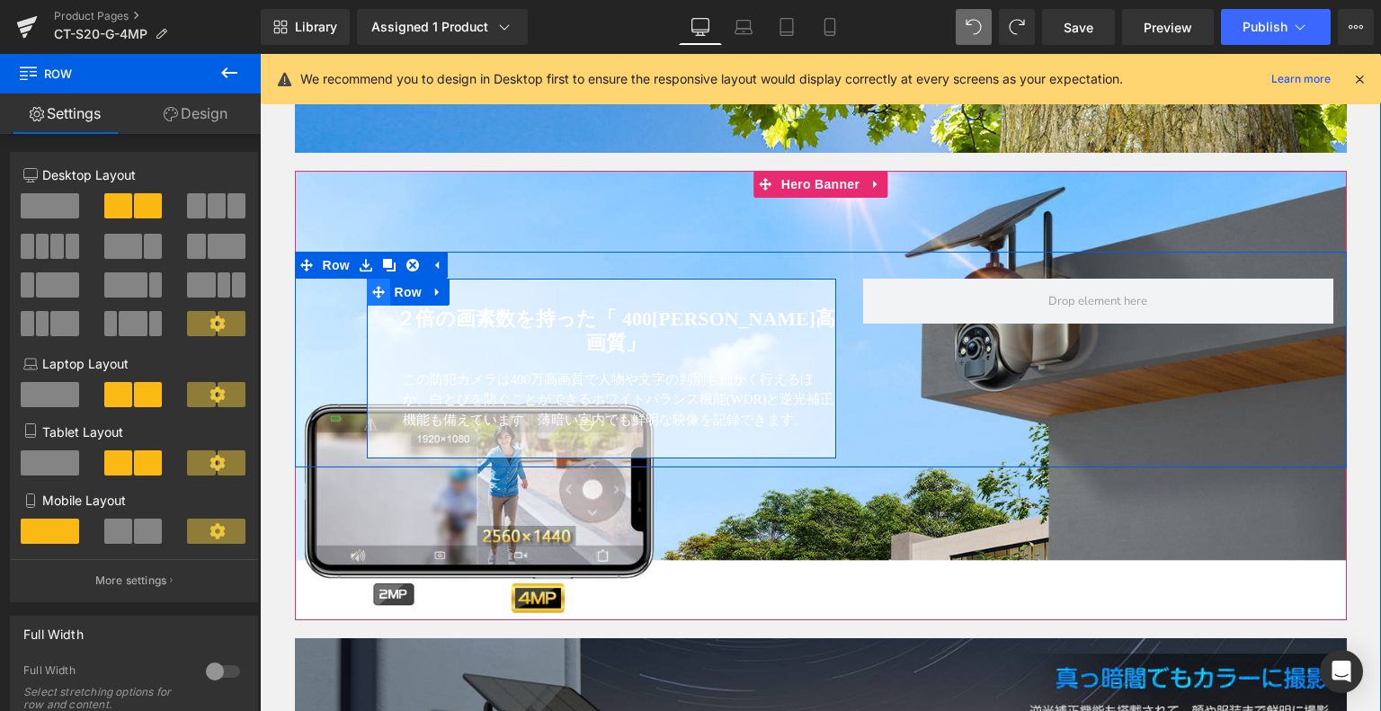
click at [374, 299] on icon at bounding box center [378, 292] width 13 height 13
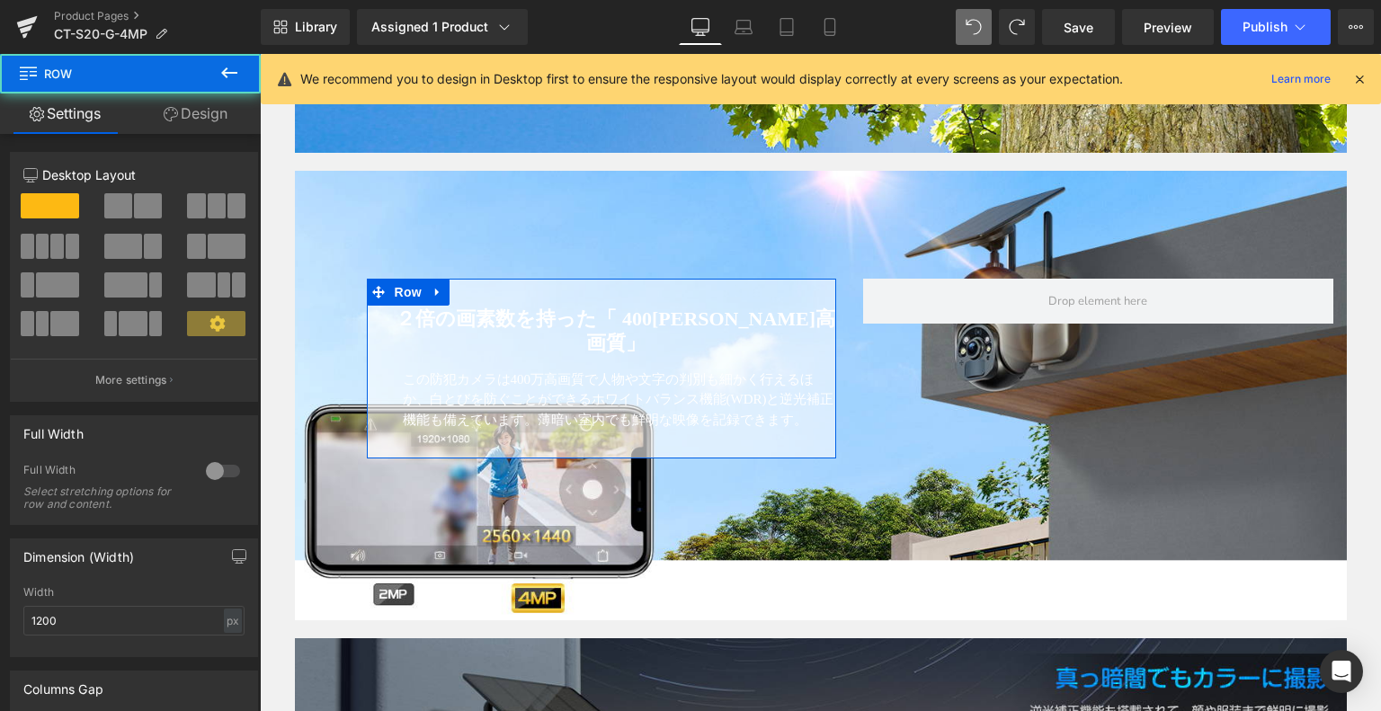
click at [183, 108] on link "Design" at bounding box center [195, 114] width 130 height 40
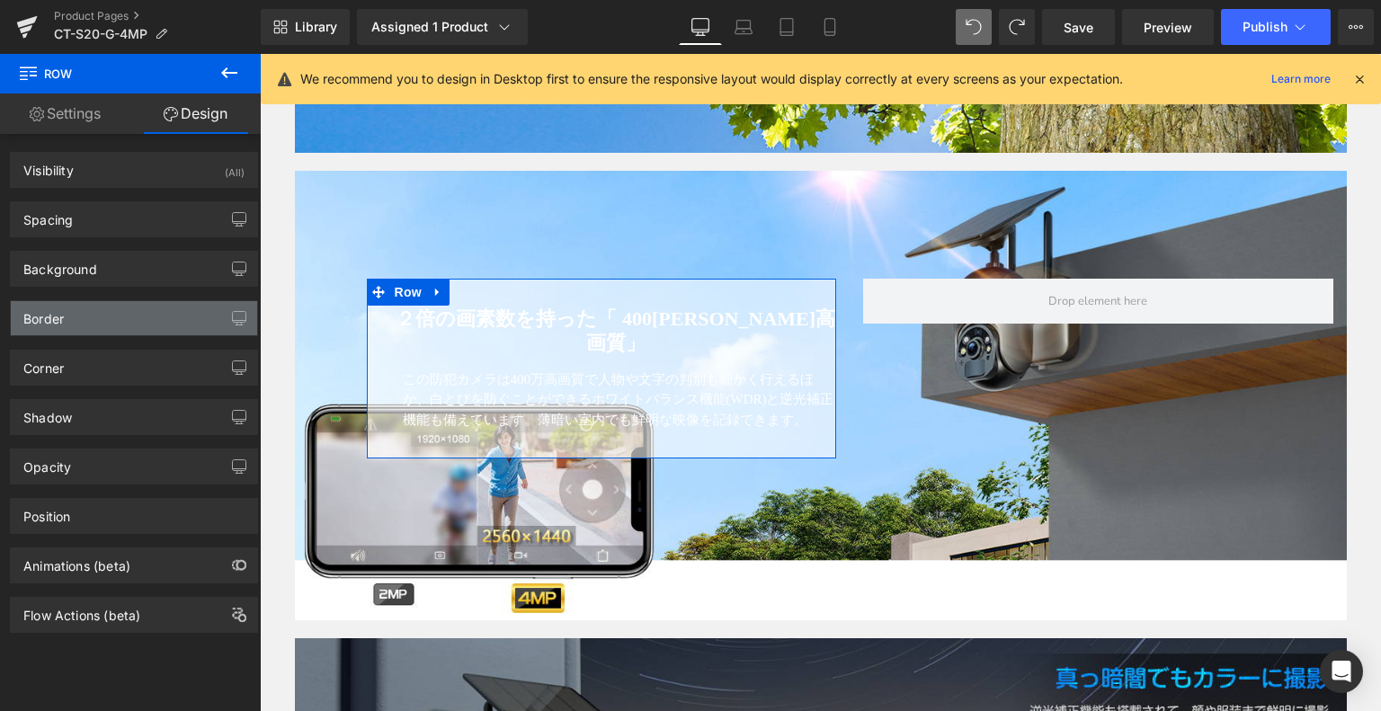
type input "#ffffff"
type input "60"
type input "#404040"
type input "100"
type input "0"
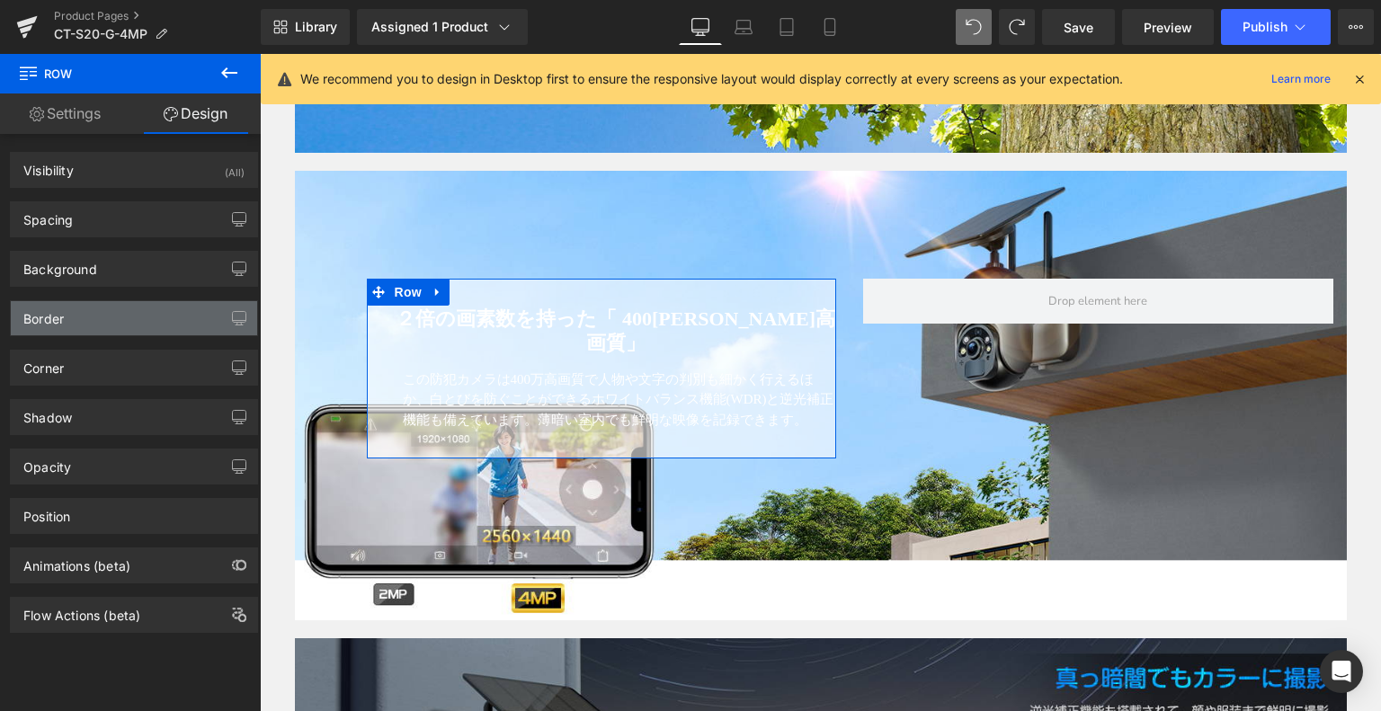
click at [126, 307] on div "Border" at bounding box center [134, 318] width 246 height 34
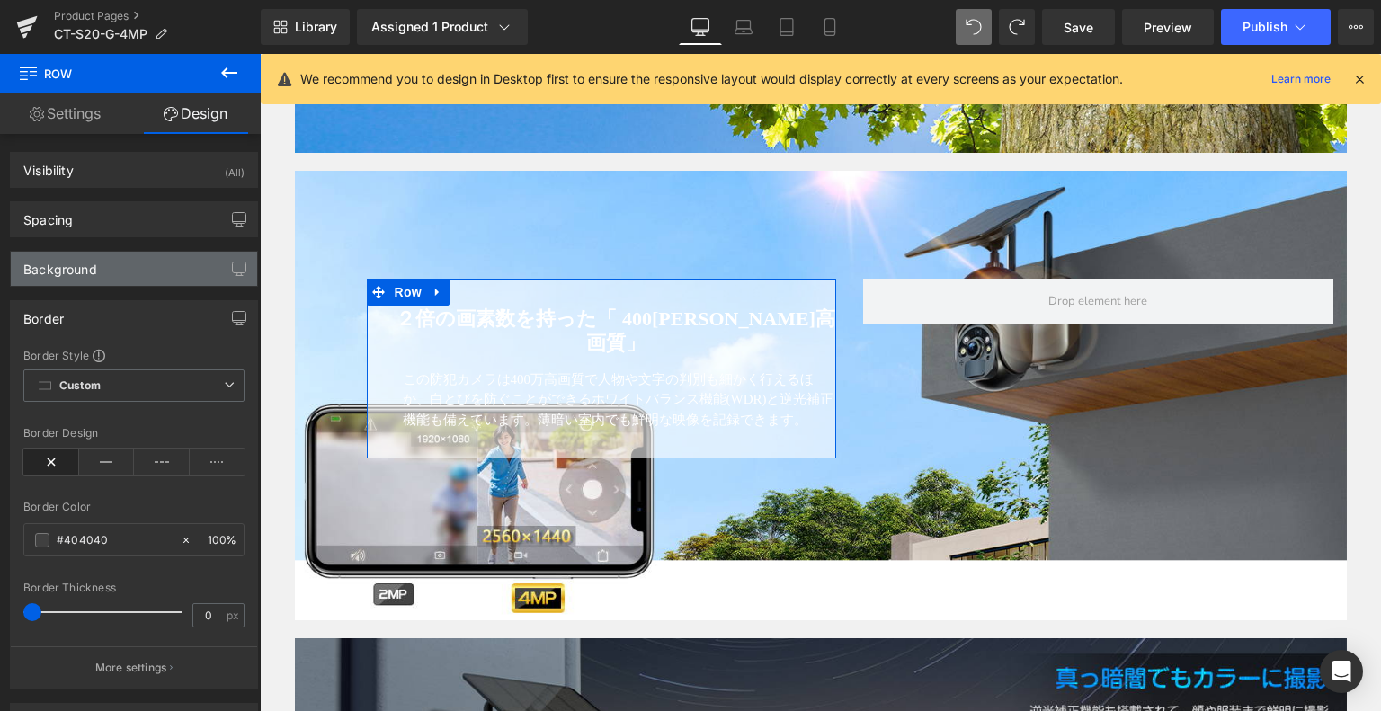
click at [97, 256] on div "Background" at bounding box center [134, 269] width 246 height 34
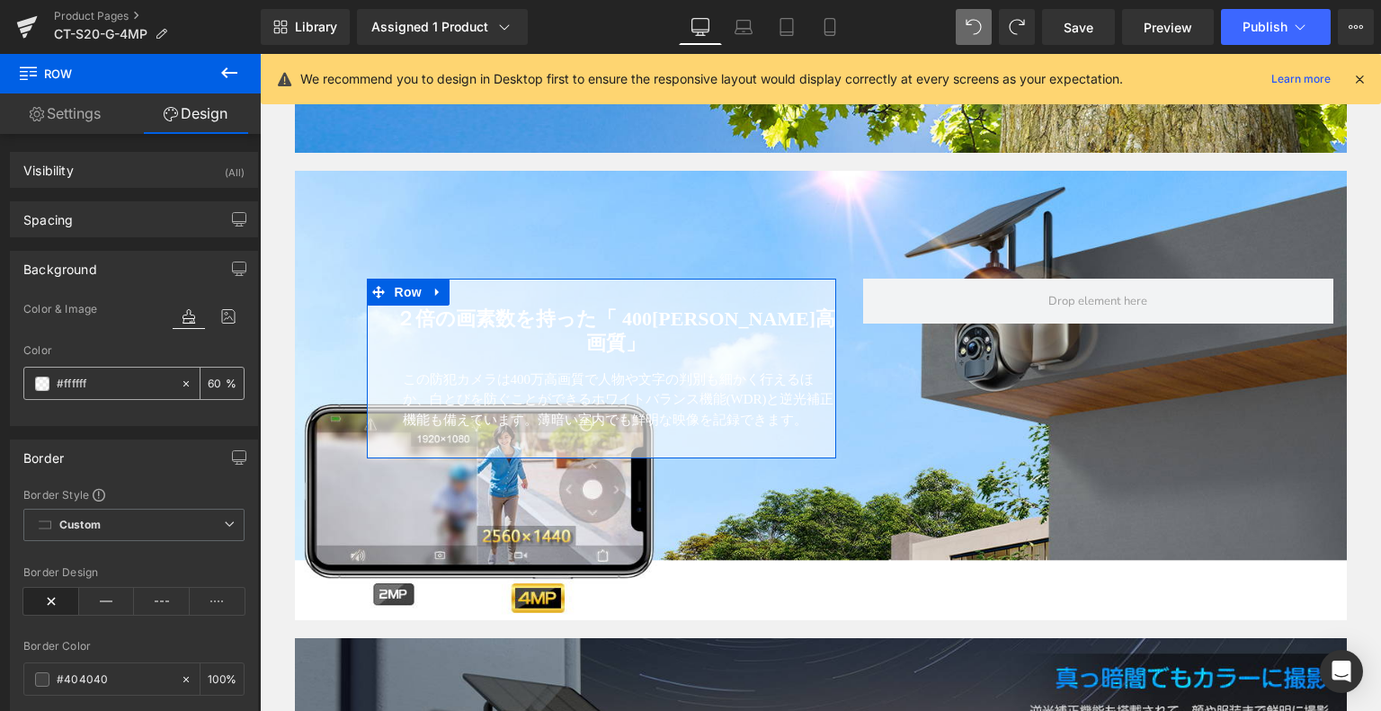
paste input "212121"
type input "#212121"
type input "100"
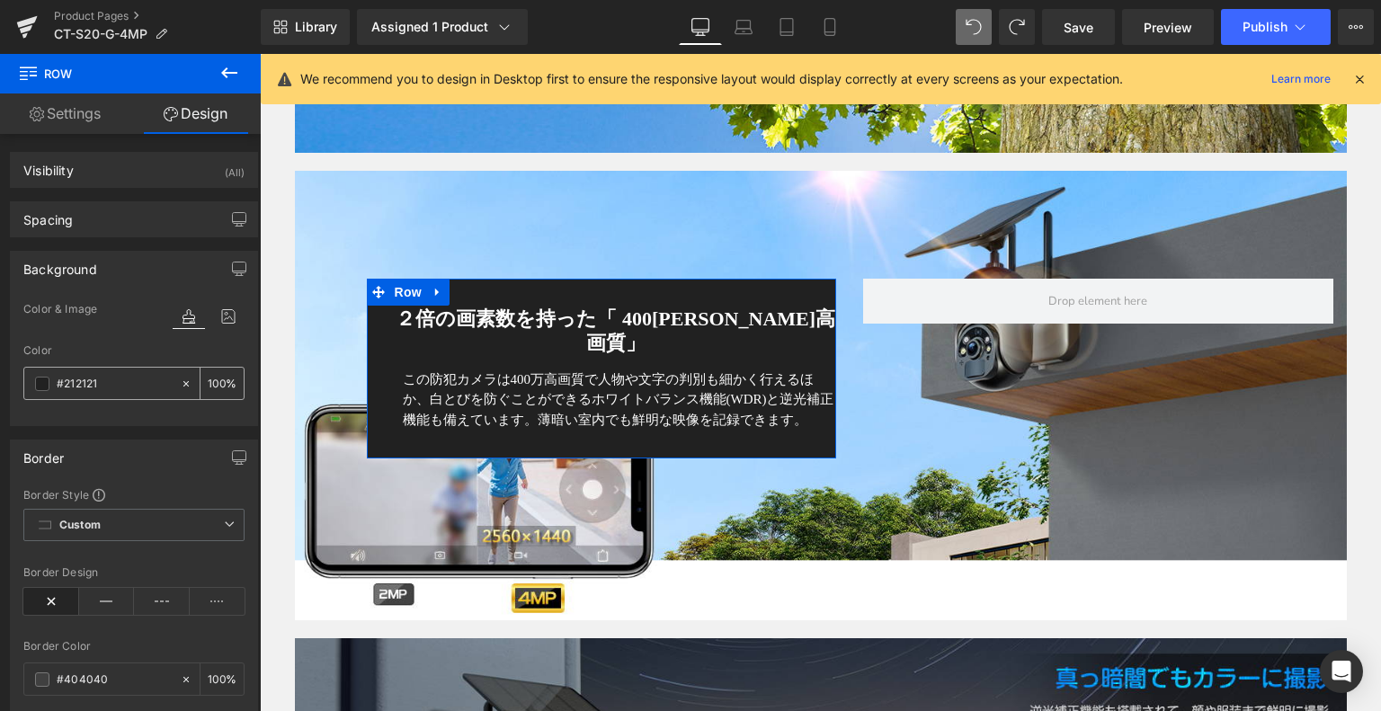
type input "#212121"
click at [212, 377] on input "100" at bounding box center [217, 383] width 18 height 20
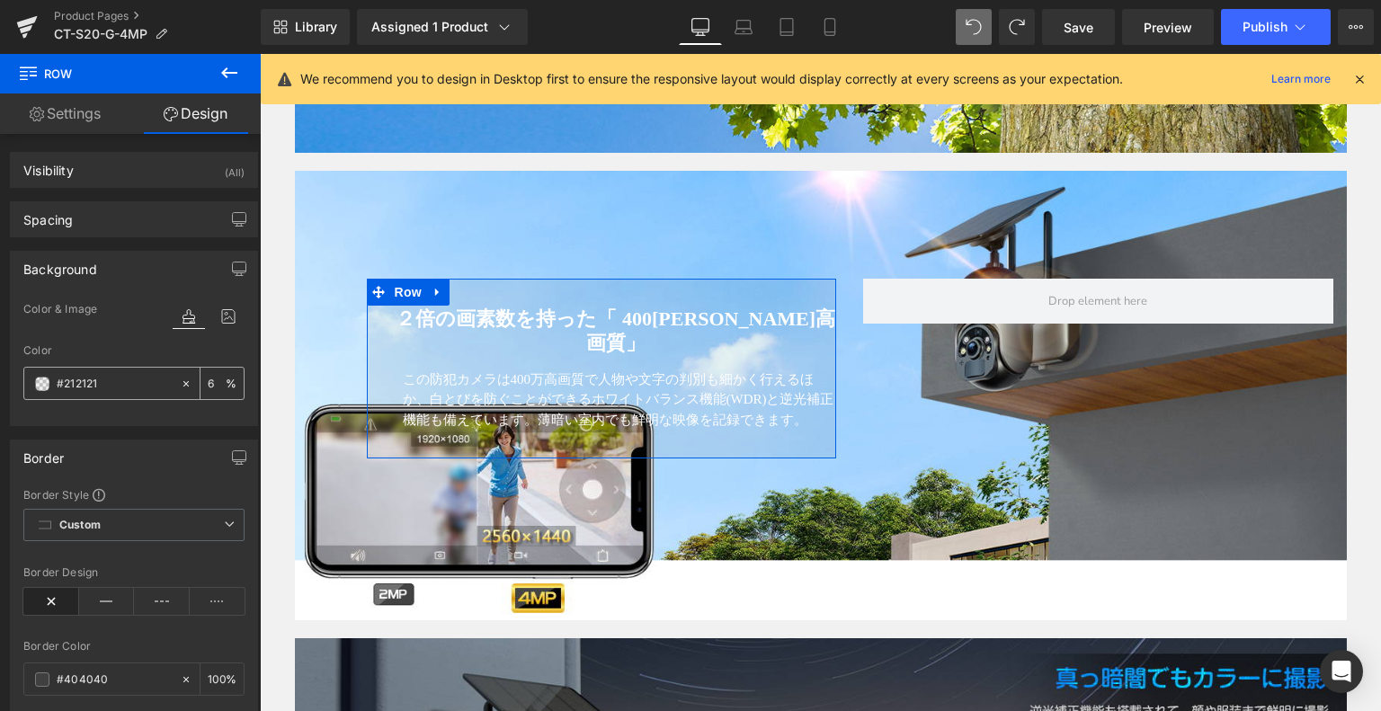
type input "60"
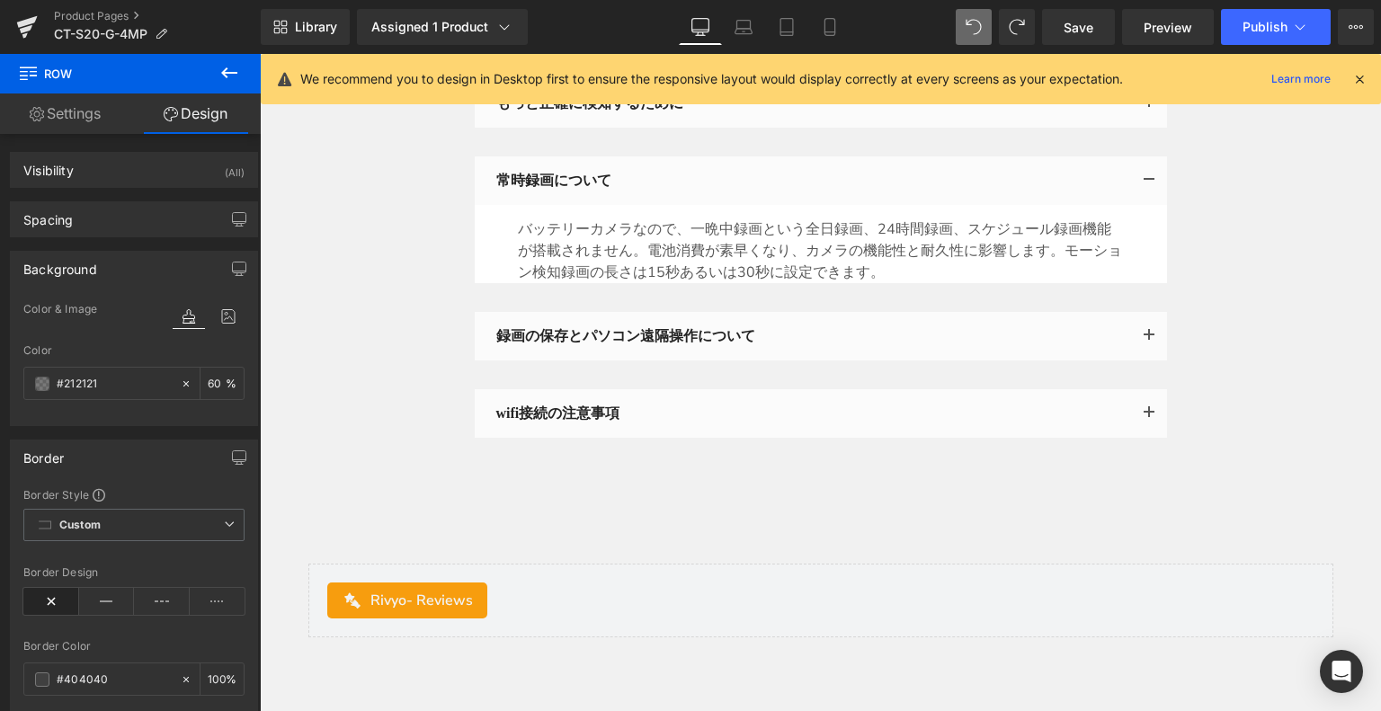
scroll to position [6055, 0]
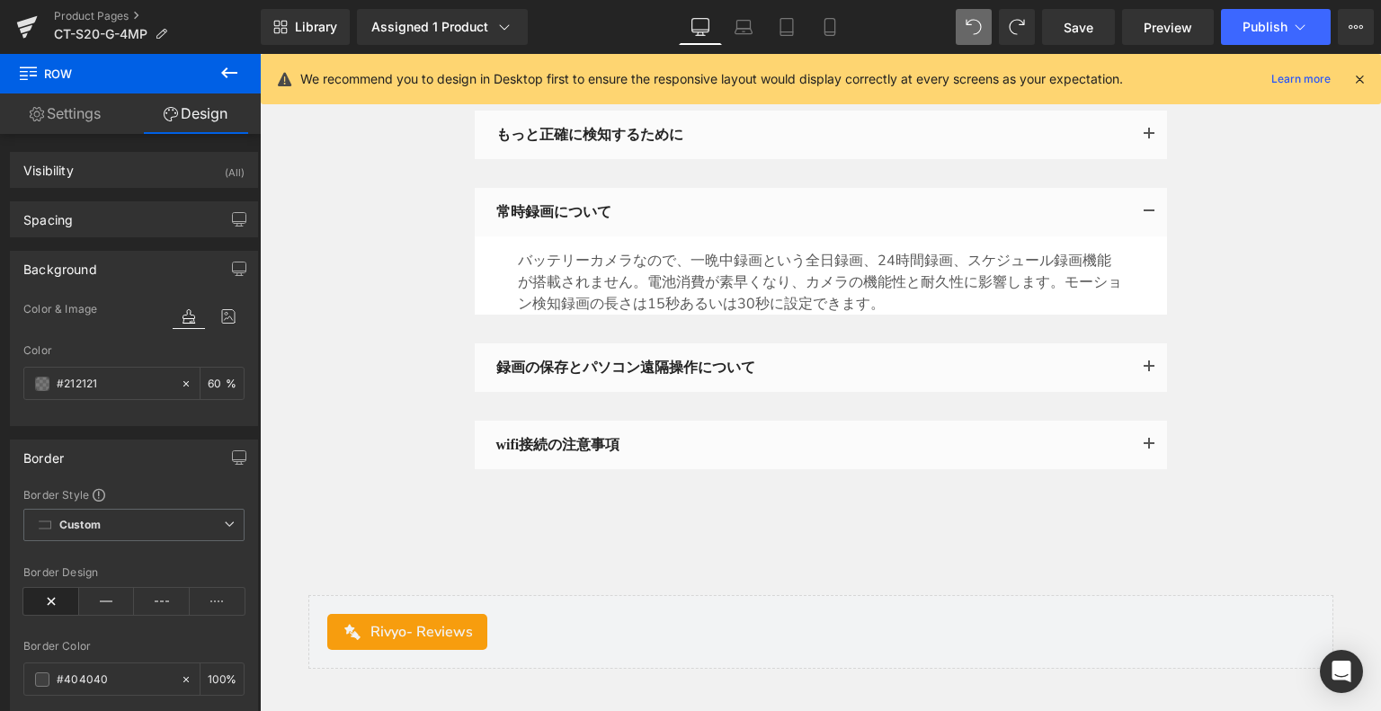
click at [662, 255] on p "バッテリーカメラなので、一晩中録画という全日録画、24時間録画、スケジュール録画機能が搭載されません。電池消費が素早くなり、カメラの機能性と耐久性に影響します…" at bounding box center [821, 282] width 606 height 65
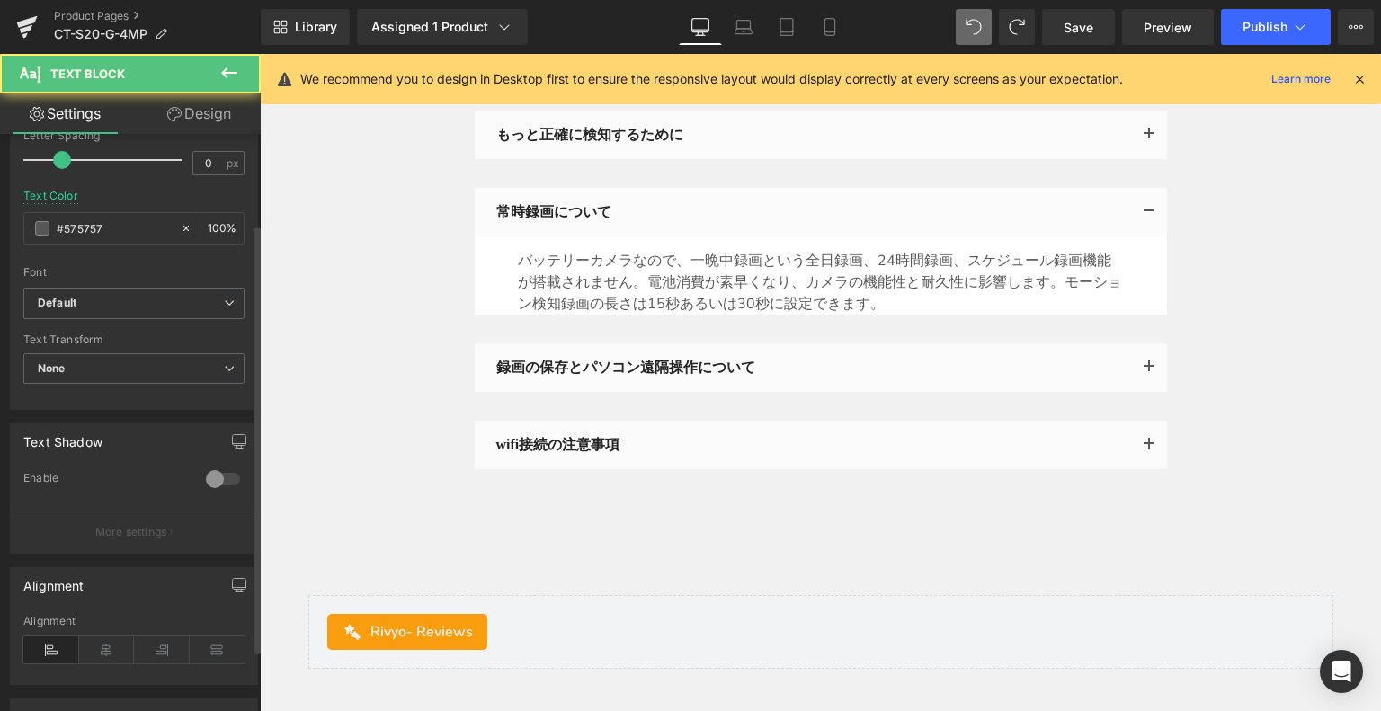
scroll to position [360, 0]
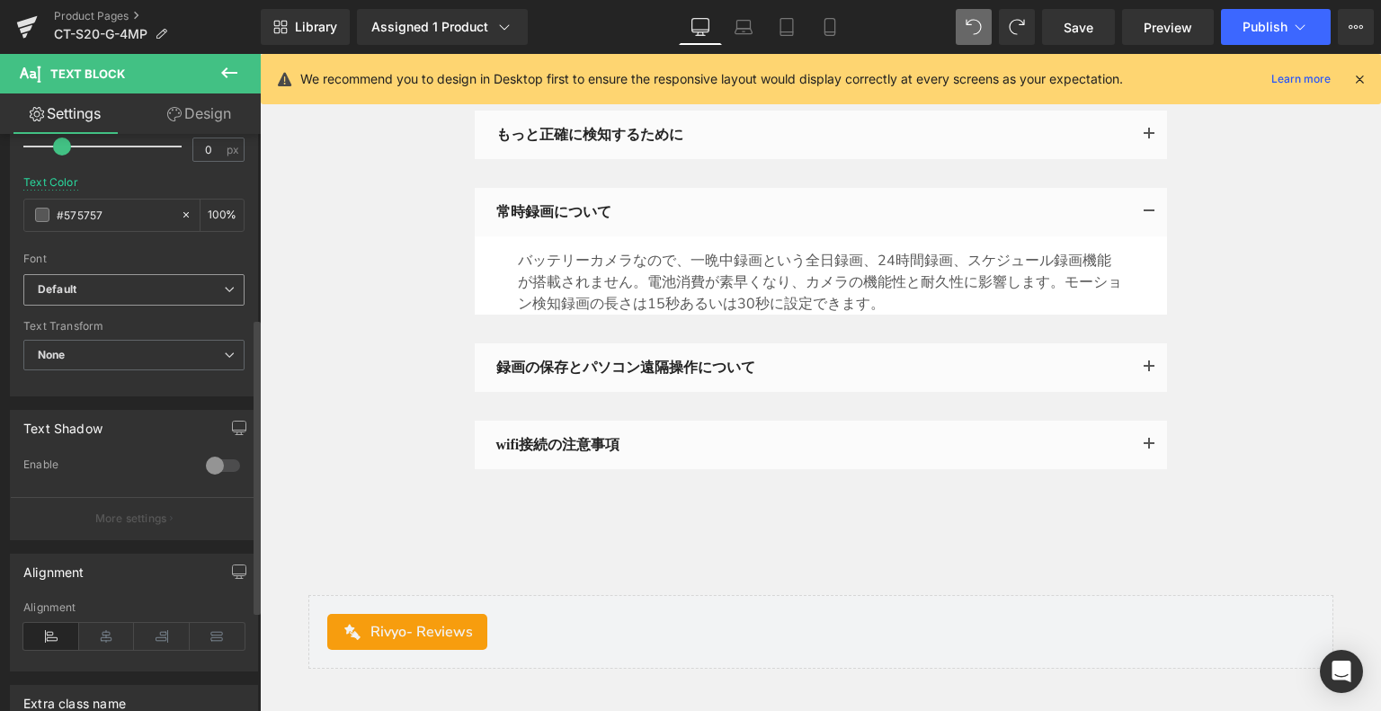
click at [151, 277] on span "Default" at bounding box center [133, 289] width 221 height 31
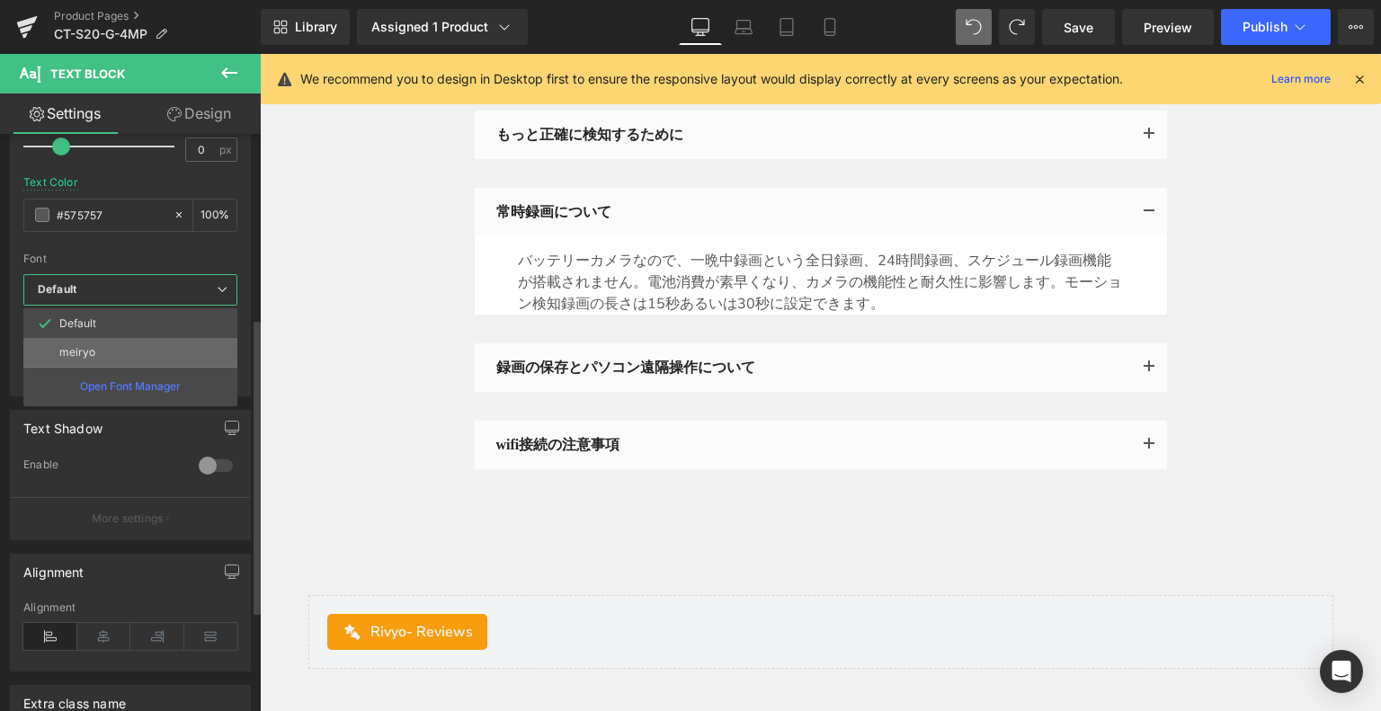
click at [131, 344] on li "meiryo" at bounding box center [130, 352] width 214 height 29
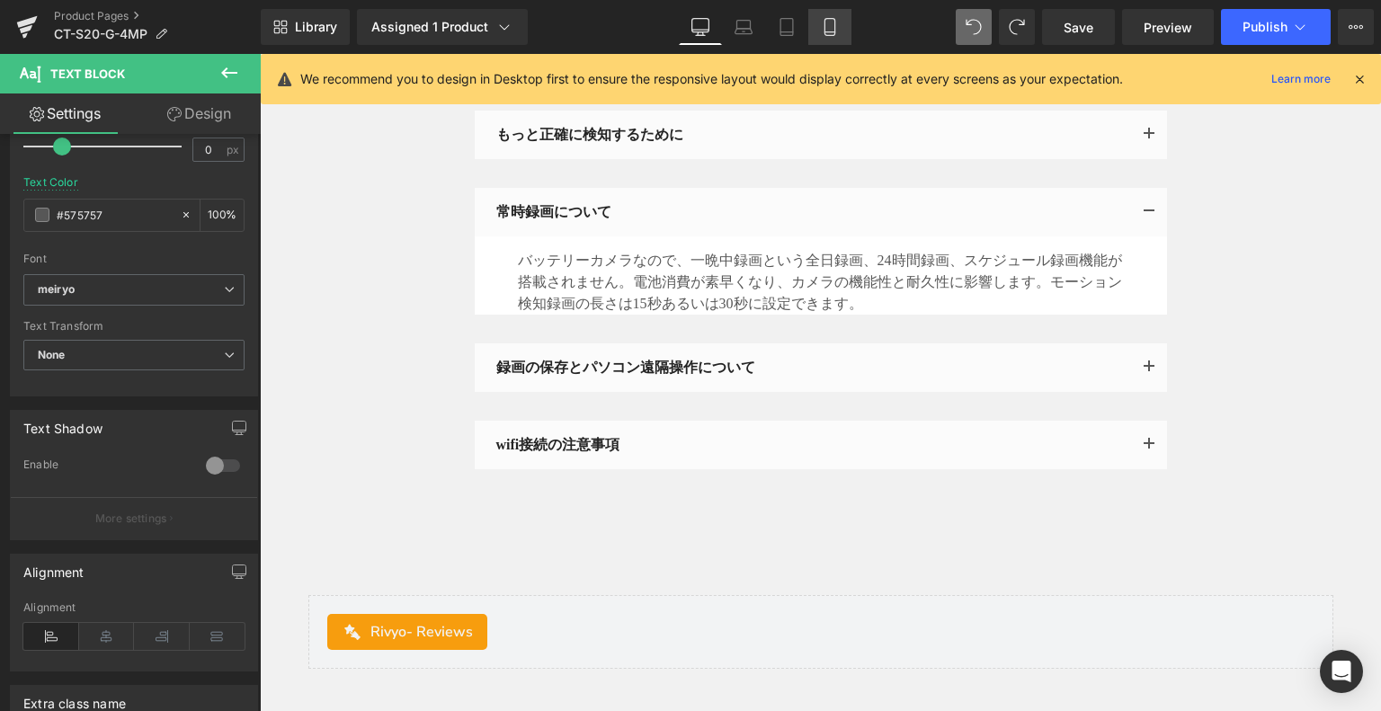
click at [828, 19] on icon at bounding box center [830, 27] width 10 height 17
type input "14"
type input "100"
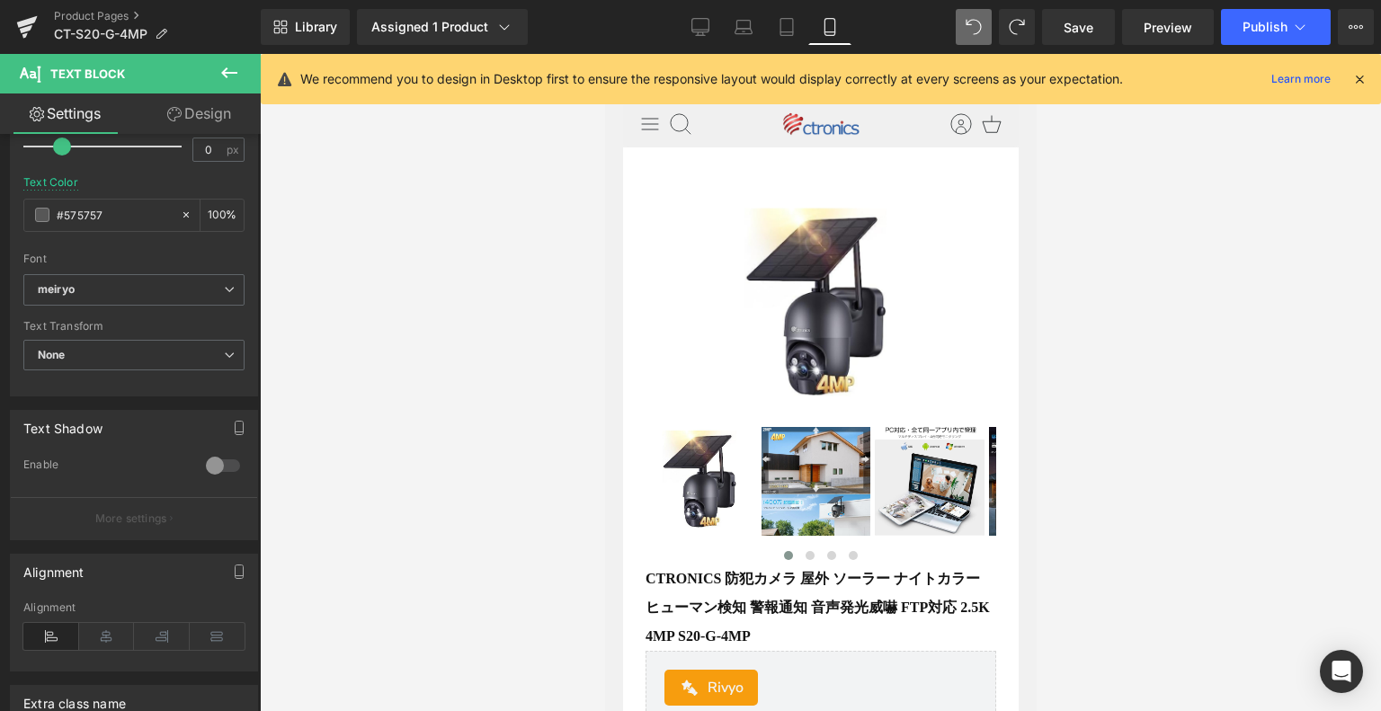
scroll to position [0, 0]
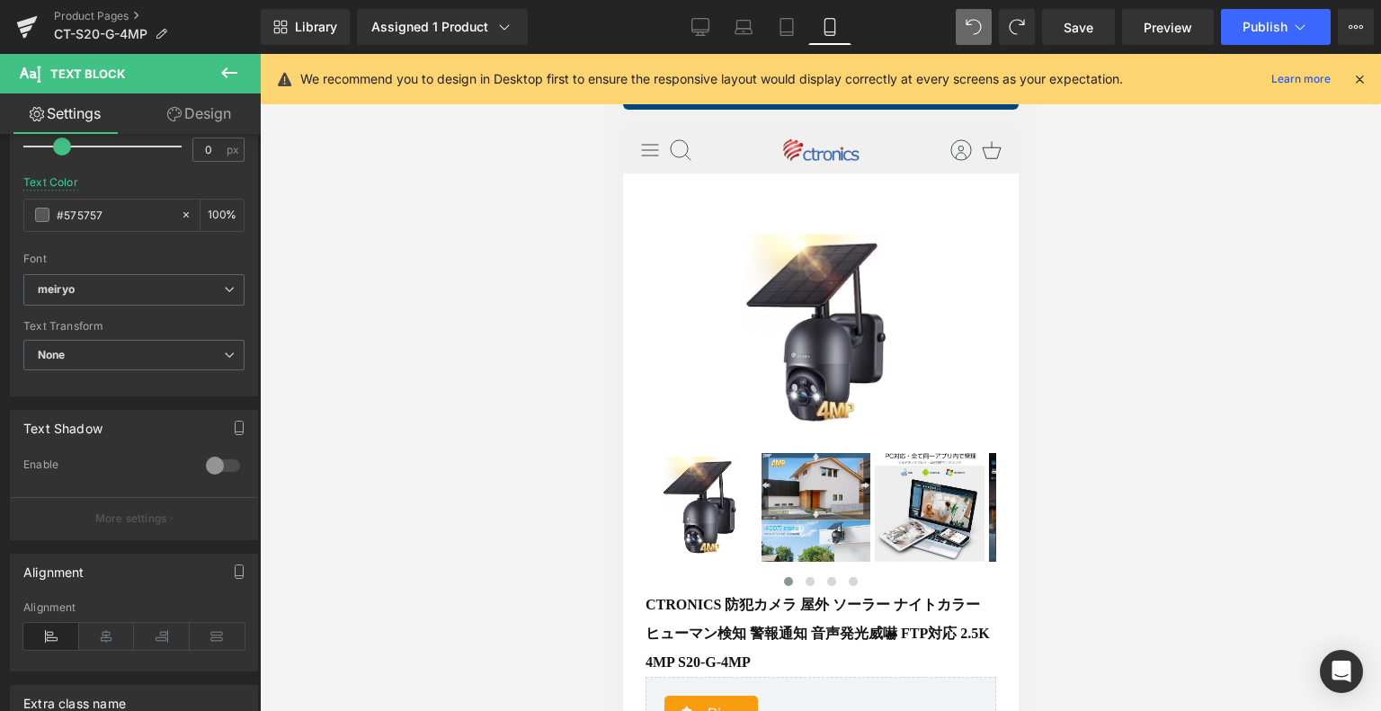
click at [822, 344] on span "(P) Image" at bounding box center [820, 333] width 55 height 22
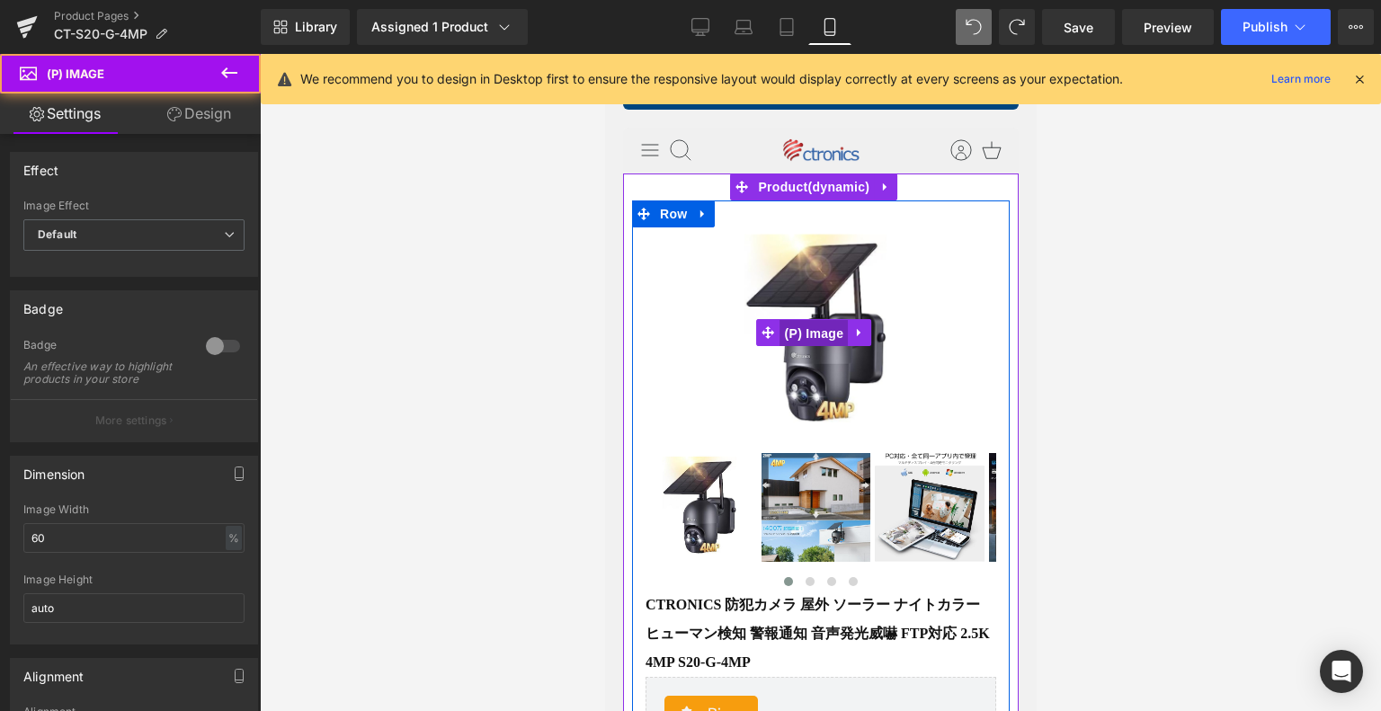
click at [810, 344] on span "(P) Image" at bounding box center [814, 333] width 68 height 27
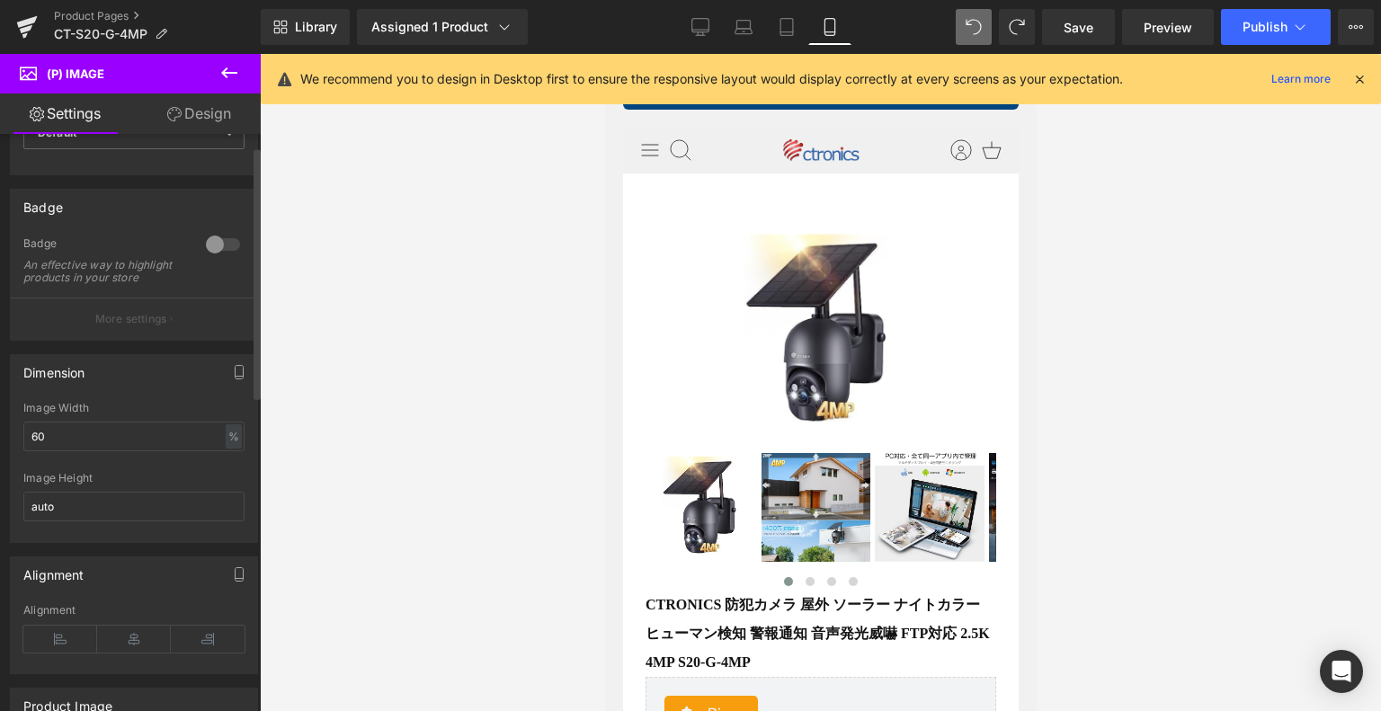
scroll to position [180, 0]
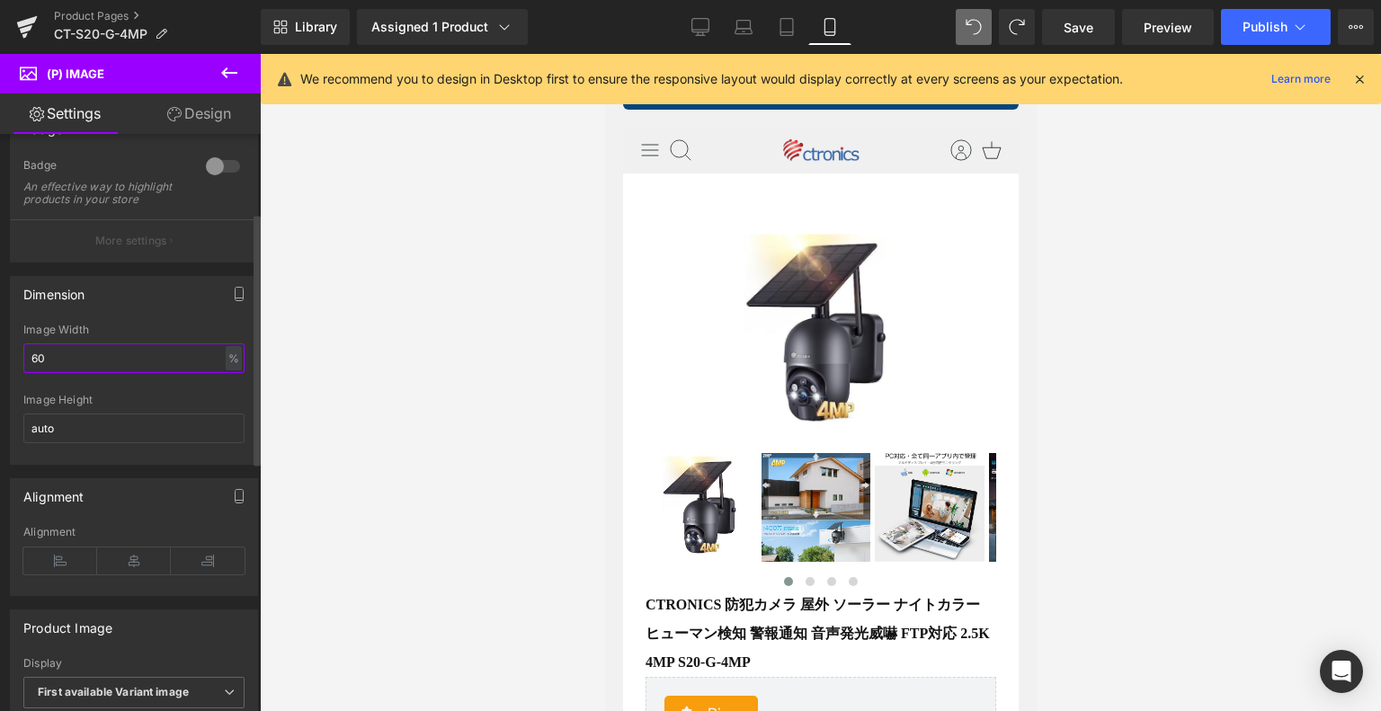
drag, startPoint x: 83, startPoint y: 365, endPoint x: 0, endPoint y: 352, distance: 83.8
click at [0, 352] on div "Dimension 60% Image Width 60 % % px auto Image Height auto" at bounding box center [134, 364] width 269 height 202
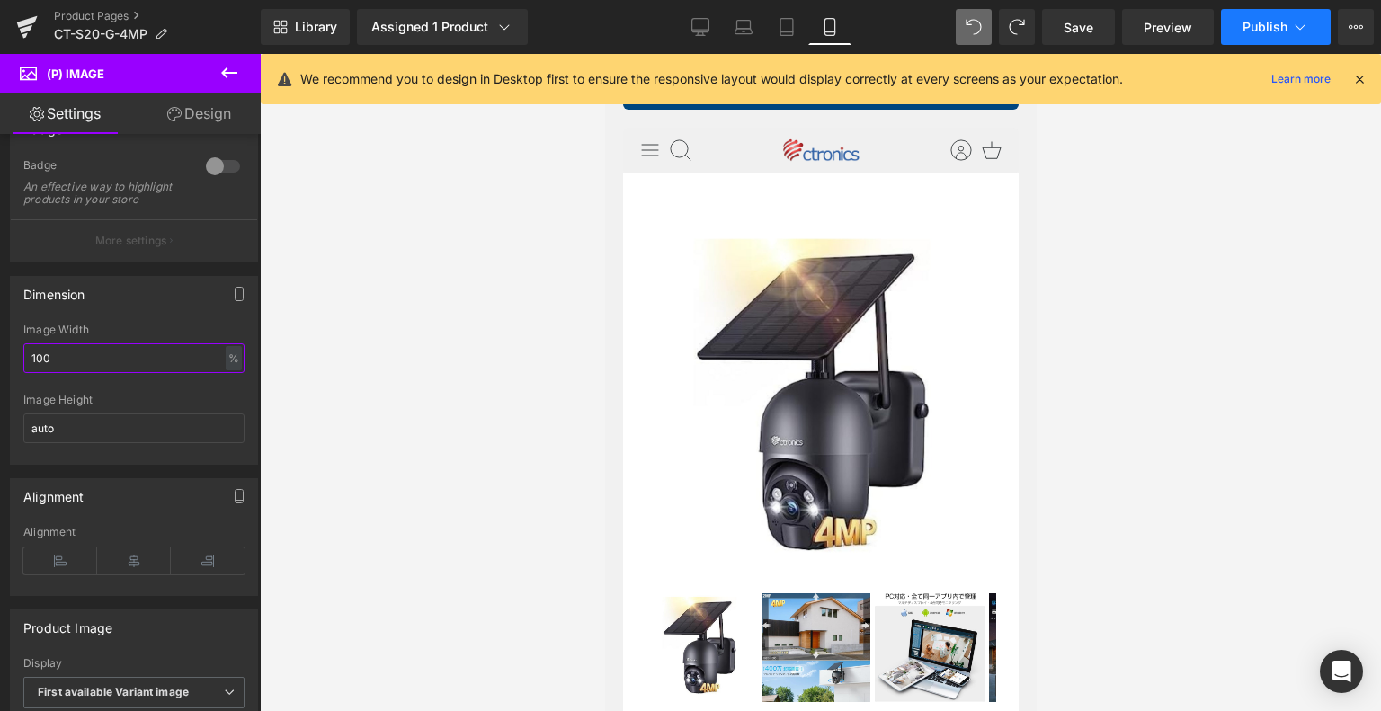
type input "100"
click at [1288, 29] on button "Publish" at bounding box center [1276, 27] width 110 height 36
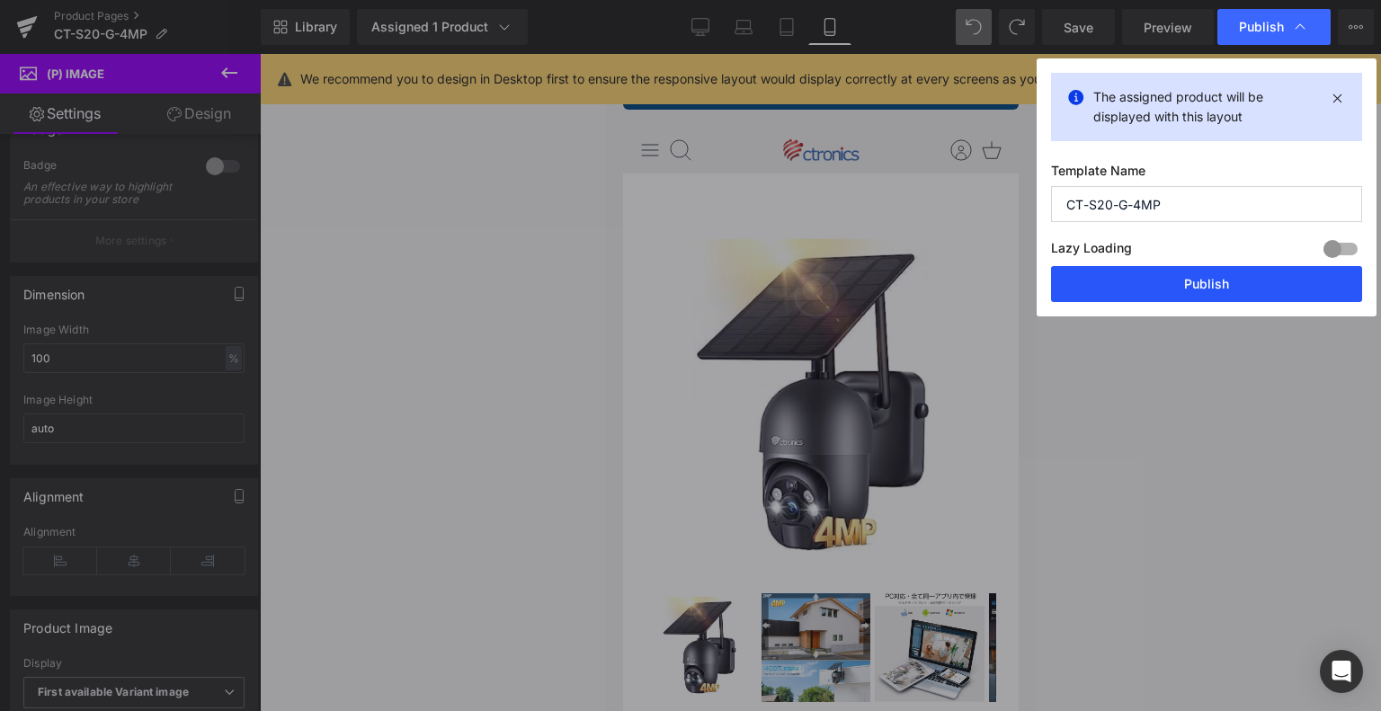
click at [1185, 270] on button "Publish" at bounding box center [1206, 284] width 311 height 36
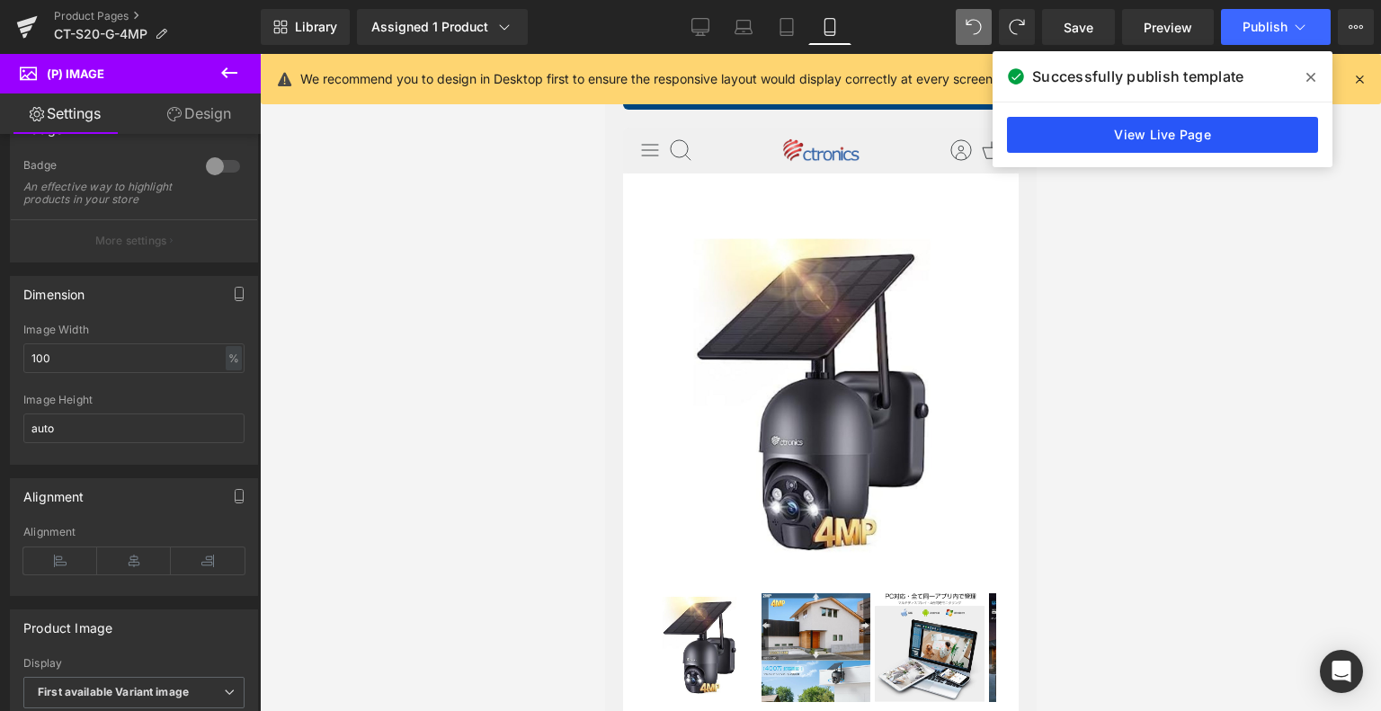
click at [1166, 130] on link "View Live Page" at bounding box center [1162, 135] width 311 height 36
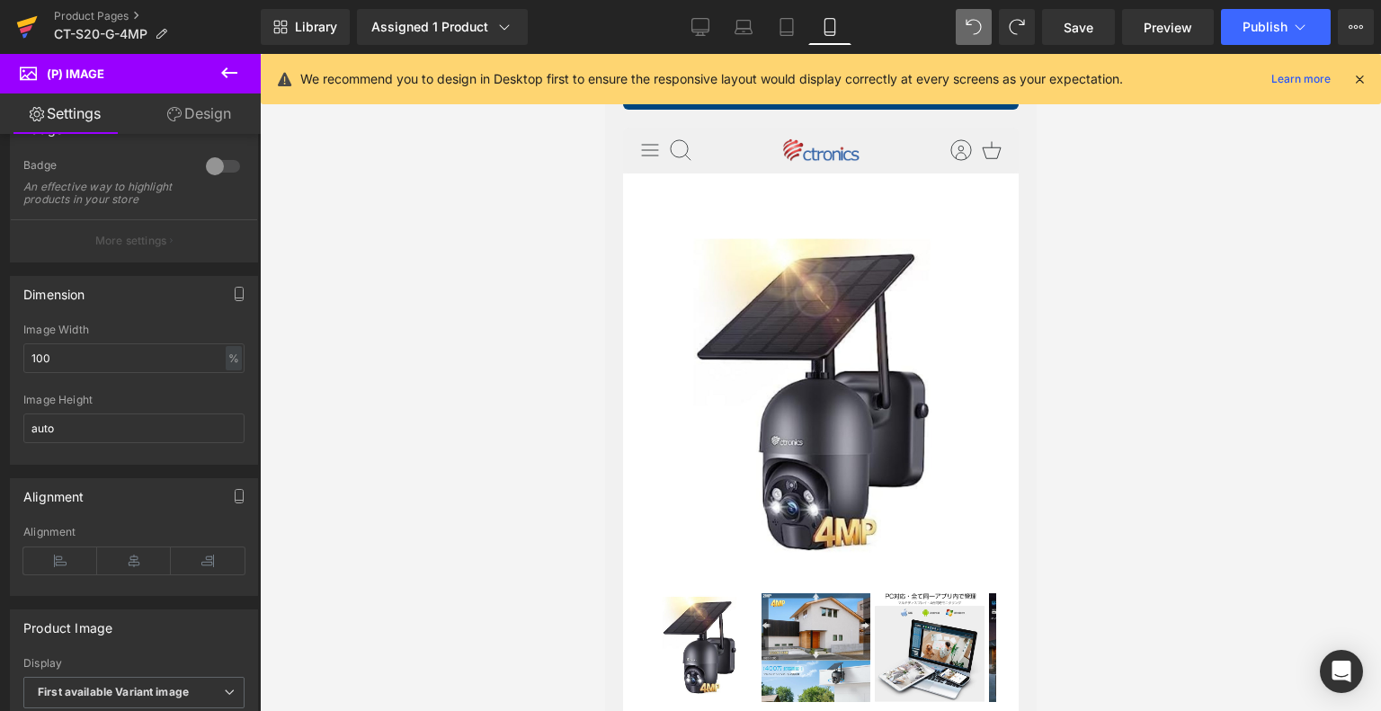
click at [11, 28] on link at bounding box center [27, 27] width 54 height 54
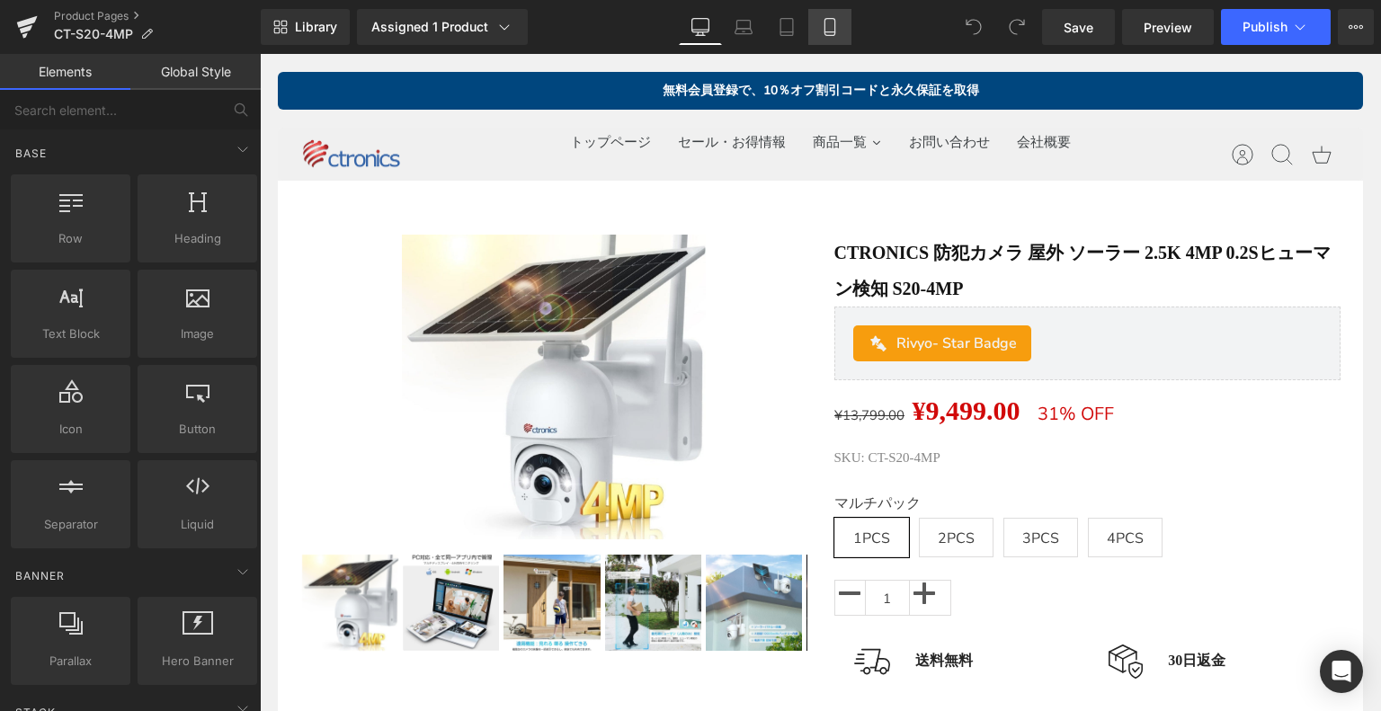
click at [830, 35] on icon at bounding box center [830, 27] width 10 height 17
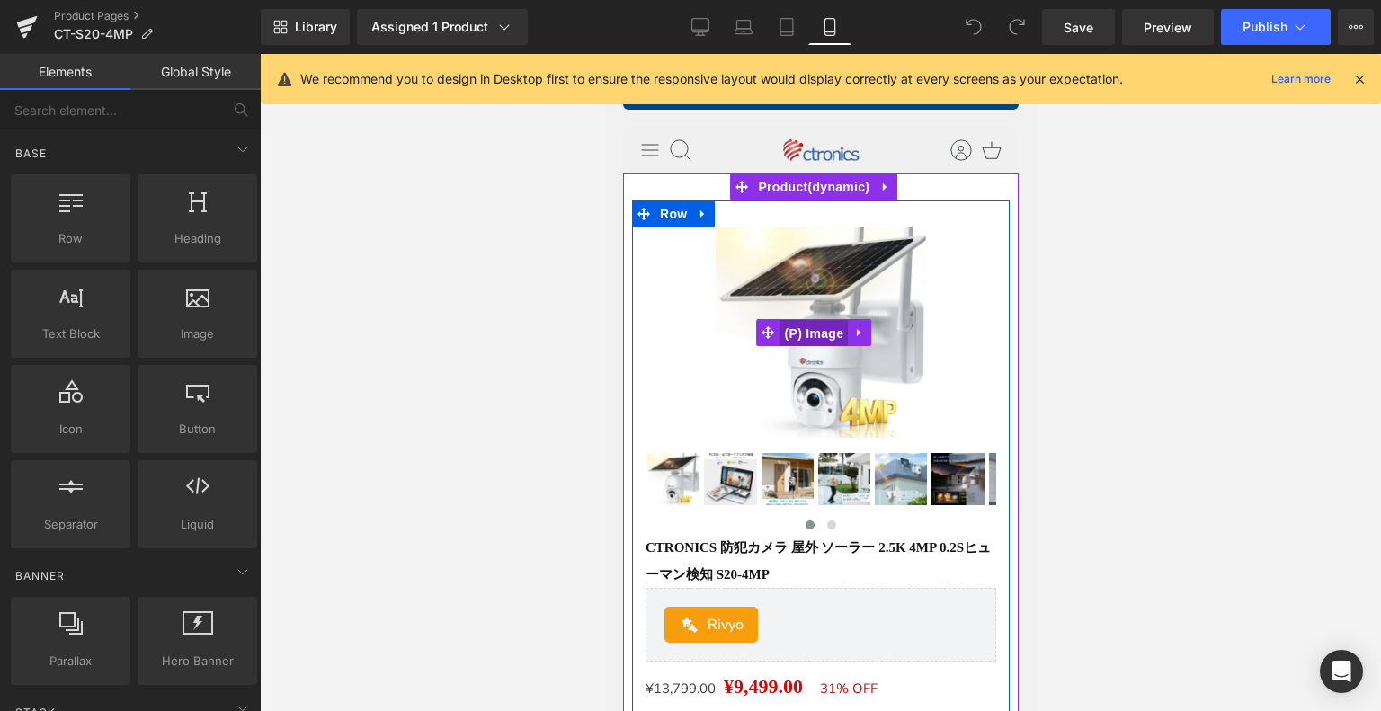
click at [845, 337] on span "(P) Image" at bounding box center [814, 333] width 68 height 27
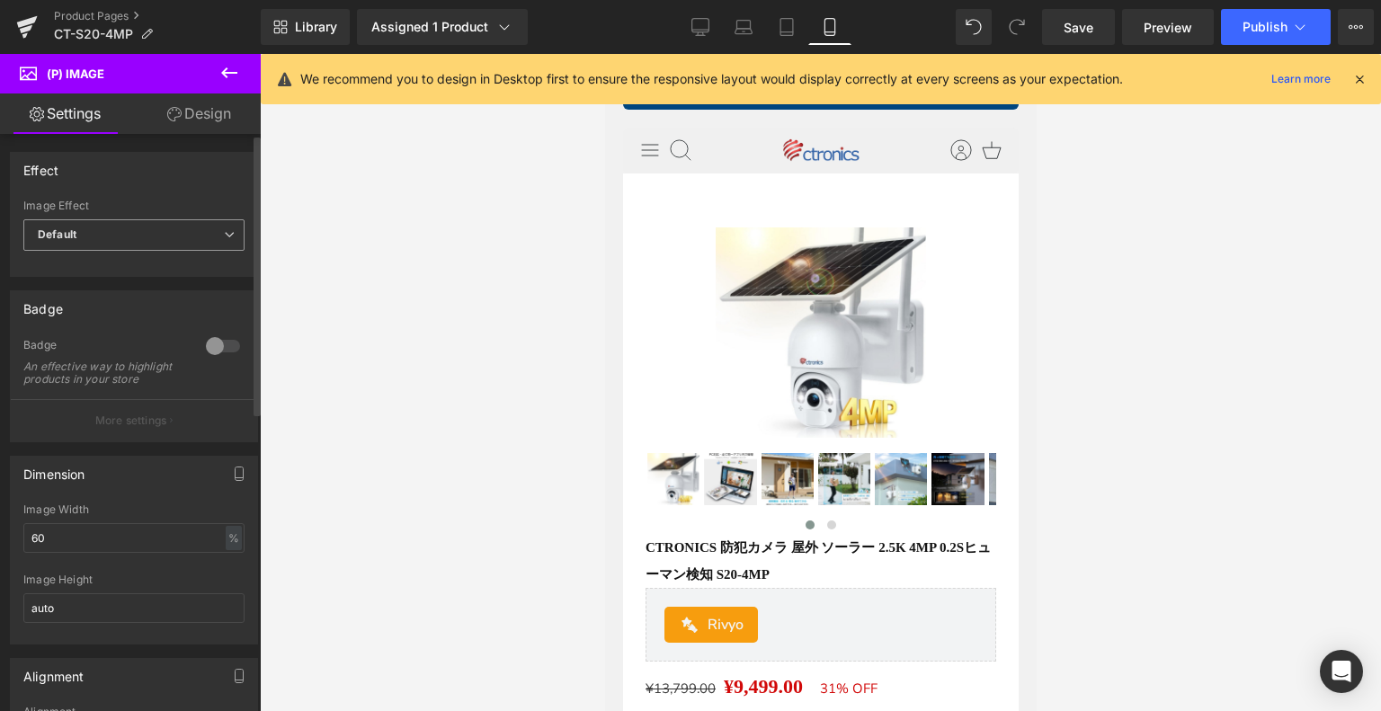
click at [115, 232] on span "Default" at bounding box center [133, 234] width 221 height 31
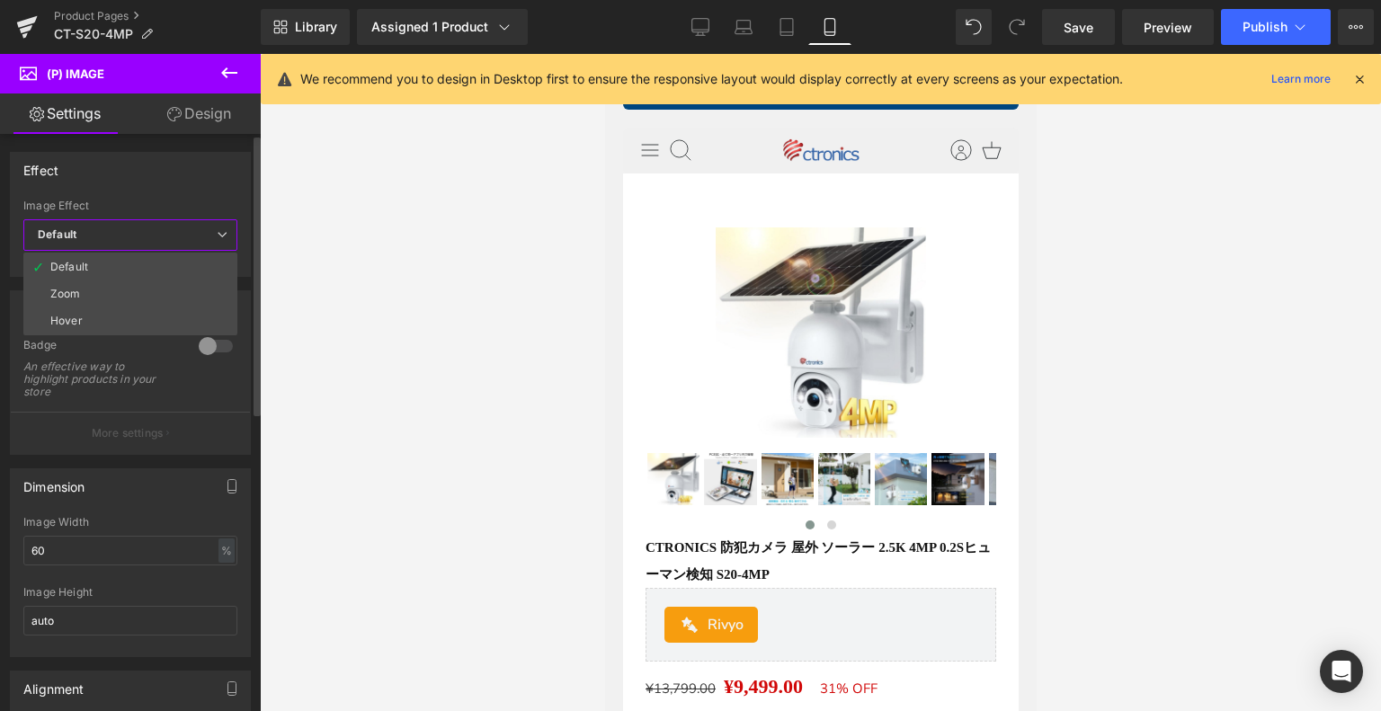
click at [115, 232] on span "Default" at bounding box center [130, 234] width 214 height 31
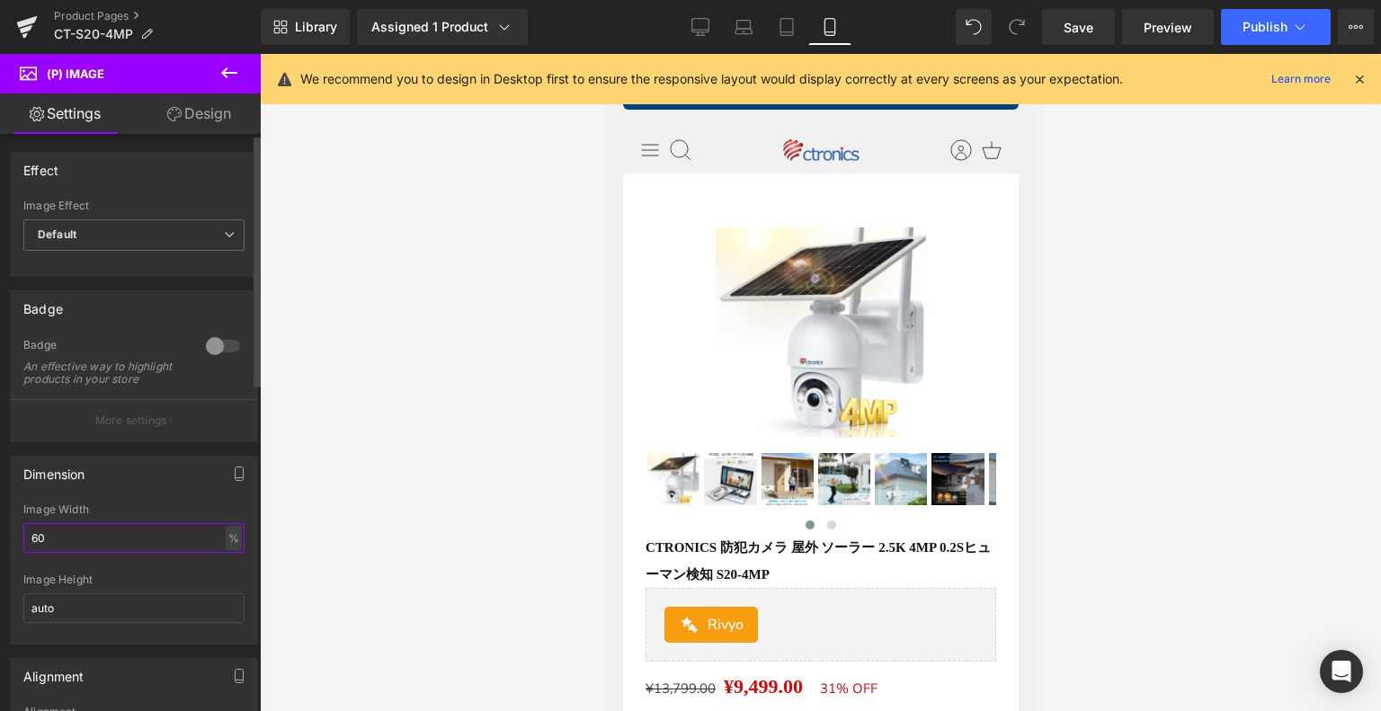
drag, startPoint x: 121, startPoint y: 545, endPoint x: 0, endPoint y: 546, distance: 120.5
click at [0, 546] on div "Dimension 60% Image Width 60 % % px auto Image Height auto" at bounding box center [134, 544] width 269 height 202
type input "100"
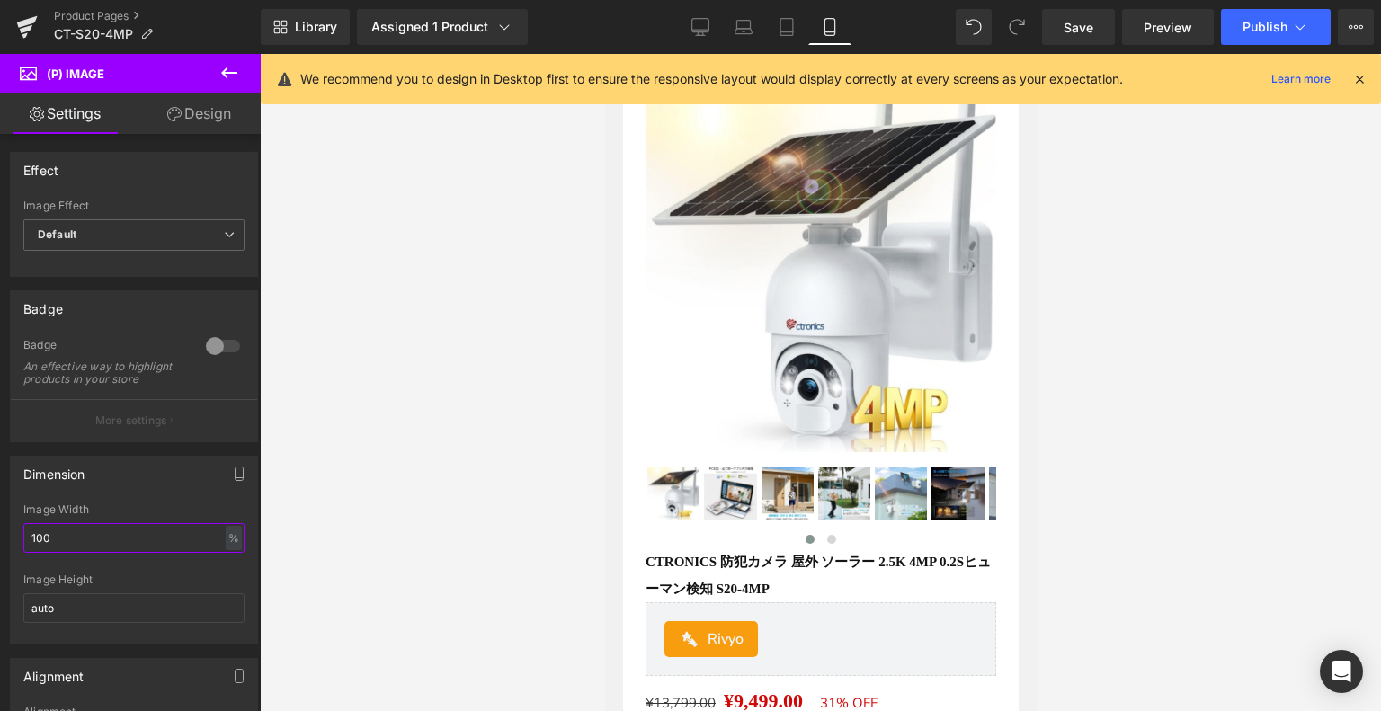
scroll to position [180, 0]
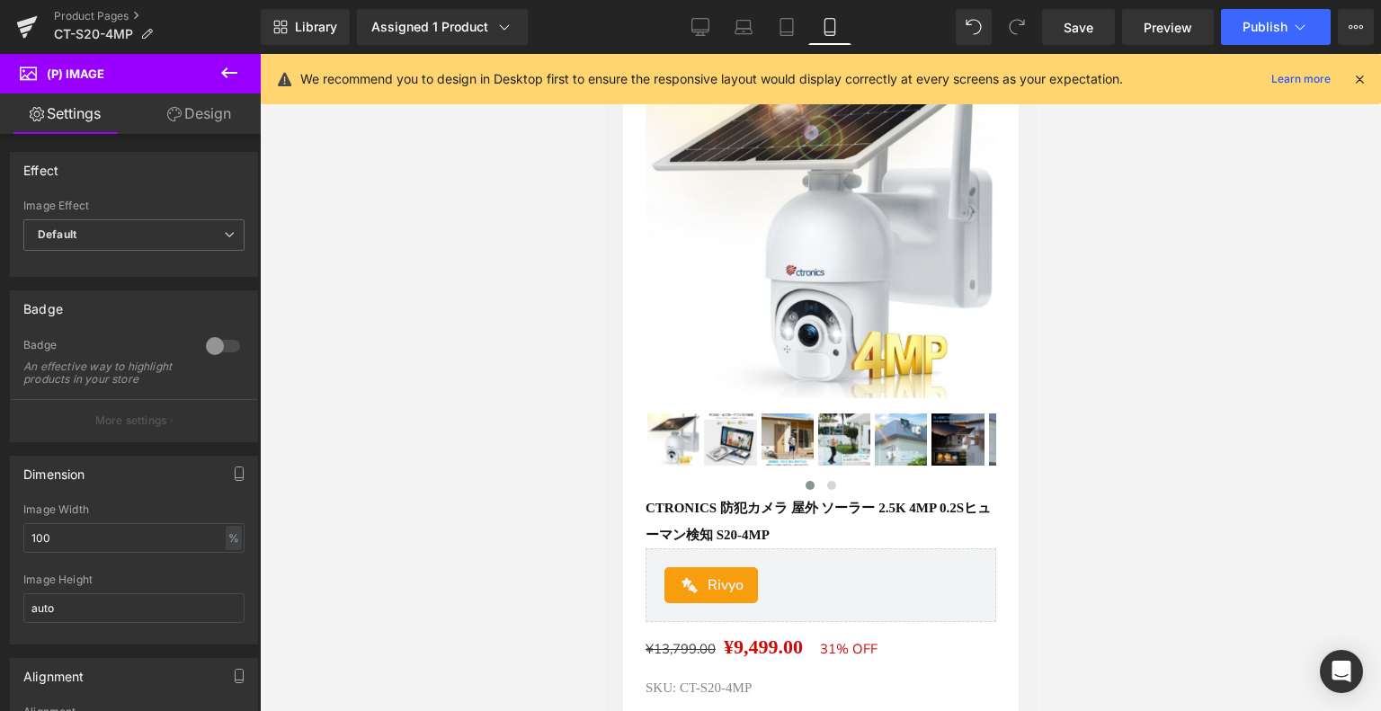
click at [827, 437] on img at bounding box center [844, 440] width 52 height 52
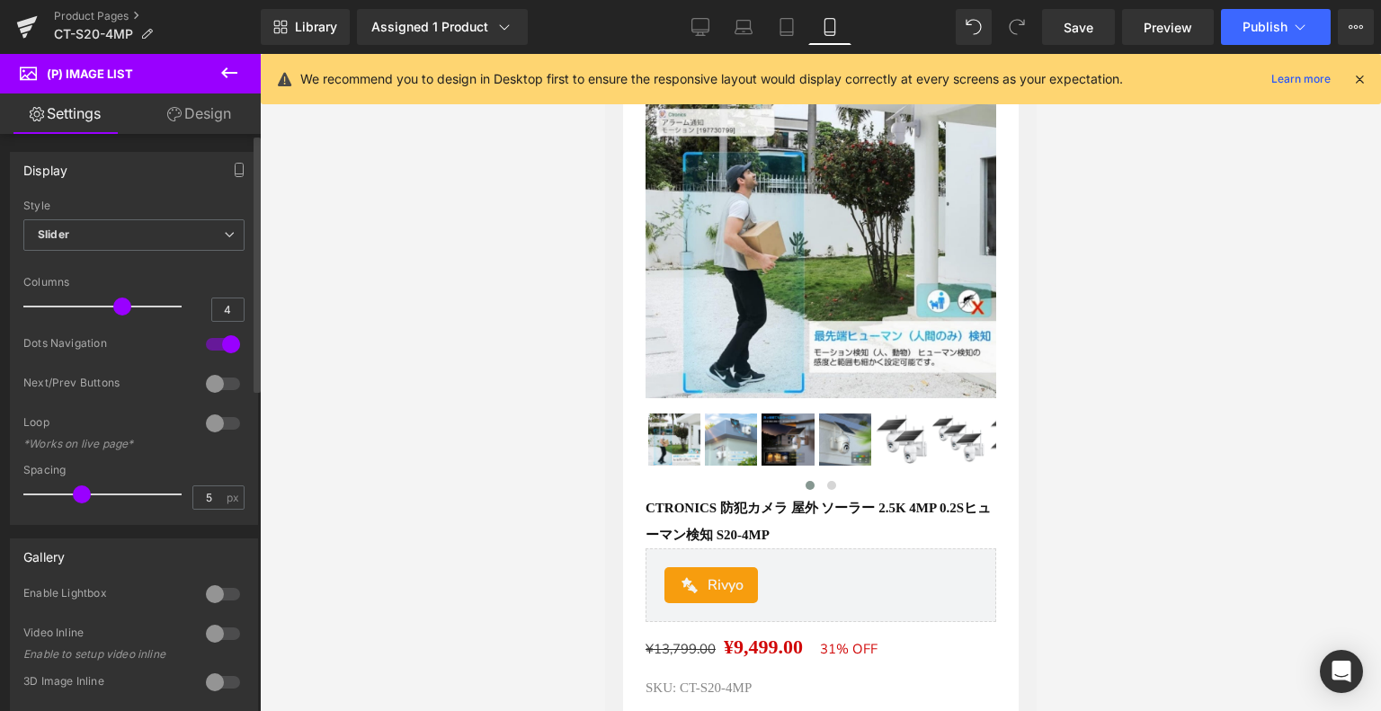
drag, startPoint x: 126, startPoint y: 307, endPoint x: 107, endPoint y: 306, distance: 18.9
click at [126, 306] on div at bounding box center [106, 307] width 149 height 36
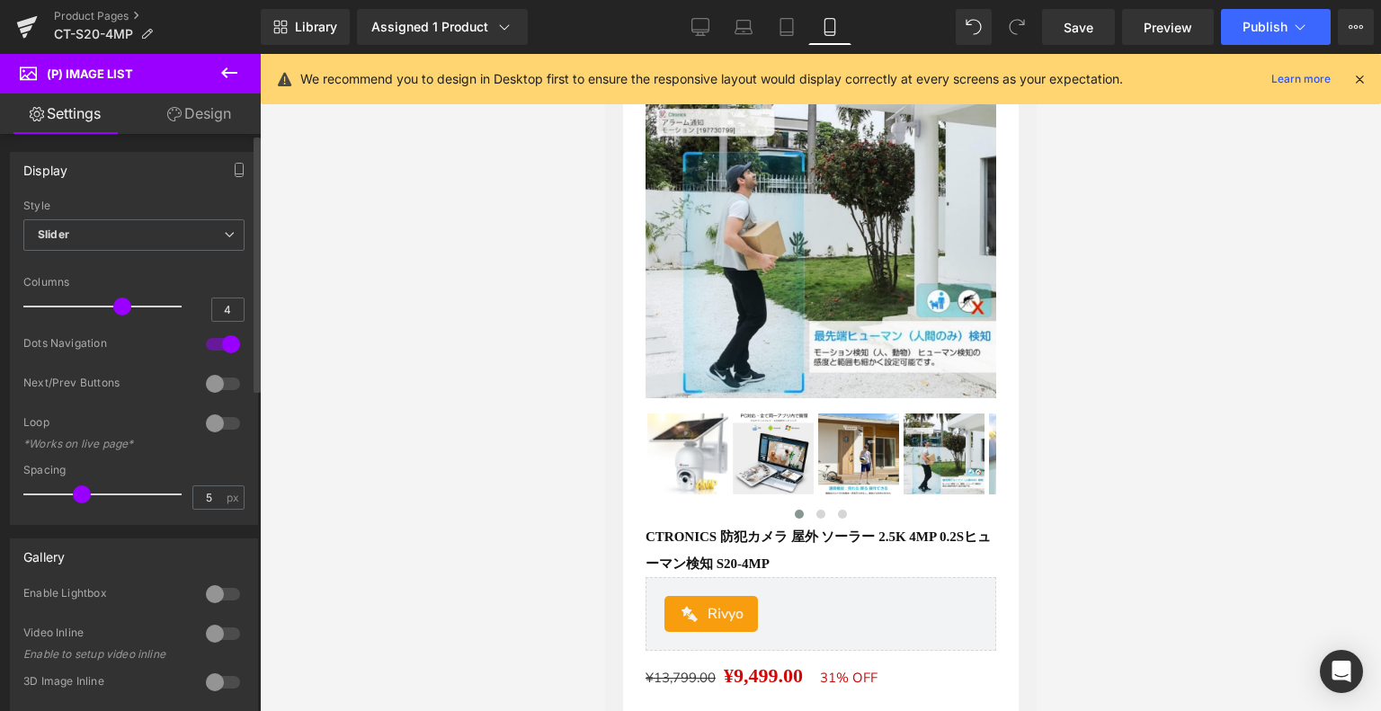
type input "3"
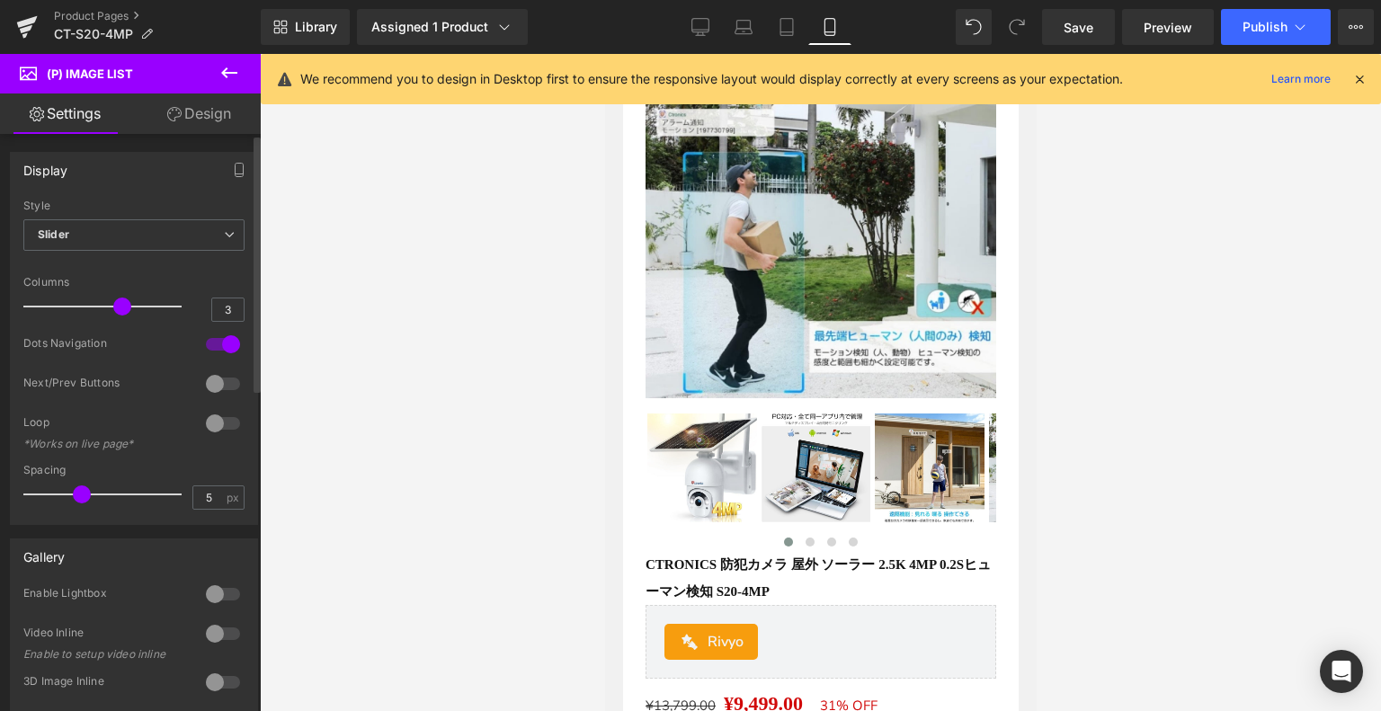
click at [79, 306] on p at bounding box center [102, 307] width 158 height 2
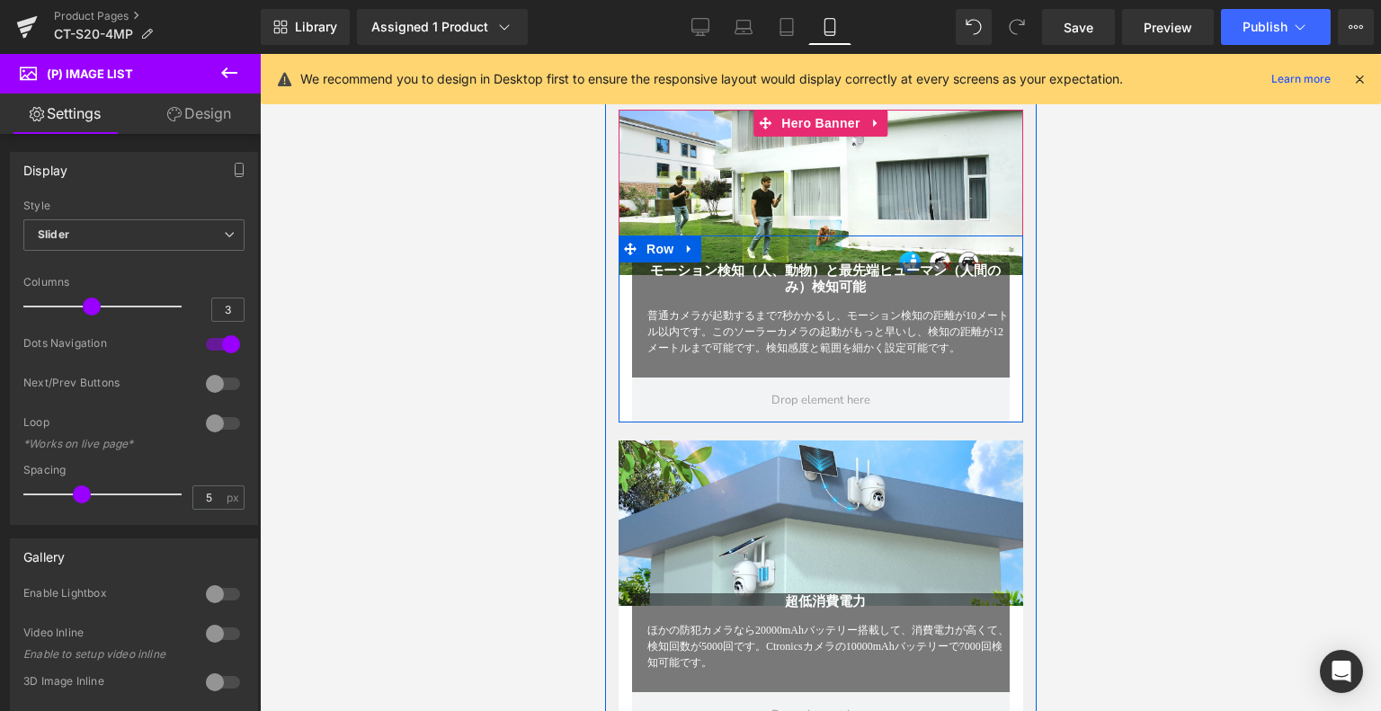
scroll to position [1979, 0]
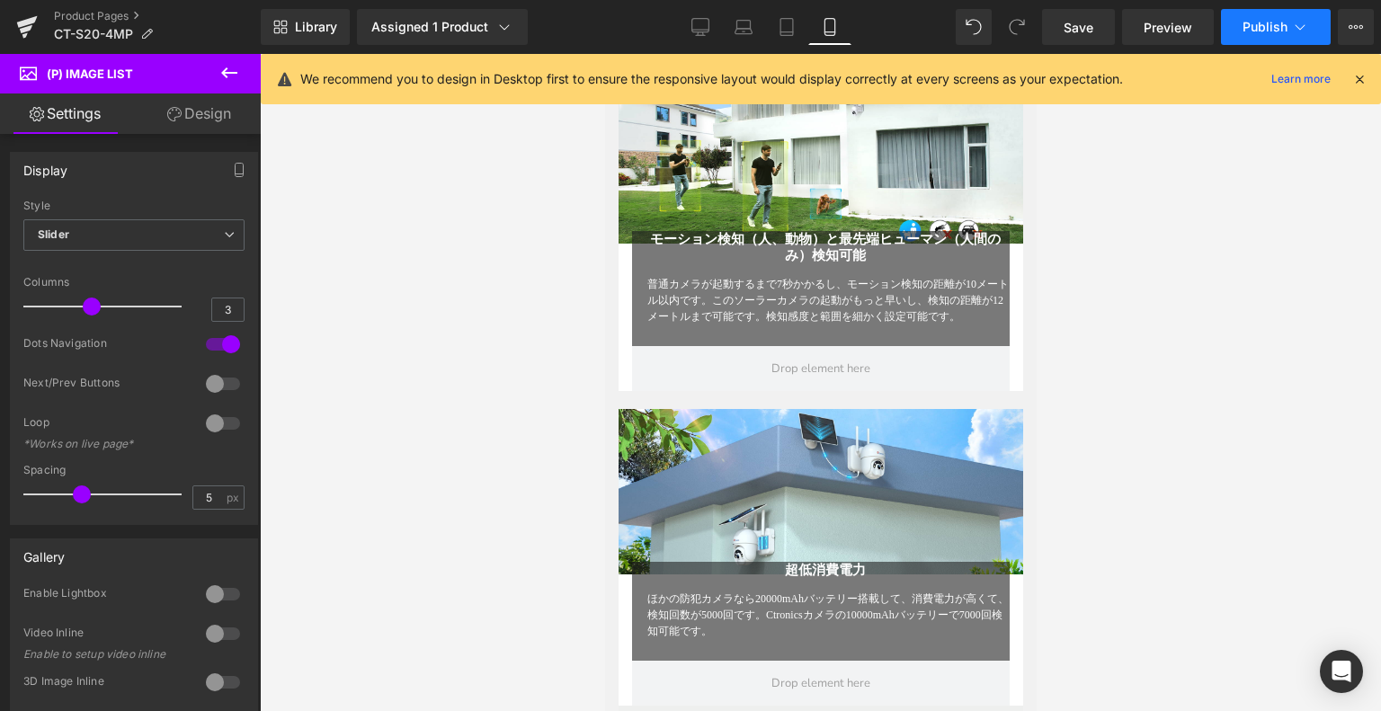
click at [1288, 21] on button "Publish" at bounding box center [1276, 27] width 110 height 36
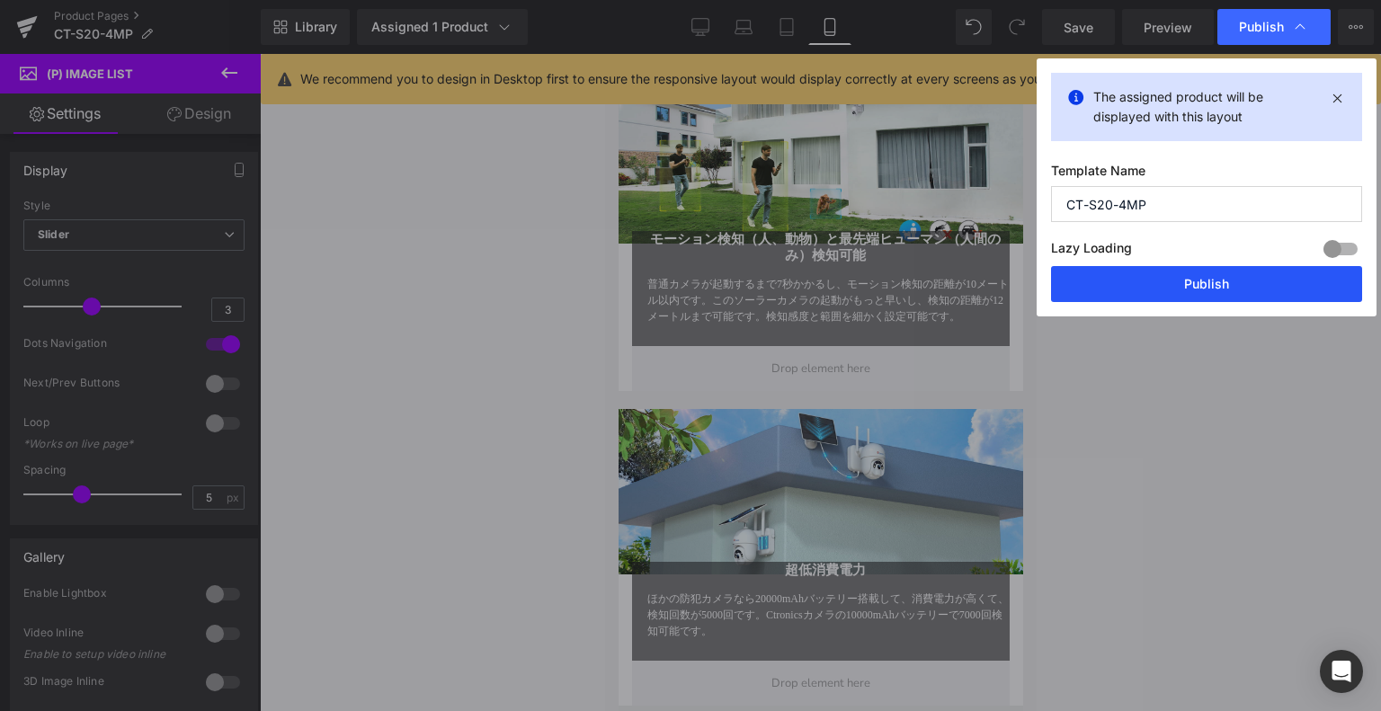
click at [1149, 269] on button "Publish" at bounding box center [1206, 284] width 311 height 36
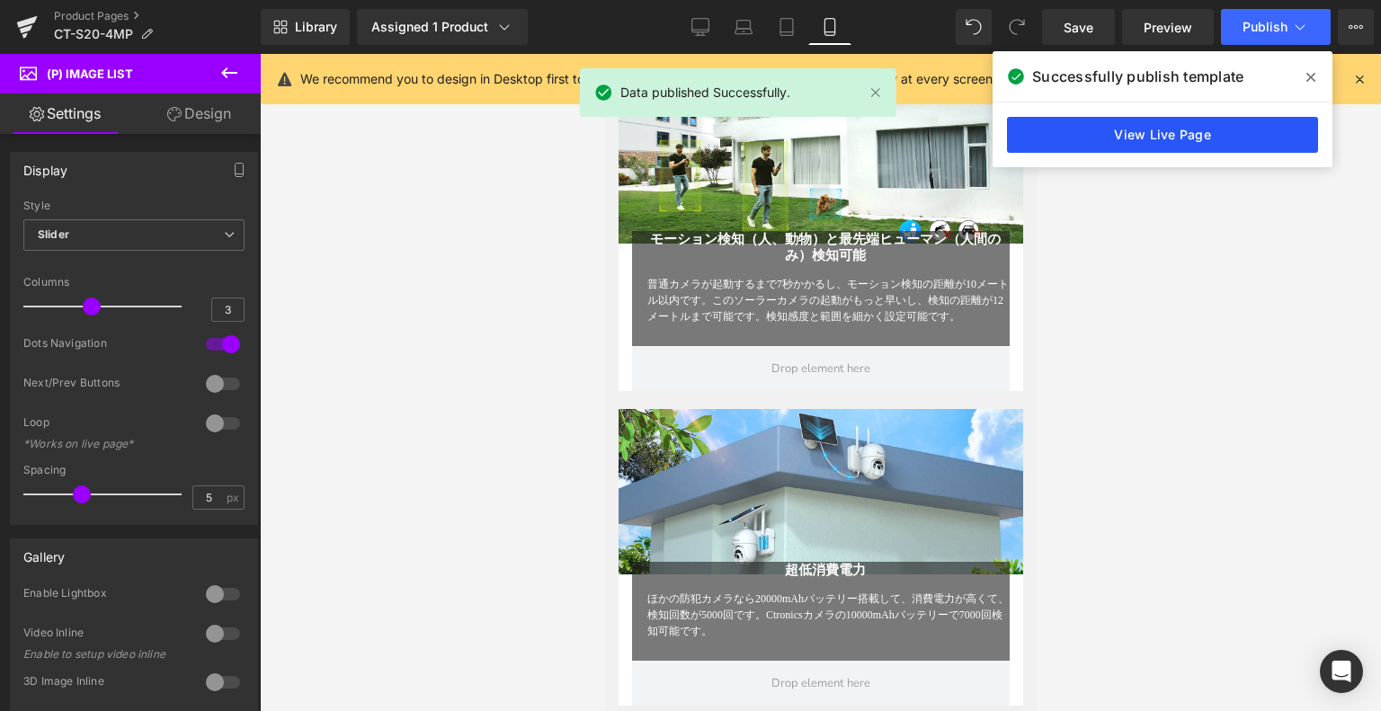
click at [1220, 130] on link "View Live Page" at bounding box center [1162, 135] width 311 height 36
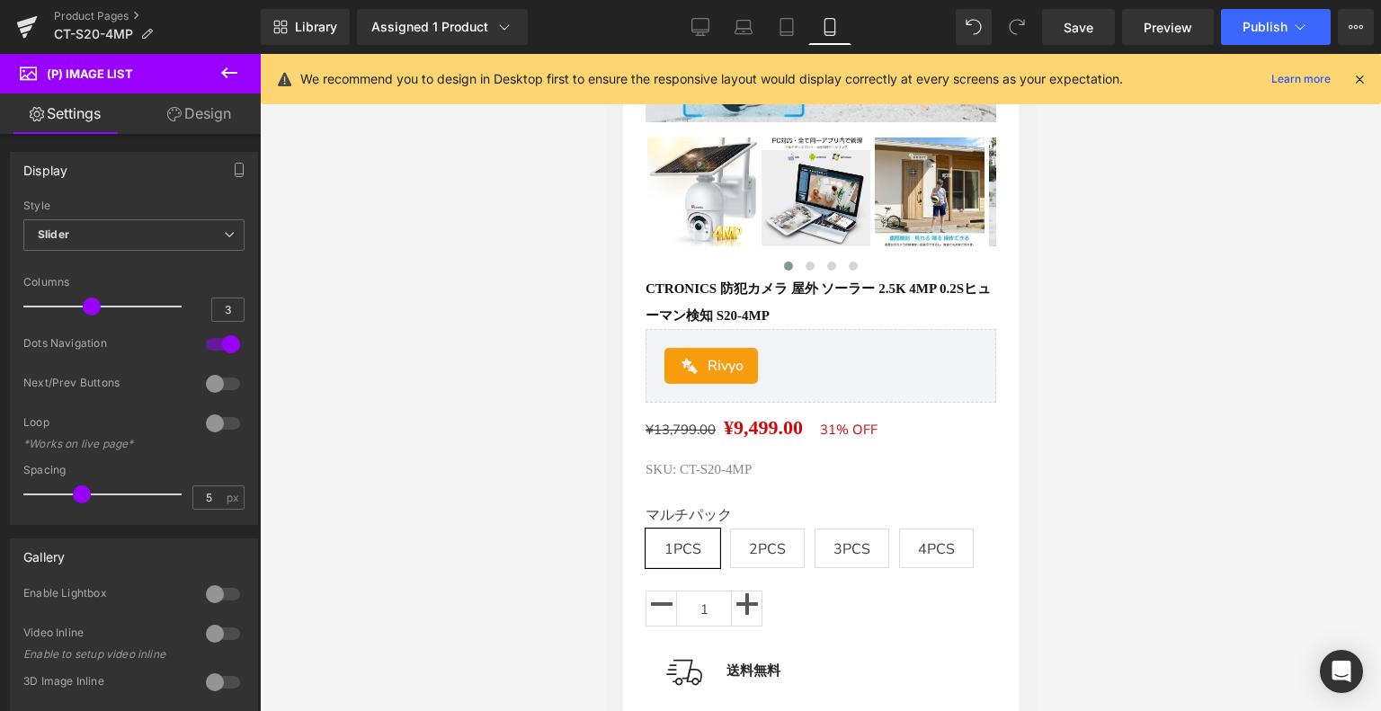
scroll to position [360, 0]
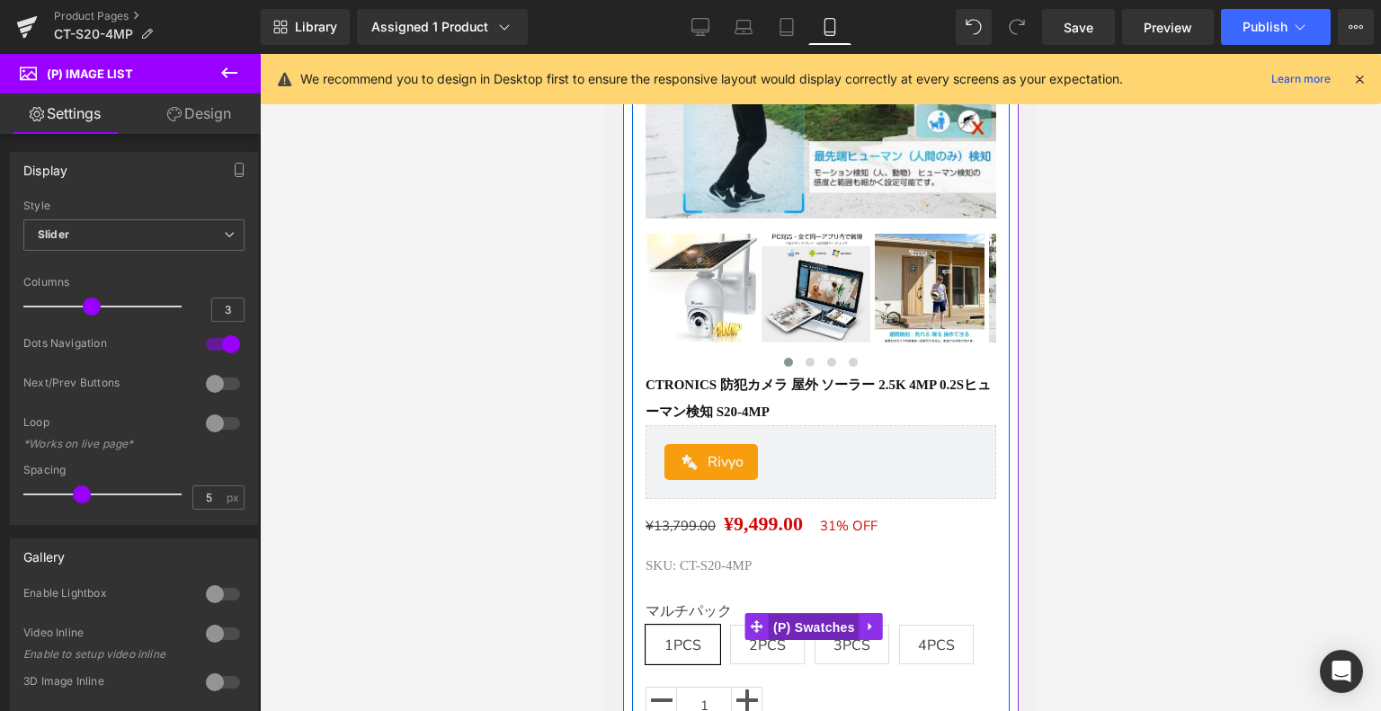
click at [812, 619] on span "(P) Swatches" at bounding box center [813, 627] width 91 height 27
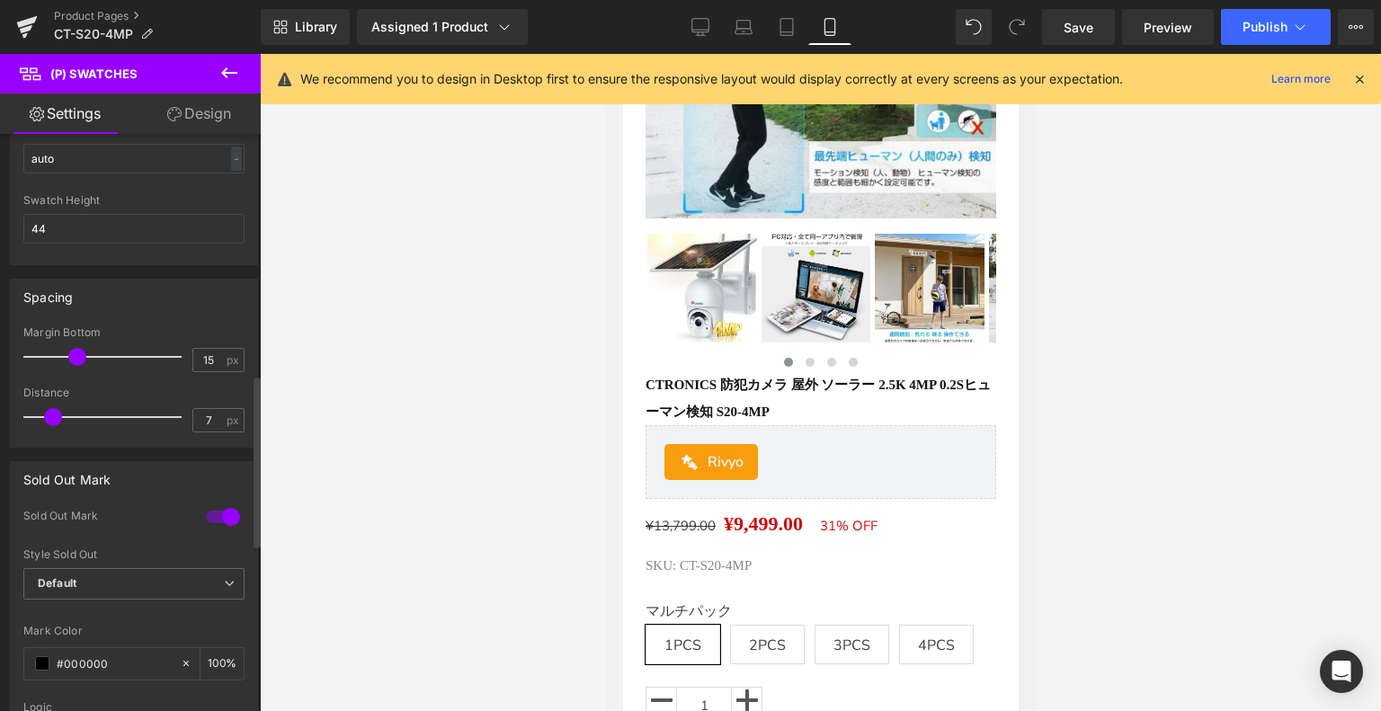
scroll to position [809, 0]
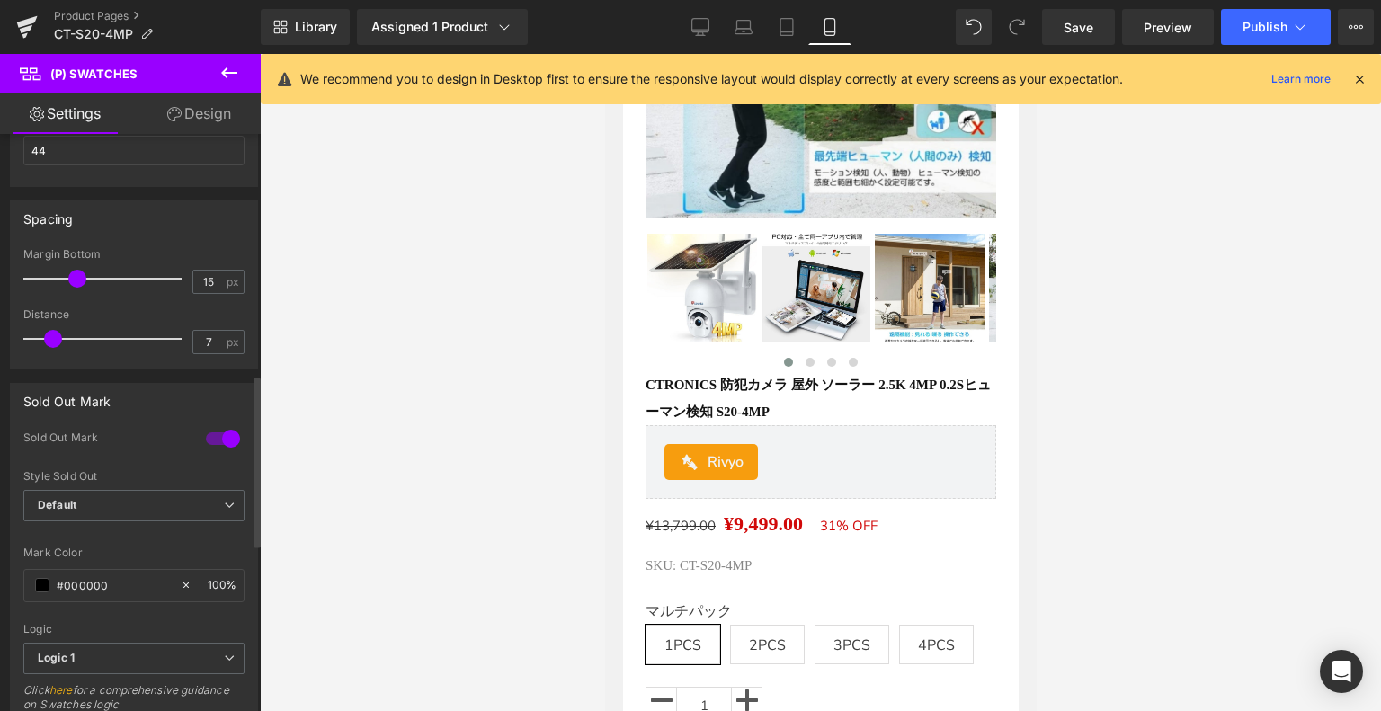
type input "6"
click at [47, 335] on span at bounding box center [50, 339] width 18 height 18
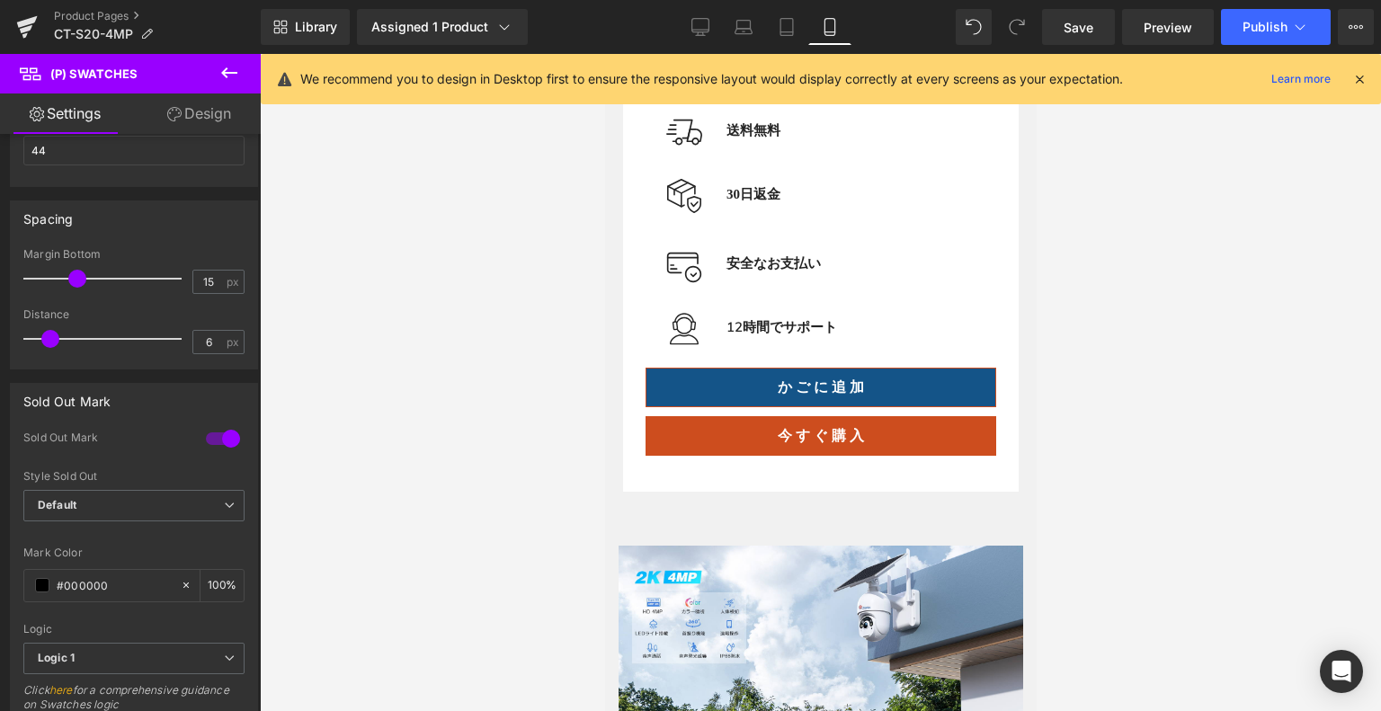
scroll to position [899, 0]
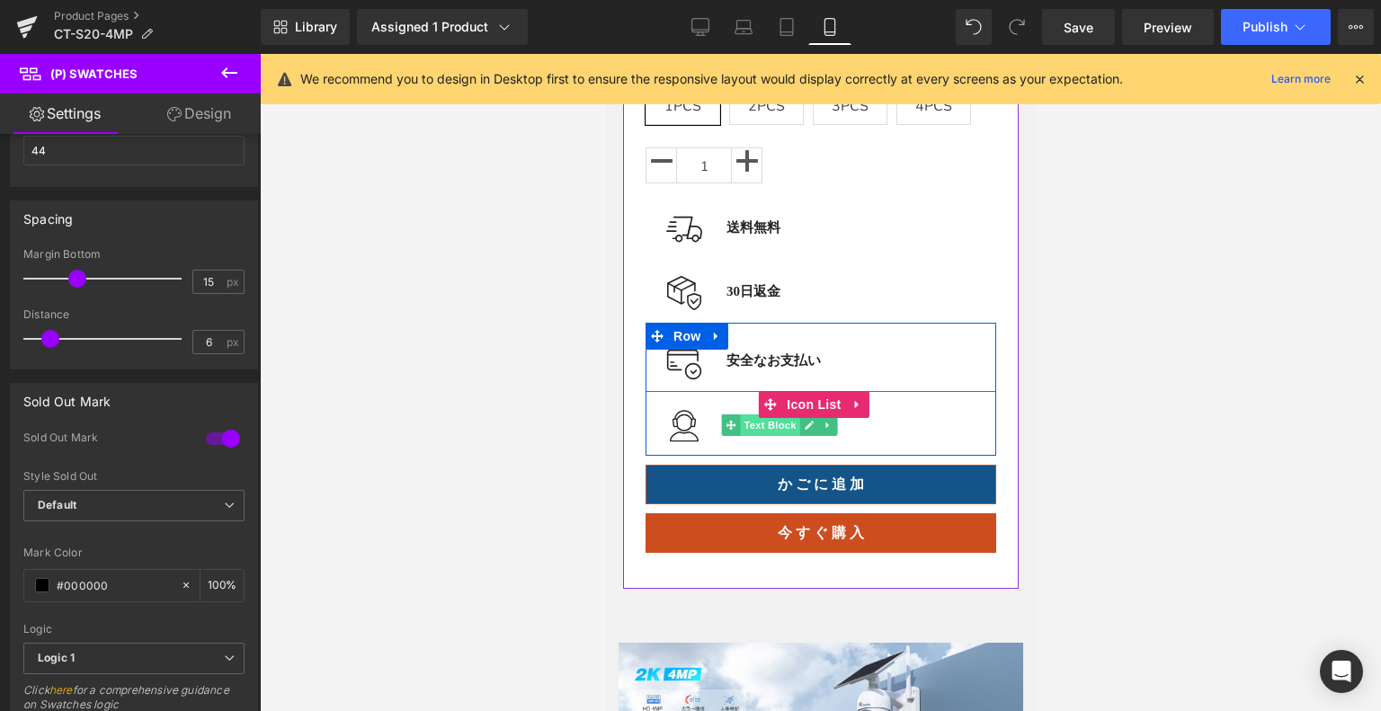
click at [776, 424] on span "Text Block" at bounding box center [768, 426] width 59 height 22
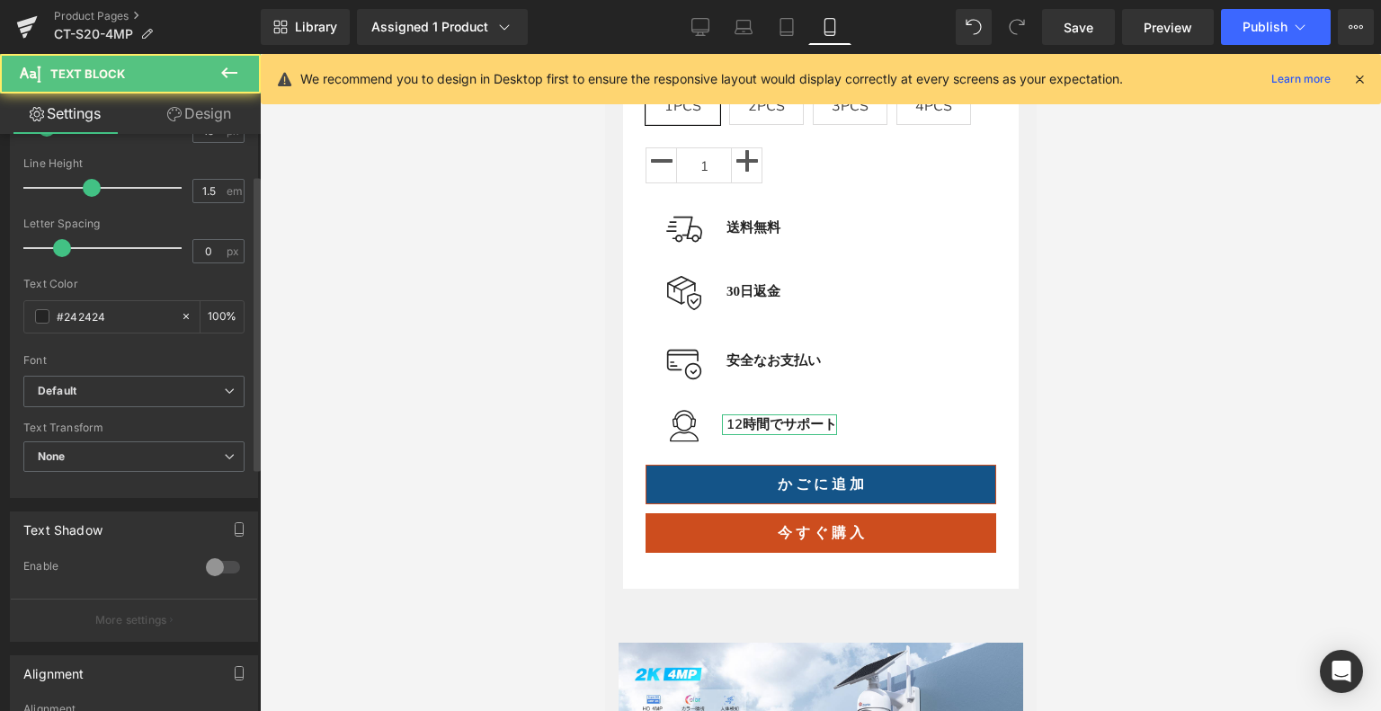
scroll to position [270, 0]
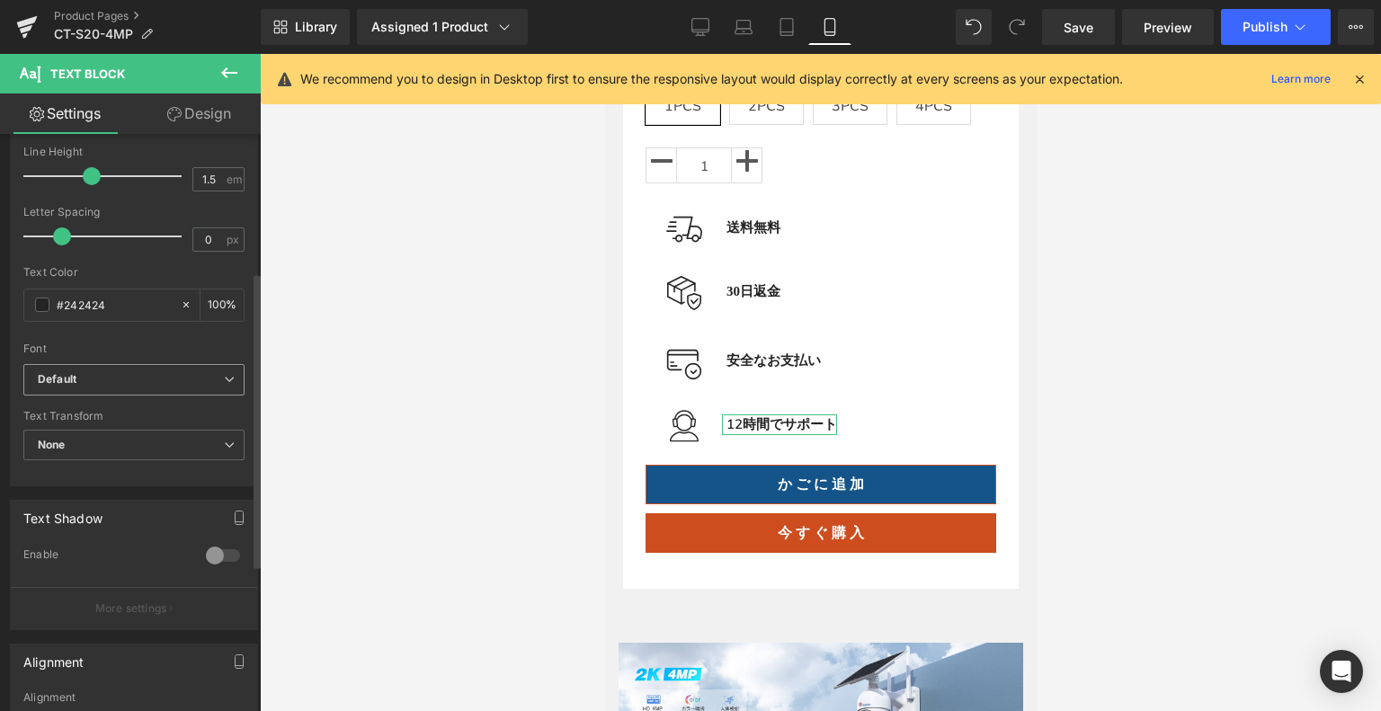
click at [89, 395] on div "Default Default meiryo Open Font Manager" at bounding box center [133, 384] width 221 height 41
drag, startPoint x: 97, startPoint y: 380, endPoint x: 127, endPoint y: 462, distance: 87.1
click at [97, 380] on b "Default" at bounding box center [131, 379] width 186 height 15
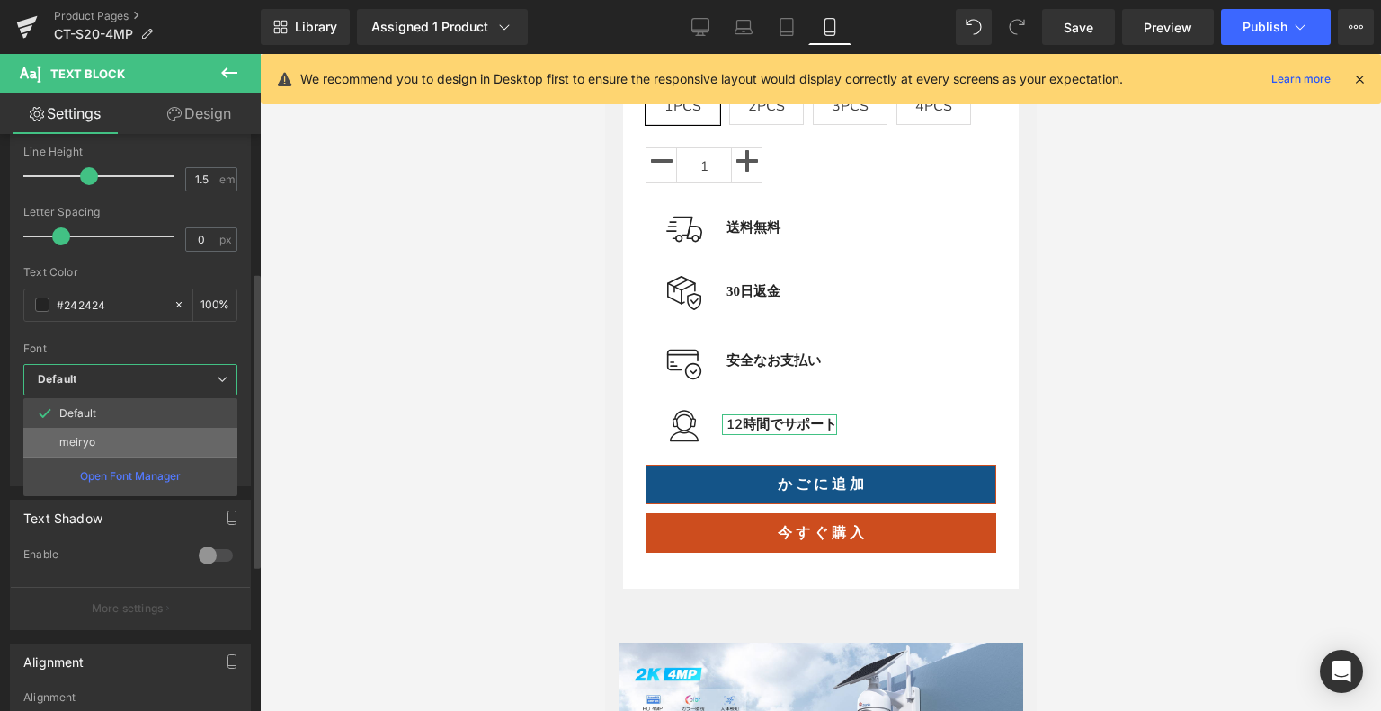
click at [109, 449] on li "meiryo" at bounding box center [130, 442] width 214 height 29
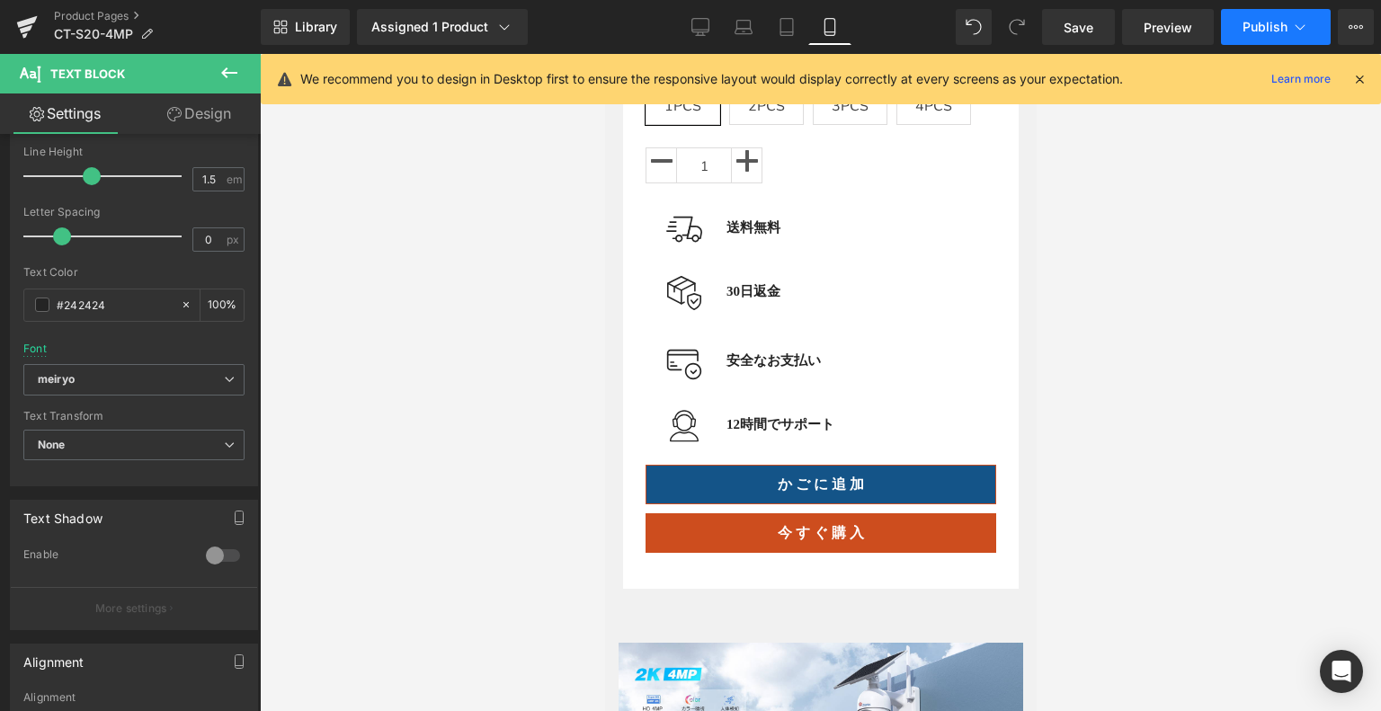
click at [1289, 31] on button "Publish" at bounding box center [1276, 27] width 110 height 36
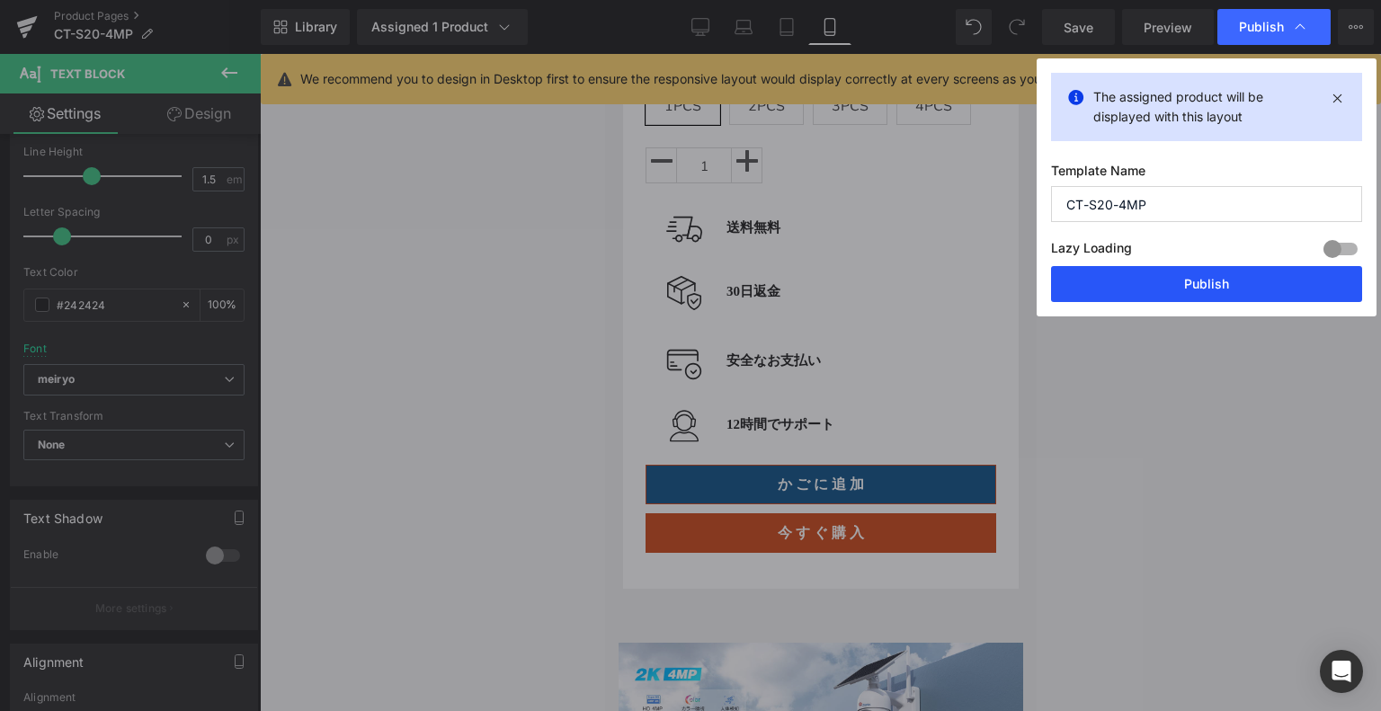
click at [0, 0] on button "Publish" at bounding box center [0, 0] width 0 height 0
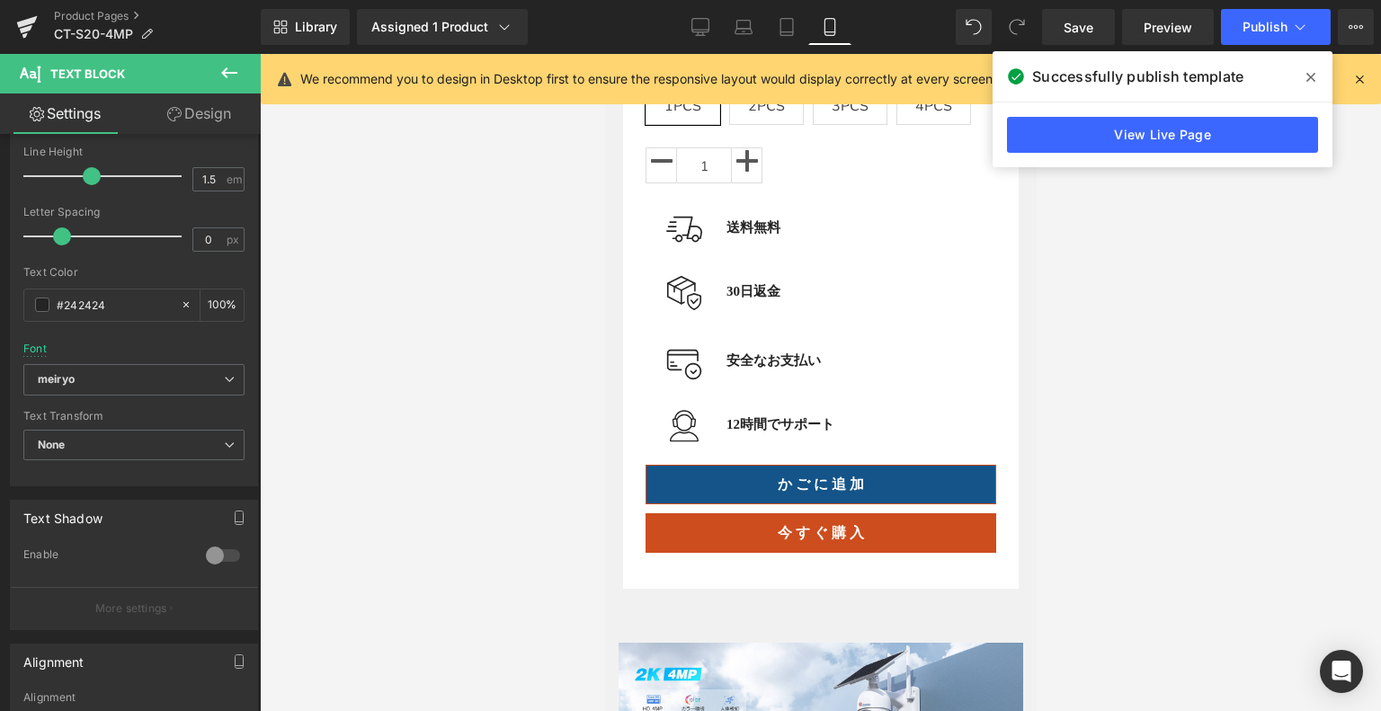
click at [0, 0] on span at bounding box center [0, 0] width 0 height 0
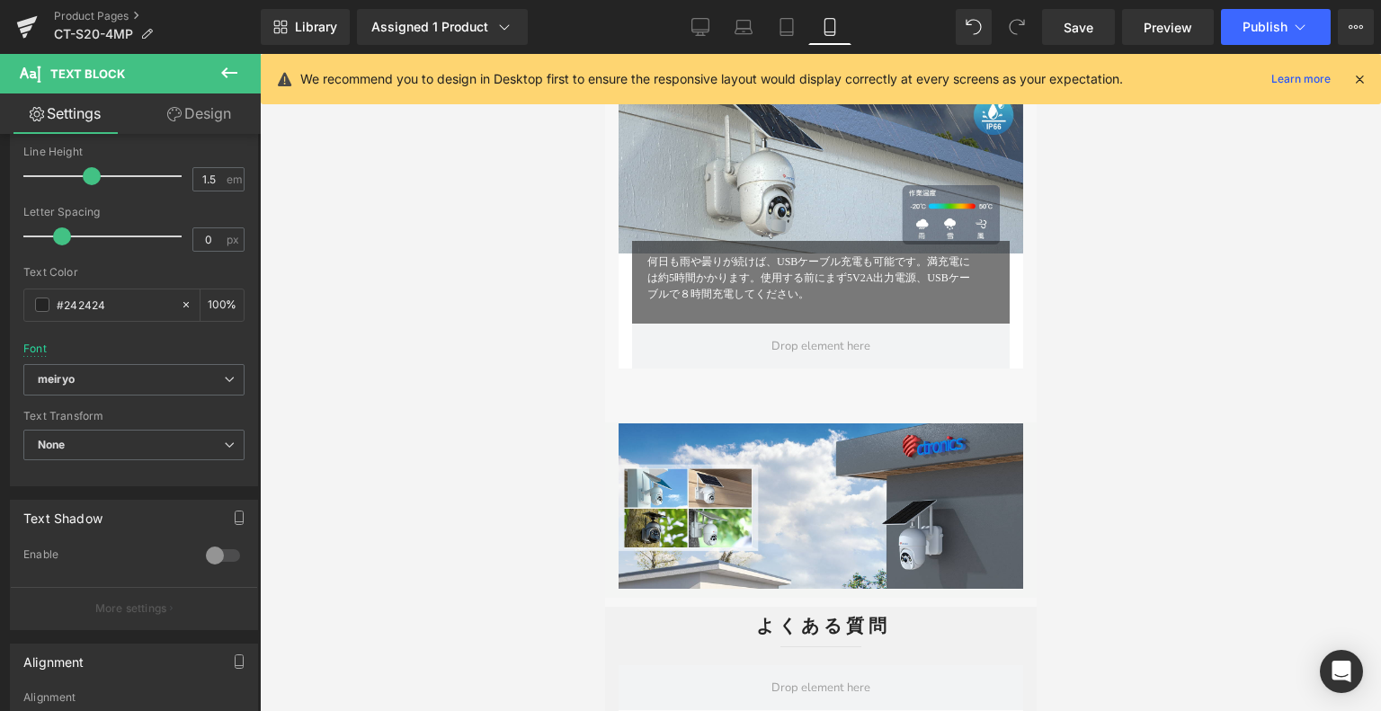
scroll to position [5306, 0]
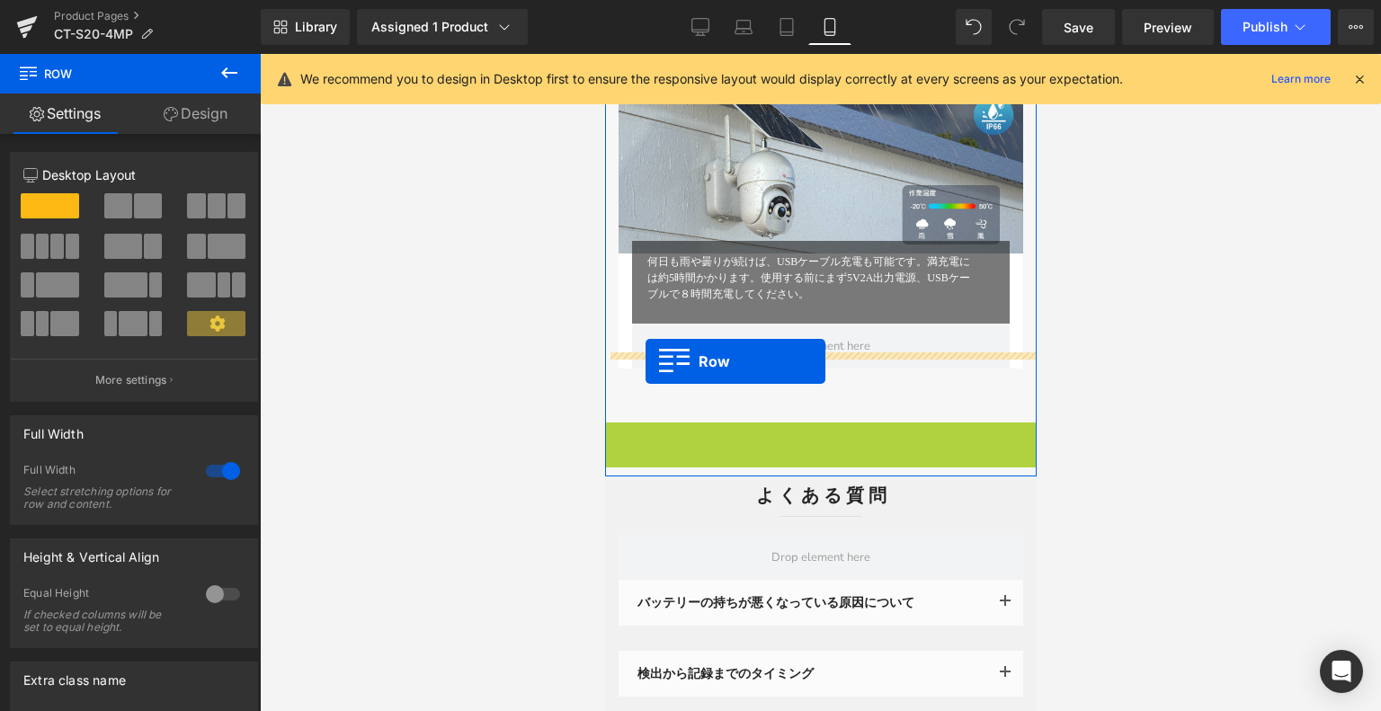
drag, startPoint x: 615, startPoint y: 421, endPoint x: 645, endPoint y: 362, distance: 66.4
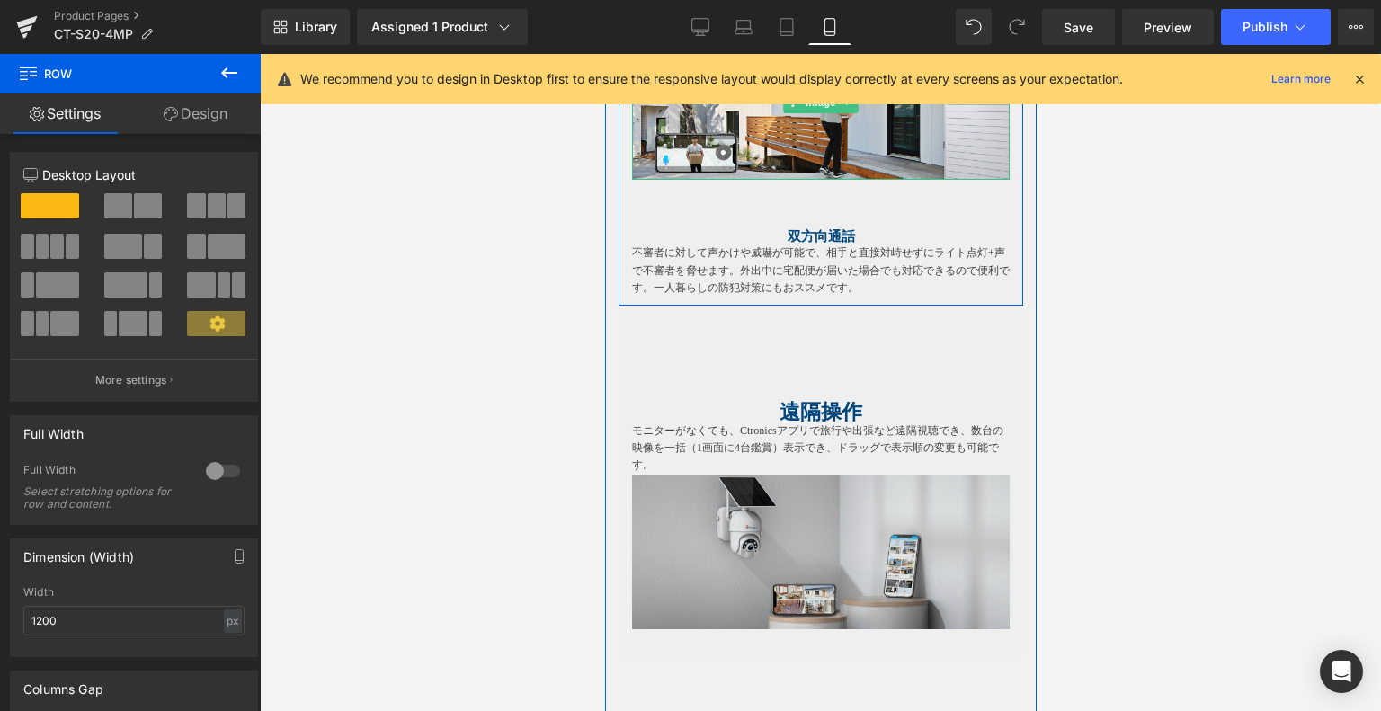
scroll to position [2788, 0]
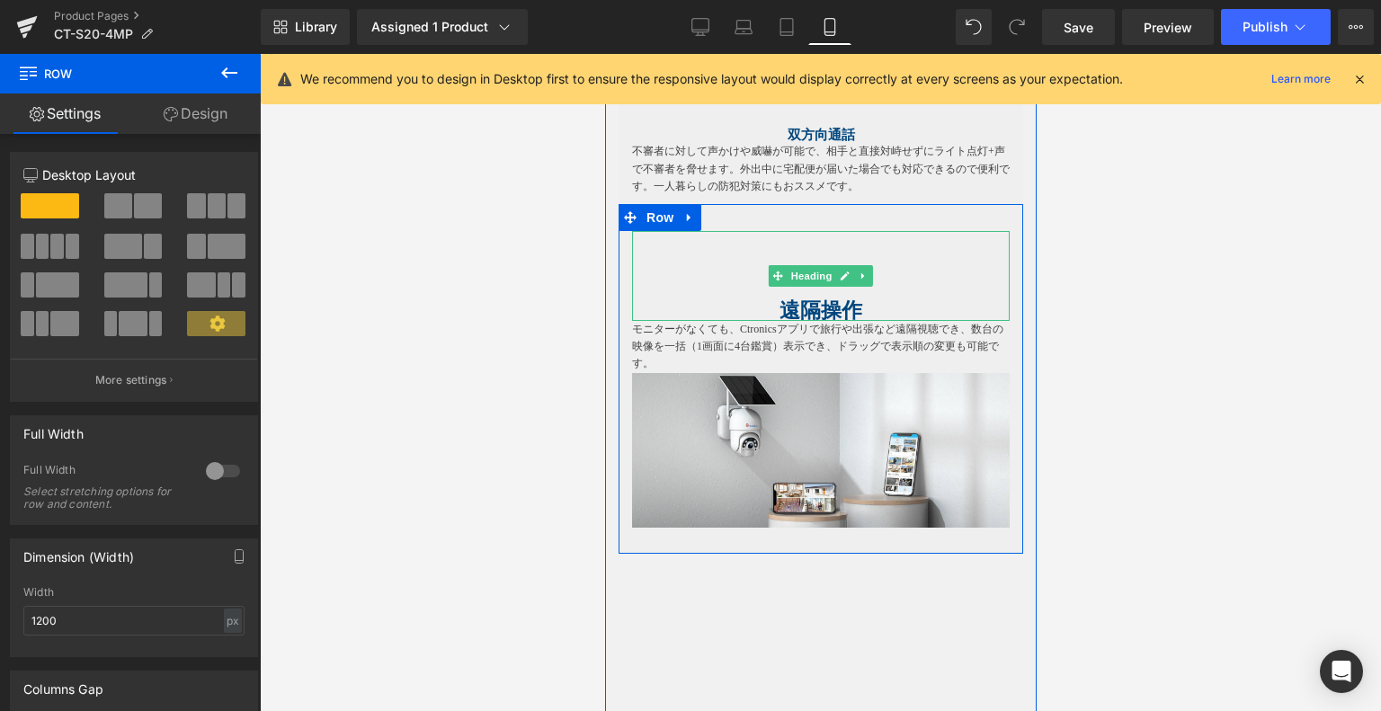
click at [796, 231] on h1 at bounding box center [820, 240] width 378 height 18
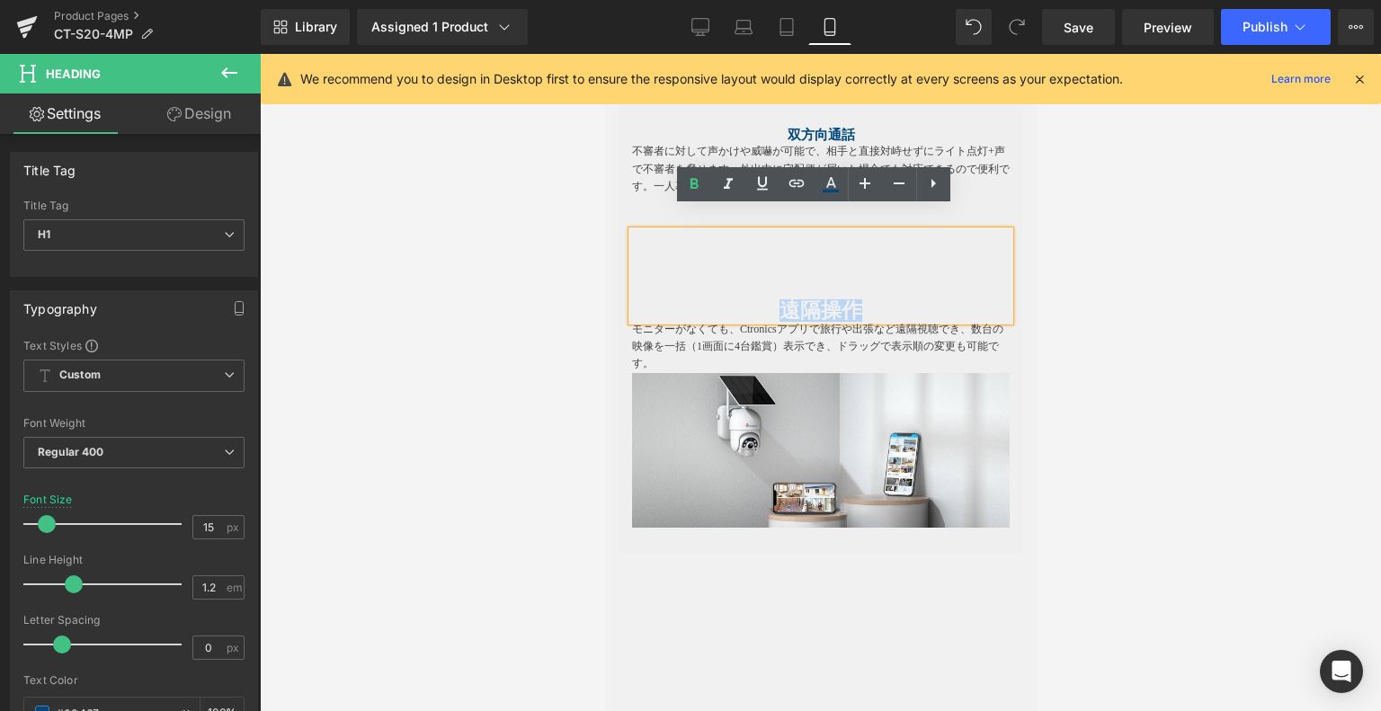
drag, startPoint x: 773, startPoint y: 289, endPoint x: 863, endPoint y: 287, distance: 90.0
click at [863, 303] on h1 "遠隔操作" at bounding box center [820, 312] width 378 height 18
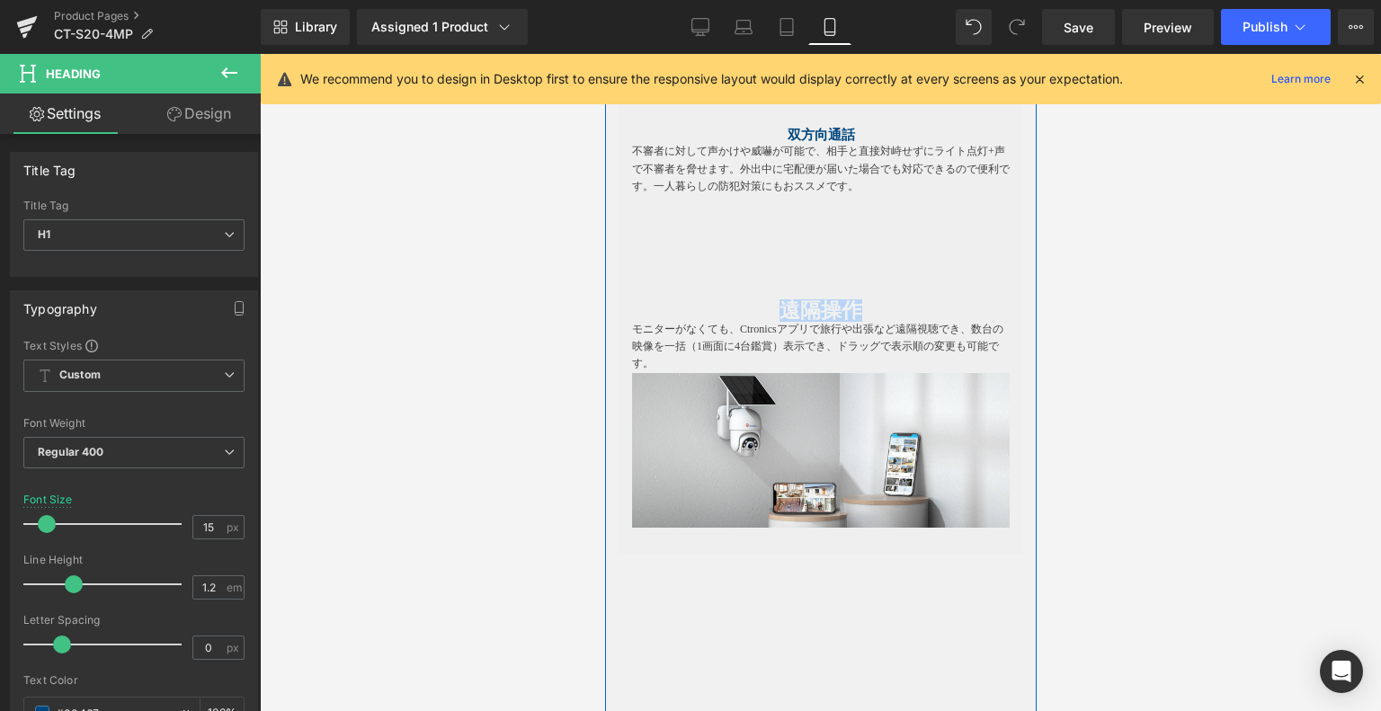
copy b "遠隔操作"
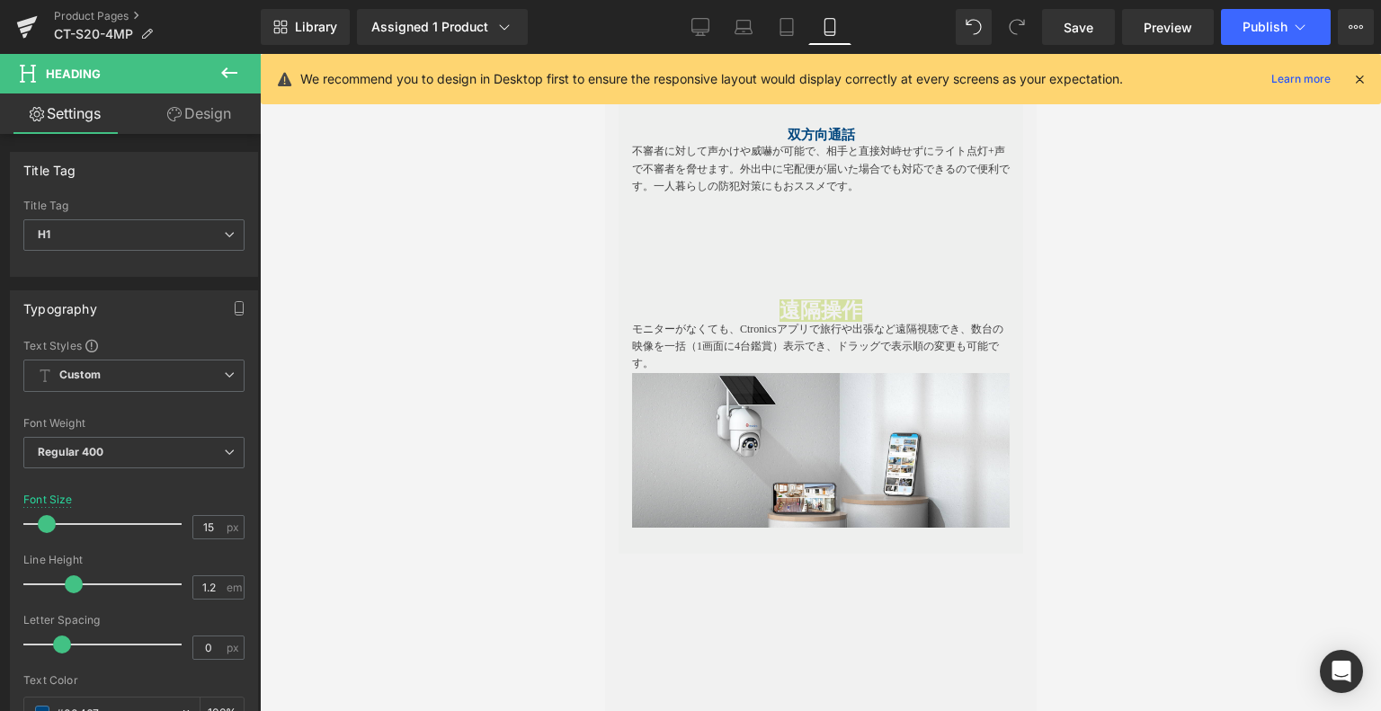
drag, startPoint x: 1372, startPoint y: 362, endPoint x: 1370, endPoint y: 344, distance: 18.2
click at [1371, 346] on div at bounding box center [821, 382] width 1122 height 657
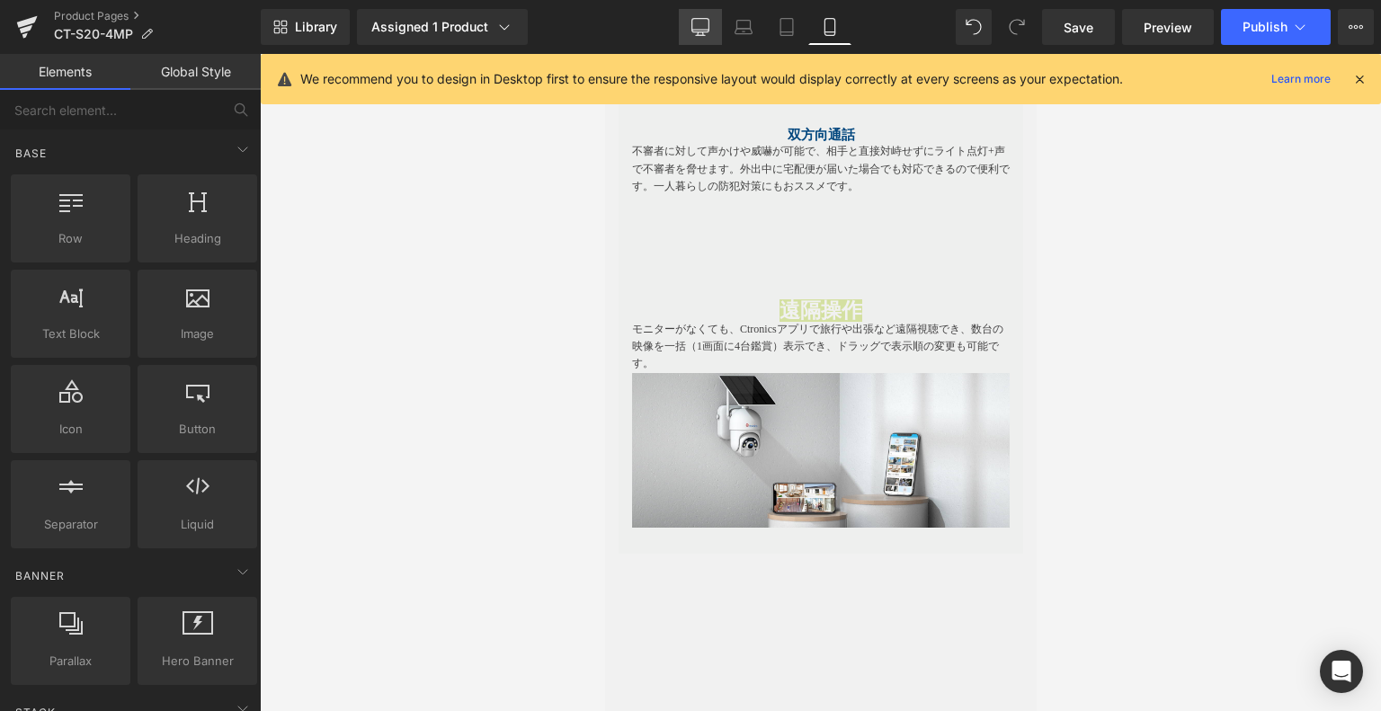
click at [711, 38] on link "Desktop" at bounding box center [700, 27] width 43 height 36
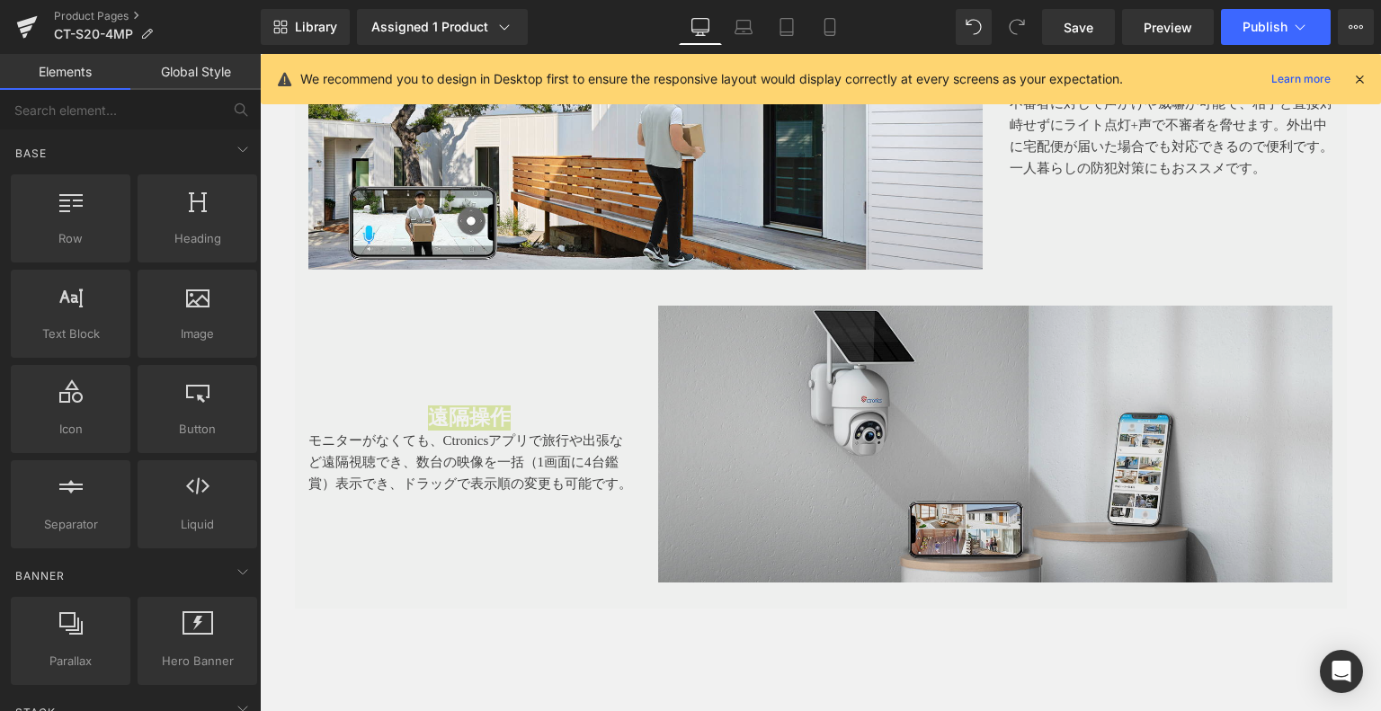
scroll to position [2838, 0]
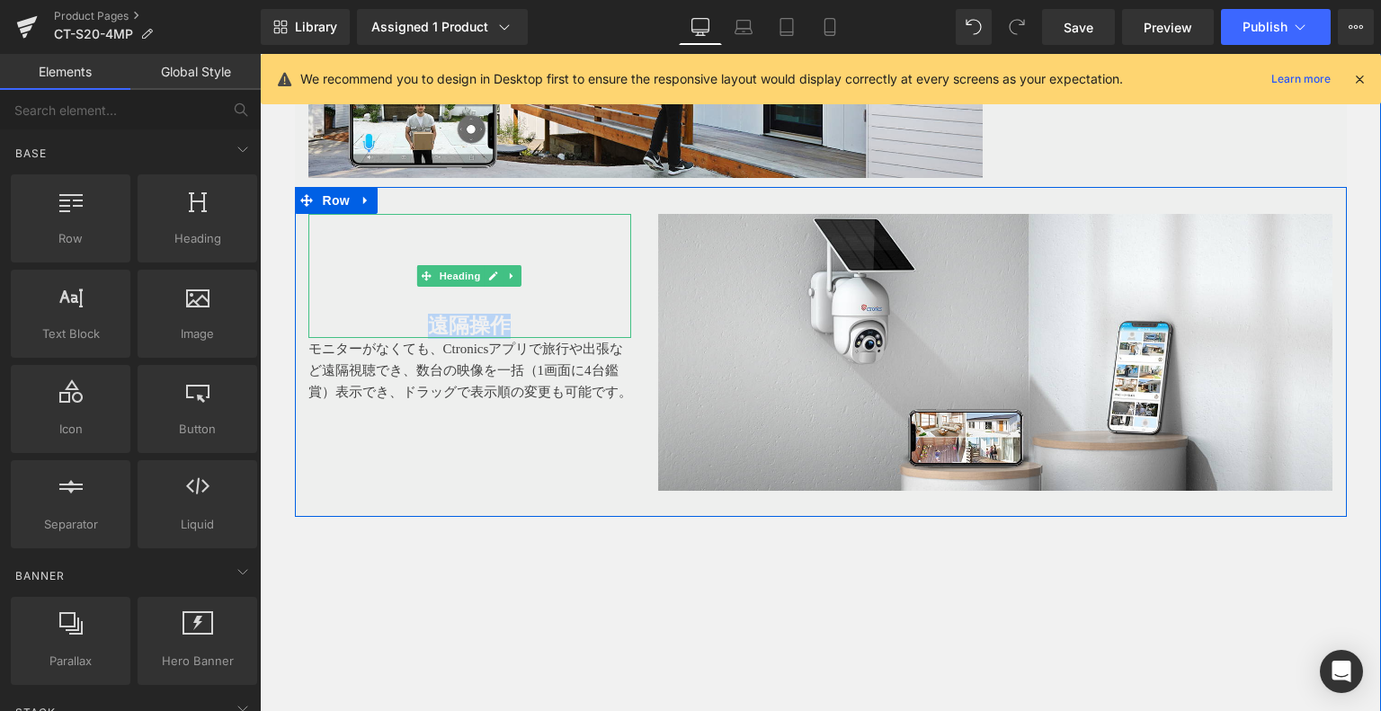
click at [518, 314] on h1 "遠隔操作" at bounding box center [470, 326] width 324 height 25
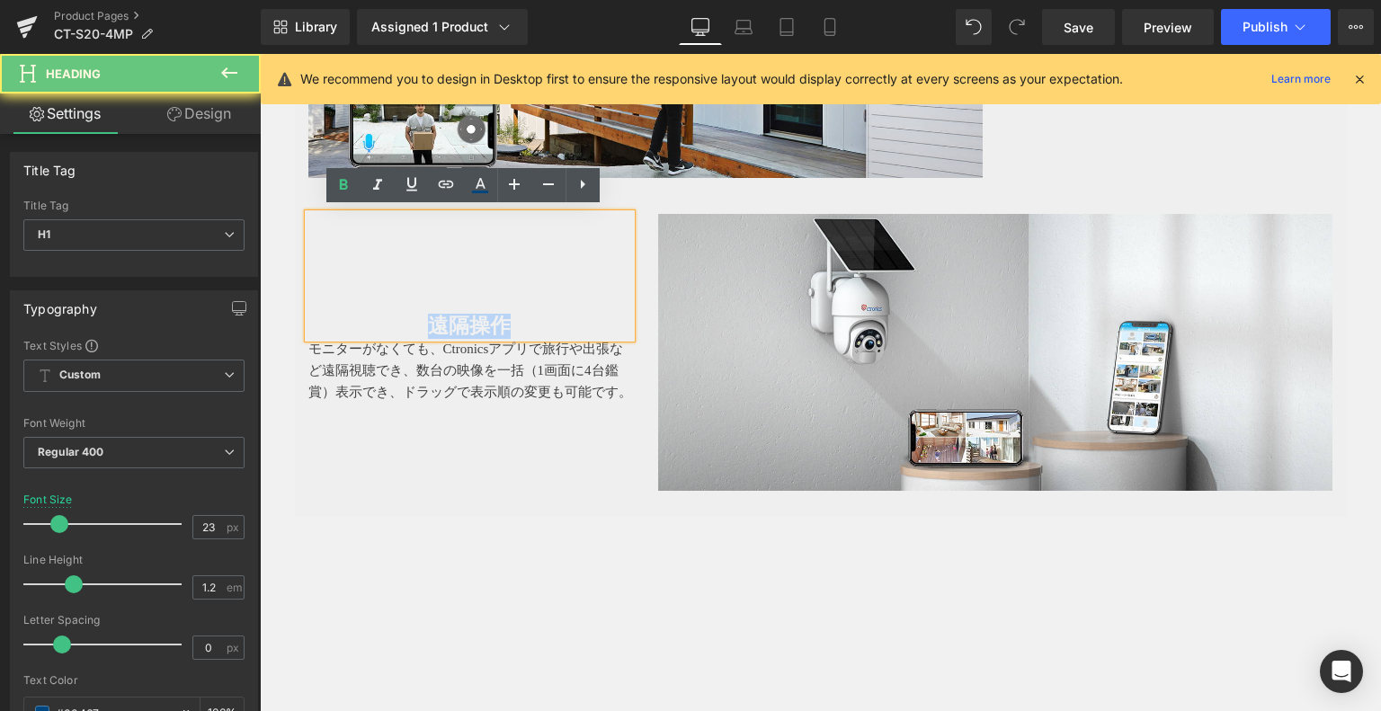
drag, startPoint x: 525, startPoint y: 311, endPoint x: 344, endPoint y: 313, distance: 180.8
click at [344, 314] on h1 "遠隔操作" at bounding box center [470, 326] width 324 height 25
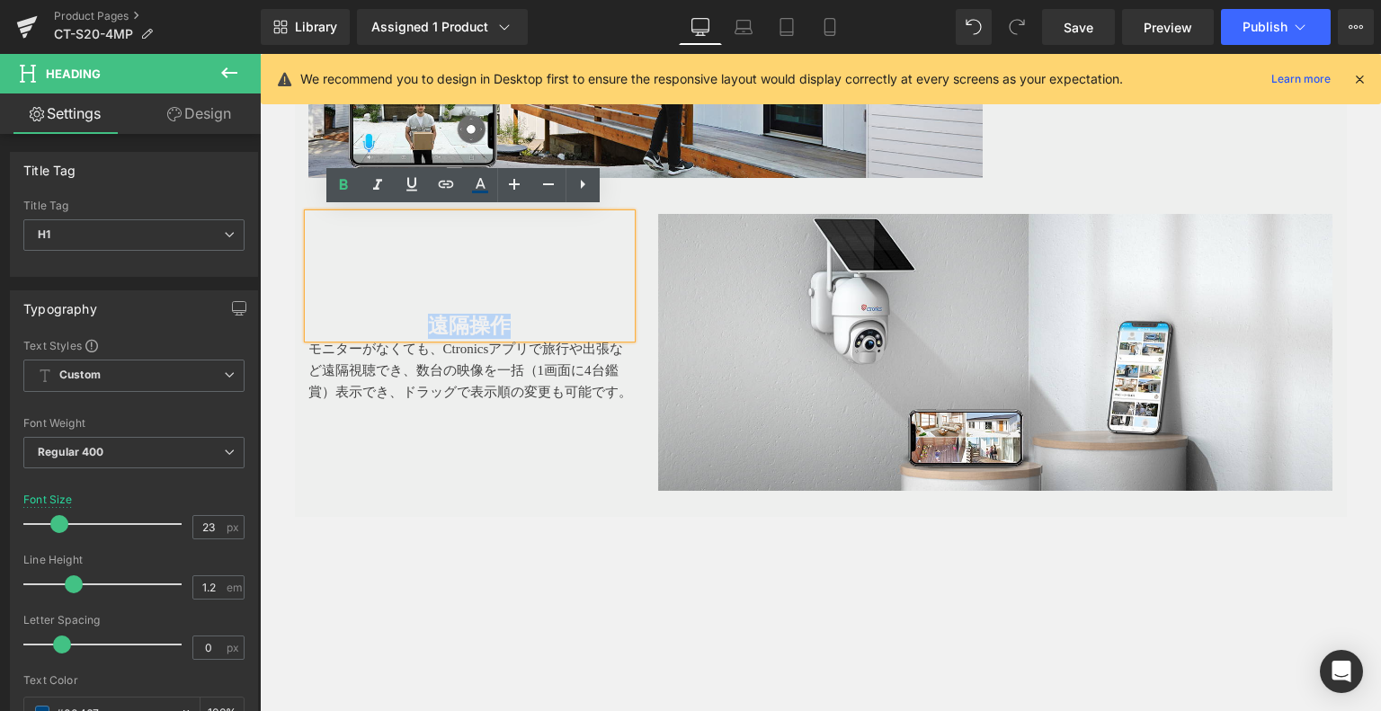
paste div
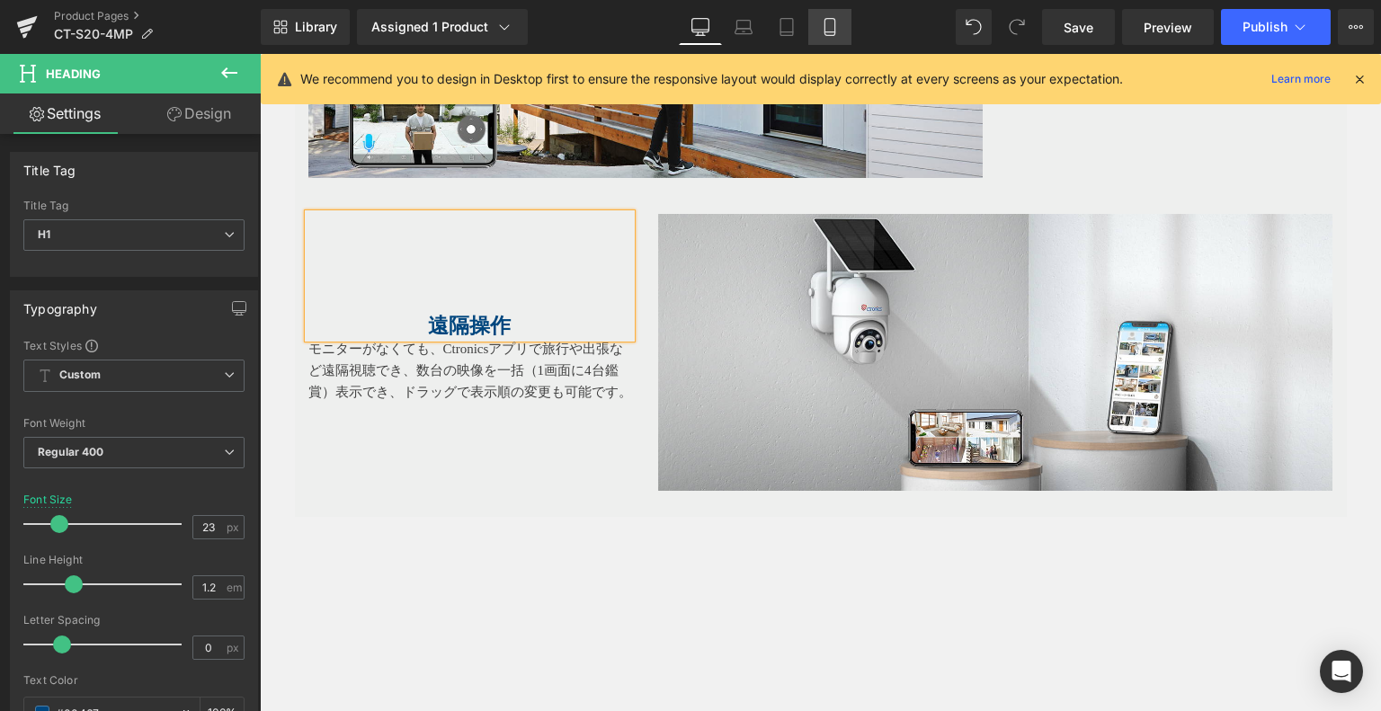
drag, startPoint x: 845, startPoint y: 23, endPoint x: 226, endPoint y: 263, distance: 664.3
click at [845, 23] on link "Mobile" at bounding box center [830, 27] width 43 height 36
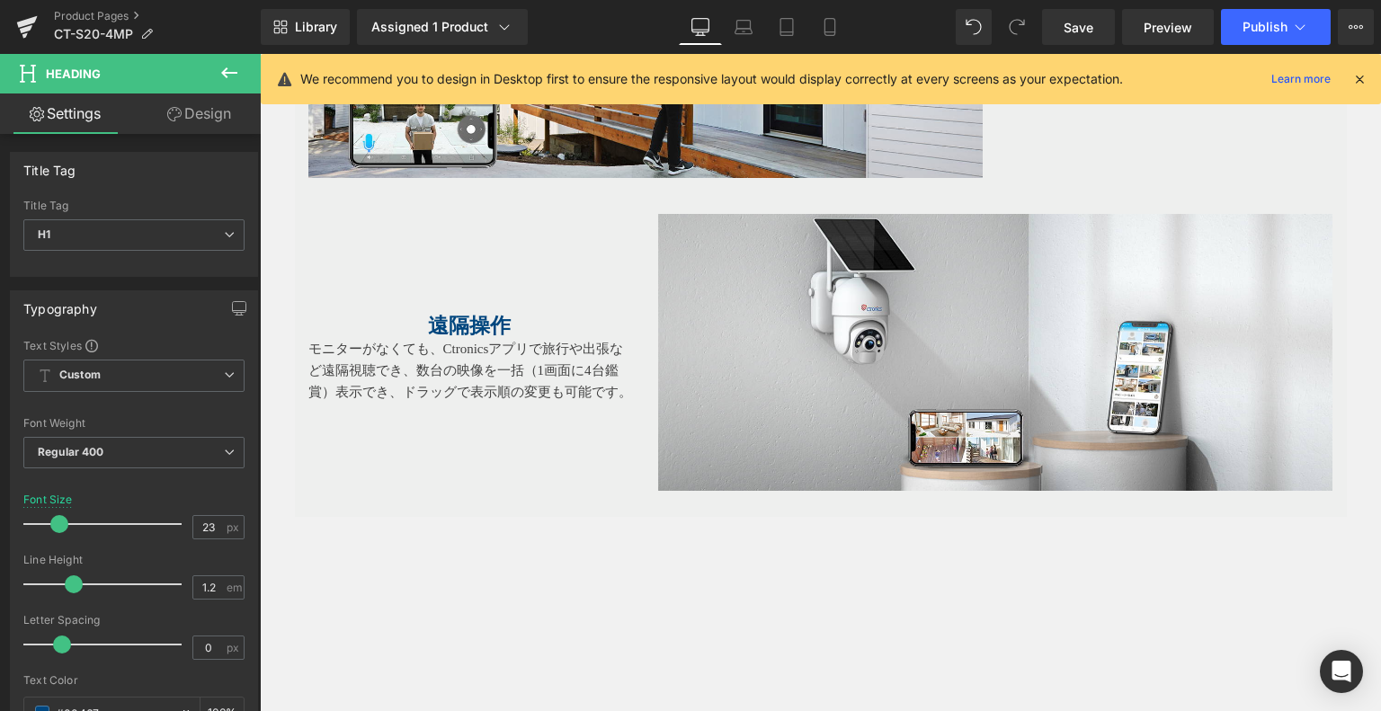
type input "15"
type input "100"
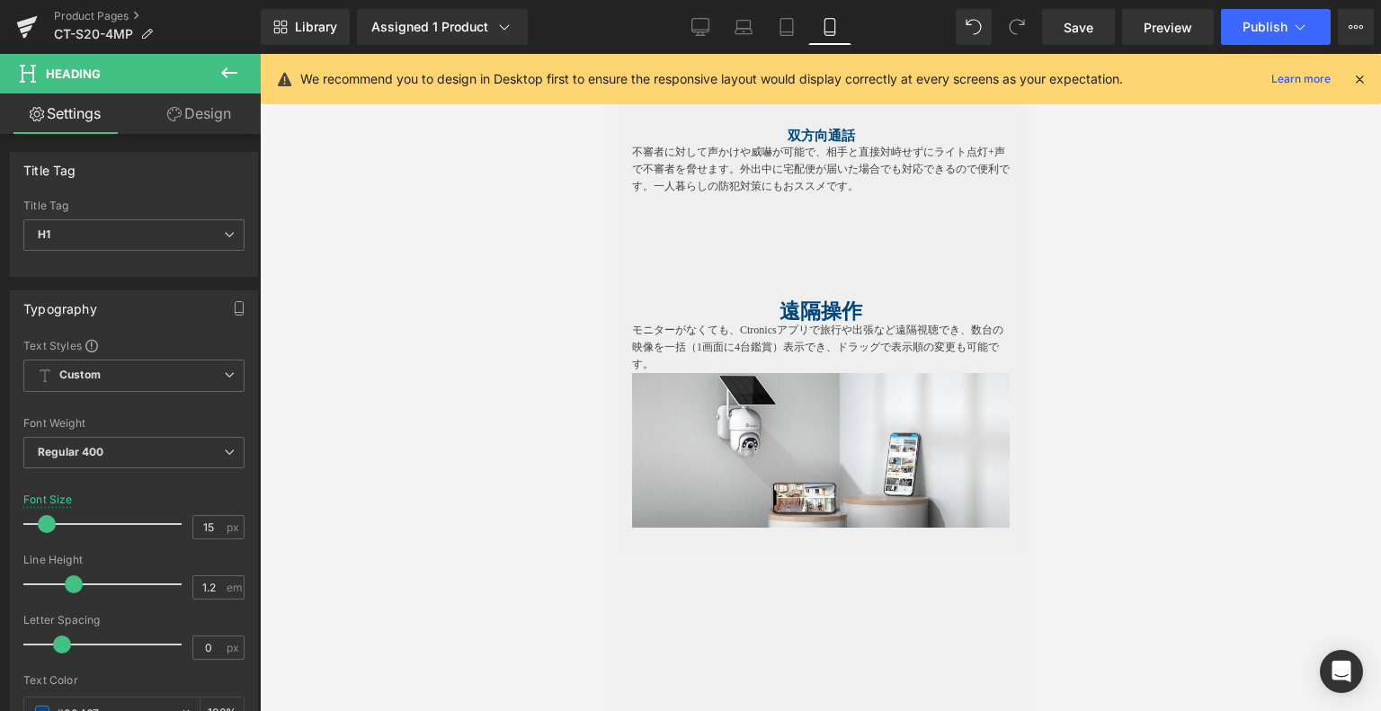
scroll to position [2787, 0]
click at [604, 54] on div at bounding box center [604, 54] width 0 height 0
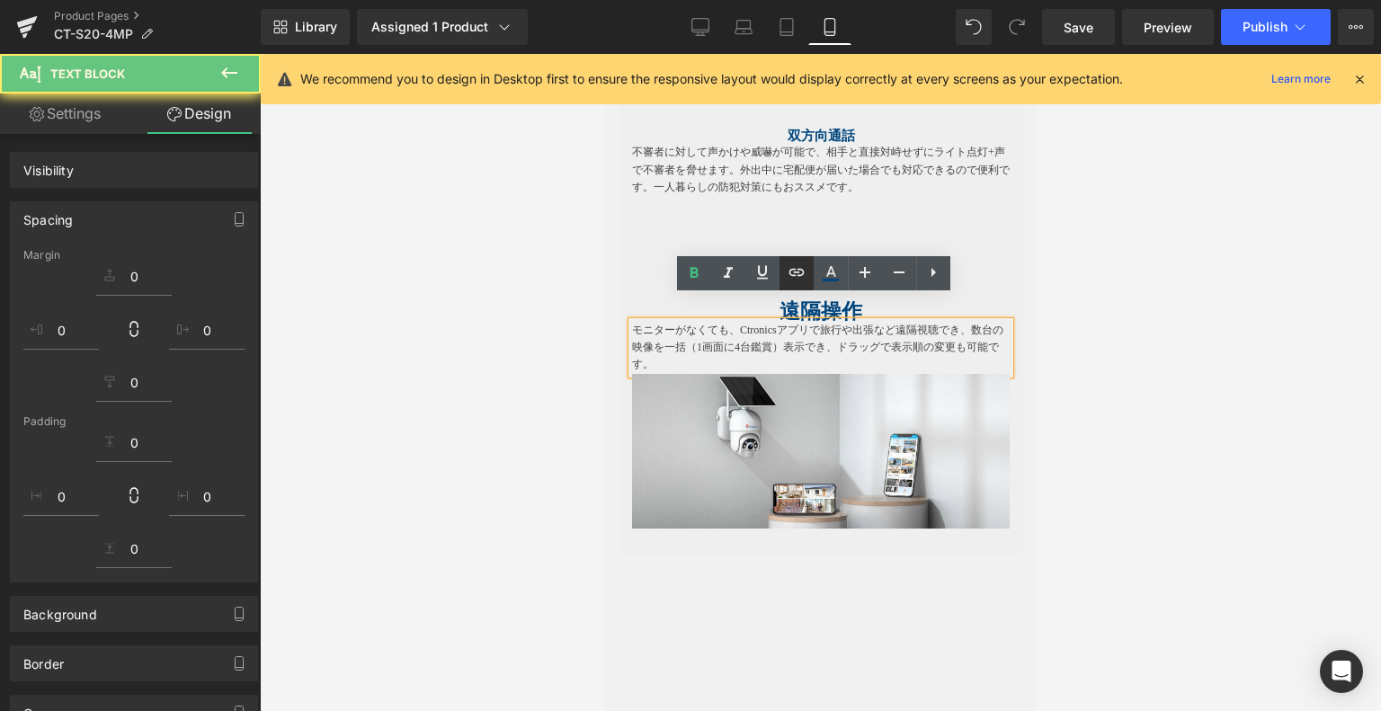
click at [810, 285] on link at bounding box center [797, 273] width 34 height 34
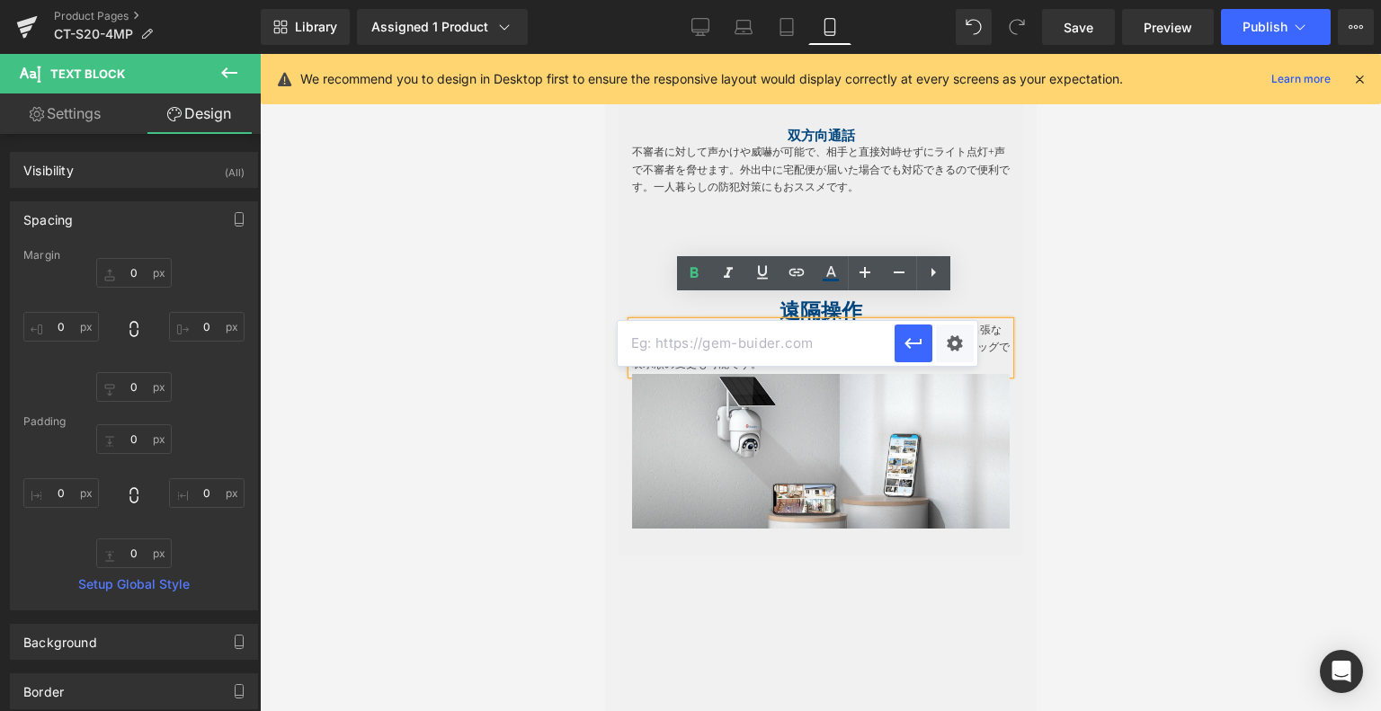
drag, startPoint x: 648, startPoint y: 224, endPoint x: 734, endPoint y: 226, distance: 85.5
click at [648, 232] on h1 at bounding box center [820, 241] width 378 height 18
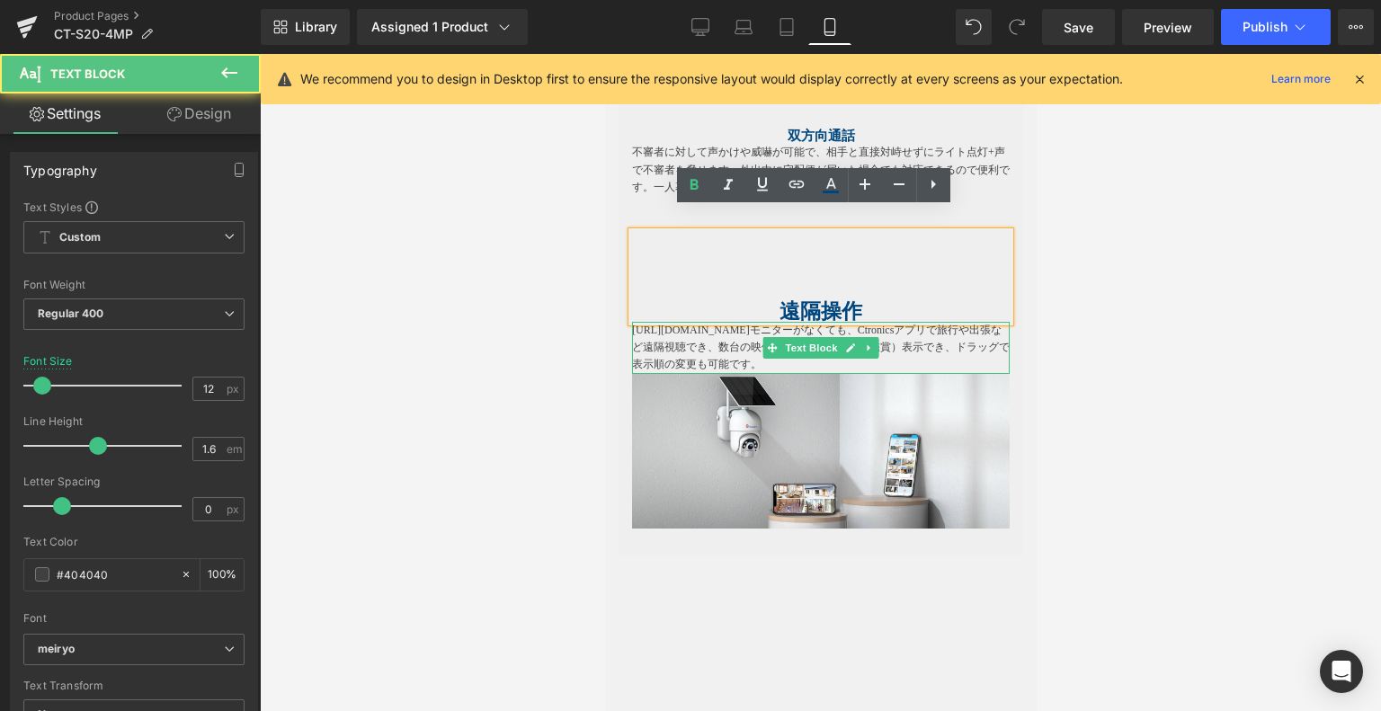
drag, startPoint x: 739, startPoint y: 303, endPoint x: 595, endPoint y: 306, distance: 144.8
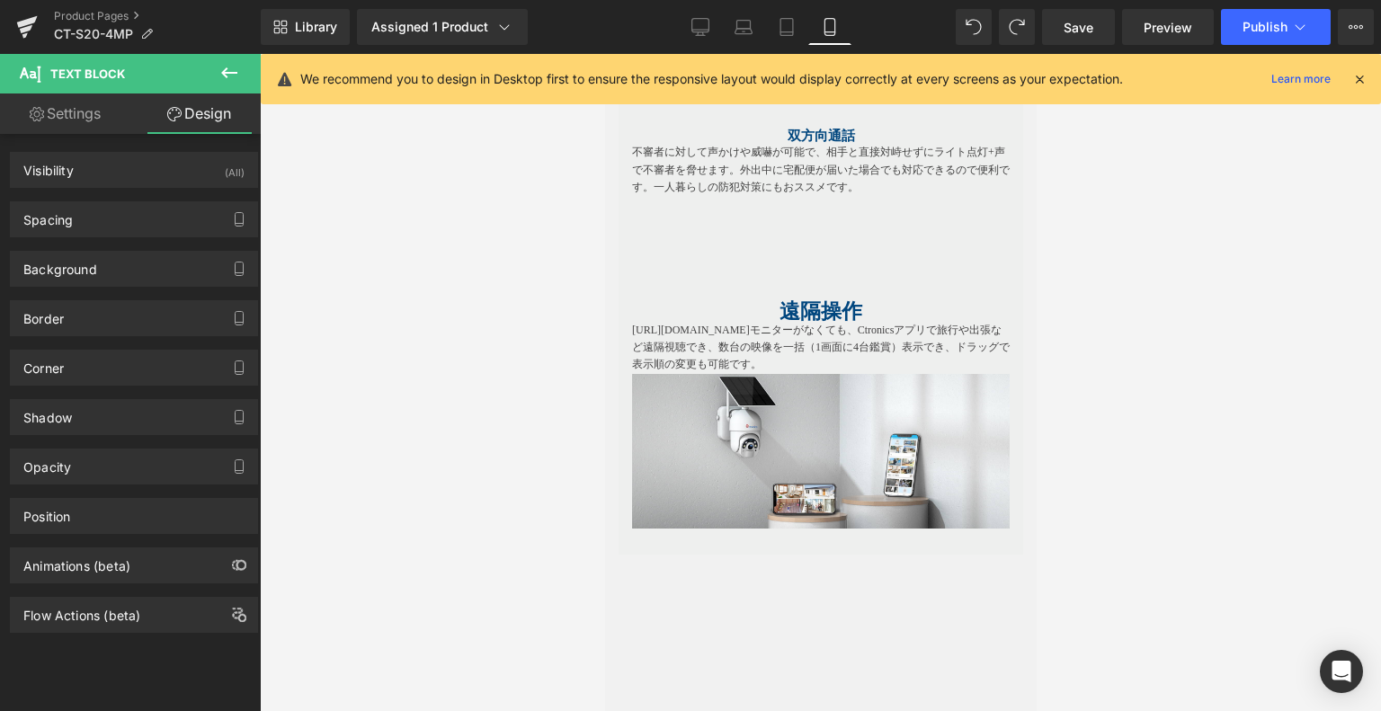
click at [1162, 240] on div at bounding box center [821, 382] width 1122 height 657
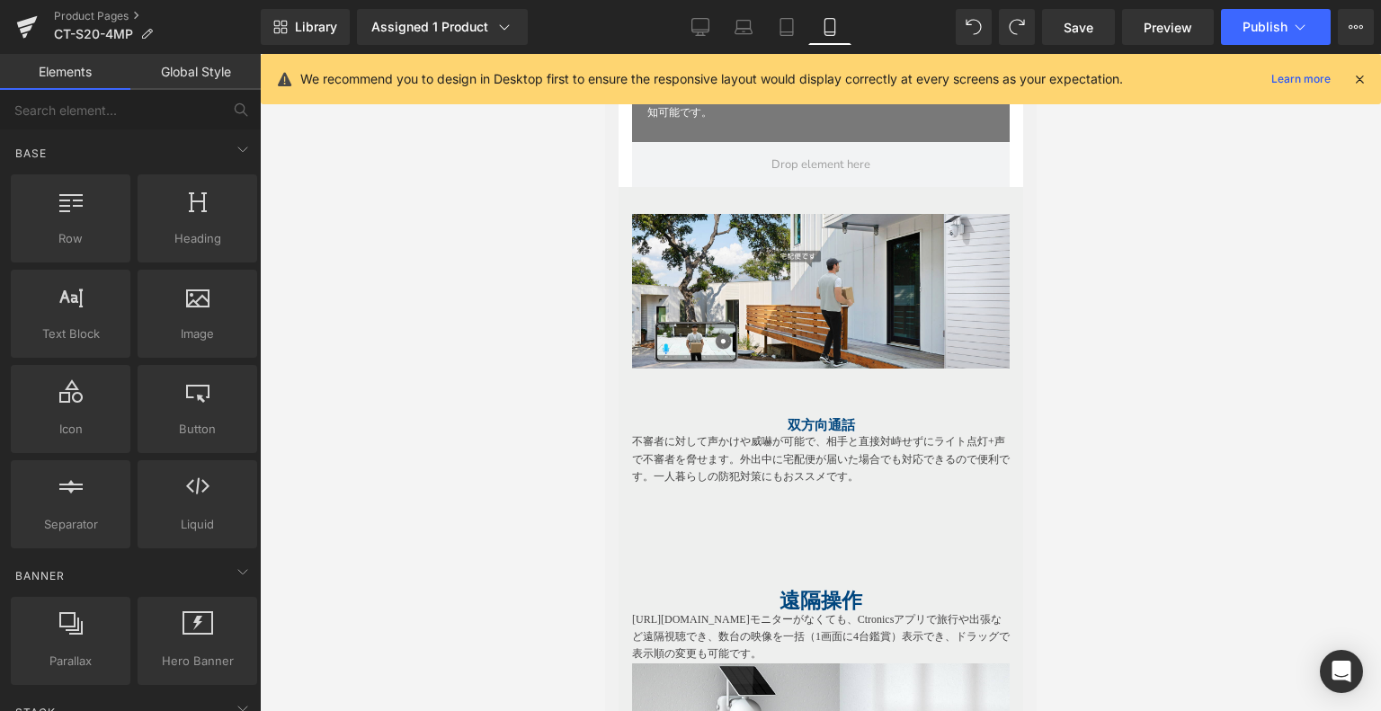
scroll to position [2739, 0]
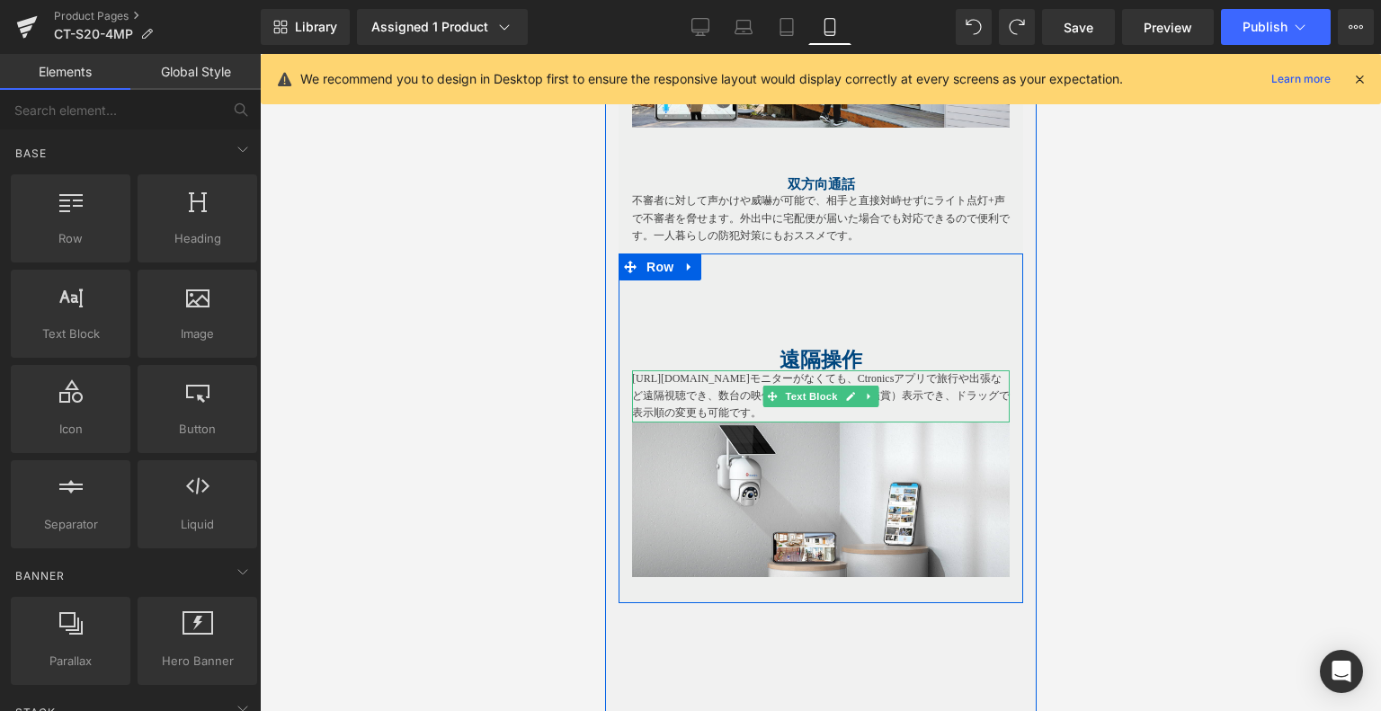
click at [748, 372] on span "https://gem-3910432.net モニターがなくても、Ctronicsアプリで旅行や出張など遠隔視聴でき、" at bounding box center [816, 387] width 370 height 30
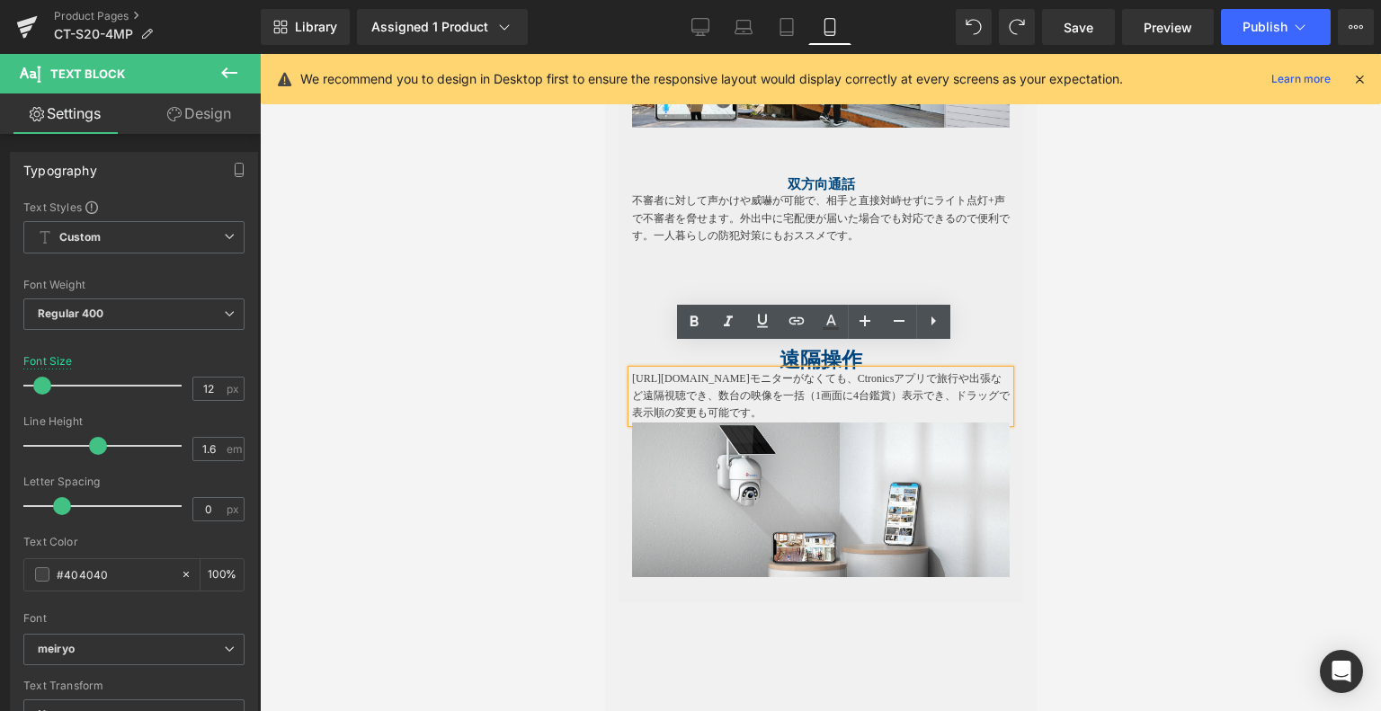
drag, startPoint x: 763, startPoint y: 352, endPoint x: 574, endPoint y: 351, distance: 188.9
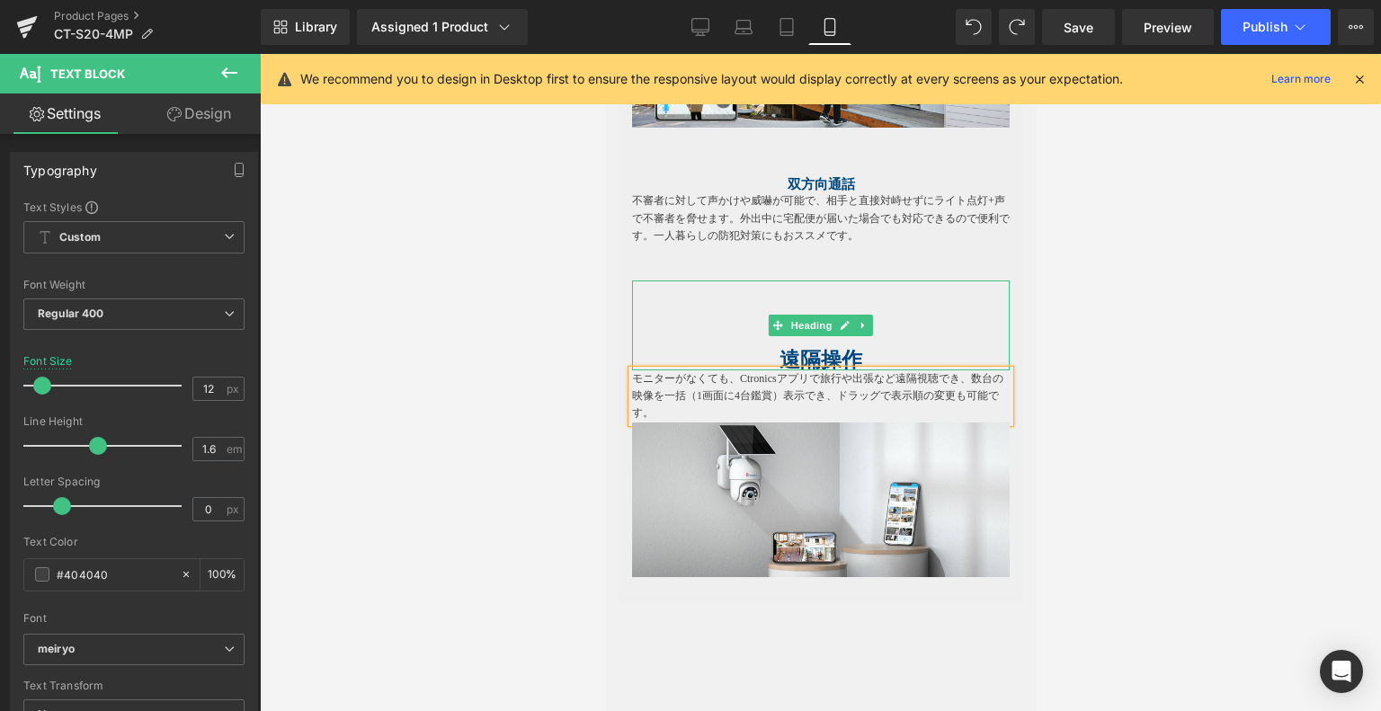
click at [807, 349] on b "遠隔操作" at bounding box center [820, 360] width 83 height 22
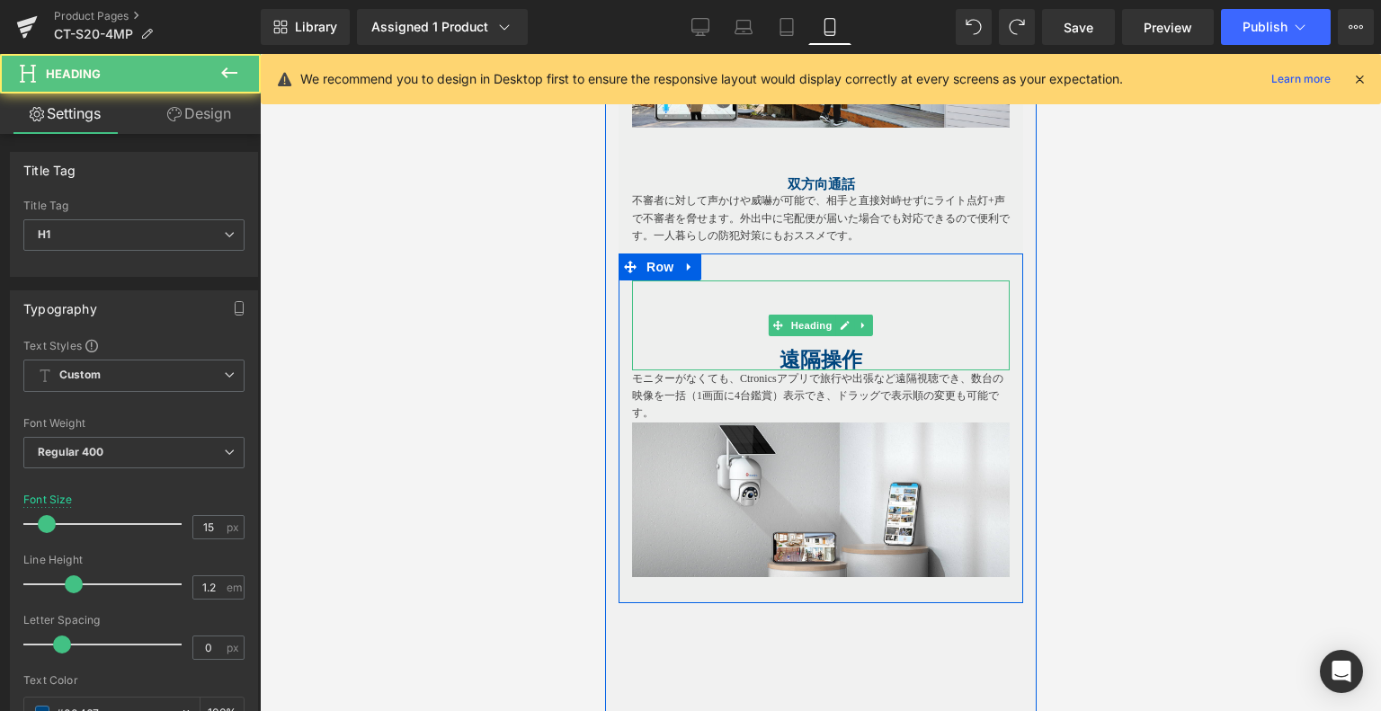
click at [795, 349] on b "遠隔操作" at bounding box center [820, 360] width 83 height 22
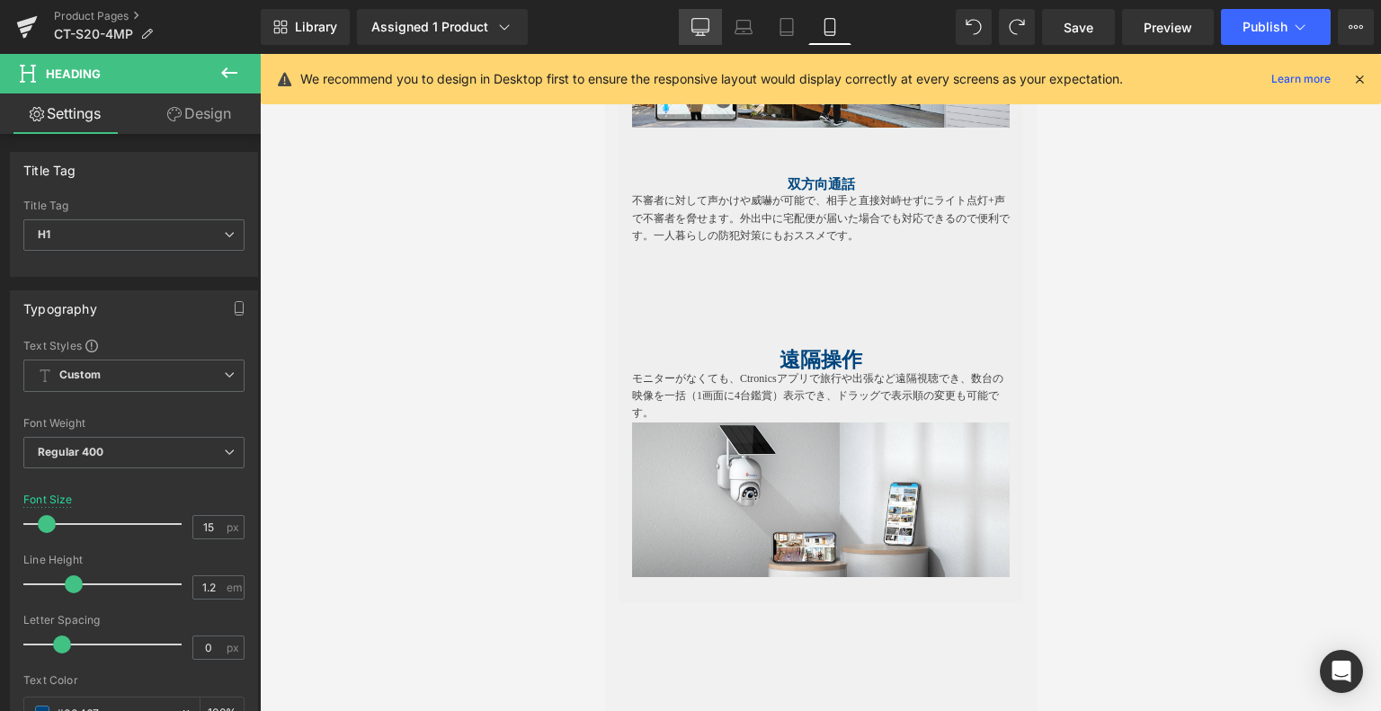
click at [710, 34] on icon at bounding box center [701, 27] width 18 height 18
type input "23"
type input "100"
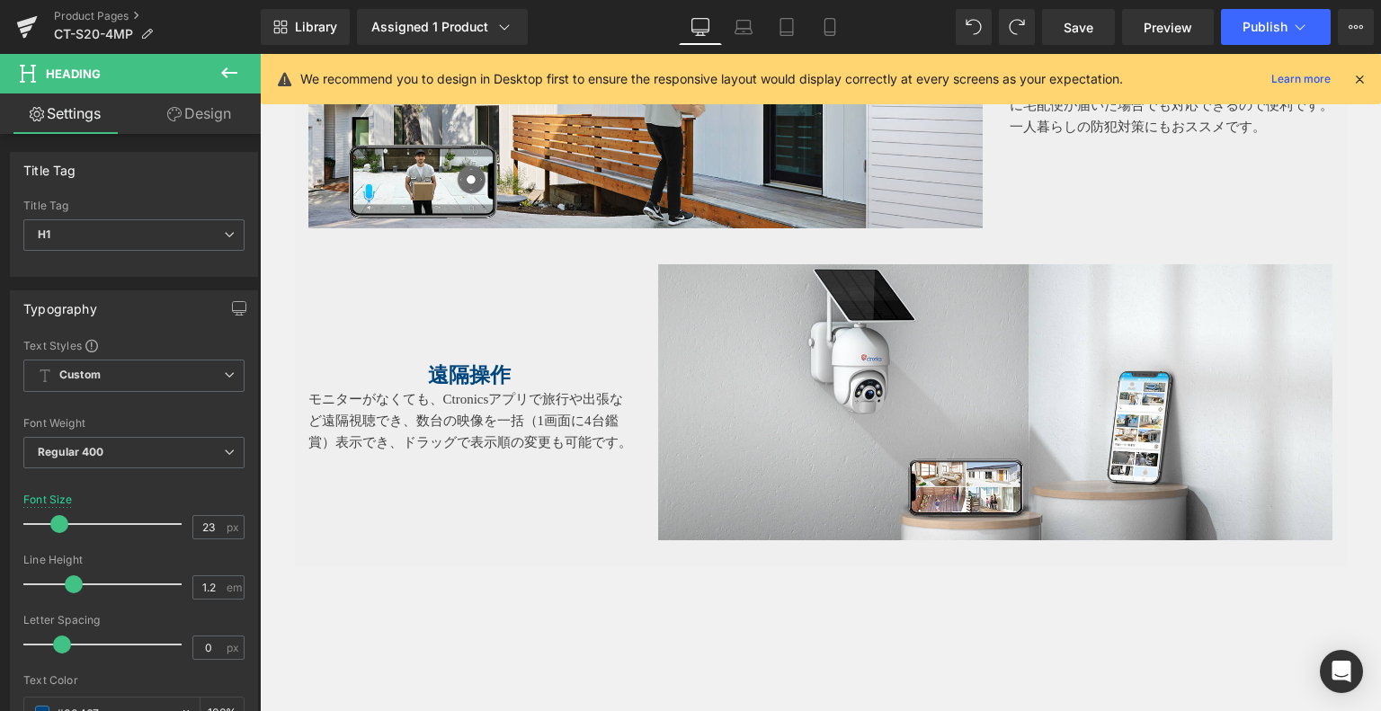
scroll to position [2790, 0]
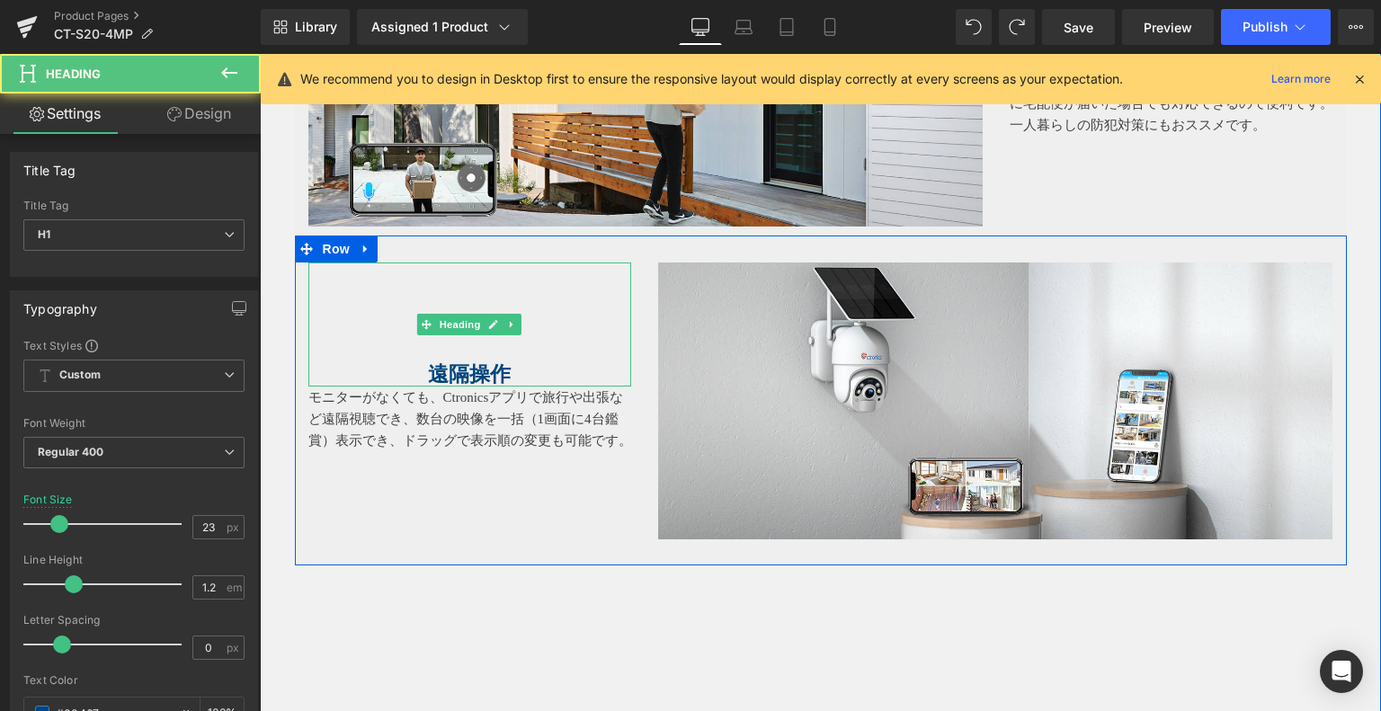
click at [458, 363] on b "遠隔操作" at bounding box center [469, 374] width 83 height 22
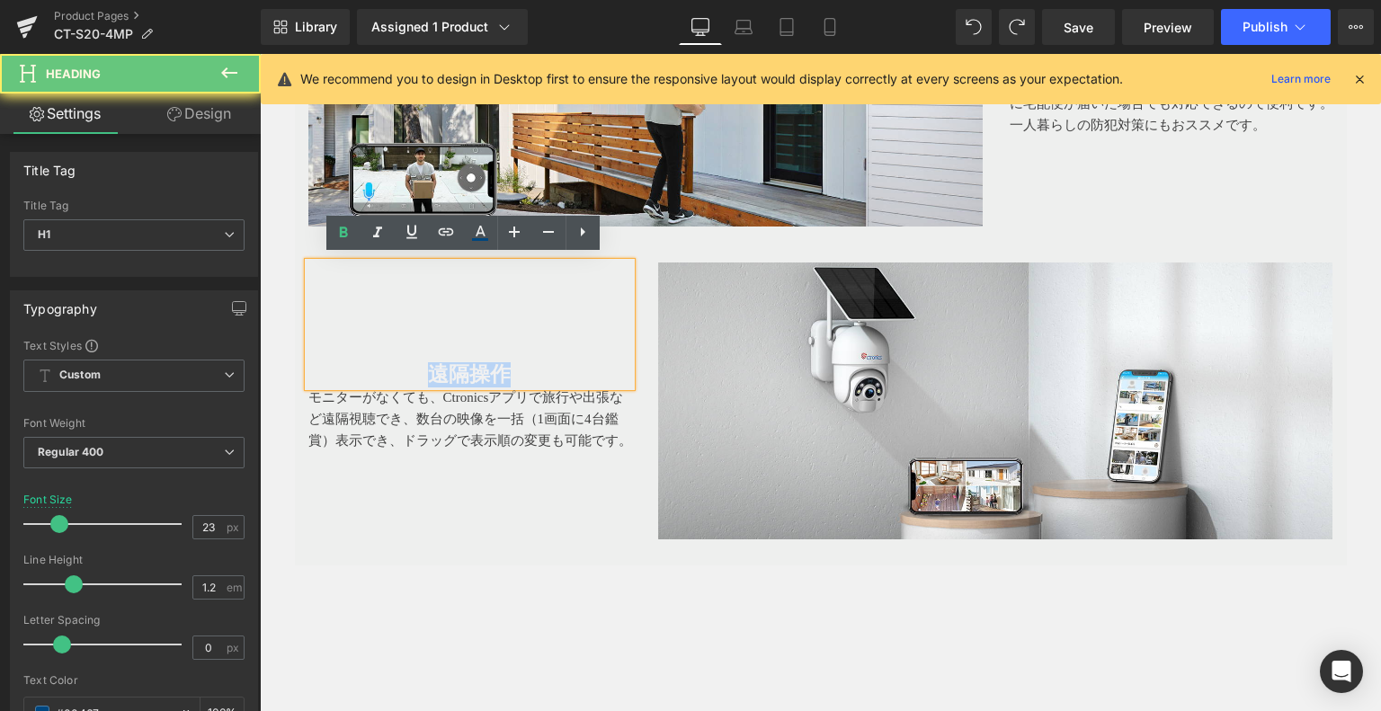
drag, startPoint x: 520, startPoint y: 362, endPoint x: 393, endPoint y: 368, distance: 126.9
click at [393, 368] on h1 "遠隔操作" at bounding box center [470, 374] width 324 height 25
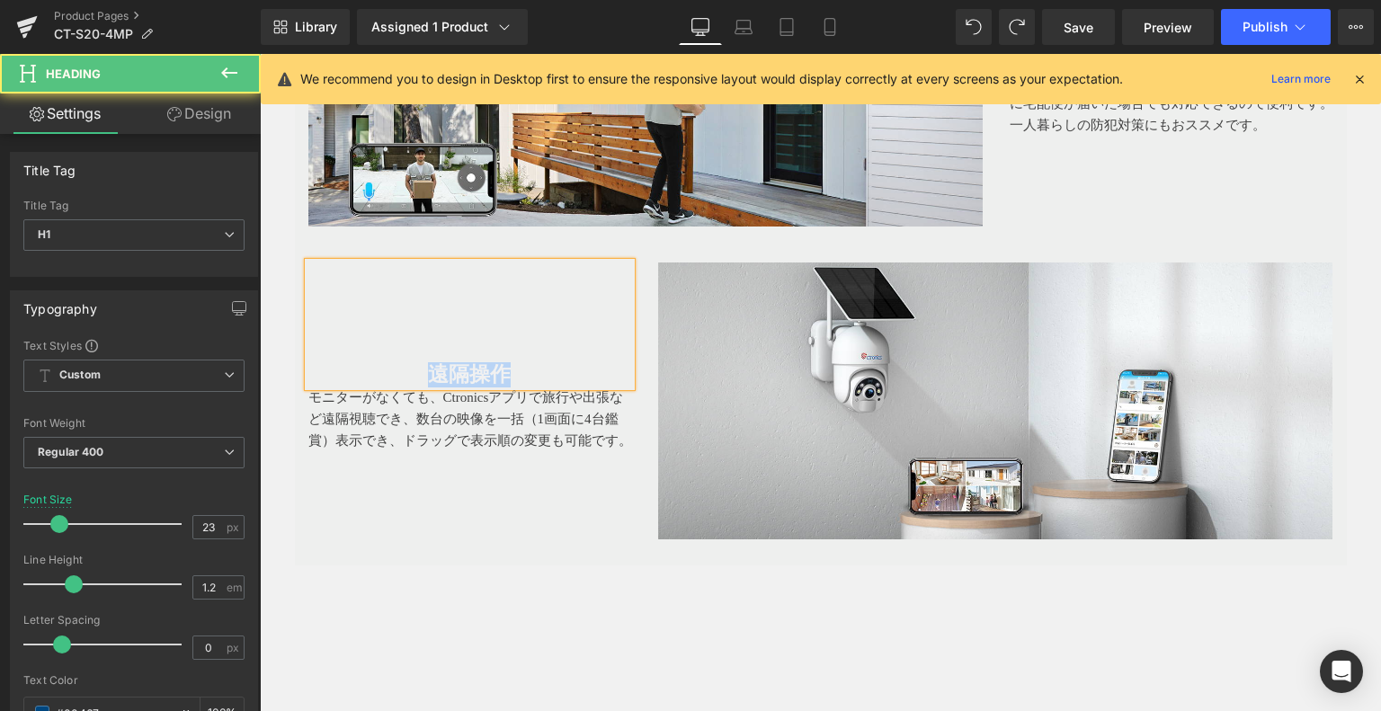
drag, startPoint x: 514, startPoint y: 359, endPoint x: 392, endPoint y: 362, distance: 122.4
click at [392, 362] on h1 "遠隔操作" at bounding box center [470, 374] width 324 height 25
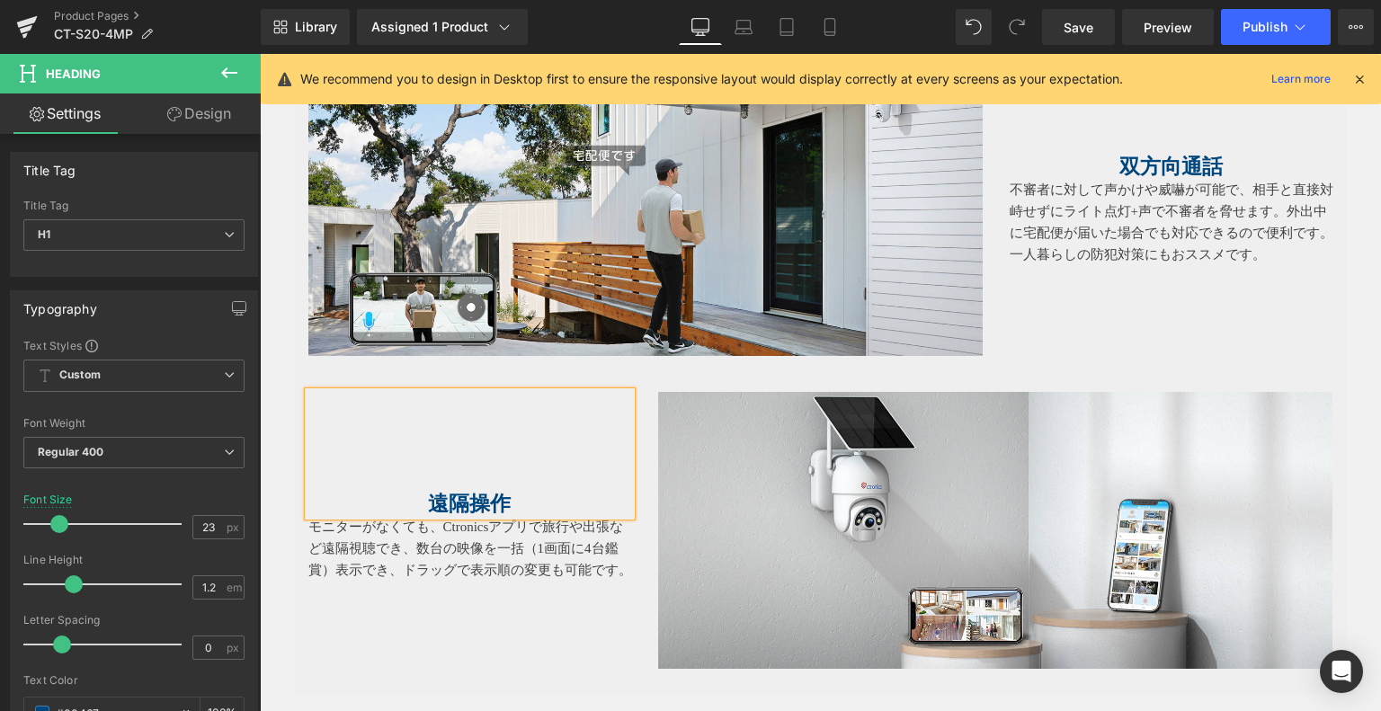
scroll to position [2610, 0]
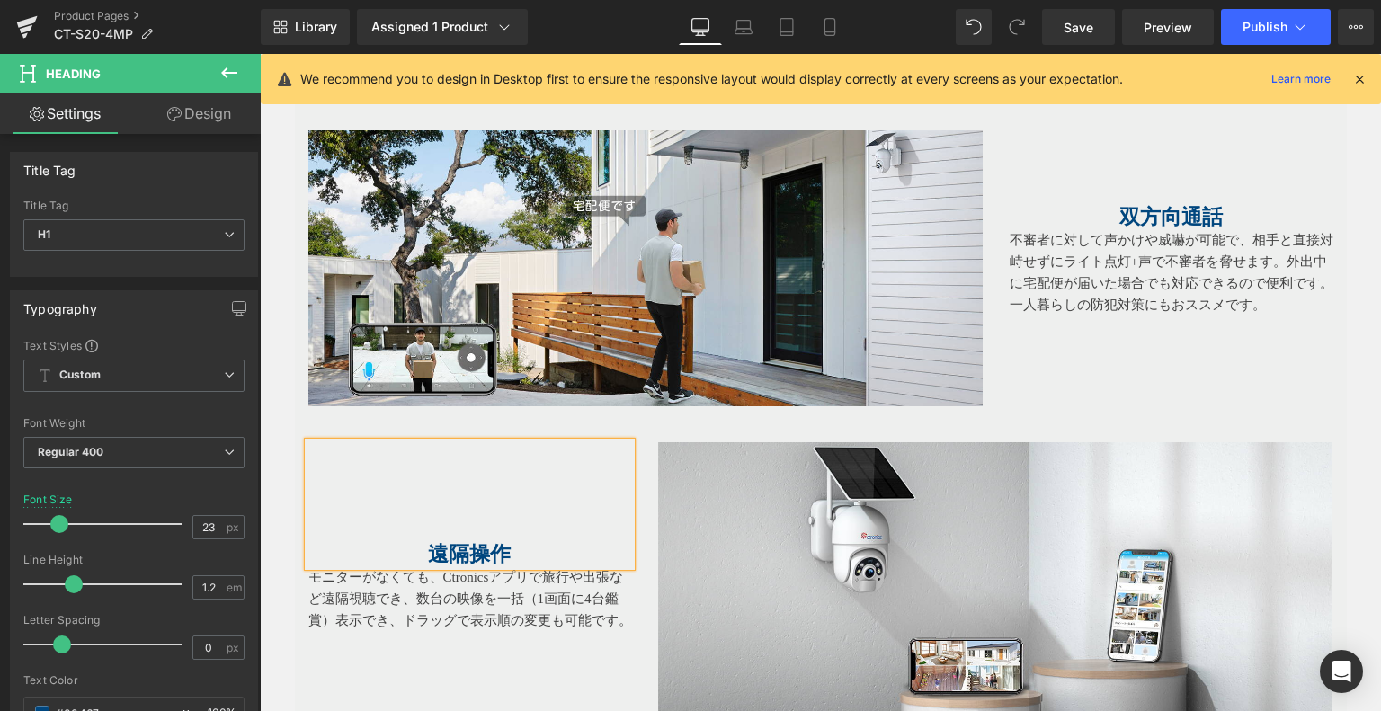
click at [1133, 215] on span "双方向通話" at bounding box center [1171, 217] width 103 height 22
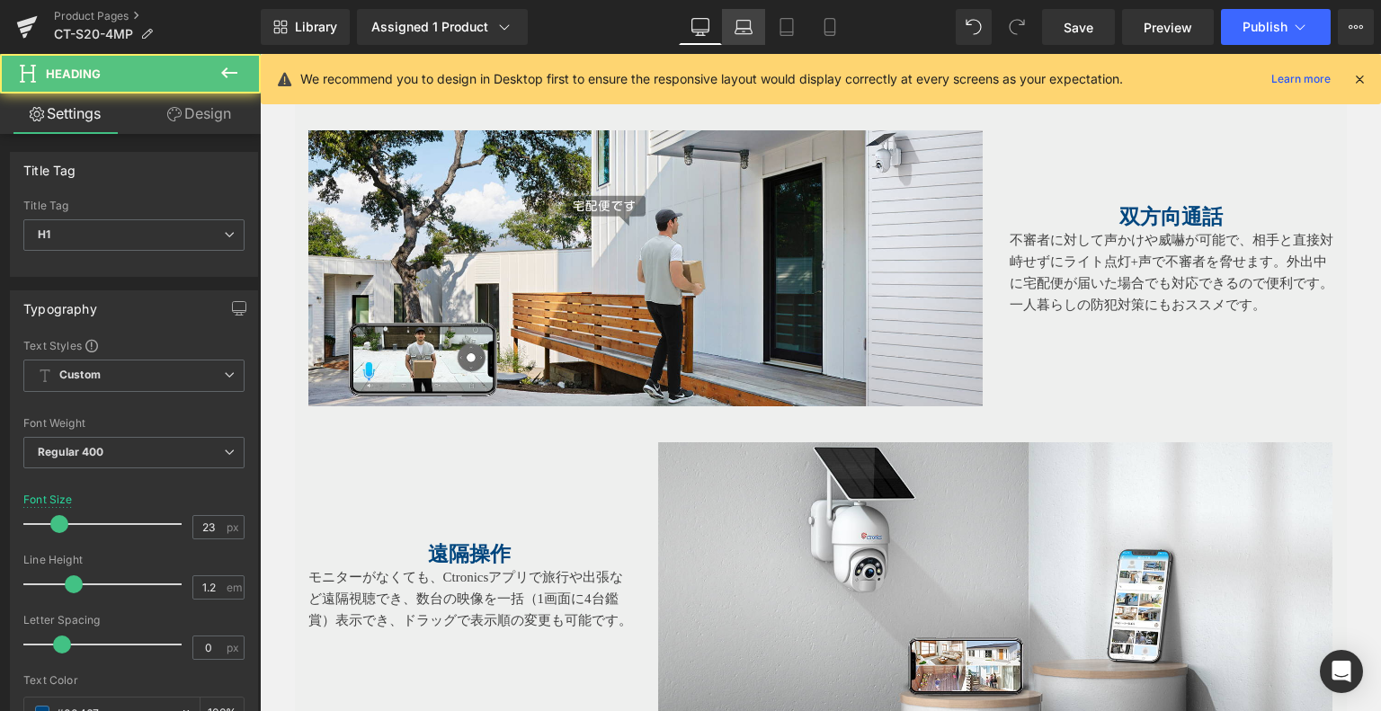
click at [745, 24] on icon at bounding box center [744, 27] width 18 height 18
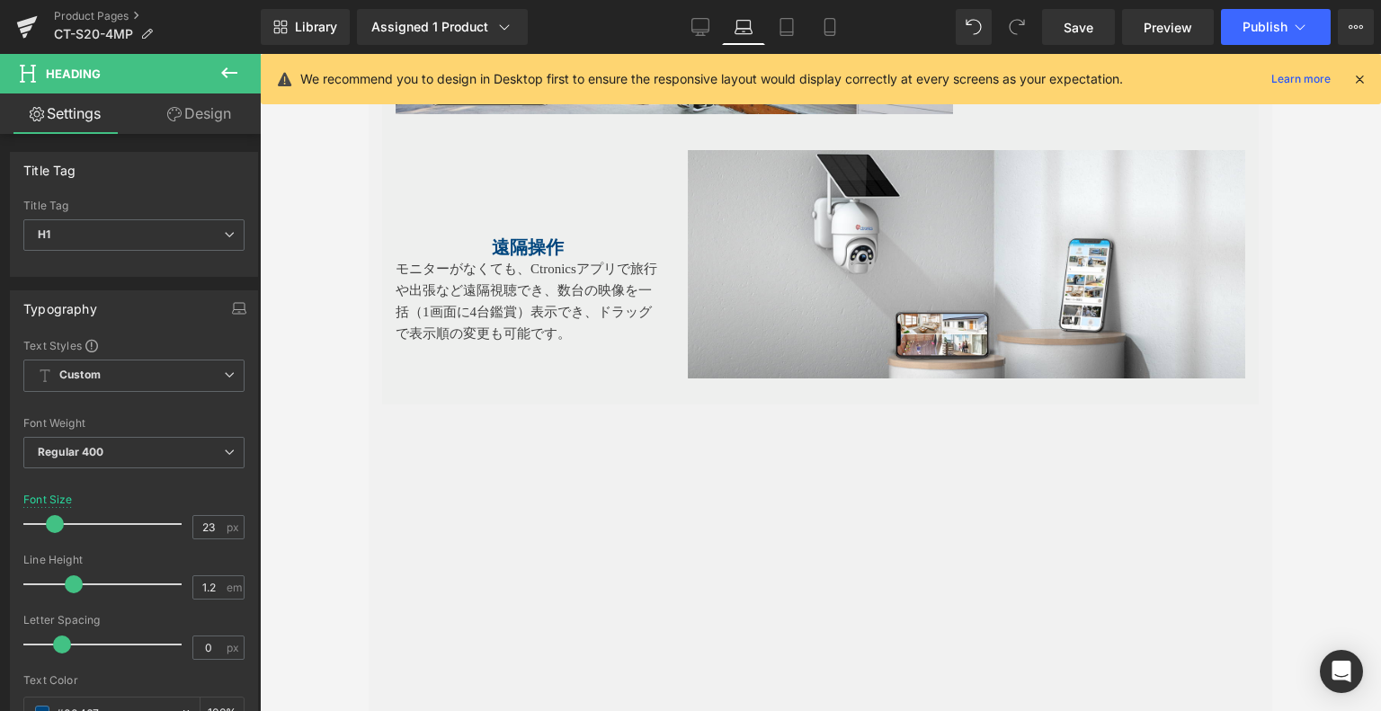
type input "20"
type input "100"
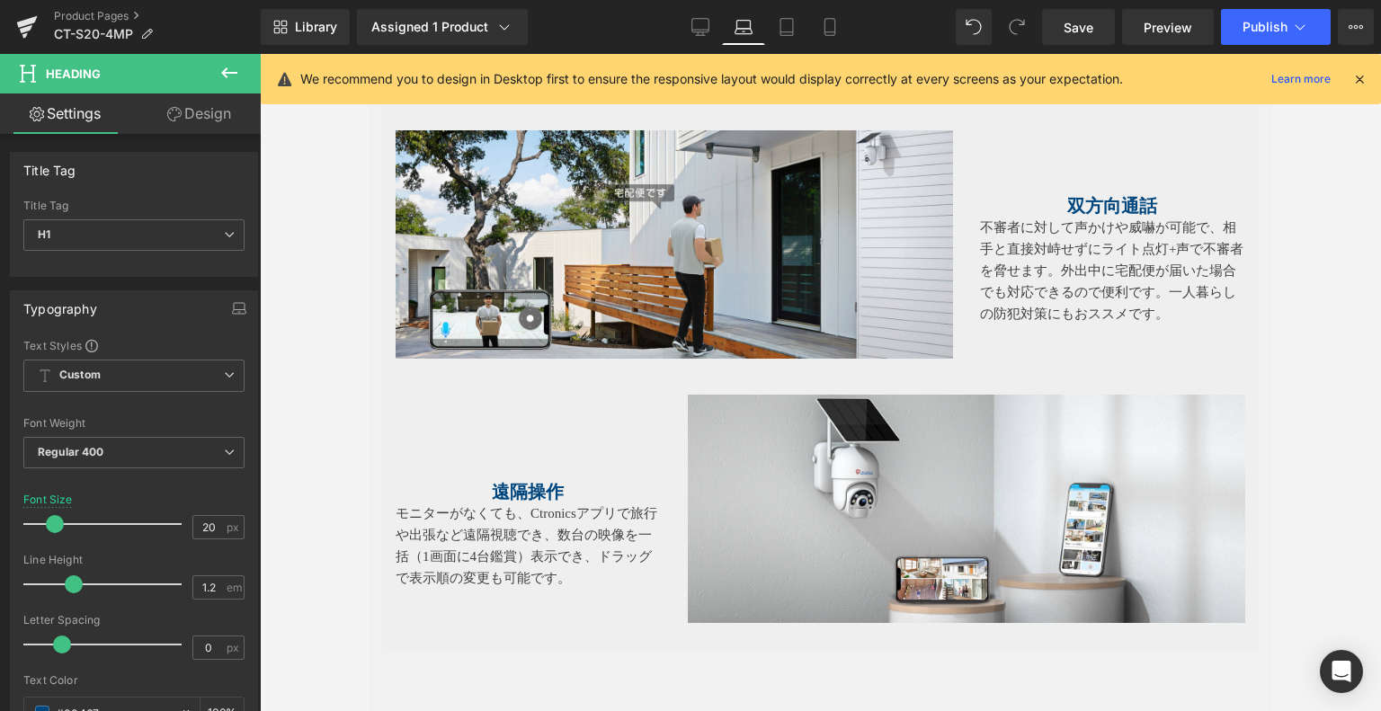
click at [748, 31] on icon at bounding box center [744, 27] width 18 height 18
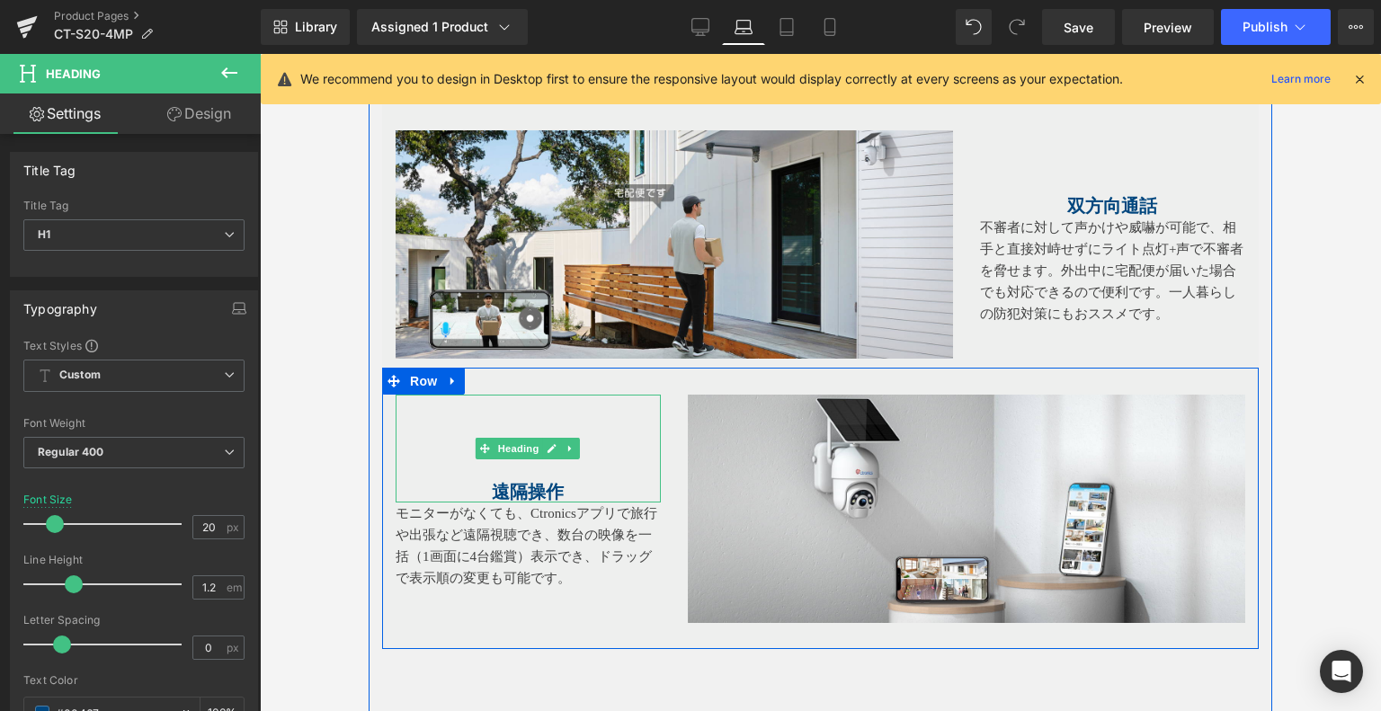
click at [518, 483] on b "遠隔操作" at bounding box center [528, 492] width 72 height 20
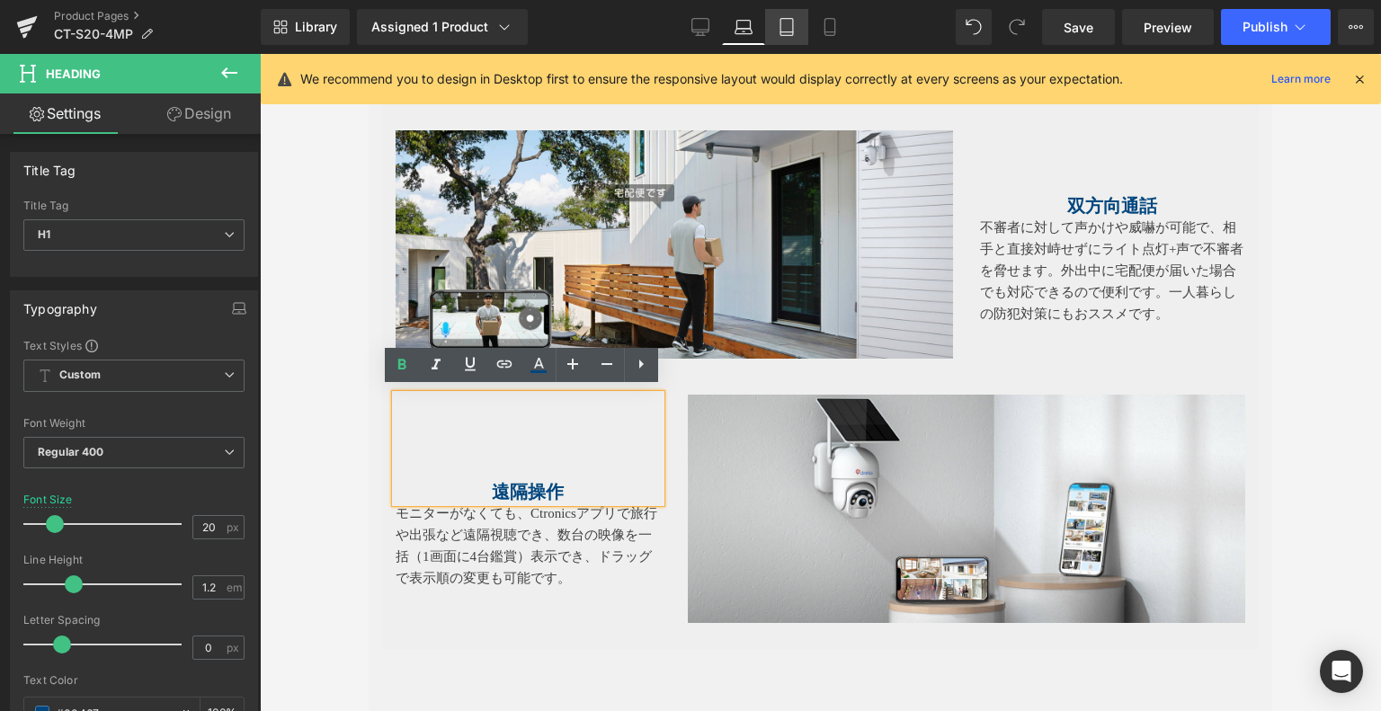
click at [786, 32] on icon at bounding box center [787, 32] width 13 height 0
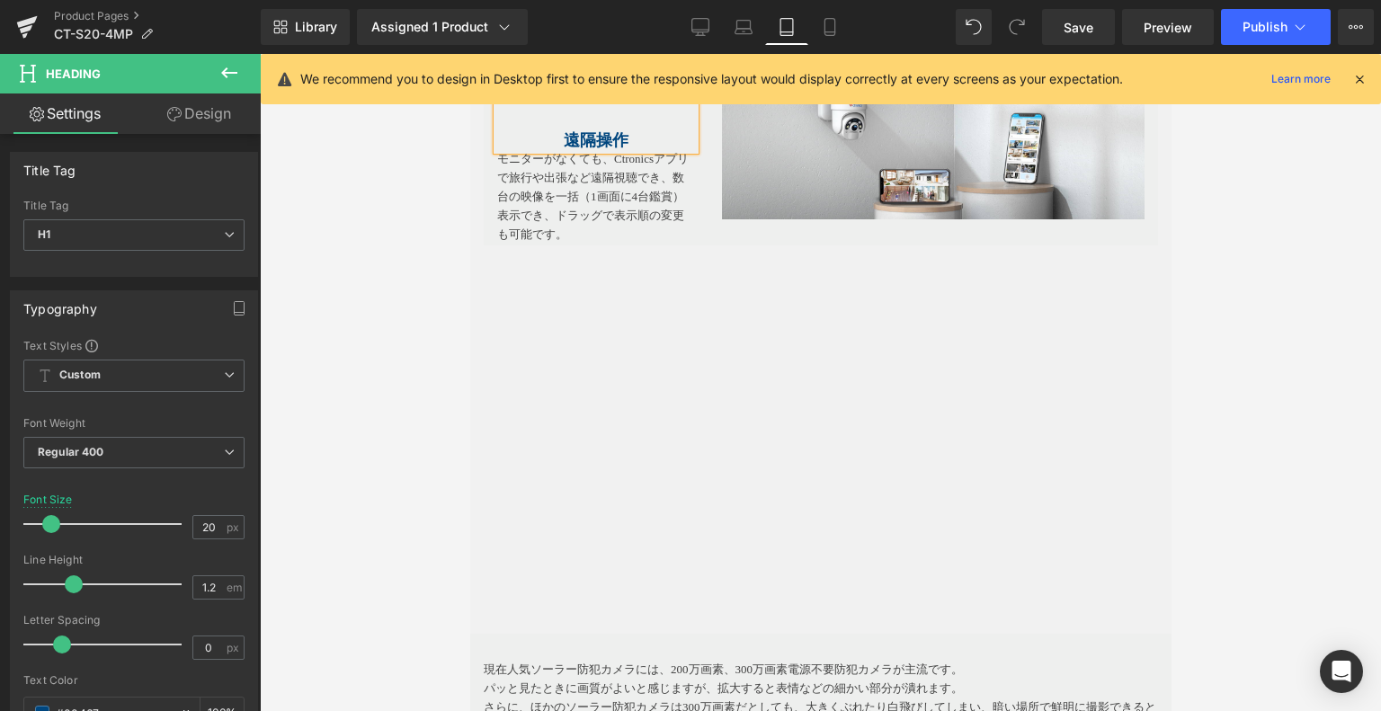
type input "18"
type input "100"
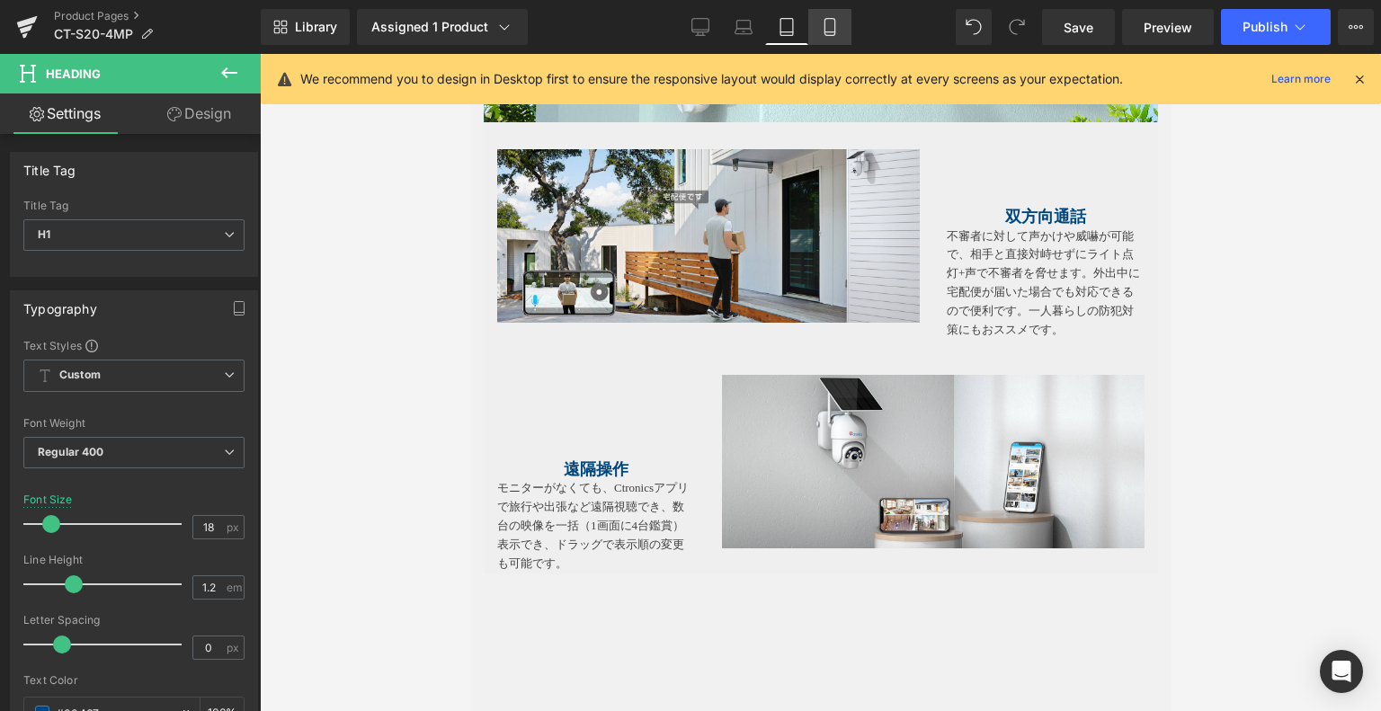
click at [836, 28] on icon at bounding box center [830, 27] width 18 height 18
type input "15"
type input "100"
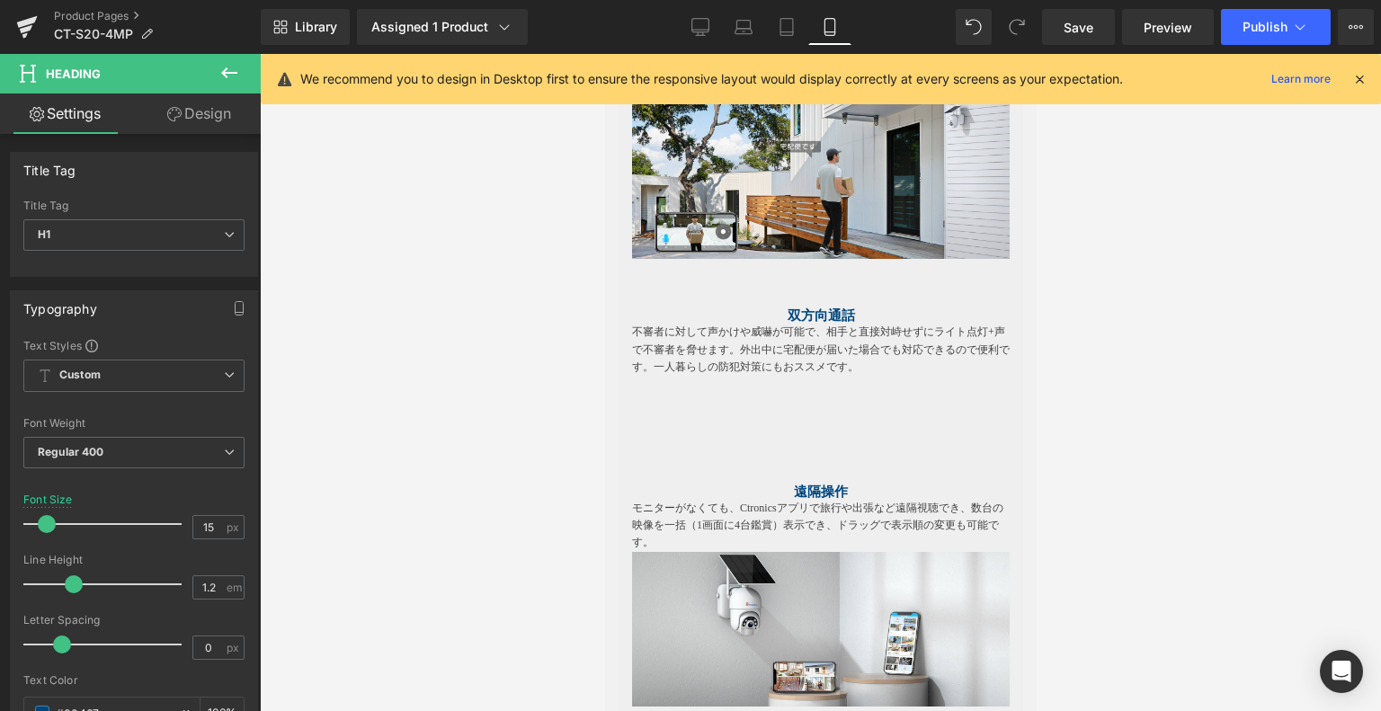
scroll to position [2607, 0]
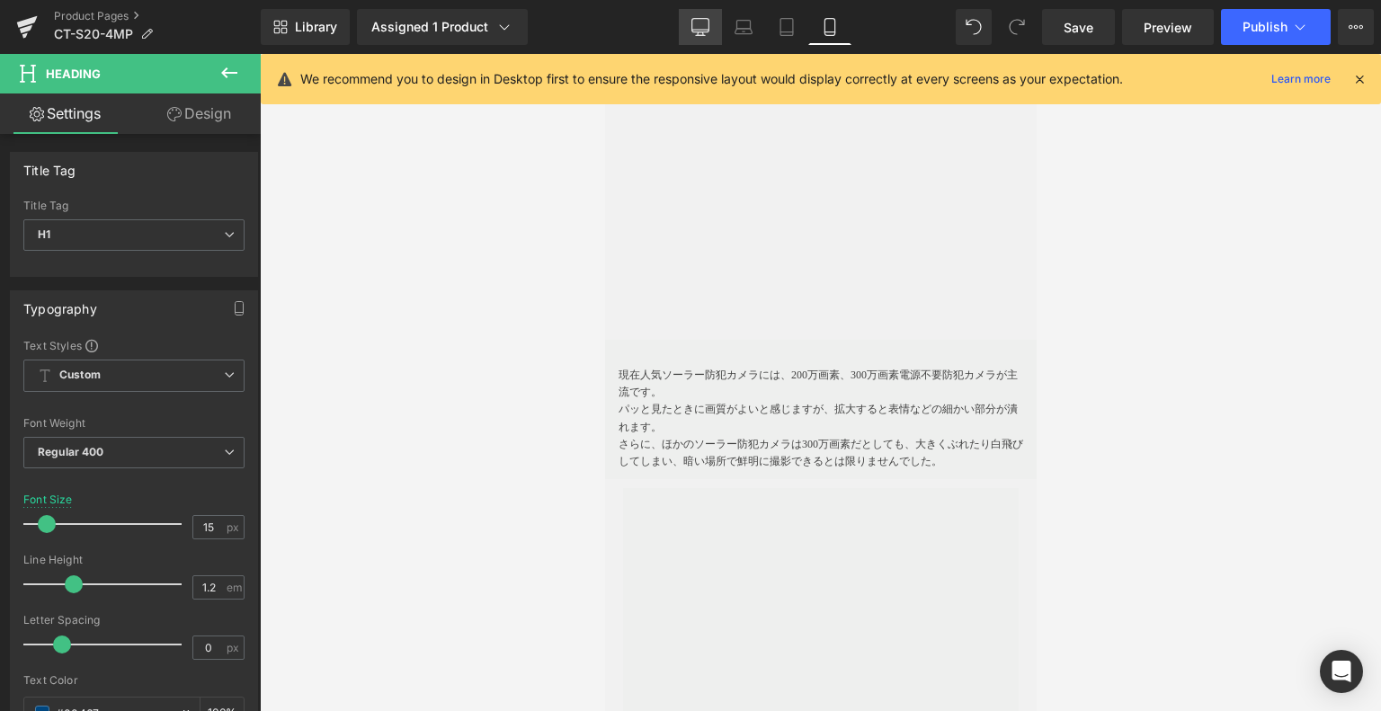
click at [709, 28] on icon at bounding box center [701, 27] width 18 height 18
type input "23"
type input "100"
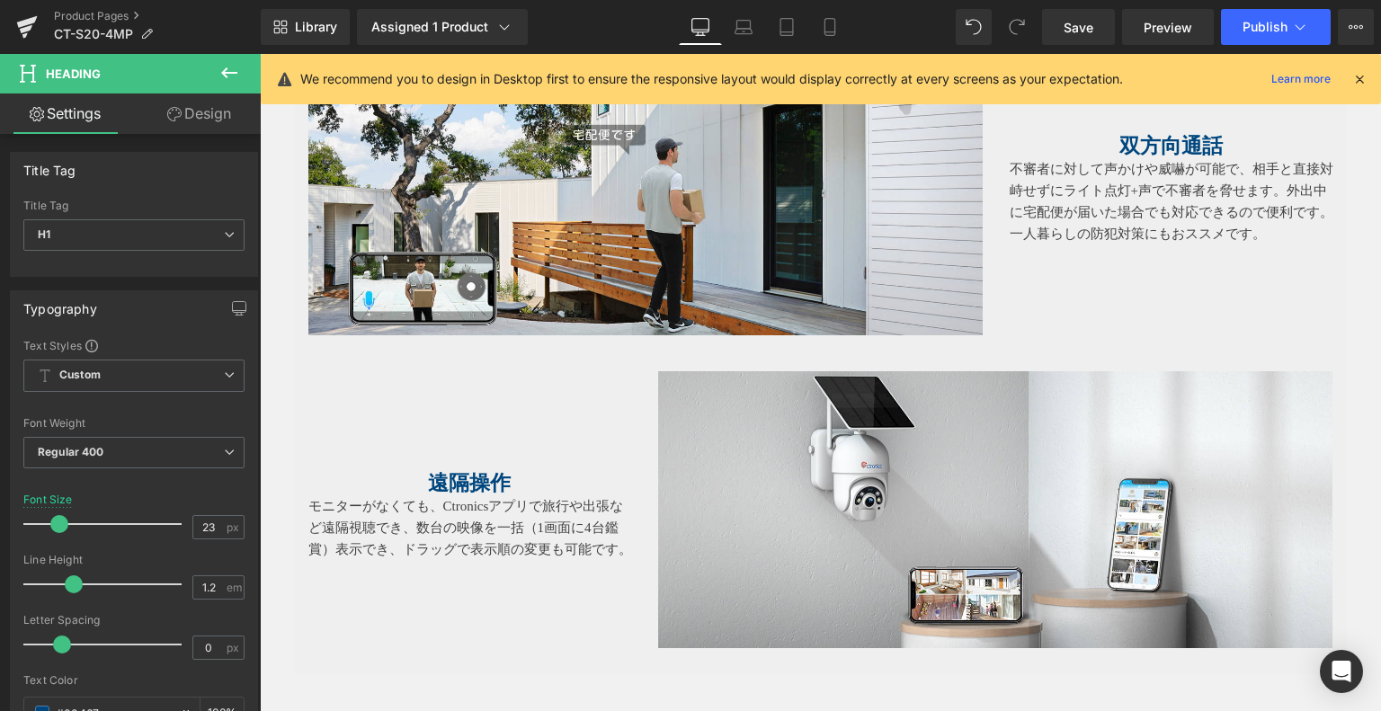
scroll to position [2501, 0]
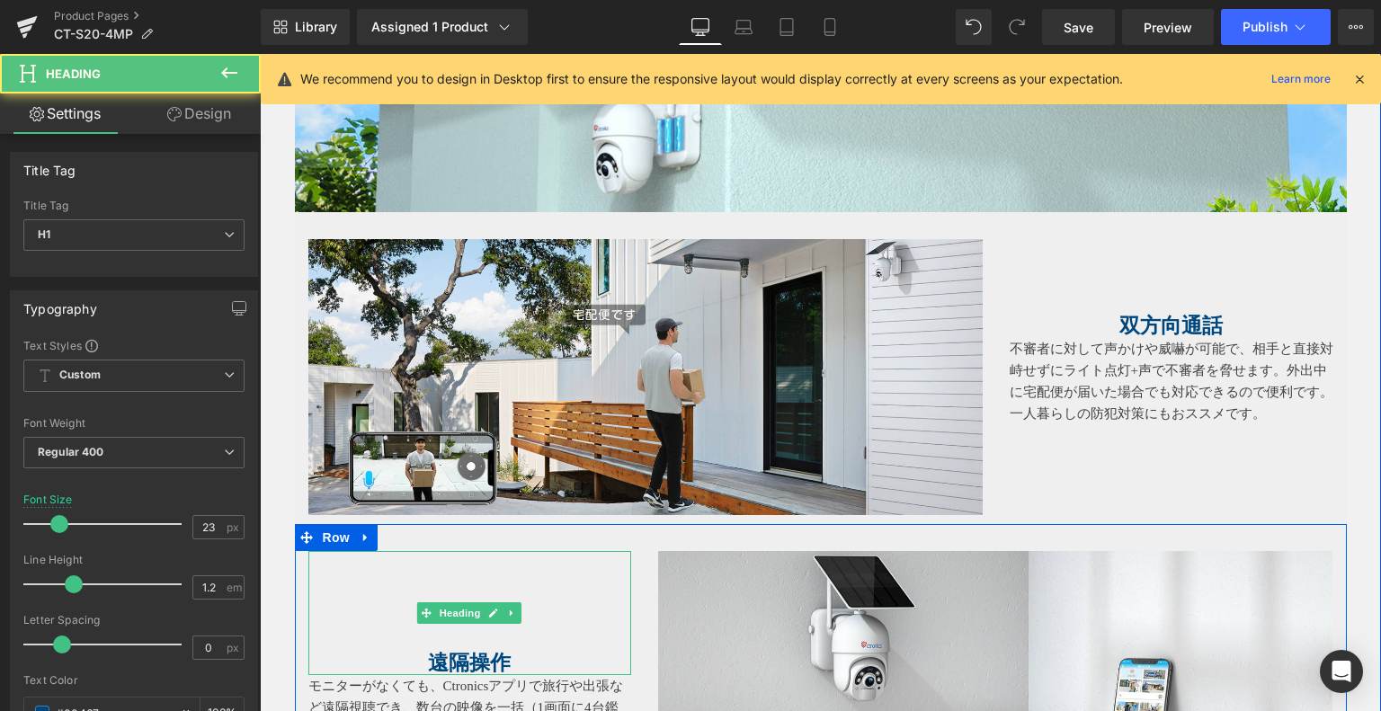
click at [505, 586] on h1 at bounding box center [470, 589] width 324 height 25
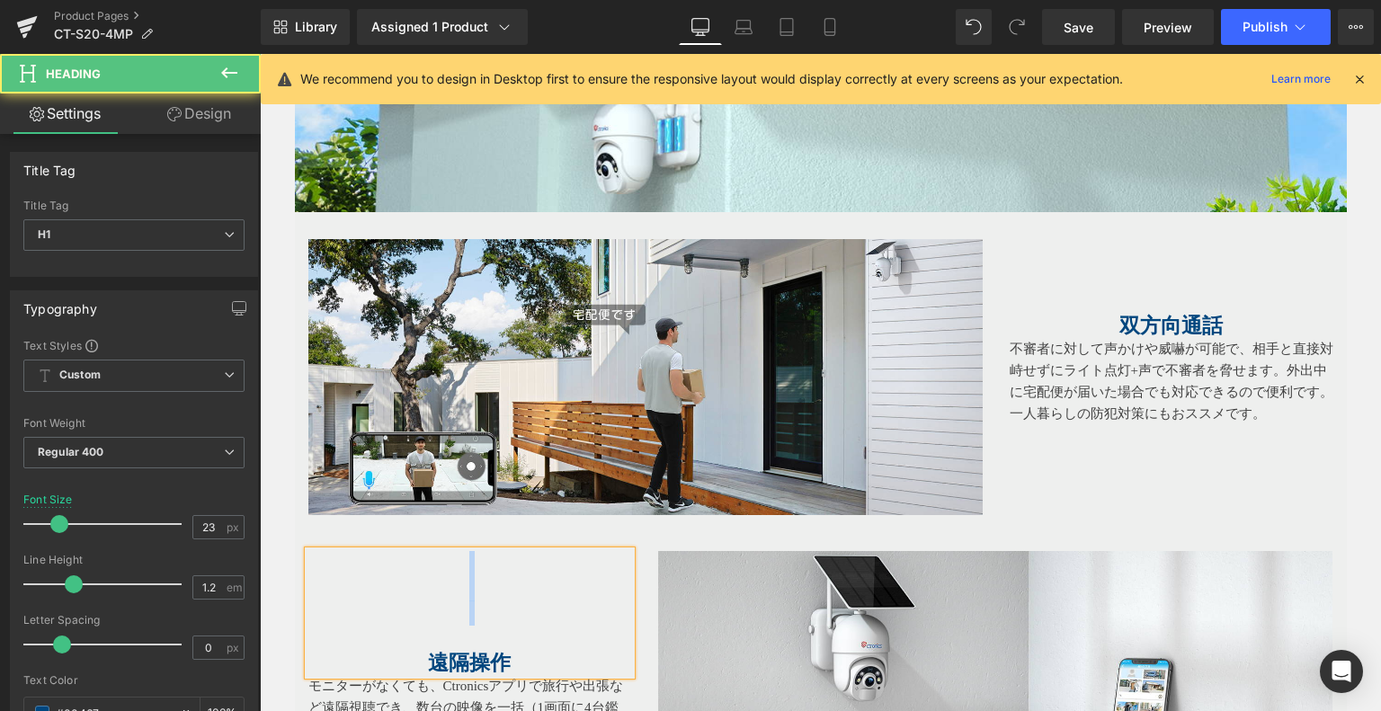
drag, startPoint x: 380, startPoint y: 629, endPoint x: 307, endPoint y: 548, distance: 108.9
click at [308, 551] on div "遠隔操作" at bounding box center [470, 613] width 324 height 124
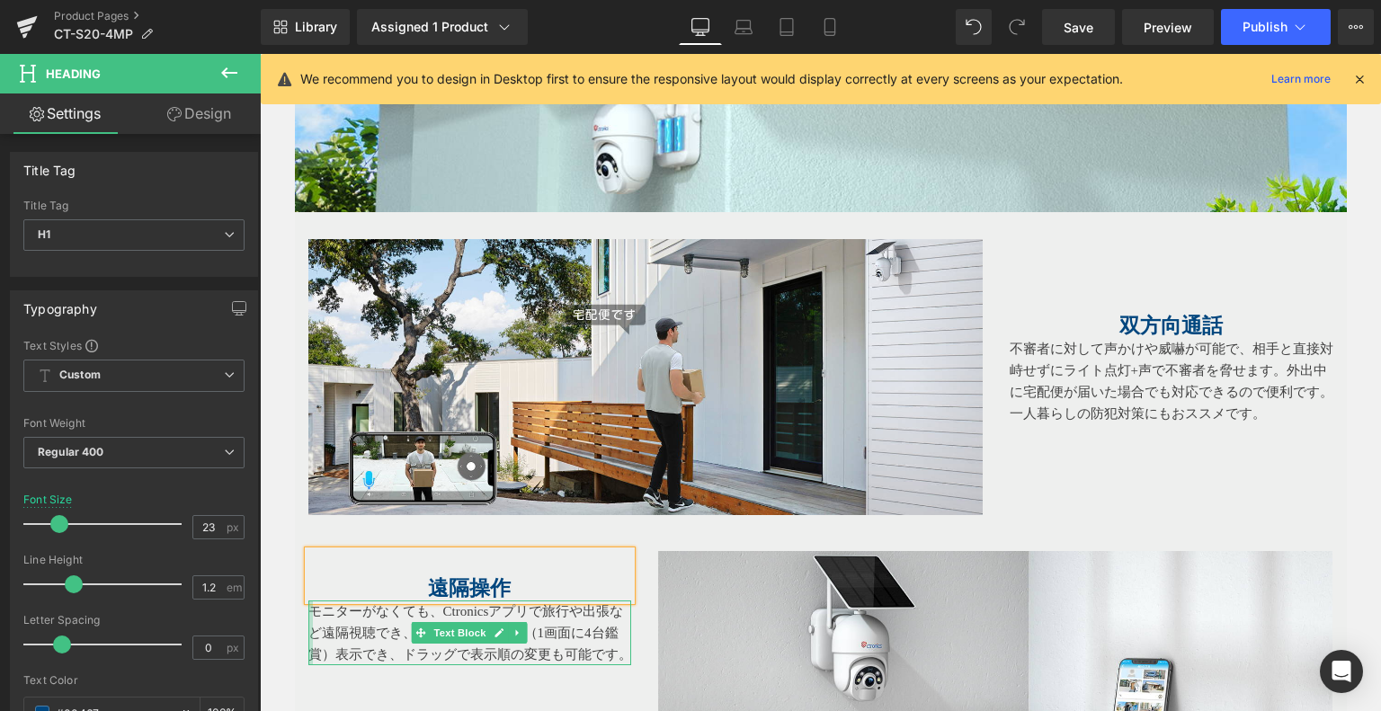
click at [308, 607] on div at bounding box center [310, 633] width 4 height 65
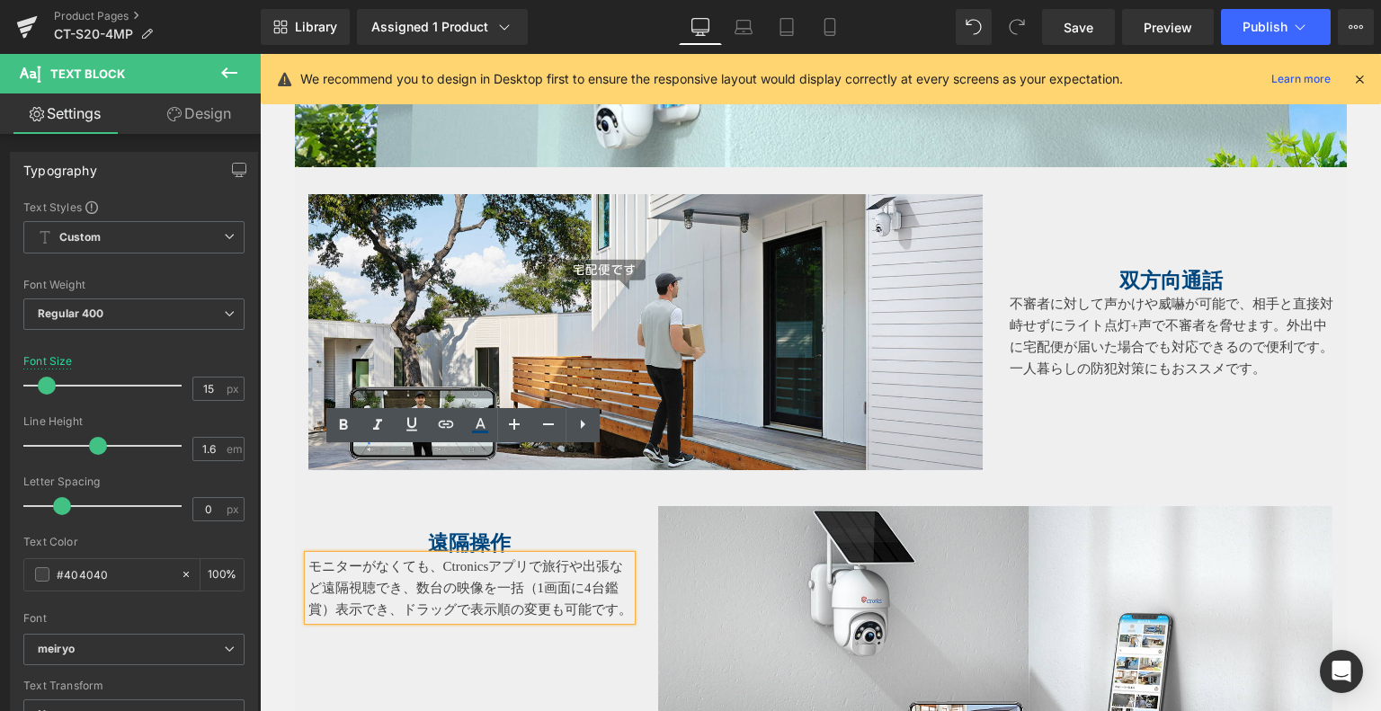
scroll to position [2411, 0]
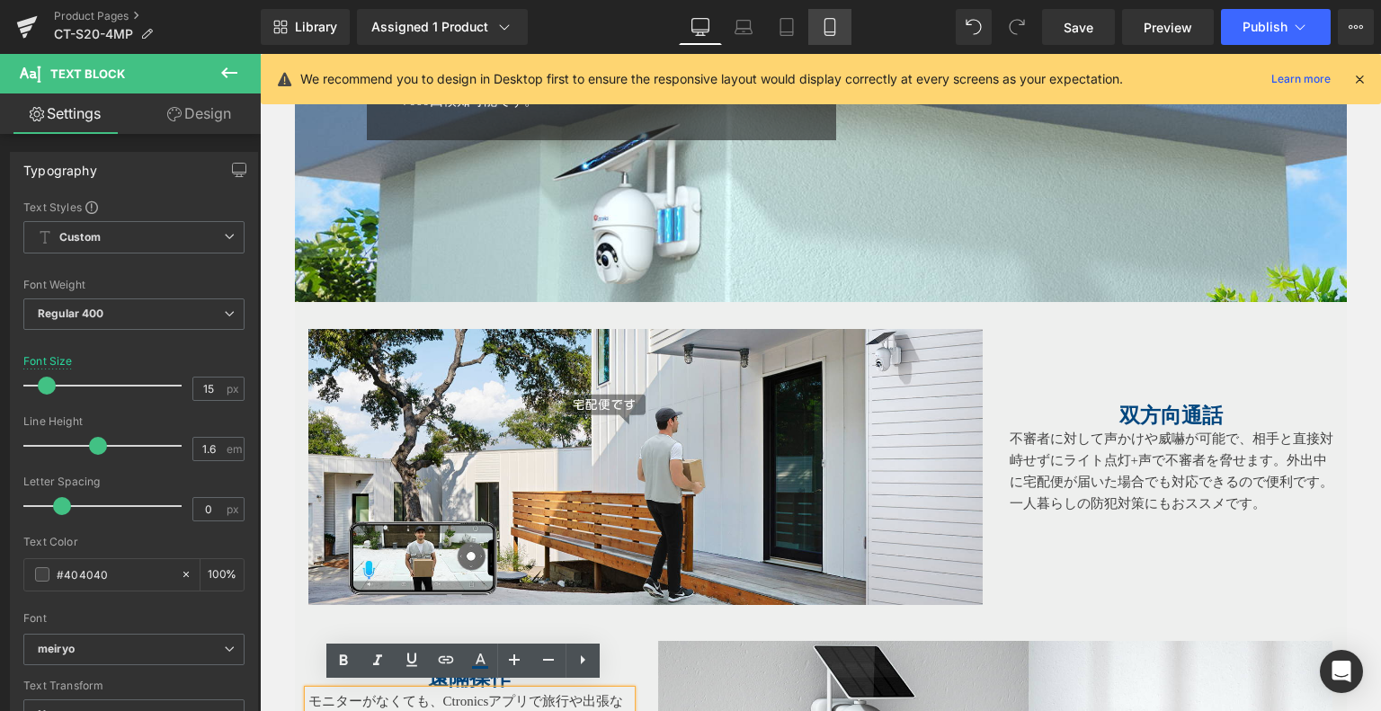
click at [821, 31] on icon at bounding box center [830, 27] width 18 height 18
type input "12"
type input "100"
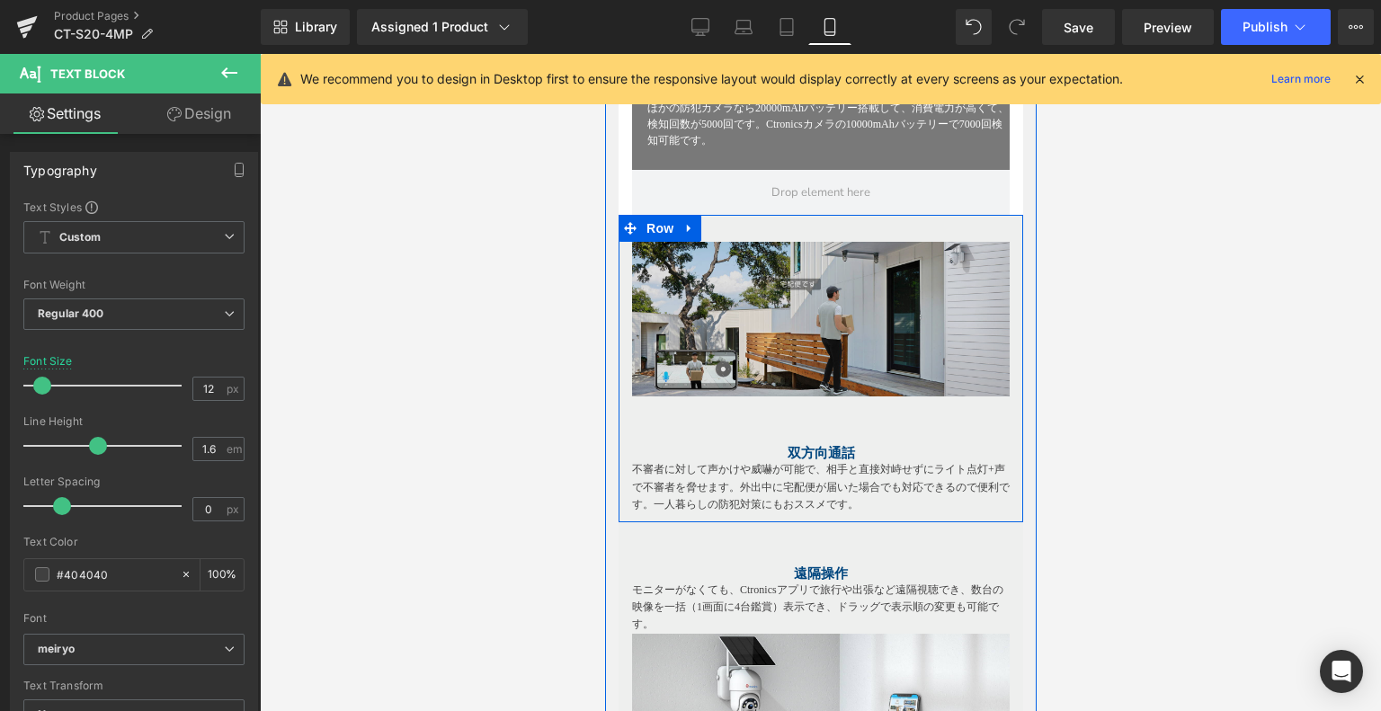
scroll to position [2433, 0]
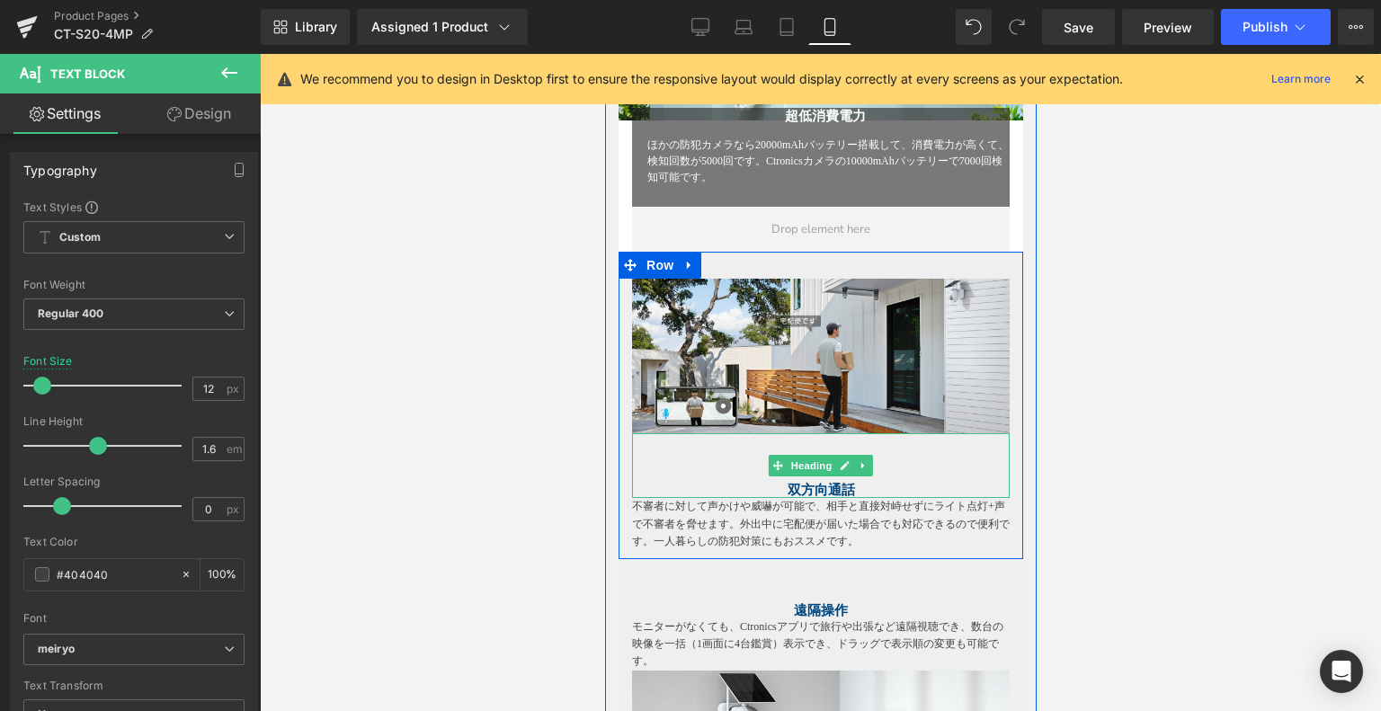
click at [704, 450] on h1 at bounding box center [820, 458] width 378 height 16
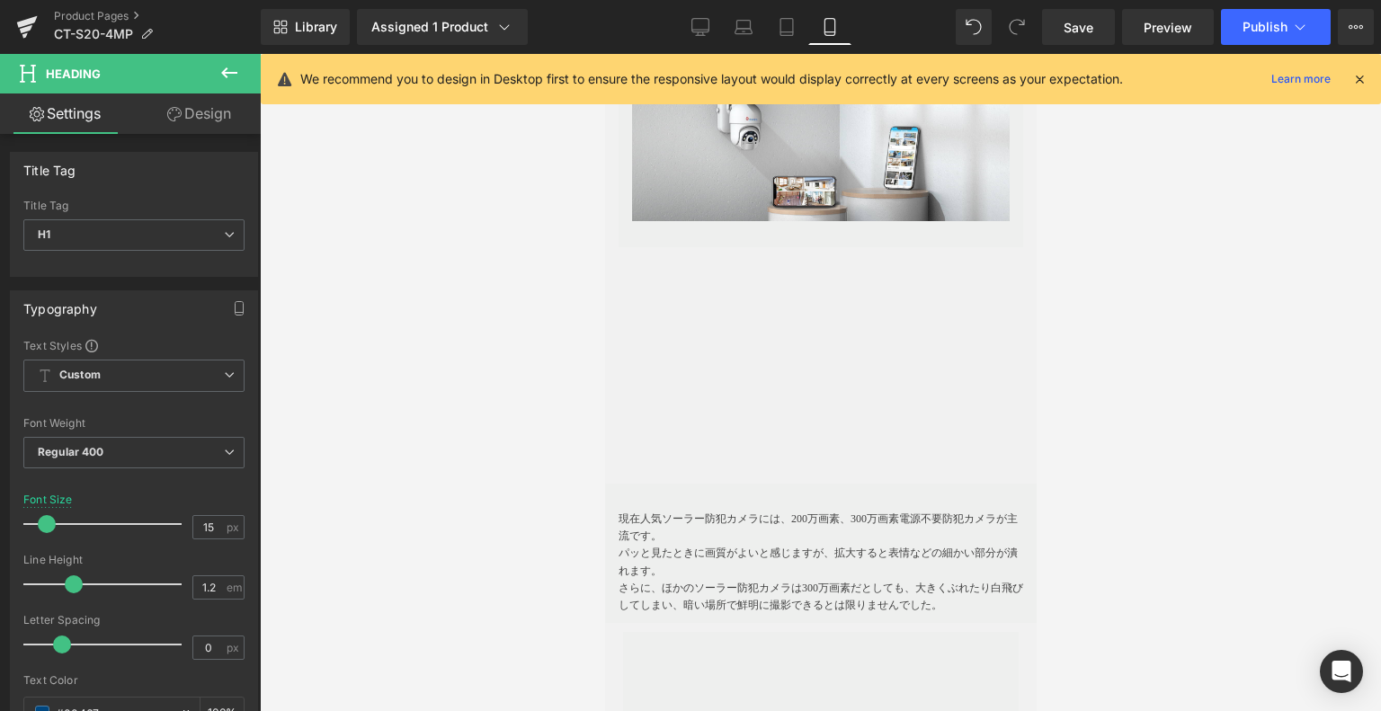
scroll to position [3152, 0]
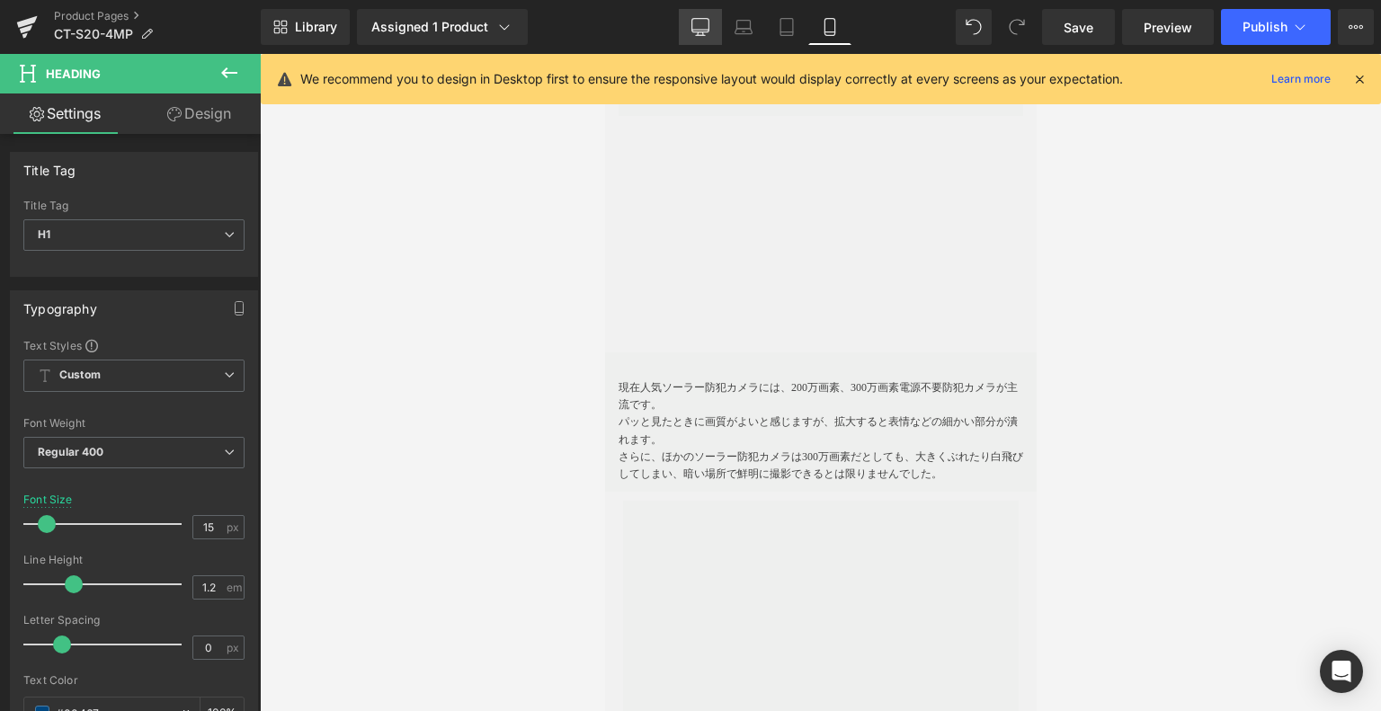
click at [720, 10] on link "Desktop" at bounding box center [700, 27] width 43 height 36
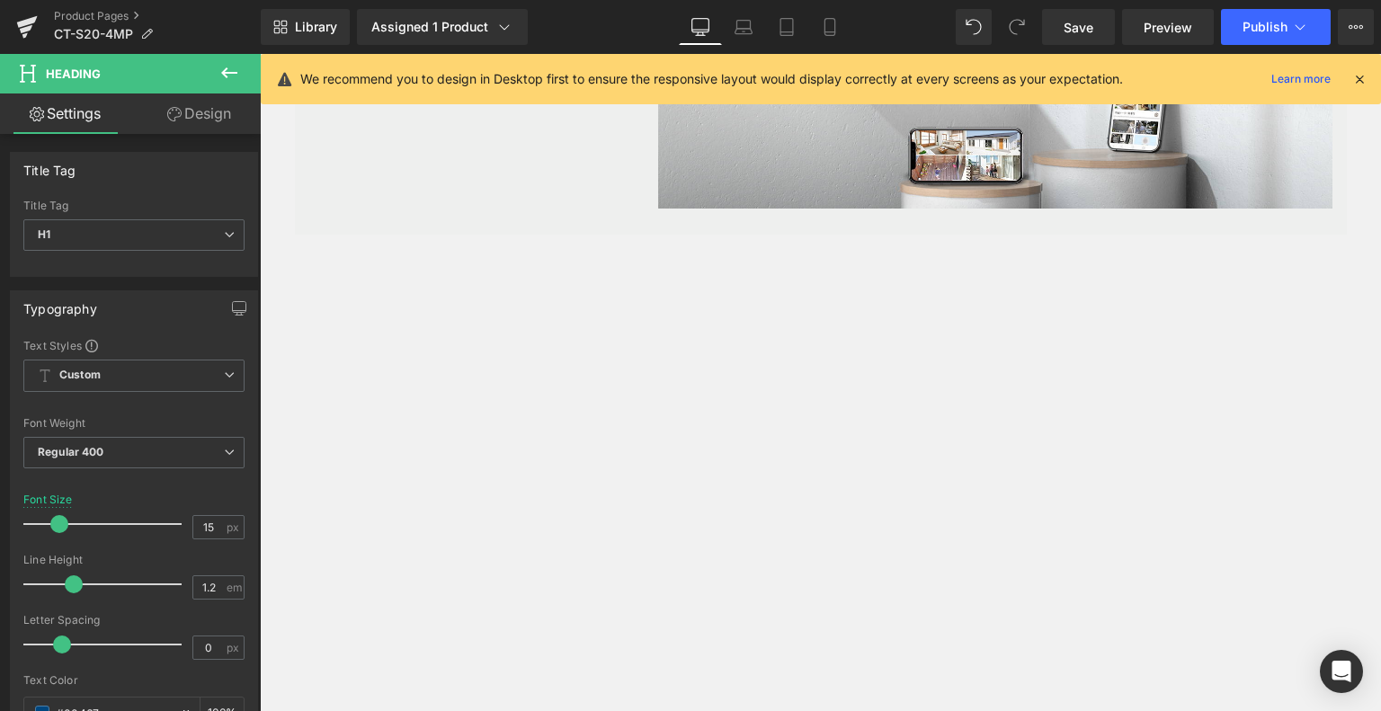
type input "23"
type input "100"
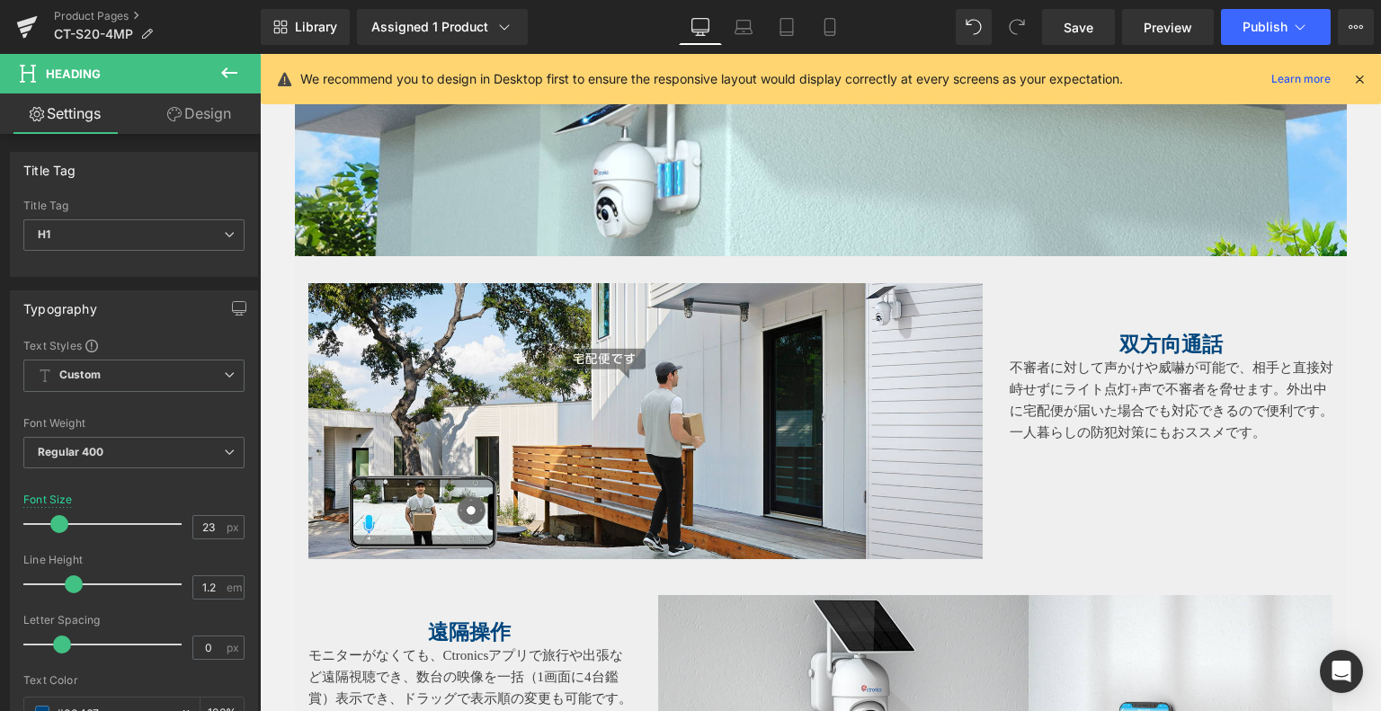
click at [719, 36] on link "Desktop" at bounding box center [700, 27] width 43 height 36
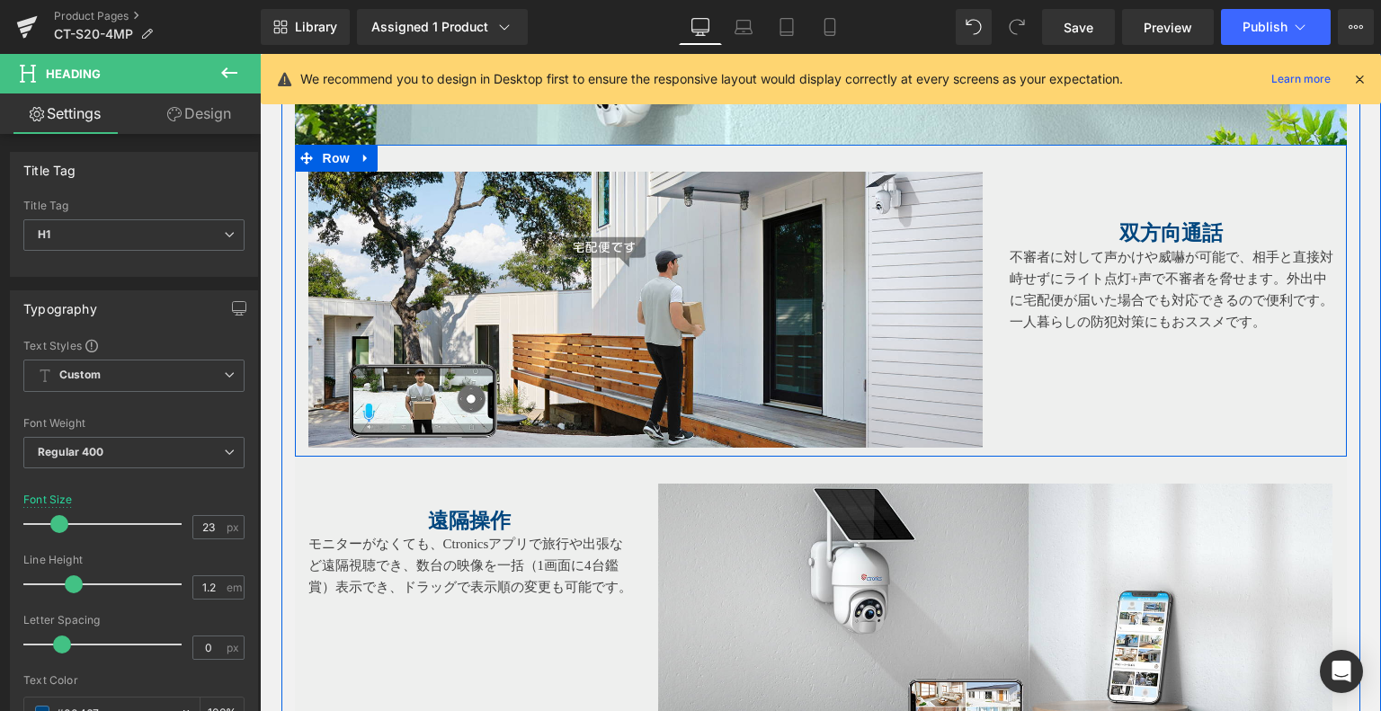
scroll to position [2459, 0]
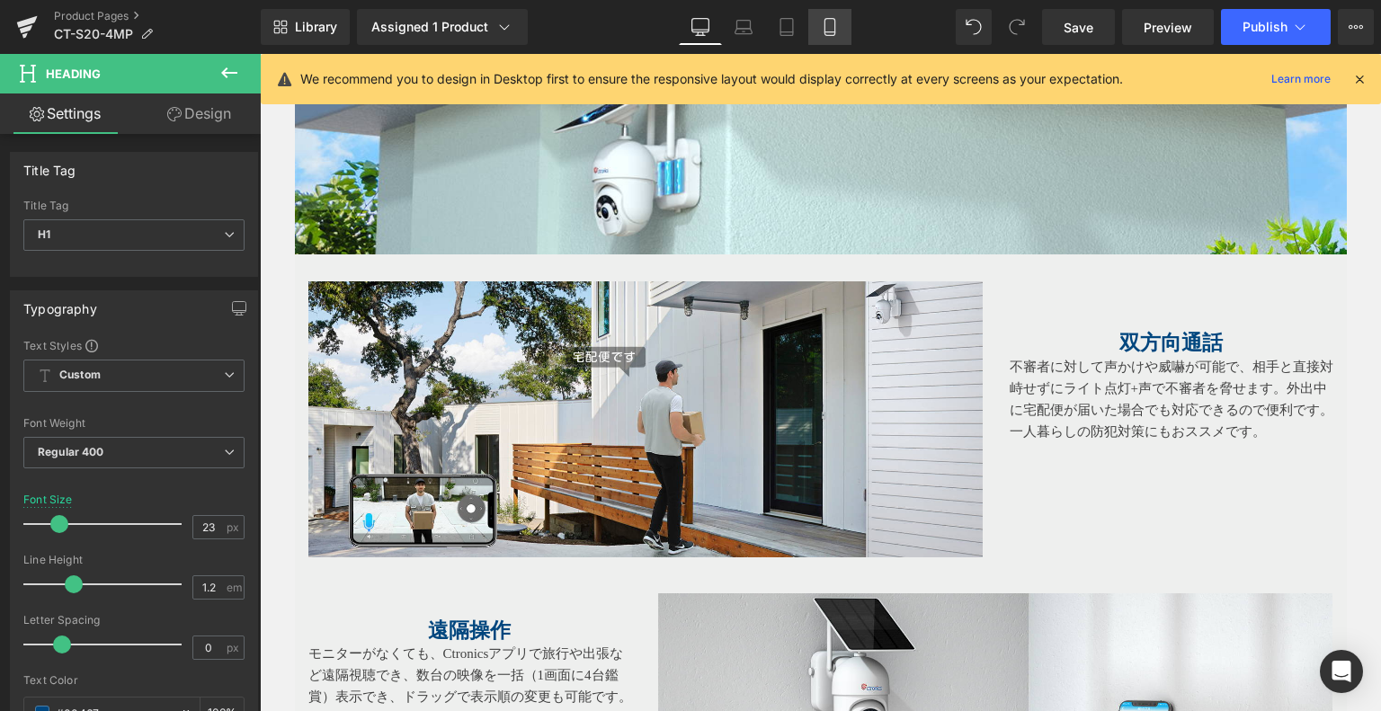
click at [816, 13] on link "Mobile" at bounding box center [830, 27] width 43 height 36
type input "15"
type input "100"
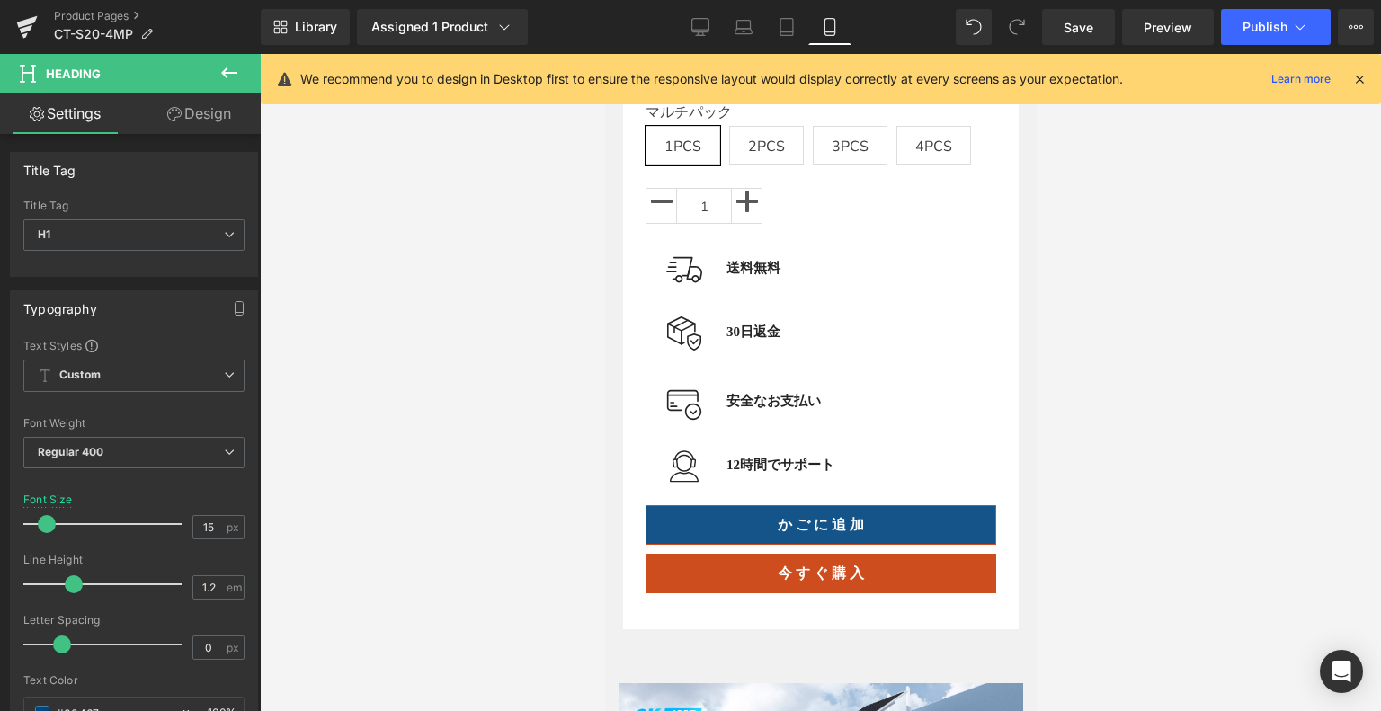
scroll to position [769, 0]
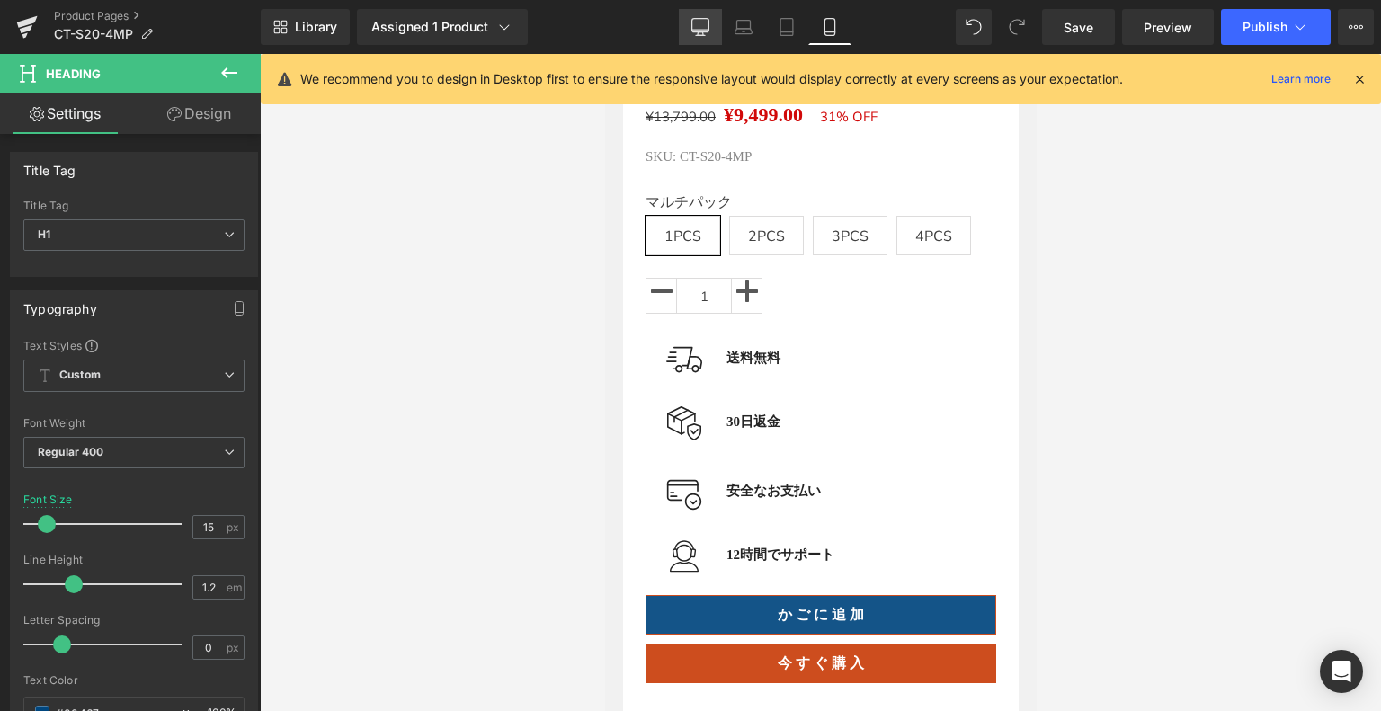
click at [692, 21] on link "Desktop" at bounding box center [700, 27] width 43 height 36
type input "23"
type input "100"
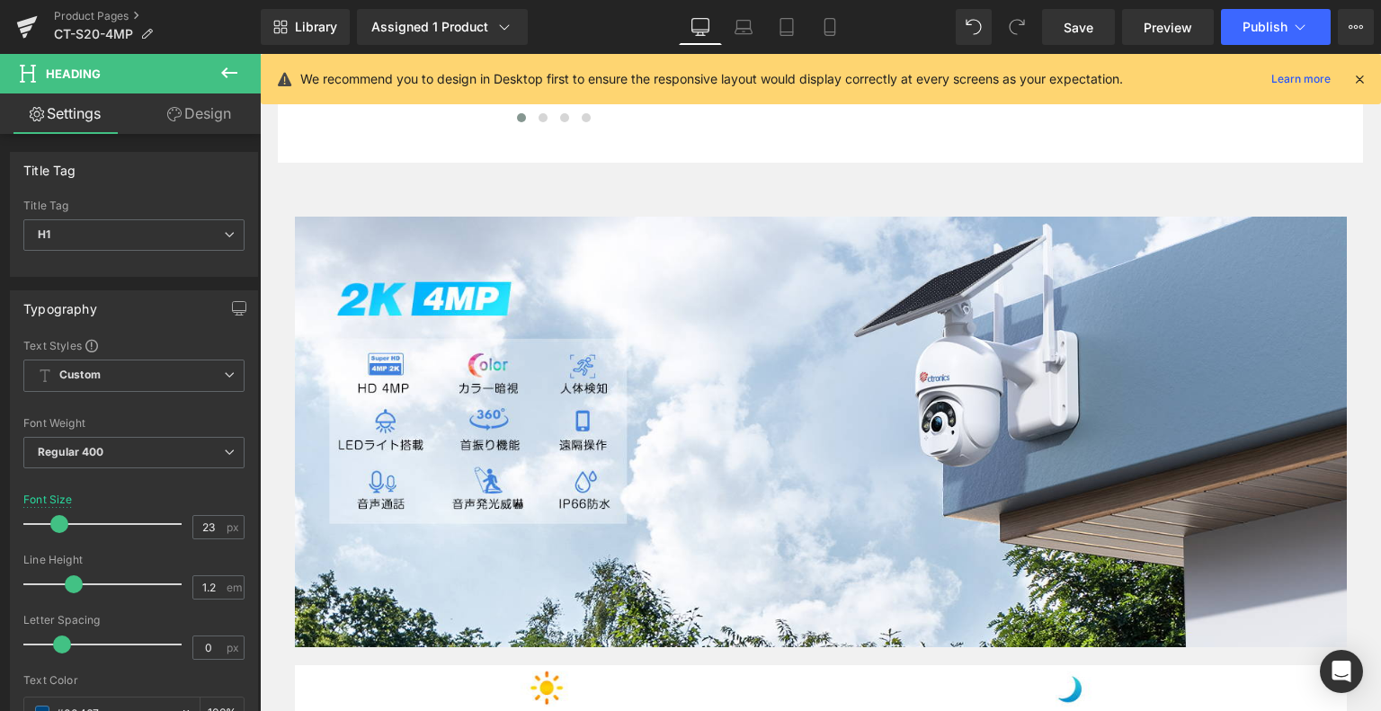
scroll to position [690, 0]
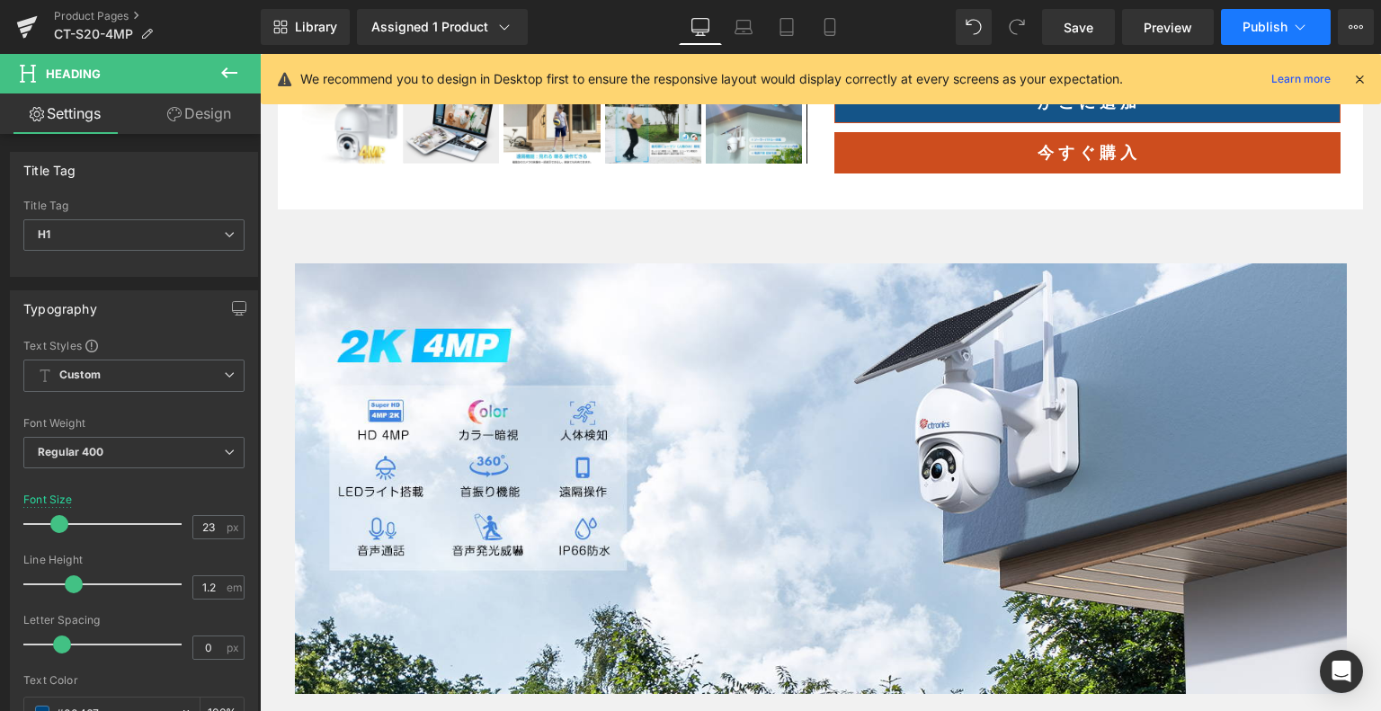
click at [1301, 21] on icon at bounding box center [1301, 27] width 18 height 18
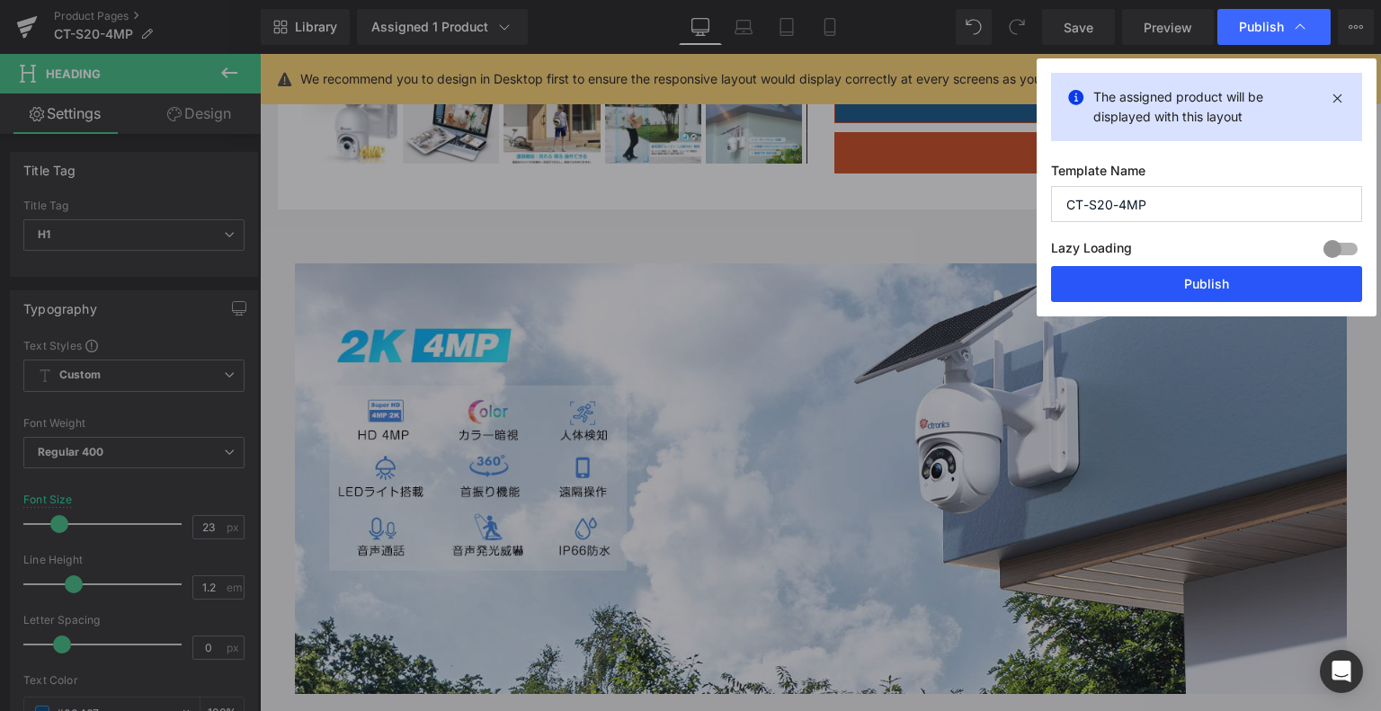
drag, startPoint x: 1227, startPoint y: 273, endPoint x: 945, endPoint y: 229, distance: 284.9
click at [1227, 273] on button "Publish" at bounding box center [1206, 284] width 311 height 36
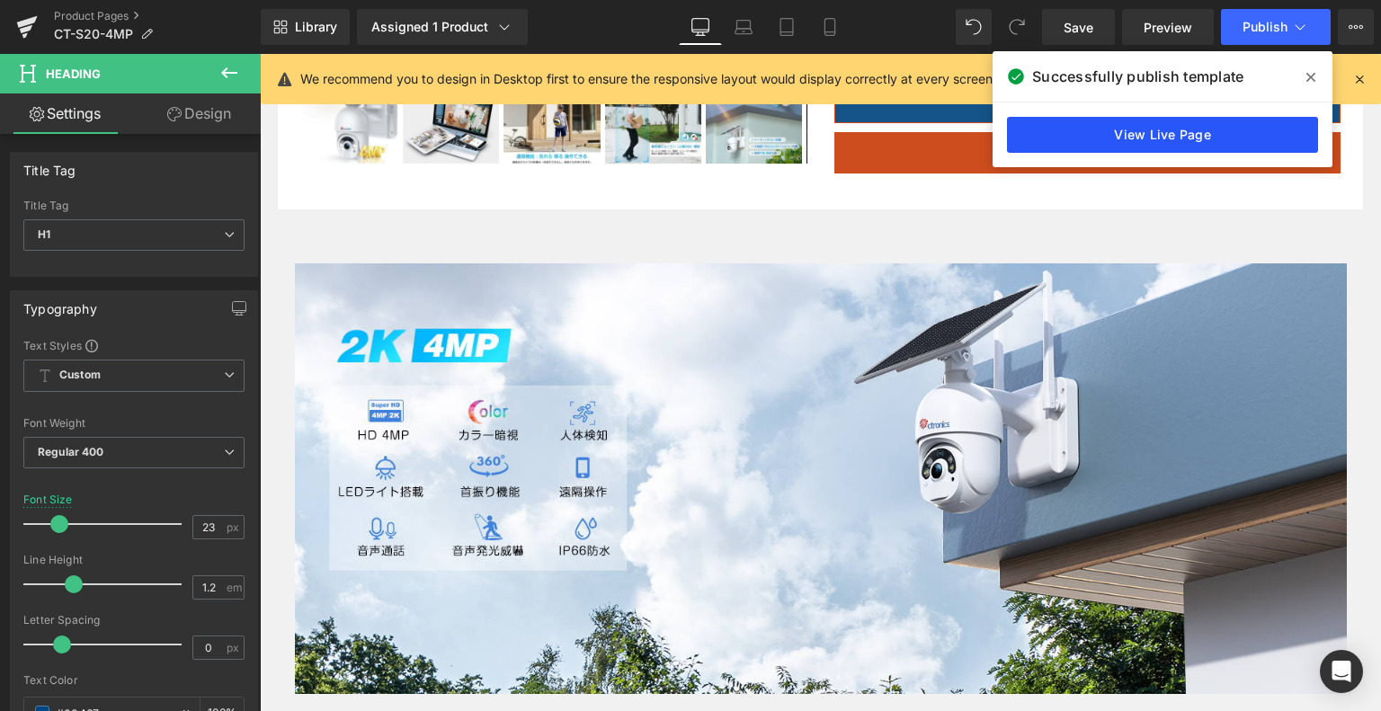
click at [1094, 132] on link "View Live Page" at bounding box center [1162, 135] width 311 height 36
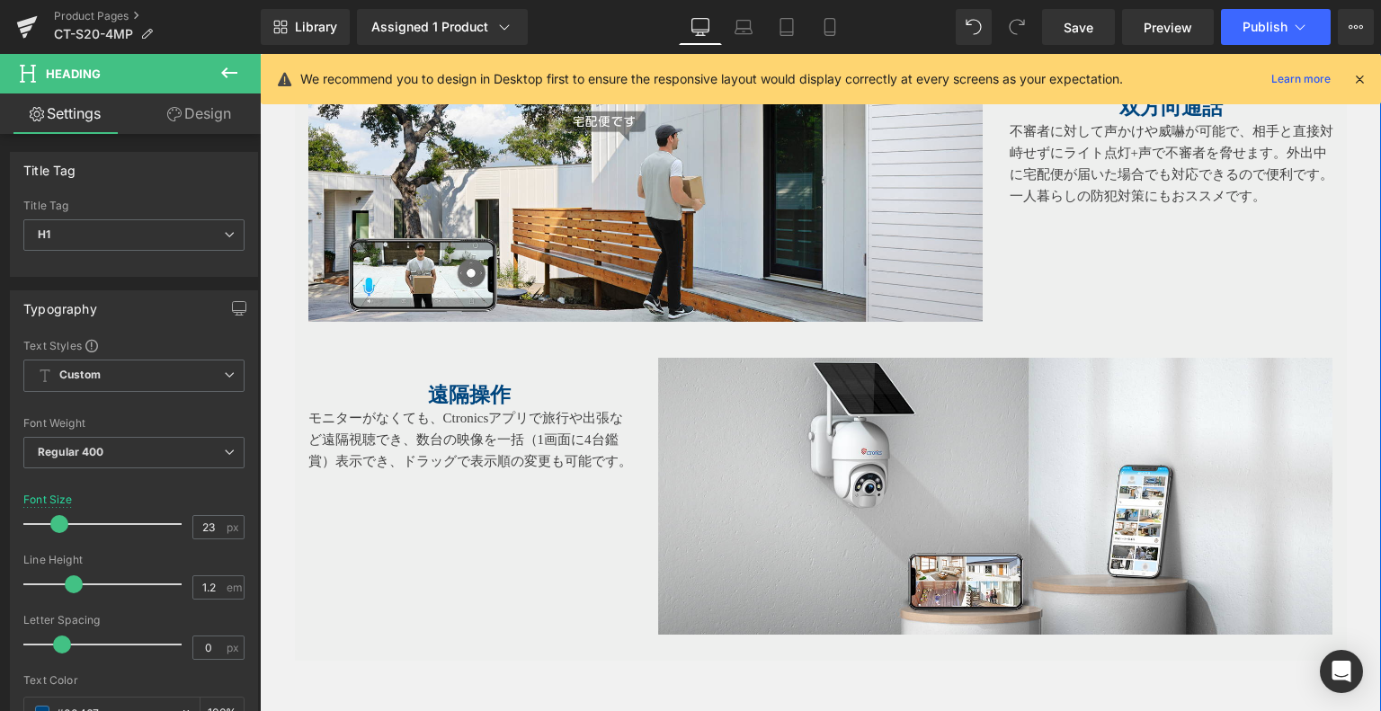
scroll to position [2669, 0]
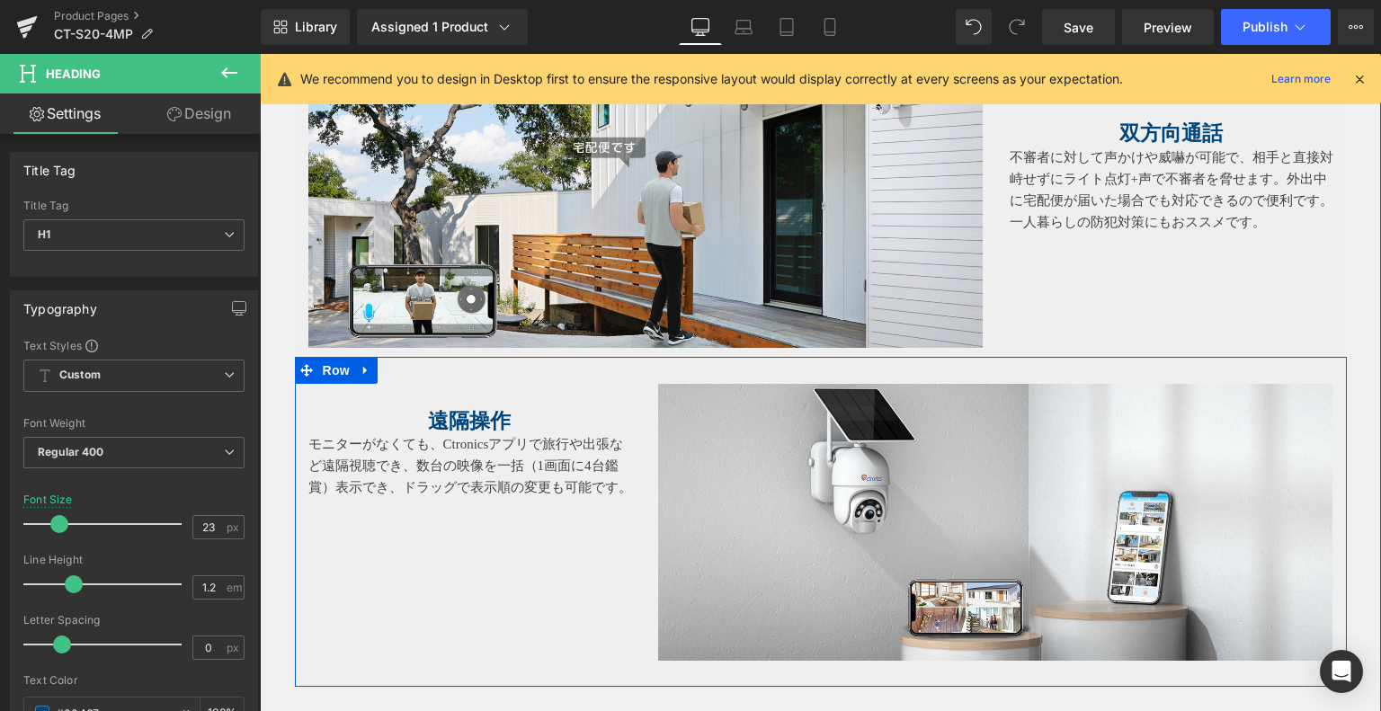
click at [603, 505] on div "遠隔操作 Heading モニターがなくても、Ctronicsアプリで旅行や出張など遠隔視聴でき、 数台の映像を一括（1画面に4台鑑賞）表示でき、ドラッグで表…" at bounding box center [821, 521] width 1052 height 329
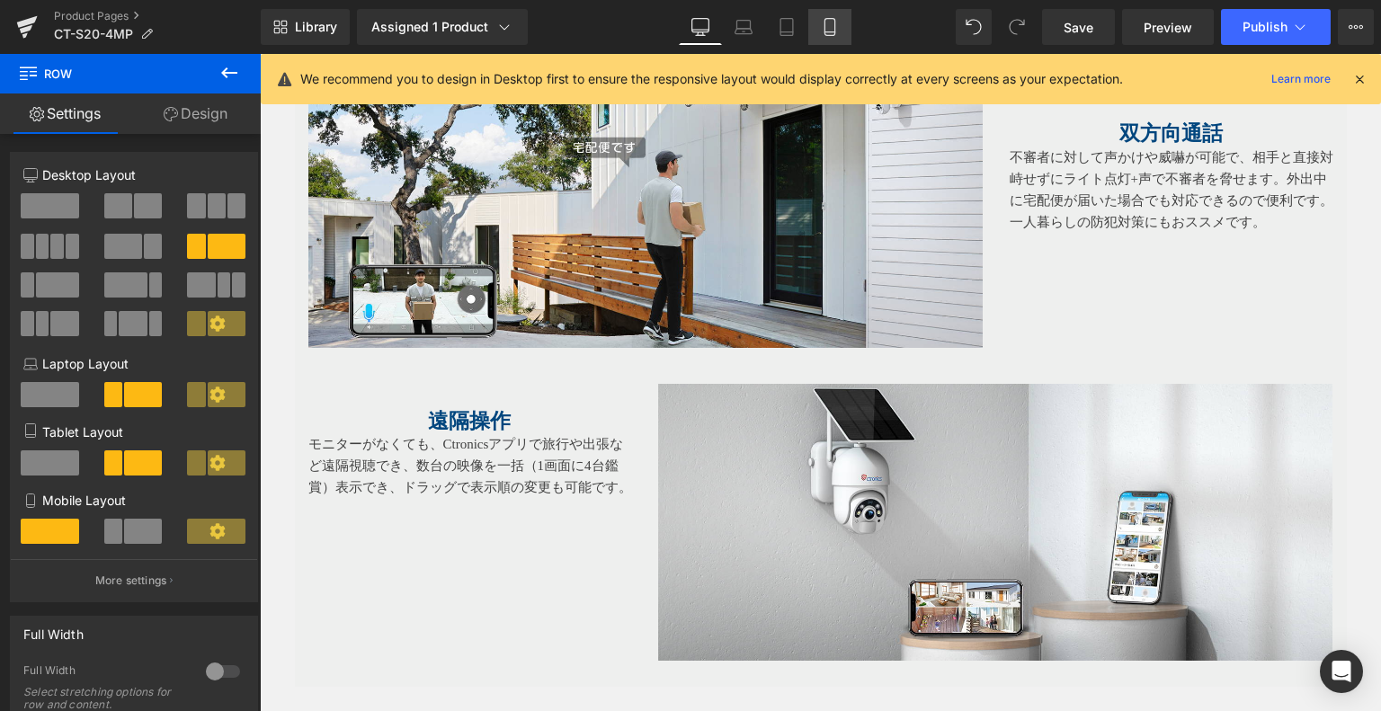
click at [822, 21] on icon at bounding box center [830, 27] width 18 height 18
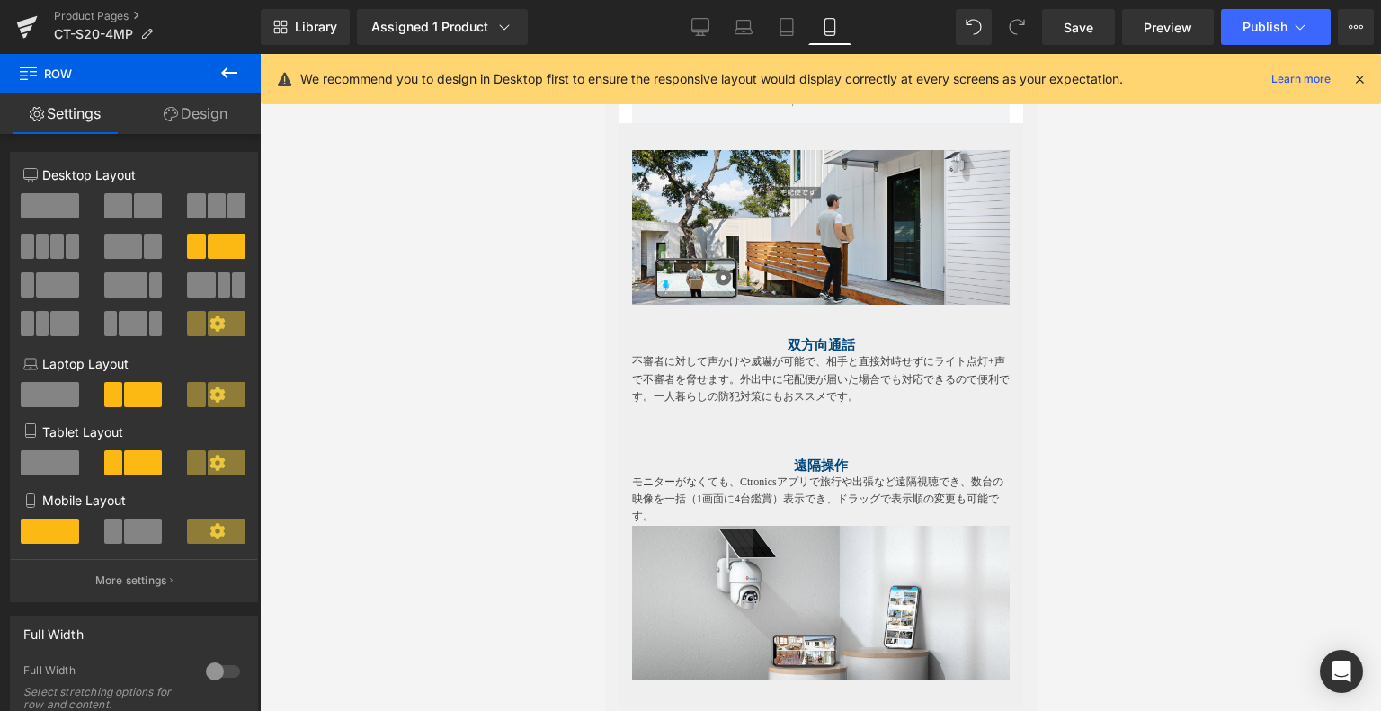
scroll to position [2601, 0]
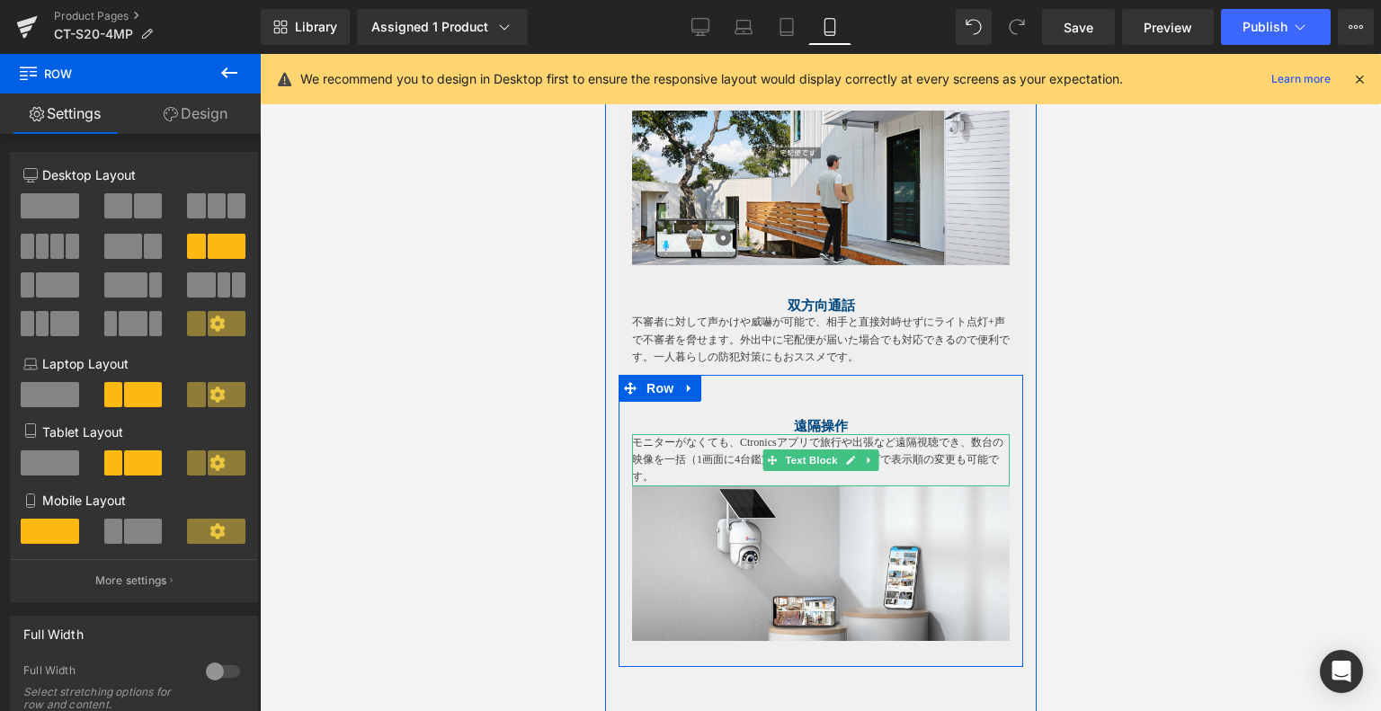
click at [702, 452] on p "モニターがなくても、Ctronicsアプリで旅行や出張など遠隔視聴でき、 数台の映像を一括（1画面に4台鑑賞）表示でき、ドラッグで表示順の変更も可能です。" at bounding box center [820, 460] width 378 height 52
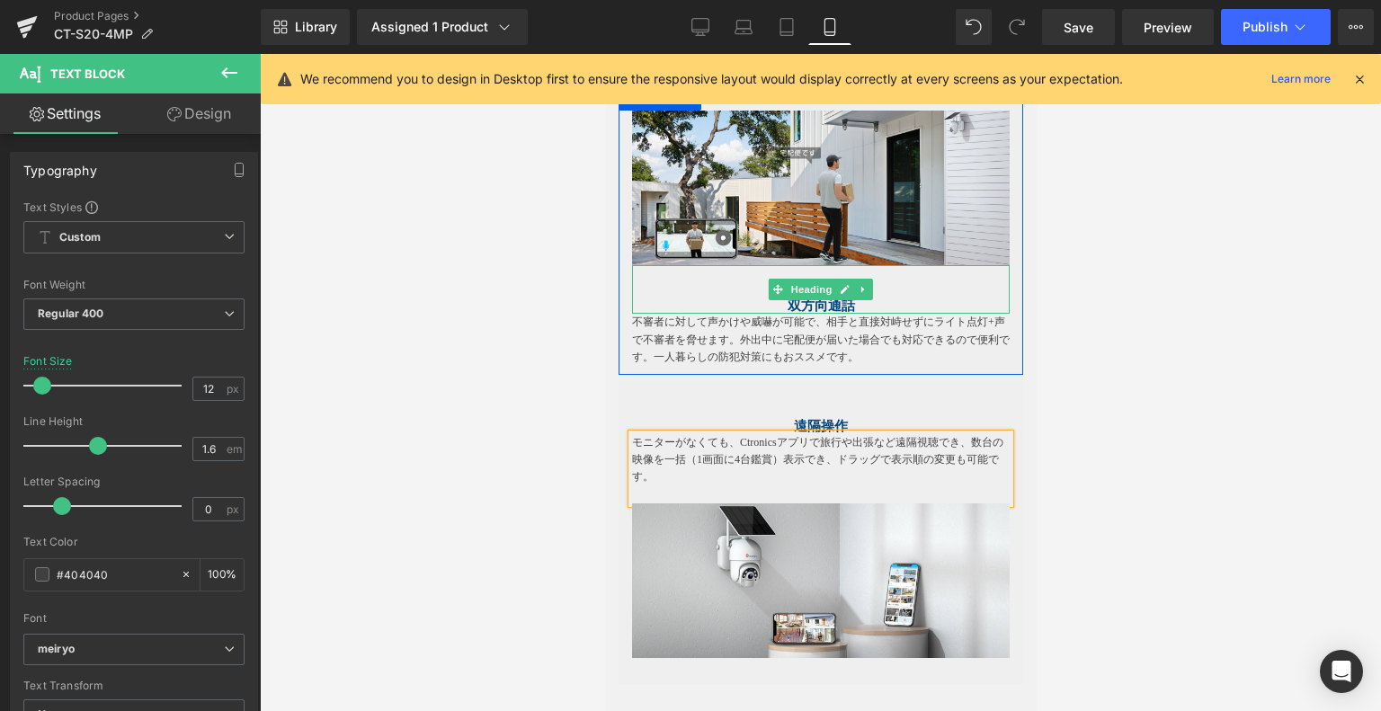
drag, startPoint x: 760, startPoint y: 259, endPoint x: 706, endPoint y: 273, distance: 55.6
click at [768, 279] on span at bounding box center [777, 290] width 19 height 22
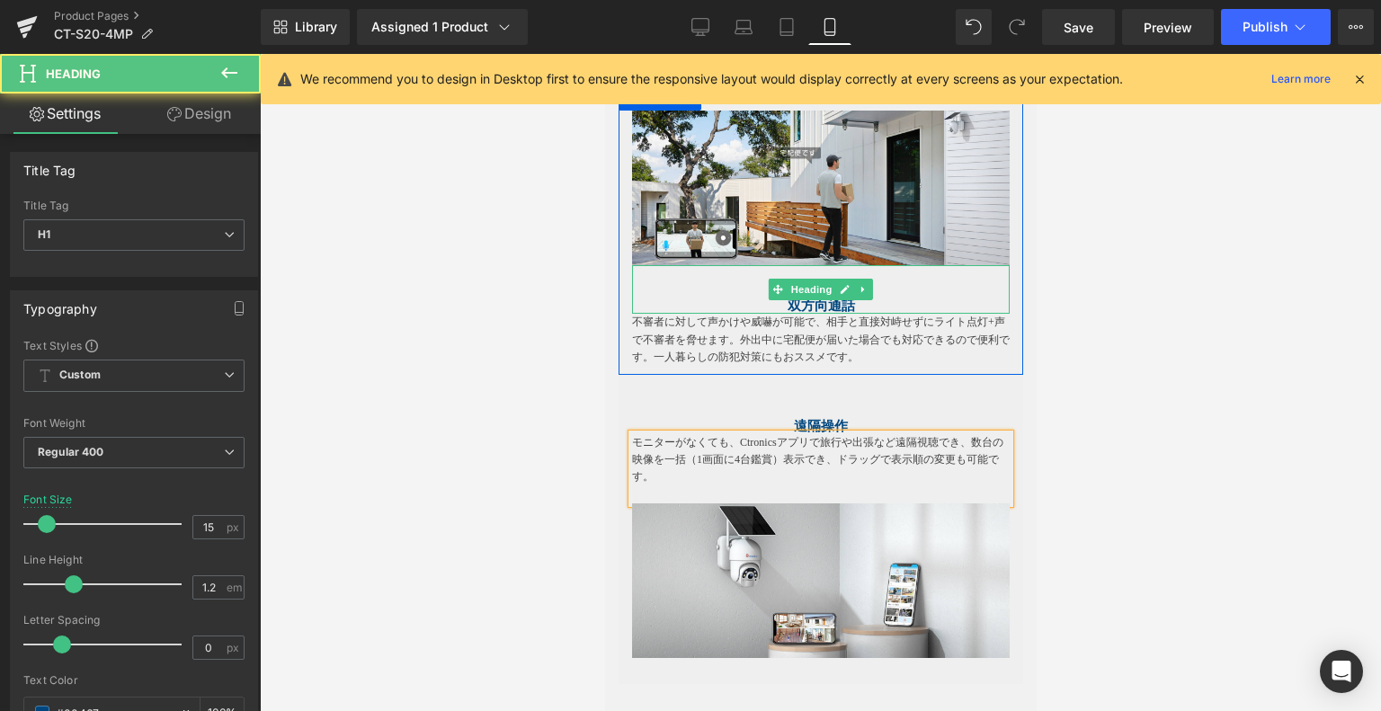
click at [637, 298] on h1 "双方向通話" at bounding box center [820, 306] width 378 height 16
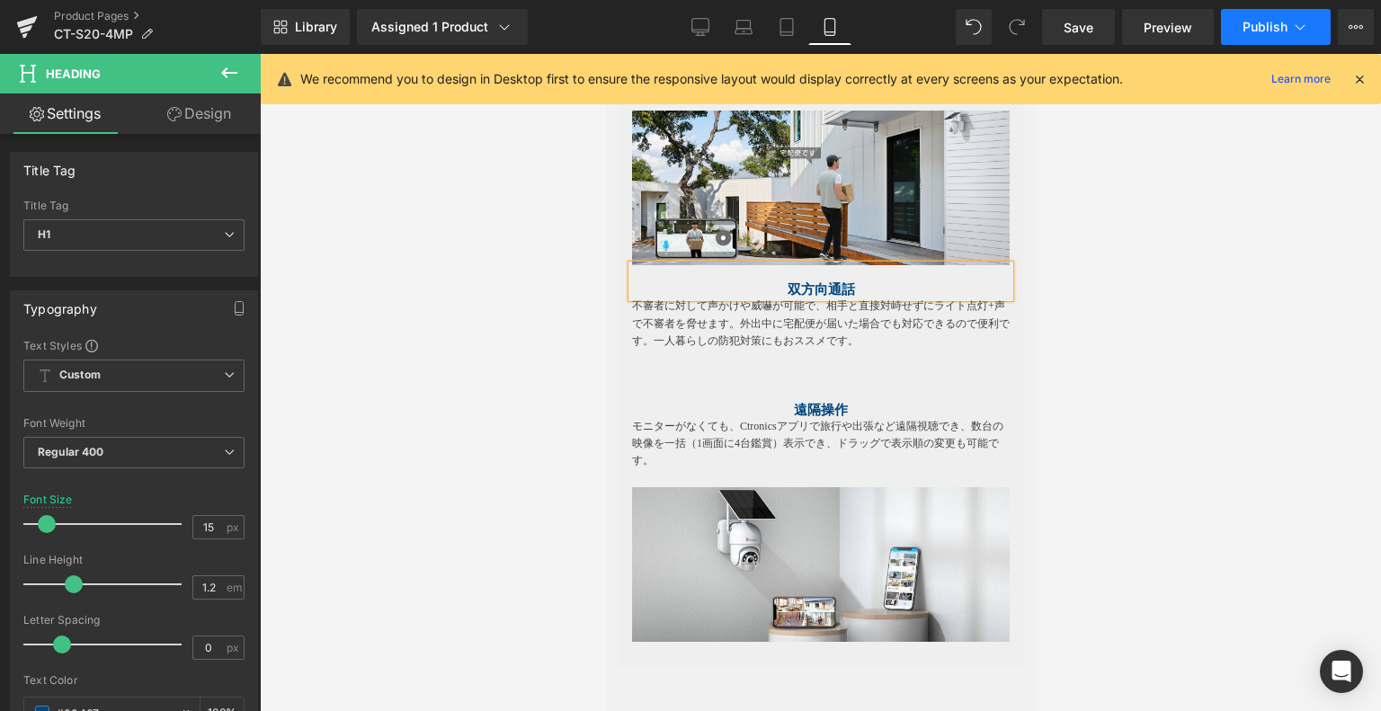
click at [1298, 21] on icon at bounding box center [1301, 27] width 18 height 18
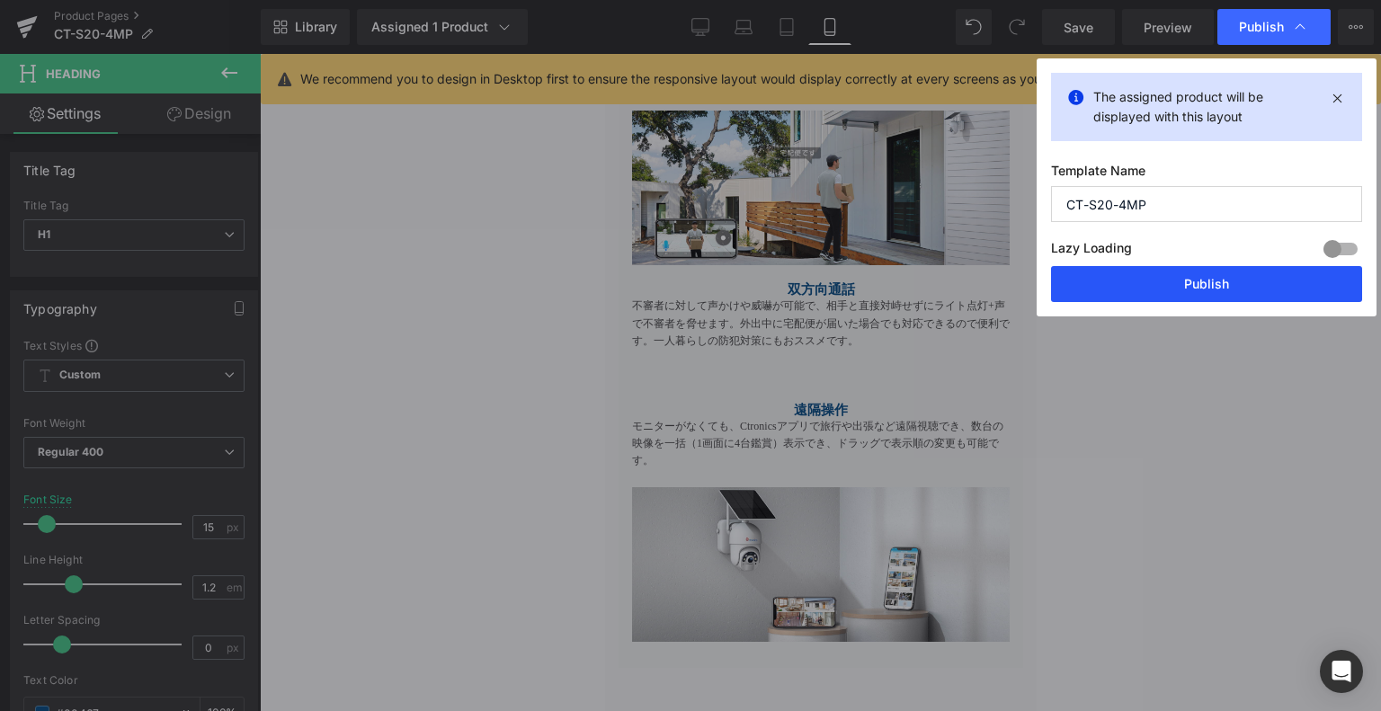
click at [1144, 291] on button "Publish" at bounding box center [1206, 284] width 311 height 36
